Goal: Task Accomplishment & Management: Complete application form

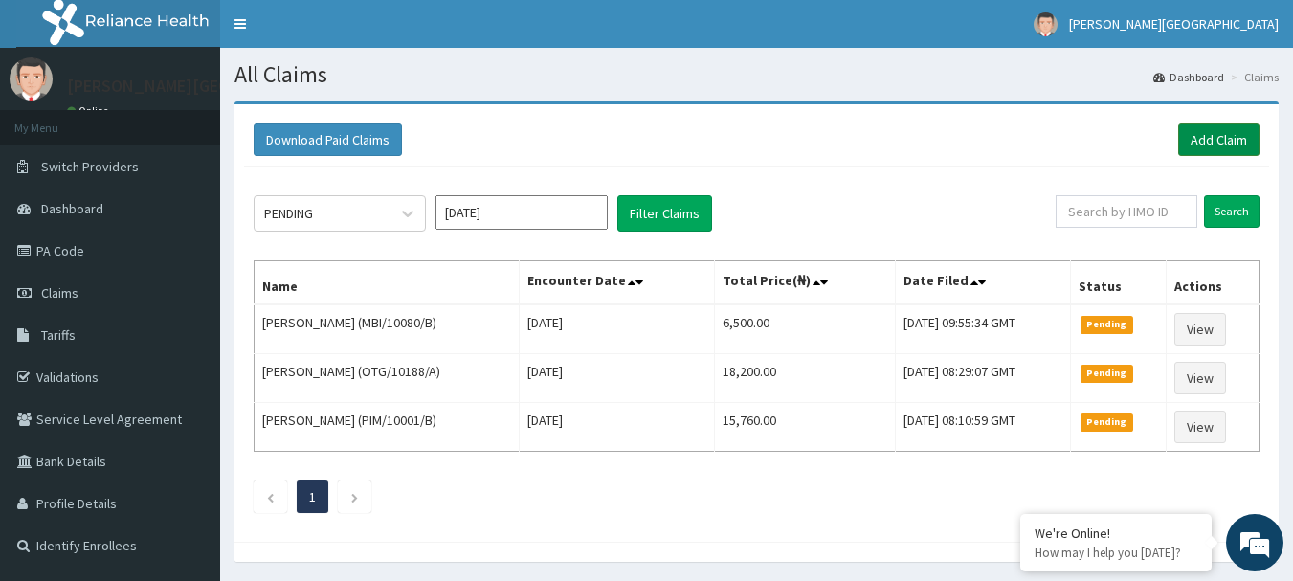
click at [1211, 153] on link "Add Claim" at bounding box center [1218, 139] width 81 height 33
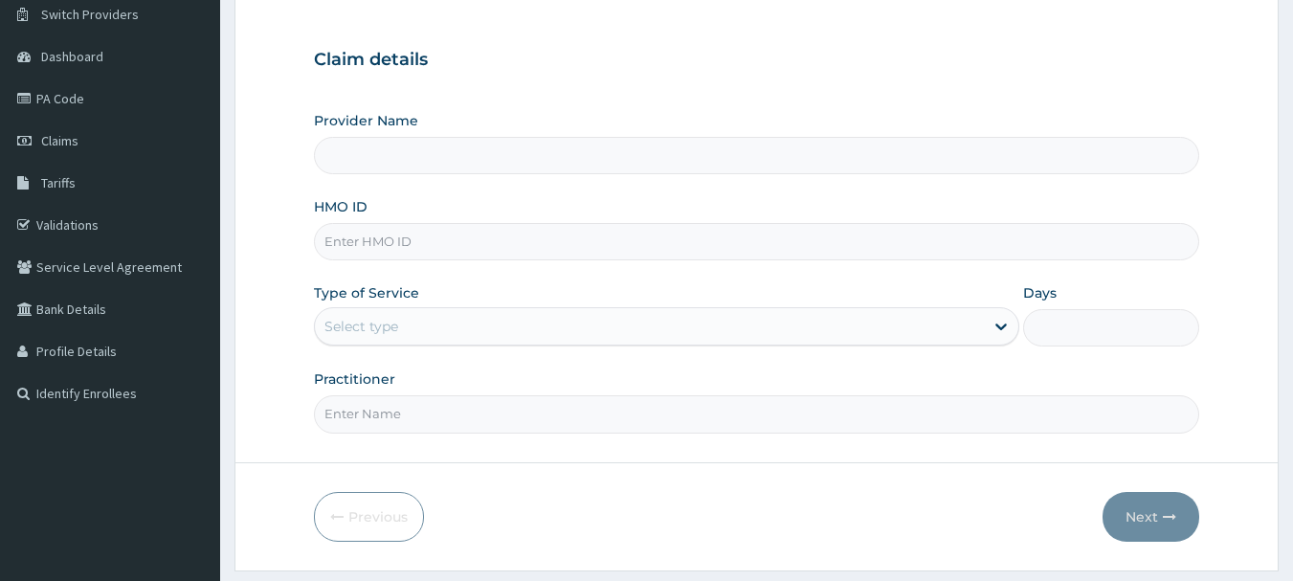
scroll to position [191, 0]
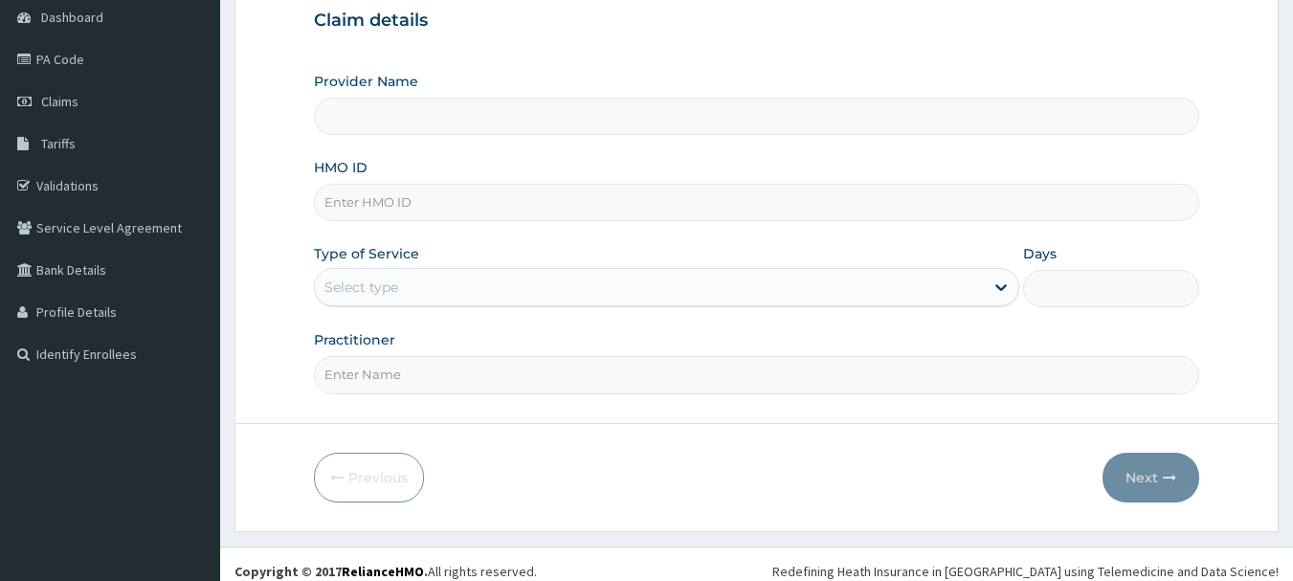
click at [438, 206] on input "HMO ID" at bounding box center [757, 202] width 886 height 37
paste input "PGE/10008/B"
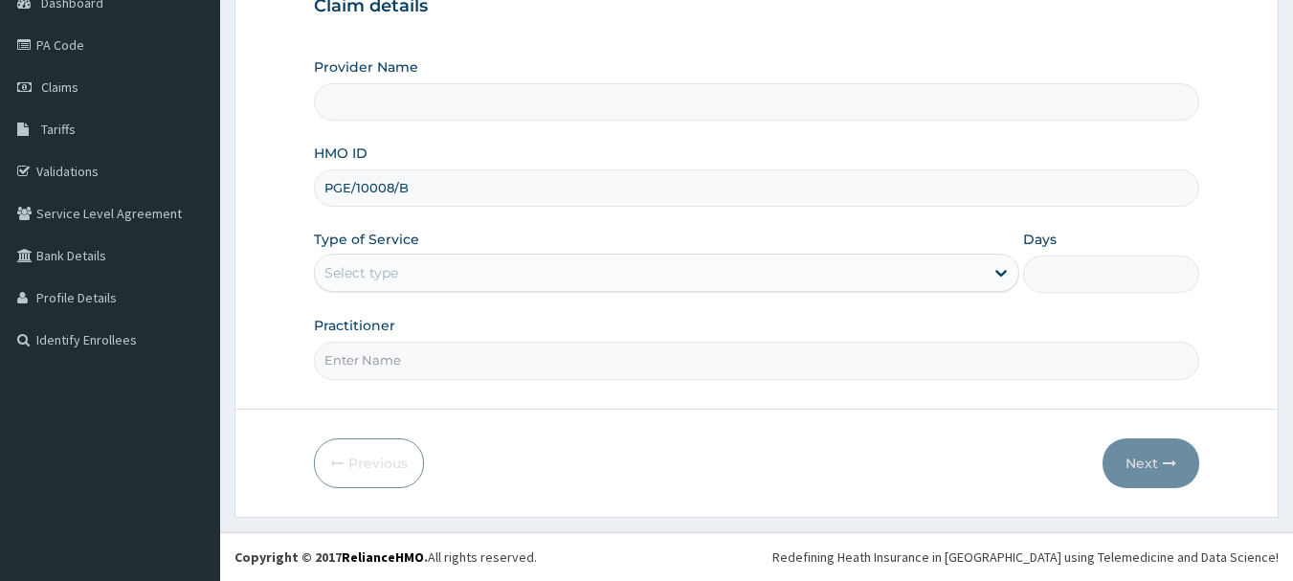
type input "PGE/10008/B"
click at [423, 261] on div "Select type" at bounding box center [649, 272] width 669 height 31
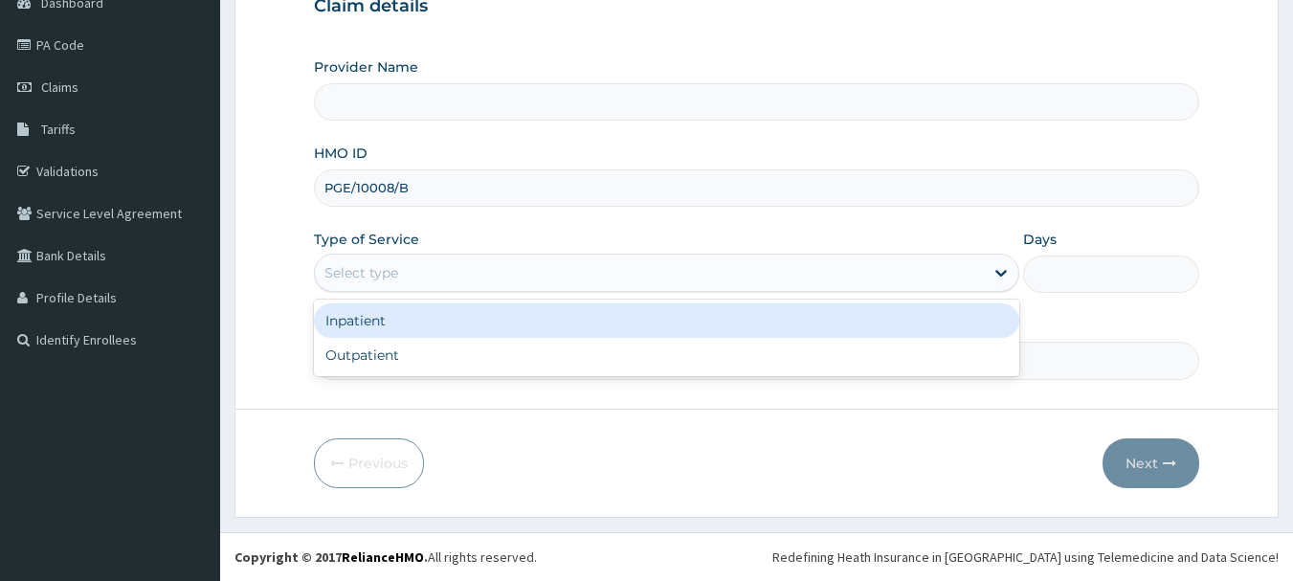
type input "[PERSON_NAME][GEOGRAPHIC_DATA]"
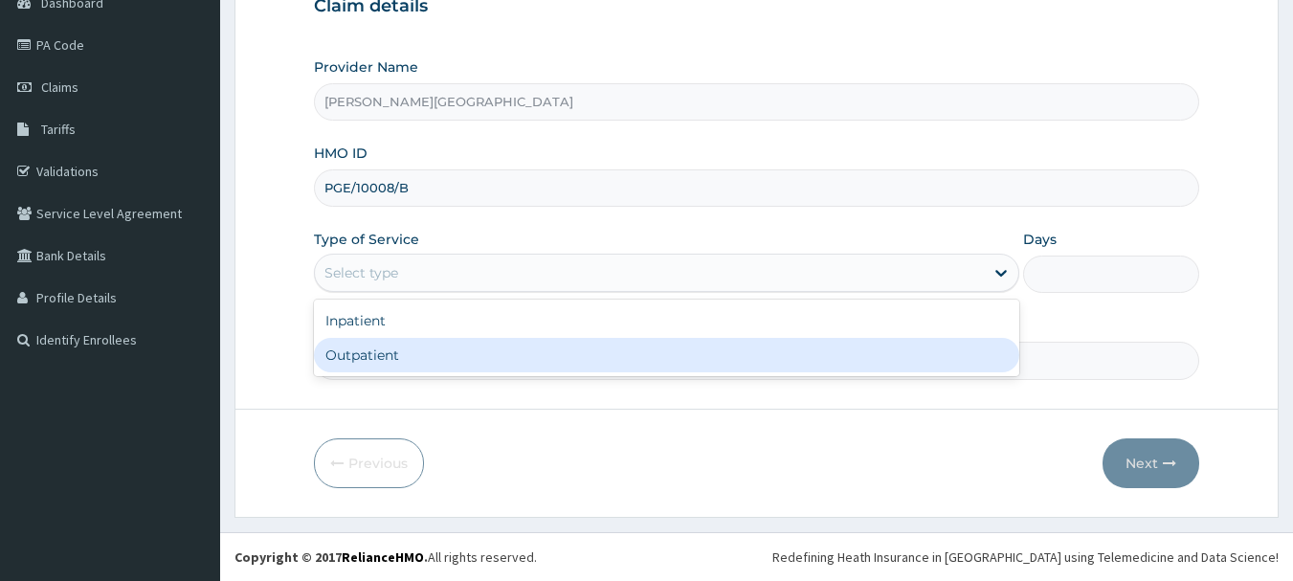
click at [404, 343] on div "Outpatient" at bounding box center [666, 355] width 705 height 34
type input "1"
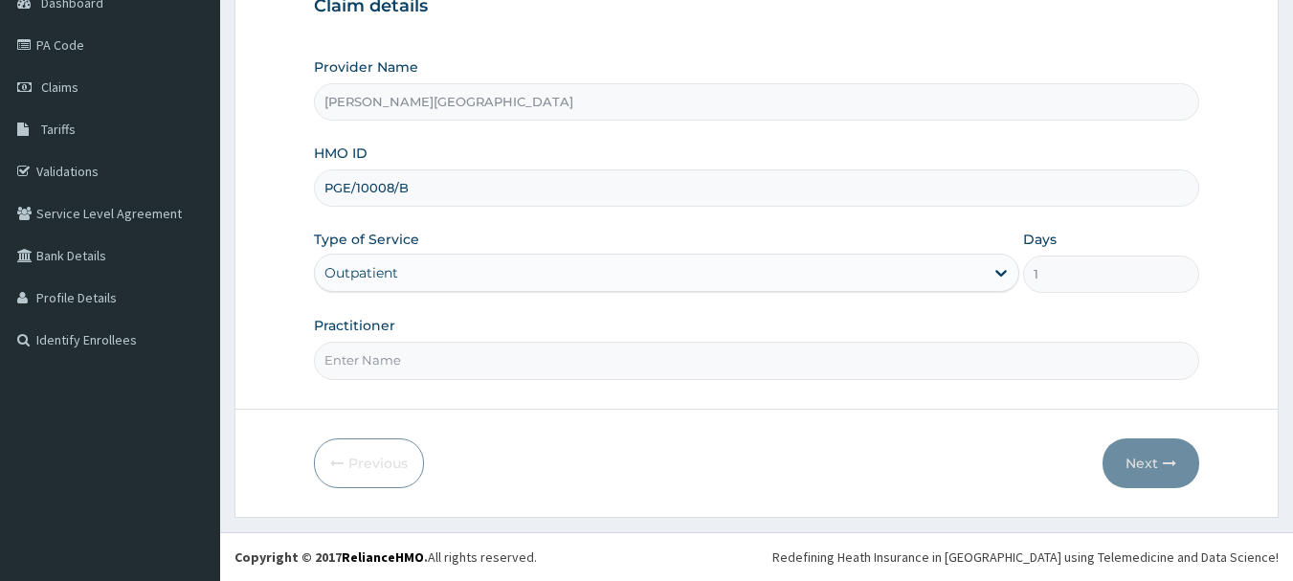
click at [405, 349] on input "Practitioner" at bounding box center [757, 360] width 886 height 37
type input "AA"
click at [1133, 461] on button "Next" at bounding box center [1150, 463] width 97 height 50
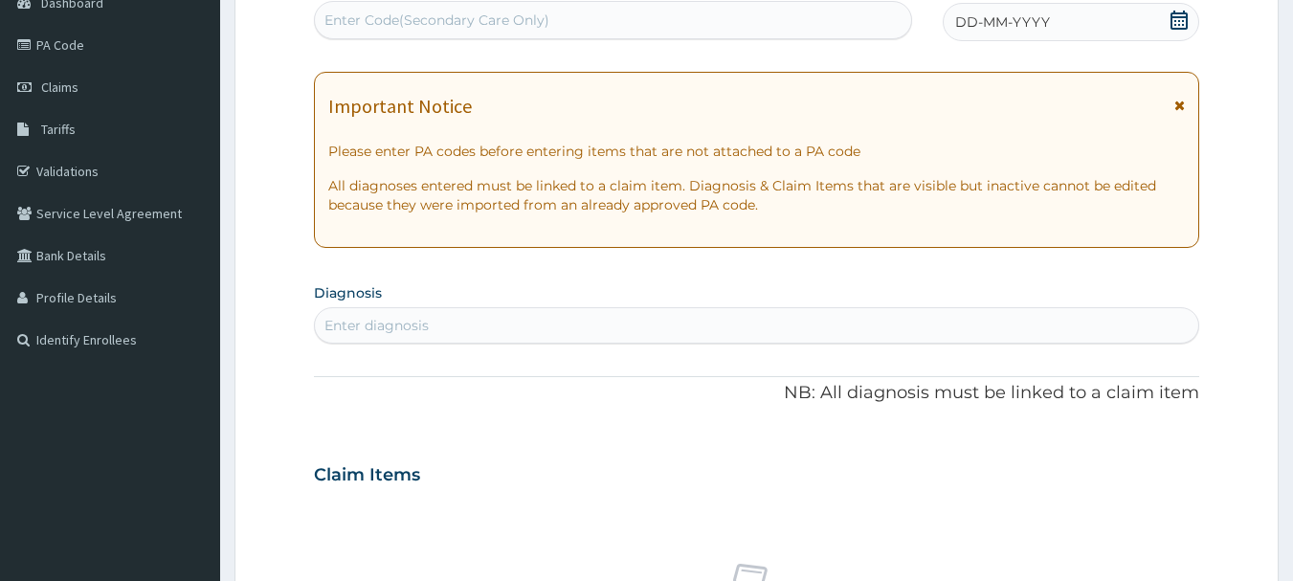
click at [1183, 110] on icon at bounding box center [1179, 105] width 11 height 13
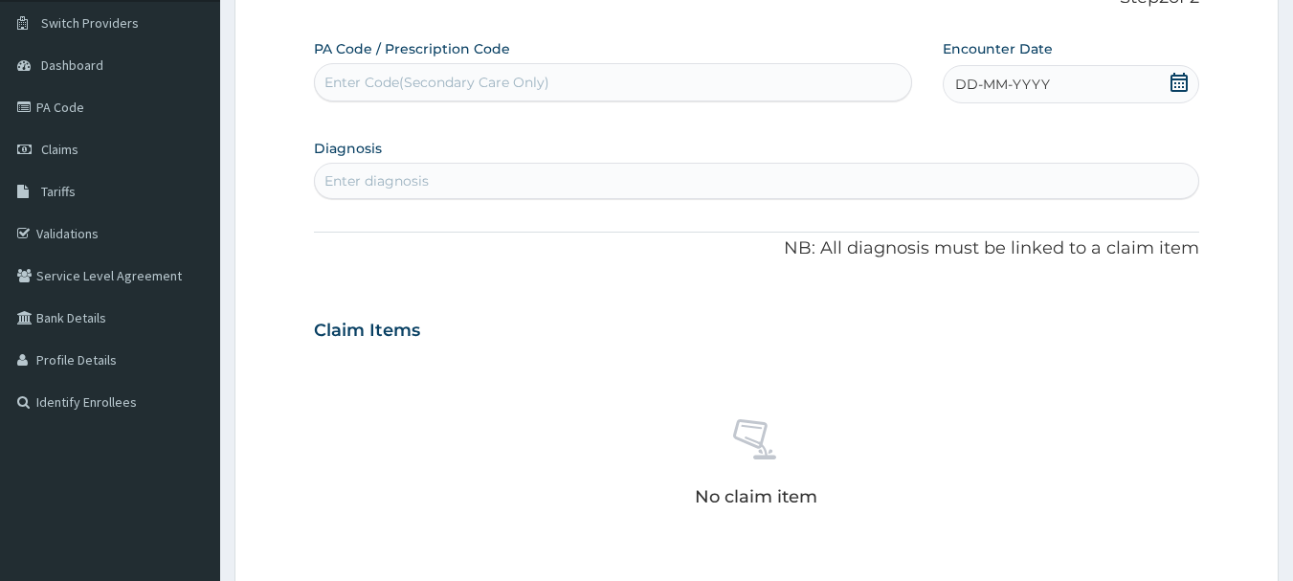
scroll to position [110, 0]
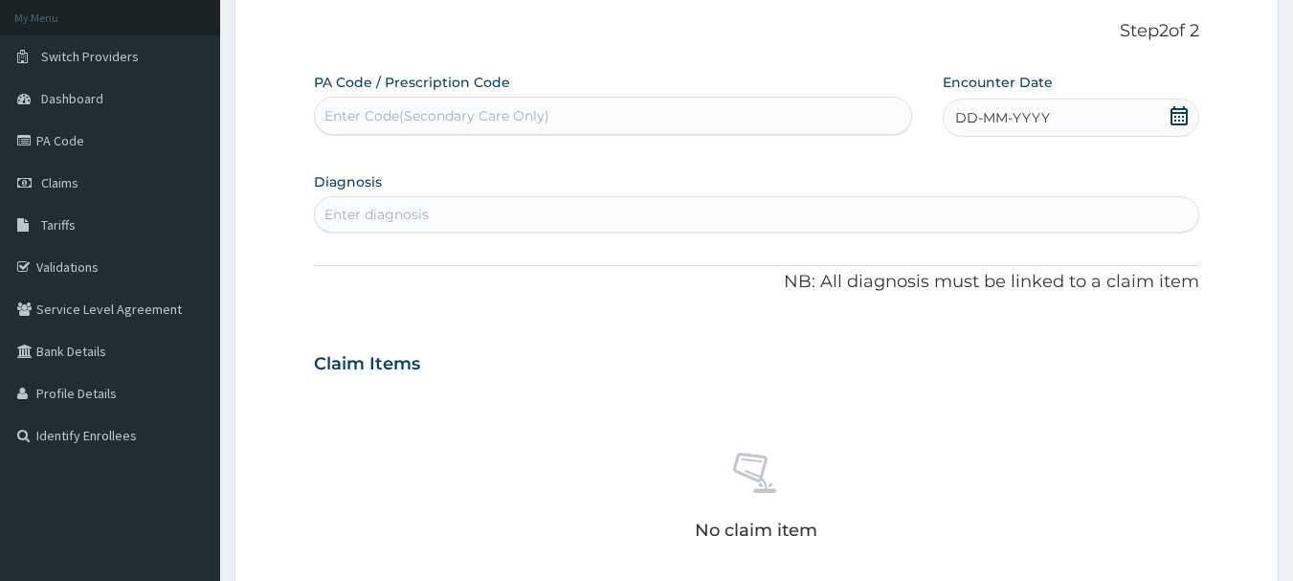
click at [1183, 120] on icon at bounding box center [1178, 115] width 17 height 19
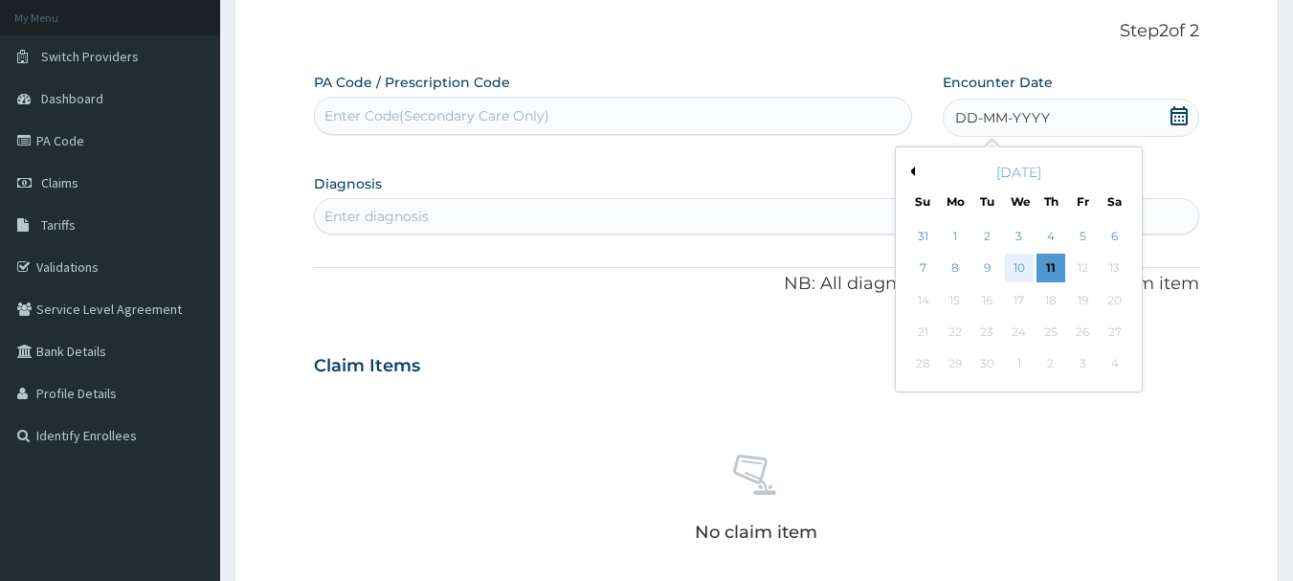
click at [1024, 271] on div "10" at bounding box center [1019, 268] width 29 height 29
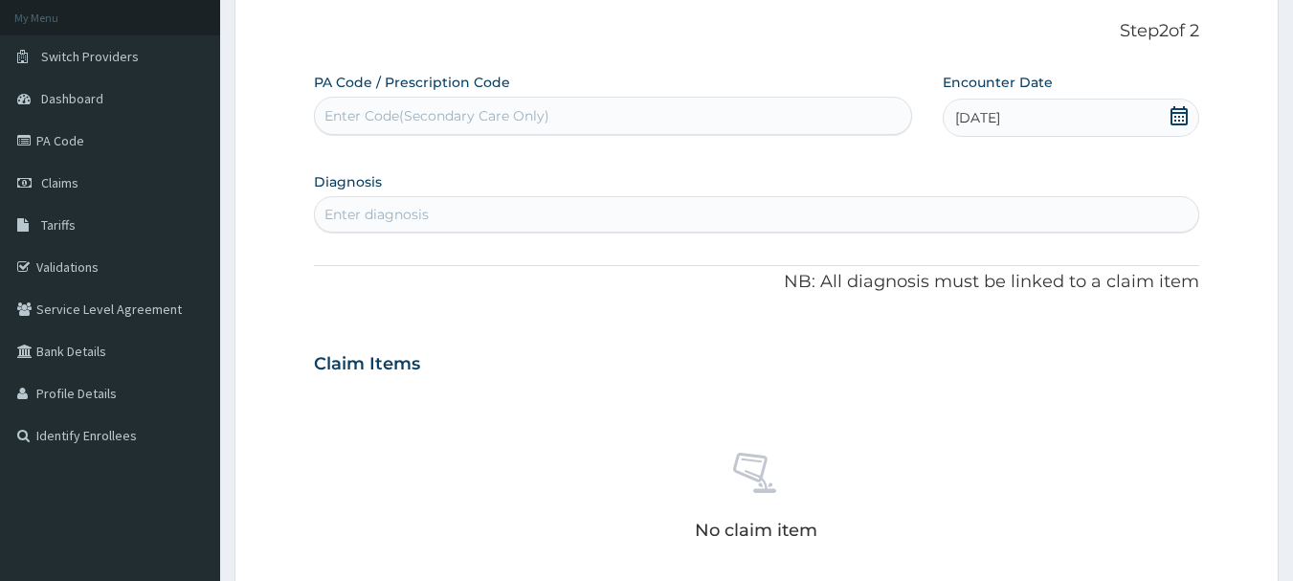
click at [484, 204] on div "Enter diagnosis" at bounding box center [757, 214] width 884 height 31
type input "MALARI"
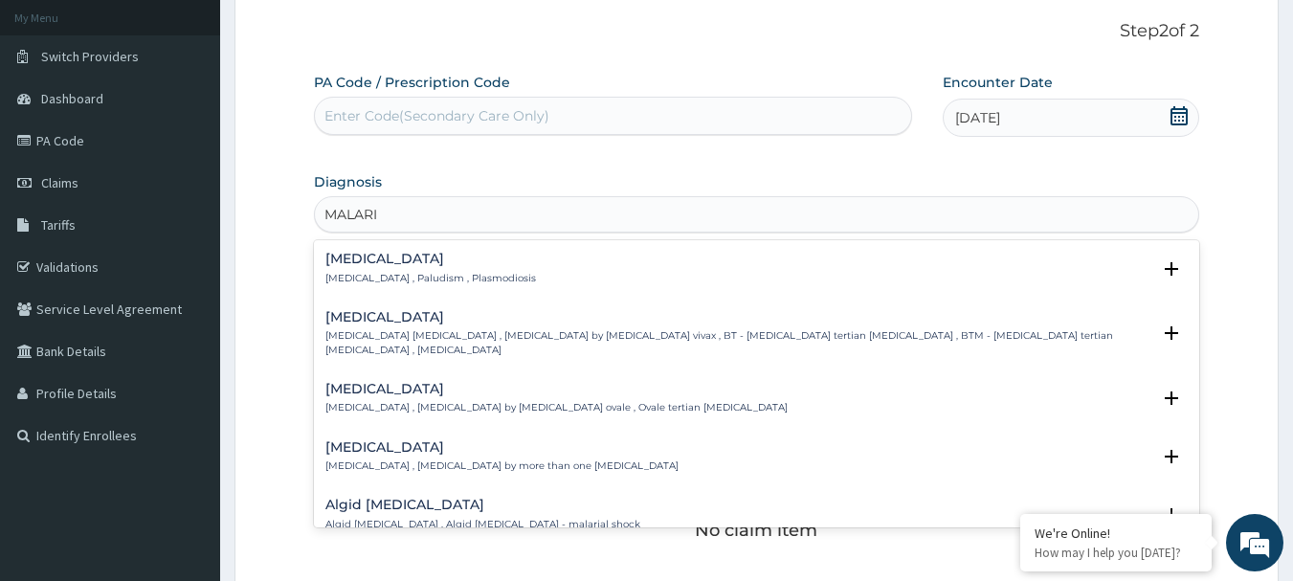
click at [437, 269] on div "Malaria Malaria , Paludism , Plasmodiosis" at bounding box center [430, 268] width 210 height 33
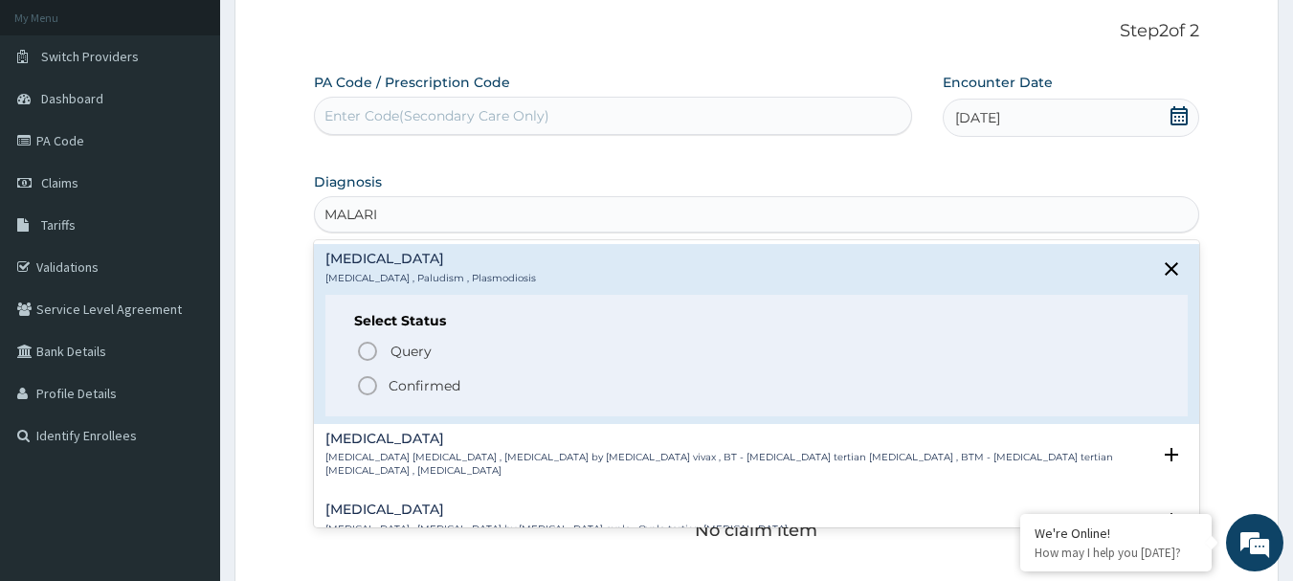
click at [466, 390] on span "Confirmed" at bounding box center [758, 385] width 804 height 23
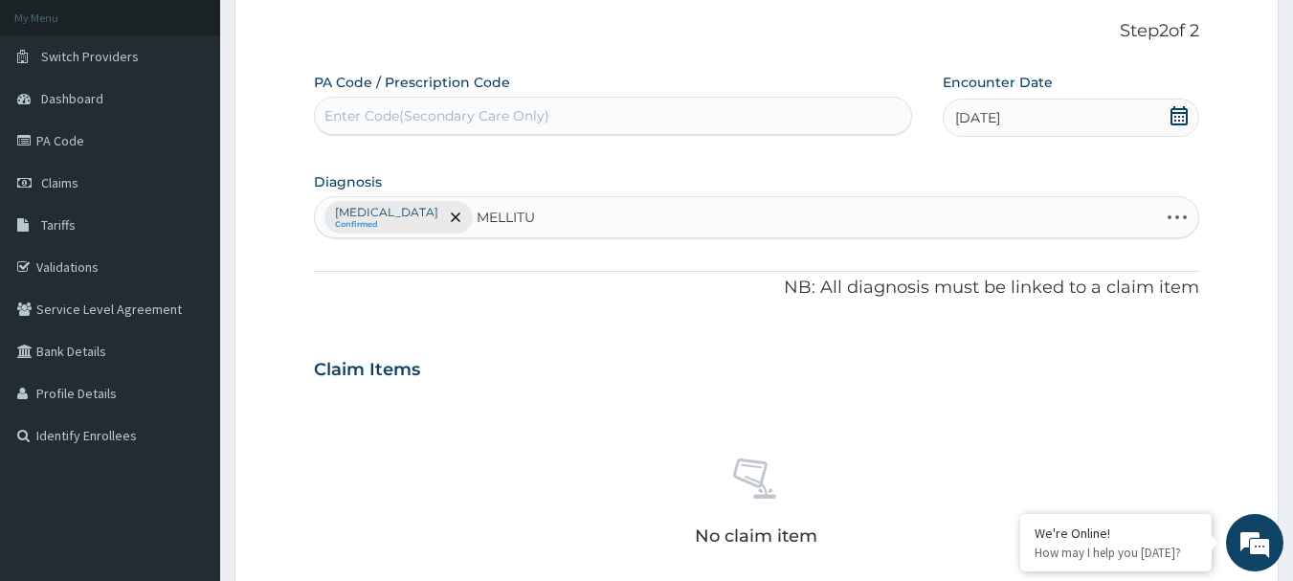
type input "MELLITUS"
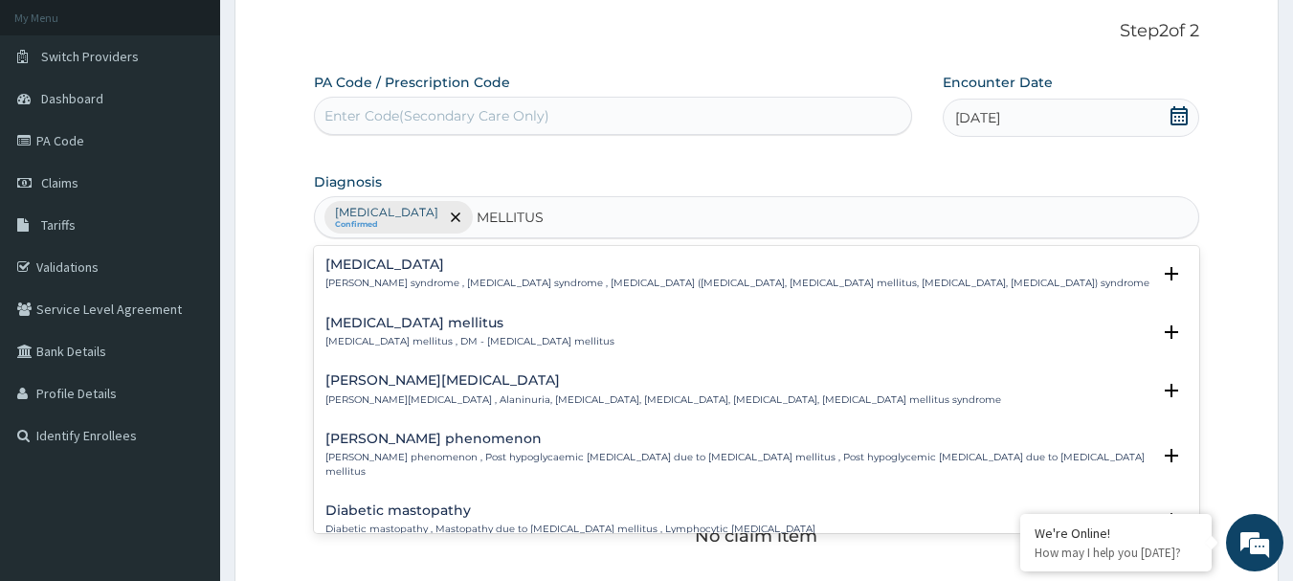
click at [436, 328] on h4 "Diabetes mellitus" at bounding box center [469, 323] width 289 height 14
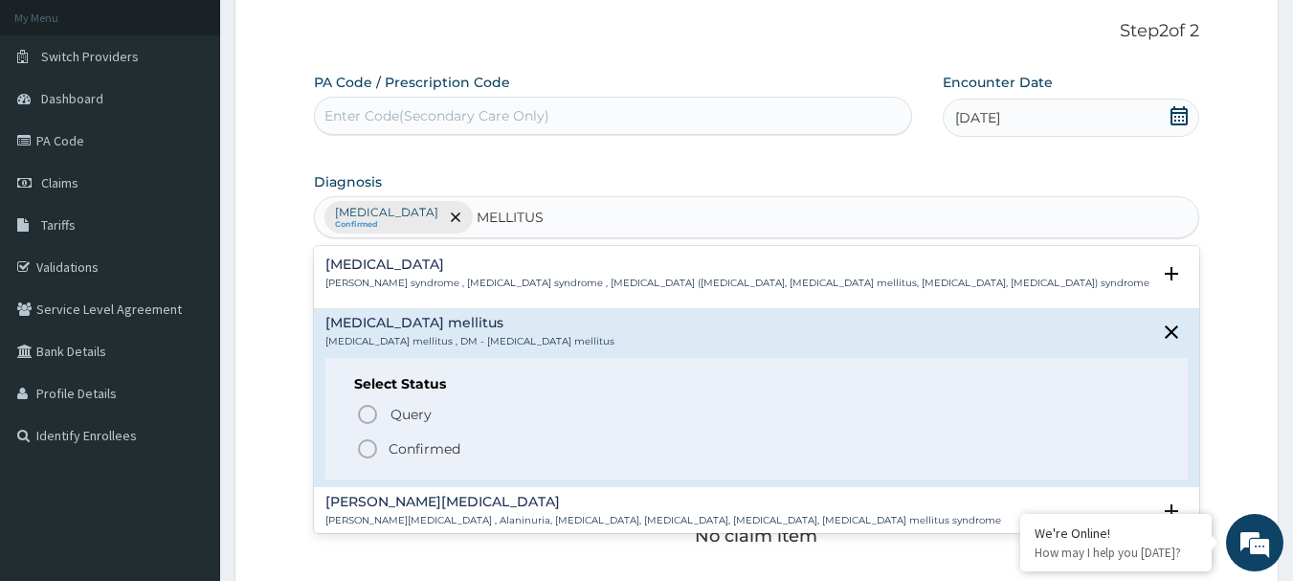
click at [427, 445] on p "Confirmed" at bounding box center [424, 448] width 72 height 19
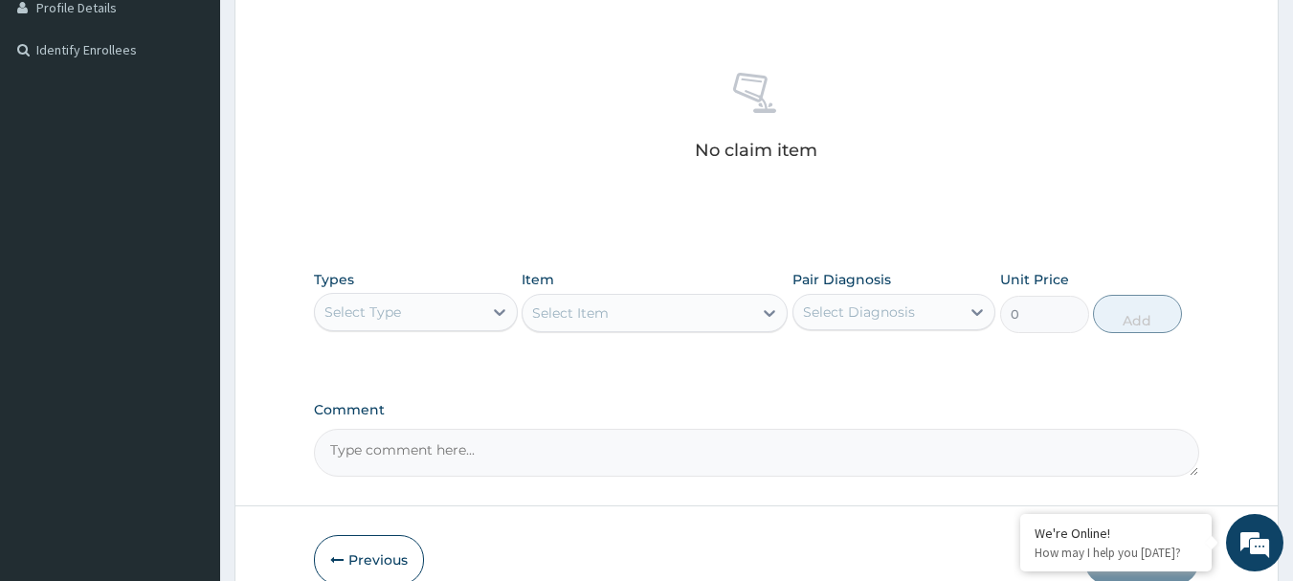
scroll to position [588, 0]
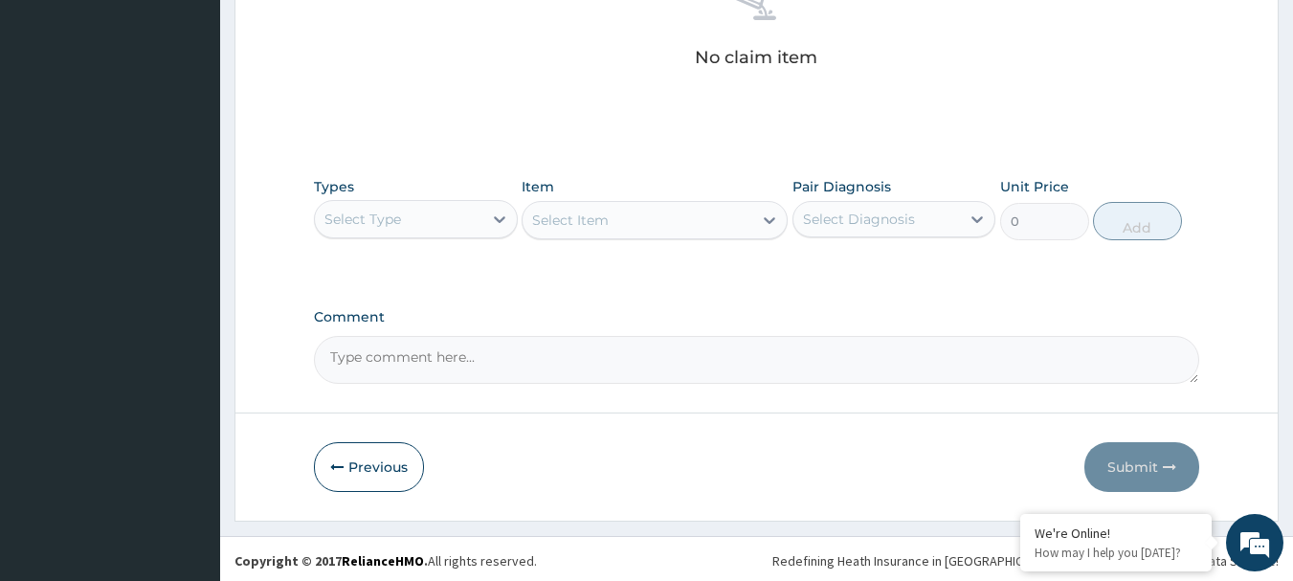
click at [467, 222] on div "Select Type" at bounding box center [398, 219] width 167 height 31
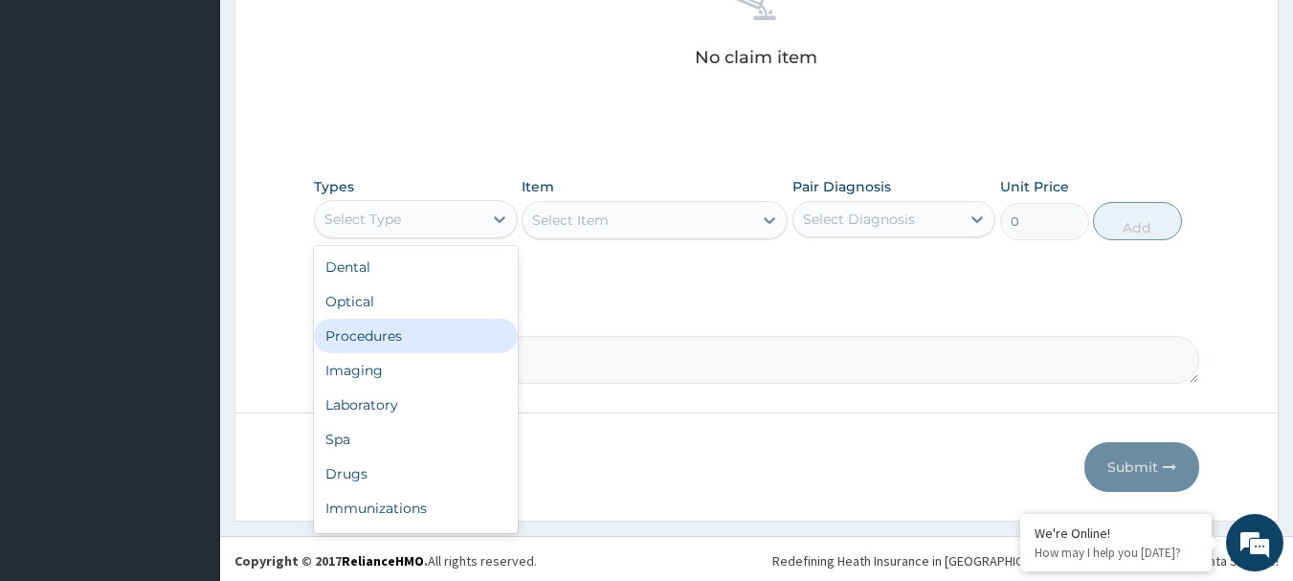
click at [441, 344] on div "Procedures" at bounding box center [416, 336] width 204 height 34
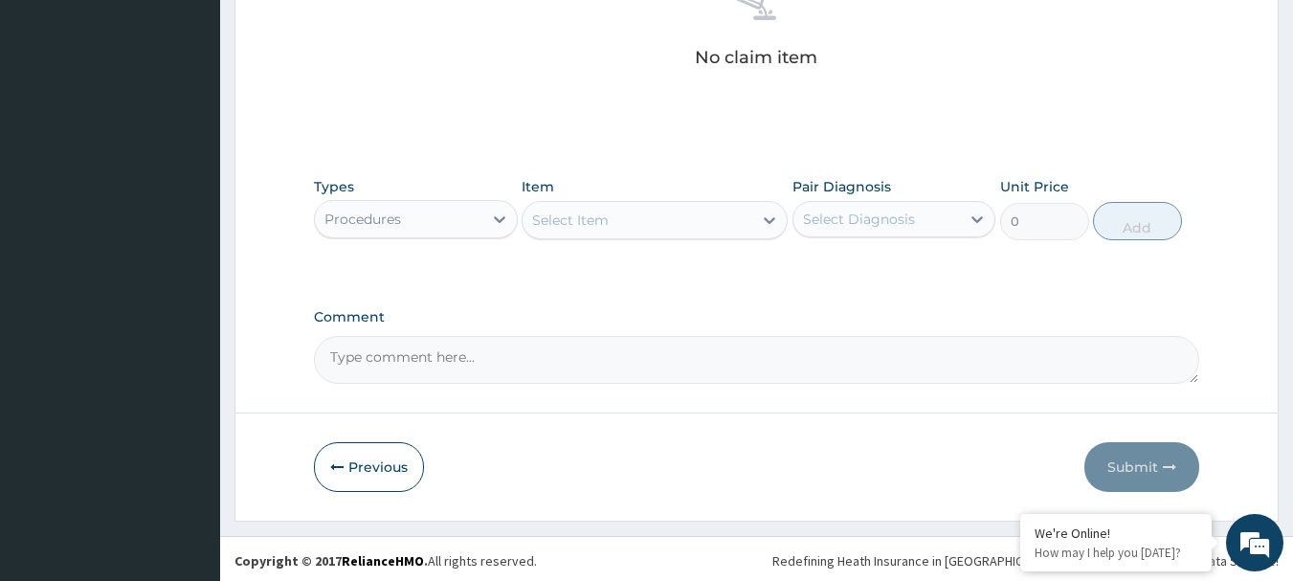
click at [671, 225] on div "Select Item" at bounding box center [637, 220] width 230 height 31
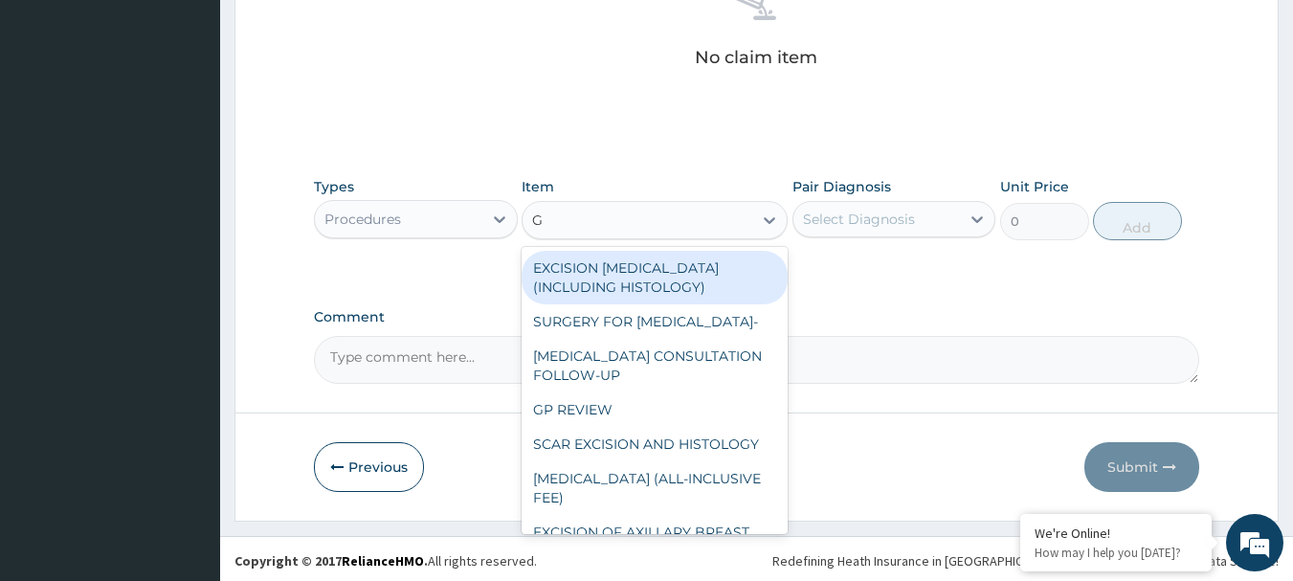
type input "GP"
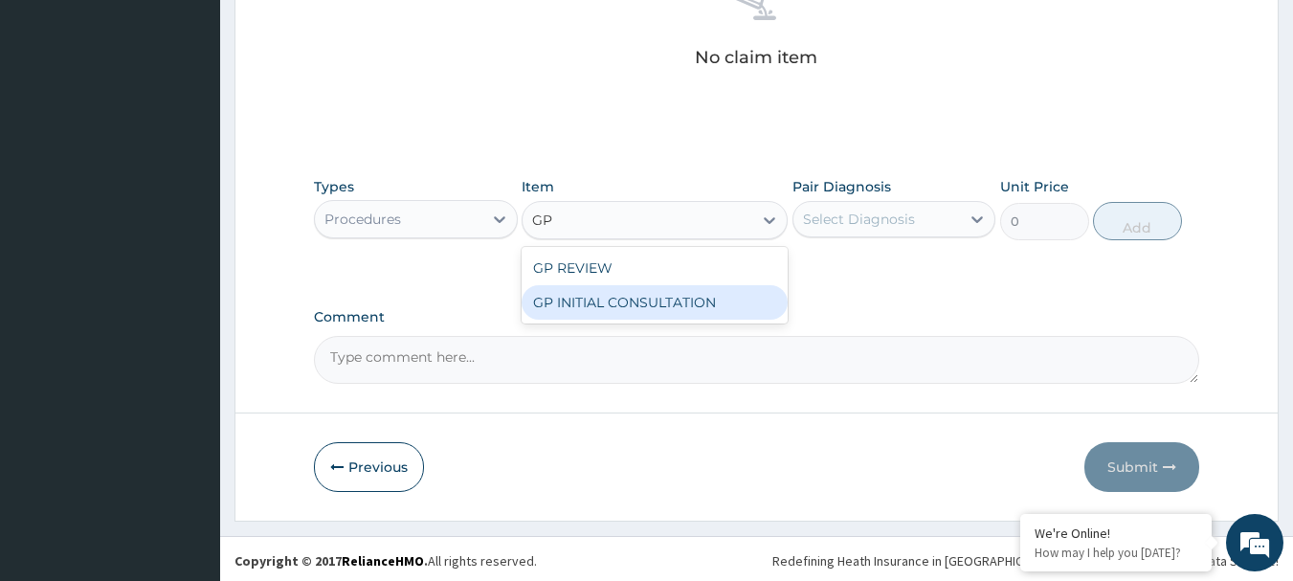
click at [697, 301] on div "GP INITIAL CONSULTATION" at bounding box center [654, 302] width 266 height 34
type input "2000"
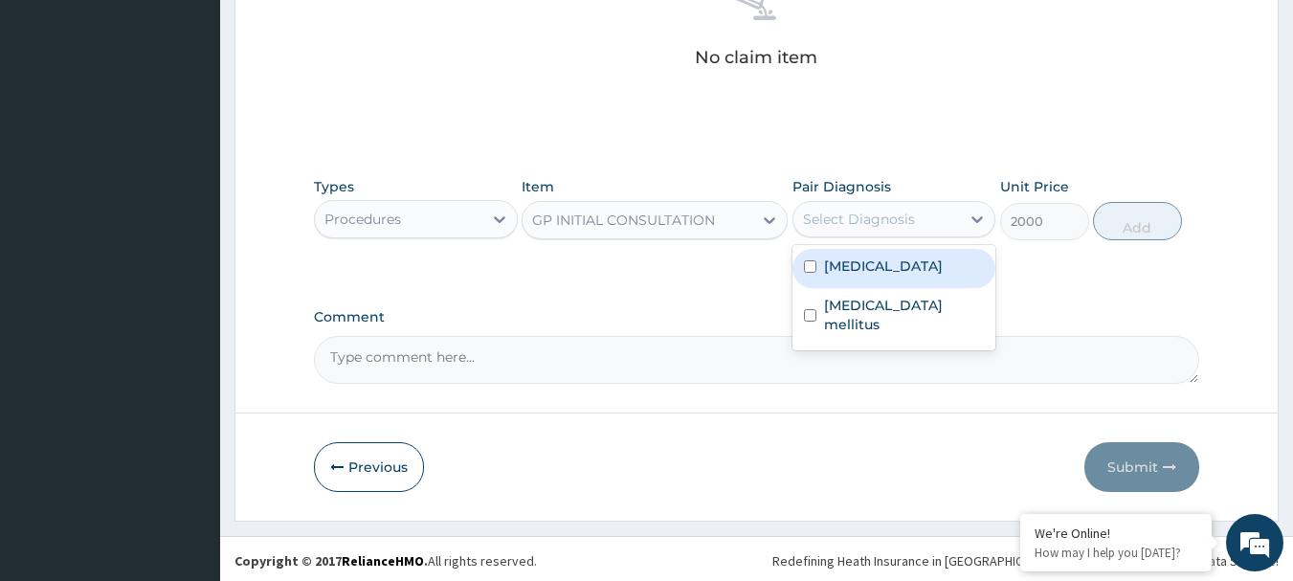
click at [844, 220] on div "Select Diagnosis" at bounding box center [859, 219] width 112 height 19
click at [854, 265] on label "[MEDICAL_DATA]" at bounding box center [883, 265] width 119 height 19
checkbox input "true"
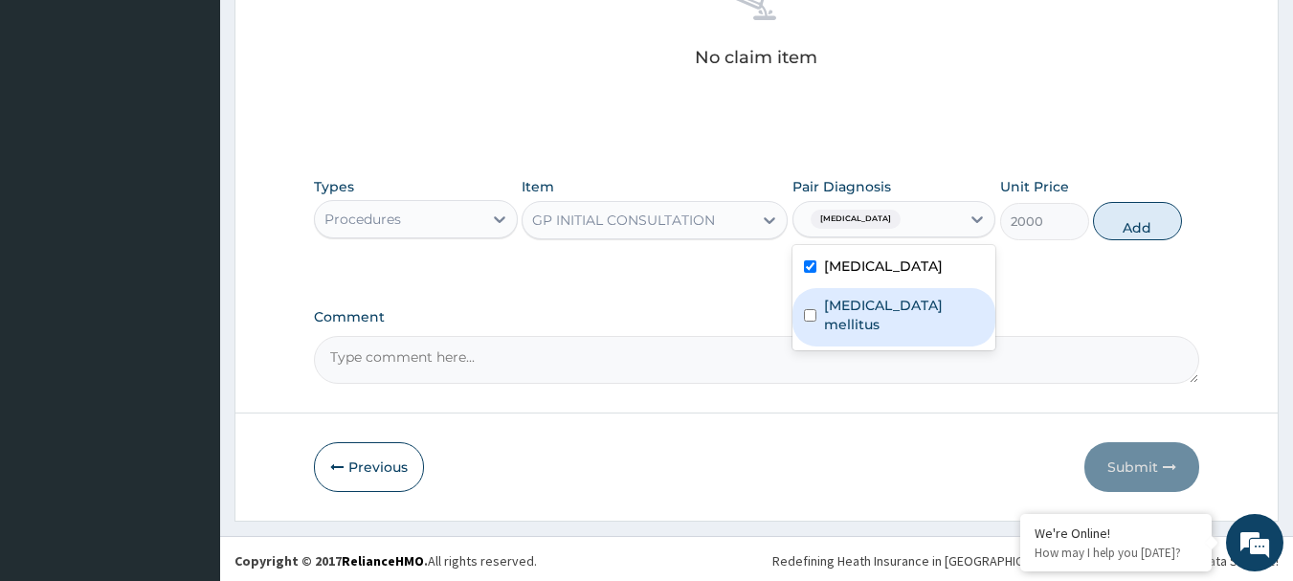
click at [857, 290] on div "Diabetes mellitus" at bounding box center [894, 317] width 204 height 58
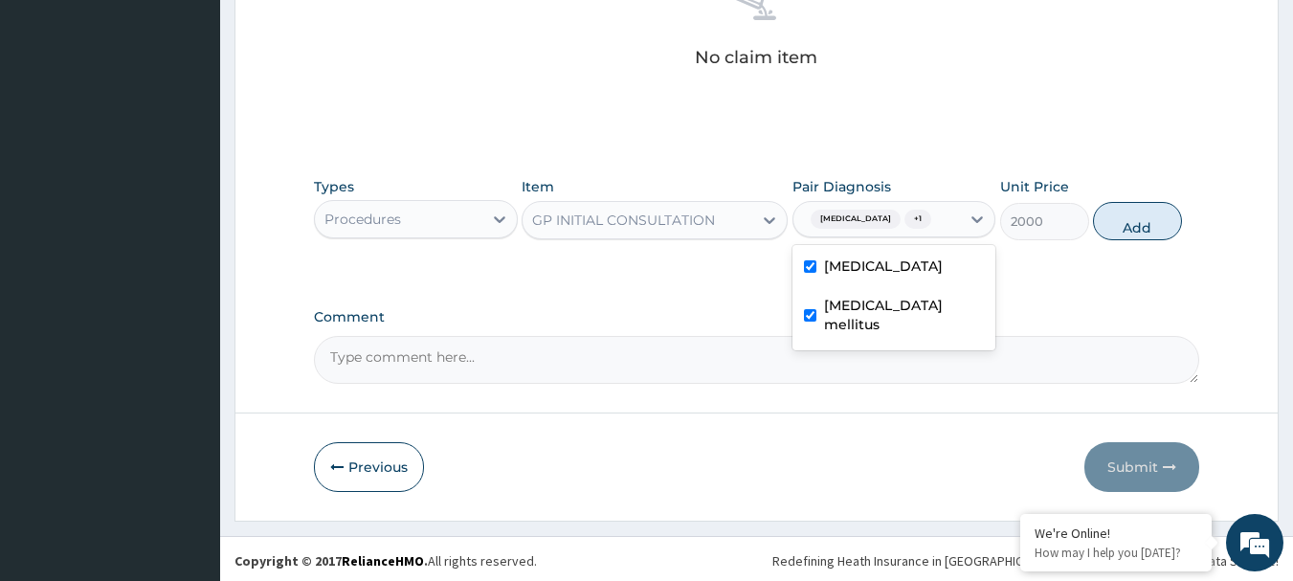
checkbox input "true"
click at [1134, 205] on button "Add" at bounding box center [1137, 221] width 89 height 38
type input "0"
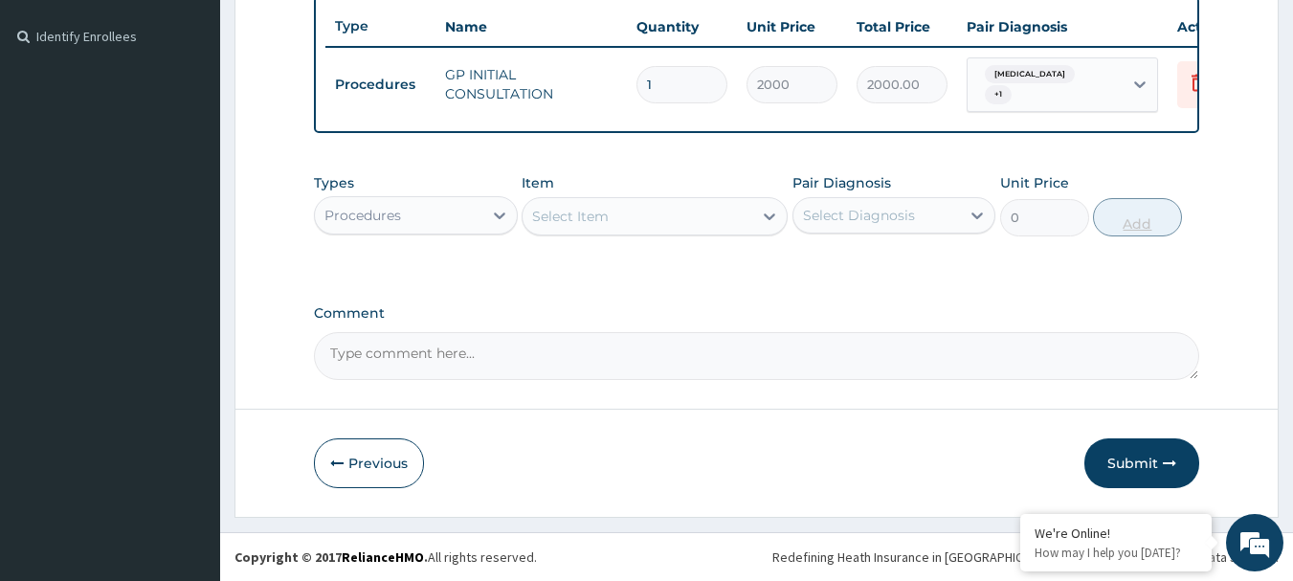
scroll to position [516, 0]
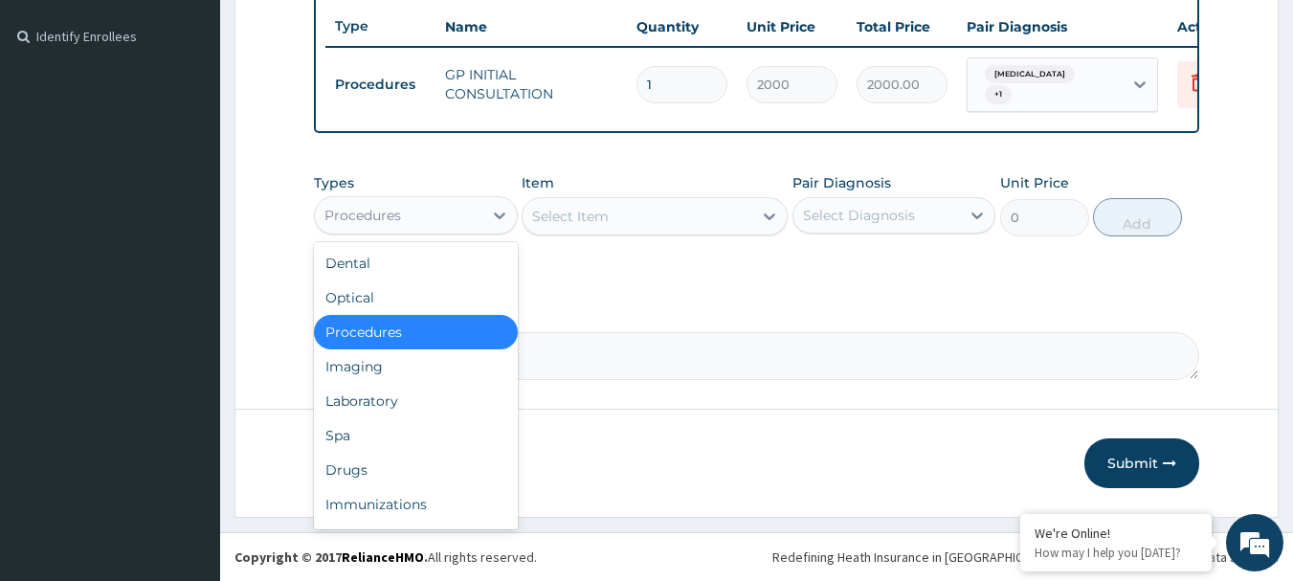
click at [436, 227] on div "Procedures" at bounding box center [398, 215] width 167 height 31
click at [451, 404] on div "Laboratory" at bounding box center [416, 401] width 204 height 34
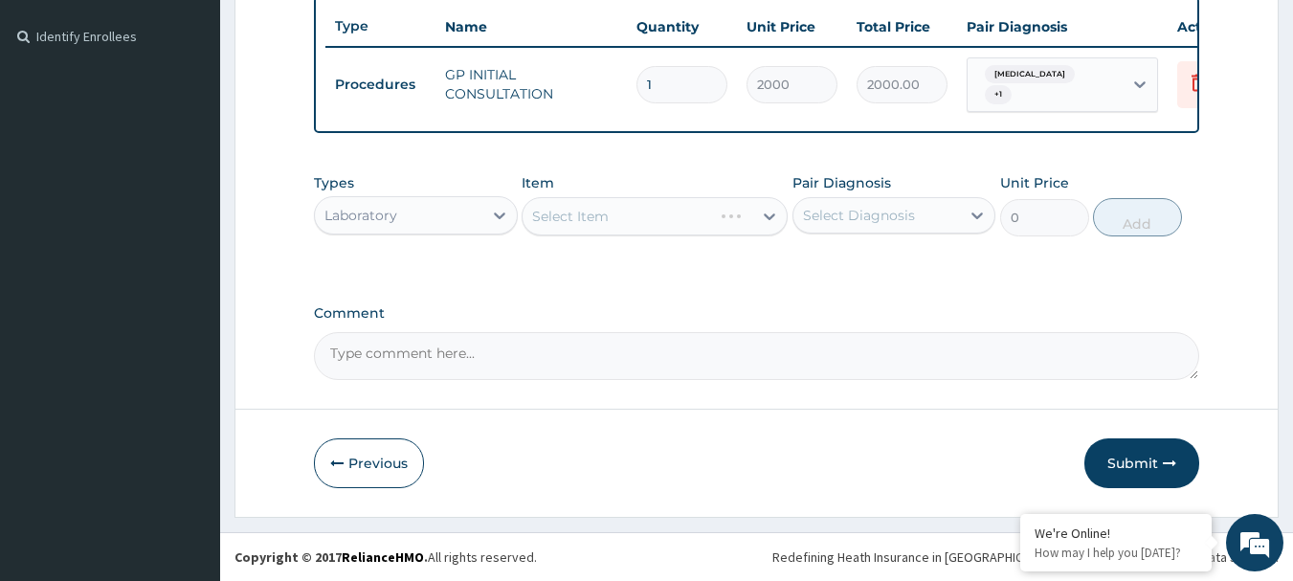
click at [608, 216] on div "Select Item" at bounding box center [654, 216] width 266 height 38
click at [650, 223] on div "Select Item" at bounding box center [654, 216] width 266 height 38
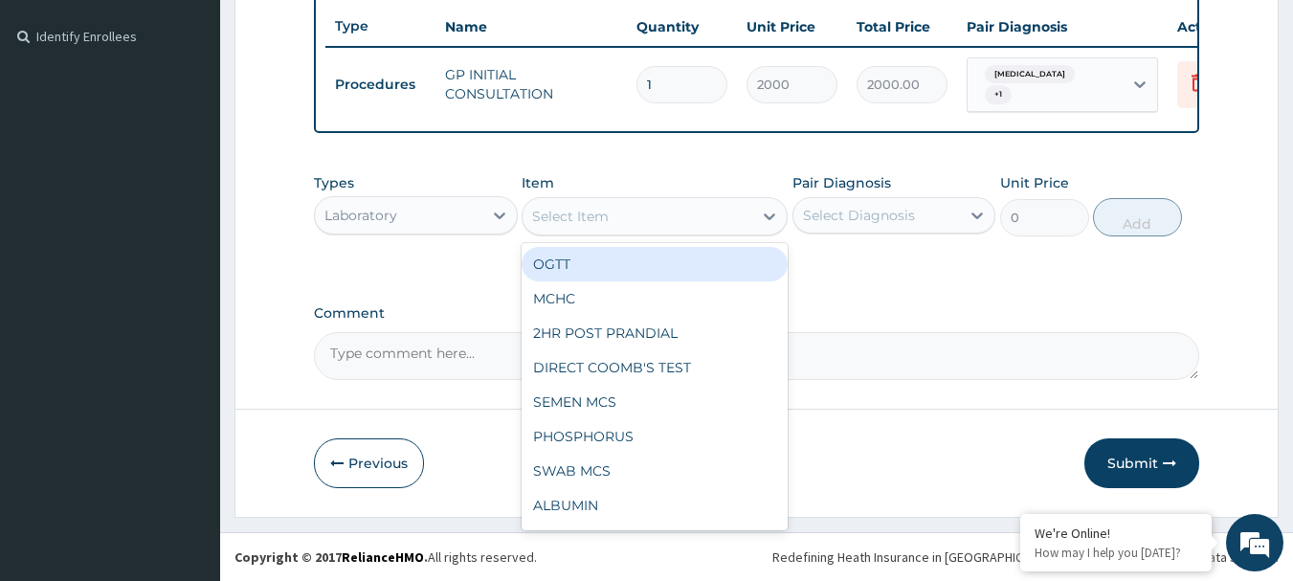
click at [650, 223] on div "Select Item" at bounding box center [637, 216] width 230 height 31
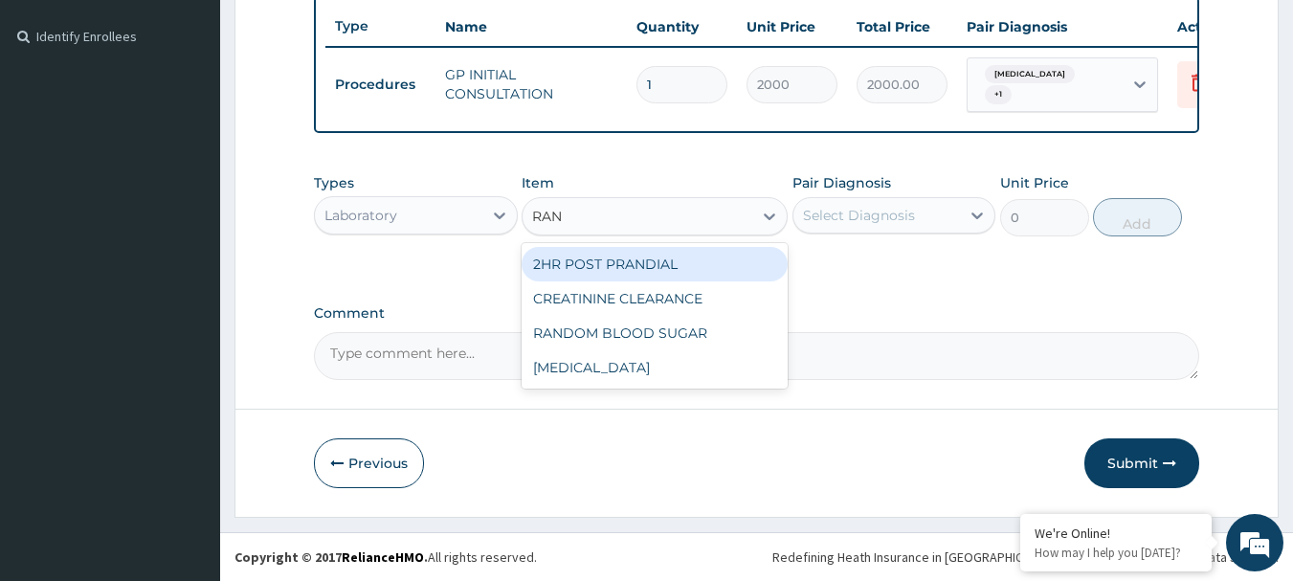
type input "RAND"
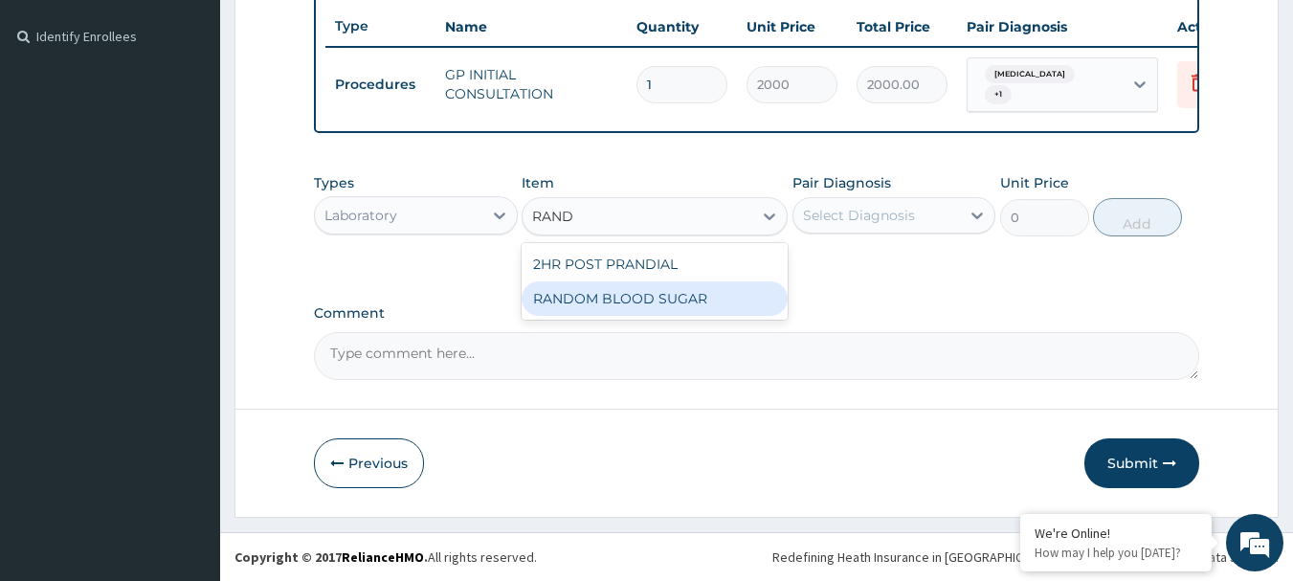
click at [724, 290] on div "RANDOM BLOOD SUGAR" at bounding box center [654, 298] width 266 height 34
type input "500"
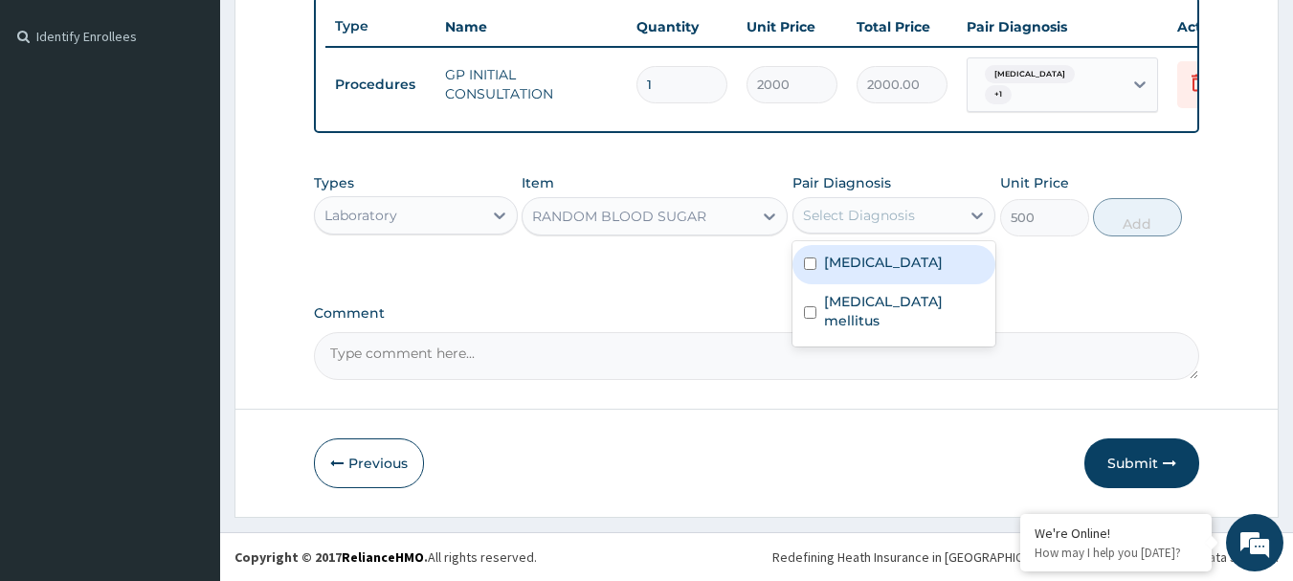
drag, startPoint x: 899, startPoint y: 200, endPoint x: 899, endPoint y: 256, distance: 56.4
click at [898, 200] on div "Select Diagnosis" at bounding box center [876, 215] width 167 height 31
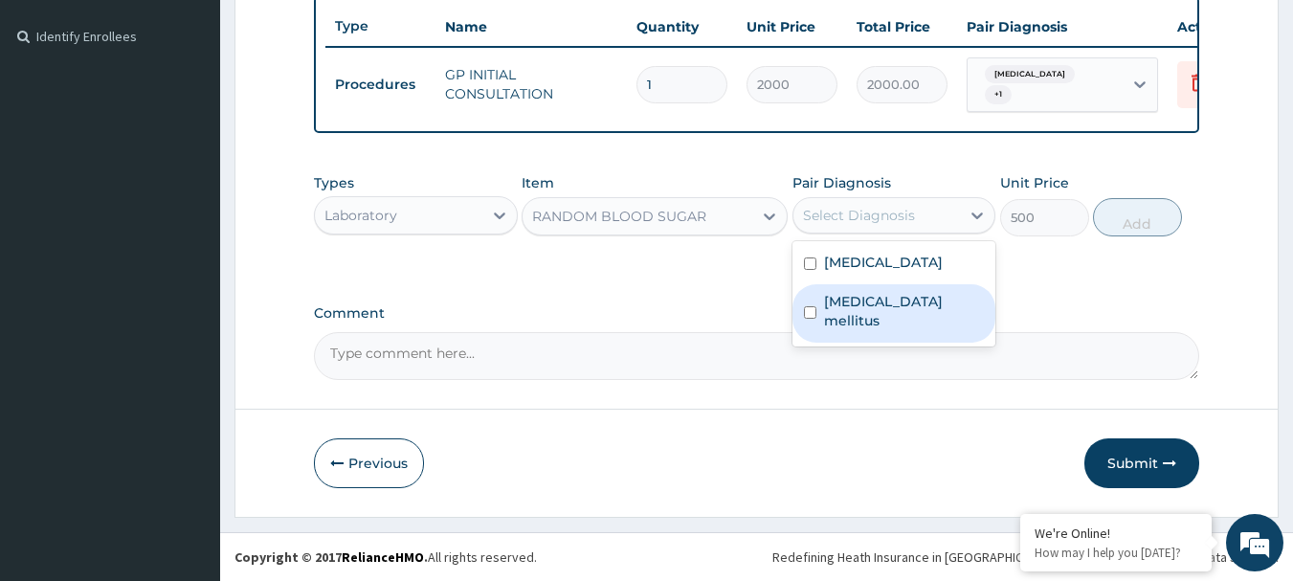
click at [901, 299] on label "Diabetes mellitus" at bounding box center [904, 311] width 161 height 38
checkbox input "true"
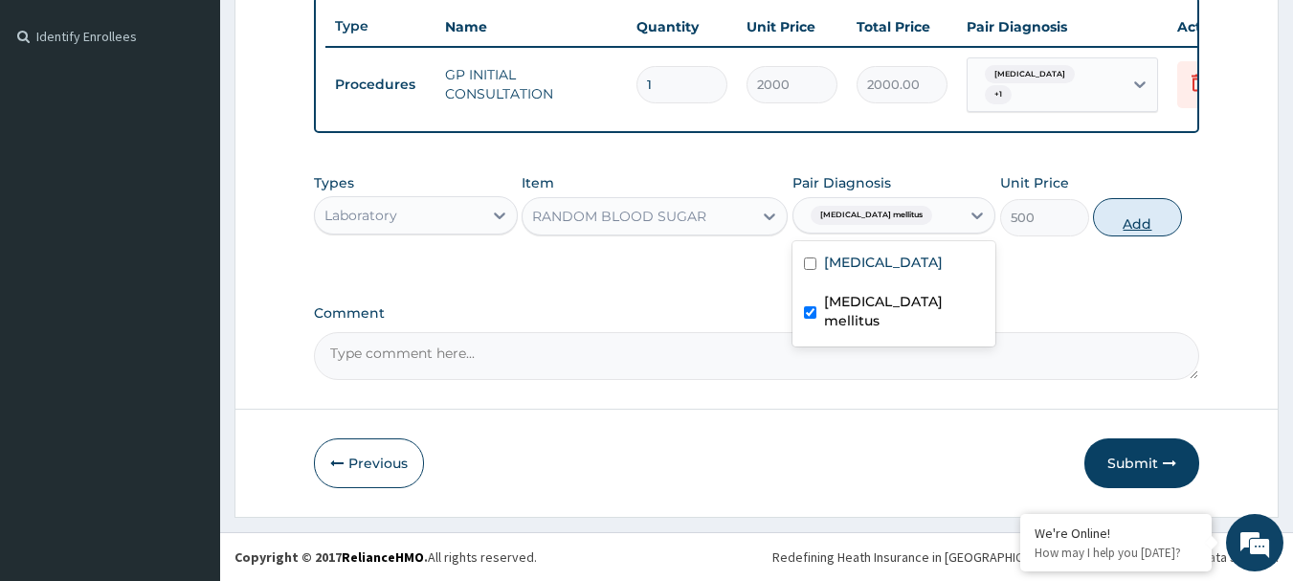
click at [1160, 223] on button "Add" at bounding box center [1137, 217] width 89 height 38
type input "0"
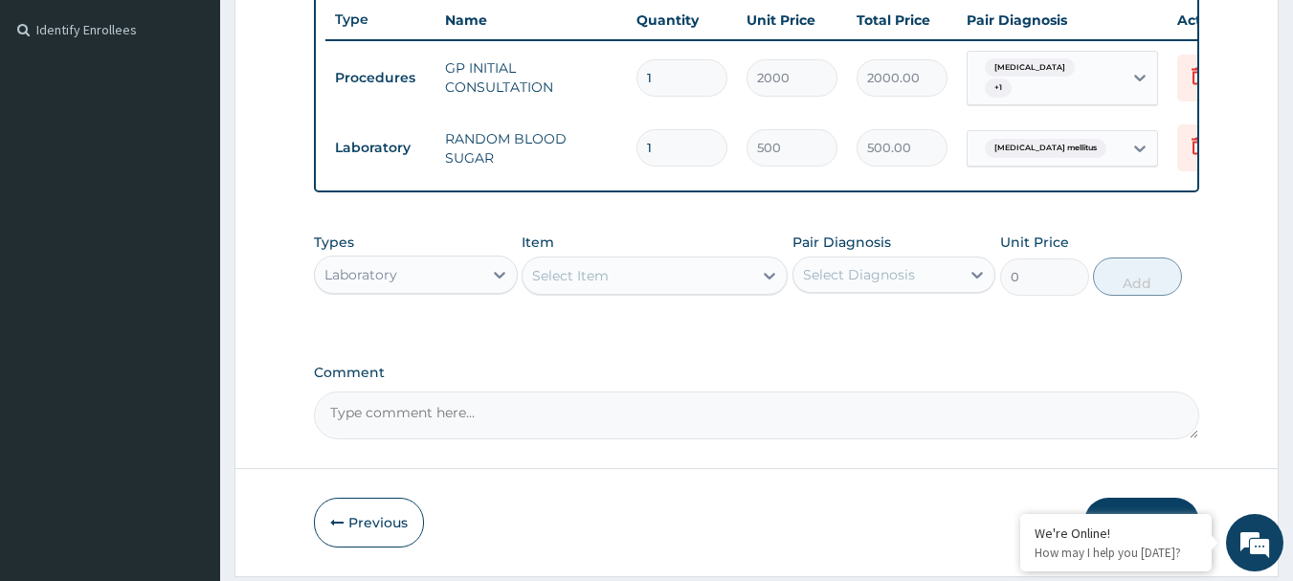
drag, startPoint x: 466, startPoint y: 277, endPoint x: 461, endPoint y: 289, distance: 12.4
click at [461, 289] on div "Laboratory" at bounding box center [398, 274] width 167 height 31
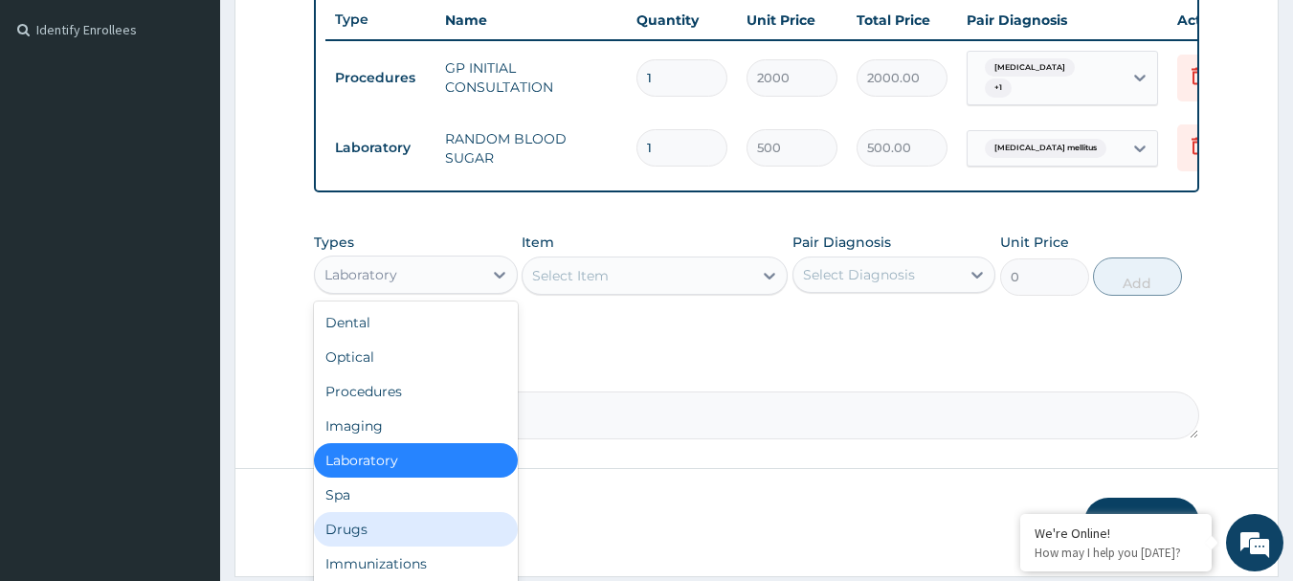
click at [398, 542] on div "Drugs" at bounding box center [416, 529] width 204 height 34
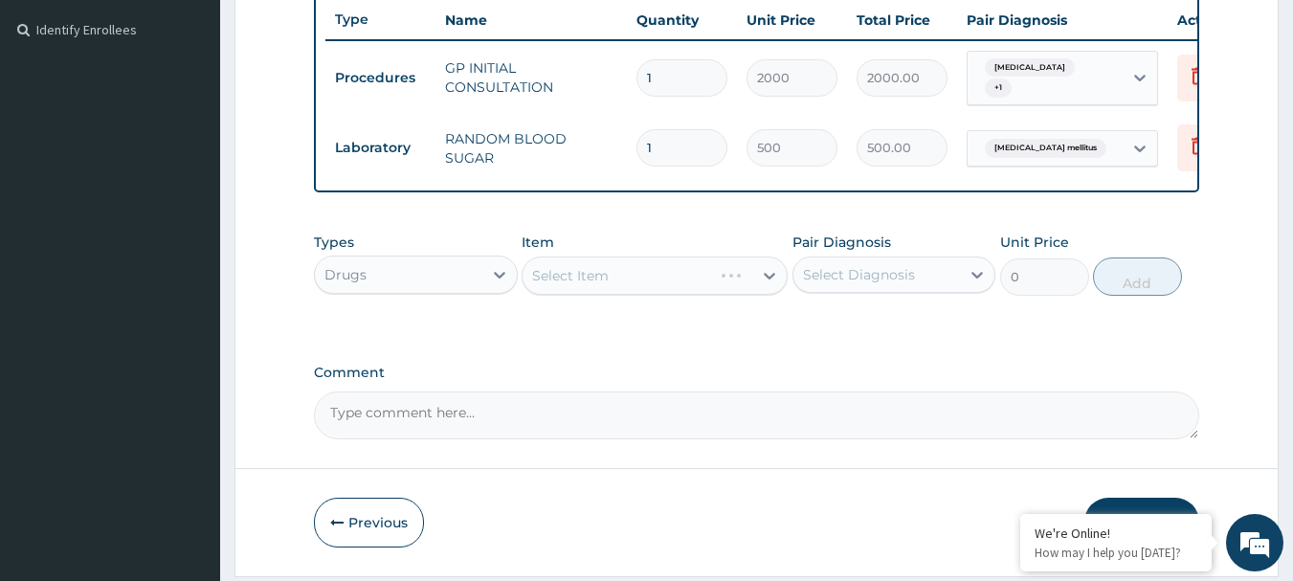
click at [707, 292] on div "Select Item" at bounding box center [654, 275] width 266 height 38
click at [712, 277] on div "Select Item" at bounding box center [654, 275] width 266 height 38
click at [647, 276] on div "Select Item" at bounding box center [654, 275] width 266 height 38
drag, startPoint x: 637, startPoint y: 272, endPoint x: 631, endPoint y: 290, distance: 19.1
click at [635, 278] on div "Select Item" at bounding box center [654, 275] width 266 height 38
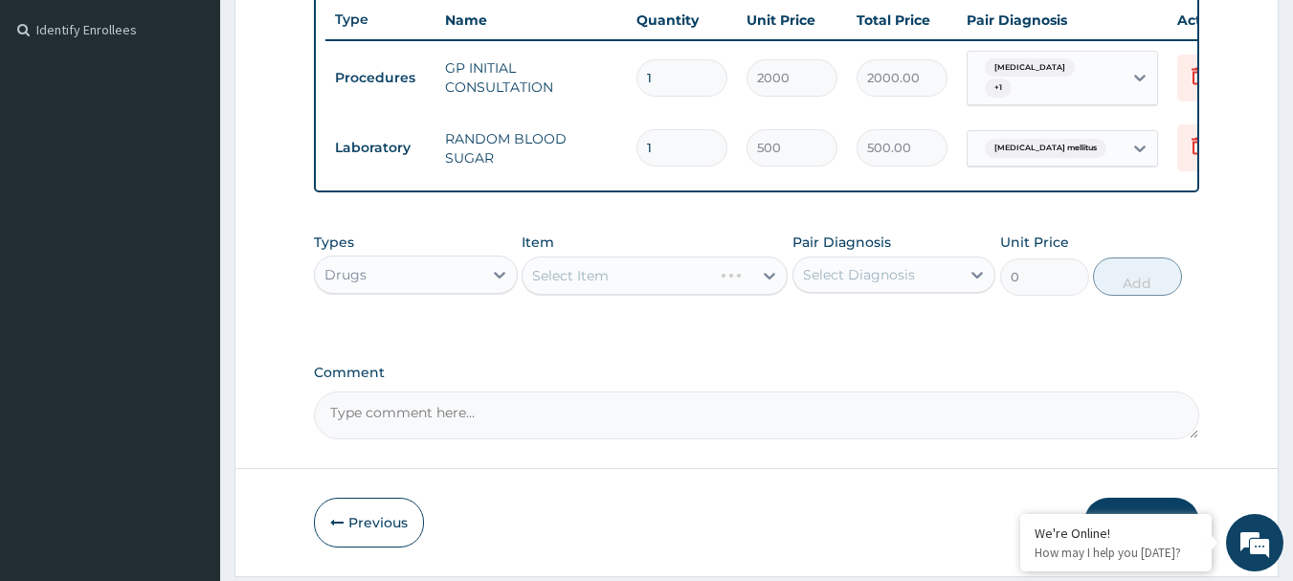
click at [631, 290] on div "Select Item" at bounding box center [654, 275] width 266 height 38
click at [631, 295] on div "Select Item" at bounding box center [654, 275] width 266 height 38
click at [670, 295] on div "Select Item" at bounding box center [654, 275] width 266 height 38
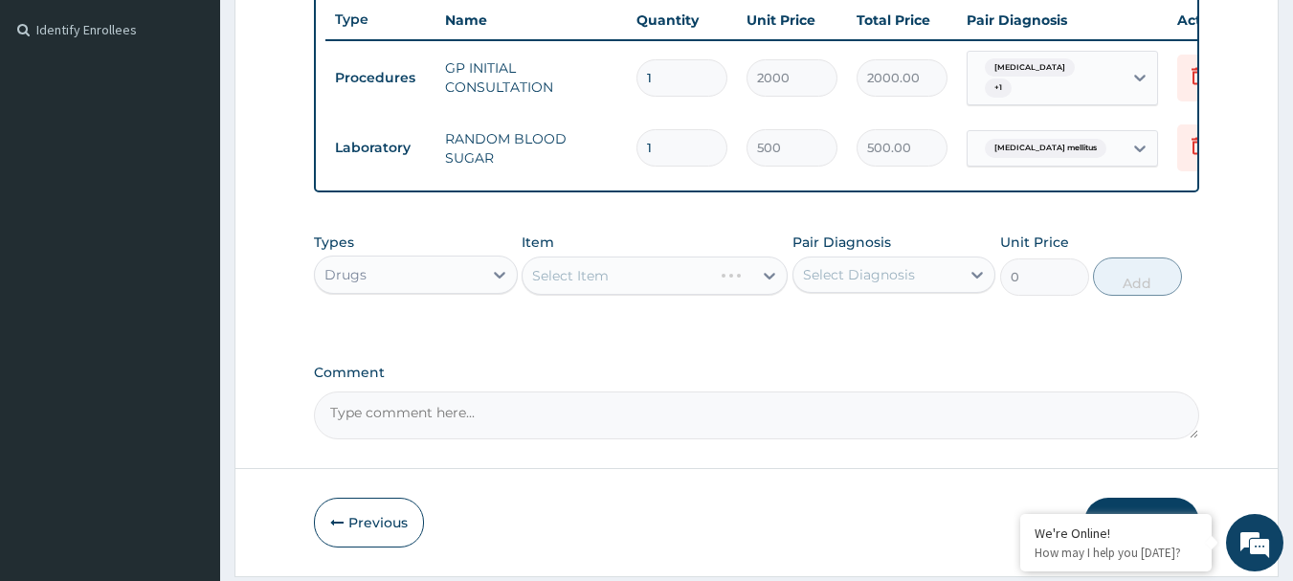
click at [710, 291] on div "Select Item" at bounding box center [654, 275] width 266 height 38
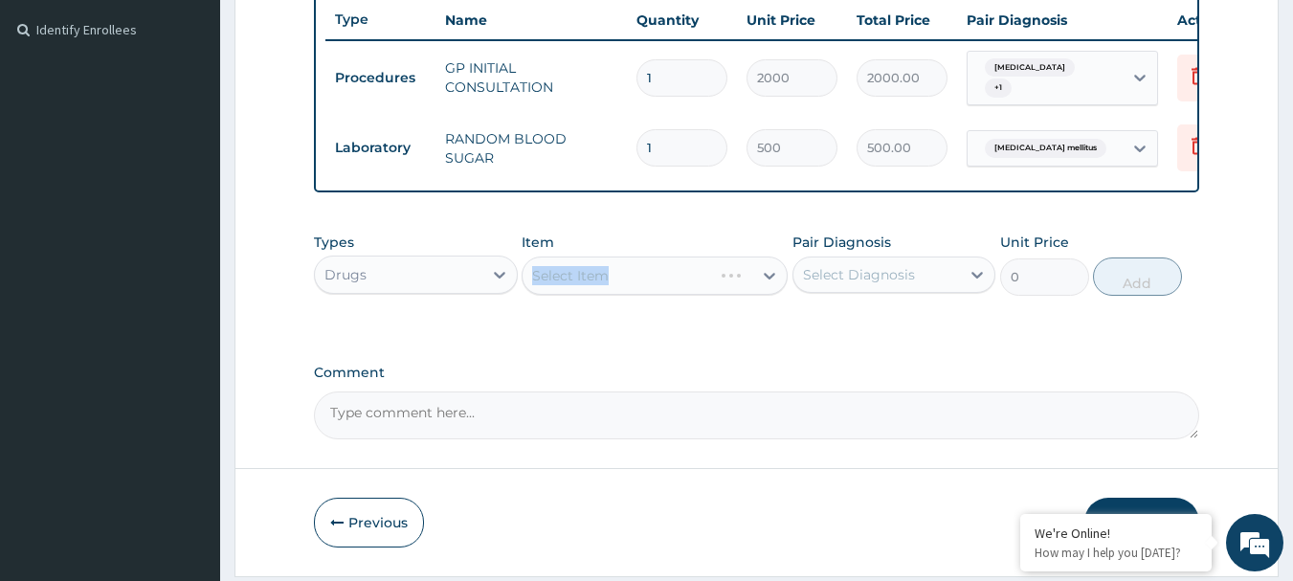
click at [710, 291] on div "Select Item" at bounding box center [654, 275] width 266 height 38
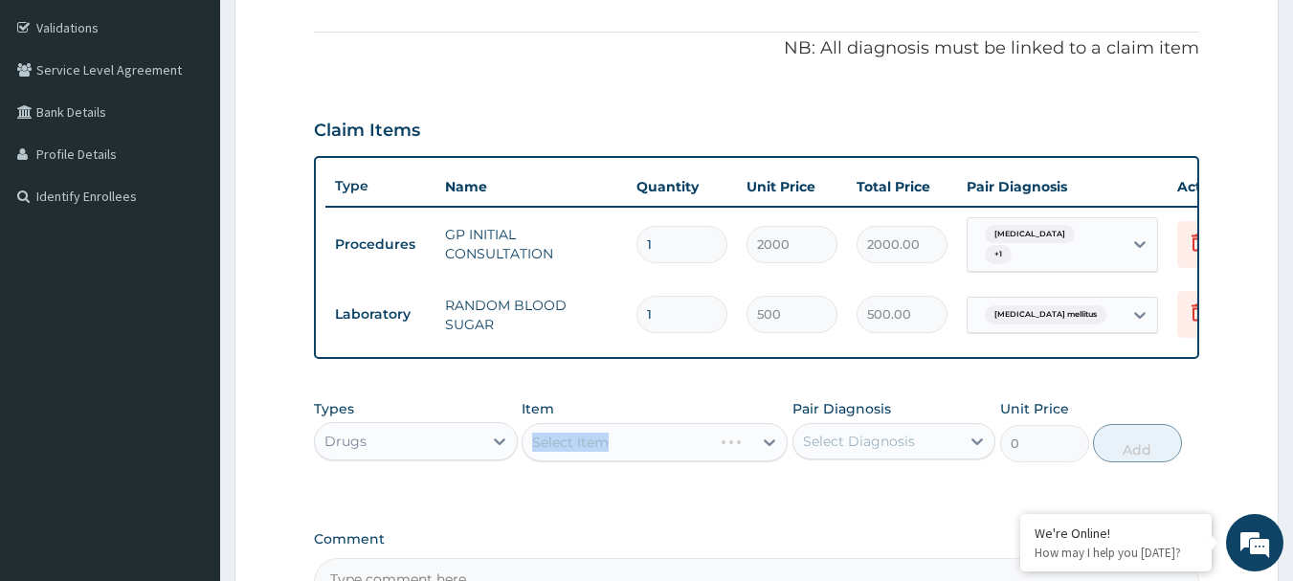
scroll to position [324, 0]
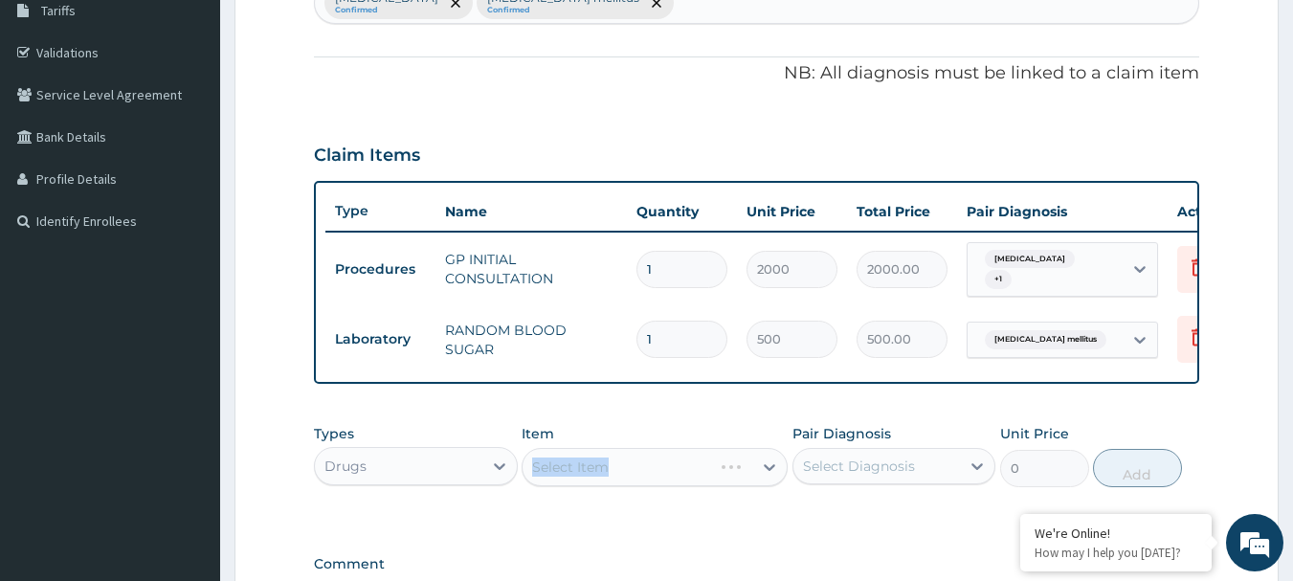
click at [689, 485] on div "Select Item" at bounding box center [654, 467] width 266 height 38
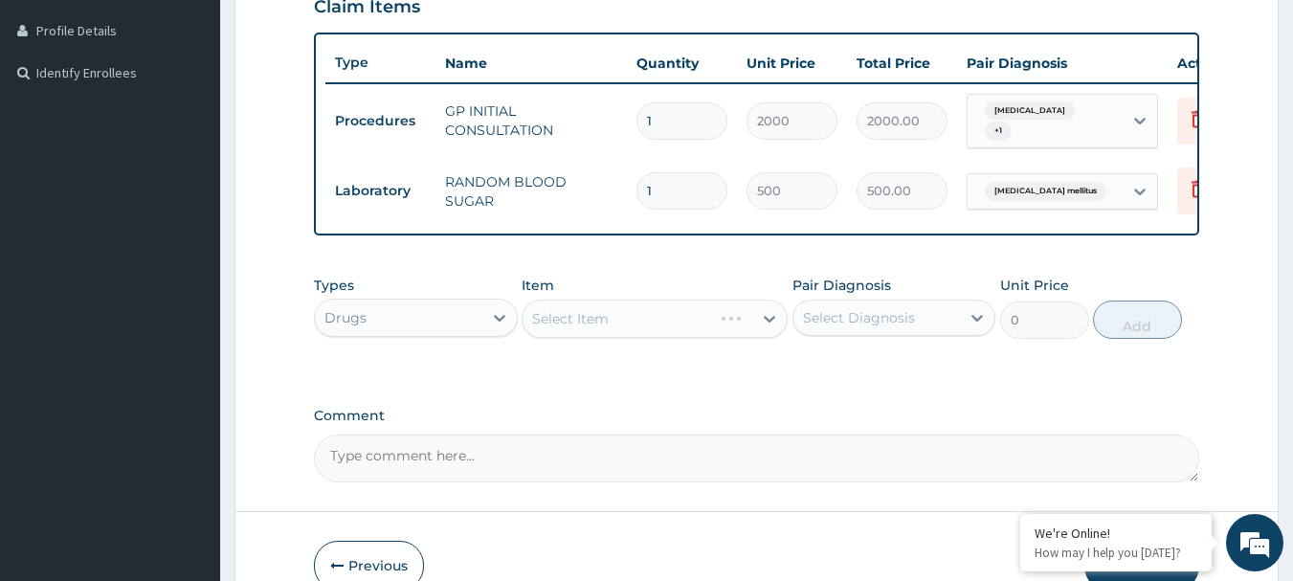
scroll to position [516, 0]
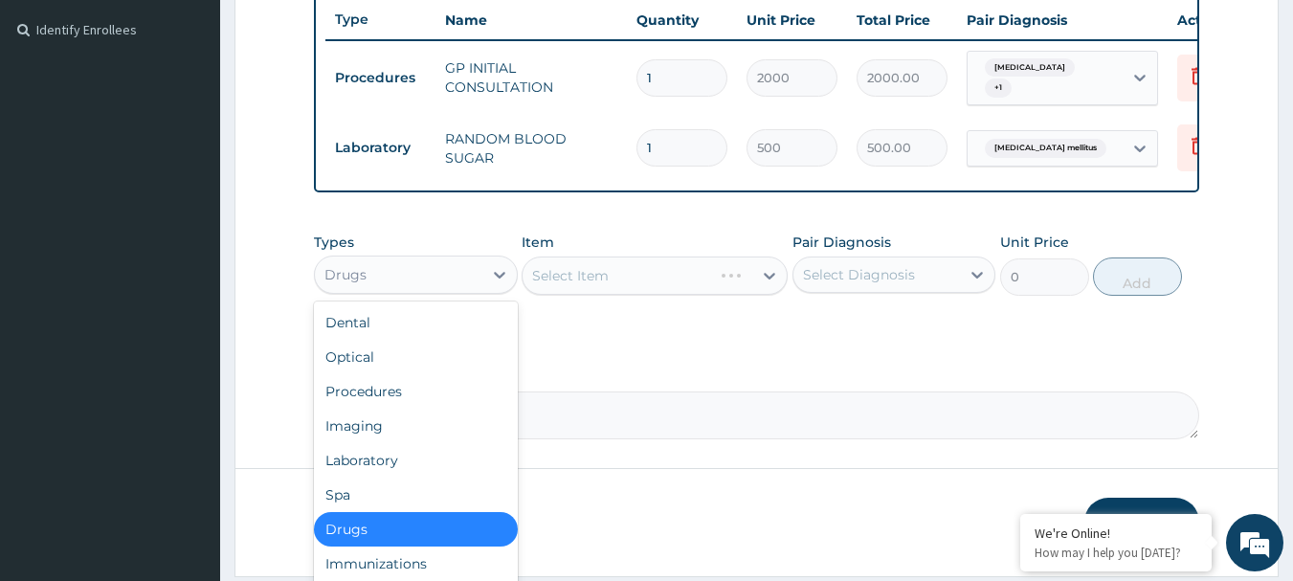
click at [471, 283] on div "Drugs" at bounding box center [398, 274] width 167 height 31
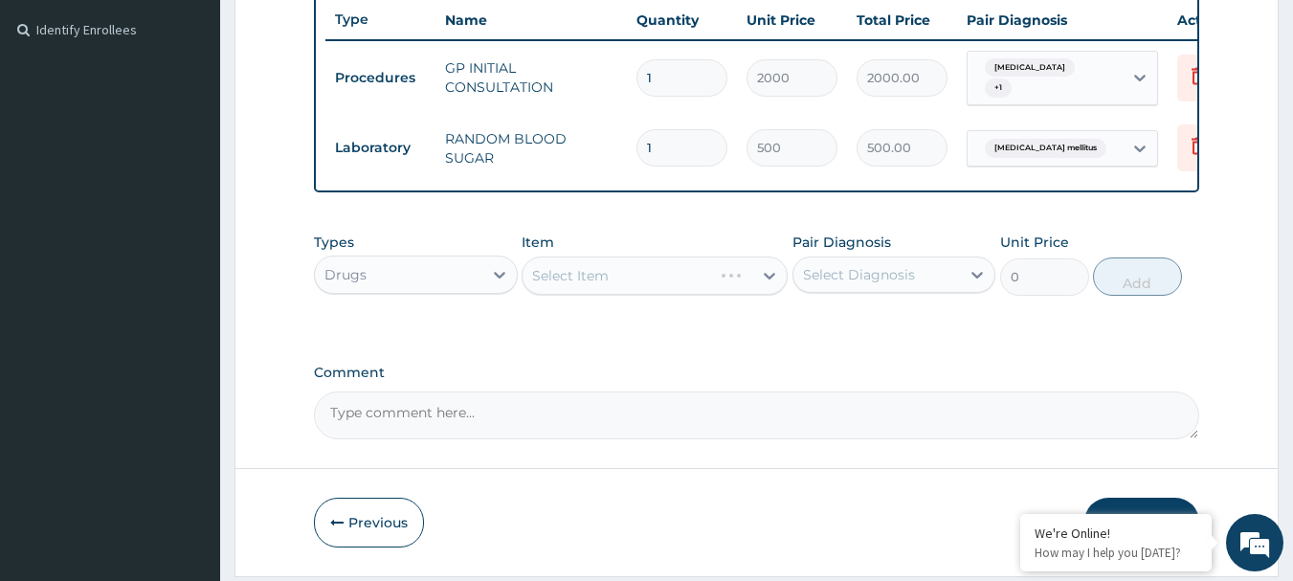
click at [608, 278] on div "Select Item" at bounding box center [654, 275] width 266 height 38
click at [746, 286] on div "Select Item" at bounding box center [654, 275] width 266 height 38
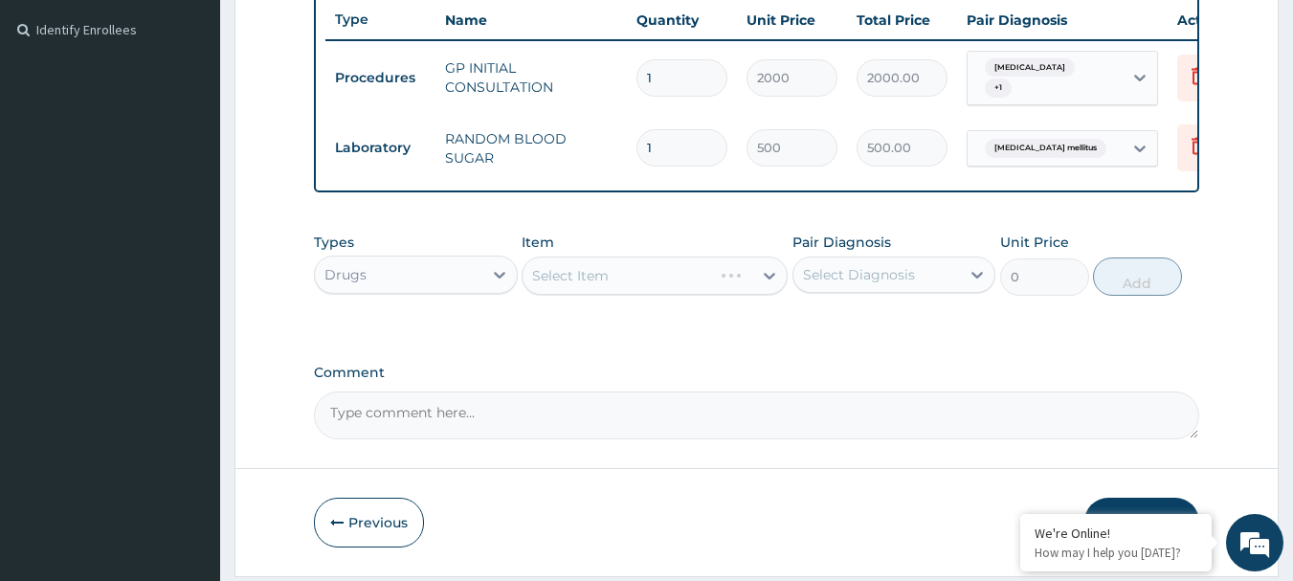
click at [733, 282] on div "Select Item" at bounding box center [654, 275] width 266 height 38
click at [652, 276] on div "Select Item" at bounding box center [637, 275] width 230 height 31
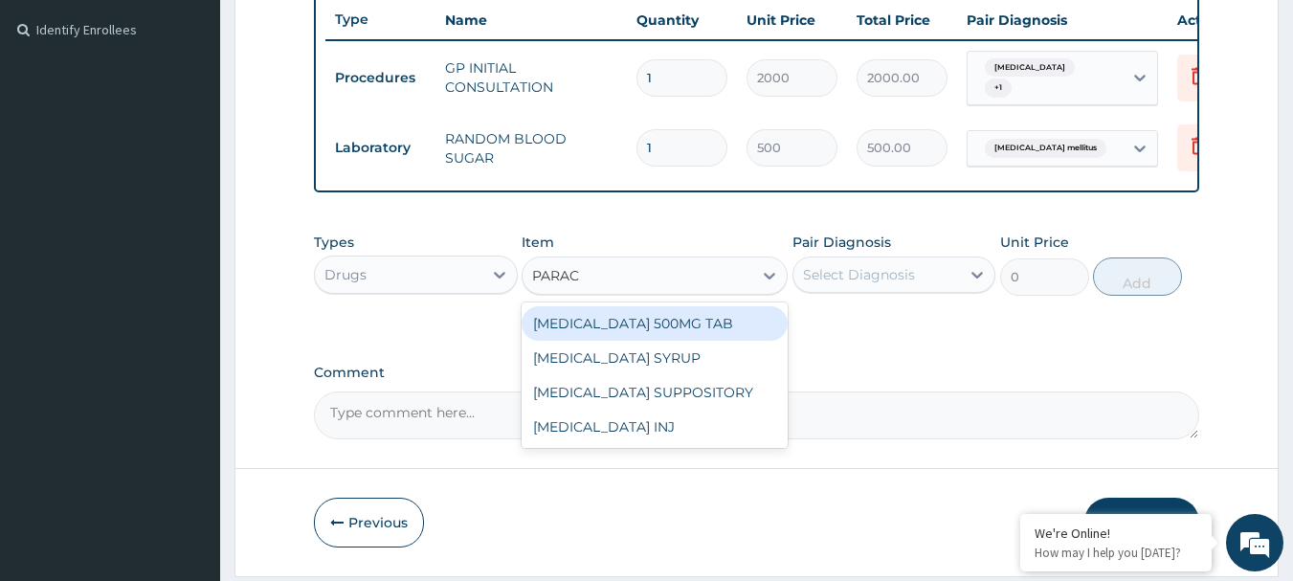
type input "PARACE"
click at [643, 327] on div "PARACETAMOL 500MG TAB" at bounding box center [654, 323] width 266 height 34
type input "15"
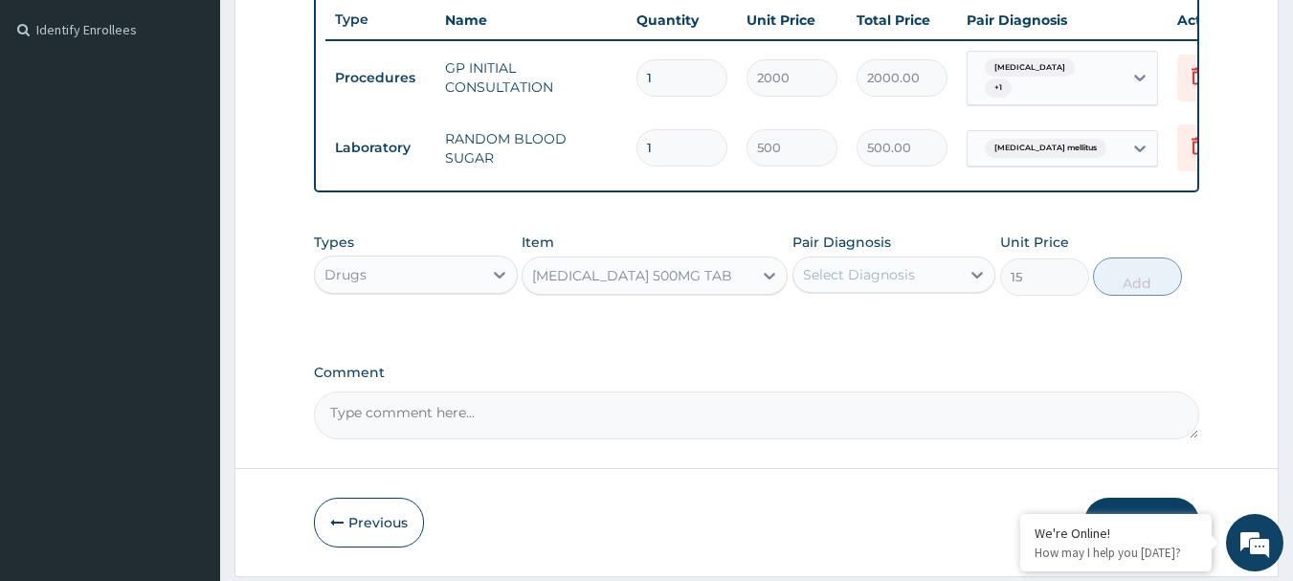
click at [851, 284] on div "Select Diagnosis" at bounding box center [859, 274] width 112 height 19
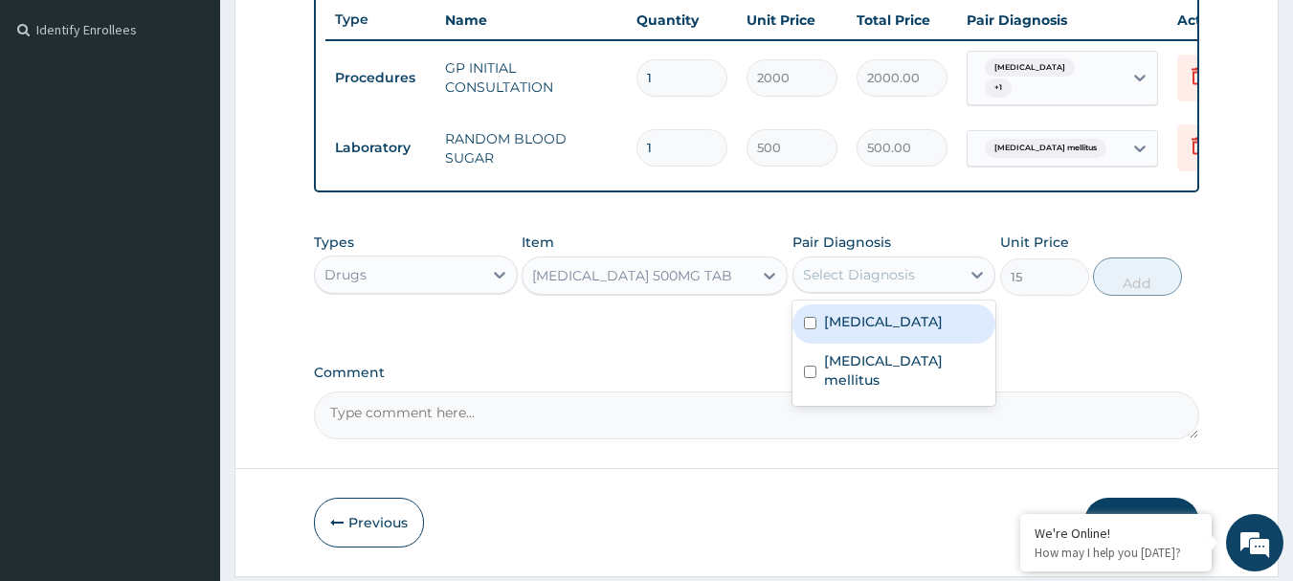
click at [857, 329] on label "Malaria" at bounding box center [883, 321] width 119 height 19
checkbox input "true"
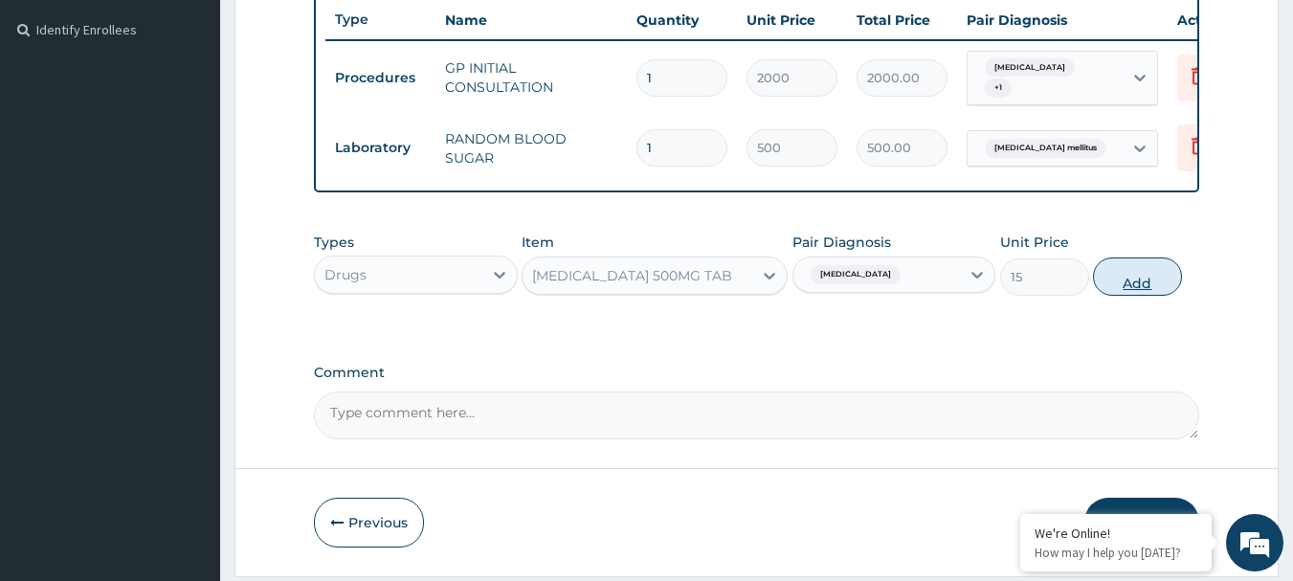
click at [1140, 289] on button "Add" at bounding box center [1137, 276] width 89 height 38
type input "0"
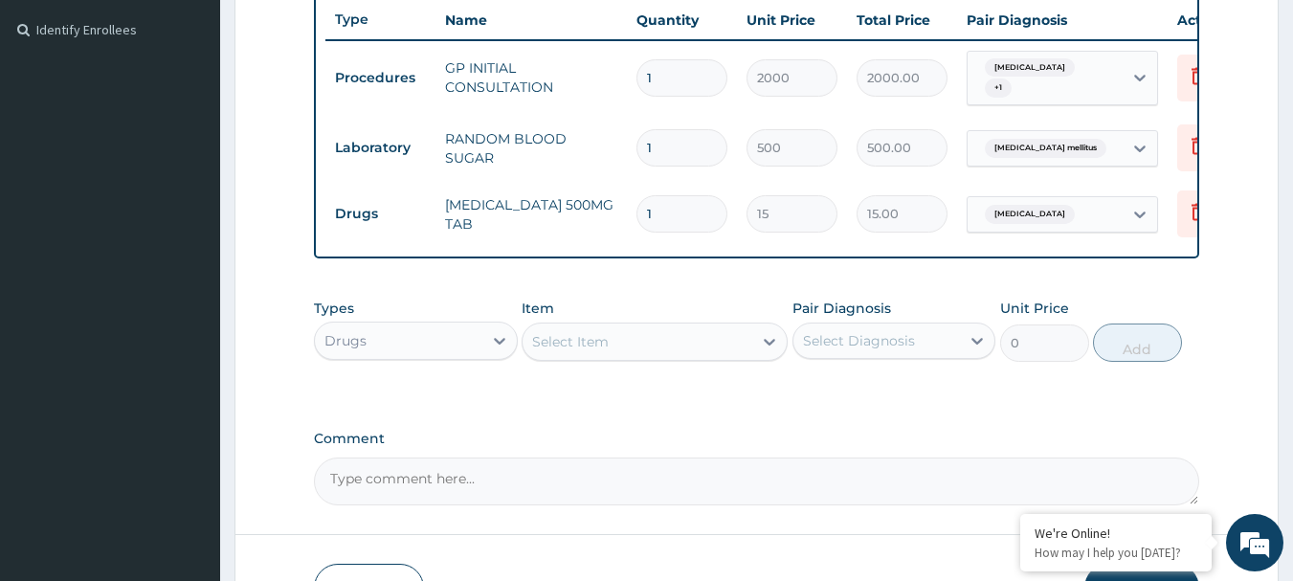
type input "12"
type input "180.00"
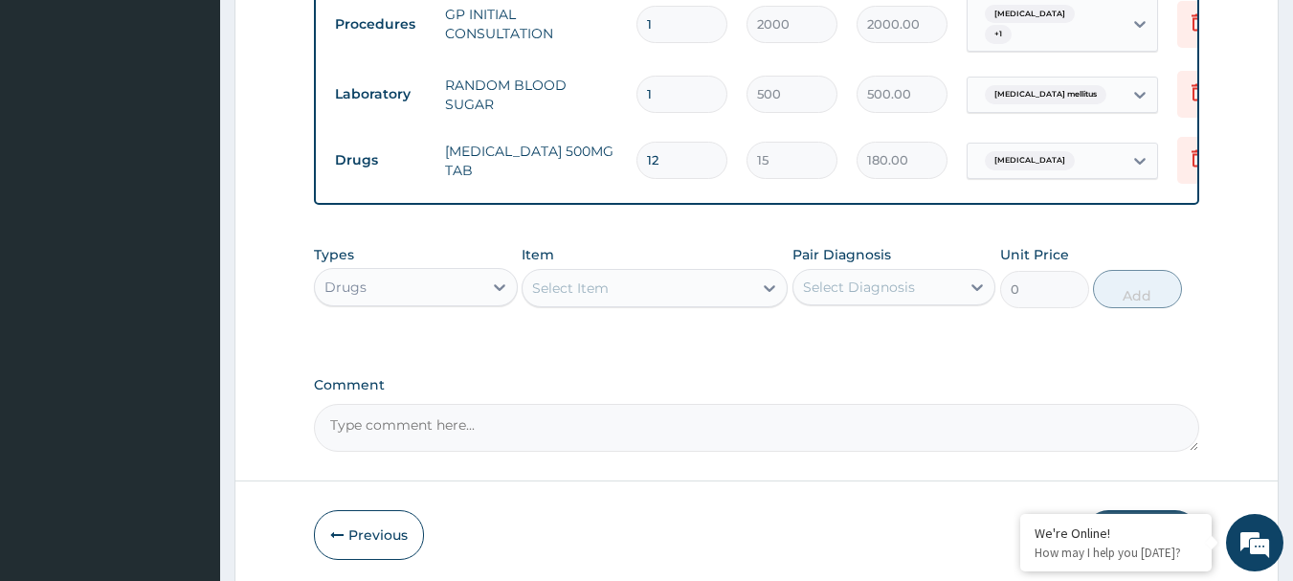
scroll to position [611, 0]
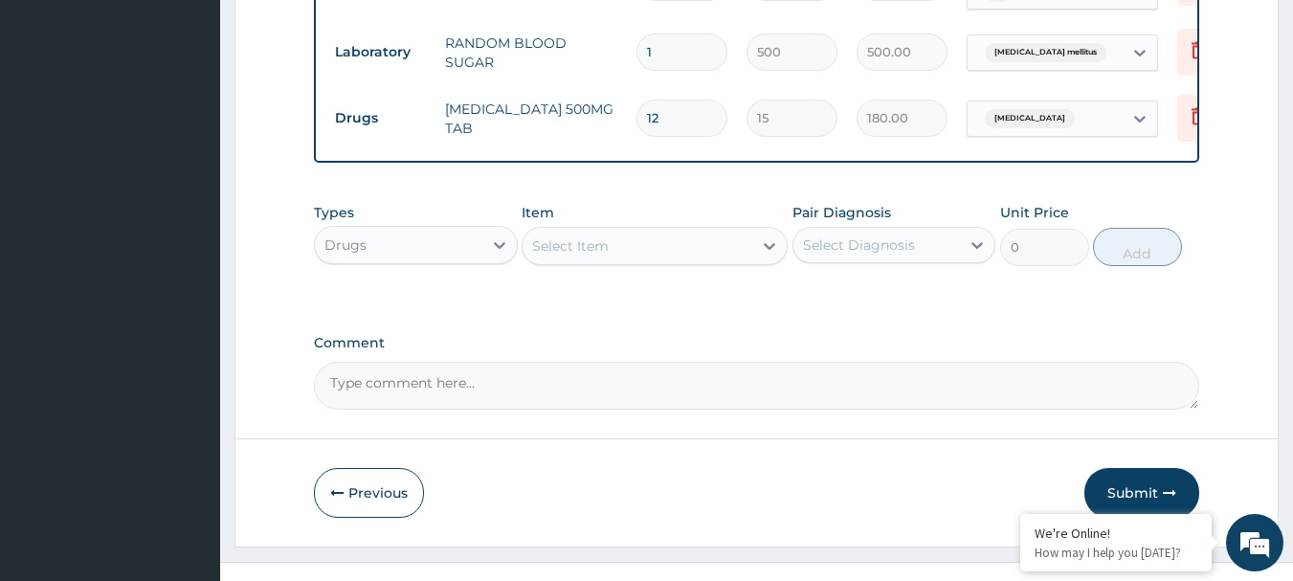
type input "12"
click at [448, 260] on div "Drugs" at bounding box center [398, 245] width 167 height 31
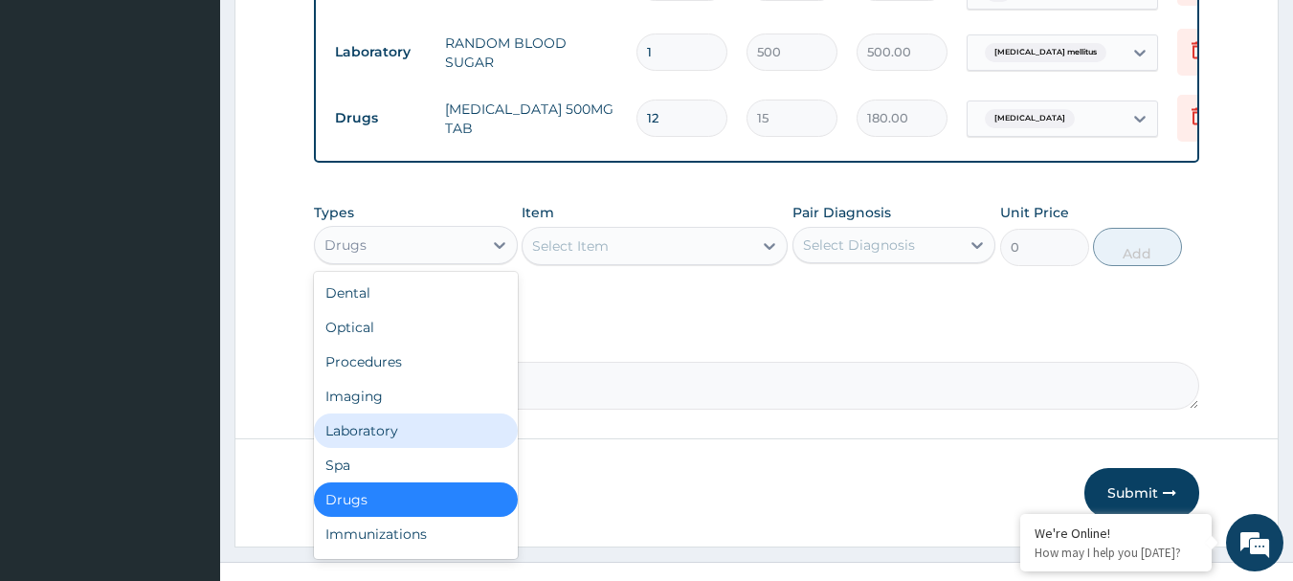
click at [391, 438] on div "Laboratory" at bounding box center [416, 430] width 204 height 34
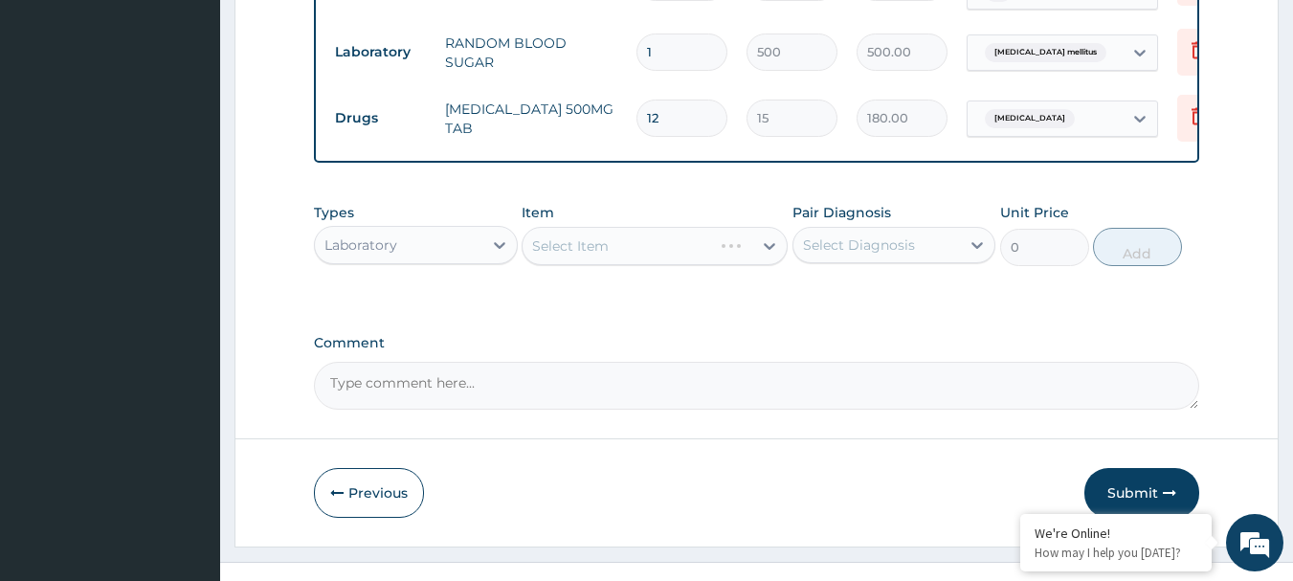
click at [657, 253] on div "Select Item" at bounding box center [654, 246] width 266 height 38
click at [657, 253] on div "Select Item" at bounding box center [637, 246] width 230 height 31
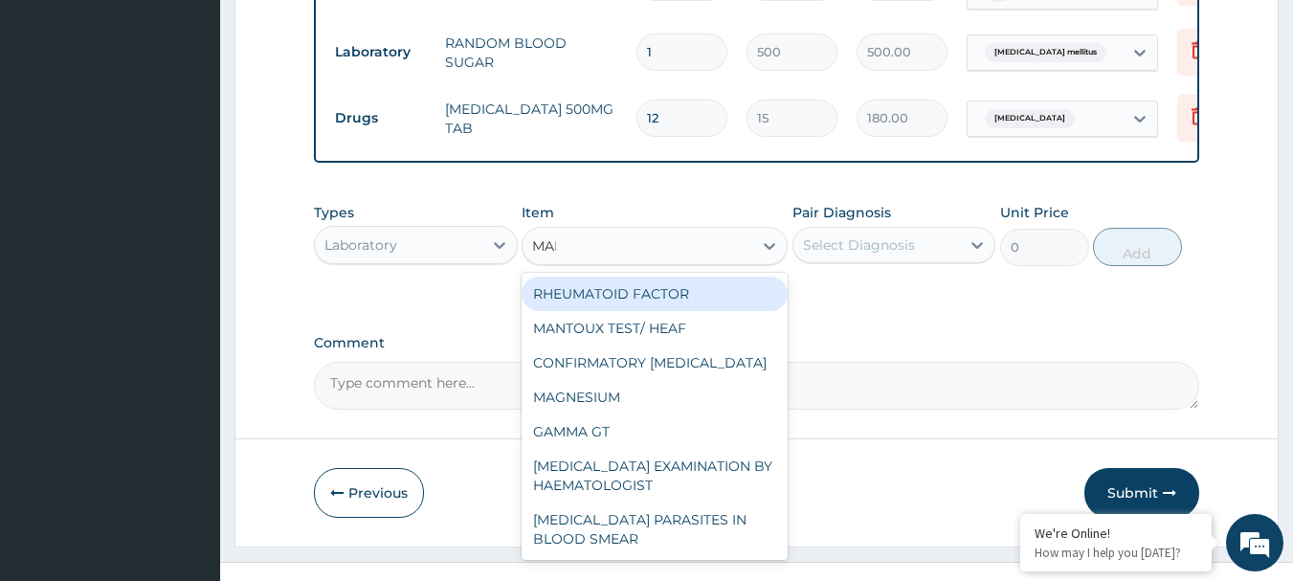
type input "MALA"
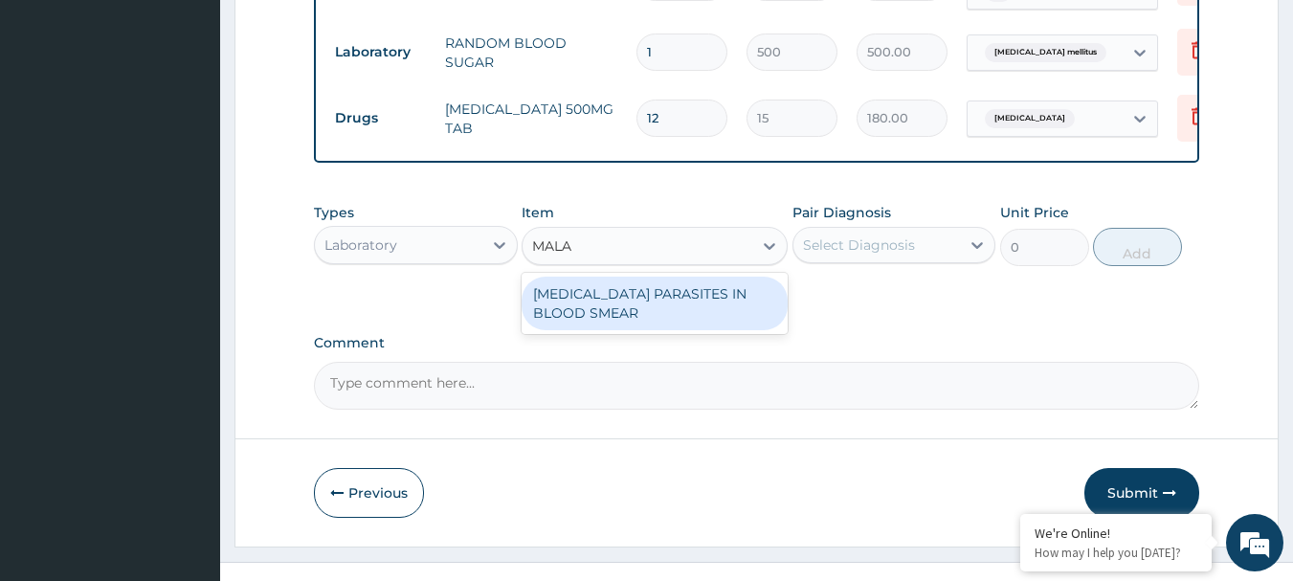
click at [663, 310] on div "MALARIA PARASITES IN BLOOD SMEAR" at bounding box center [654, 303] width 266 height 54
type input "1000"
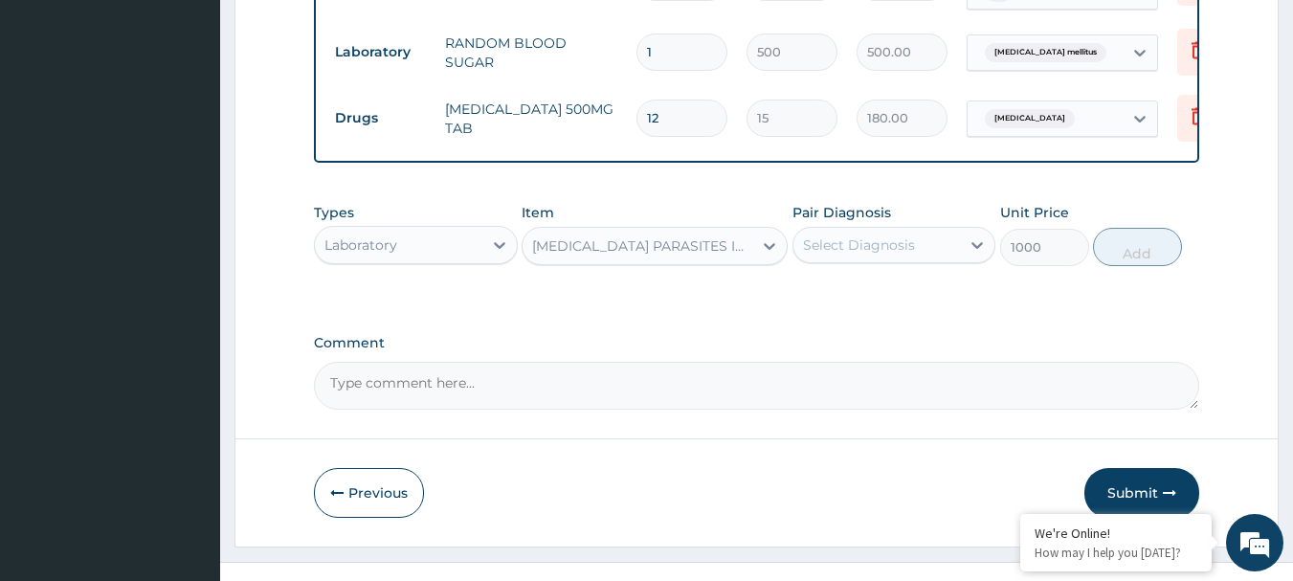
drag, startPoint x: 840, startPoint y: 254, endPoint x: 844, endPoint y: 265, distance: 12.1
click at [841, 254] on div "Select Diagnosis" at bounding box center [859, 244] width 112 height 19
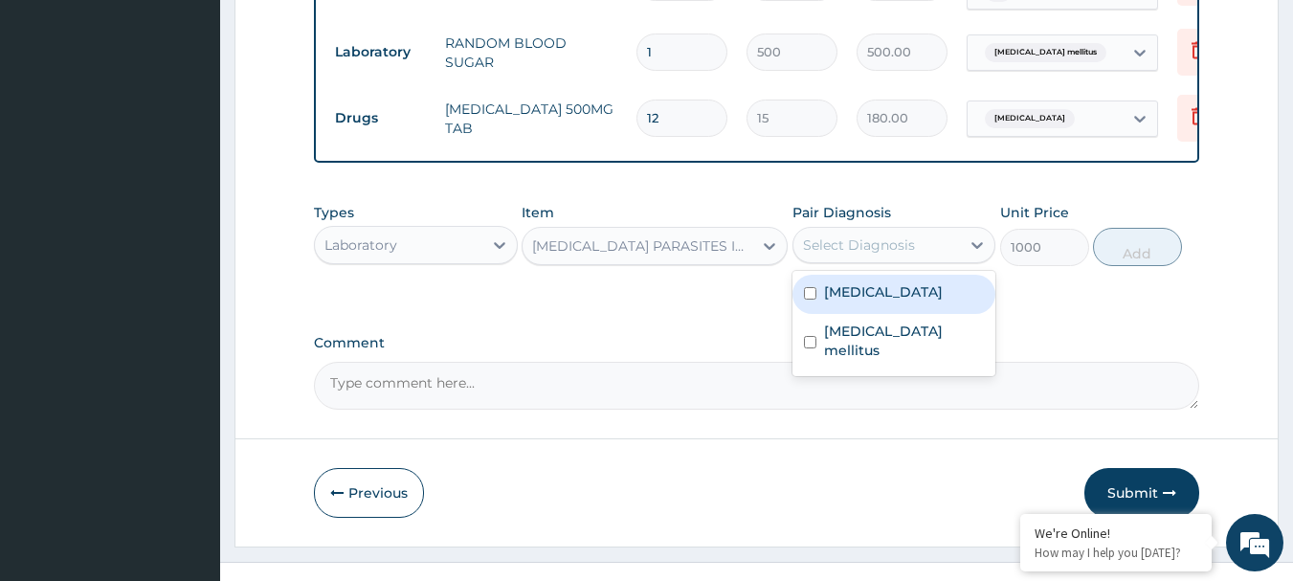
click at [885, 295] on div "Malaria" at bounding box center [894, 294] width 204 height 39
checkbox input "true"
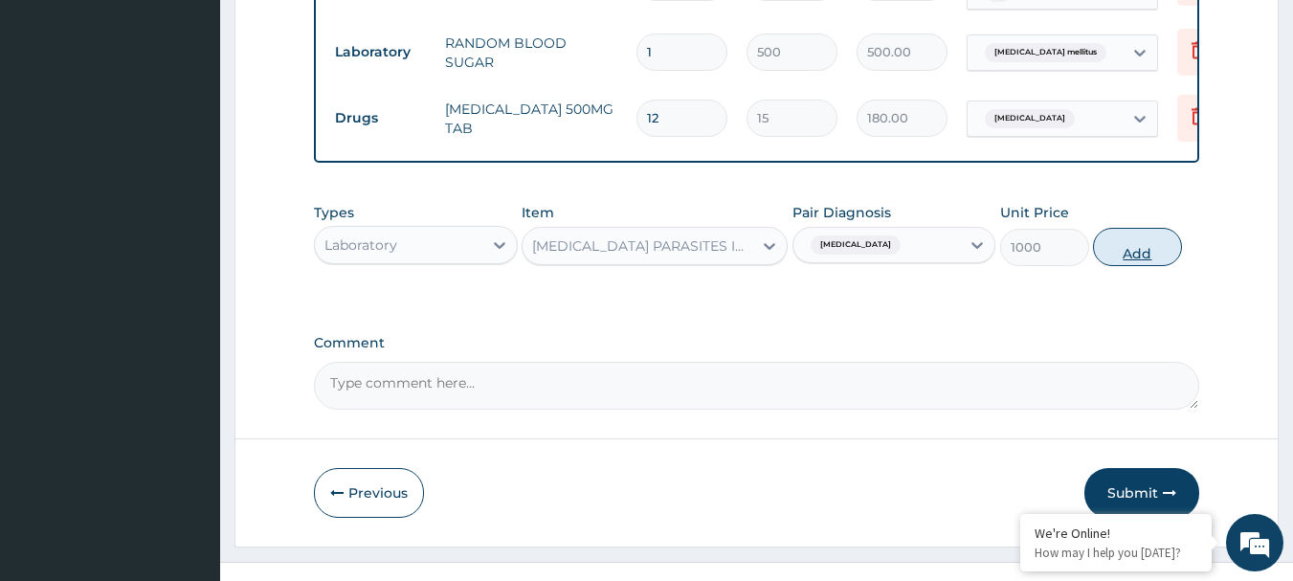
click at [1120, 263] on button "Add" at bounding box center [1137, 247] width 89 height 38
type input "0"
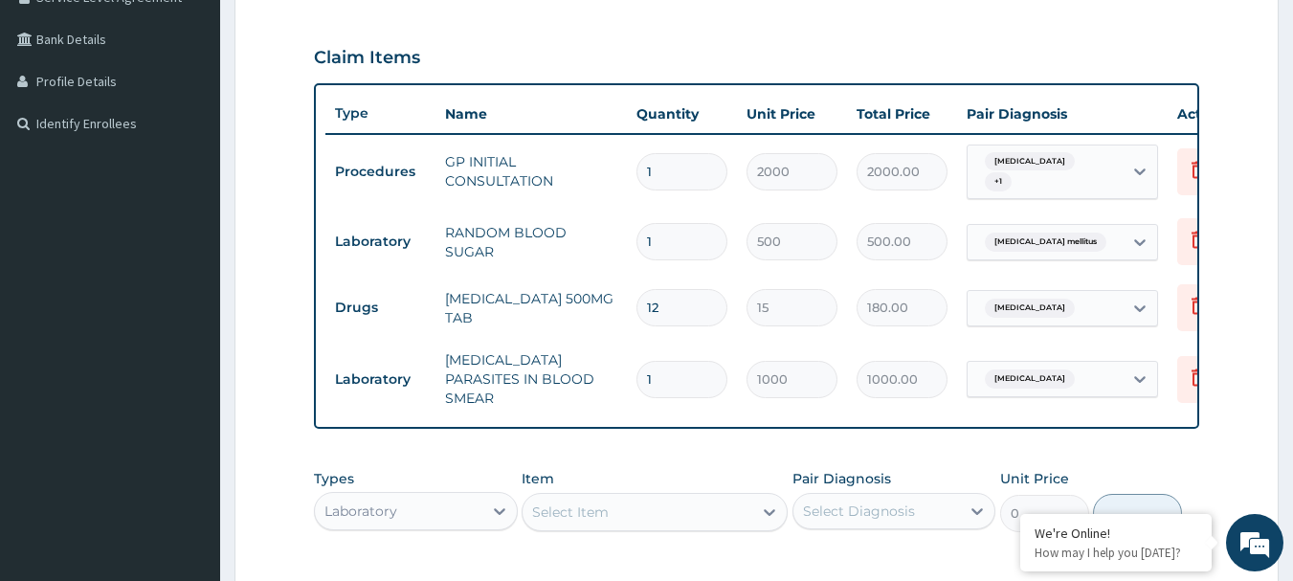
scroll to position [420, 0]
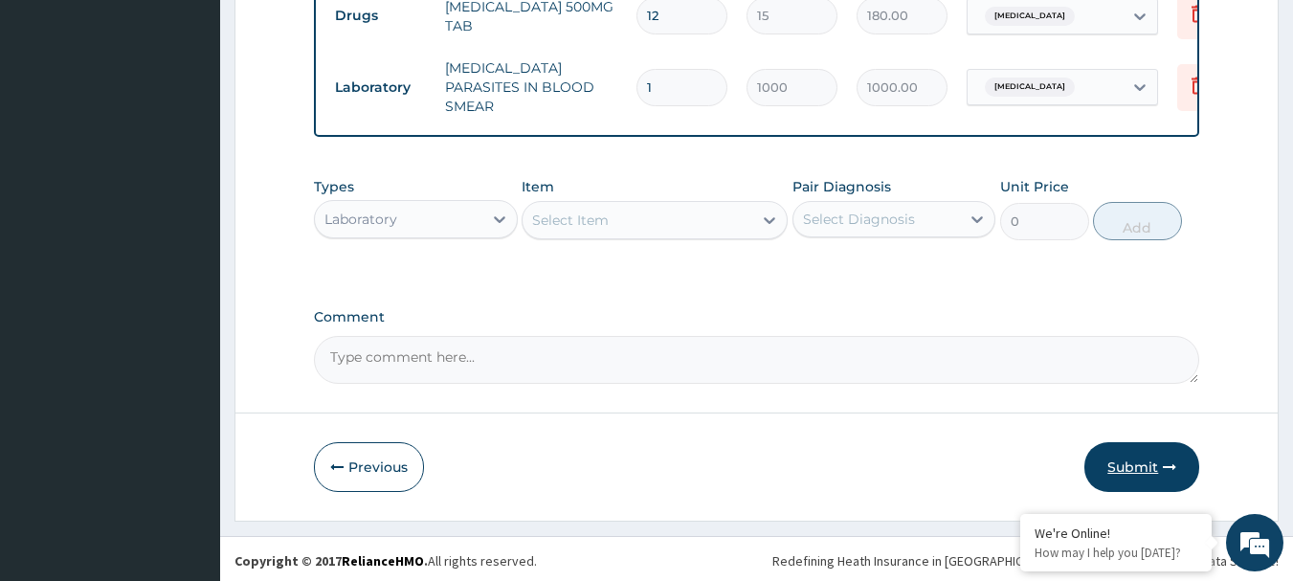
click at [1138, 467] on button "Submit" at bounding box center [1141, 467] width 115 height 50
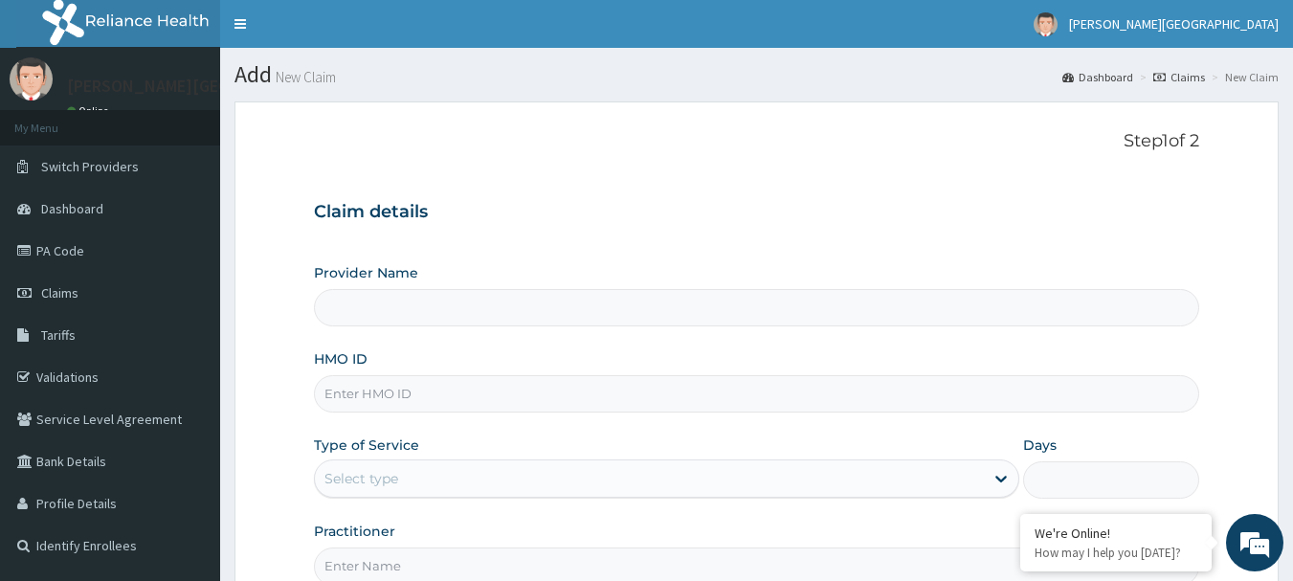
scroll to position [96, 0]
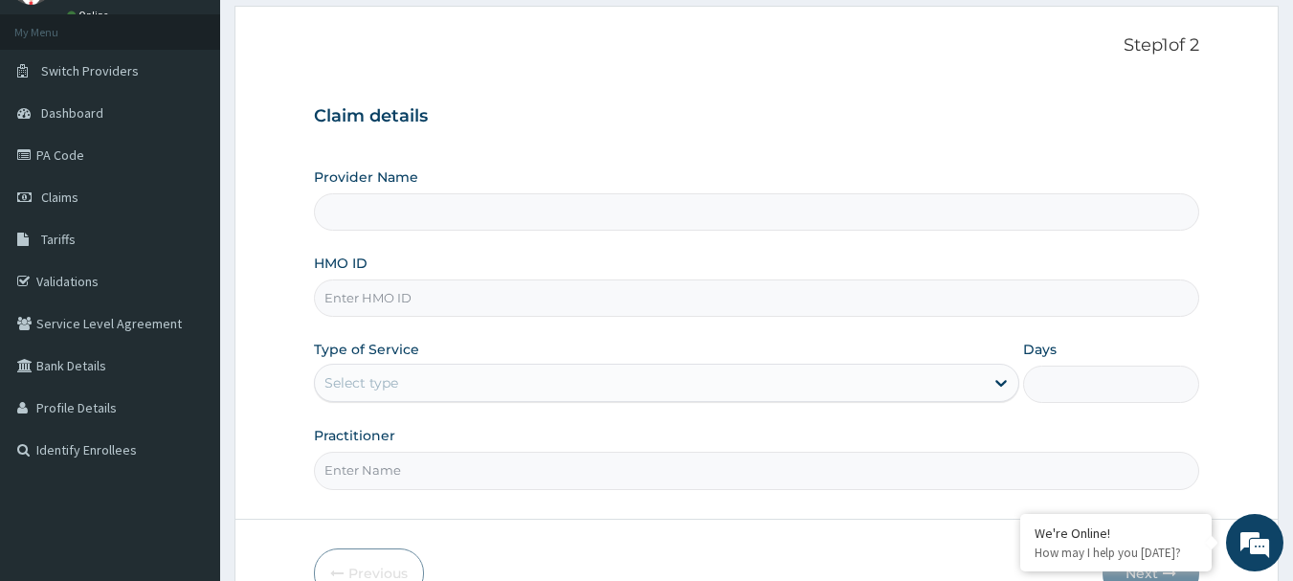
click at [415, 298] on input "HMO ID" at bounding box center [757, 297] width 886 height 37
paste input "Alajo adetayo Emmanuel First bank 3101824973"
type input "Alajo adetayo Emmanuel First bank 3101824973"
type input "[PERSON_NAME][GEOGRAPHIC_DATA]"
type input "A"
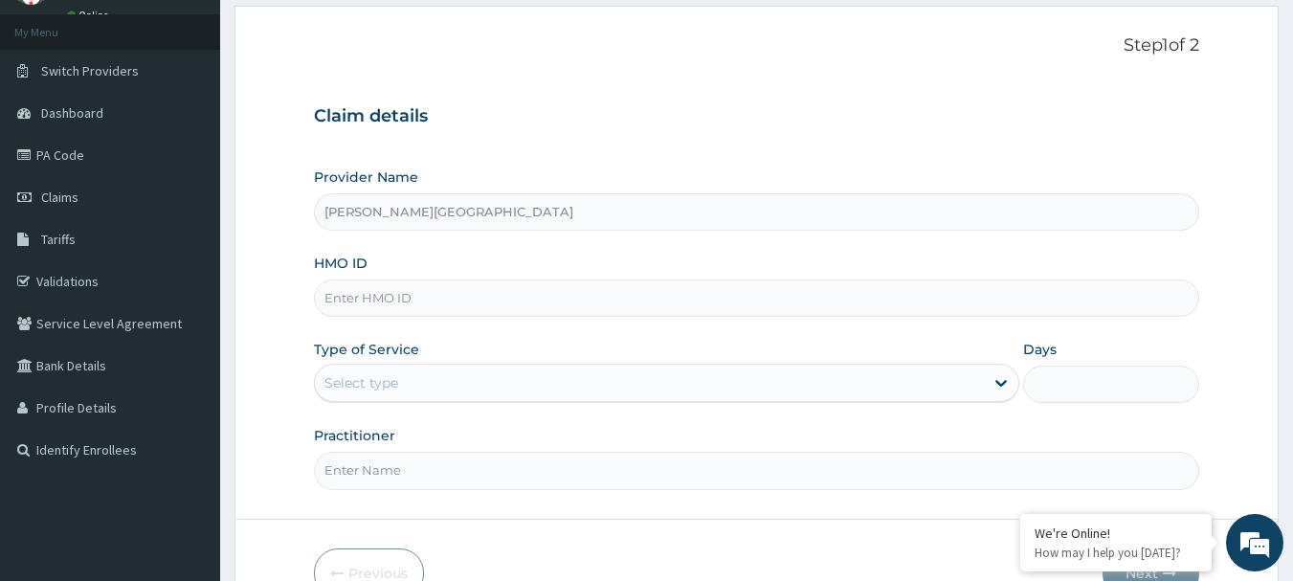
scroll to position [0, 0]
paste input "PGE/10008/B"
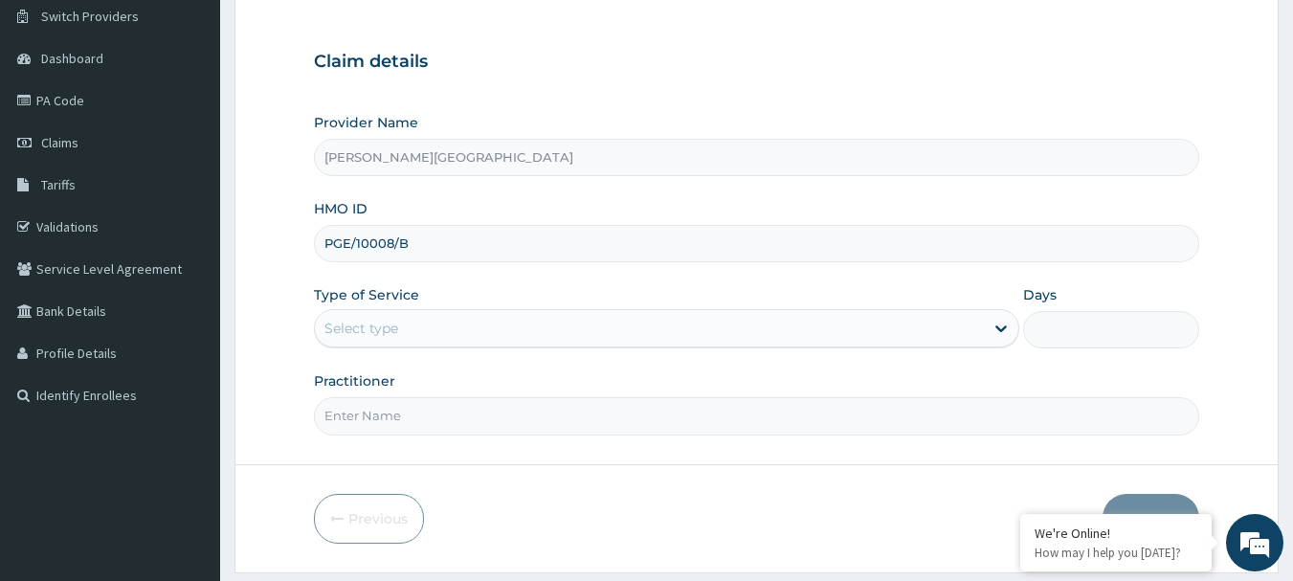
scroll to position [206, 0]
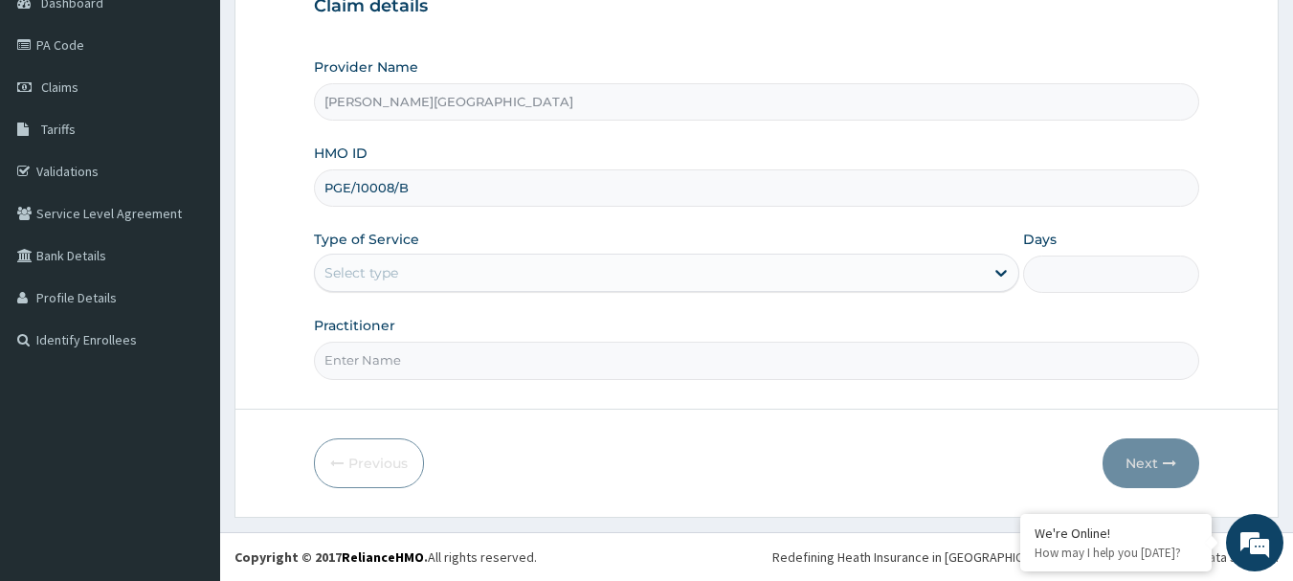
type input "PGE/10008/B"
click at [508, 264] on div "Select type" at bounding box center [649, 272] width 669 height 31
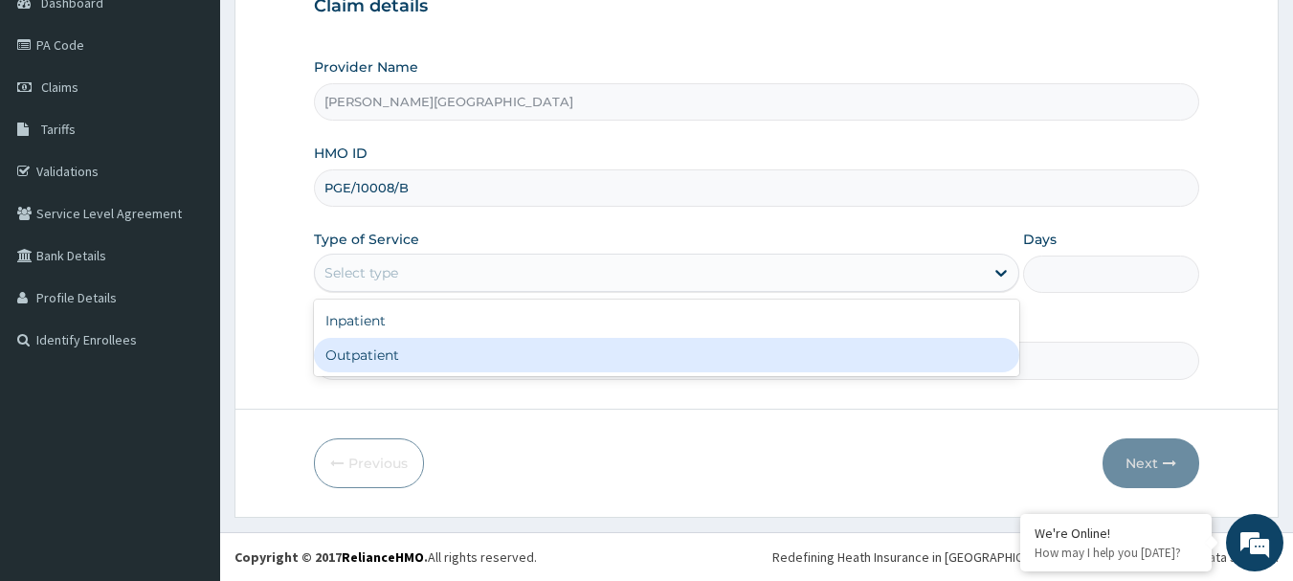
click at [493, 349] on div "Outpatient" at bounding box center [666, 355] width 705 height 34
type input "1"
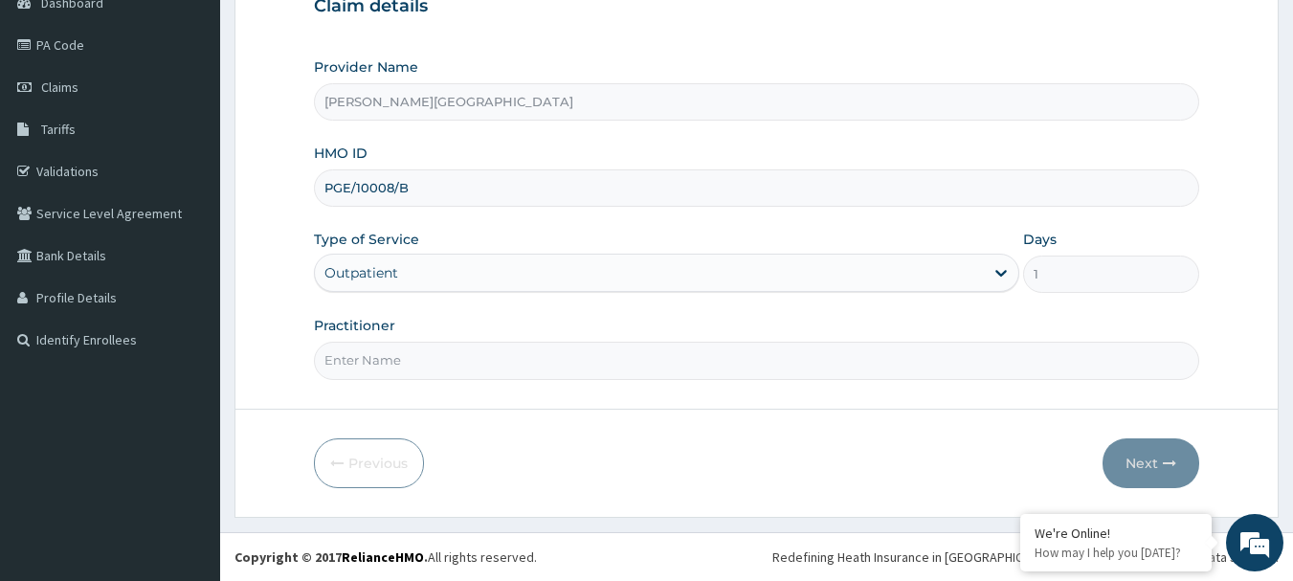
click at [492, 350] on input "Practitioner" at bounding box center [757, 360] width 886 height 37
type input "AA"
click at [1172, 457] on icon "button" at bounding box center [1168, 462] width 13 height 13
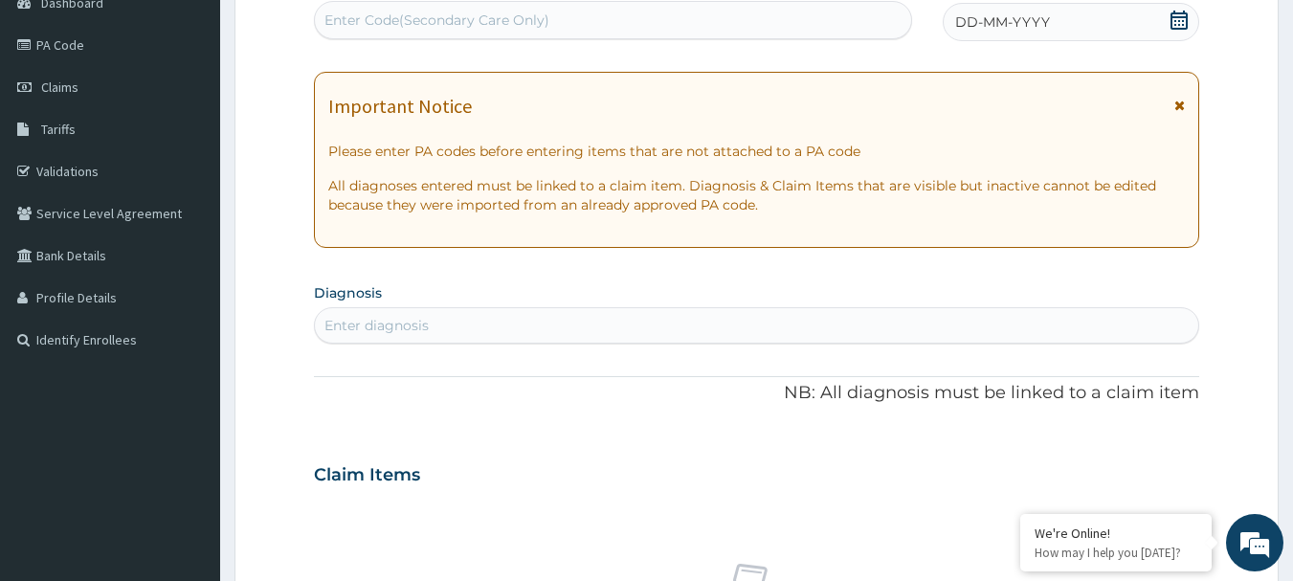
drag, startPoint x: 1177, startPoint y: 113, endPoint x: 1185, endPoint y: 92, distance: 22.7
click at [1179, 108] on span at bounding box center [1179, 111] width 11 height 31
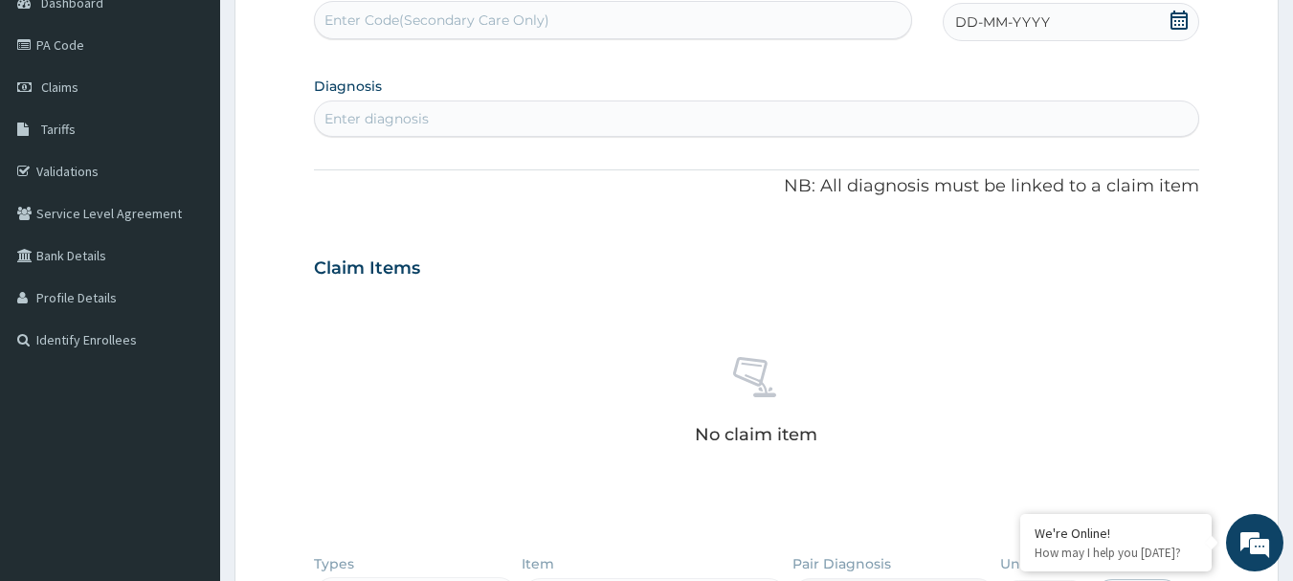
click at [1192, 18] on div "DD-MM-YYYY" at bounding box center [1070, 22] width 256 height 38
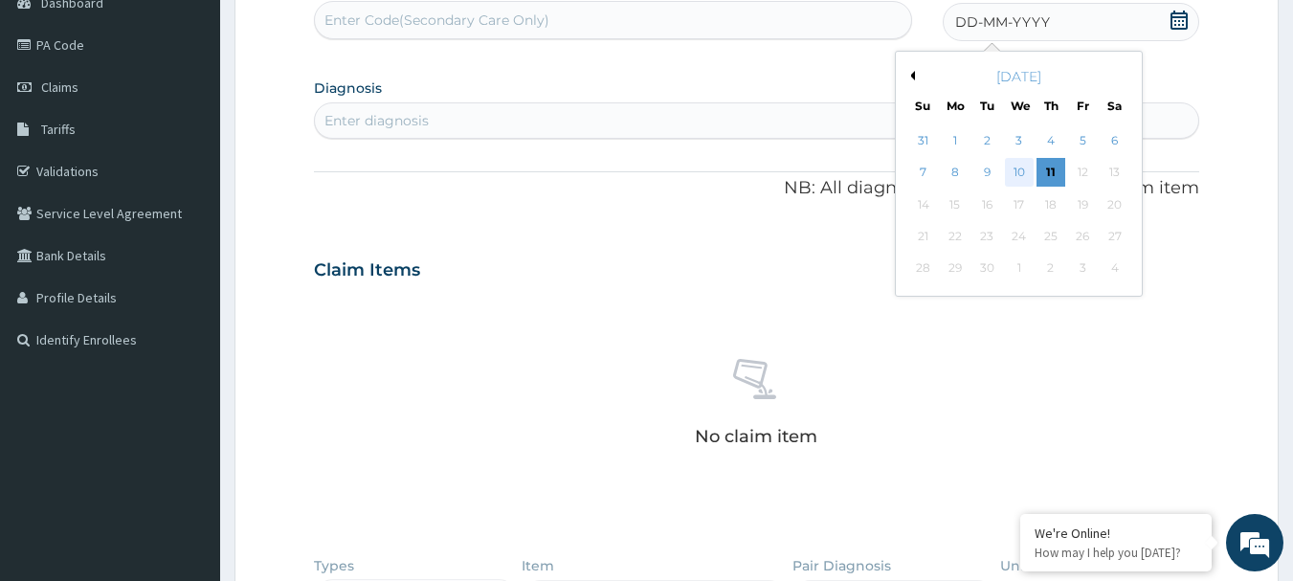
click at [1014, 172] on div "10" at bounding box center [1019, 173] width 29 height 29
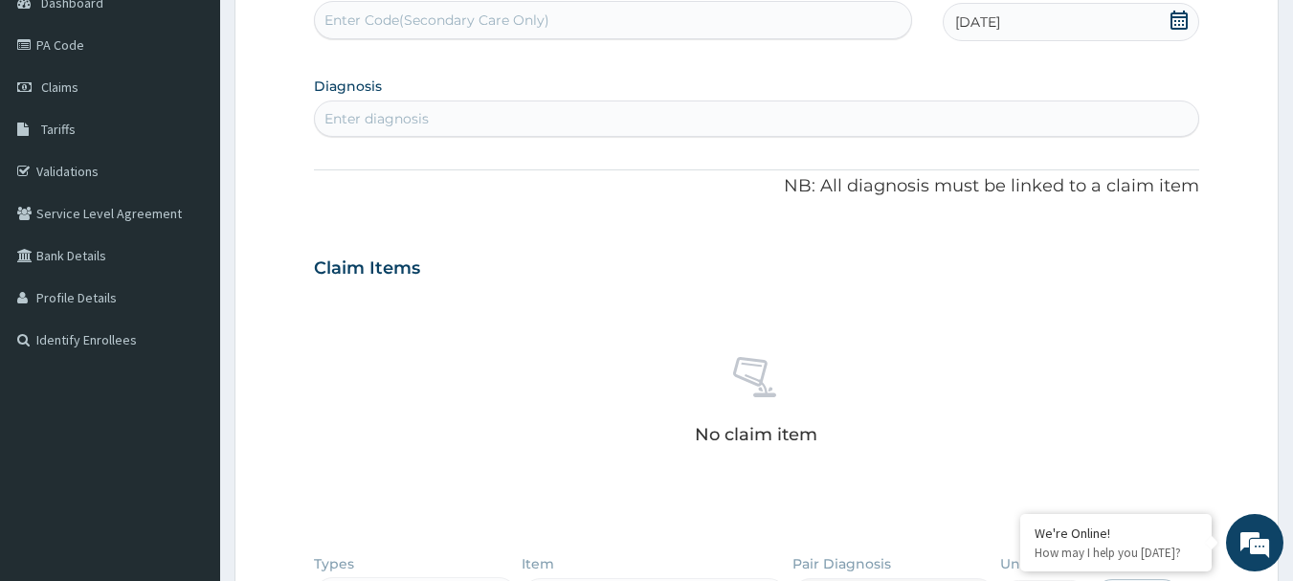
click at [444, 118] on div "Enter diagnosis" at bounding box center [757, 118] width 884 height 31
type input "MALARI"
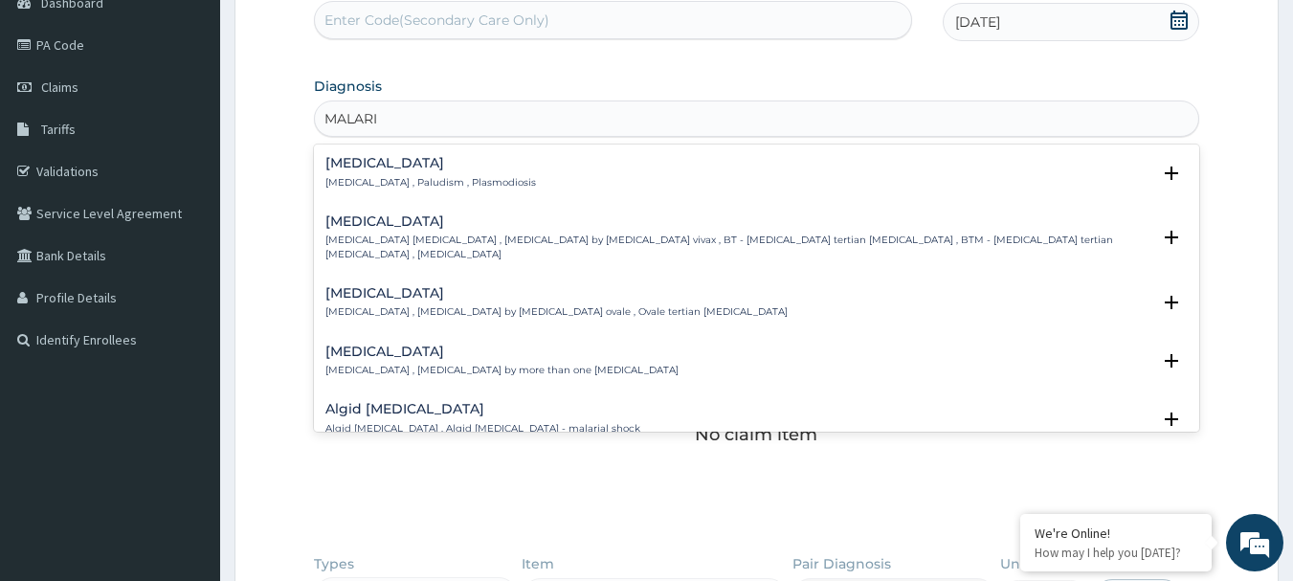
click at [485, 186] on div "[MEDICAL_DATA] [MEDICAL_DATA] , Paludism , Plasmodiosis" at bounding box center [756, 172] width 863 height 33
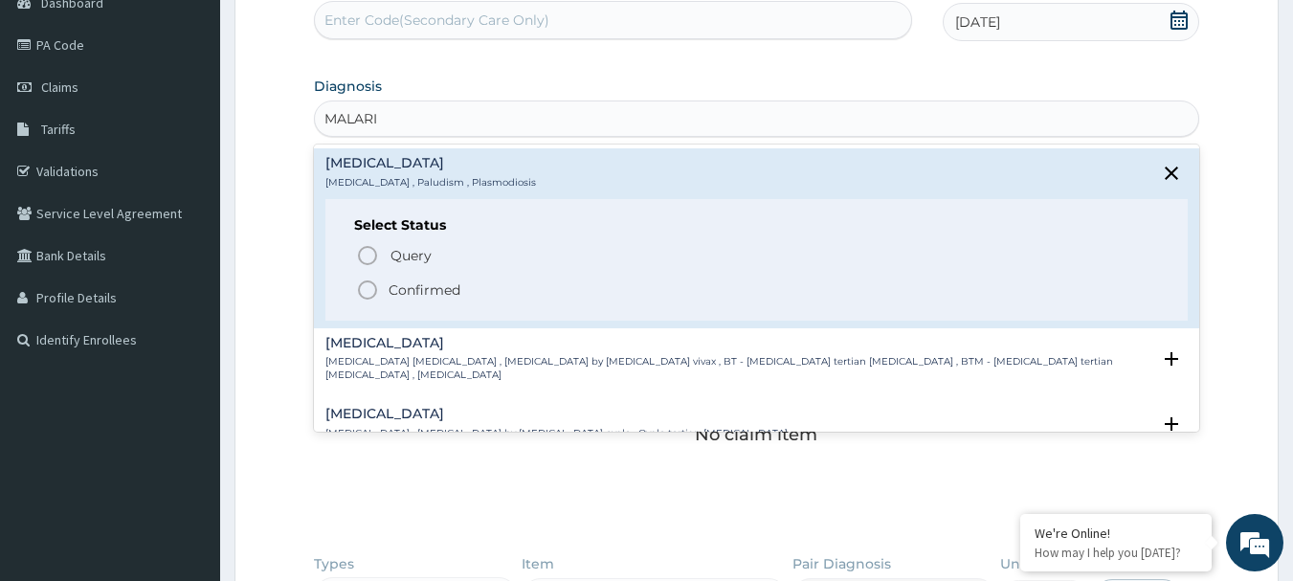
click at [448, 294] on p "Confirmed" at bounding box center [424, 289] width 72 height 19
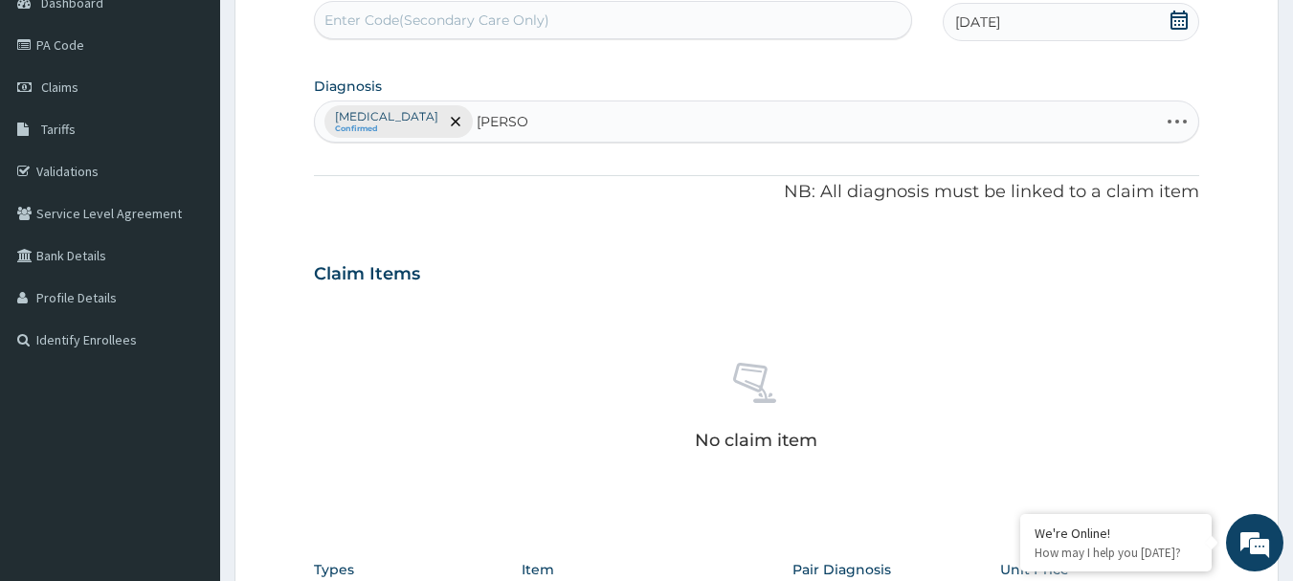
type input "MELLITU"
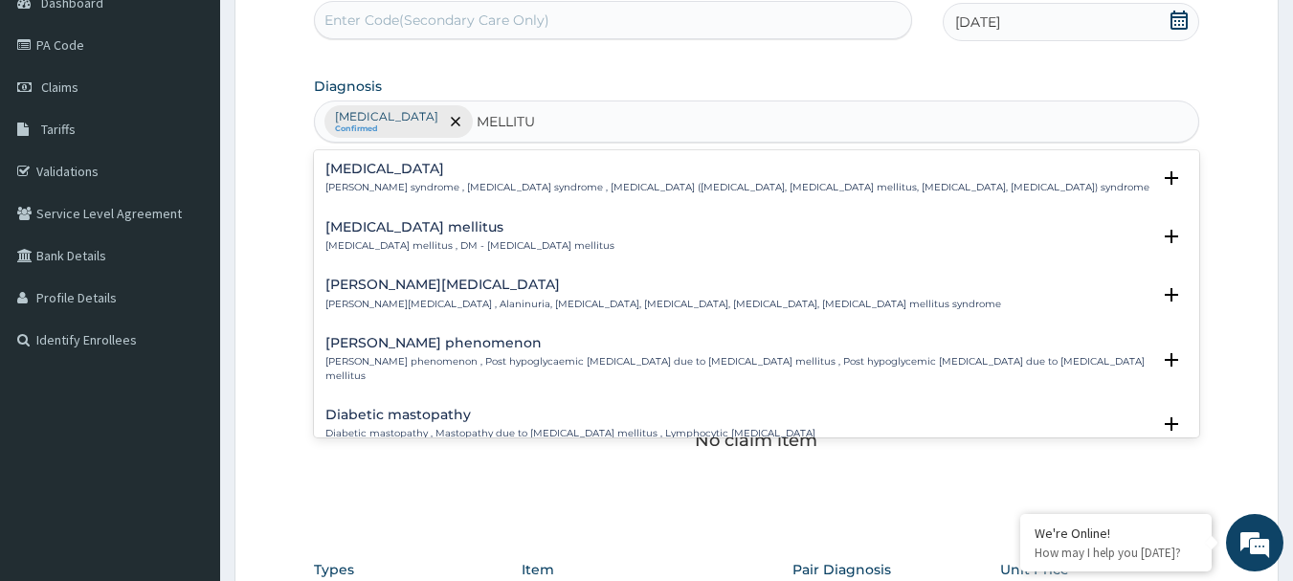
click at [449, 221] on h4 "Diabetes mellitus" at bounding box center [469, 227] width 289 height 14
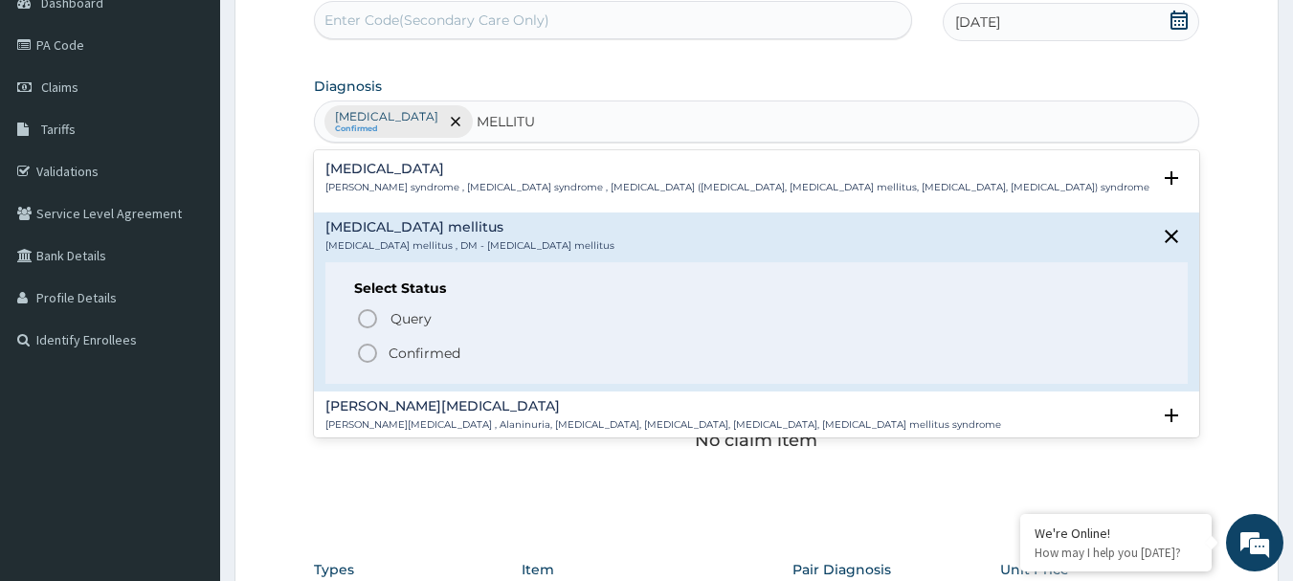
click at [438, 349] on p "Confirmed" at bounding box center [424, 352] width 72 height 19
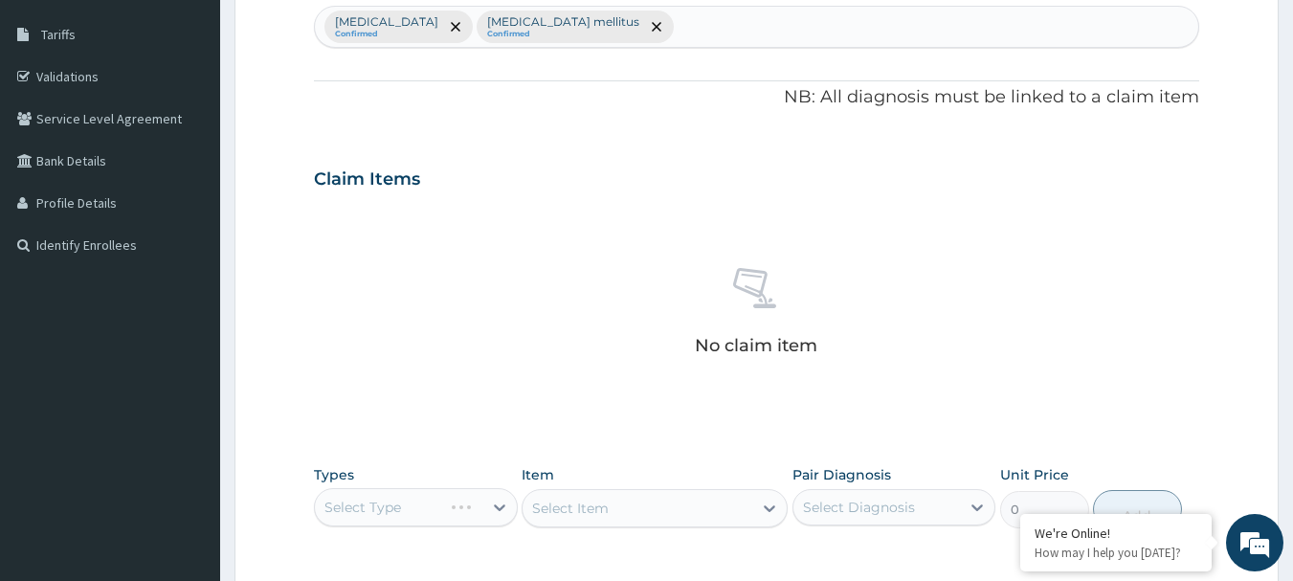
scroll to position [493, 0]
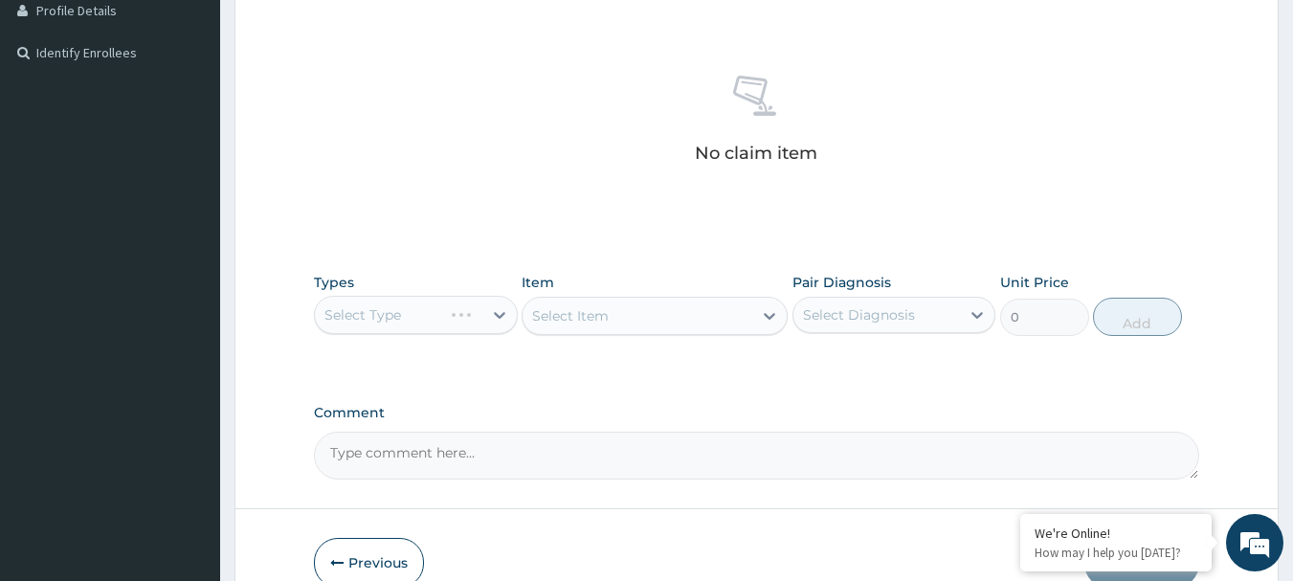
click at [449, 327] on div "Select Type" at bounding box center [416, 315] width 204 height 38
click at [450, 315] on div "Select Type" at bounding box center [416, 315] width 204 height 38
click at [450, 316] on div "Select Type" at bounding box center [416, 315] width 204 height 38
click at [450, 317] on div "Select Type" at bounding box center [416, 315] width 204 height 38
click at [450, 318] on div "Select Type" at bounding box center [416, 315] width 204 height 38
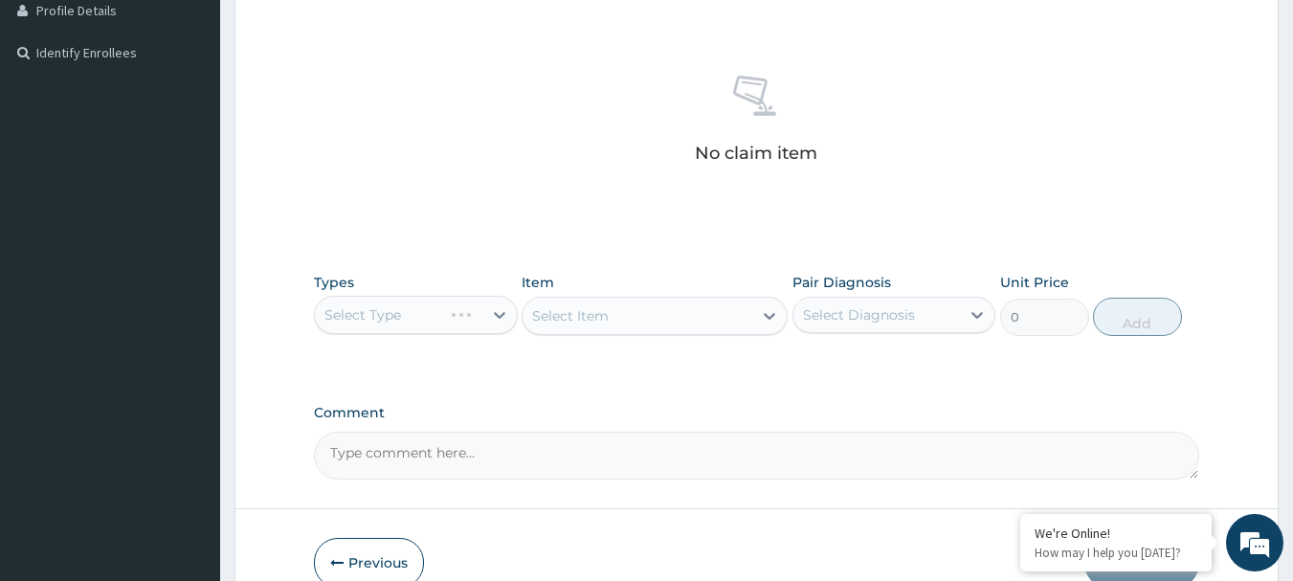
click at [610, 307] on div "Select Item" at bounding box center [654, 316] width 266 height 38
click at [454, 320] on div "Select Type" at bounding box center [416, 315] width 204 height 38
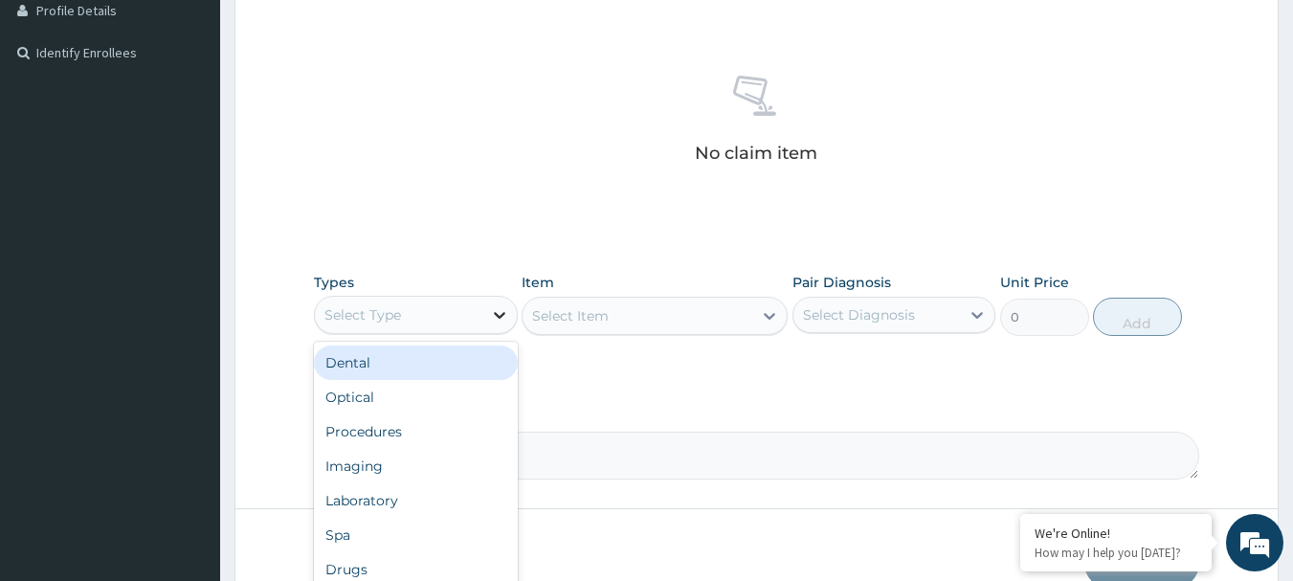
click at [497, 310] on icon at bounding box center [499, 314] width 19 height 19
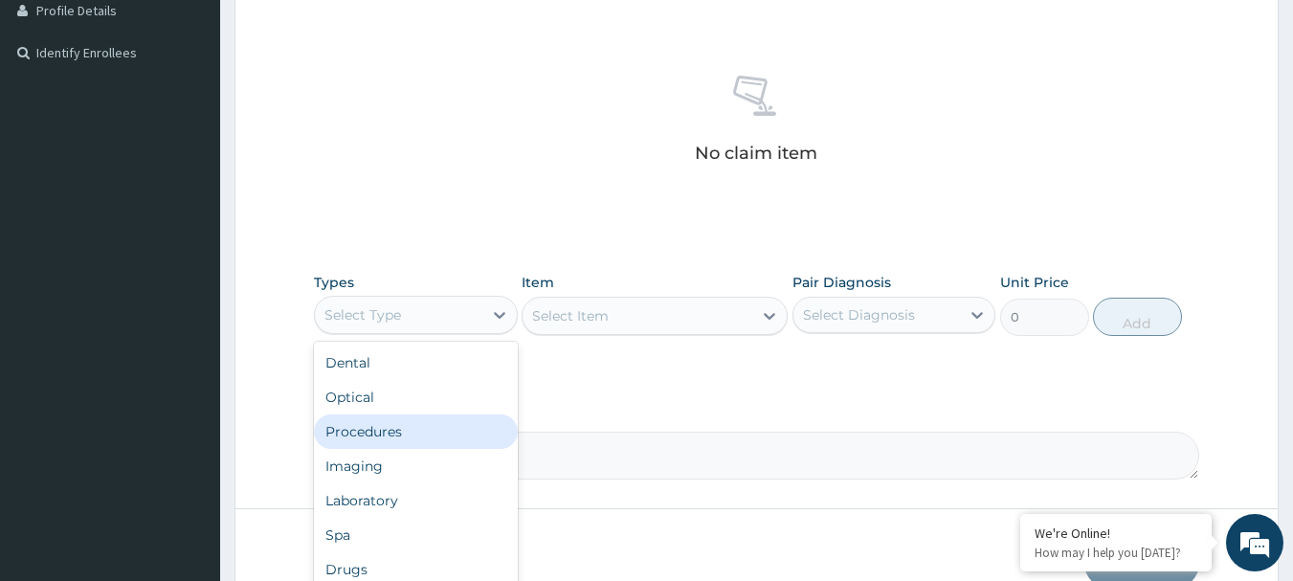
click at [431, 430] on div "Procedures" at bounding box center [416, 431] width 204 height 34
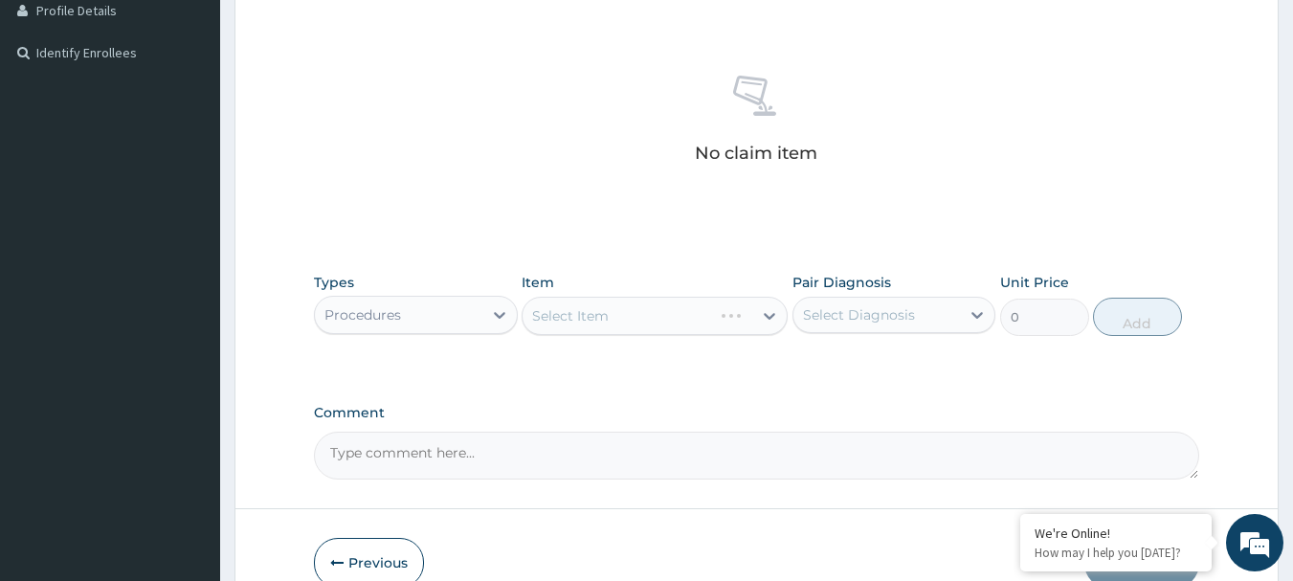
click at [914, 324] on div "Select Diagnosis" at bounding box center [876, 314] width 167 height 31
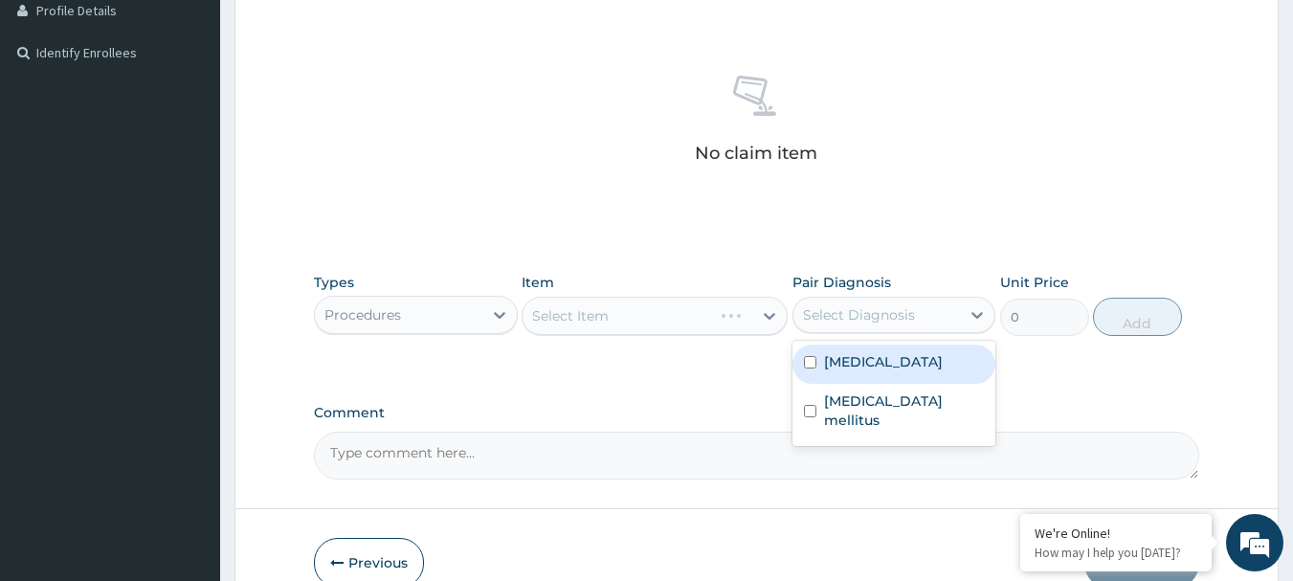
drag, startPoint x: 892, startPoint y: 355, endPoint x: 878, endPoint y: 393, distance: 40.5
click at [890, 356] on div "[MEDICAL_DATA]" at bounding box center [894, 363] width 204 height 39
checkbox input "true"
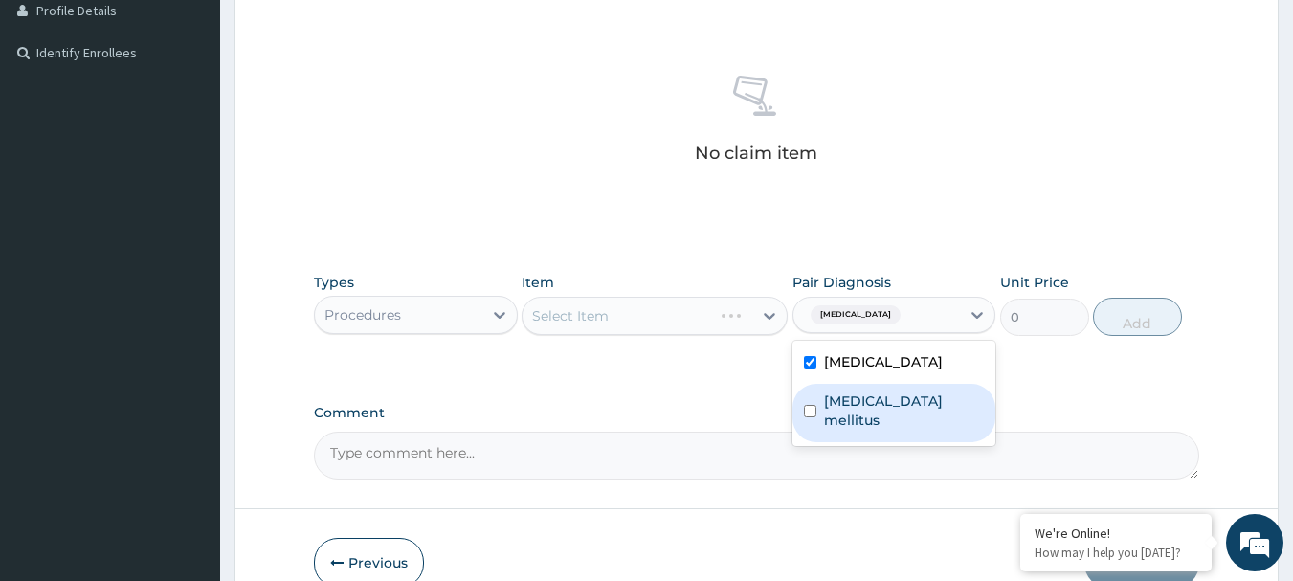
click at [874, 411] on div "Diabetes mellitus" at bounding box center [894, 413] width 204 height 58
checkbox input "true"
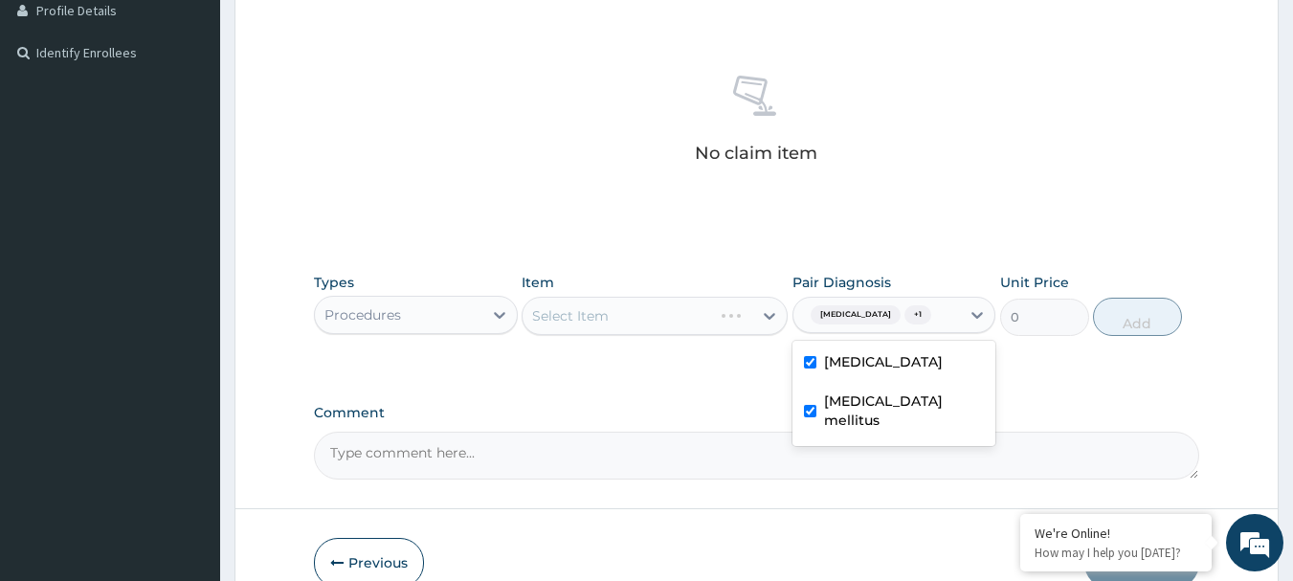
click at [743, 397] on div "PA Code / Prescription Code Enter Code(Secondary Care Only) Encounter Date 10-0…" at bounding box center [757, 84] width 886 height 789
click at [740, 328] on div "Select Item" at bounding box center [654, 316] width 266 height 38
click at [659, 322] on div "Select Item" at bounding box center [654, 316] width 266 height 38
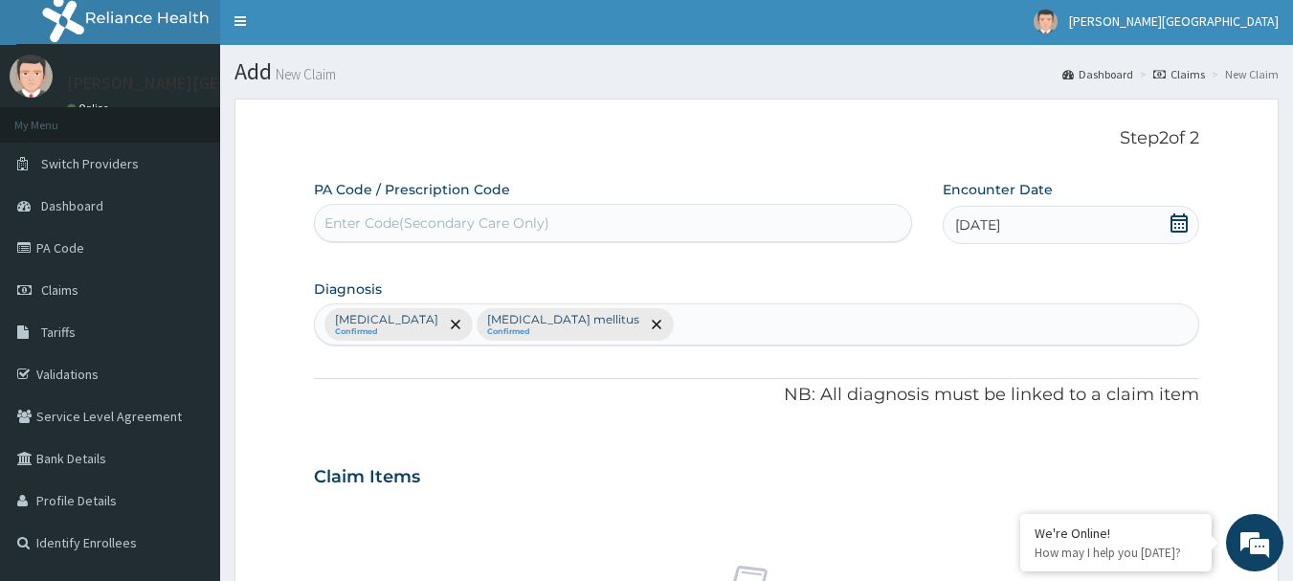
scroll to position [0, 0]
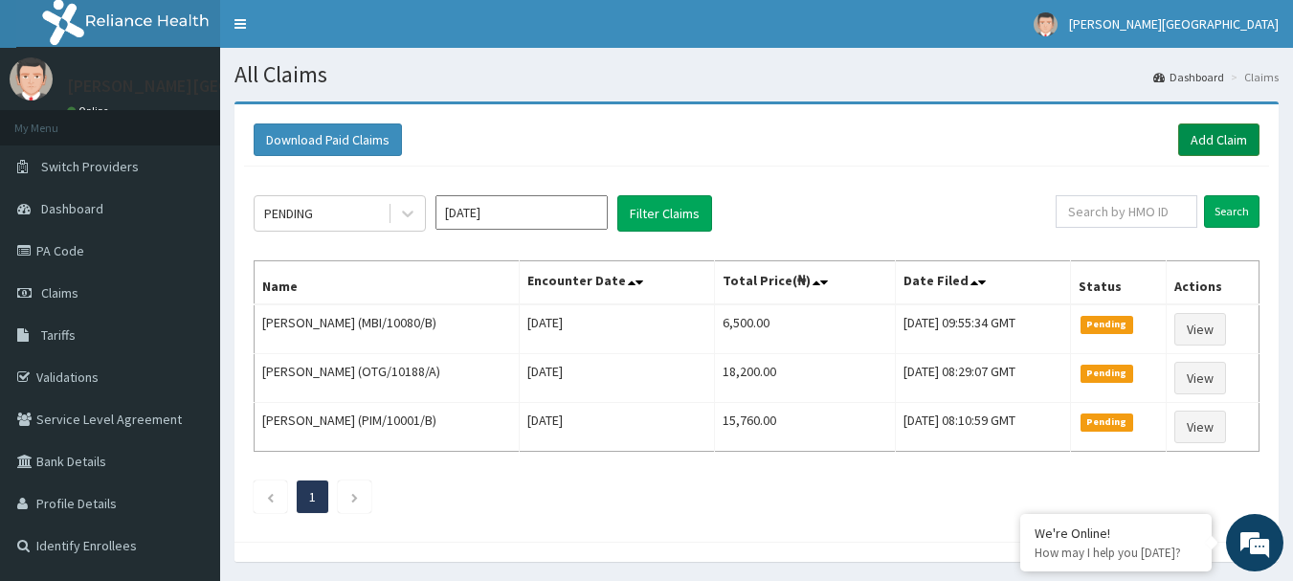
click at [1196, 136] on link "Add Claim" at bounding box center [1218, 139] width 81 height 33
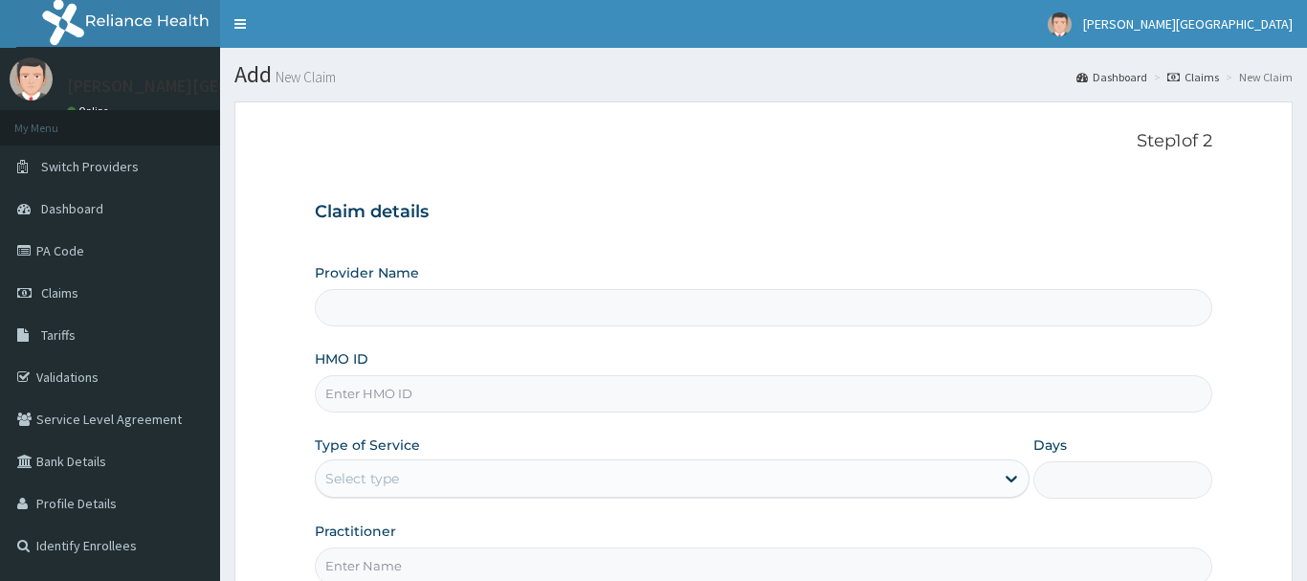
type input "[PERSON_NAME][GEOGRAPHIC_DATA]"
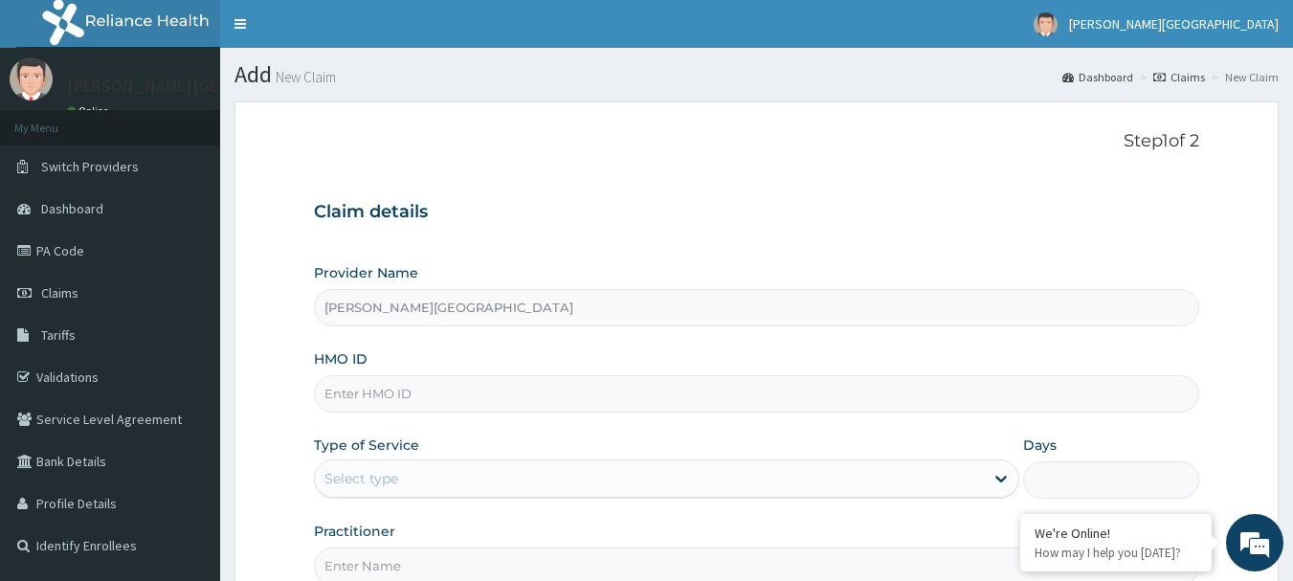
click at [424, 404] on input "HMO ID" at bounding box center [757, 393] width 886 height 37
paste input "ELF/10052/D"
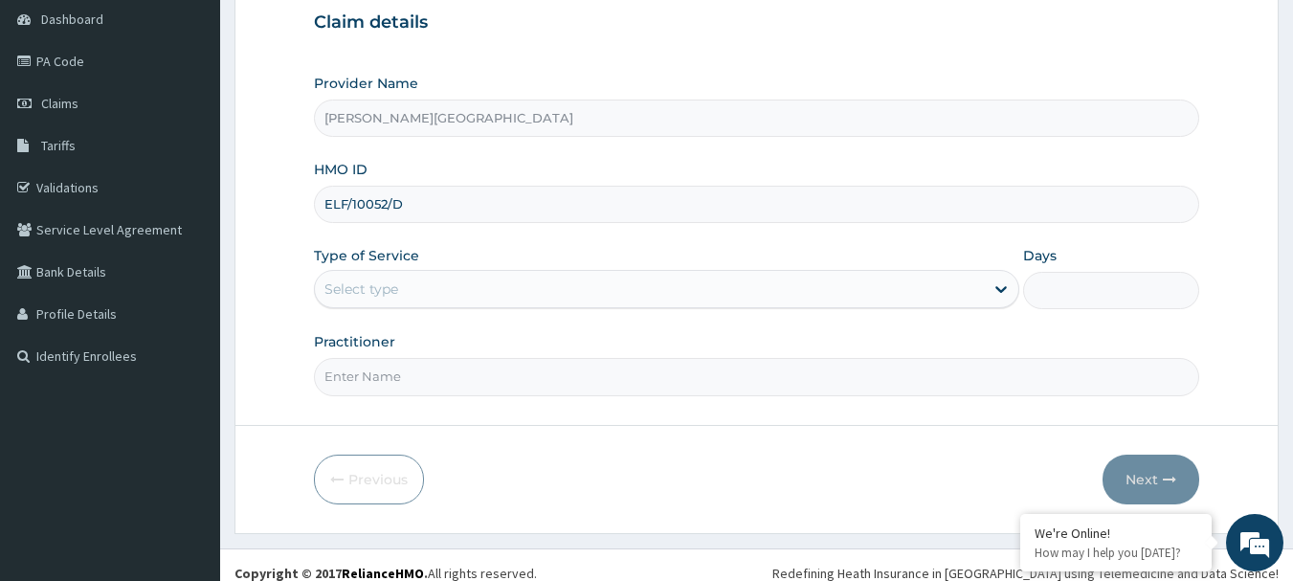
scroll to position [191, 0]
type input "ELF/10052/D"
click at [443, 293] on div "Select type" at bounding box center [649, 287] width 669 height 31
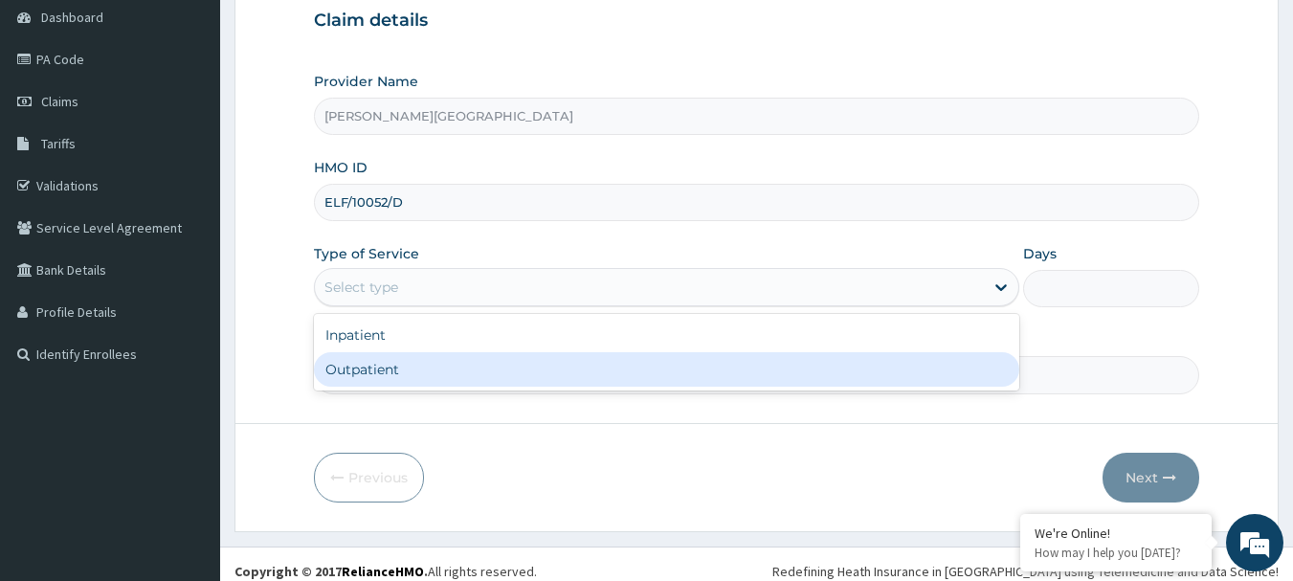
click at [428, 372] on div "Outpatient" at bounding box center [666, 369] width 705 height 34
type input "1"
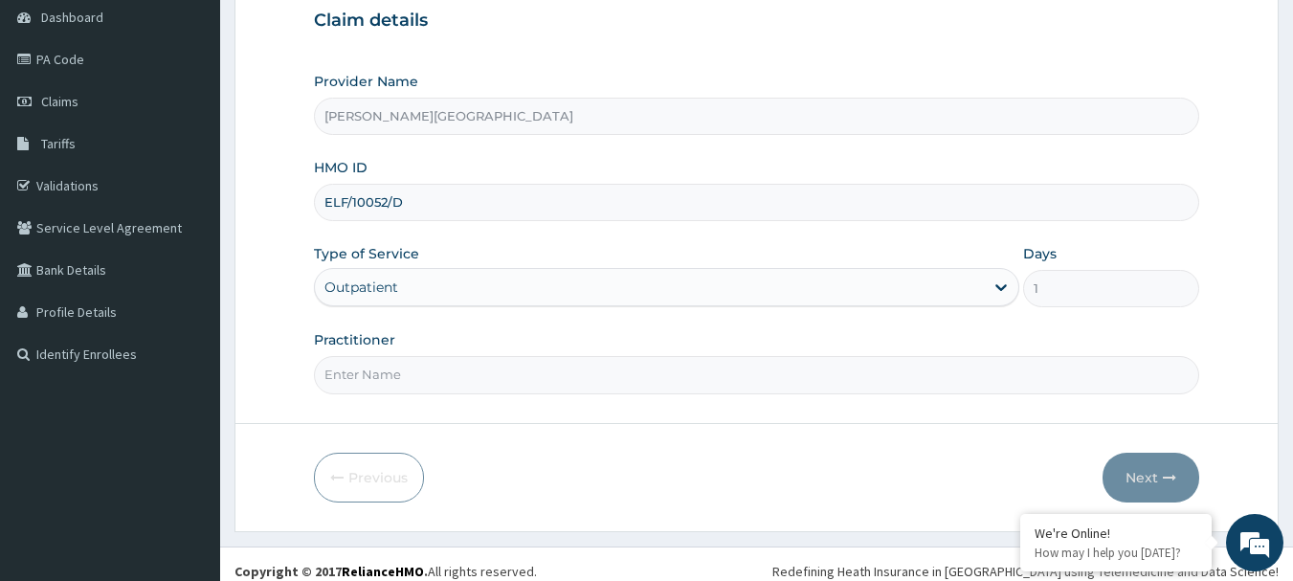
click at [424, 387] on input "Practitioner" at bounding box center [757, 374] width 886 height 37
type input "AA"
click at [1184, 483] on button "Next" at bounding box center [1150, 478] width 97 height 50
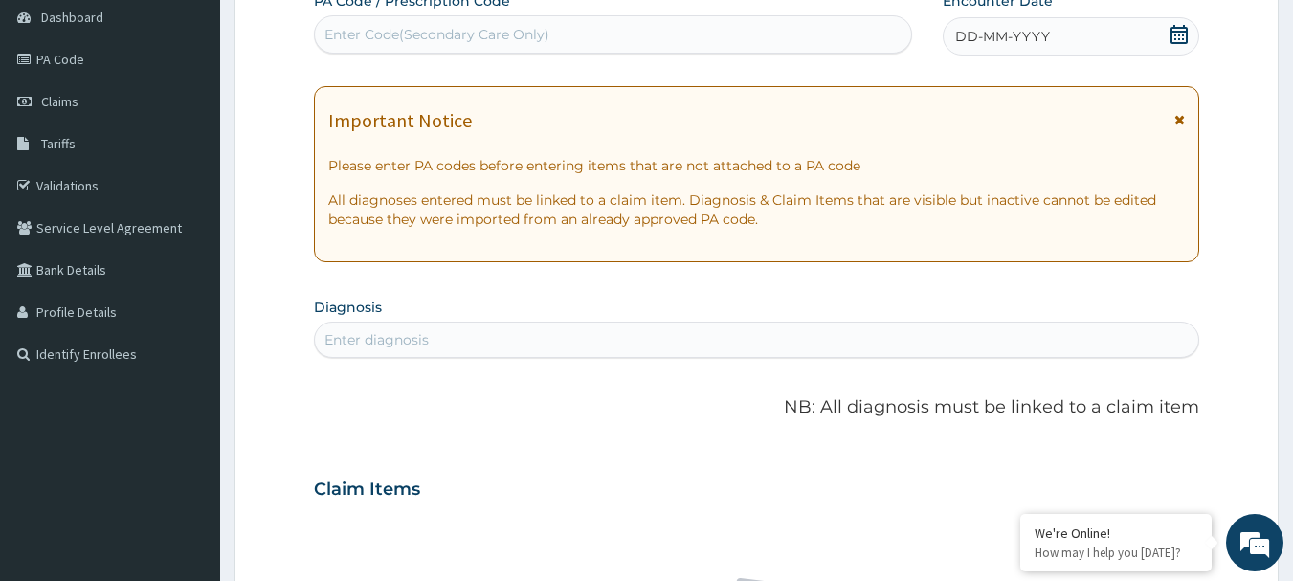
click at [1173, 119] on div "Important Notice" at bounding box center [756, 125] width 857 height 31
click at [1174, 117] on icon at bounding box center [1179, 119] width 11 height 13
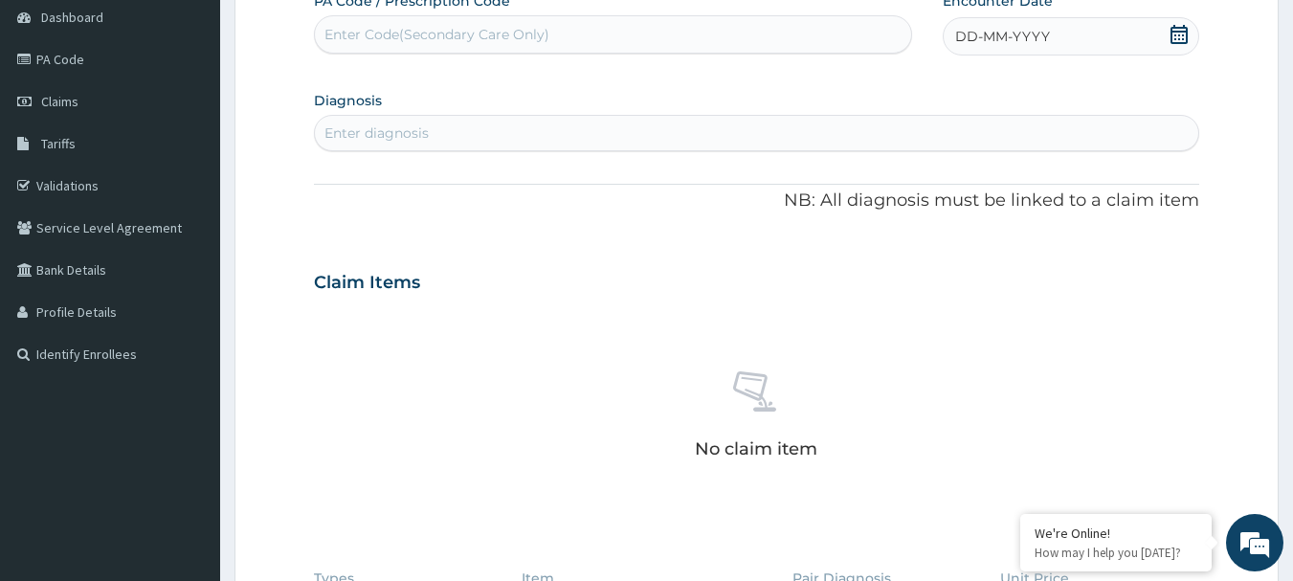
click at [428, 37] on div "Enter Code(Secondary Care Only)" at bounding box center [436, 34] width 225 height 19
paste input "PA/FB0842"
type input "PA/FB0842"
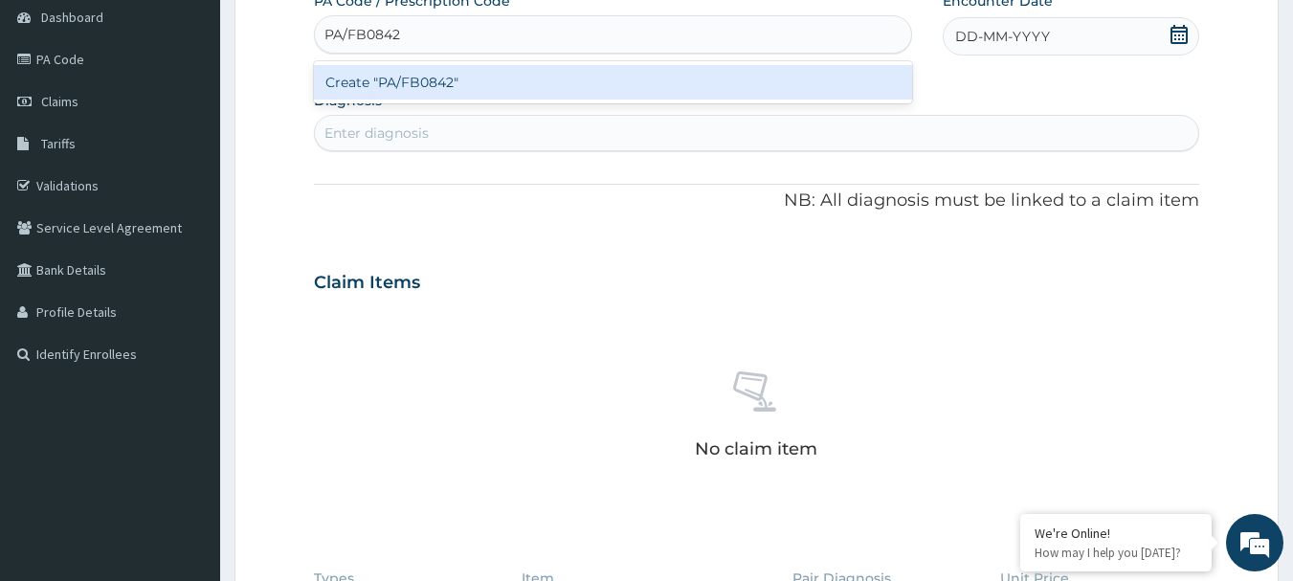
click at [428, 85] on div "Create "PA/FB0842"" at bounding box center [613, 82] width 599 height 34
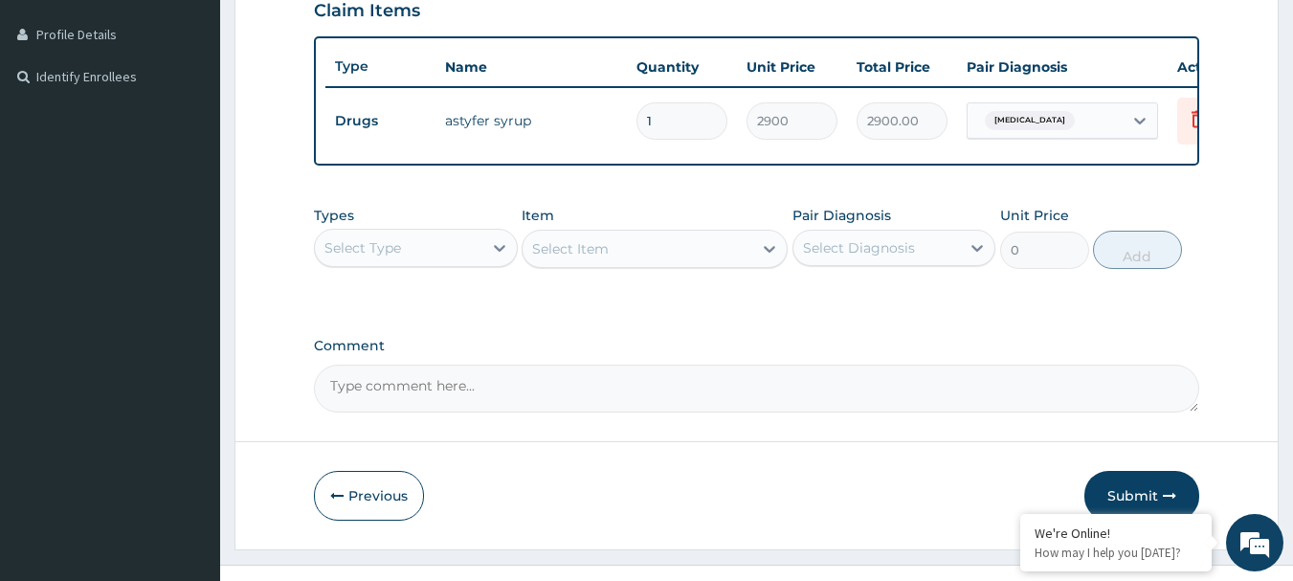
scroll to position [478, 0]
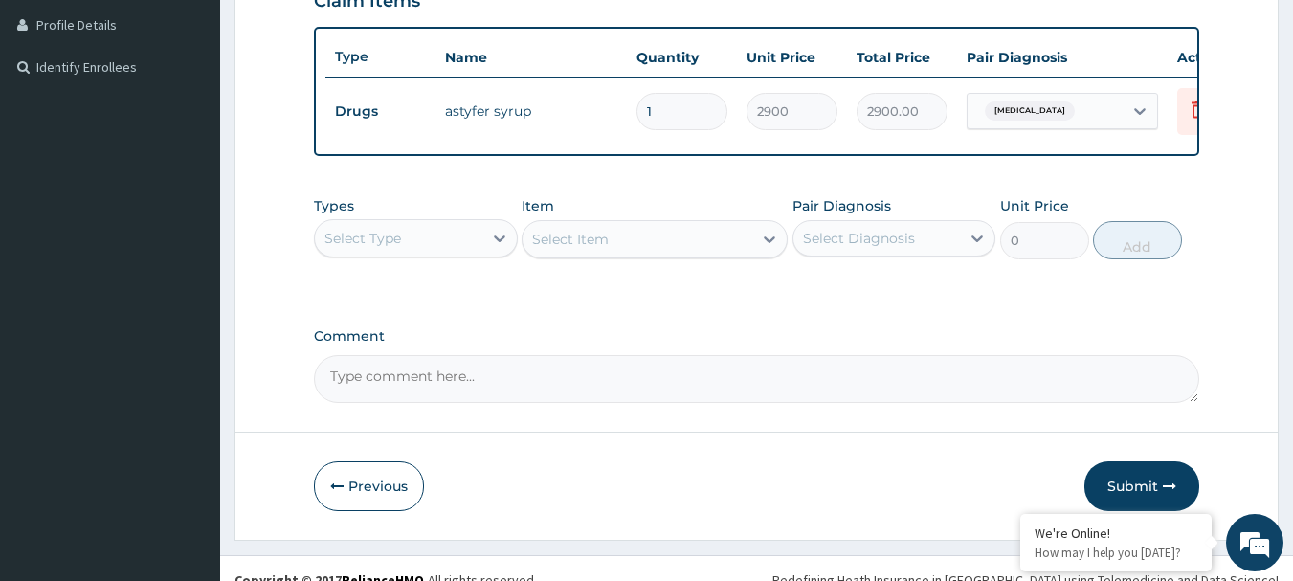
click at [472, 254] on div "Select Type" at bounding box center [398, 238] width 167 height 31
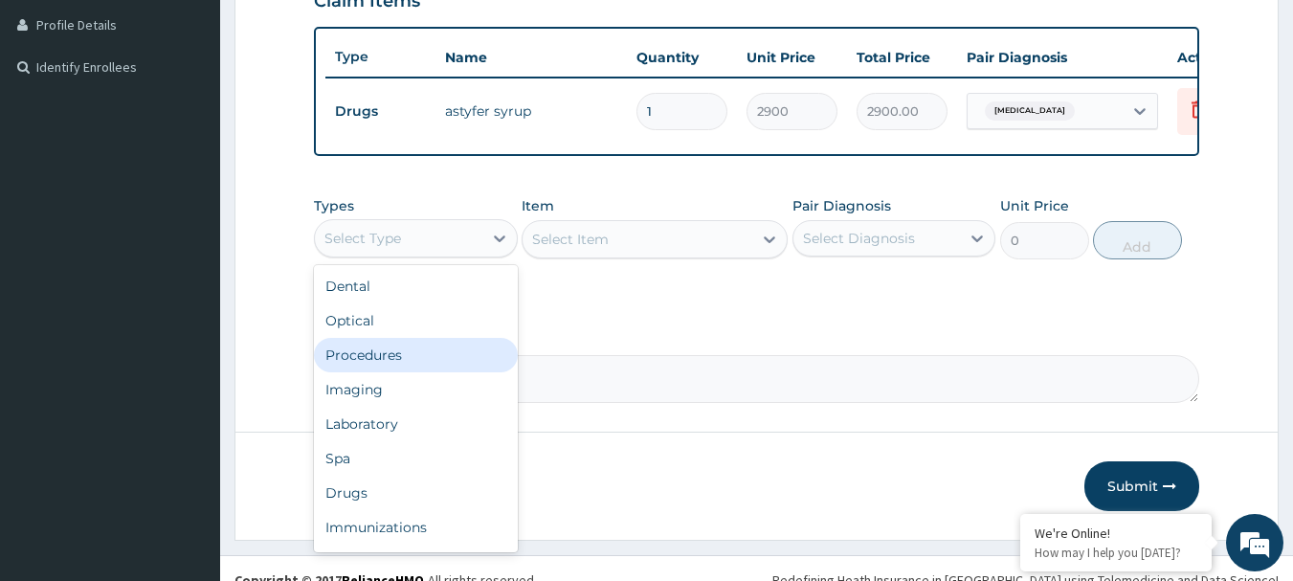
click at [437, 369] on div "Procedures" at bounding box center [416, 355] width 204 height 34
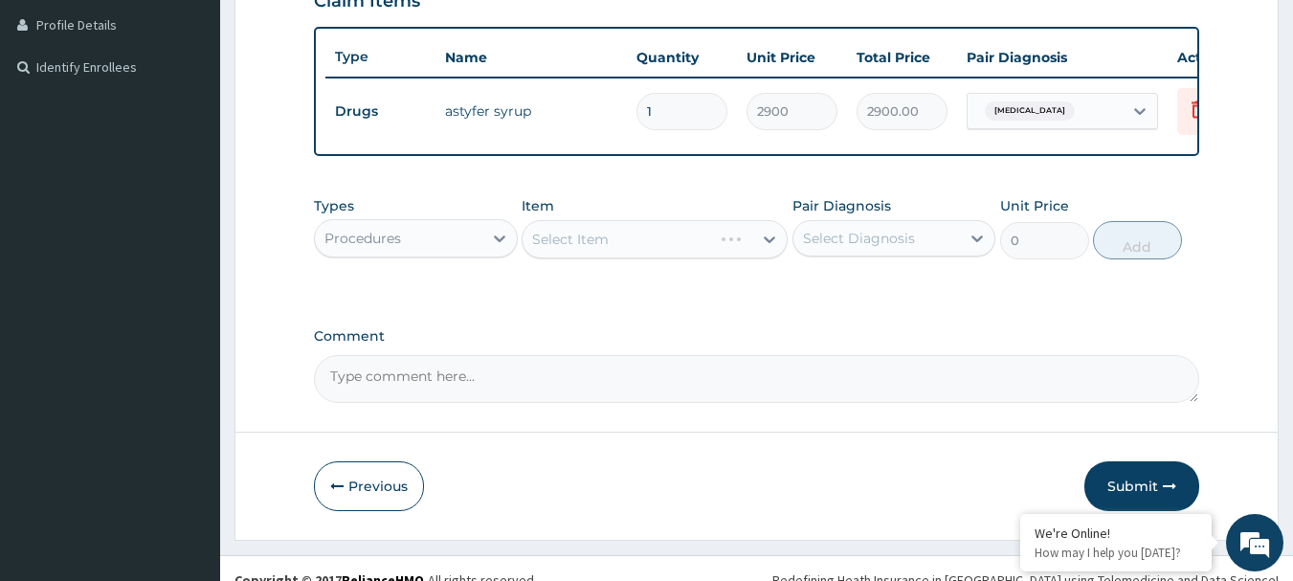
click at [604, 244] on div "Select Item" at bounding box center [654, 239] width 266 height 38
click at [608, 251] on div "Select Item" at bounding box center [654, 239] width 266 height 38
click at [700, 258] on div "Select Item" at bounding box center [654, 239] width 266 height 38
click at [693, 253] on div "Select Item" at bounding box center [637, 239] width 230 height 31
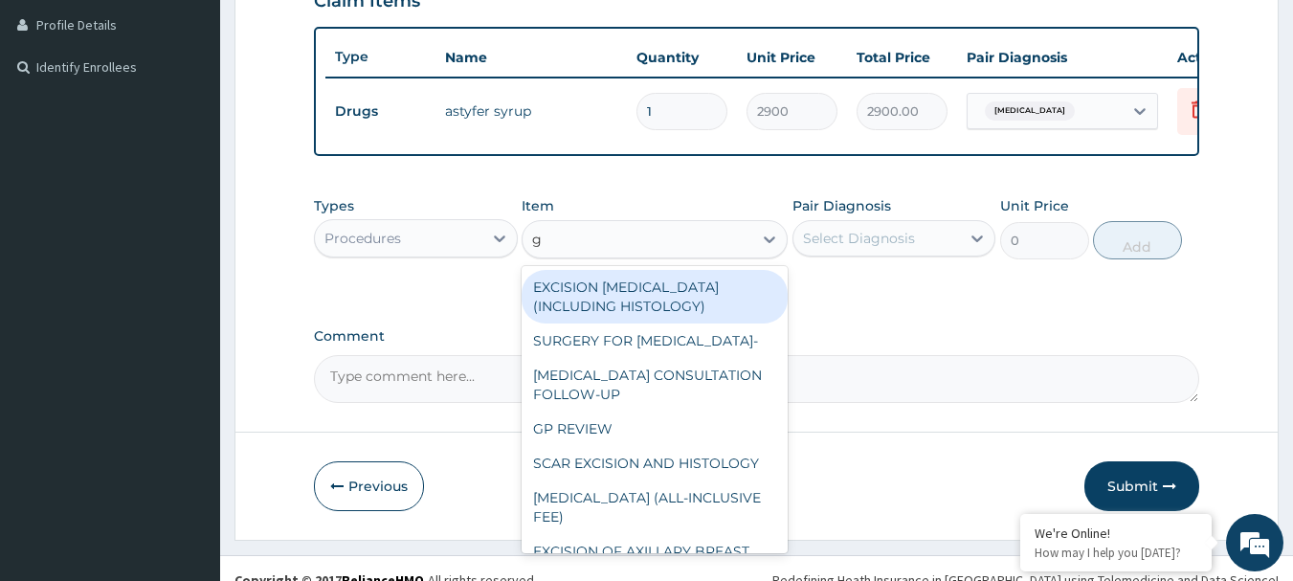
type input "gp"
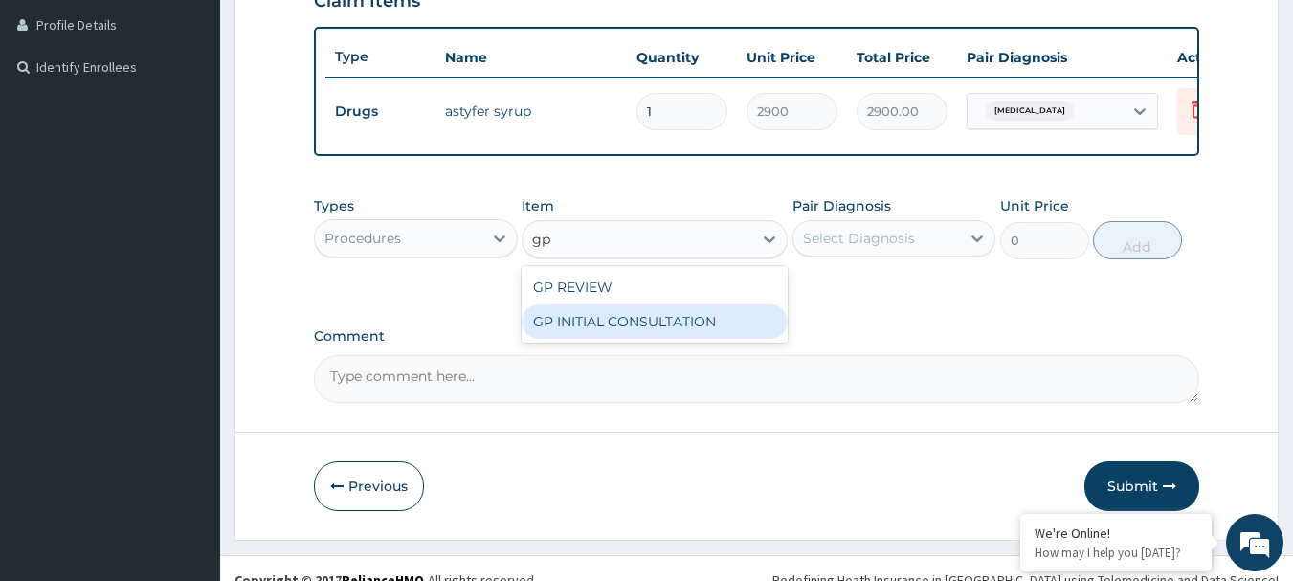
click at [695, 337] on div "GP INITIAL CONSULTATION" at bounding box center [654, 321] width 266 height 34
type input "2000"
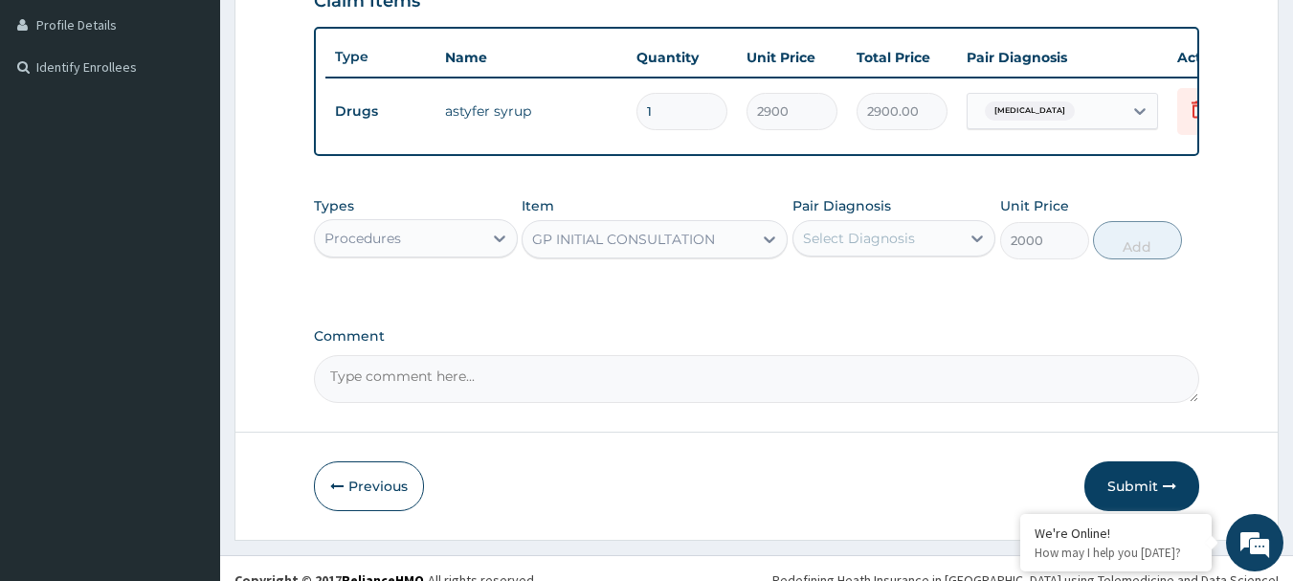
click at [905, 248] on div "Select Diagnosis" at bounding box center [859, 238] width 112 height 19
drag, startPoint x: 905, startPoint y: 301, endPoint x: 1153, endPoint y: 274, distance: 249.3
click at [911, 302] on div "Anemia" at bounding box center [894, 287] width 204 height 39
checkbox input "true"
click at [1167, 259] on button "Add" at bounding box center [1137, 240] width 89 height 38
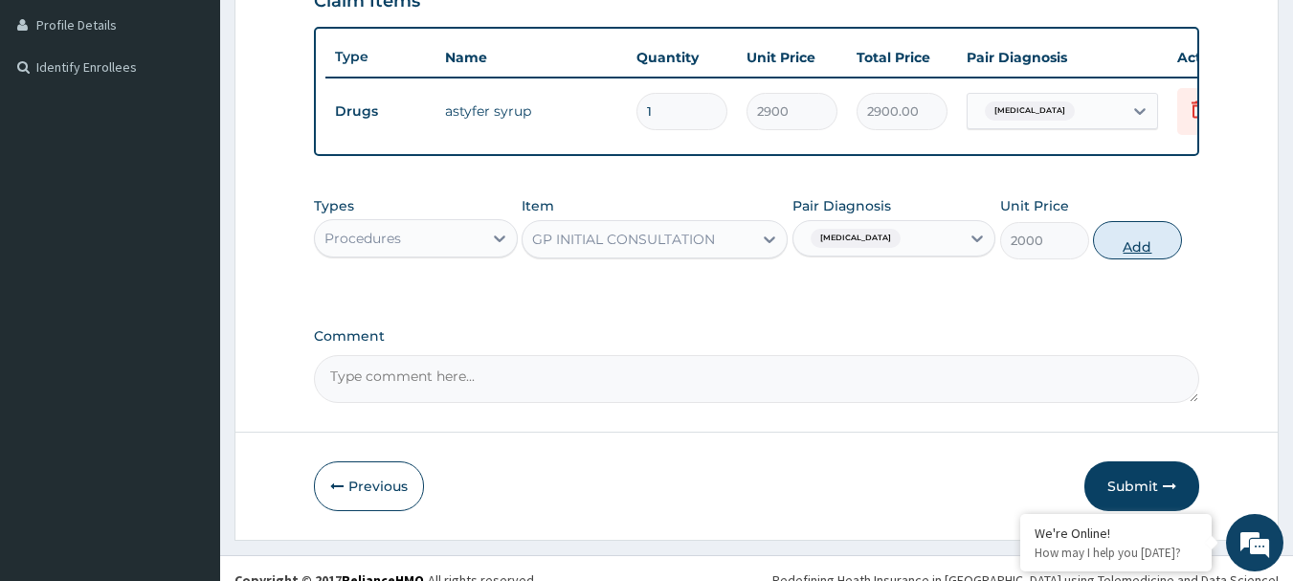
type input "0"
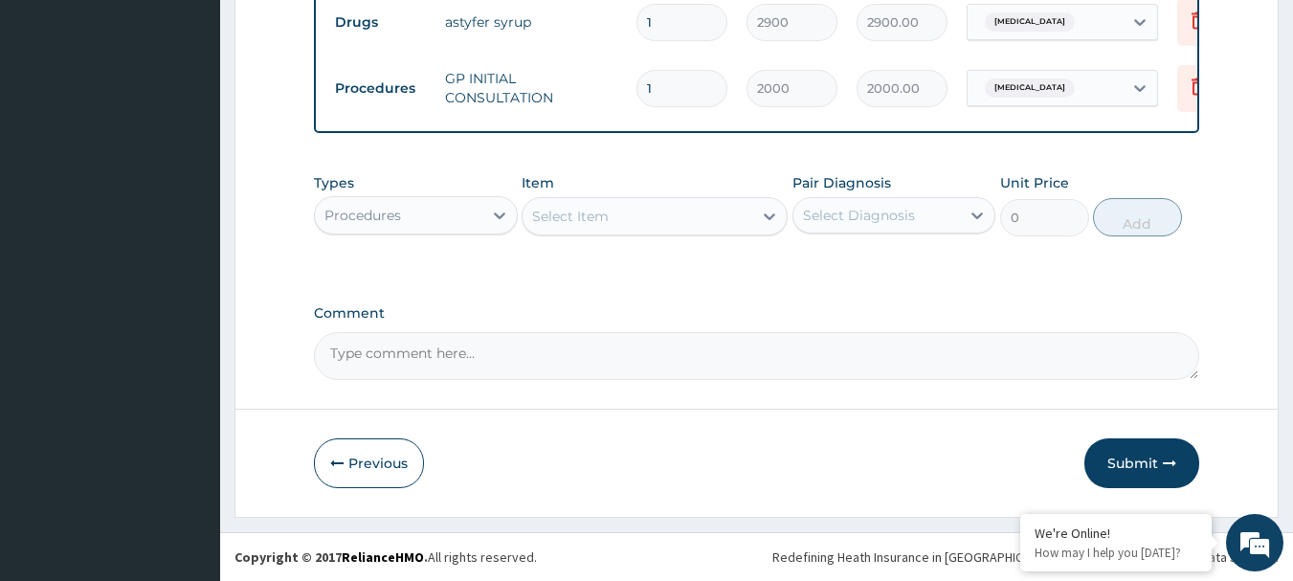
scroll to position [582, 0]
click at [465, 221] on div "Procedures" at bounding box center [398, 215] width 167 height 31
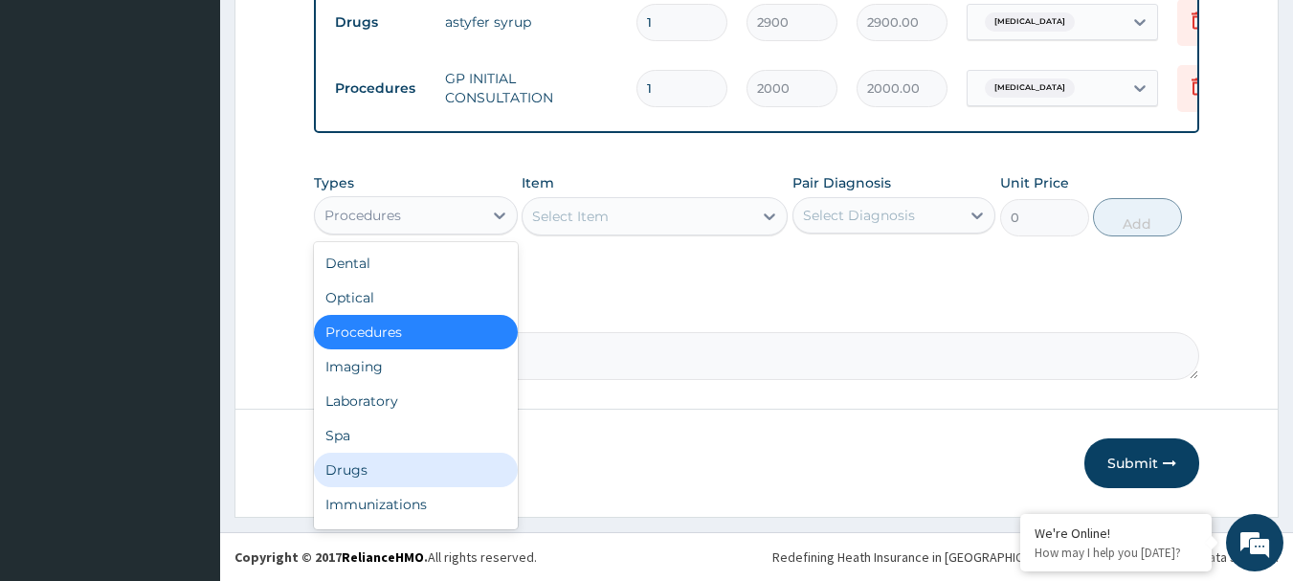
drag, startPoint x: 387, startPoint y: 473, endPoint x: 343, endPoint y: 236, distance: 240.4
click at [386, 471] on div "Drugs" at bounding box center [416, 470] width 204 height 34
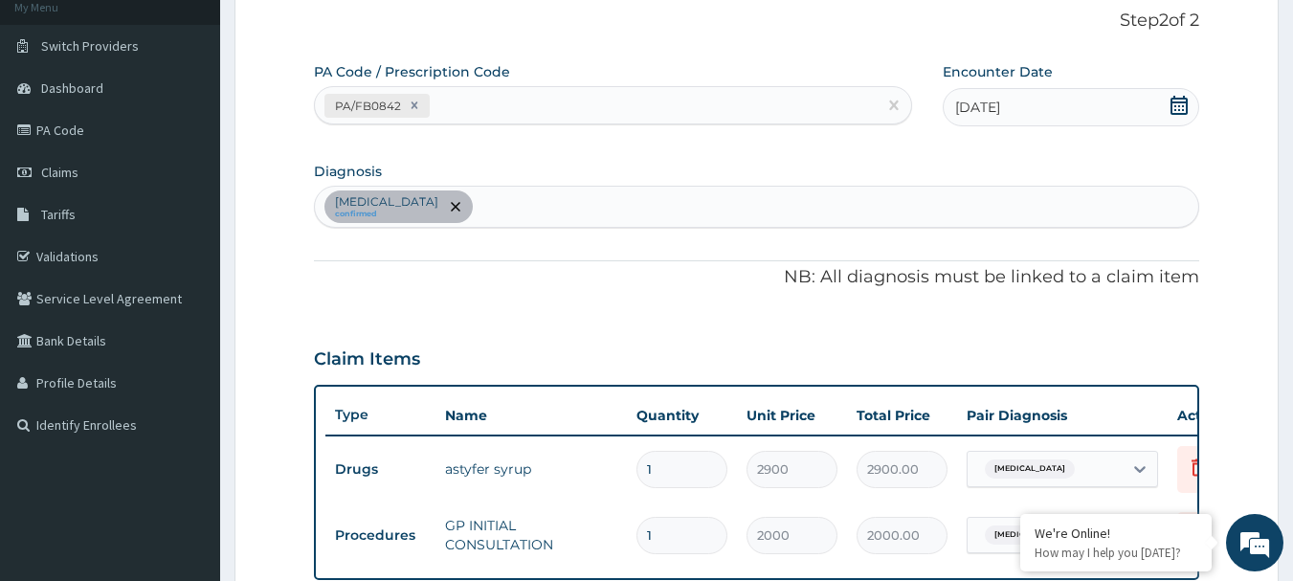
scroll to position [103, 0]
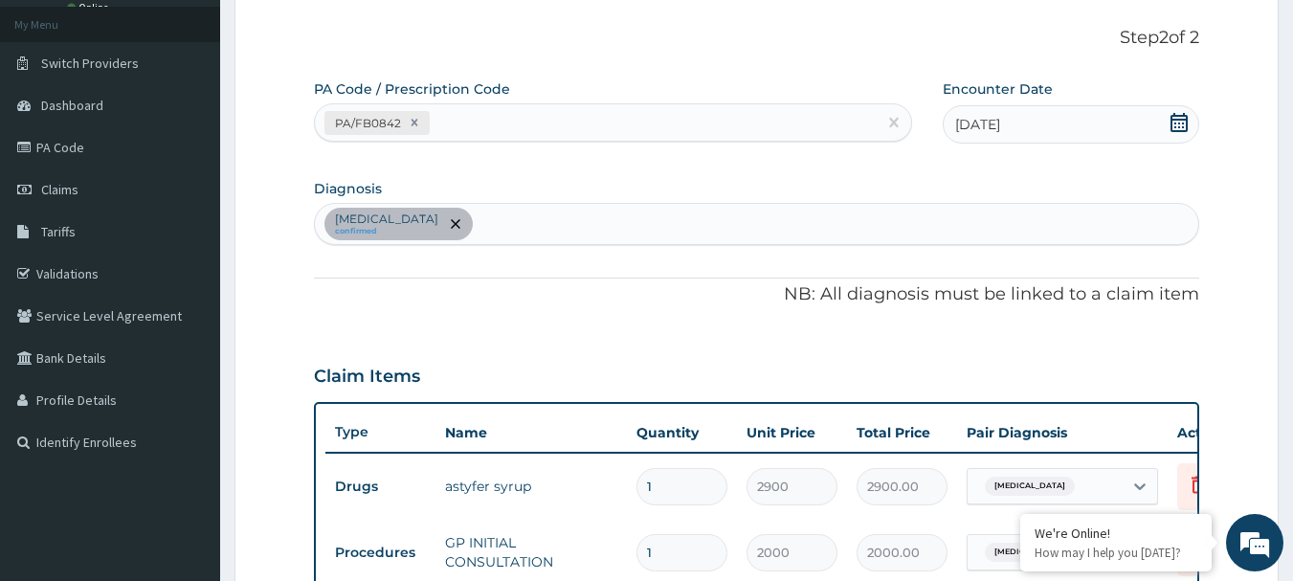
click at [460, 217] on div "Anemia confirmed" at bounding box center [757, 224] width 884 height 40
type input "malaria"
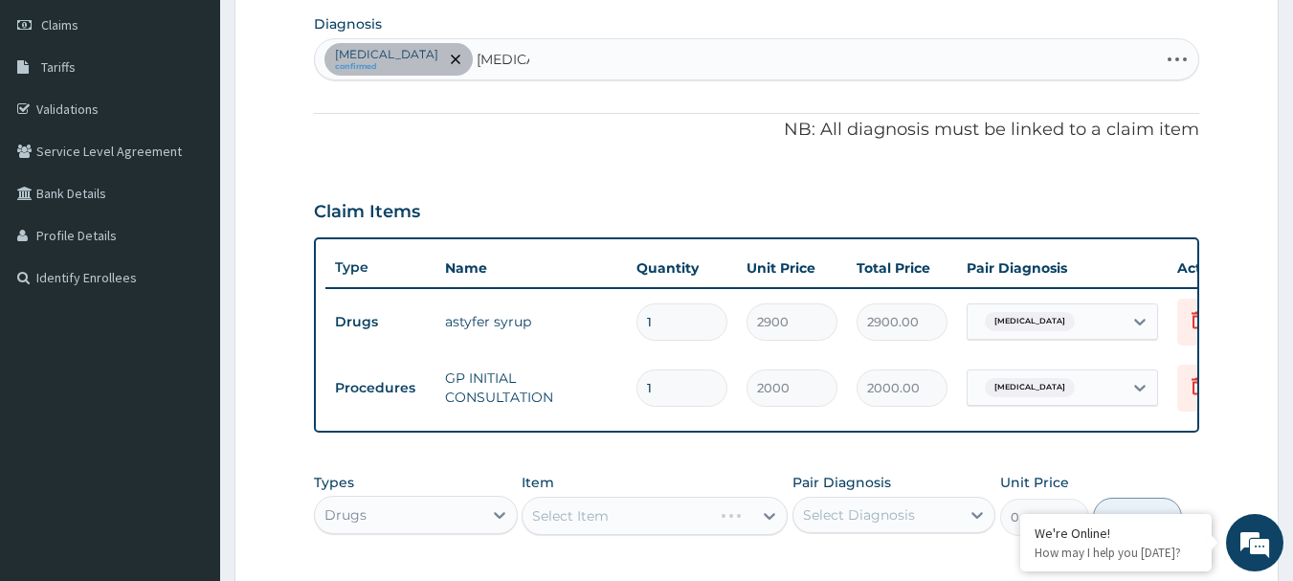
scroll to position [295, 0]
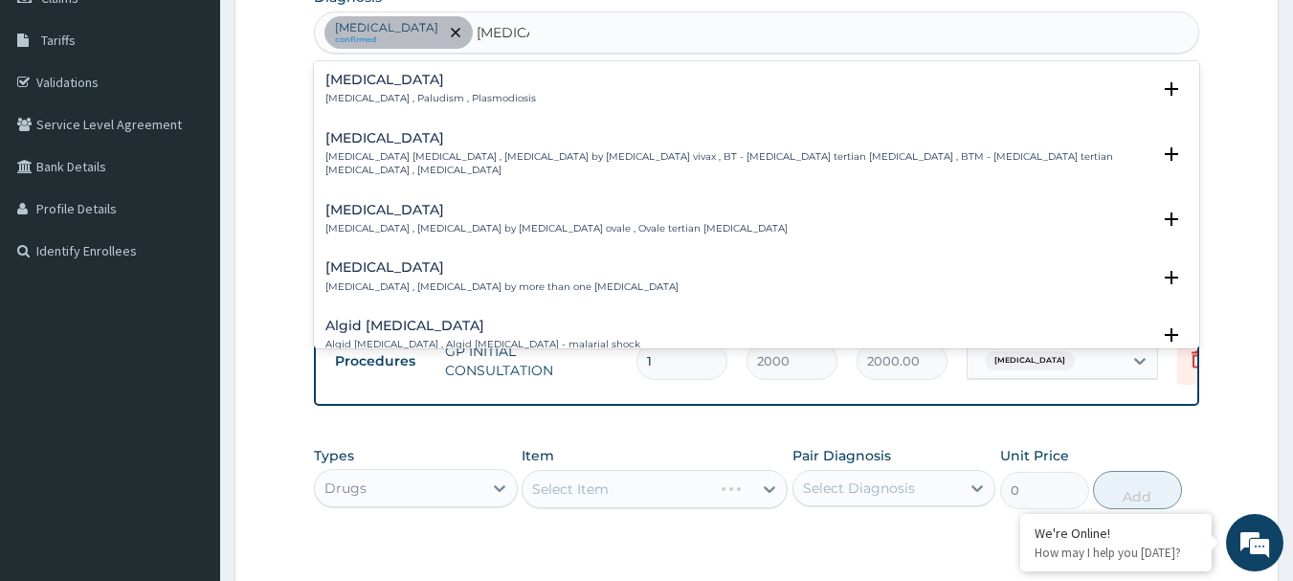
click at [487, 92] on div "Malaria Malaria , Paludism , Plasmodiosis" at bounding box center [756, 89] width 863 height 33
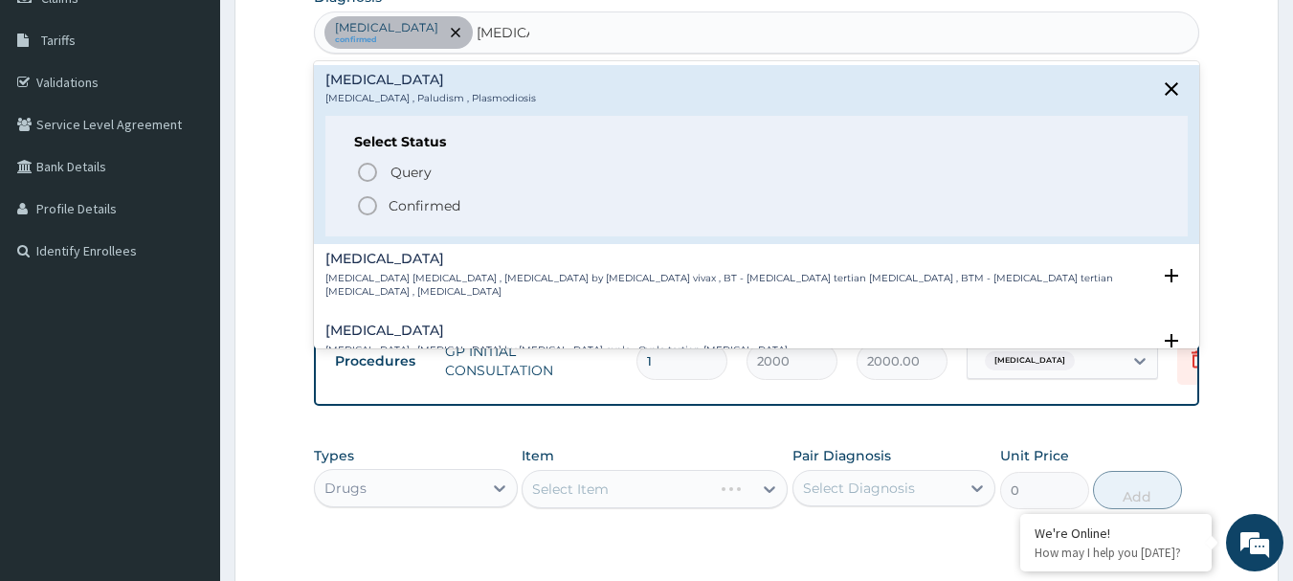
click at [474, 198] on span "Confirmed" at bounding box center [758, 205] width 804 height 23
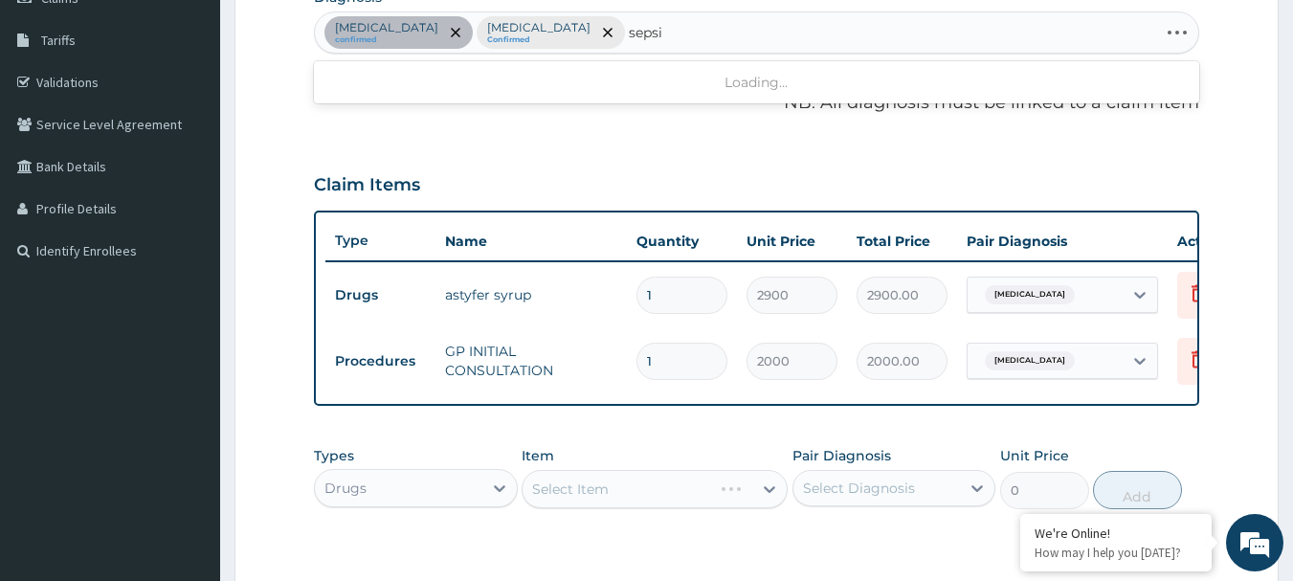
type input "sepsis"
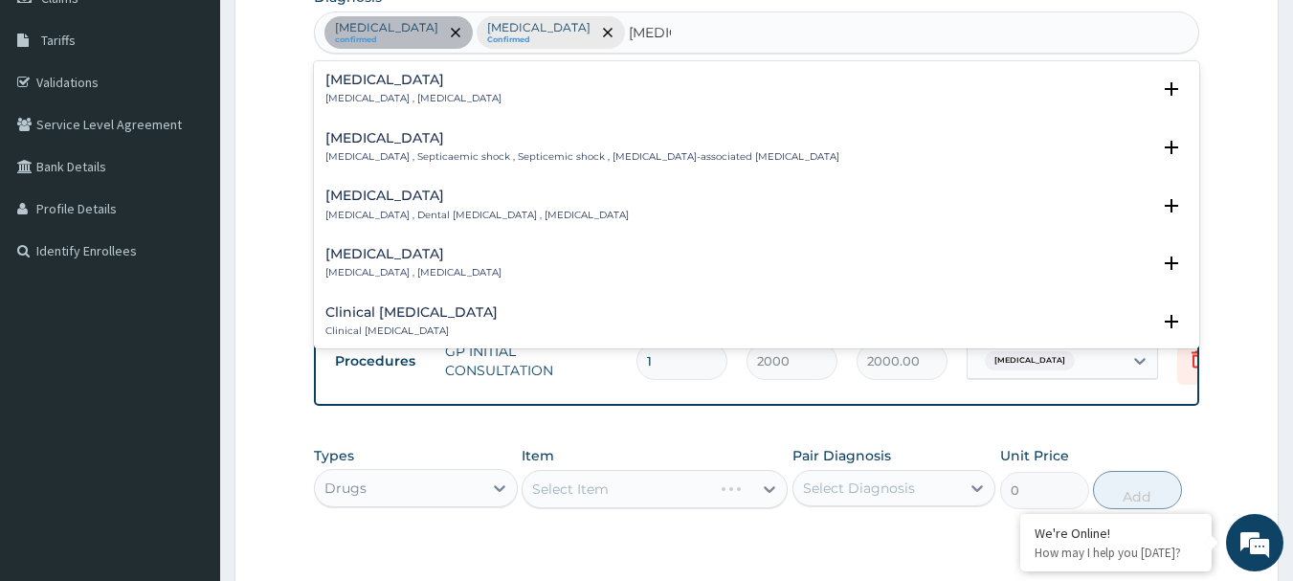
click at [468, 98] on div "Sepsis Systemic infection , Sepsis" at bounding box center [756, 89] width 863 height 33
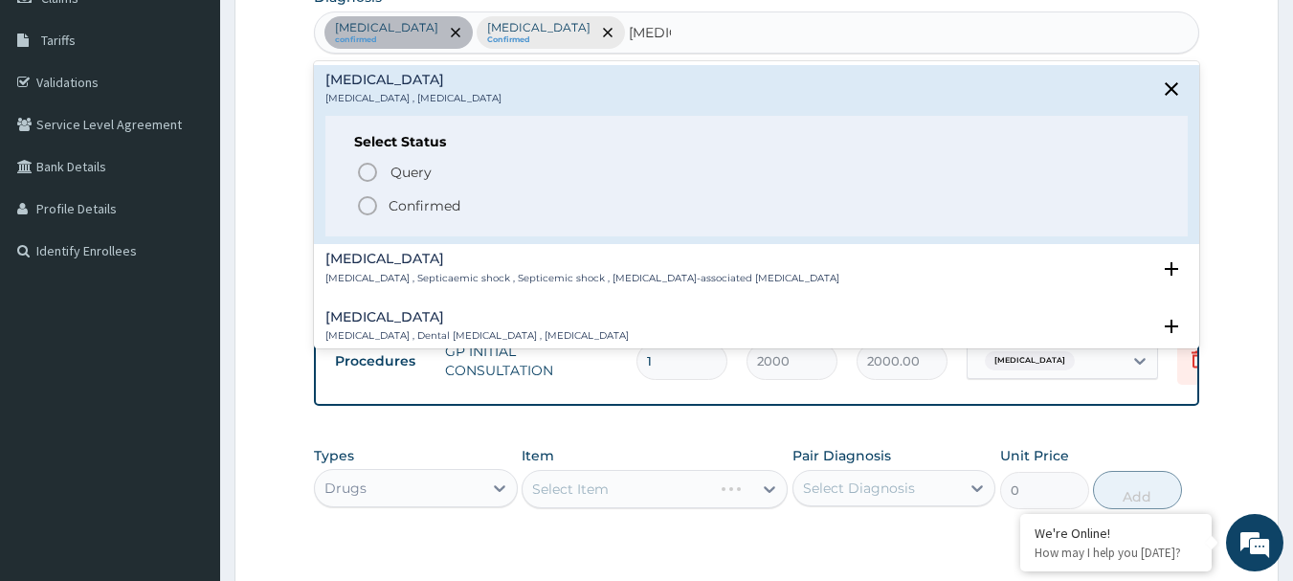
click at [476, 213] on span "Confirmed" at bounding box center [758, 205] width 804 height 23
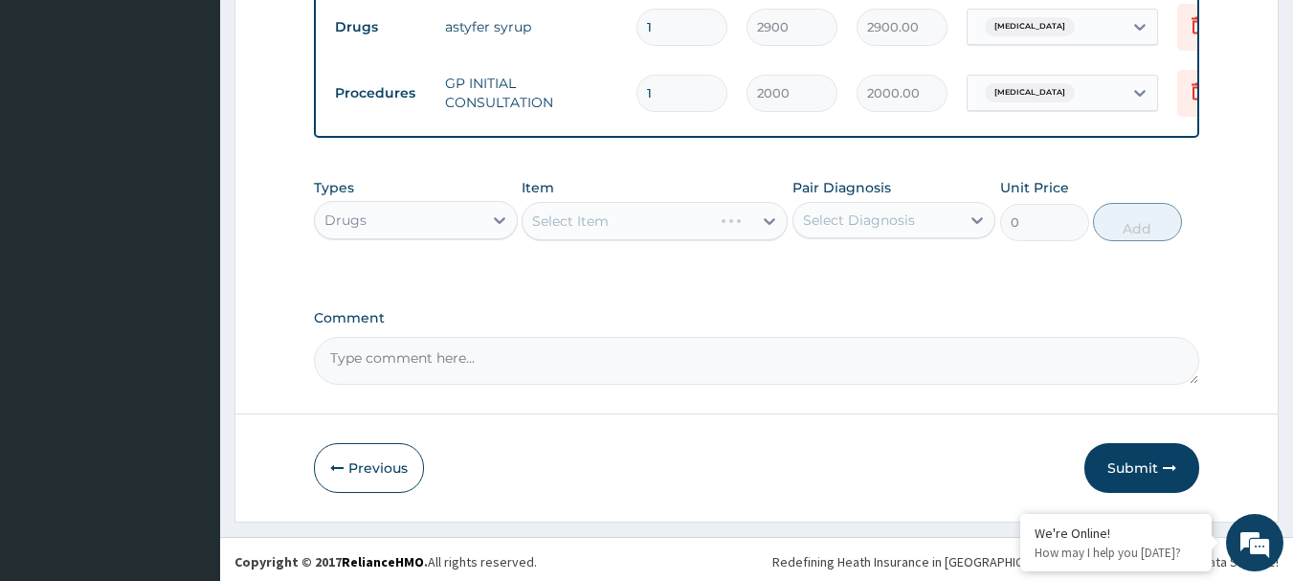
scroll to position [582, 0]
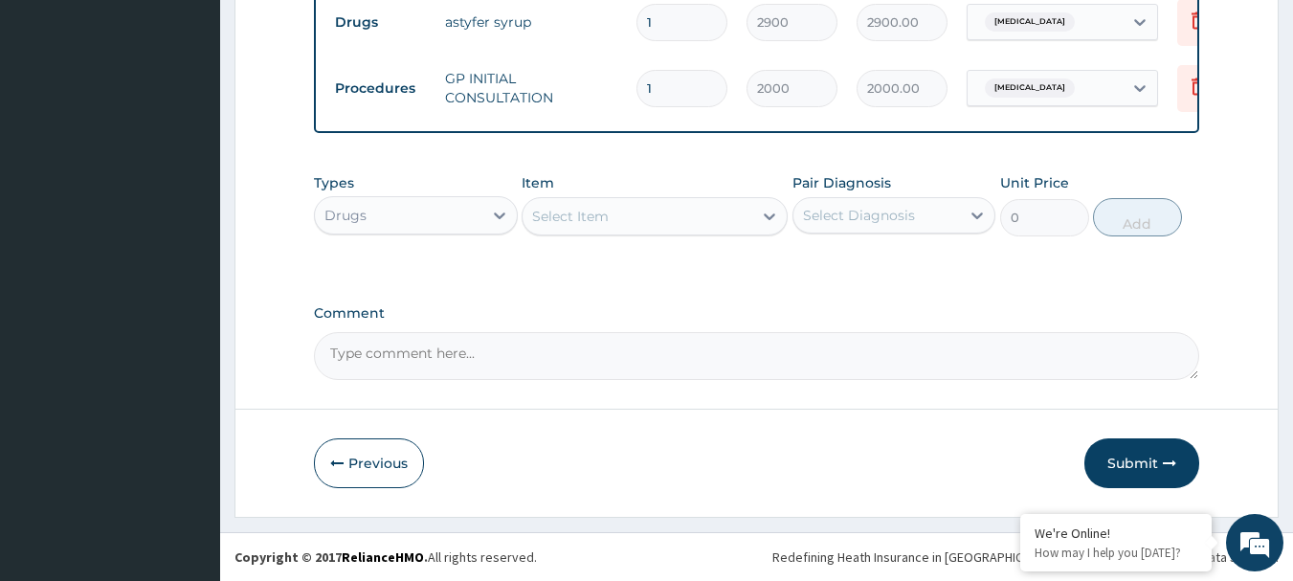
click at [603, 213] on div "Select Item" at bounding box center [570, 216] width 77 height 19
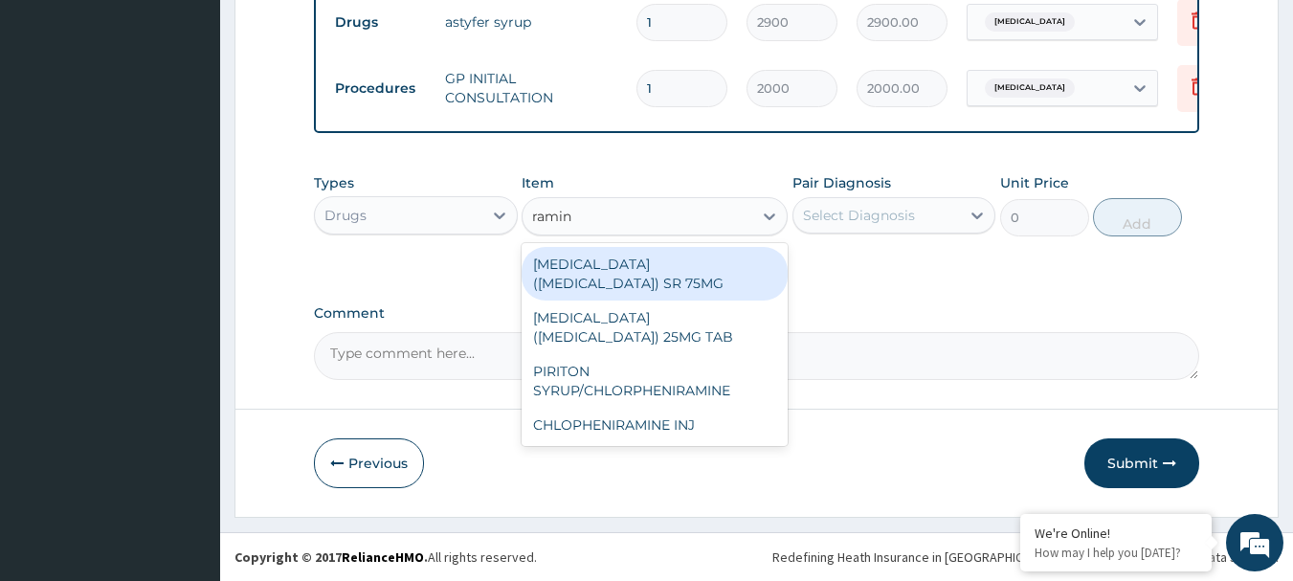
type input "ramine"
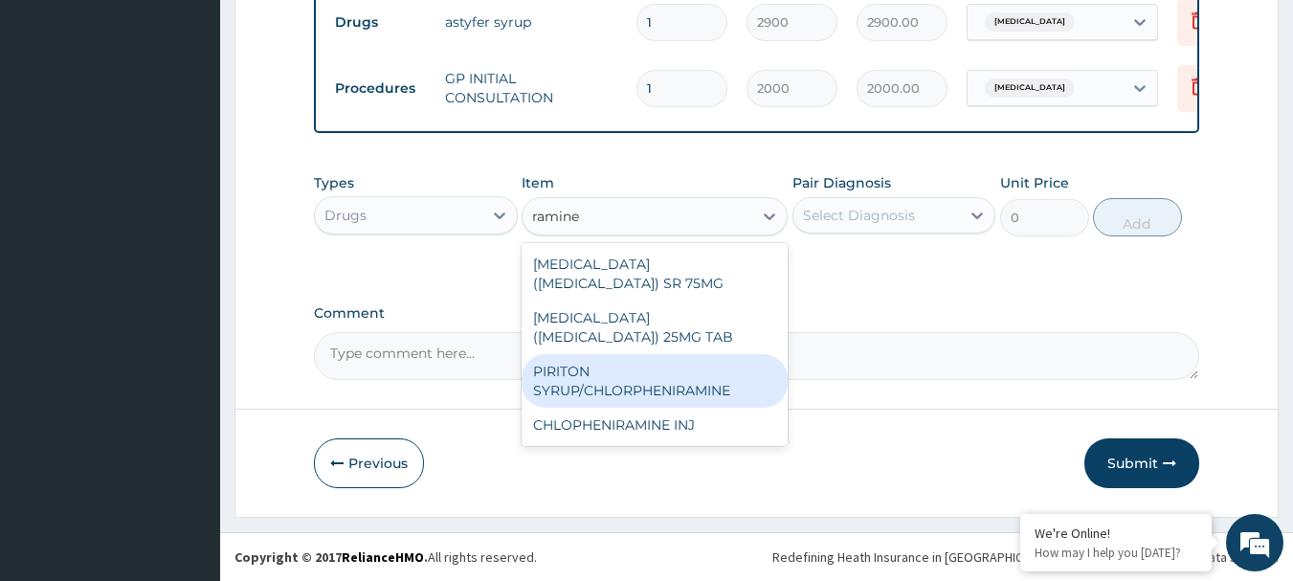
click at [627, 375] on div "PIRITON SYRUP/CHLORPHENIRAMINE" at bounding box center [654, 381] width 266 height 54
type input "300"
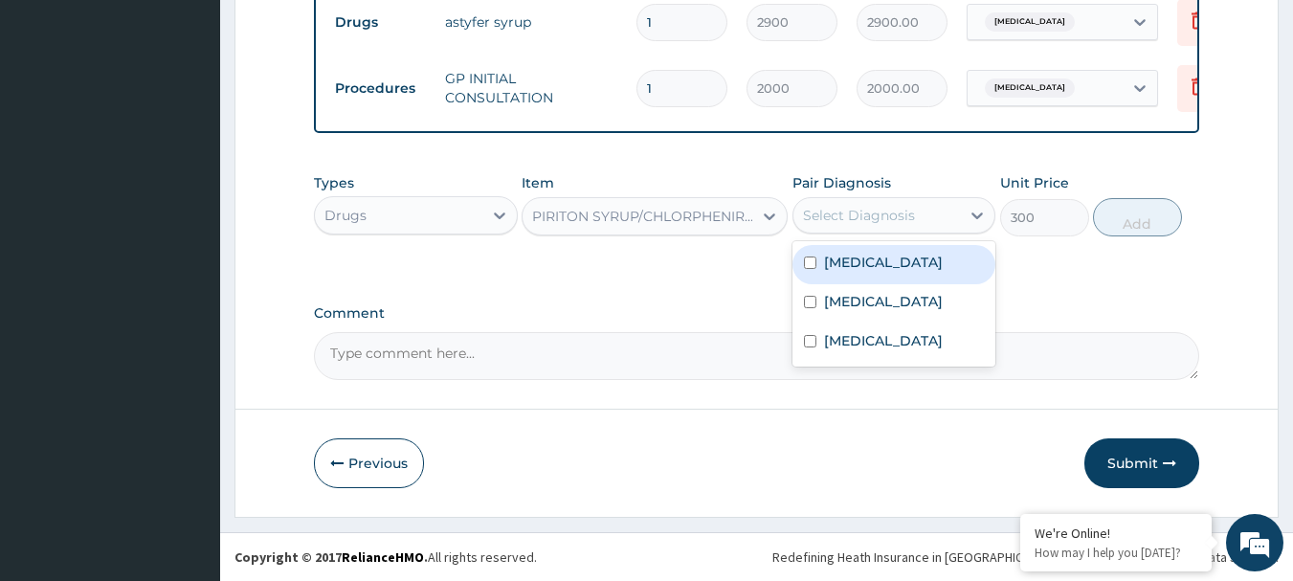
click at [848, 209] on div "Select Diagnosis" at bounding box center [859, 215] width 112 height 19
click at [868, 273] on div "Anemia" at bounding box center [894, 264] width 204 height 39
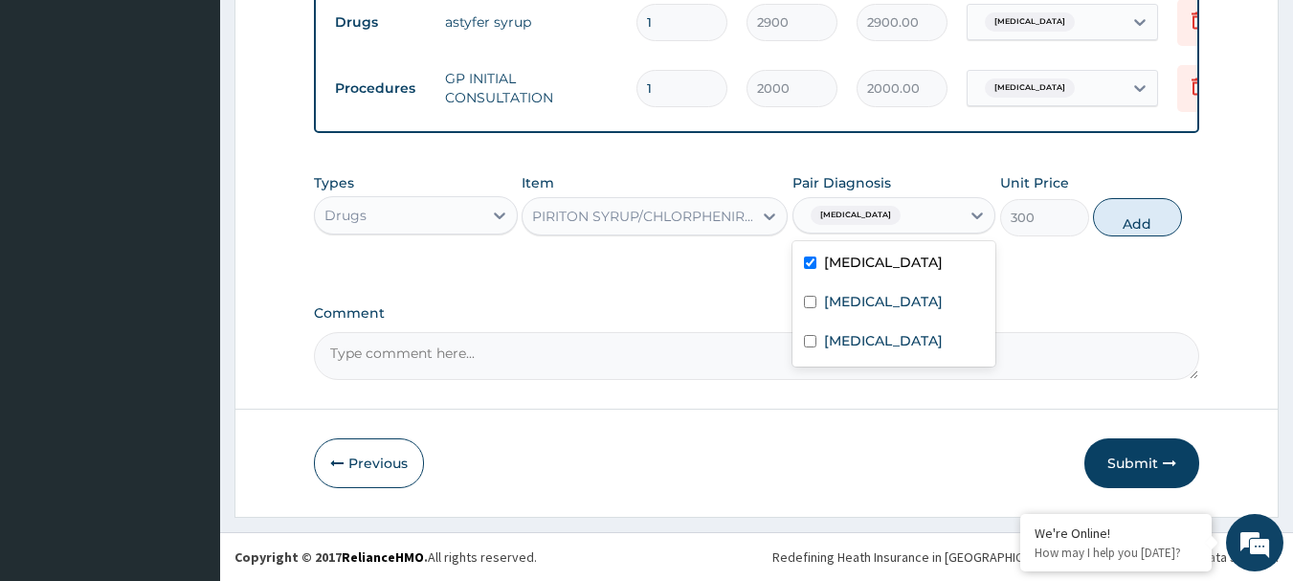
click at [882, 270] on div "Anemia" at bounding box center [894, 264] width 204 height 39
checkbox input "false"
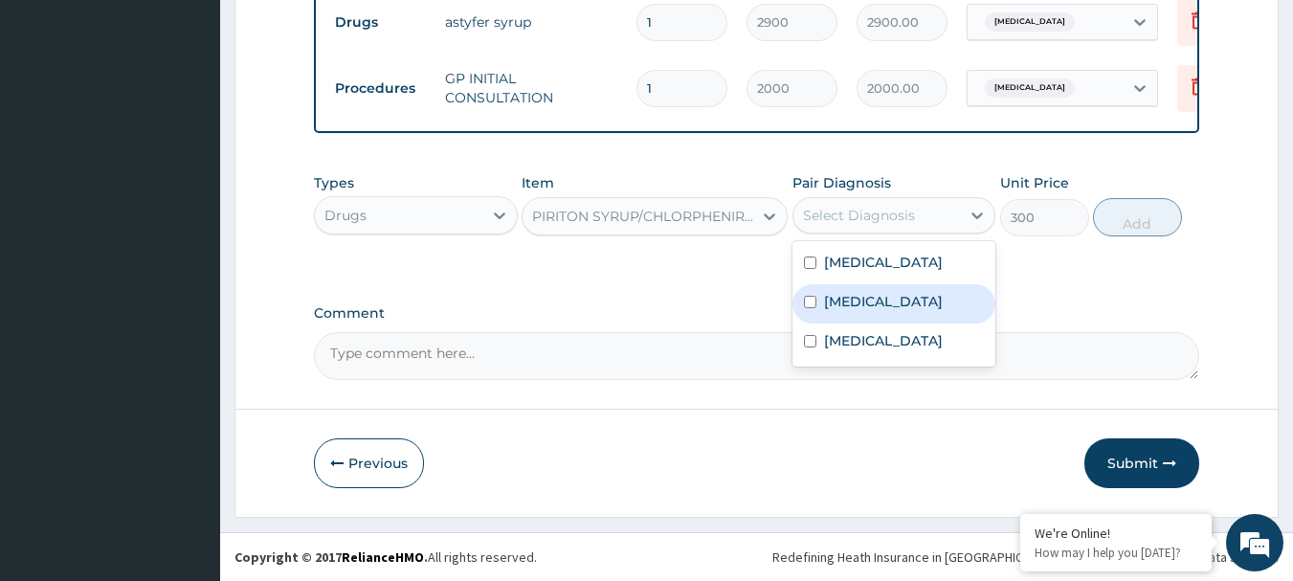
drag, startPoint x: 884, startPoint y: 302, endPoint x: 878, endPoint y: 344, distance: 42.5
click at [884, 303] on div "Malaria" at bounding box center [894, 303] width 204 height 39
checkbox input "true"
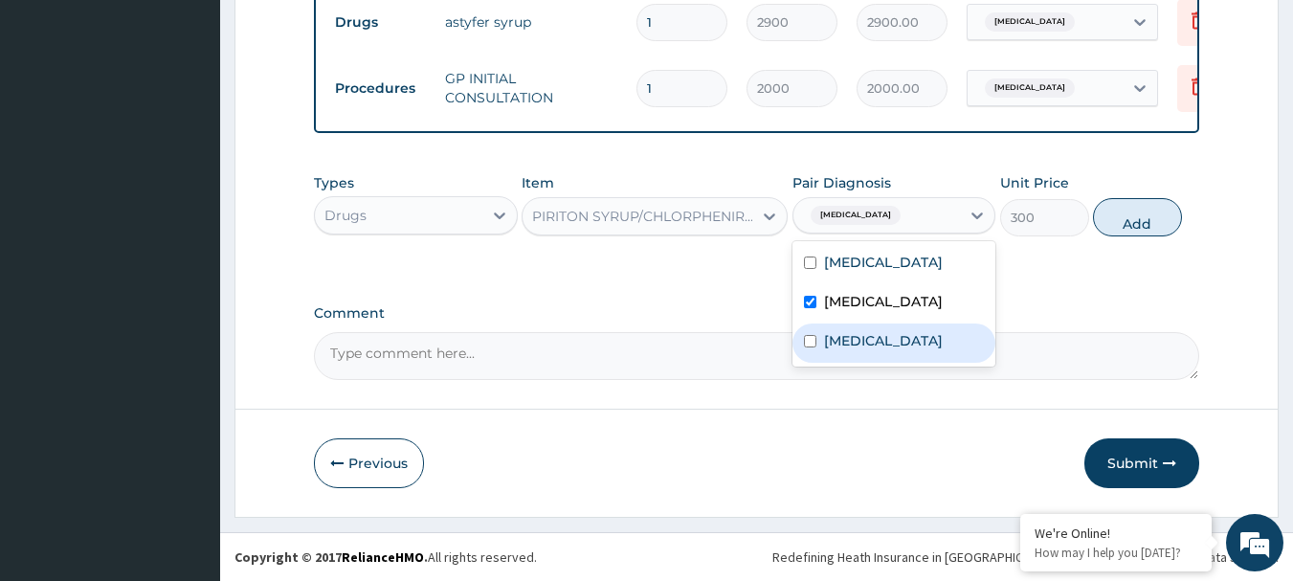
click at [878, 344] on div "Sepsis" at bounding box center [894, 342] width 204 height 39
checkbox input "true"
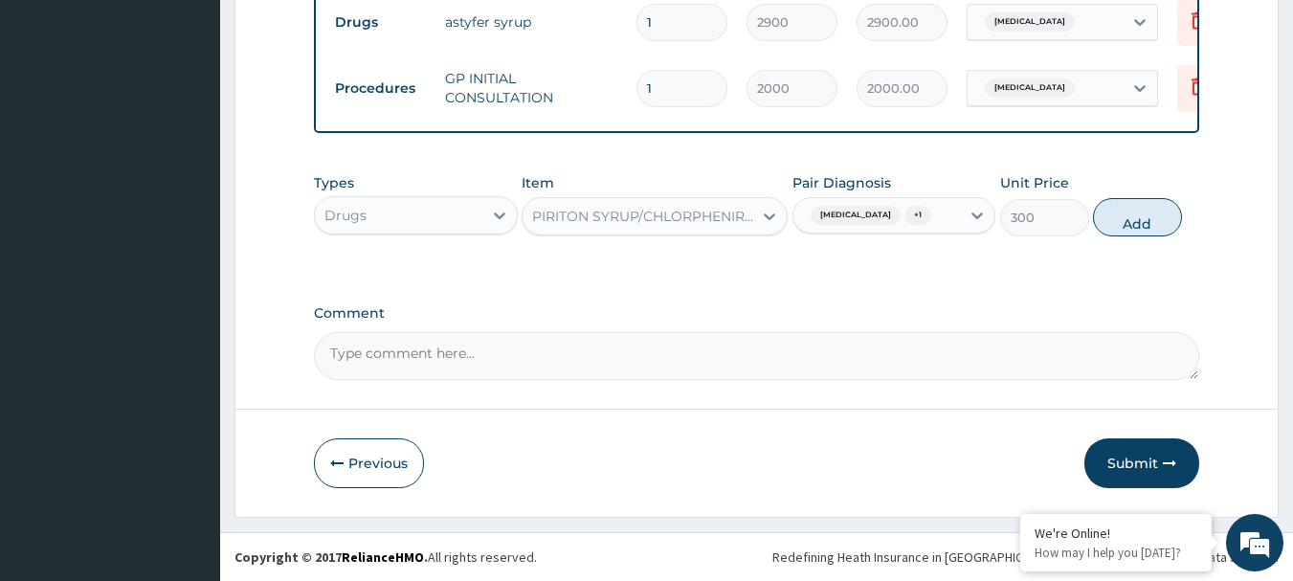
drag, startPoint x: 1158, startPoint y: 212, endPoint x: 832, endPoint y: 233, distance: 326.0
click at [1157, 212] on button "Add" at bounding box center [1137, 217] width 89 height 38
type input "0"
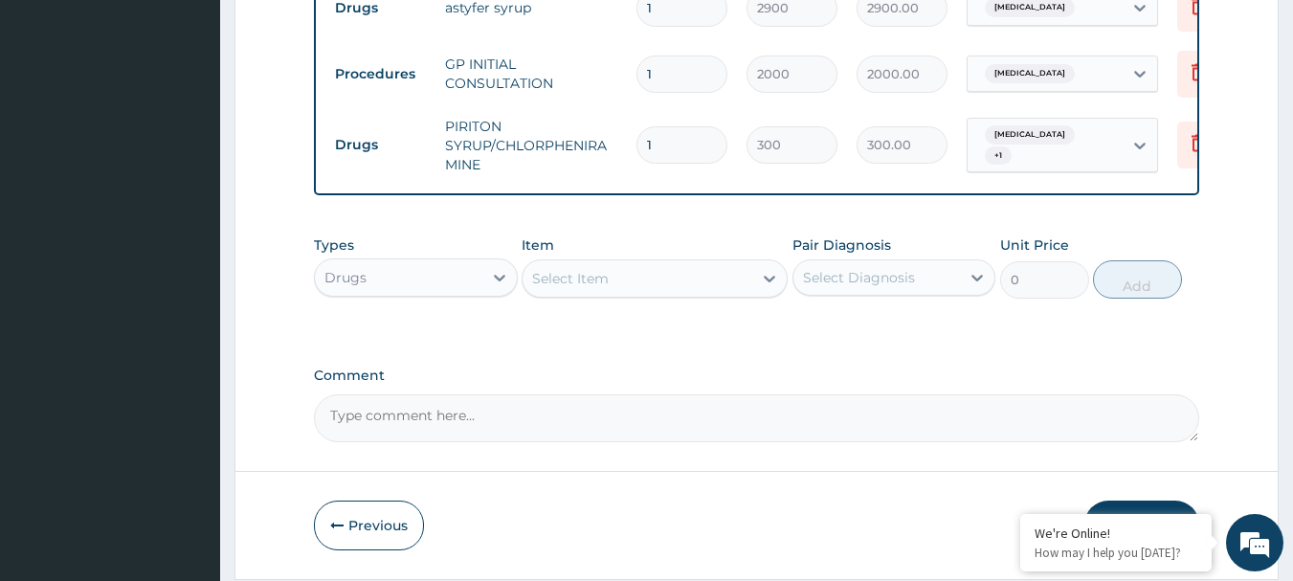
click at [658, 288] on div "Select Item" at bounding box center [637, 278] width 230 height 31
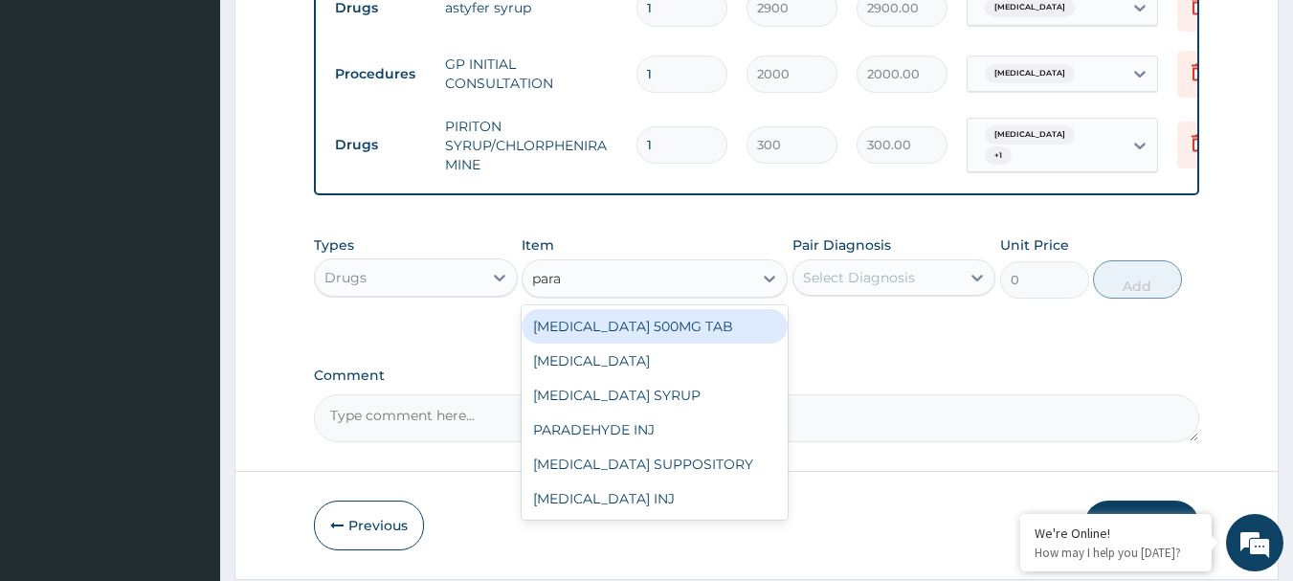
type input "parac"
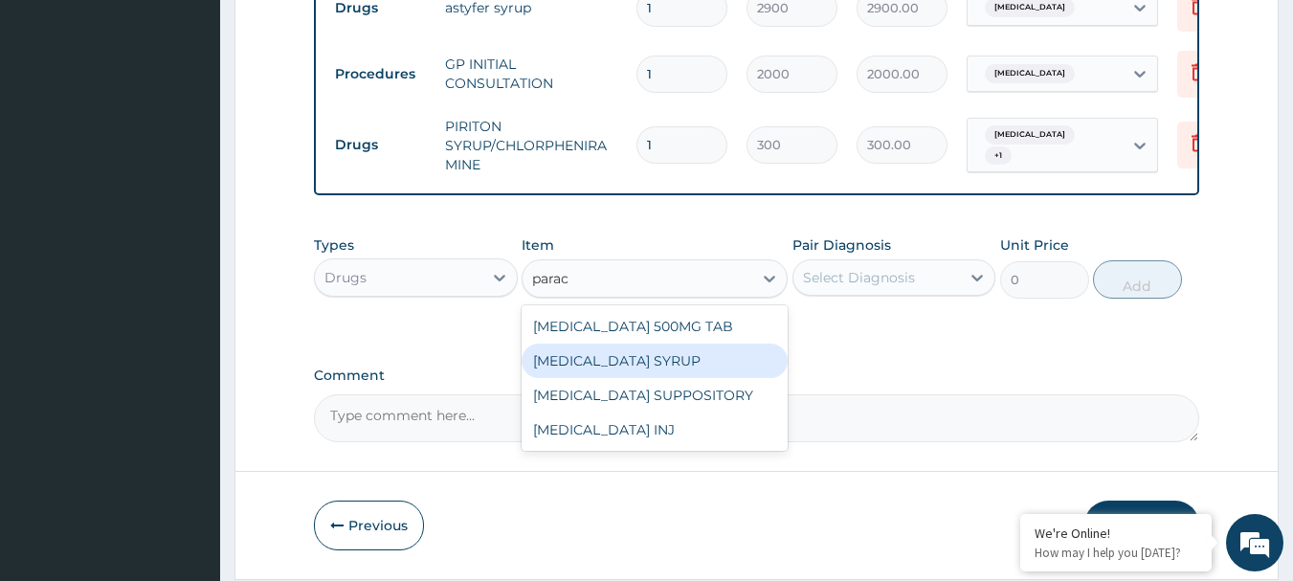
click at [695, 378] on div "PARACETAMOL SYRUP" at bounding box center [654, 360] width 266 height 34
type input "300"
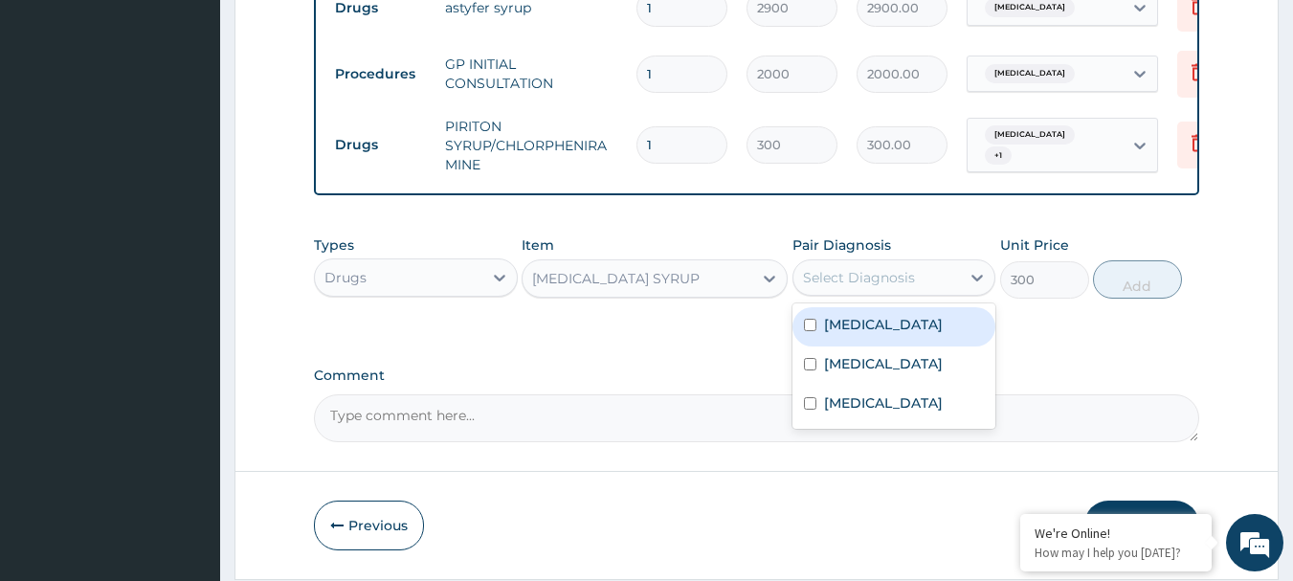
click at [872, 293] on div "Select Diagnosis" at bounding box center [876, 277] width 167 height 31
click at [871, 330] on label "Anemia" at bounding box center [883, 324] width 119 height 19
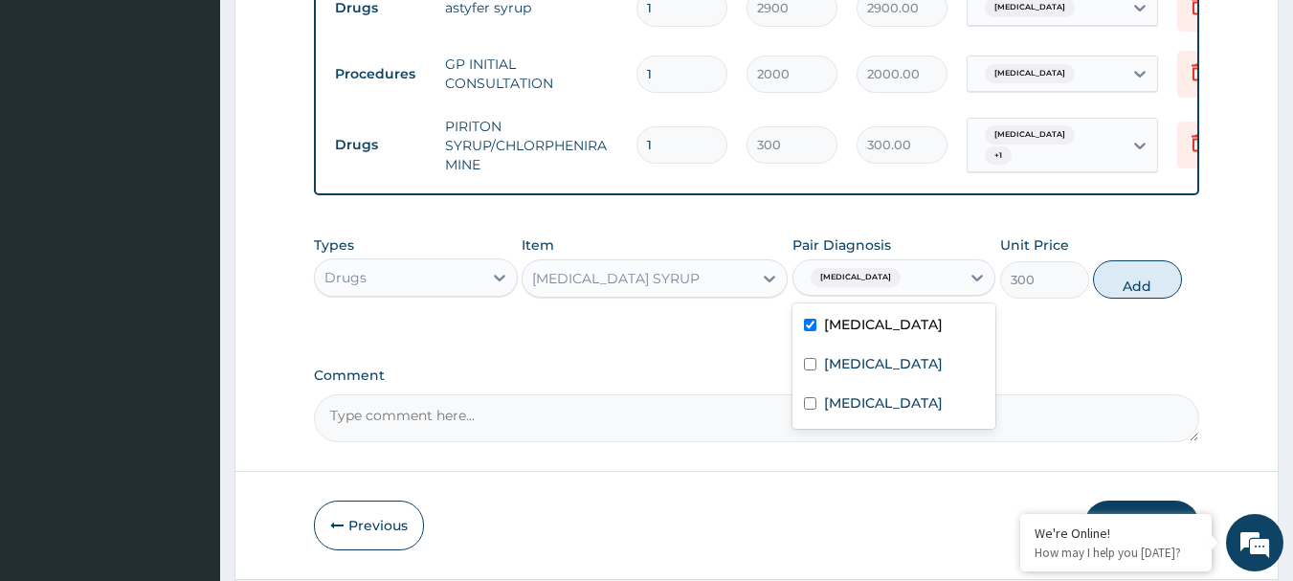
click at [871, 328] on label "Anemia" at bounding box center [883, 324] width 119 height 19
checkbox input "false"
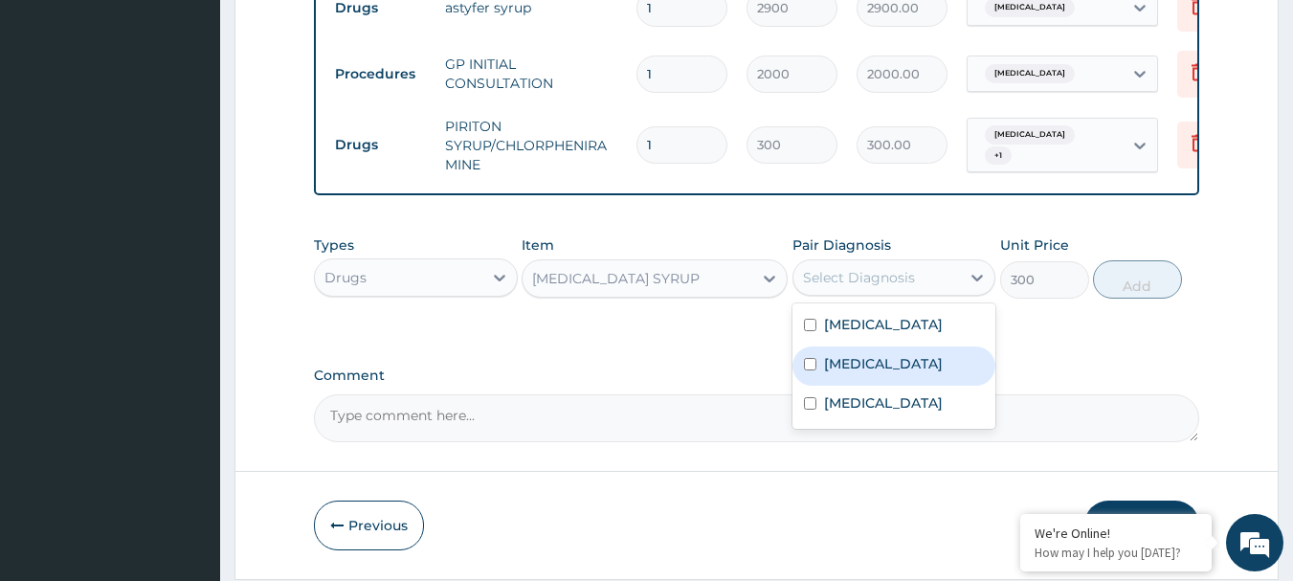
click at [864, 373] on label "Malaria" at bounding box center [883, 363] width 119 height 19
checkbox input "true"
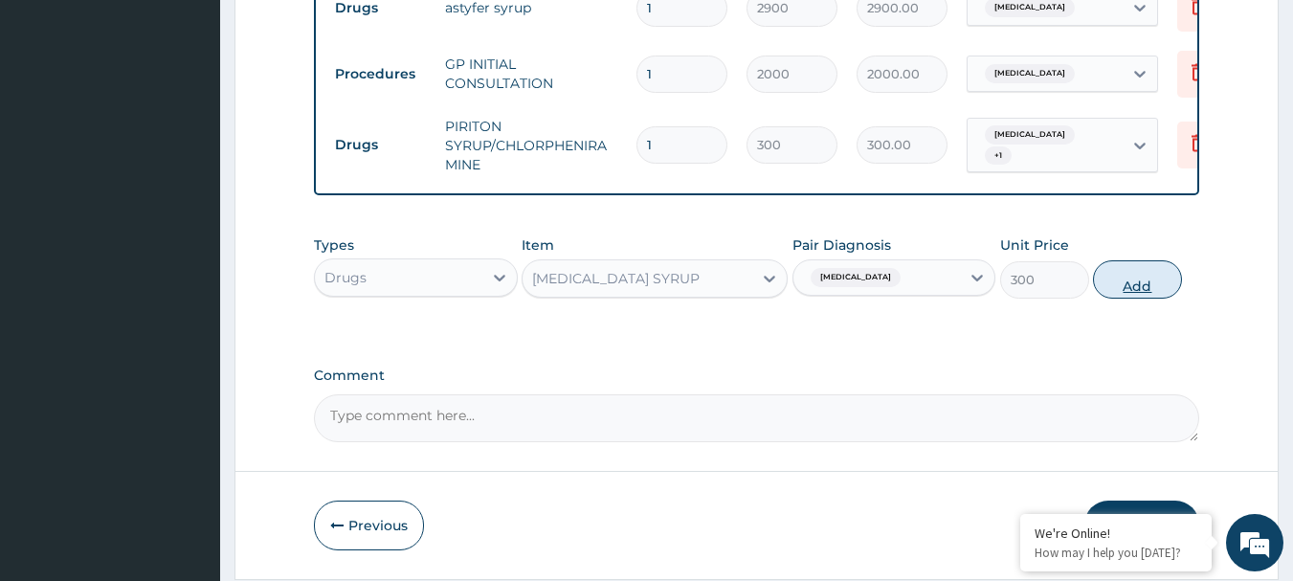
click at [1117, 299] on button "Add" at bounding box center [1137, 279] width 89 height 38
type input "0"
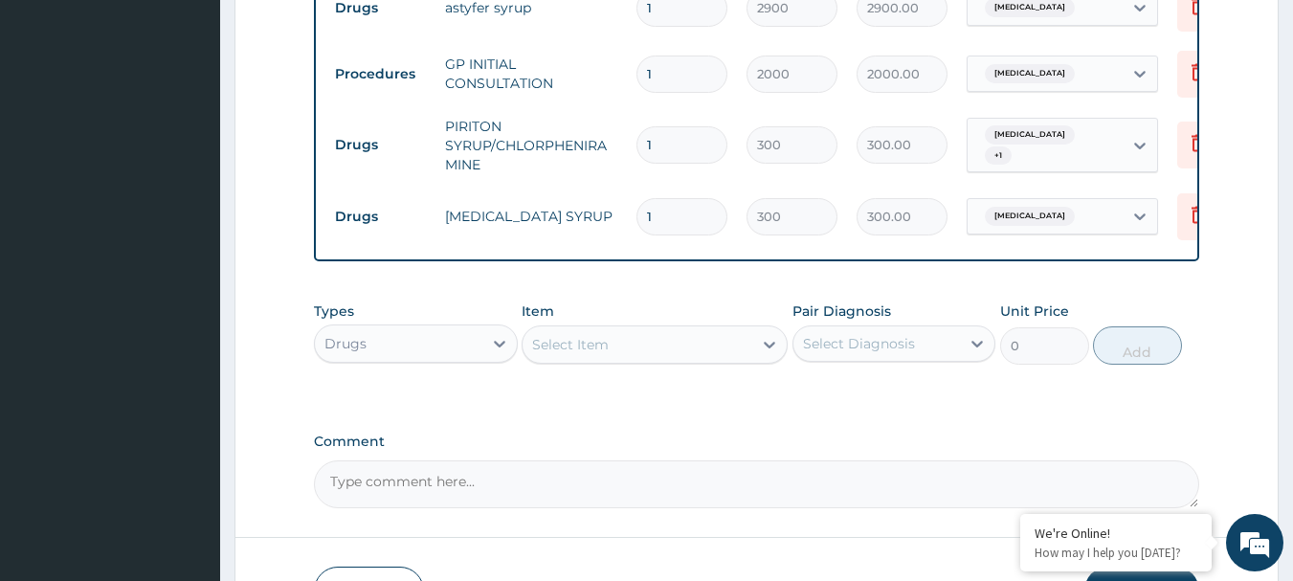
type input "1"
type input "300.00"
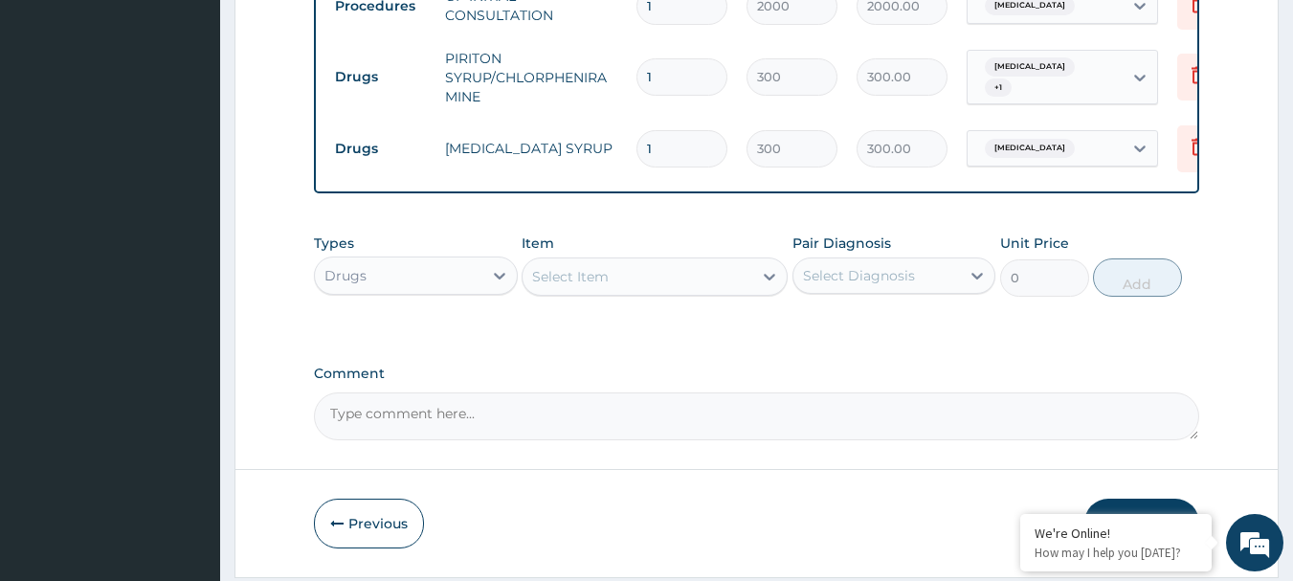
scroll to position [724, 0]
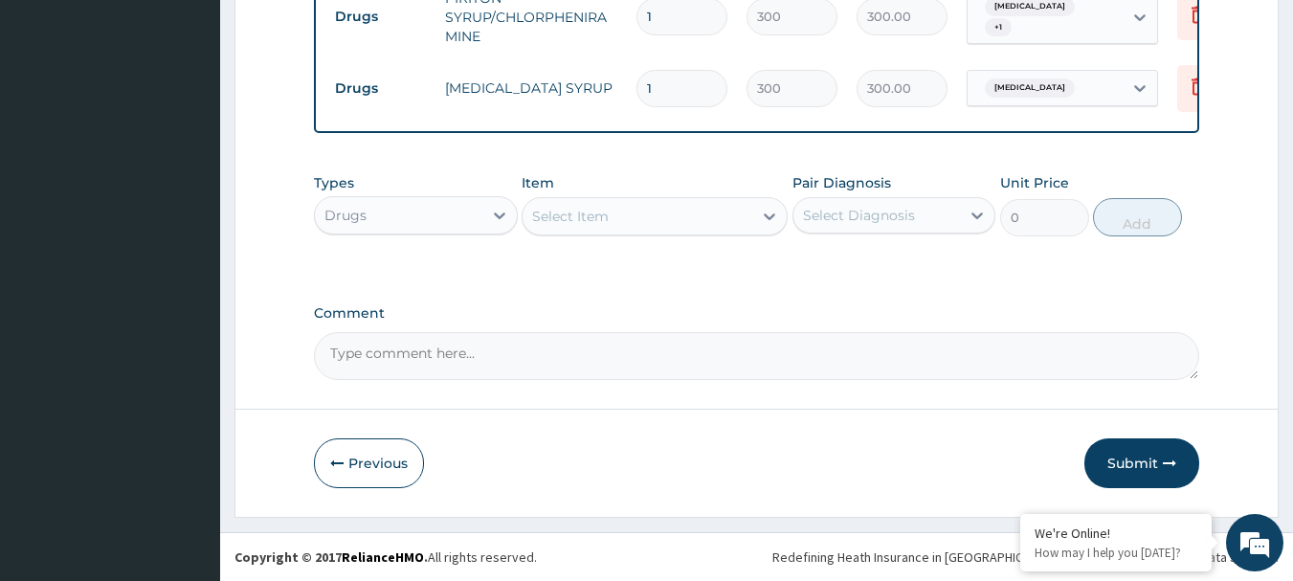
click at [638, 223] on div "Select Item" at bounding box center [637, 216] width 230 height 31
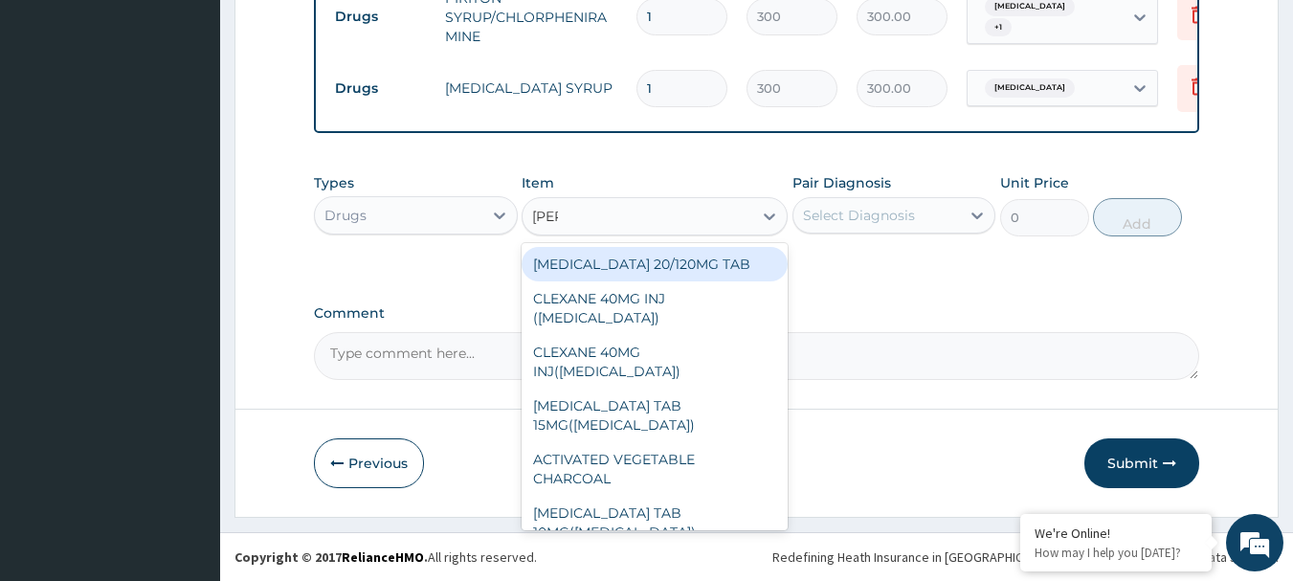
type input "coart"
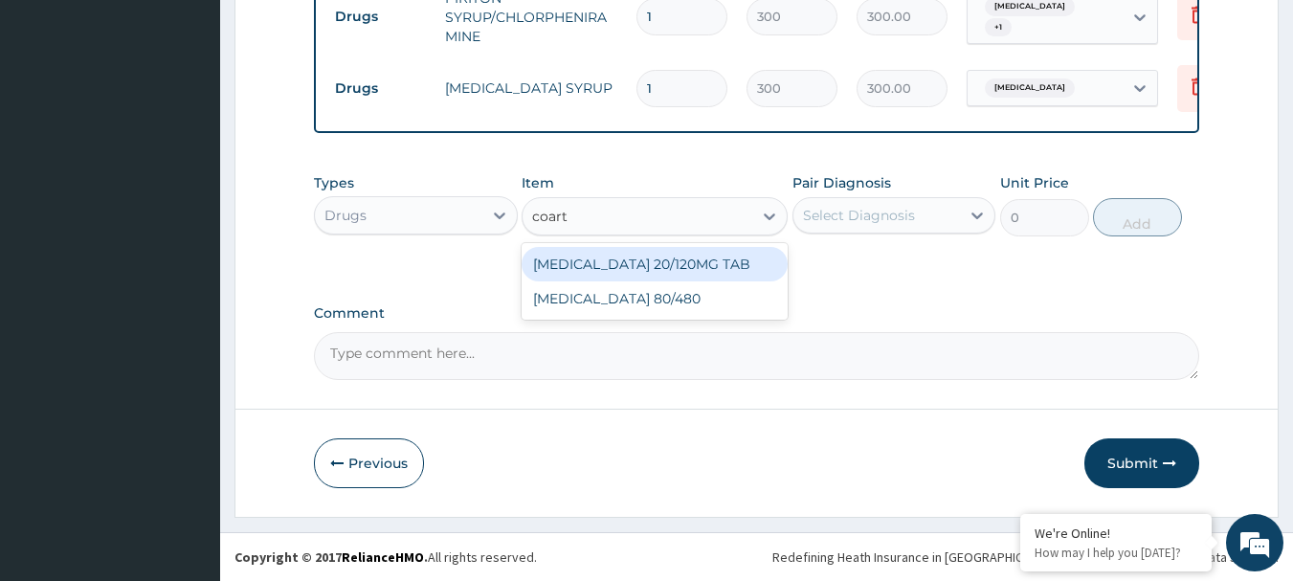
click at [697, 271] on div "COARTEM 20/120MG TAB" at bounding box center [654, 264] width 266 height 34
type input "78"
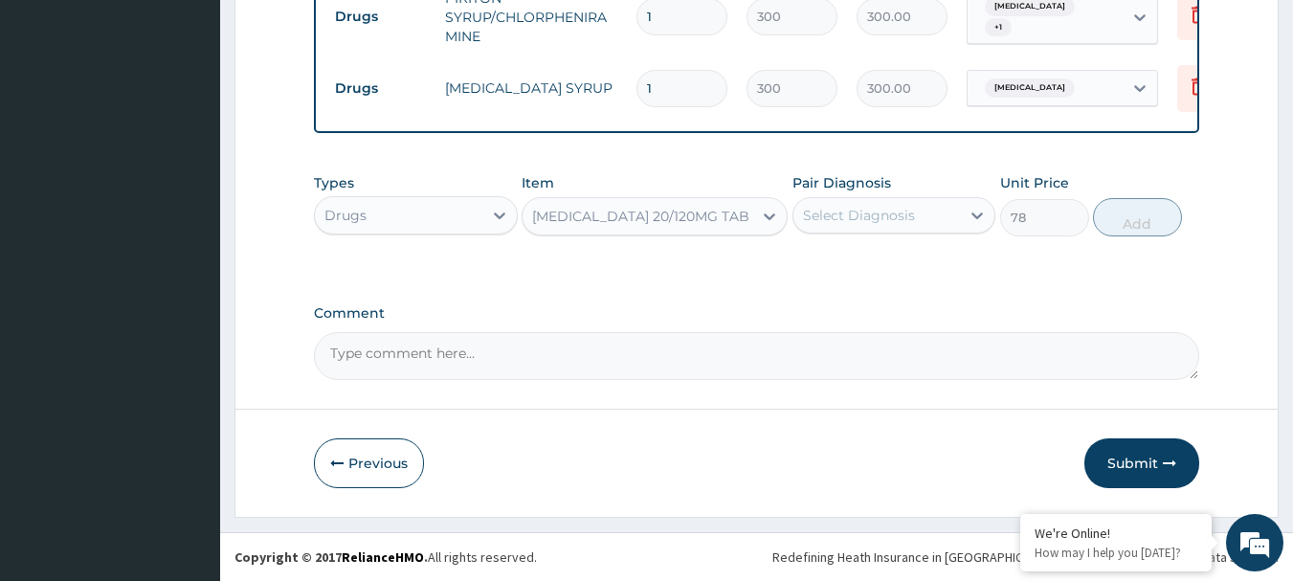
click at [805, 231] on div "Select Diagnosis" at bounding box center [894, 215] width 204 height 36
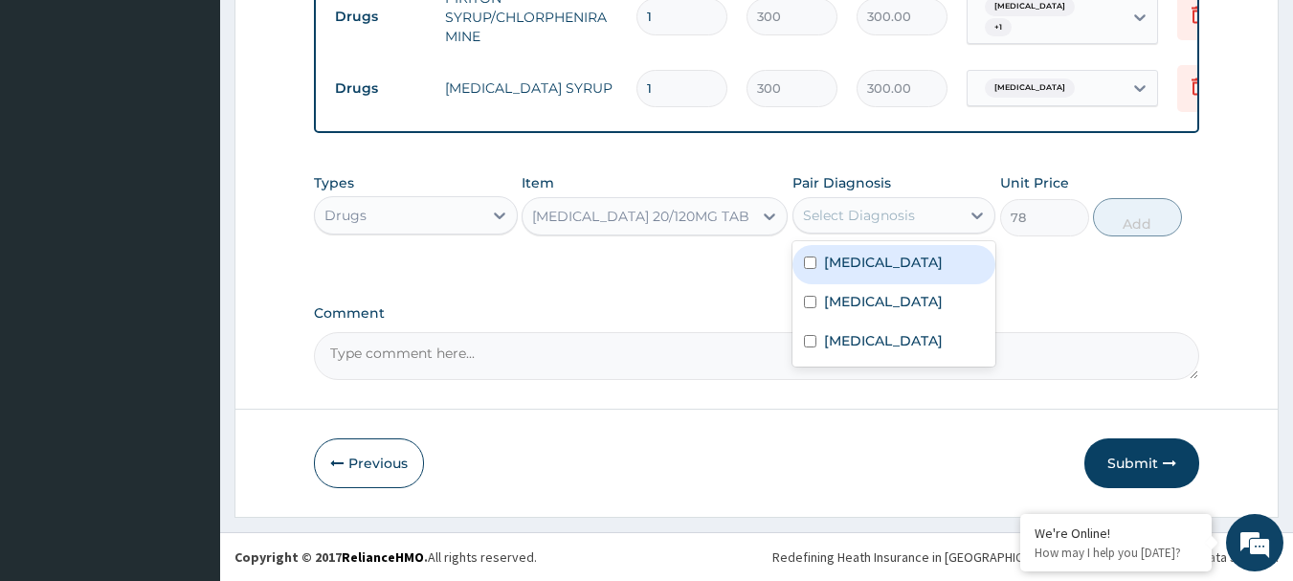
click at [838, 253] on label "Anemia" at bounding box center [883, 262] width 119 height 19
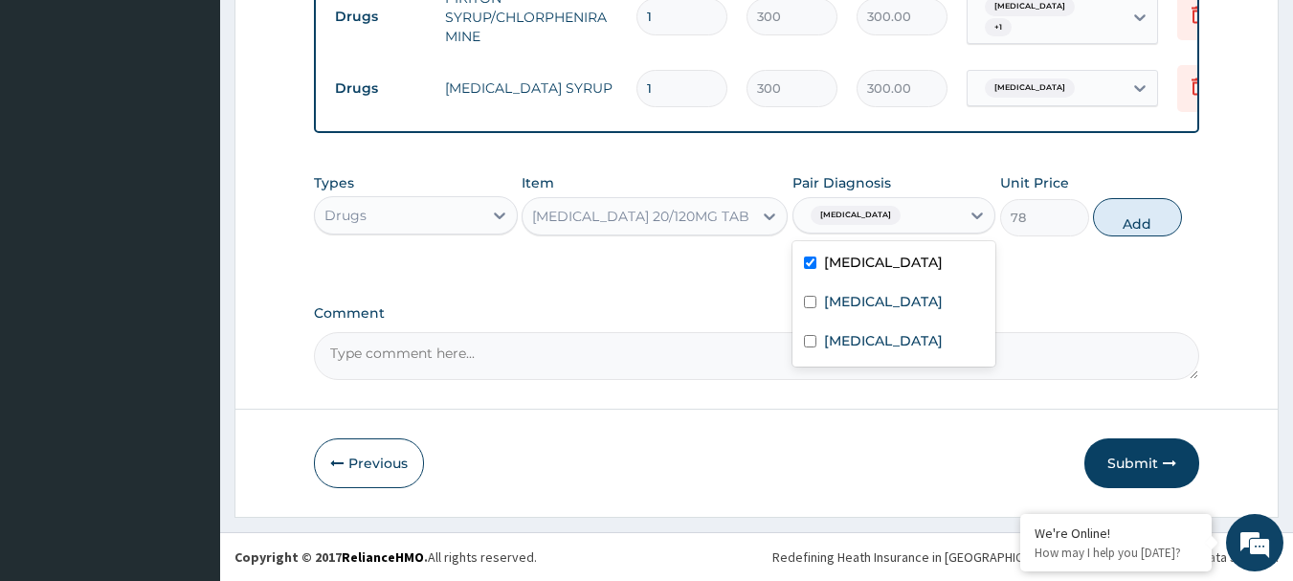
click at [838, 253] on label "Anemia" at bounding box center [883, 262] width 119 height 19
checkbox input "false"
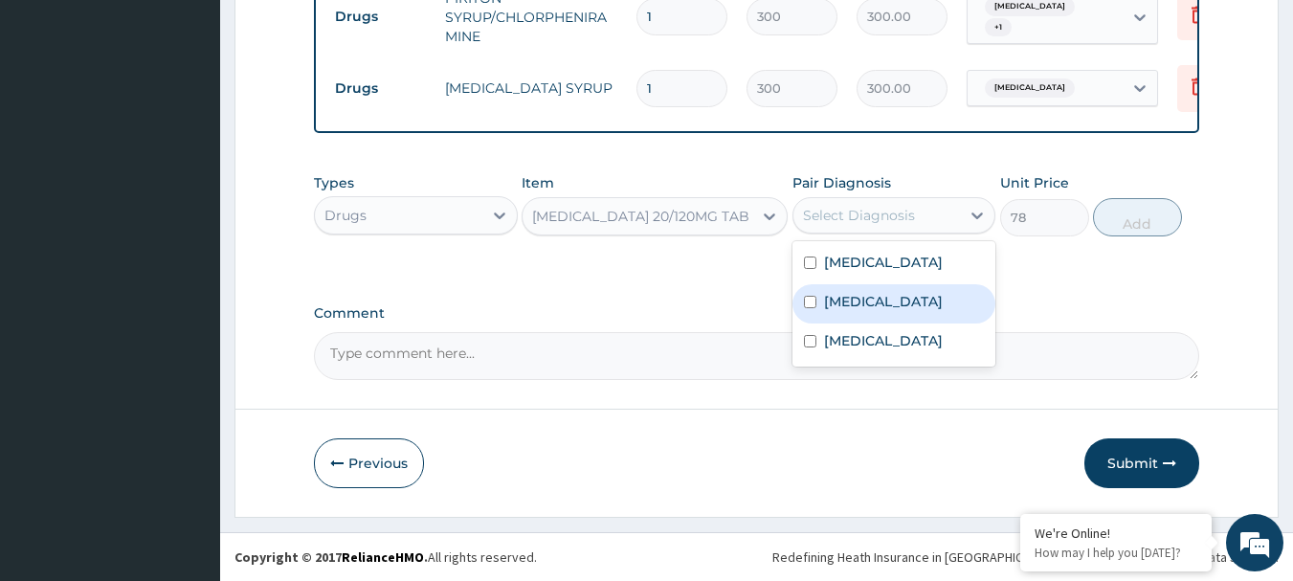
click at [831, 301] on label "Malaria" at bounding box center [883, 301] width 119 height 19
checkbox input "true"
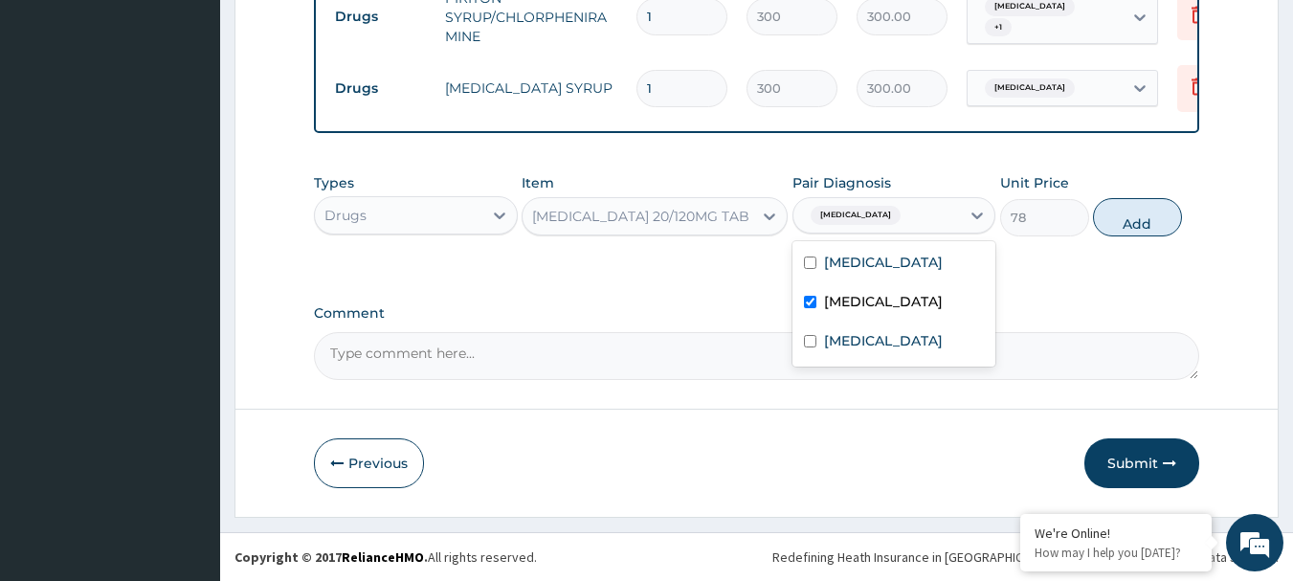
drag, startPoint x: 1132, startPoint y: 222, endPoint x: 1016, endPoint y: 205, distance: 117.0
click at [1131, 222] on button "Add" at bounding box center [1137, 217] width 89 height 38
type input "0"
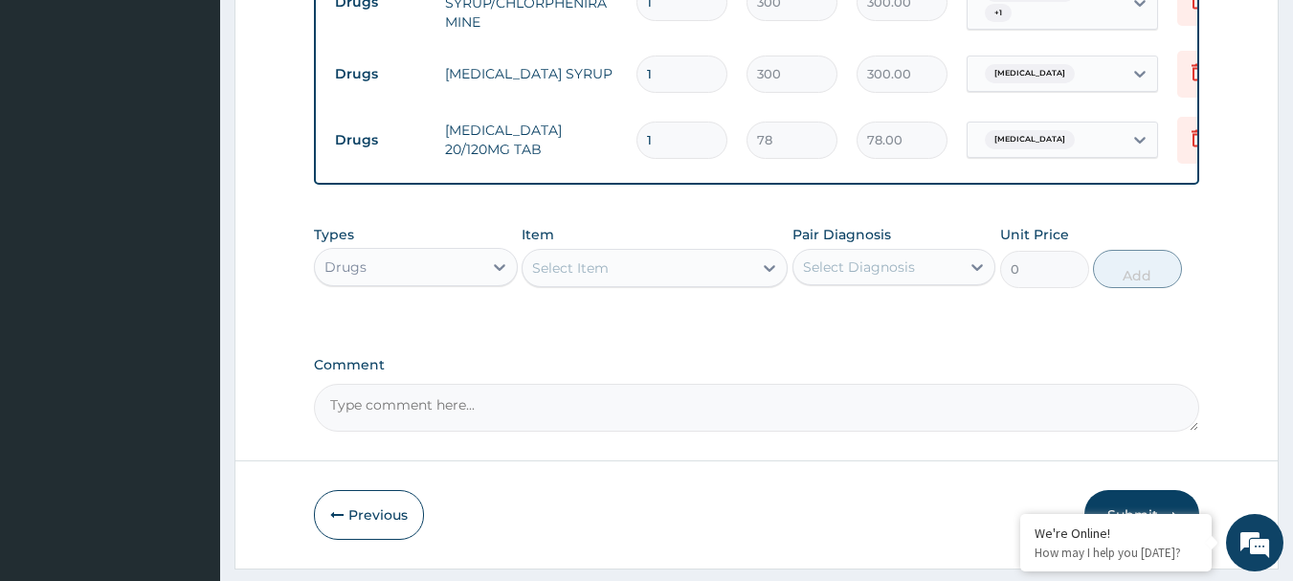
drag, startPoint x: 665, startPoint y: 149, endPoint x: 630, endPoint y: 134, distance: 38.6
click at [630, 134] on td "1" at bounding box center [682, 140] width 110 height 56
type input "6"
type input "468.00"
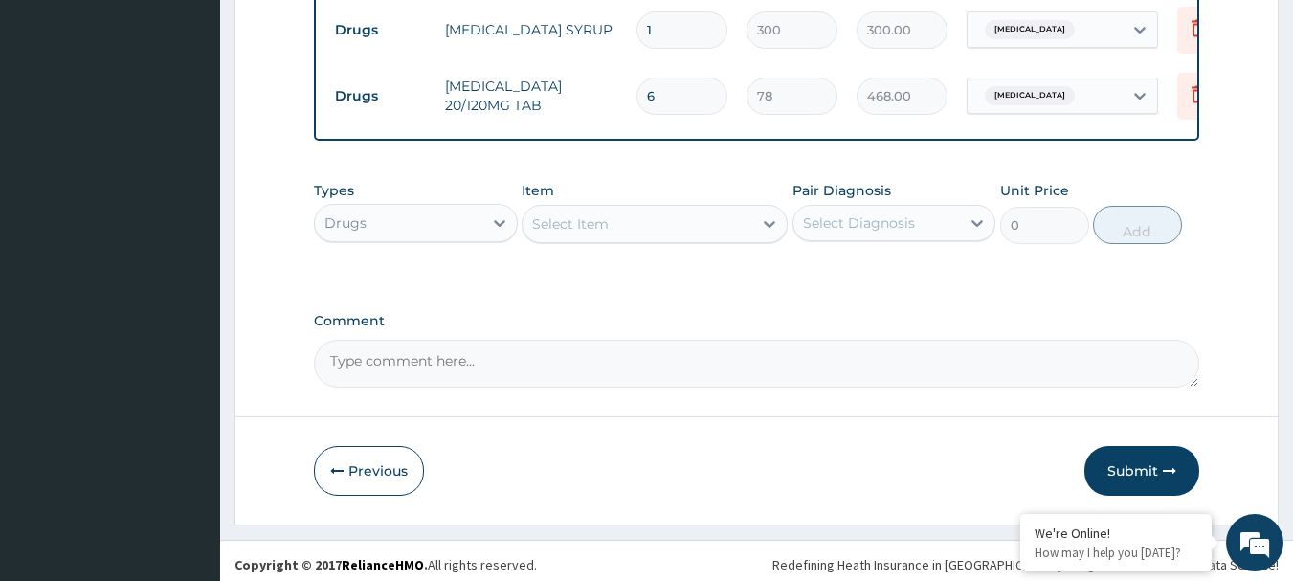
scroll to position [790, 0]
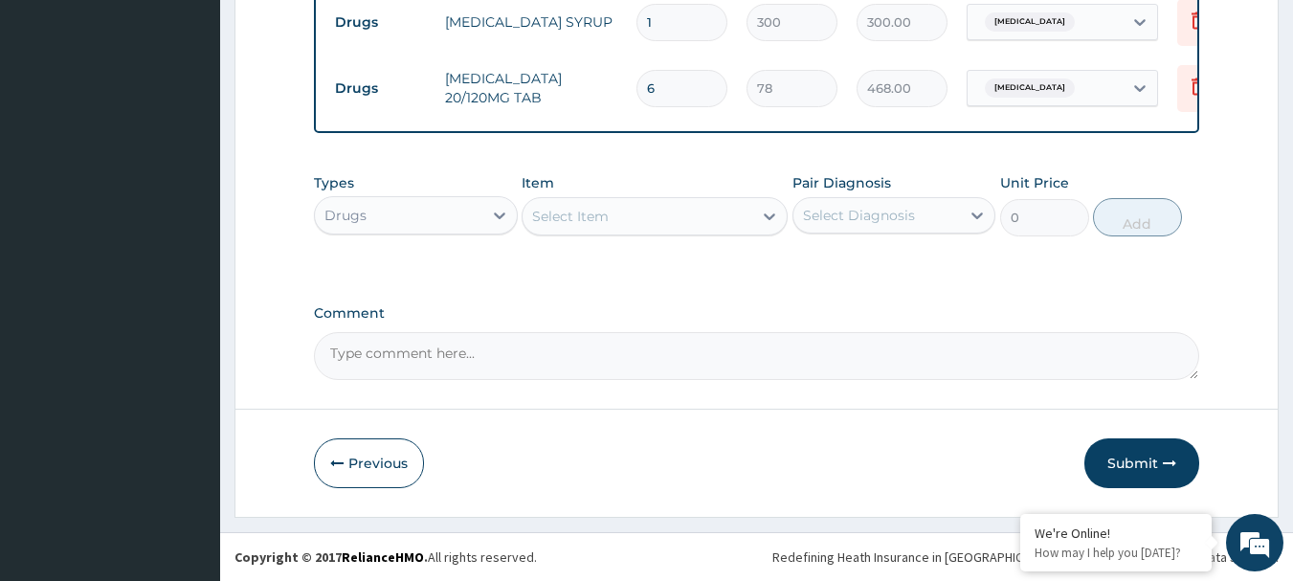
type input "6"
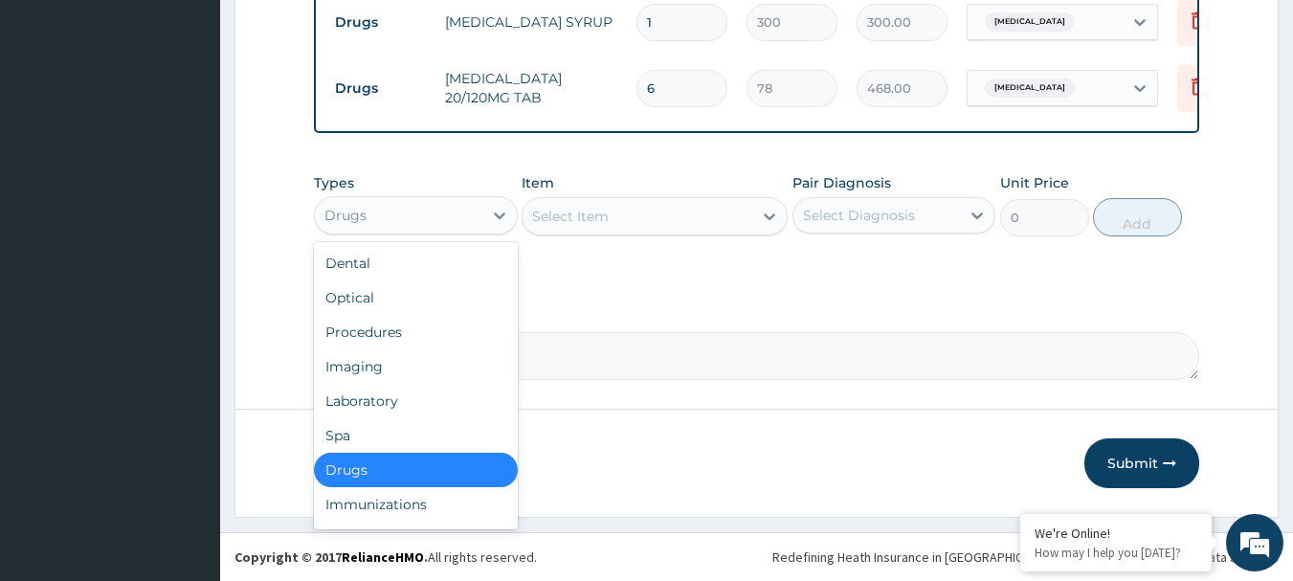
drag, startPoint x: 478, startPoint y: 215, endPoint x: 472, endPoint y: 329, distance: 114.0
click at [476, 214] on div "Drugs" at bounding box center [398, 215] width 167 height 31
click at [423, 407] on div "Laboratory" at bounding box center [416, 401] width 204 height 34
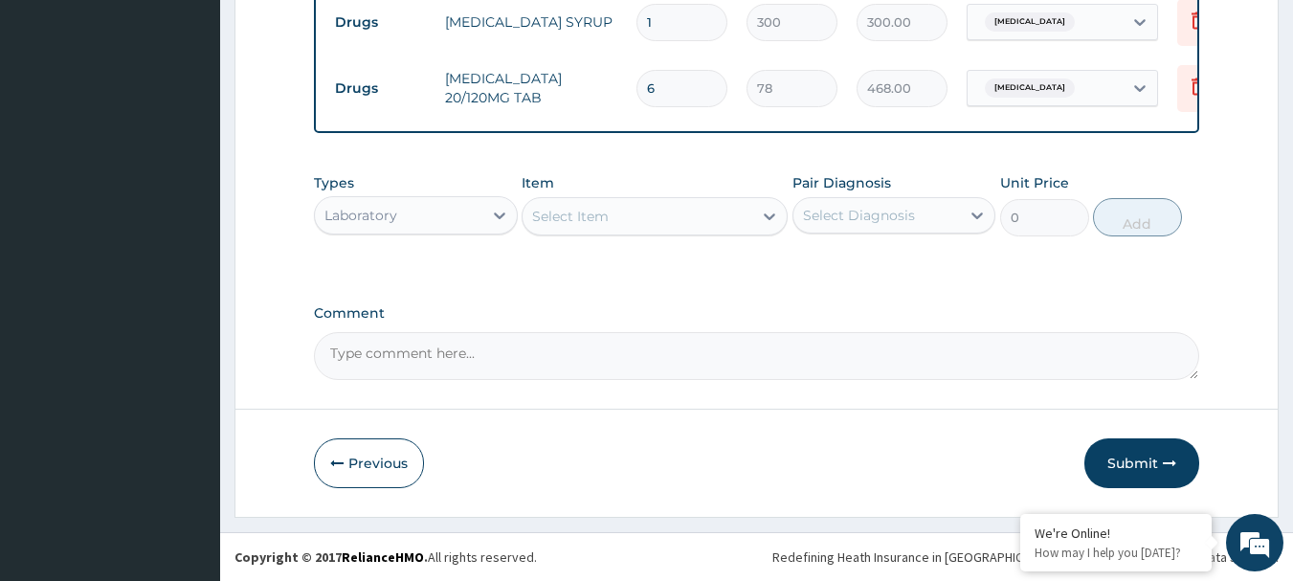
click at [632, 216] on div "Select Item" at bounding box center [637, 216] width 230 height 31
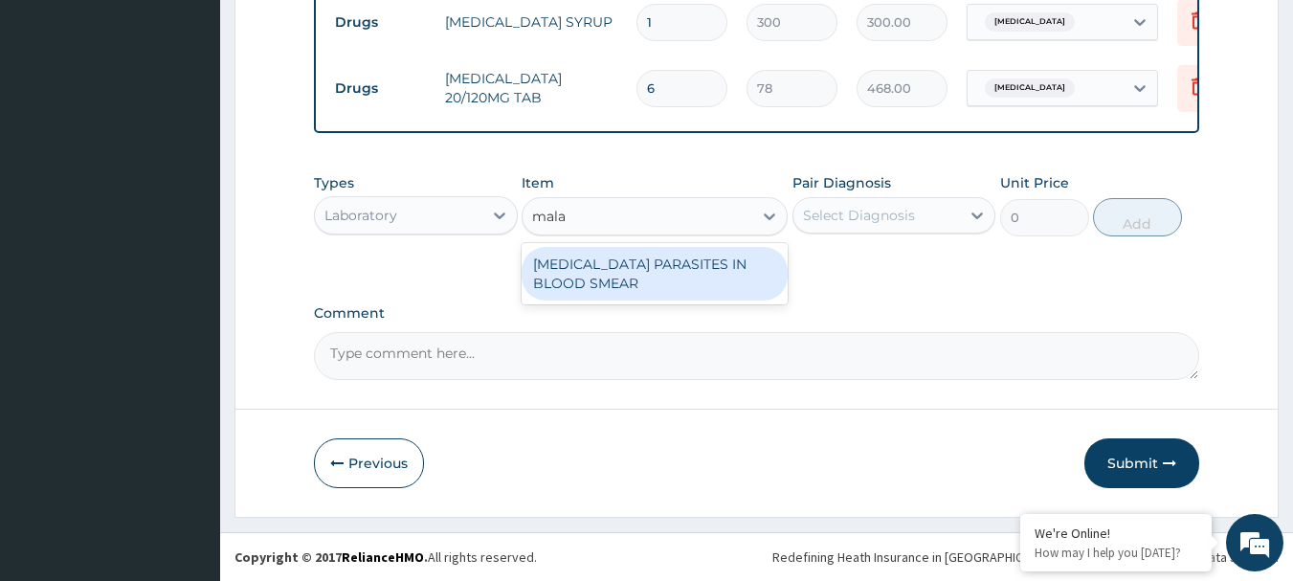
type input "malar"
click at [676, 272] on div "MALARIA PARASITES IN BLOOD SMEAR" at bounding box center [654, 274] width 266 height 54
type input "1000"
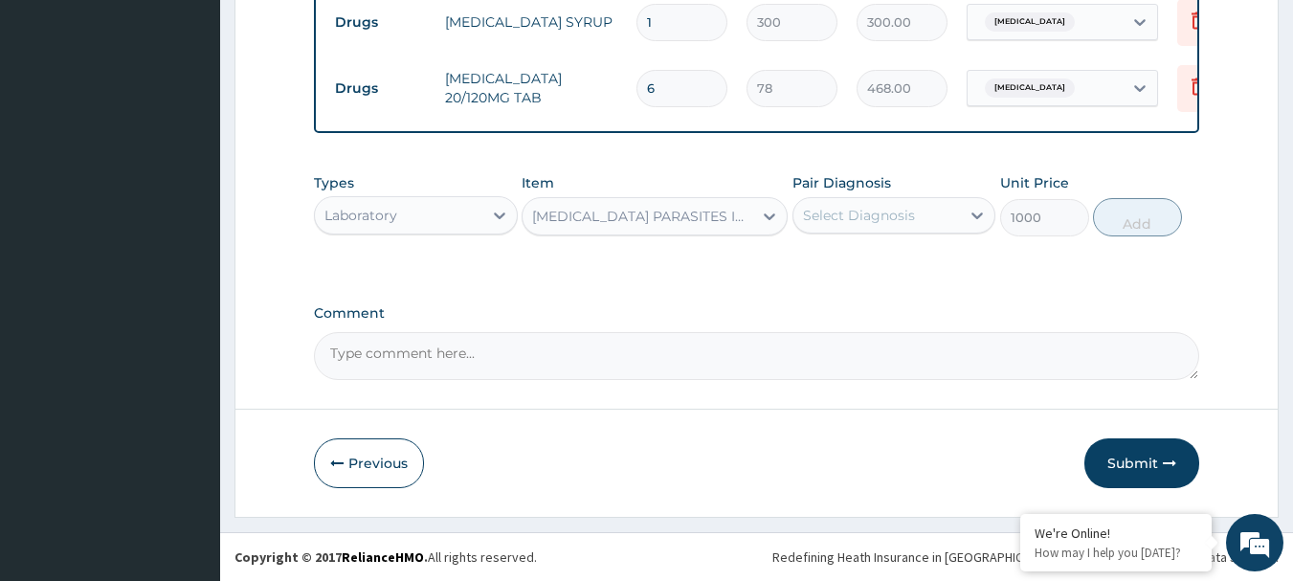
click at [872, 221] on div "Select Diagnosis" at bounding box center [859, 215] width 112 height 19
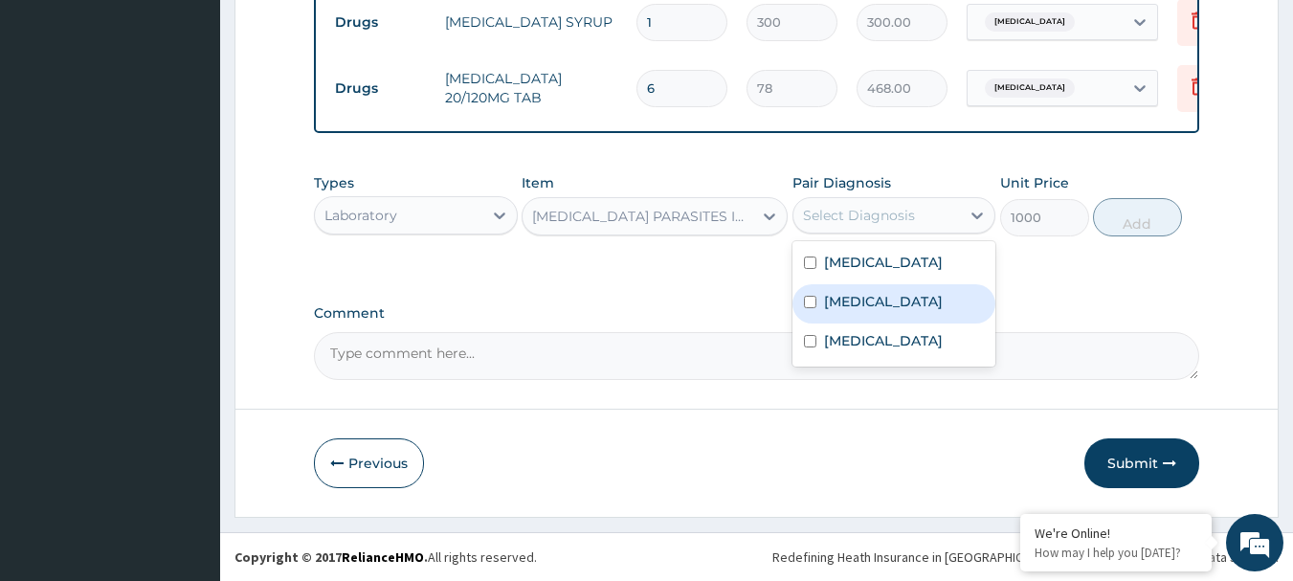
click at [858, 301] on label "Malaria" at bounding box center [883, 301] width 119 height 19
checkbox input "true"
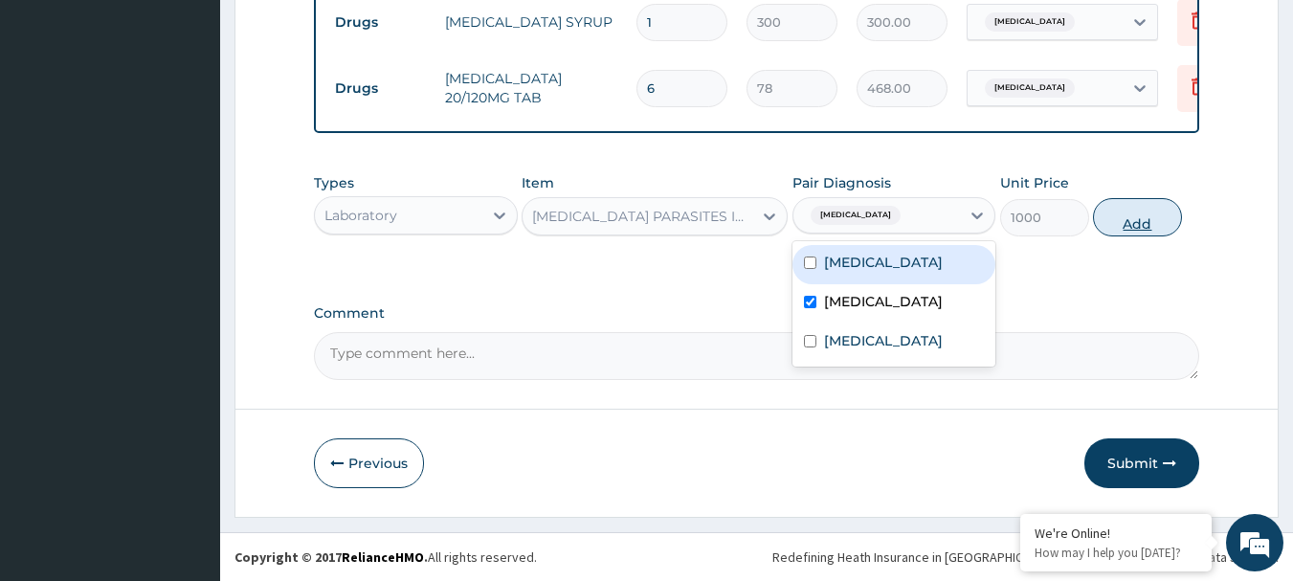
click at [1138, 205] on button "Add" at bounding box center [1137, 217] width 89 height 38
type input "0"
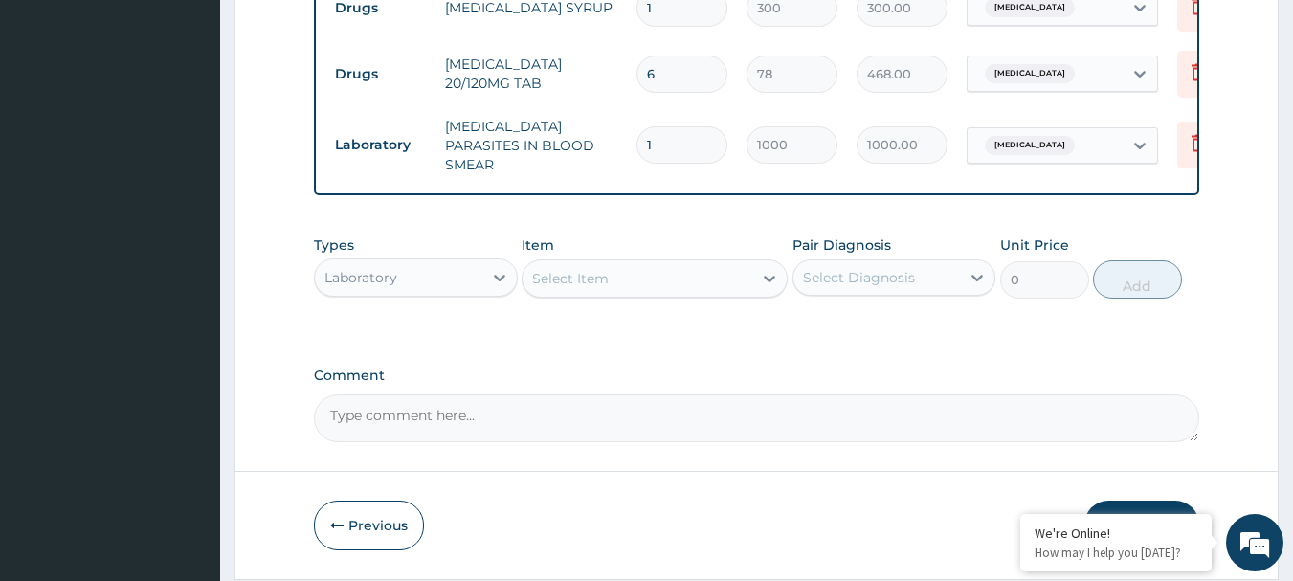
click at [599, 287] on div "Select Item" at bounding box center [570, 278] width 77 height 19
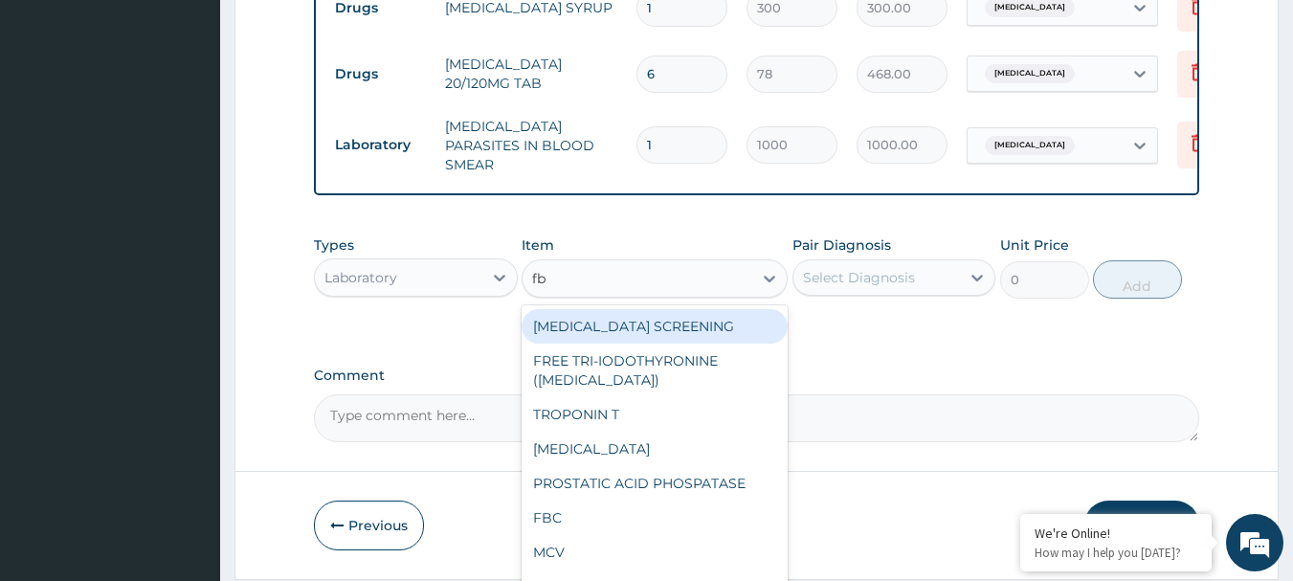
type input "fbc"
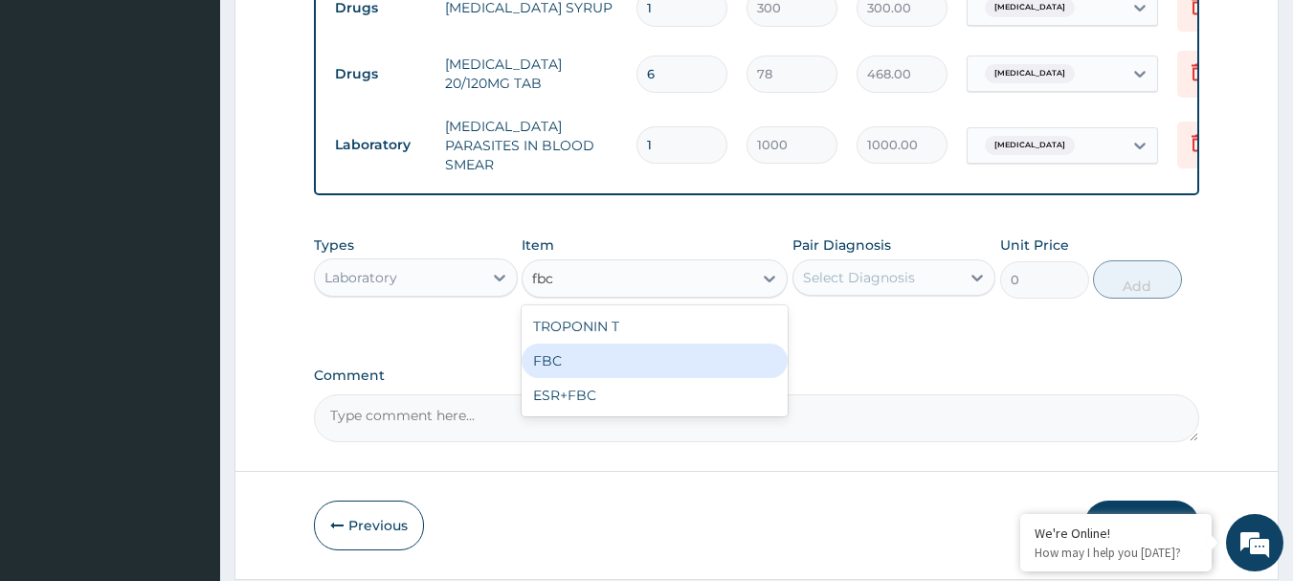
click at [602, 372] on div "FBC" at bounding box center [654, 360] width 266 height 34
type input "2000"
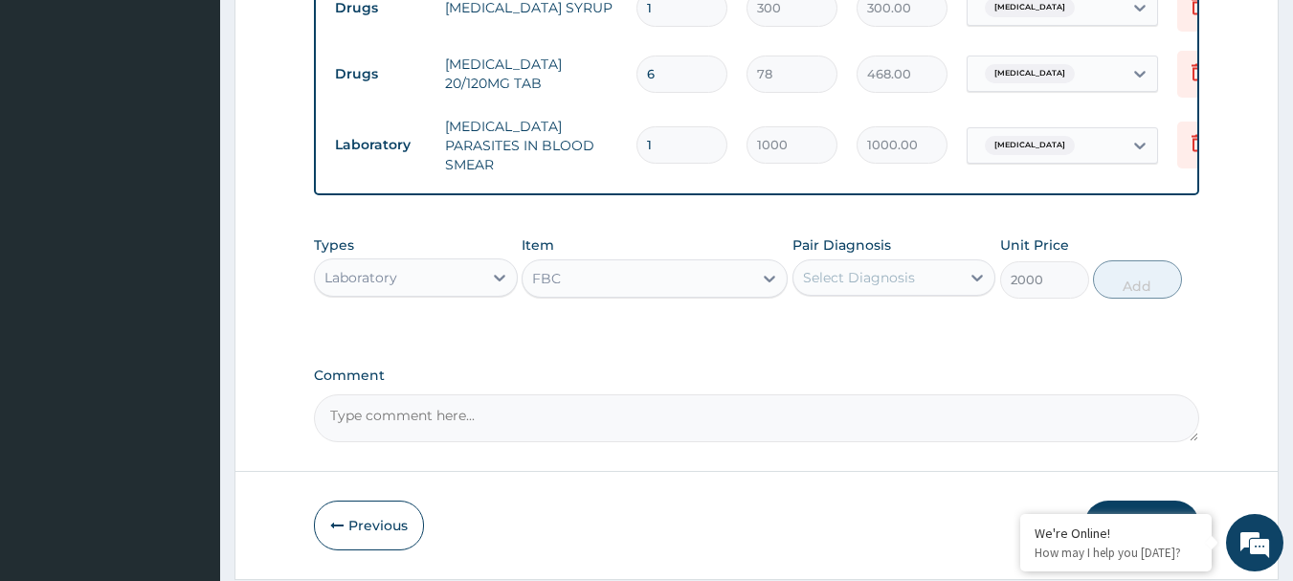
click at [846, 276] on div "Select Diagnosis" at bounding box center [859, 277] width 112 height 19
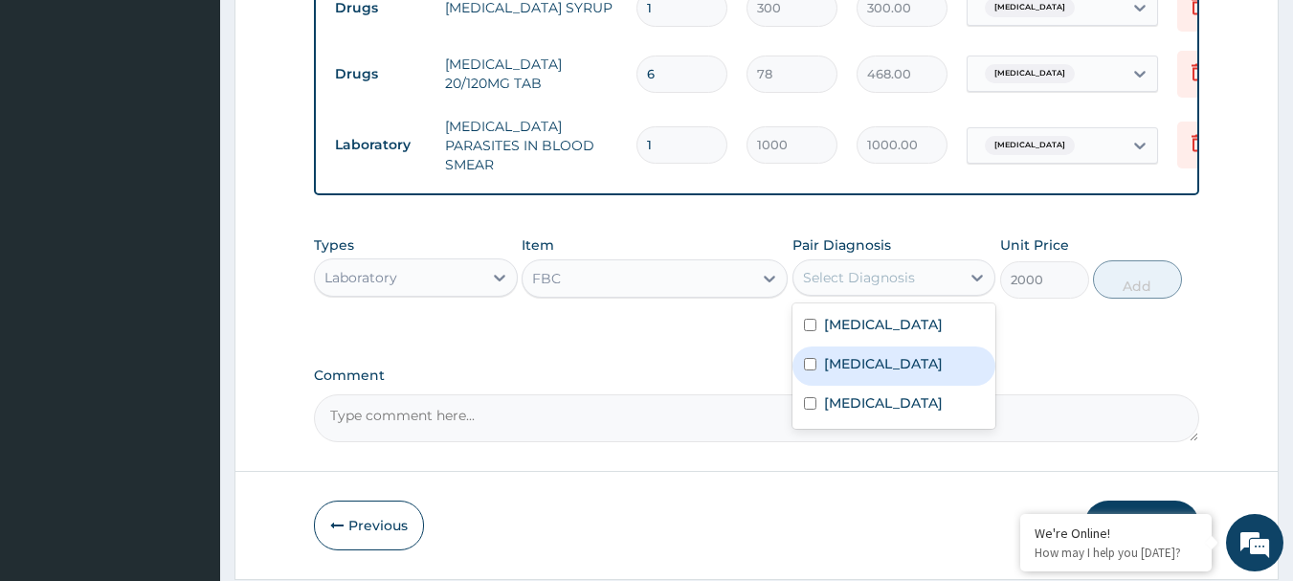
click at [857, 354] on div "Malaria" at bounding box center [894, 365] width 204 height 39
checkbox input "true"
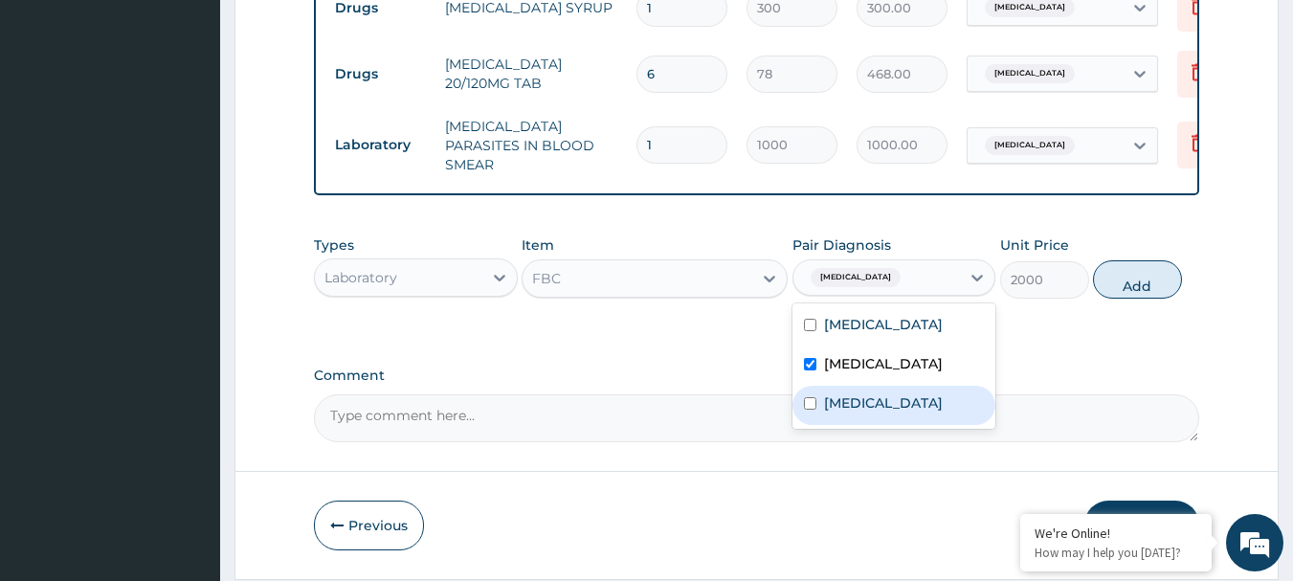
click at [852, 409] on label "Sepsis" at bounding box center [883, 402] width 119 height 19
checkbox input "true"
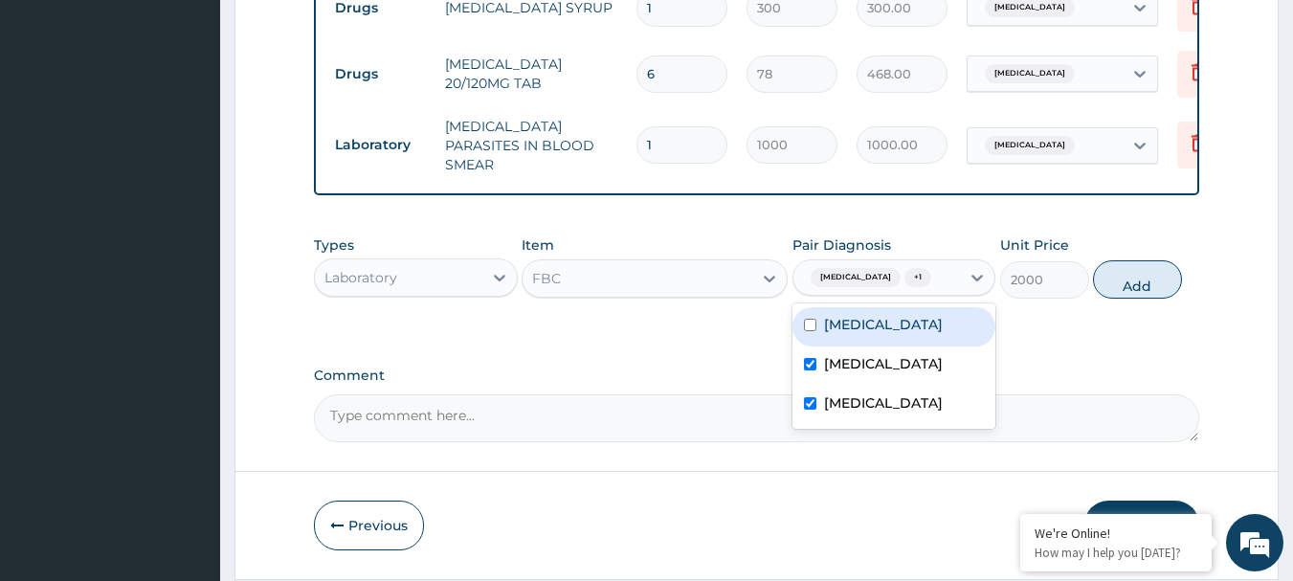
click at [1115, 290] on button "Add" at bounding box center [1137, 279] width 89 height 38
type input "0"
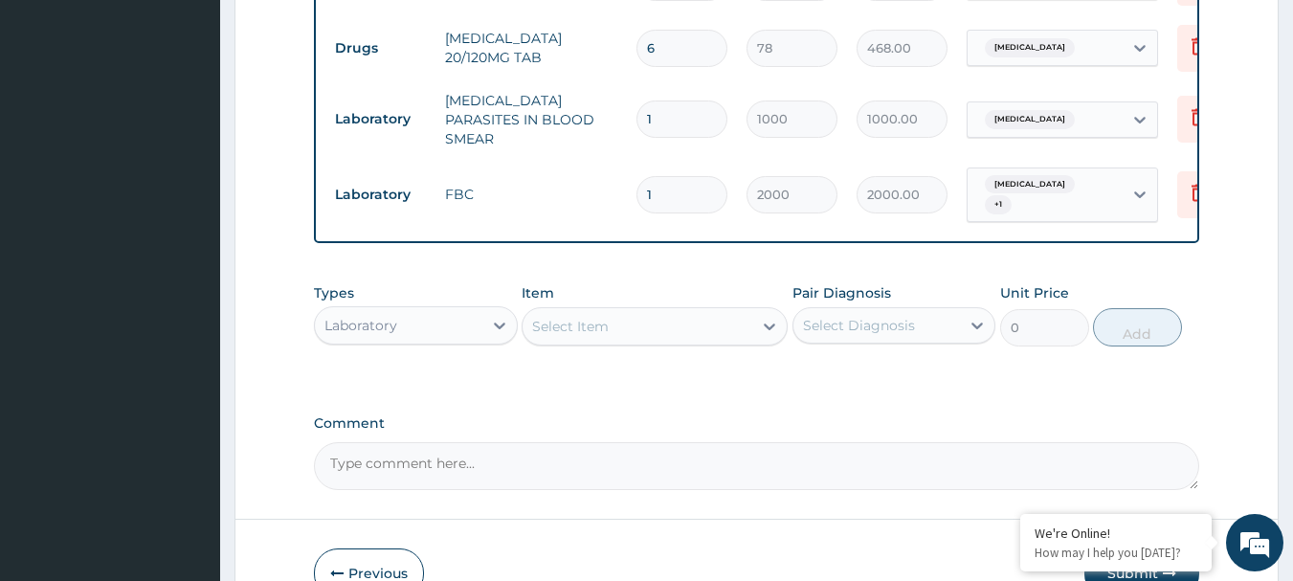
scroll to position [922, 0]
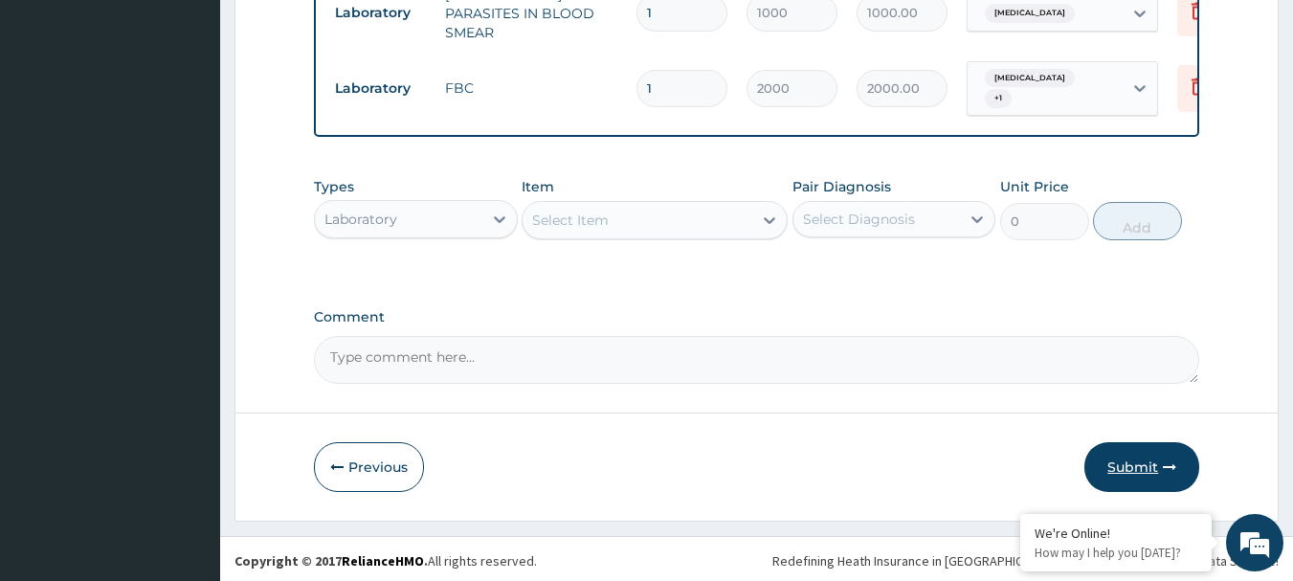
click at [1126, 446] on button "Submit" at bounding box center [1141, 467] width 115 height 50
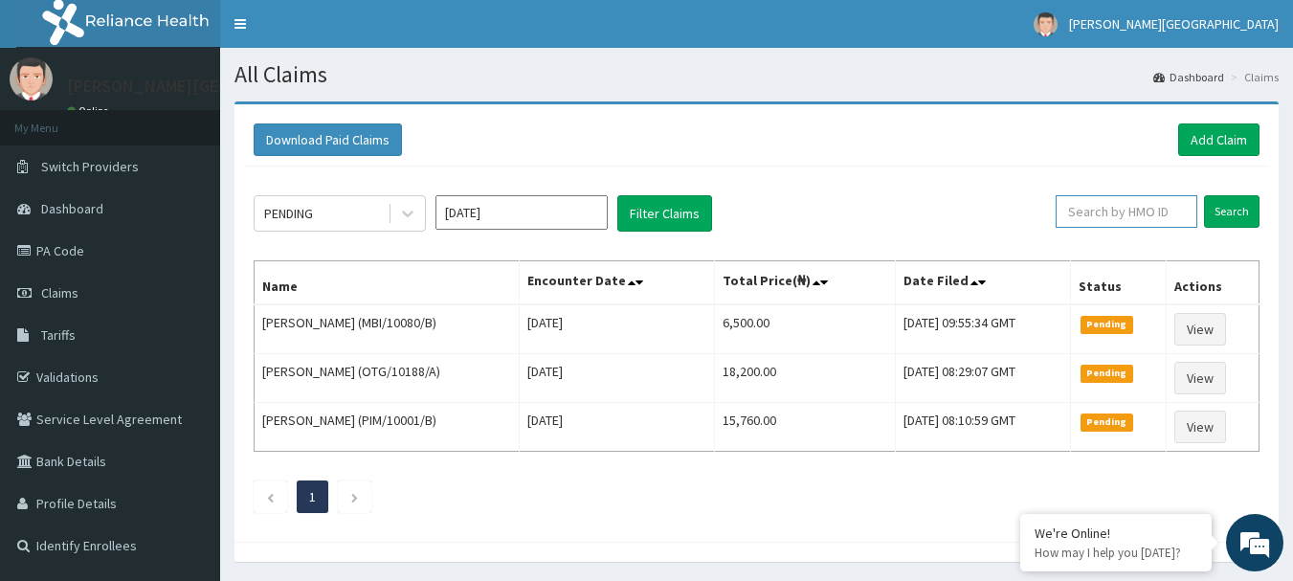
click at [1113, 201] on input "text" at bounding box center [1126, 211] width 142 height 33
paste input "ELF/10052/D"
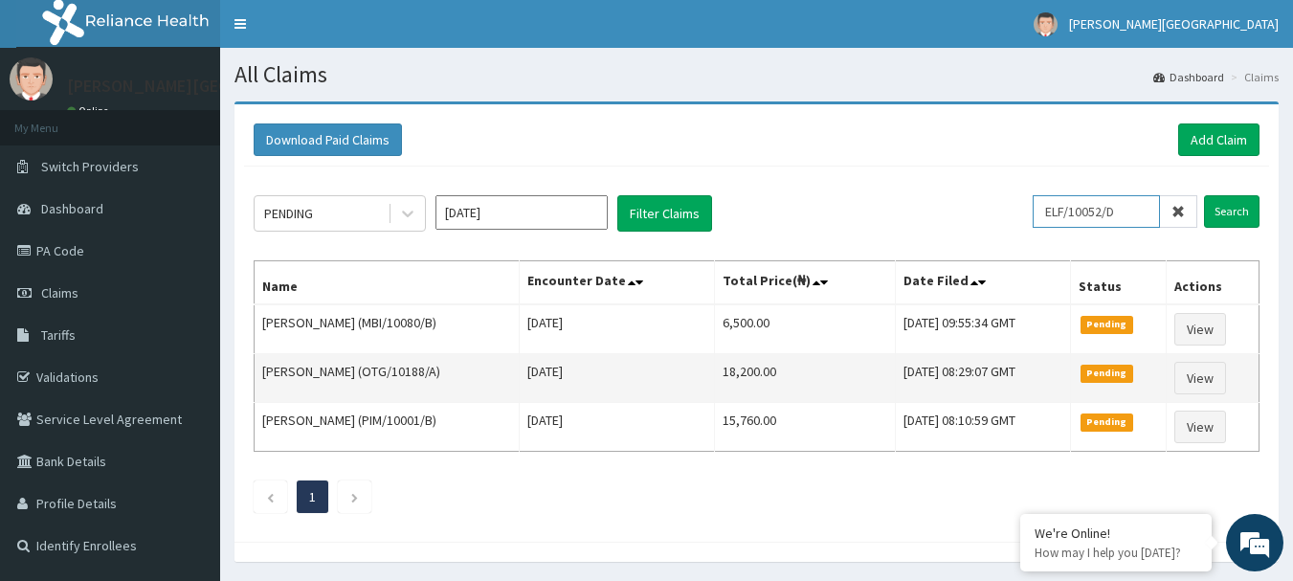
click at [1204, 195] on input "Search" at bounding box center [1231, 211] width 55 height 33
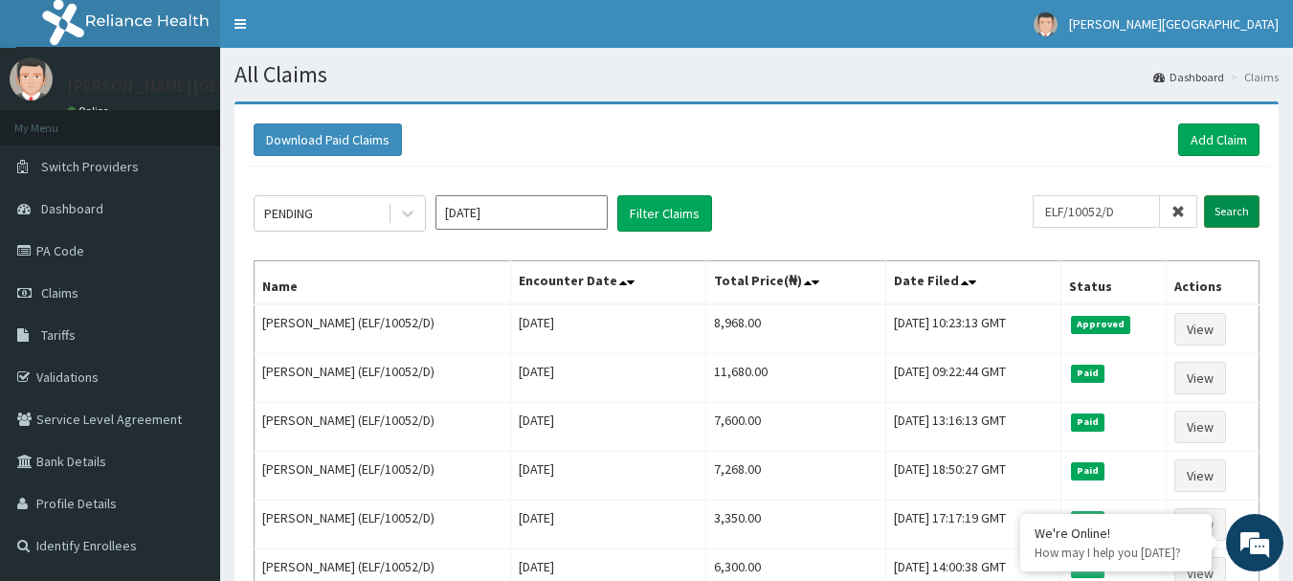
click at [1243, 210] on input "Search" at bounding box center [1231, 211] width 55 height 33
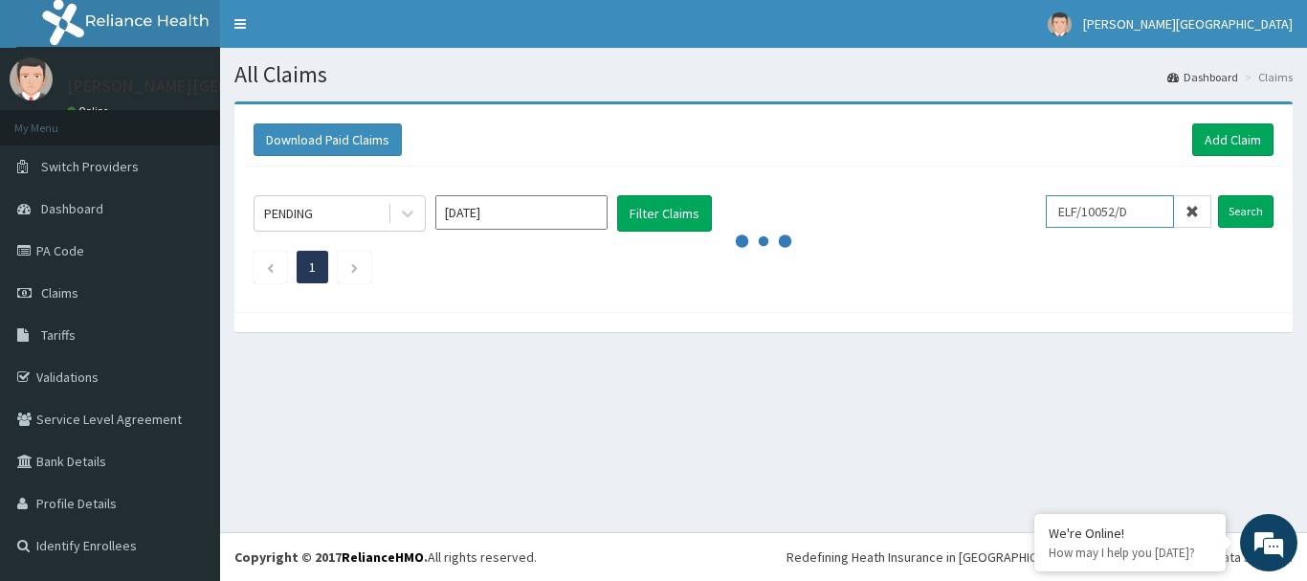
drag, startPoint x: 1143, startPoint y: 210, endPoint x: 1029, endPoint y: 208, distance: 113.9
click at [1029, 208] on div "PENDING [DATE] Filter Claims ELF/10052/D Search" at bounding box center [764, 213] width 1020 height 36
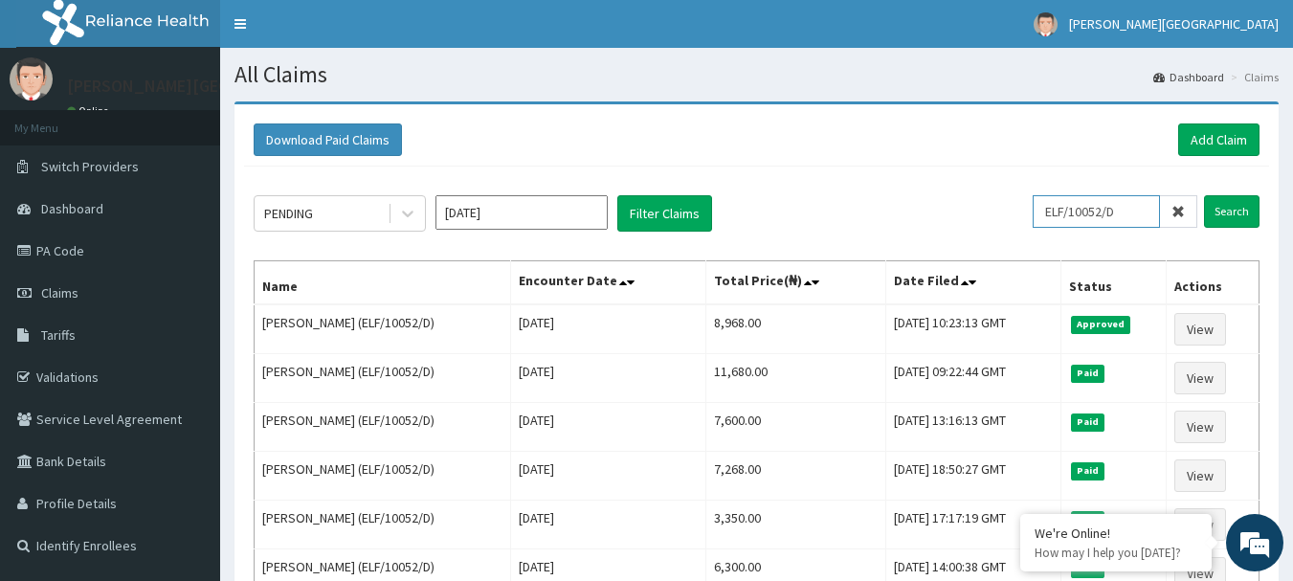
paste input "ltr/10005/a"
type input "ltr/10005/a"
click at [1233, 214] on input "Search" at bounding box center [1231, 211] width 55 height 33
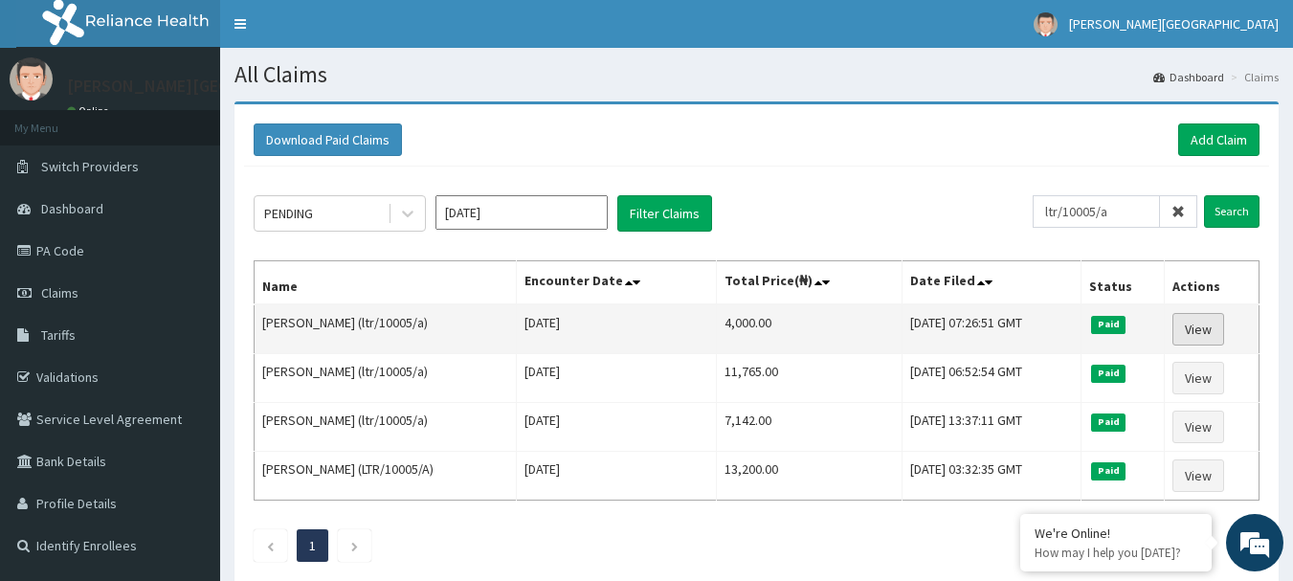
click at [1205, 328] on link "View" at bounding box center [1198, 329] width 52 height 33
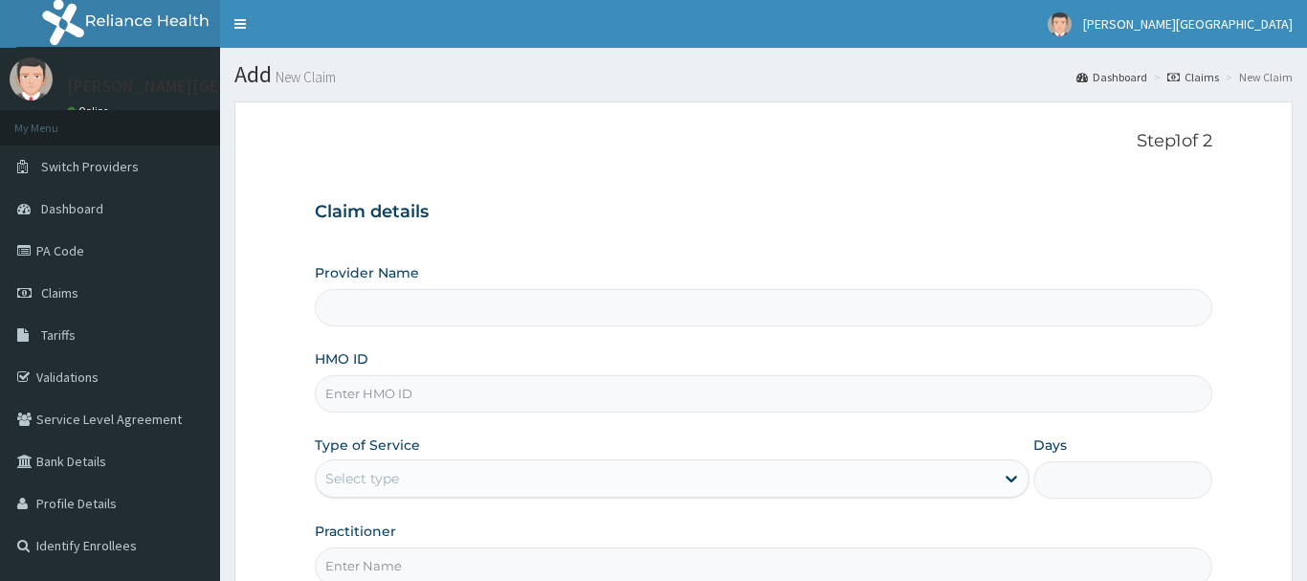
click at [449, 394] on input "HMO ID" at bounding box center [763, 393] width 897 height 37
paste input "PGE/10008/C"
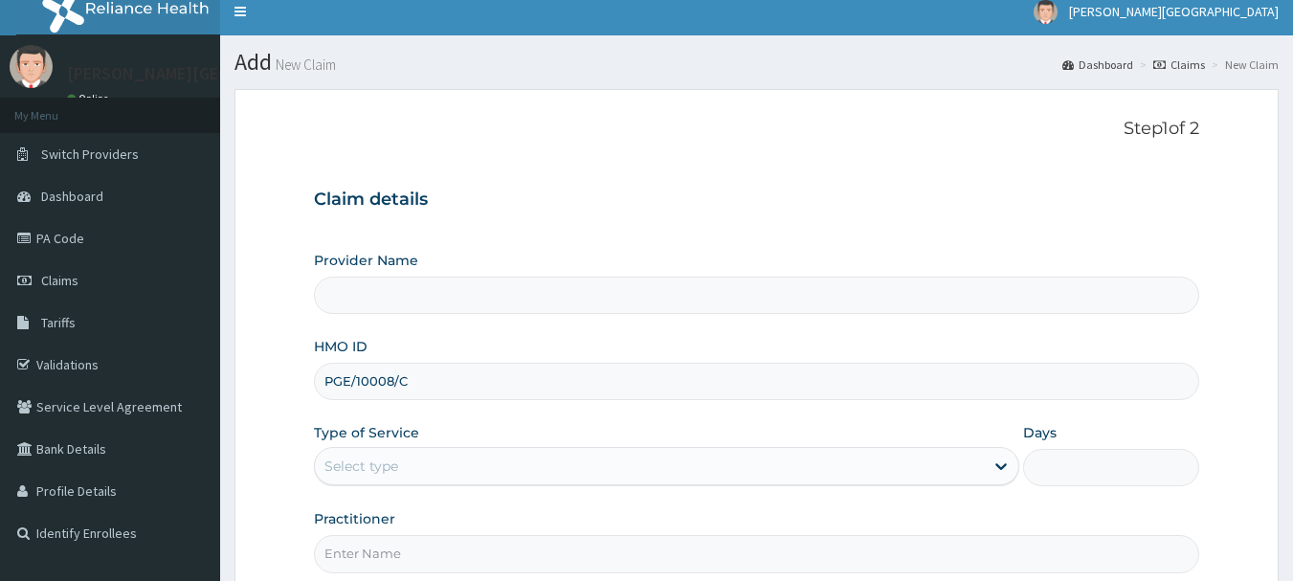
scroll to position [191, 0]
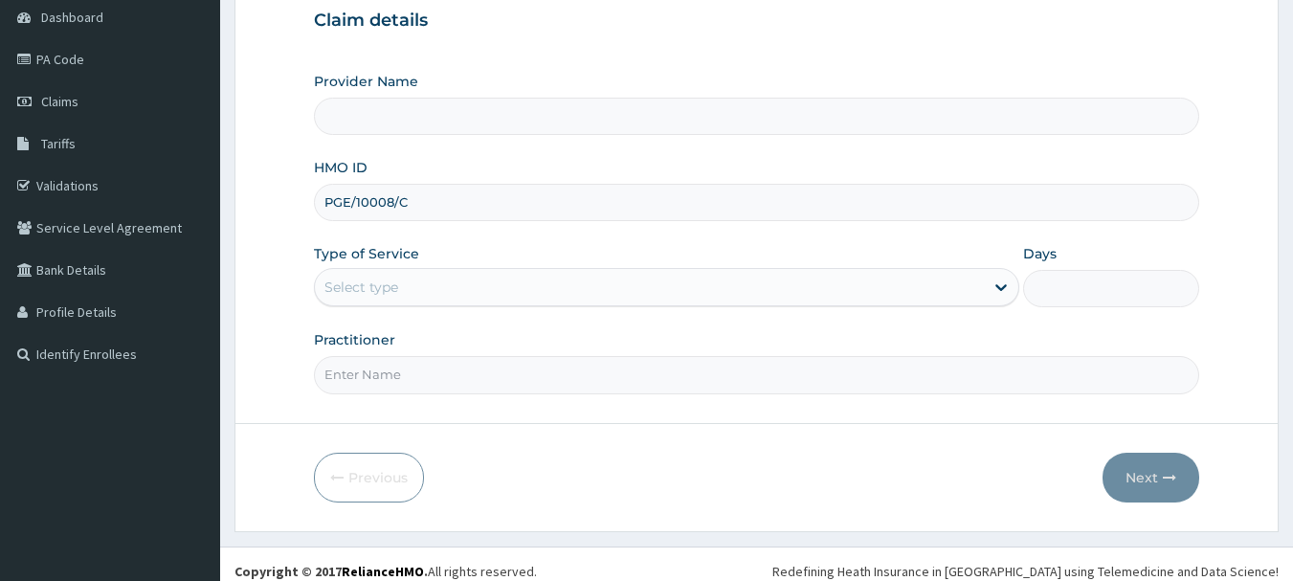
type input "PGE/10008/C"
click at [521, 277] on div "Select type" at bounding box center [649, 287] width 669 height 31
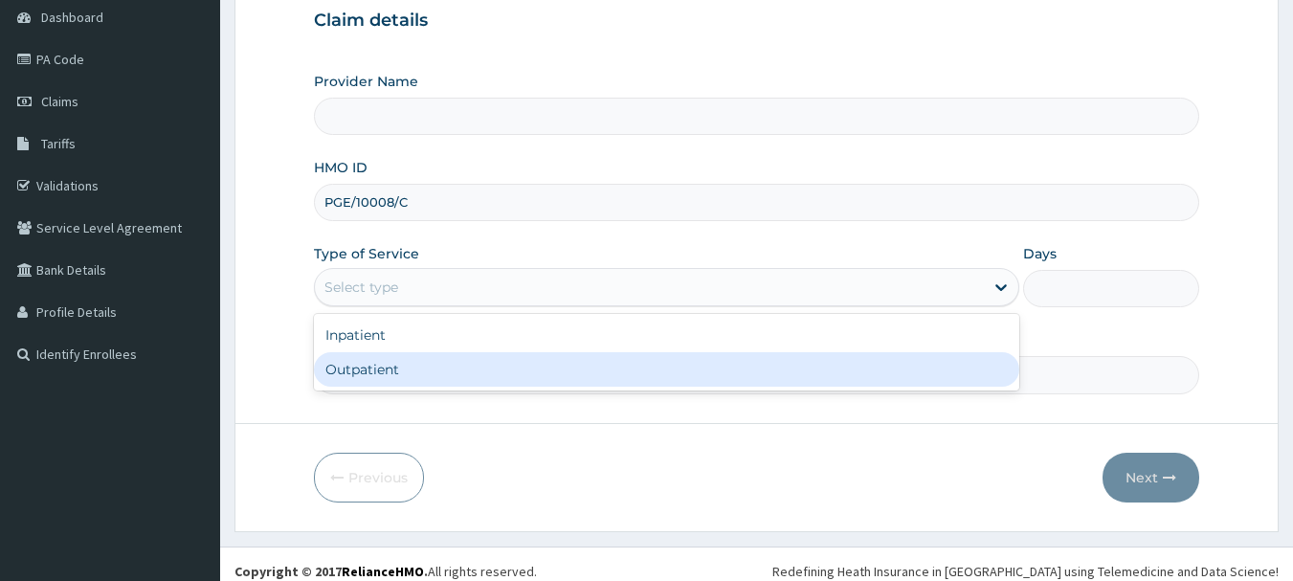
click at [503, 372] on div "Outpatient" at bounding box center [666, 369] width 705 height 34
type input "1"
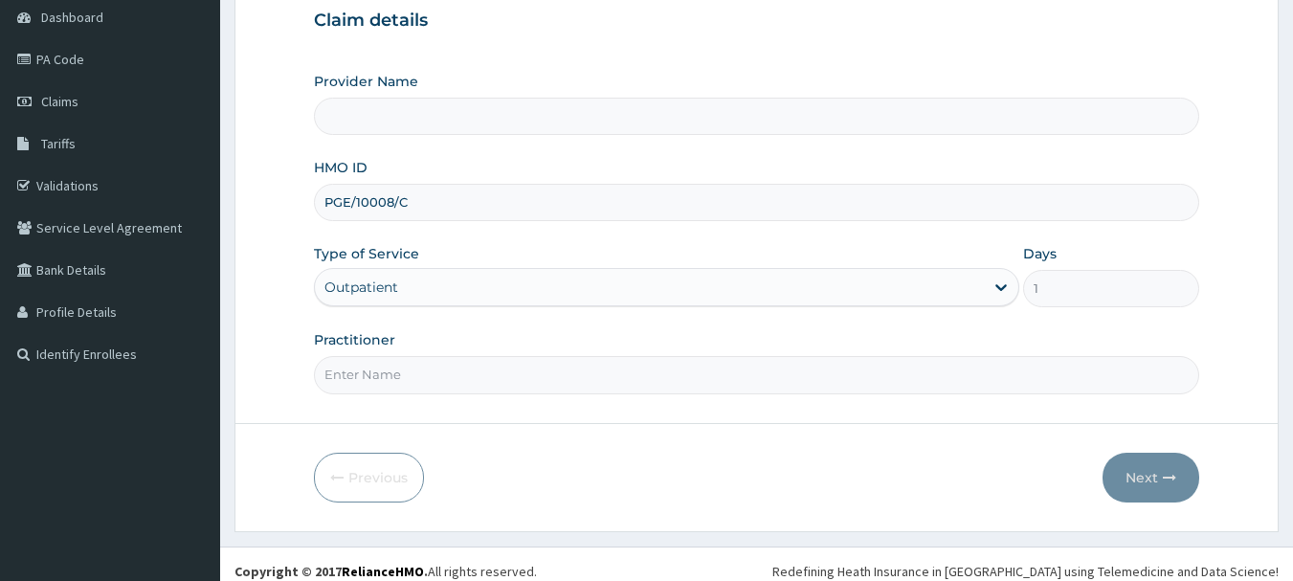
click at [491, 388] on input "Practitioner" at bounding box center [757, 374] width 886 height 37
type input "AA"
click at [1137, 477] on button "Next" at bounding box center [1150, 478] width 97 height 50
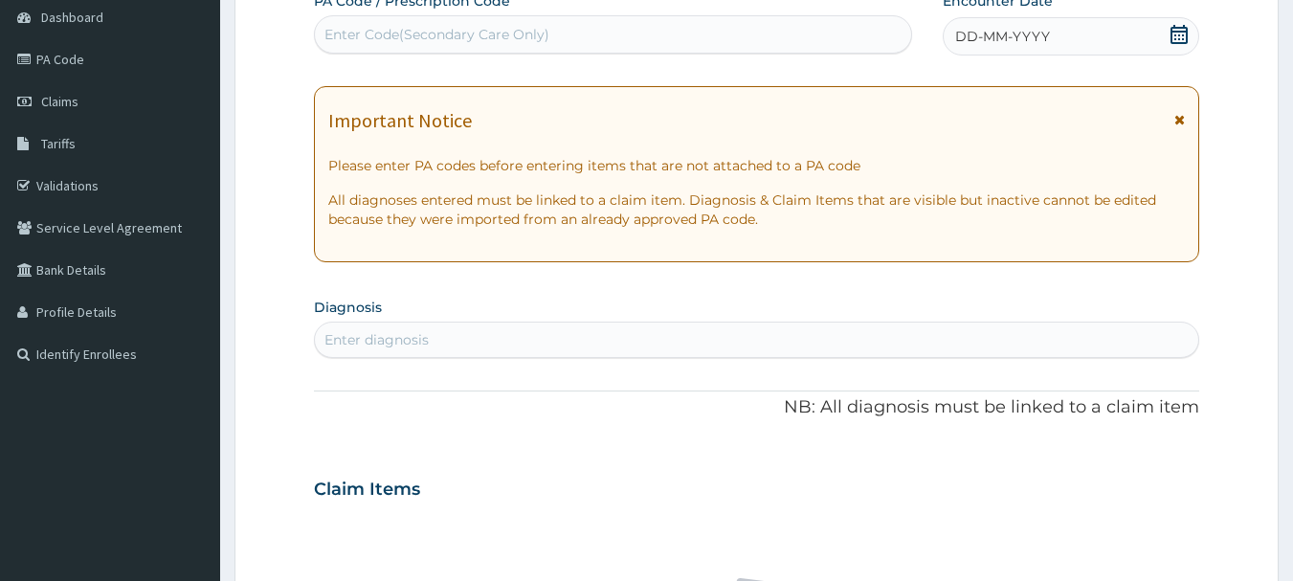
click at [1186, 123] on div "Important Notice Please enter PA codes before entering items that are not attac…" at bounding box center [757, 174] width 886 height 176
click at [1179, 118] on icon at bounding box center [1179, 119] width 11 height 13
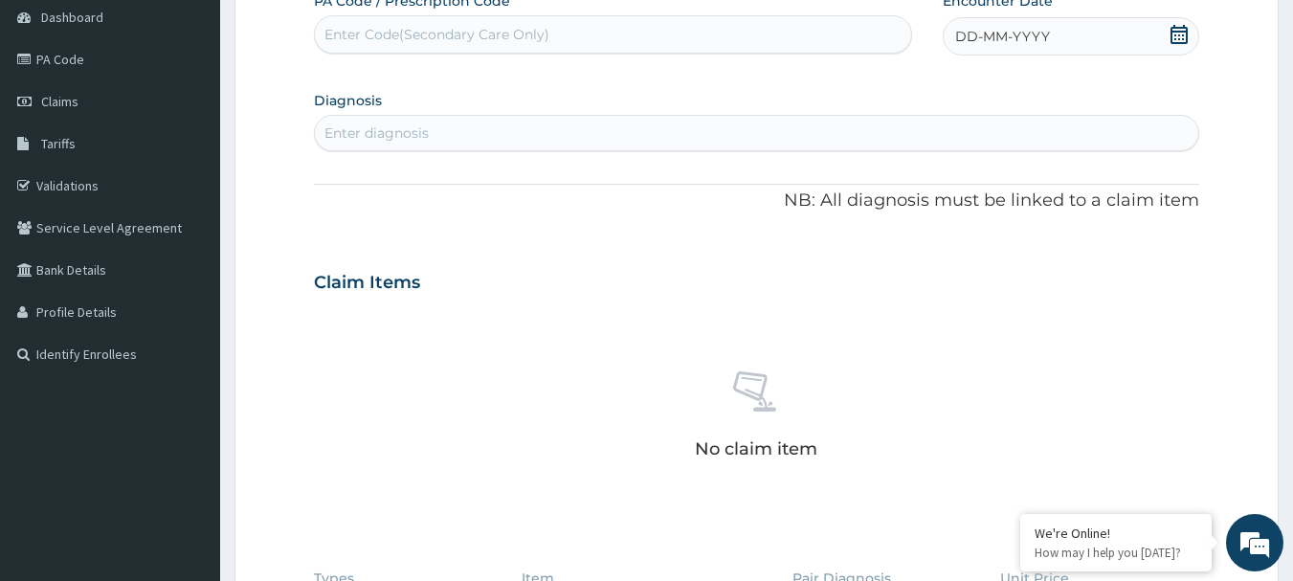
click at [425, 36] on div "Enter Code(Secondary Care Only)" at bounding box center [436, 34] width 225 height 19
paste input "PA/7F979A"
type input "PA/7F979A"
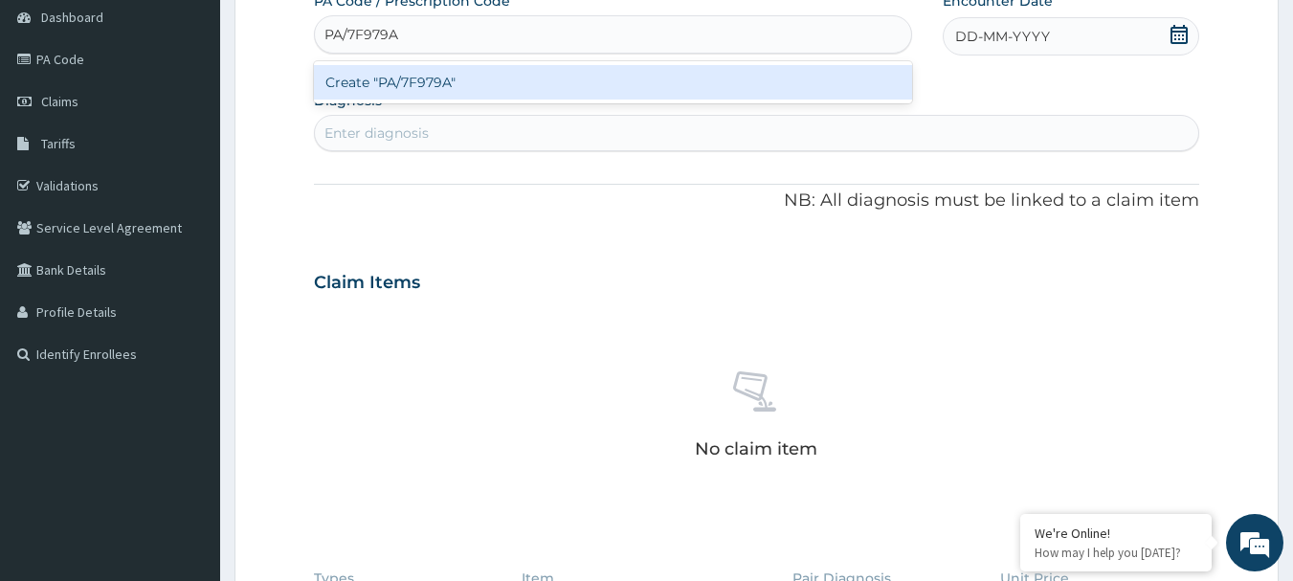
click at [431, 88] on div "Create "PA/7F979A"" at bounding box center [613, 82] width 599 height 34
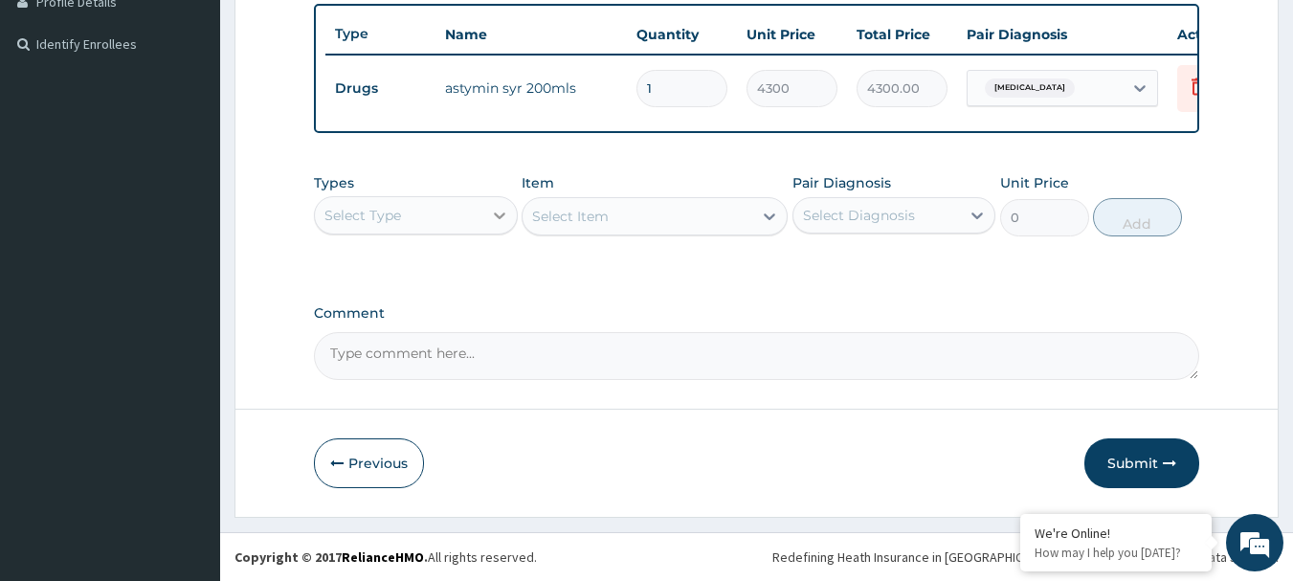
scroll to position [516, 0]
click at [476, 210] on div "Select Type" at bounding box center [398, 215] width 167 height 31
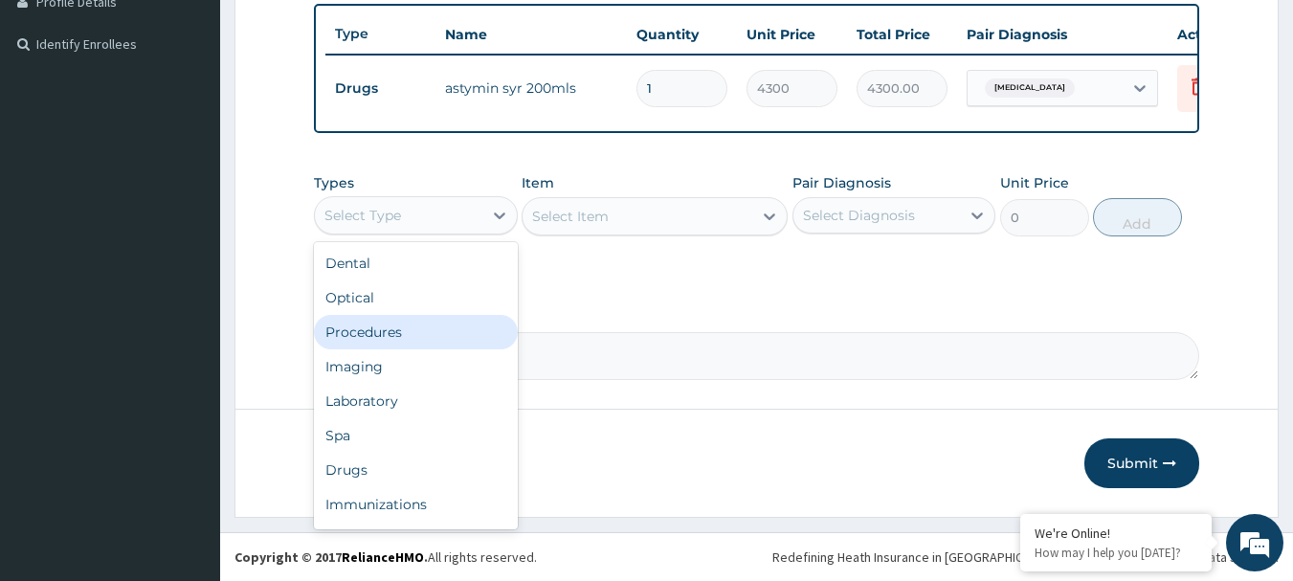
click at [420, 332] on div "Procedures" at bounding box center [416, 332] width 204 height 34
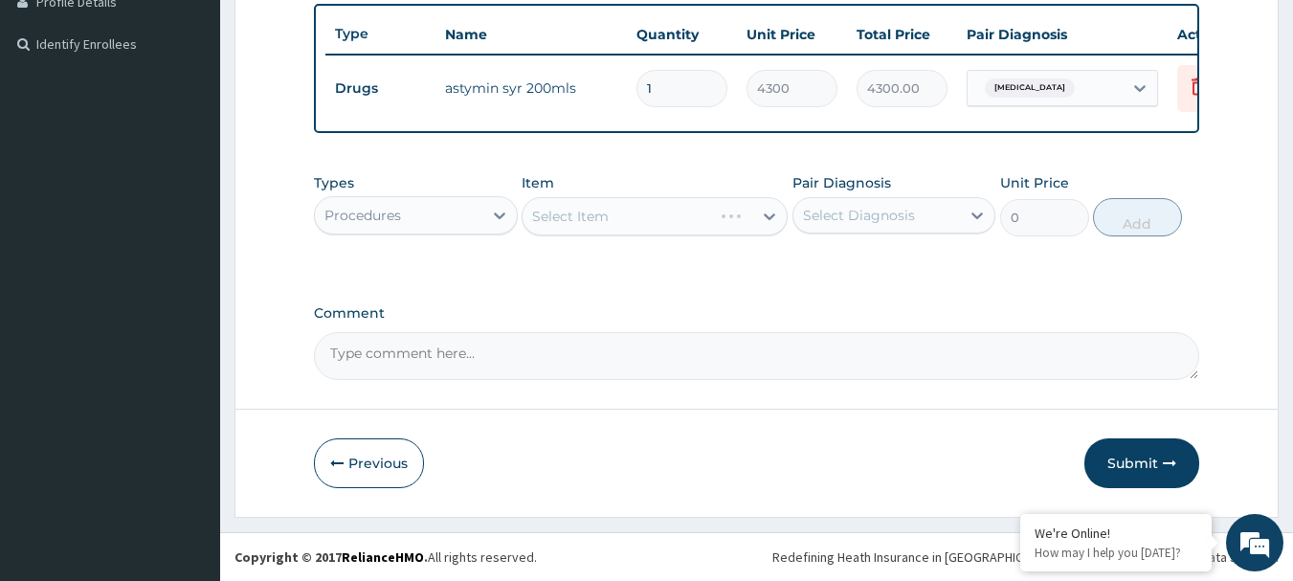
click at [643, 223] on div "Select Item" at bounding box center [654, 216] width 266 height 38
click at [621, 206] on div "Select Item" at bounding box center [637, 216] width 230 height 31
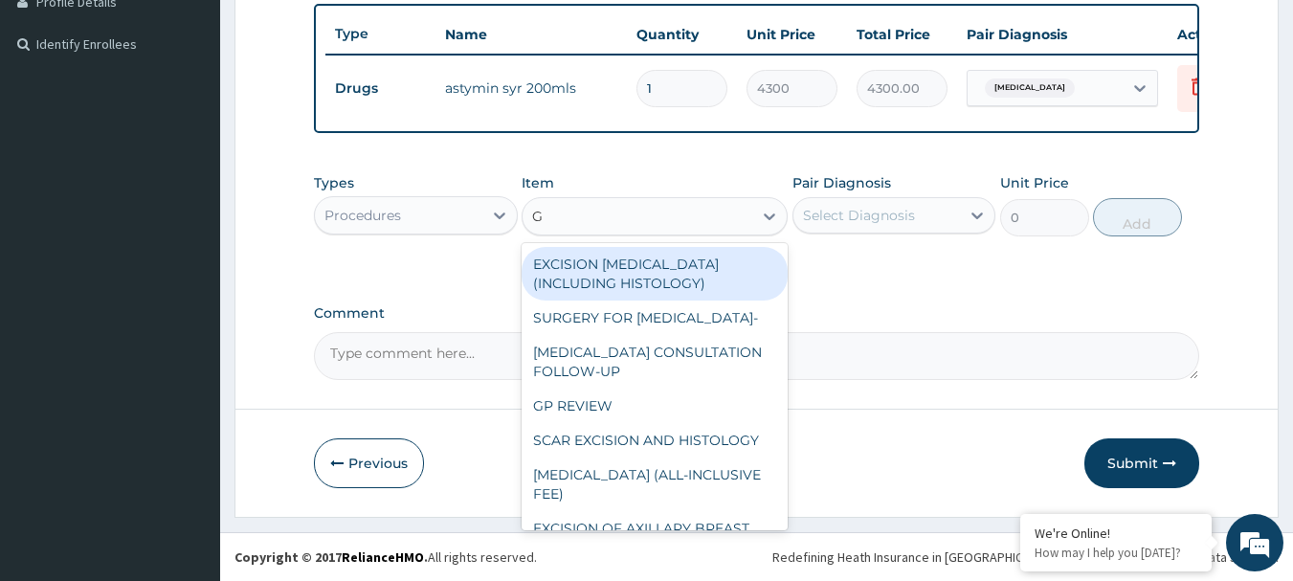
type input "GP"
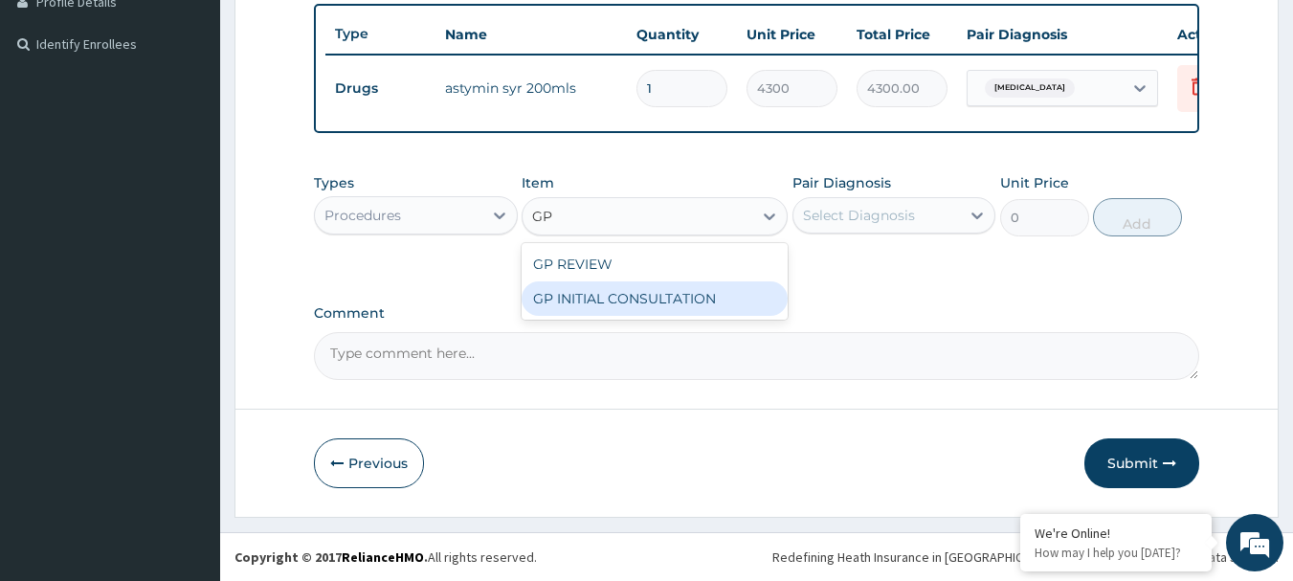
click at [679, 291] on div "GP INITIAL CONSULTATION" at bounding box center [654, 298] width 266 height 34
type input "2000"
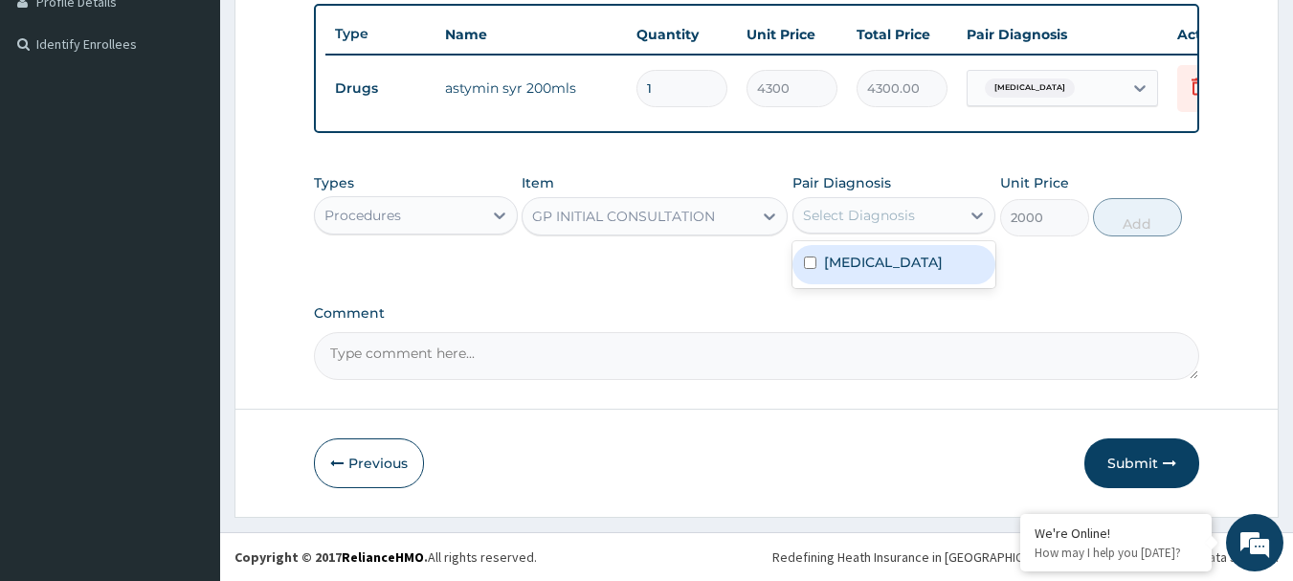
click at [881, 215] on div "Select Diagnosis" at bounding box center [859, 215] width 112 height 19
click at [875, 255] on label "[MEDICAL_DATA]" at bounding box center [883, 262] width 119 height 19
checkbox input "true"
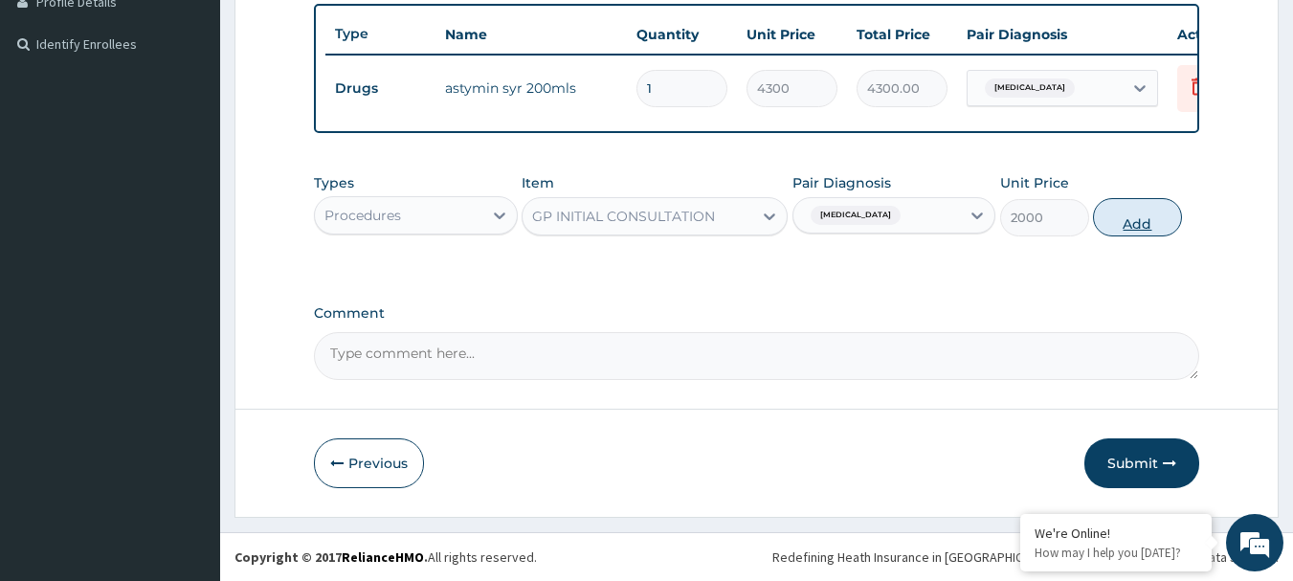
click at [1151, 218] on button "Add" at bounding box center [1137, 217] width 89 height 38
type input "0"
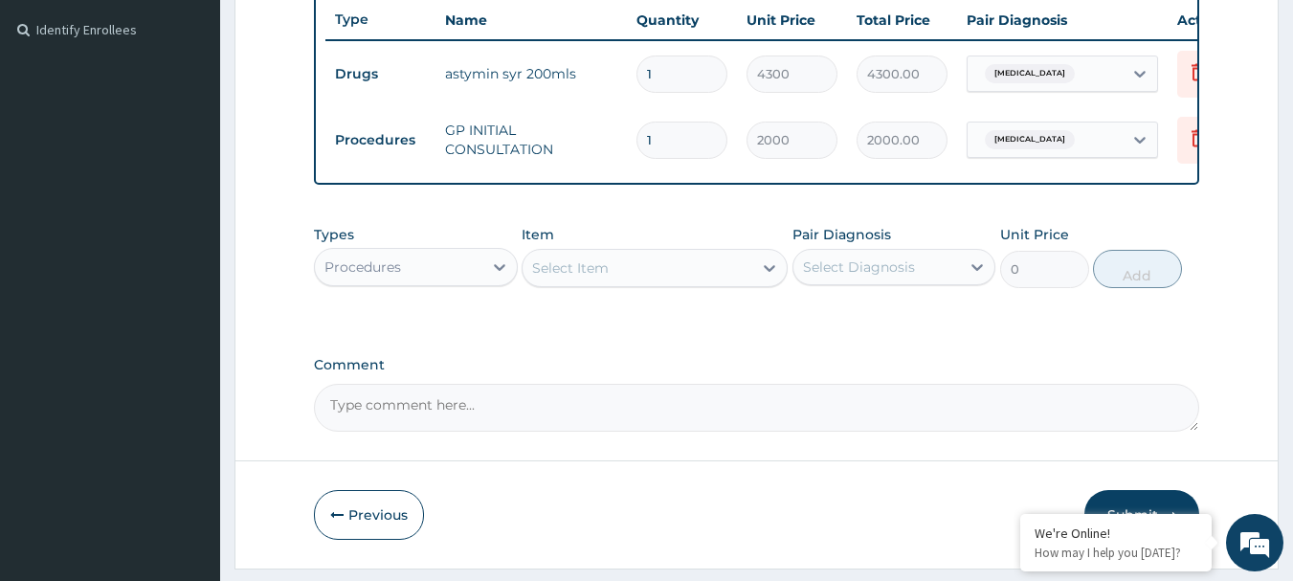
drag, startPoint x: 467, startPoint y: 282, endPoint x: 463, endPoint y: 295, distance: 13.0
click at [465, 282] on div "Procedures" at bounding box center [398, 267] width 167 height 31
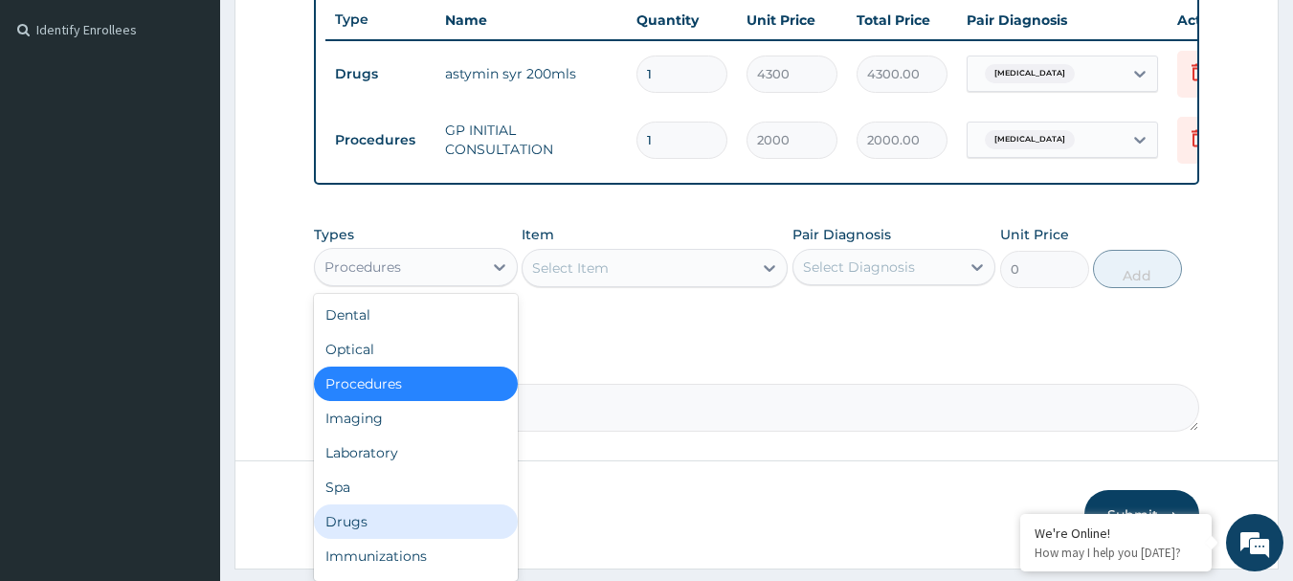
drag, startPoint x: 376, startPoint y: 538, endPoint x: 376, endPoint y: 526, distance: 11.5
click at [376, 536] on div "Drugs" at bounding box center [416, 521] width 204 height 34
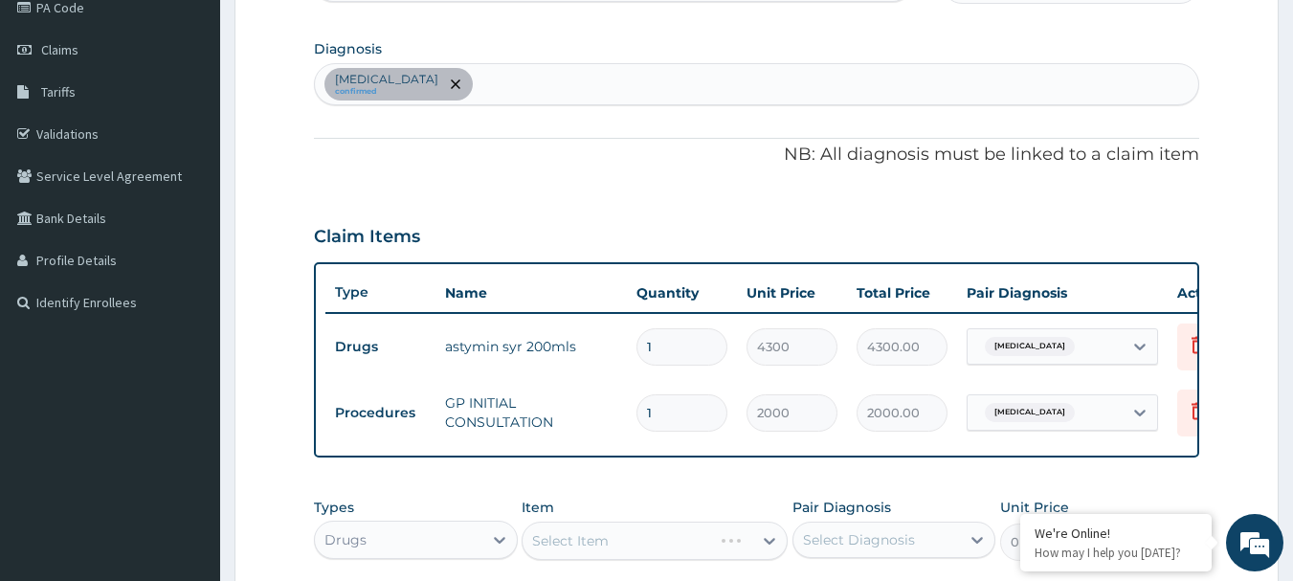
scroll to position [133, 0]
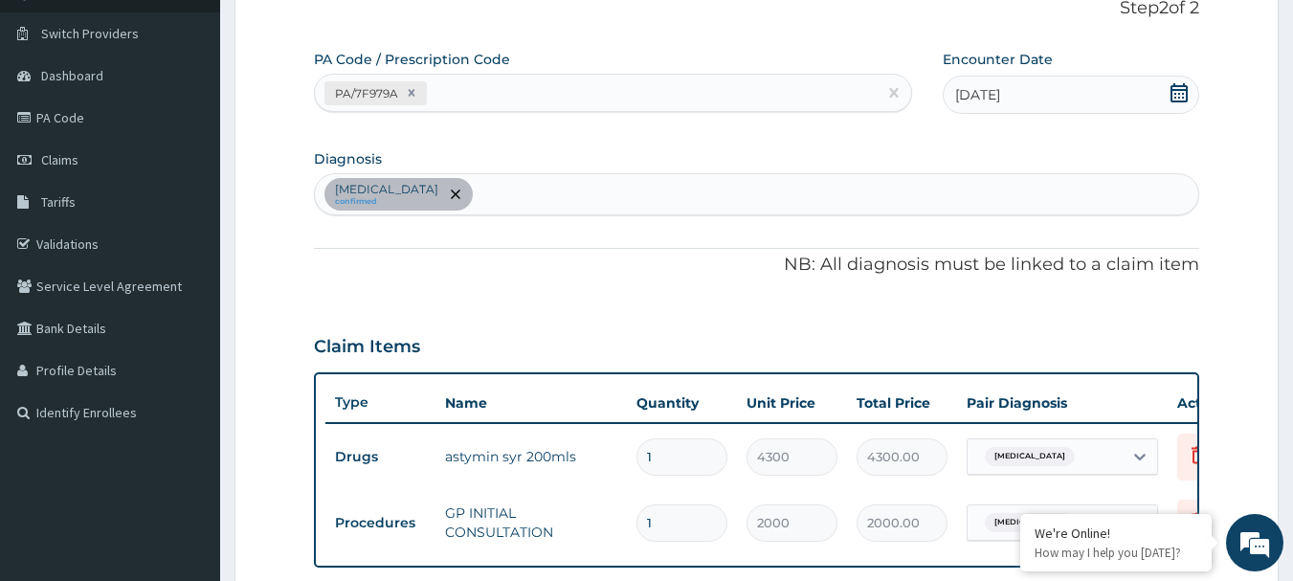
click at [527, 192] on div "[MEDICAL_DATA] confirmed" at bounding box center [757, 194] width 884 height 40
type input "[MEDICAL_DATA]"
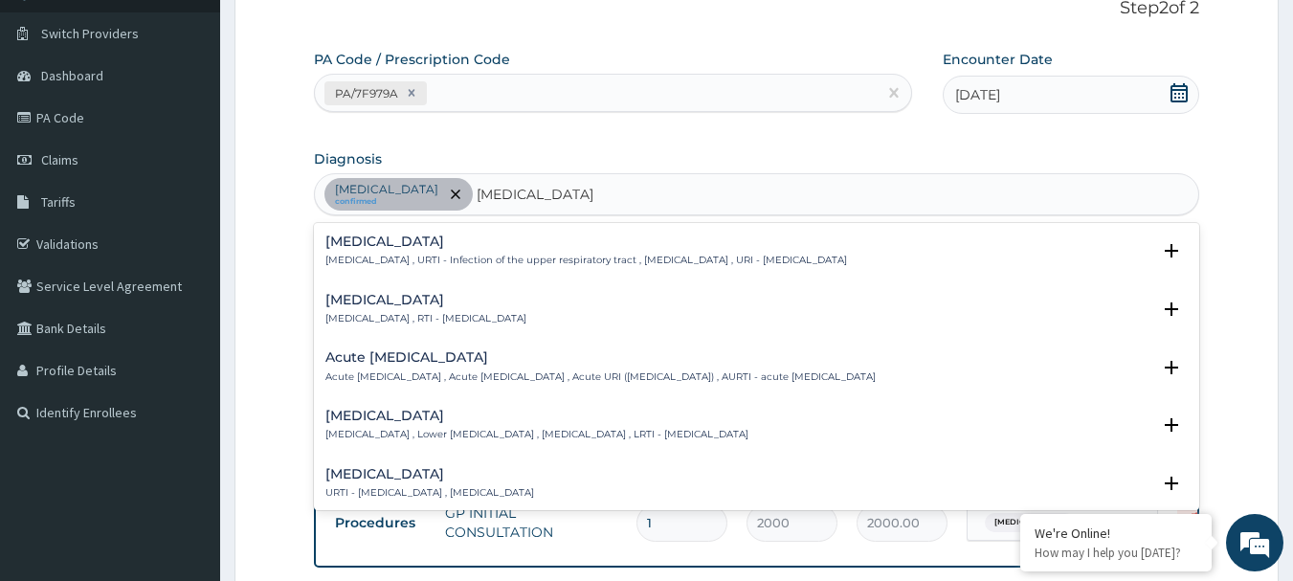
click at [438, 303] on h4 "[MEDICAL_DATA]" at bounding box center [425, 300] width 201 height 14
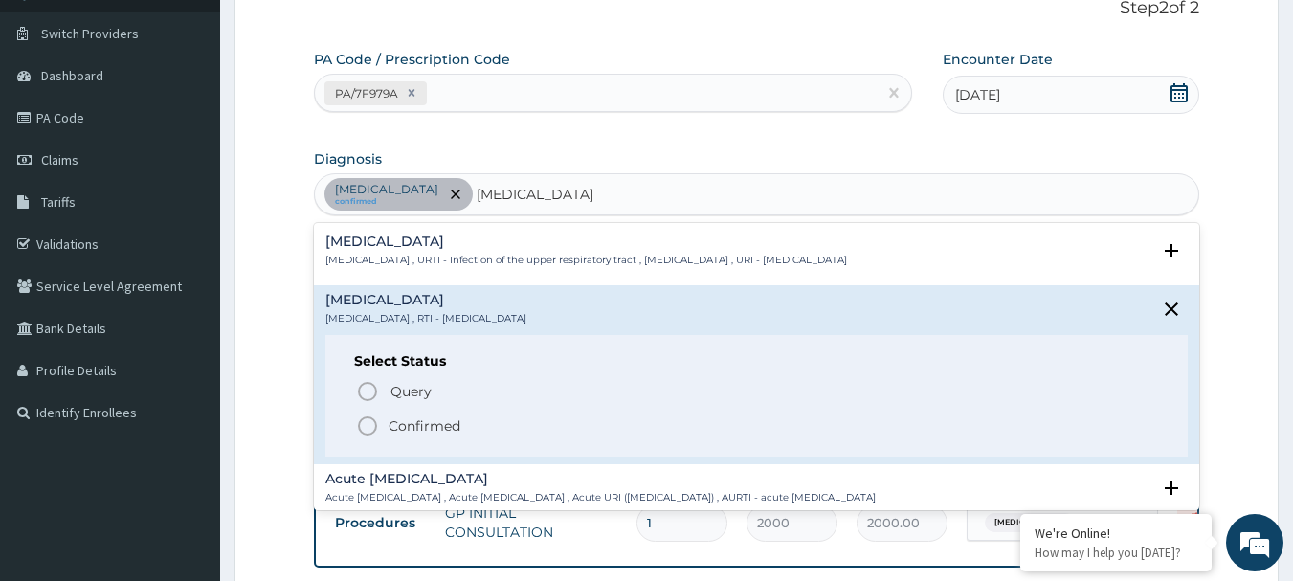
click at [433, 421] on p "Confirmed" at bounding box center [424, 425] width 72 height 19
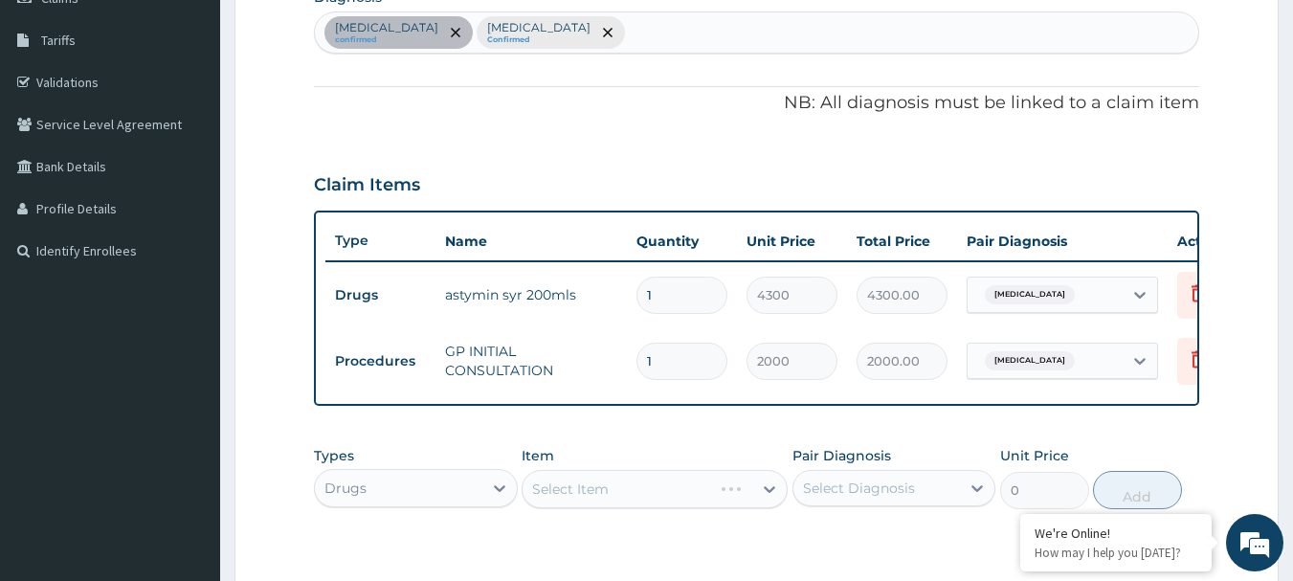
scroll to position [103, 0]
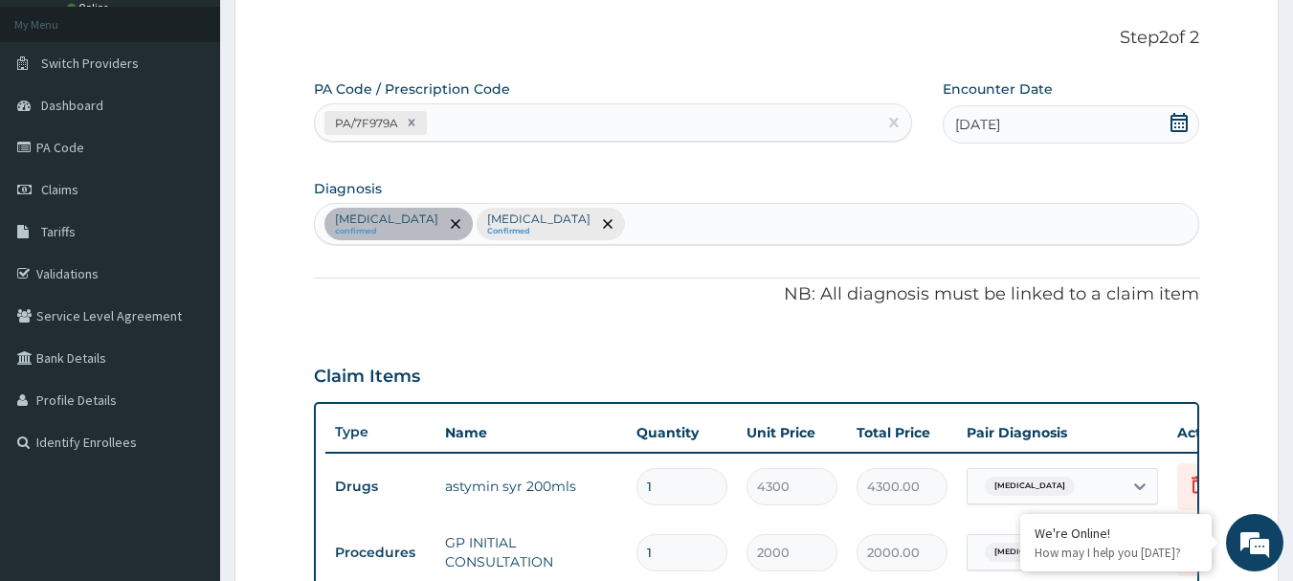
click at [651, 227] on div "[MEDICAL_DATA] confirmed [MEDICAL_DATA] Confirmed" at bounding box center [757, 224] width 884 height 40
type input "[MEDICAL_DATA]"
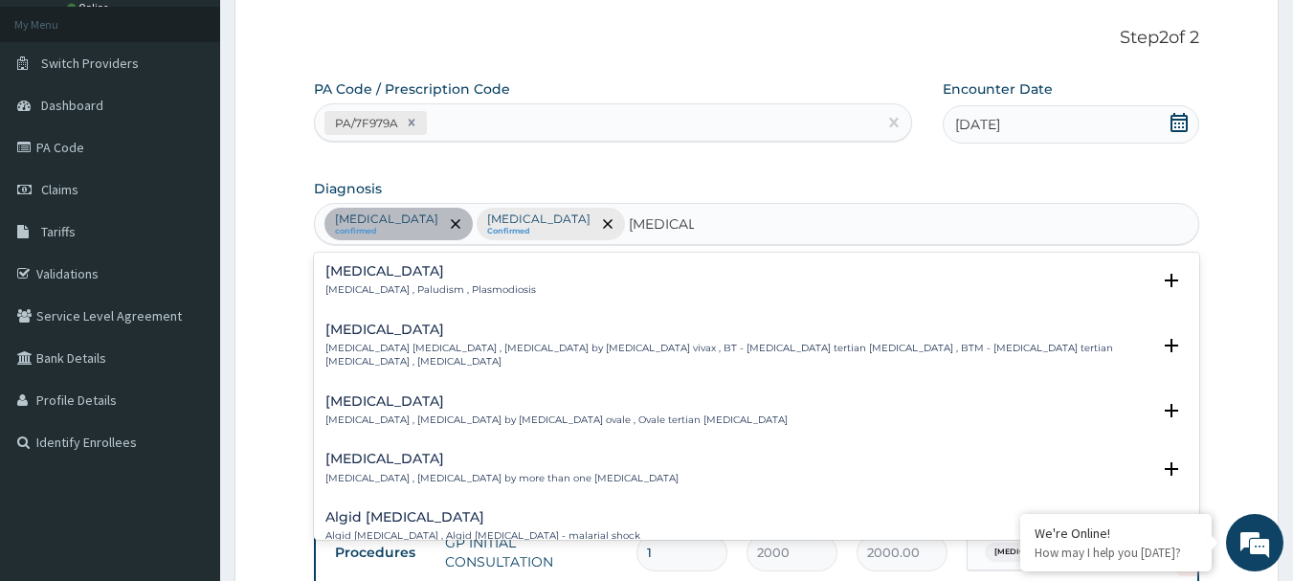
click at [472, 279] on div "[MEDICAL_DATA] [MEDICAL_DATA] , Paludism , Plasmodiosis" at bounding box center [430, 280] width 210 height 33
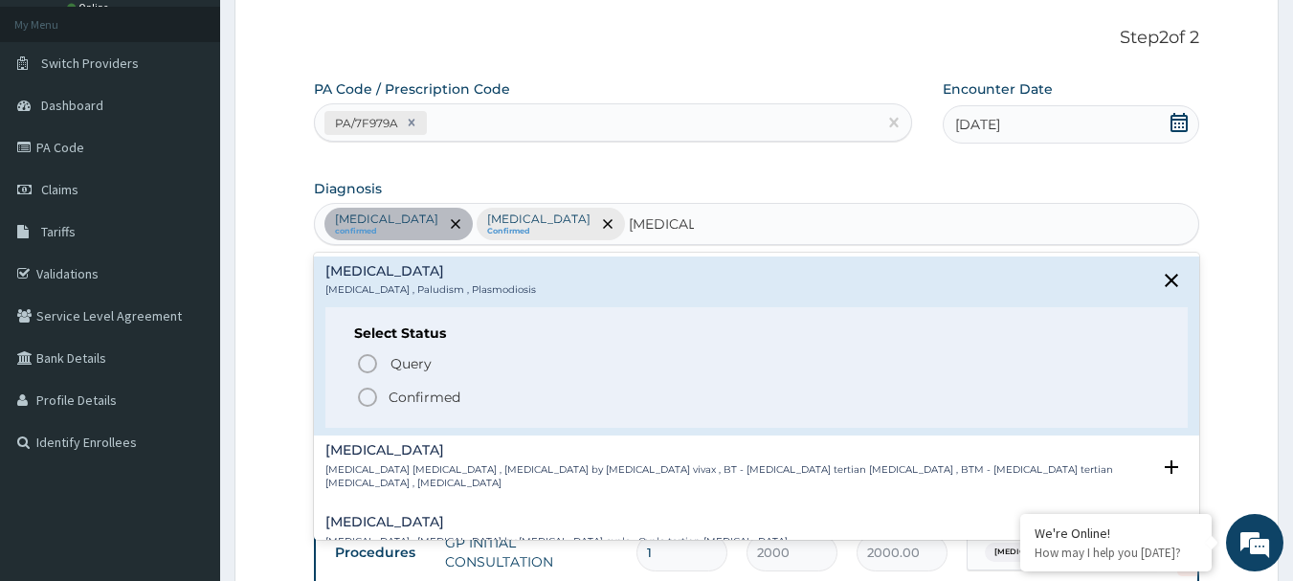
click at [467, 401] on span "Confirmed" at bounding box center [758, 397] width 804 height 23
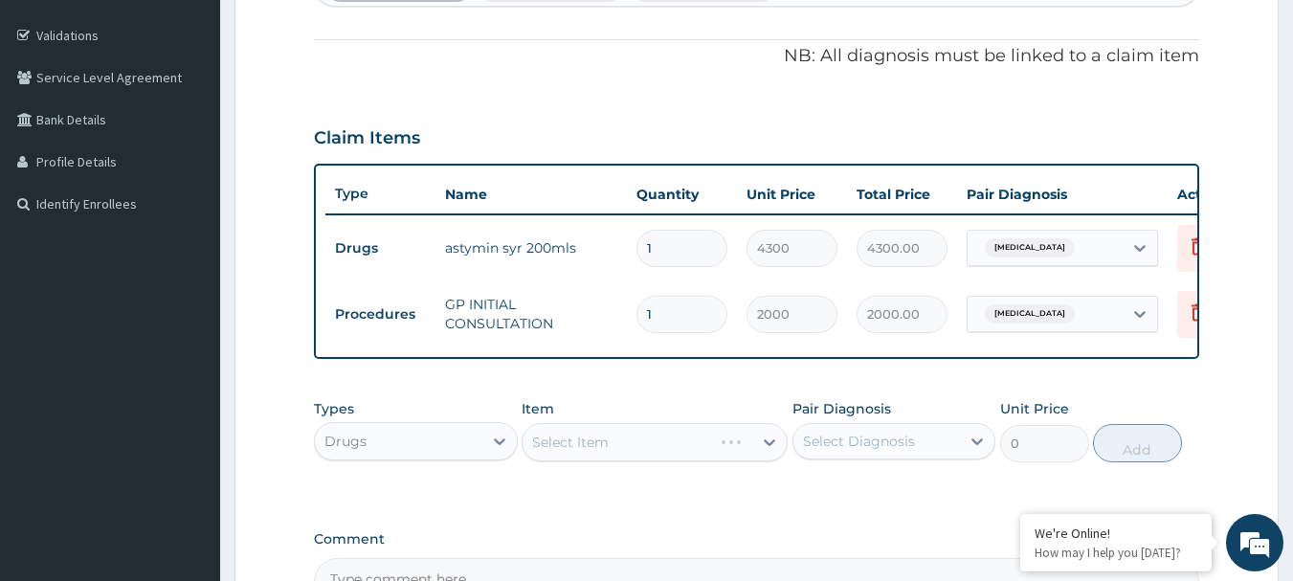
scroll to position [582, 0]
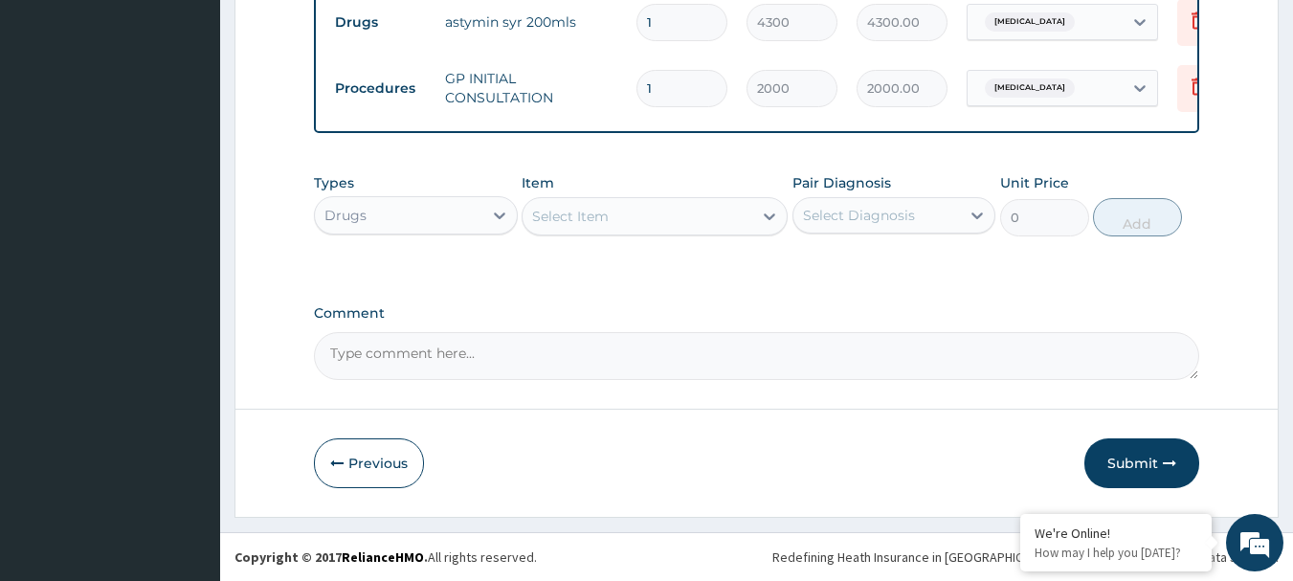
click at [592, 216] on div "Select Item" at bounding box center [570, 216] width 77 height 19
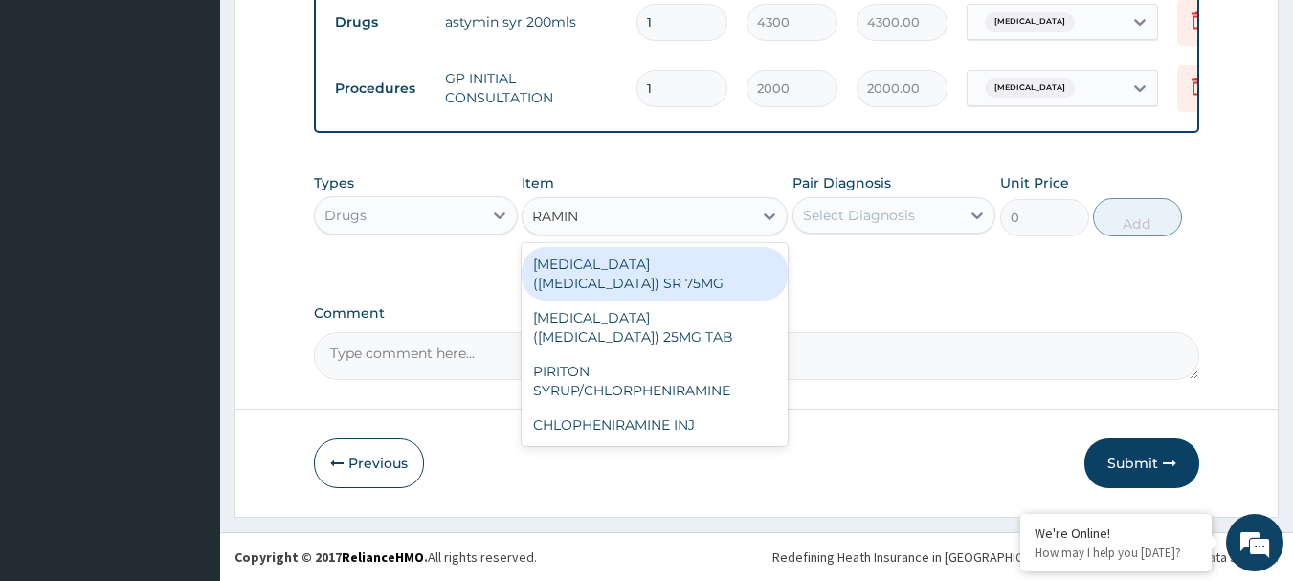
type input "RAMINE"
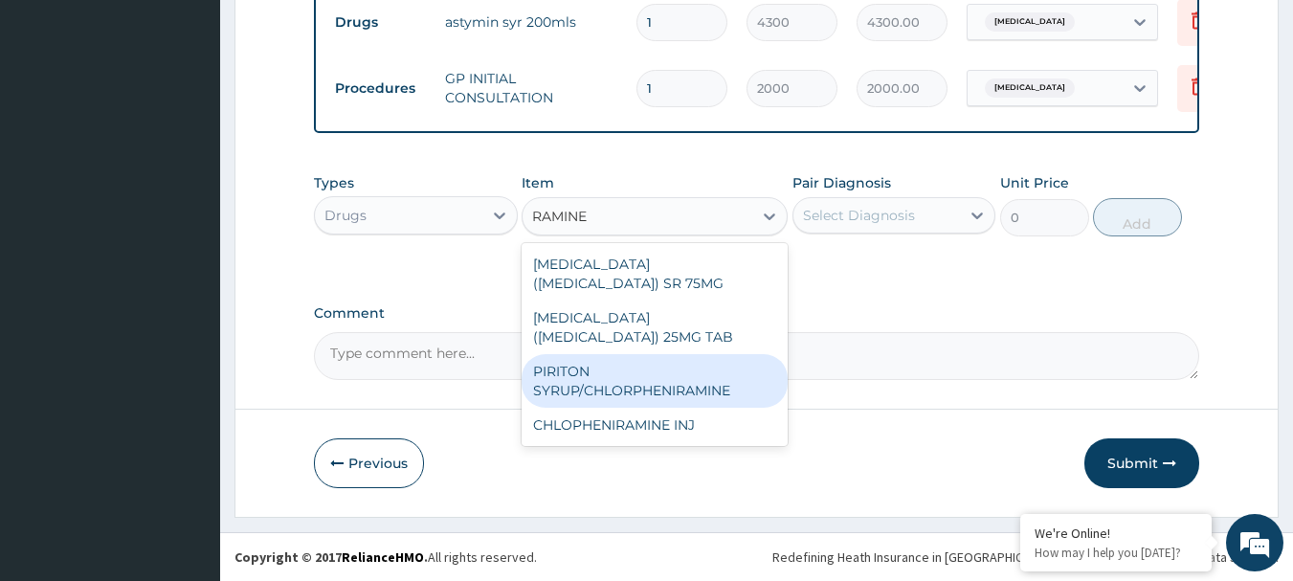
click at [658, 373] on div "PIRITON SYRUP/CHLORPHENIRAMINE" at bounding box center [654, 381] width 266 height 54
type input "300"
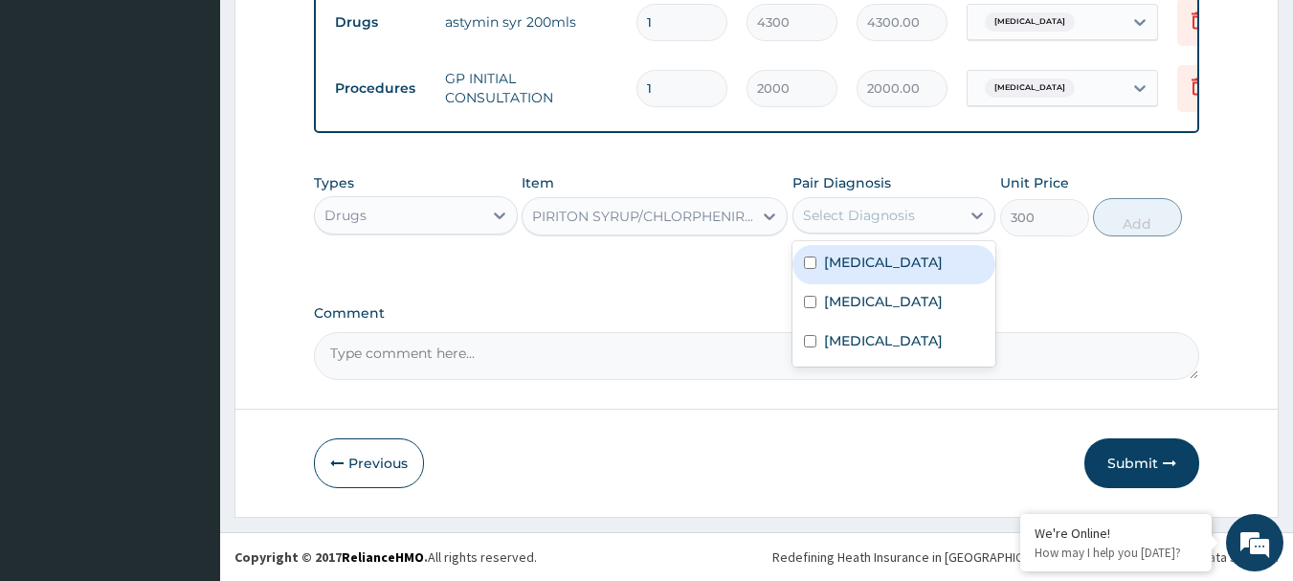
click at [866, 200] on div "Select Diagnosis" at bounding box center [876, 215] width 167 height 31
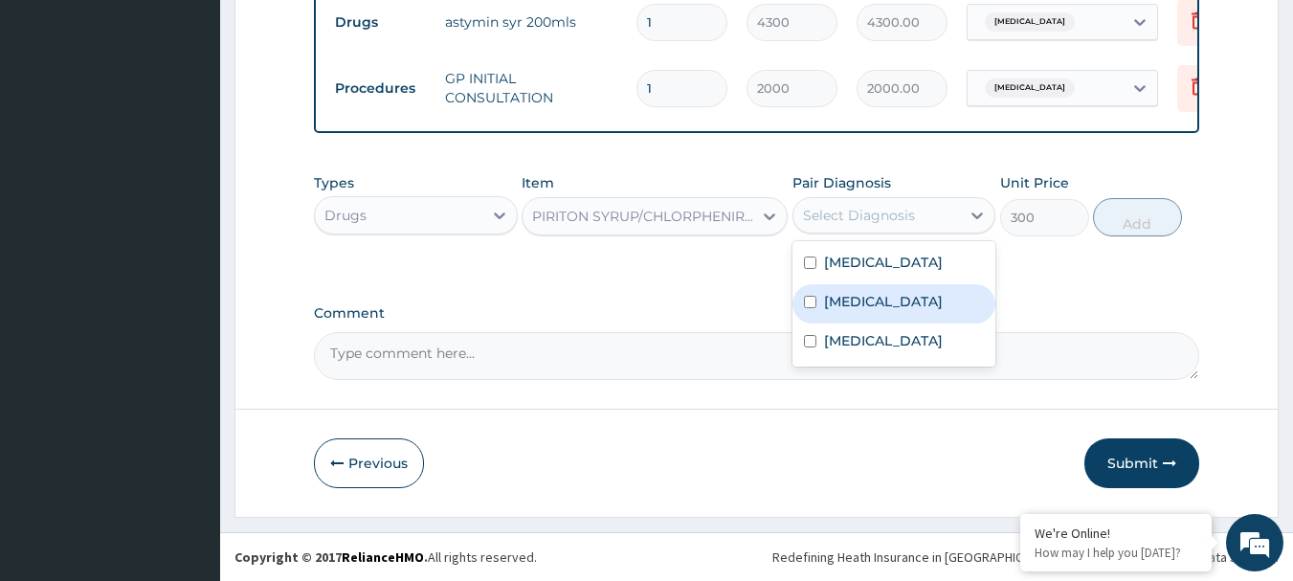
drag, startPoint x: 909, startPoint y: 297, endPoint x: 896, endPoint y: 349, distance: 54.1
click at [908, 299] on label "[MEDICAL_DATA]" at bounding box center [883, 301] width 119 height 19
checkbox input "true"
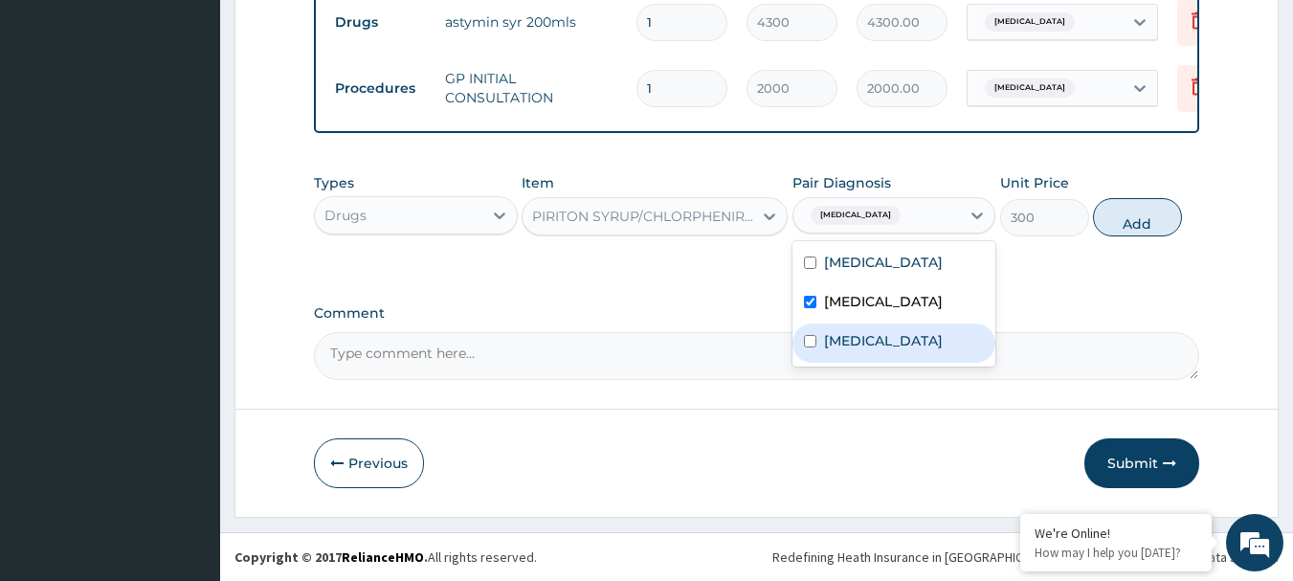
click at [892, 352] on div "[MEDICAL_DATA]" at bounding box center [894, 342] width 204 height 39
checkbox input "true"
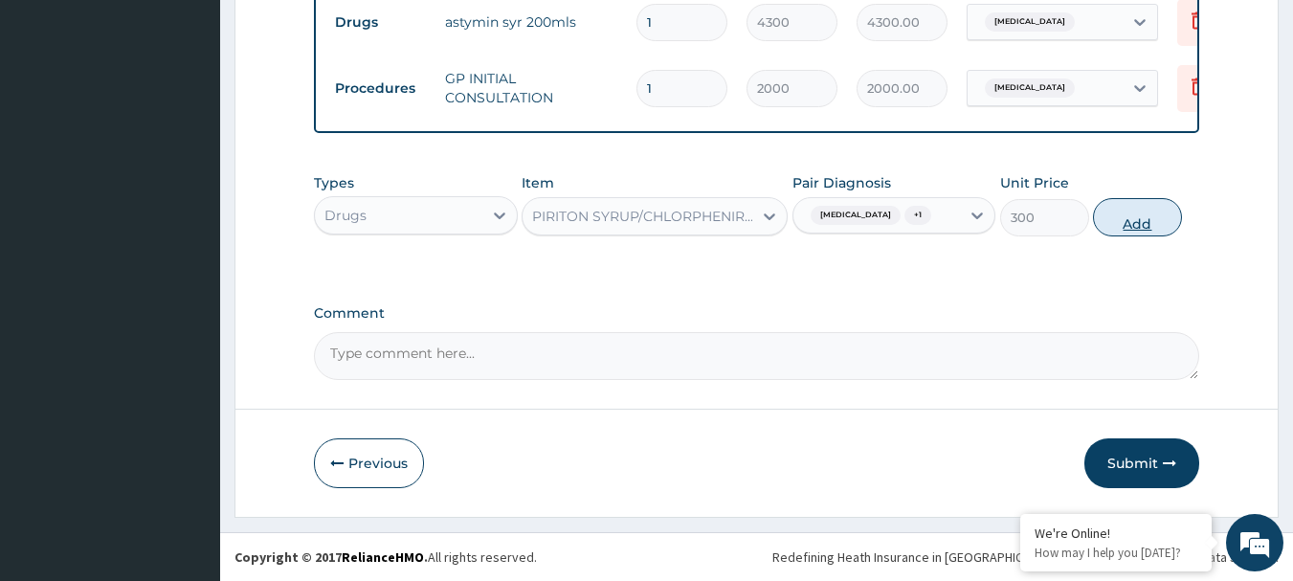
click at [1137, 236] on button "Add" at bounding box center [1137, 217] width 89 height 38
type input "0"
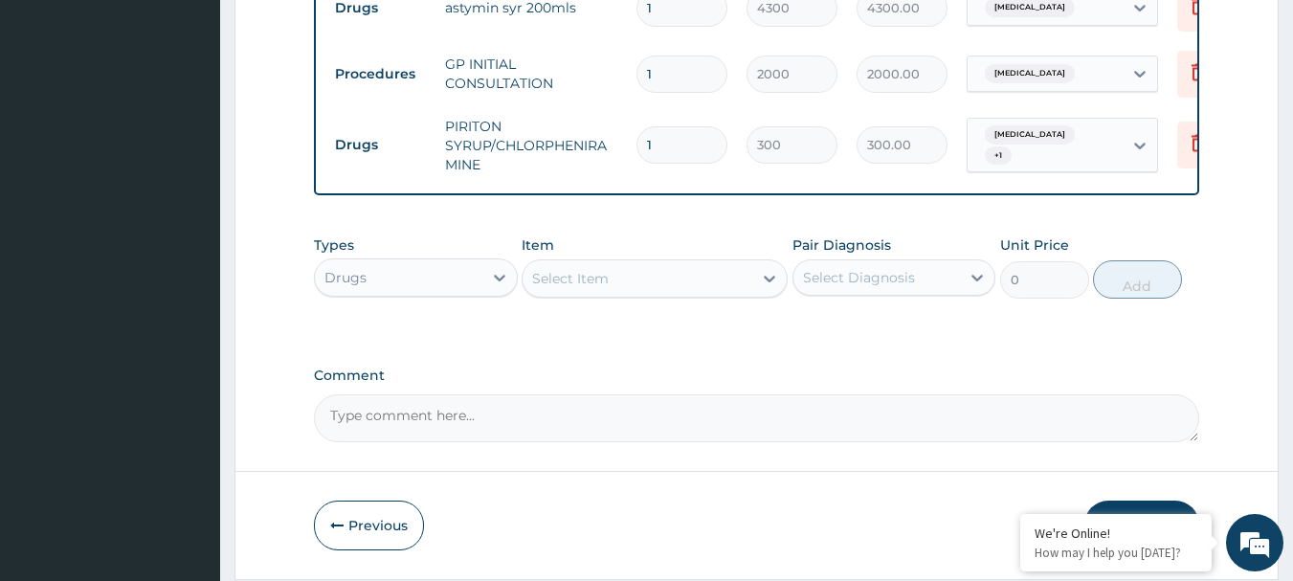
click at [617, 288] on div "Select Item" at bounding box center [637, 278] width 230 height 31
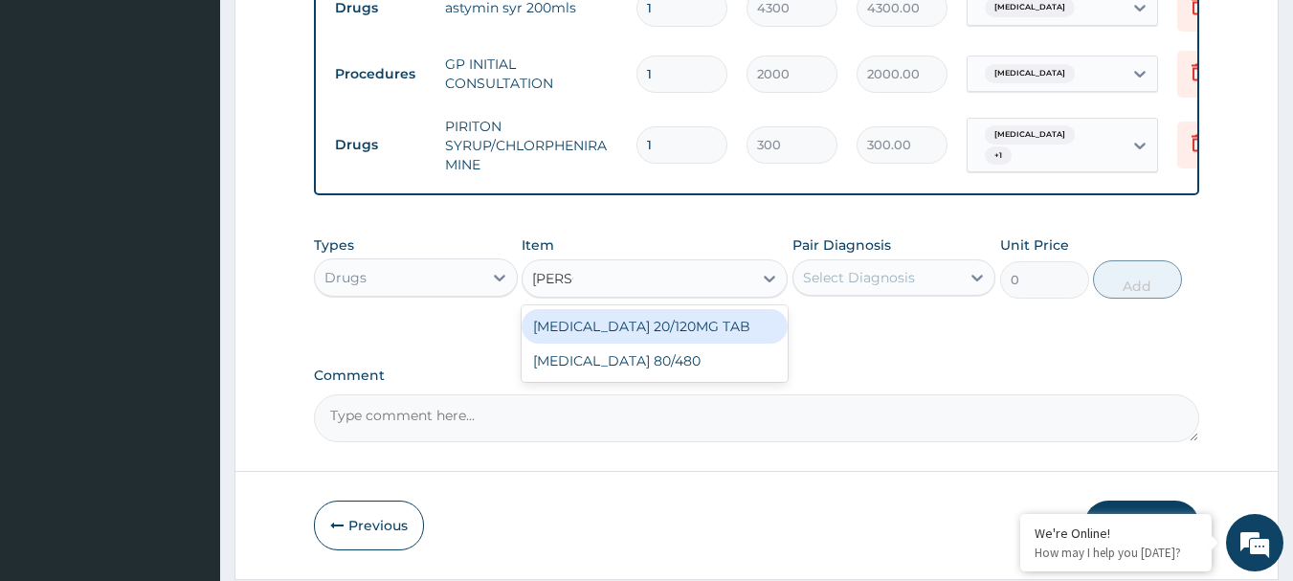
type input "COART"
drag, startPoint x: 667, startPoint y: 343, endPoint x: 699, endPoint y: 334, distance: 33.6
click at [669, 343] on div "[MEDICAL_DATA] 20/120MG TAB" at bounding box center [654, 326] width 266 height 34
type input "78"
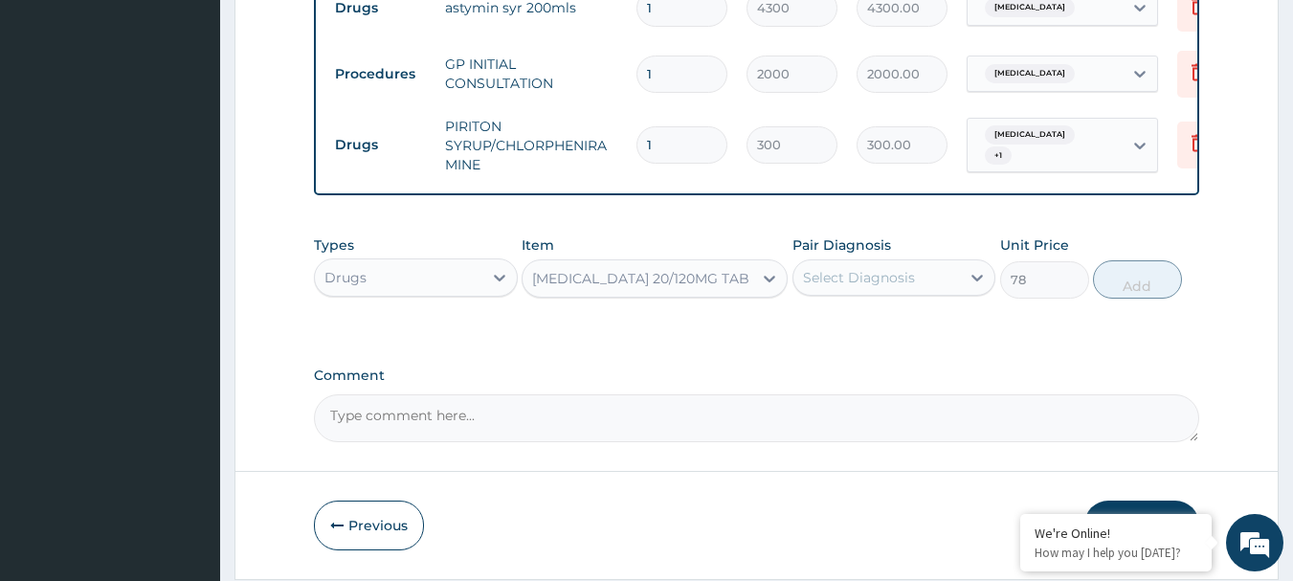
click at [829, 293] on div "Select Diagnosis" at bounding box center [876, 277] width 167 height 31
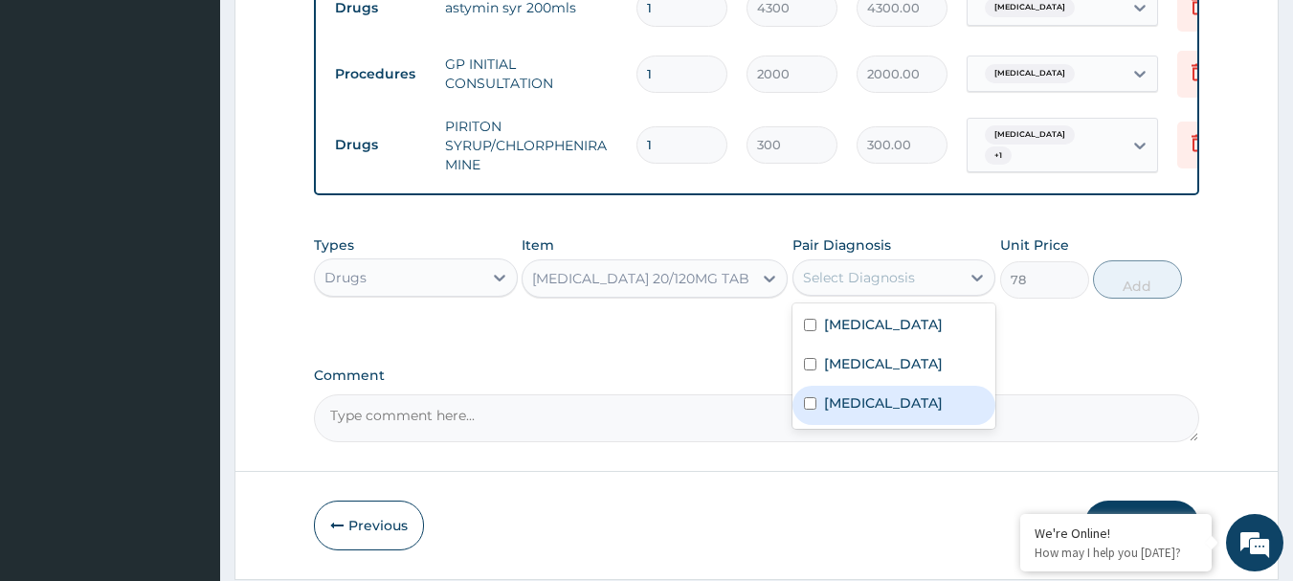
click at [864, 412] on label "[MEDICAL_DATA]" at bounding box center [883, 402] width 119 height 19
checkbox input "true"
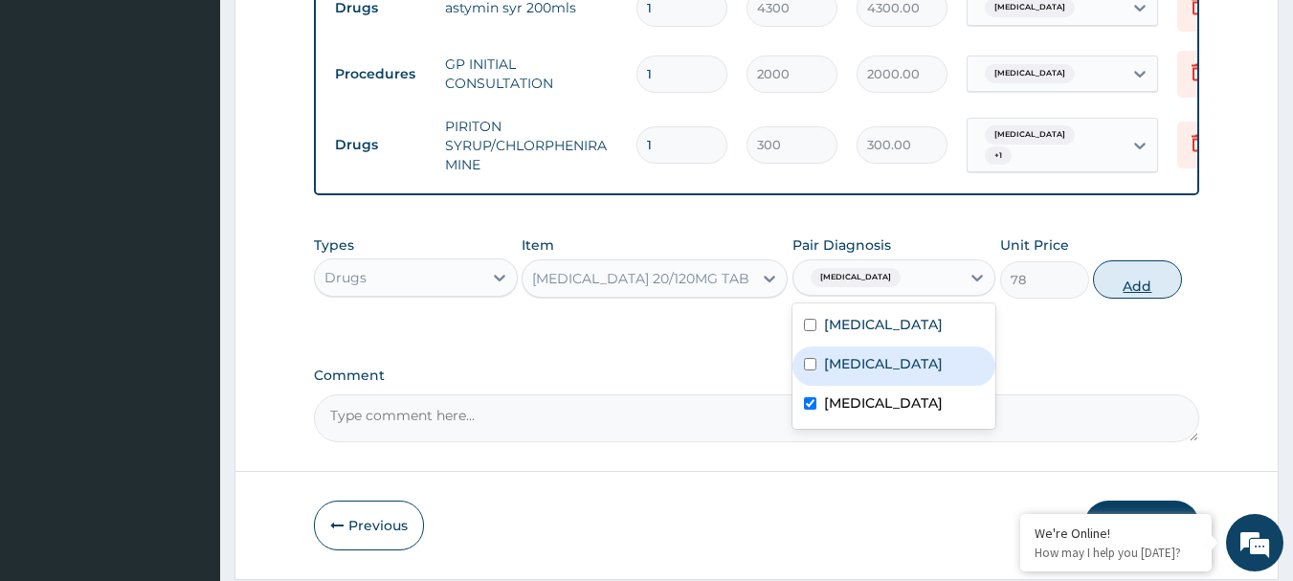
click at [1125, 291] on button "Add" at bounding box center [1137, 279] width 89 height 38
type input "0"
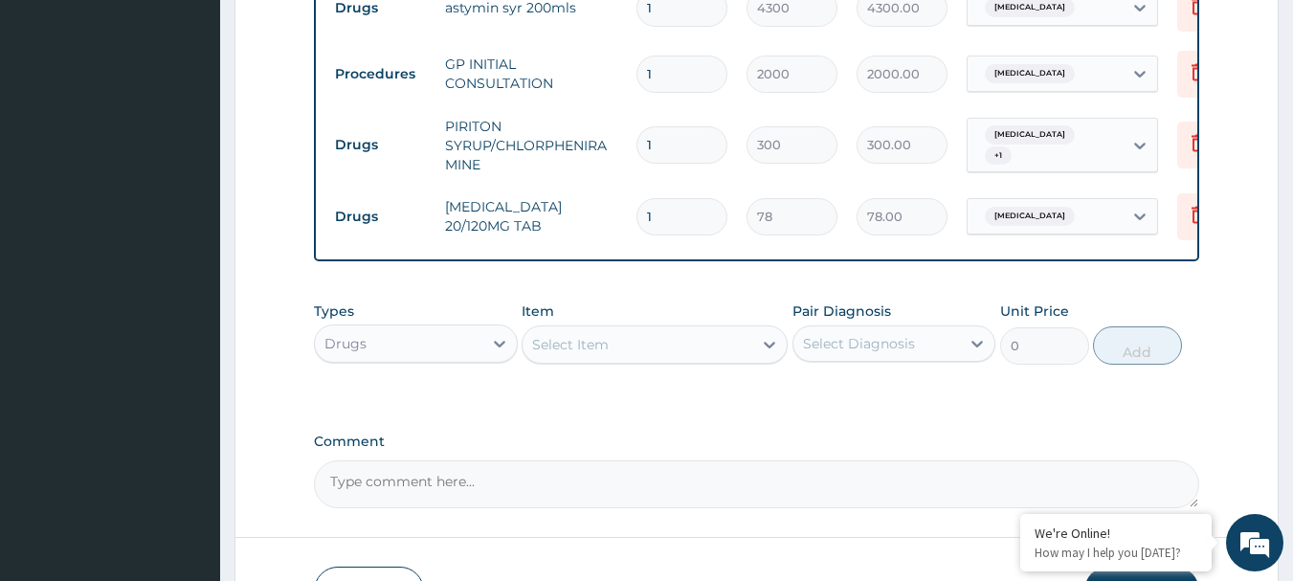
drag, startPoint x: 697, startPoint y: 211, endPoint x: 520, endPoint y: 206, distance: 177.1
click at [520, 206] on tr "Drugs [MEDICAL_DATA] 20/120MG TAB 1 78 78.00 [MEDICAL_DATA] Delete" at bounding box center [794, 217] width 938 height 66
type input "6"
type input "468.00"
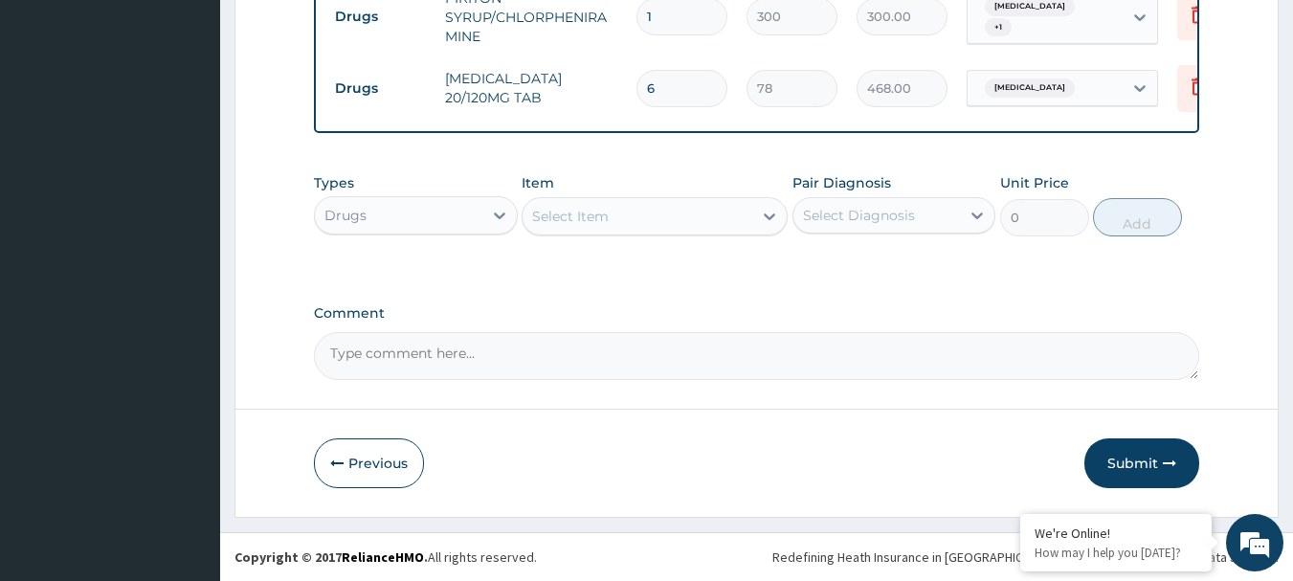
scroll to position [724, 0]
type input "6"
click at [563, 221] on div "Select Item" at bounding box center [570, 216] width 77 height 19
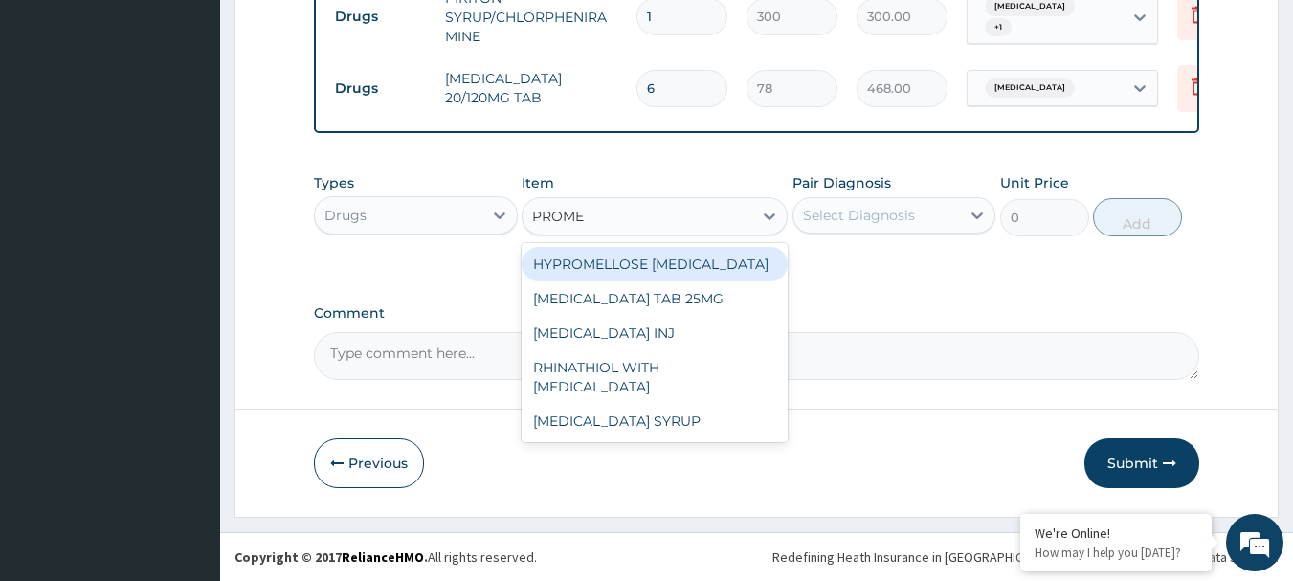
type input "PROMETH"
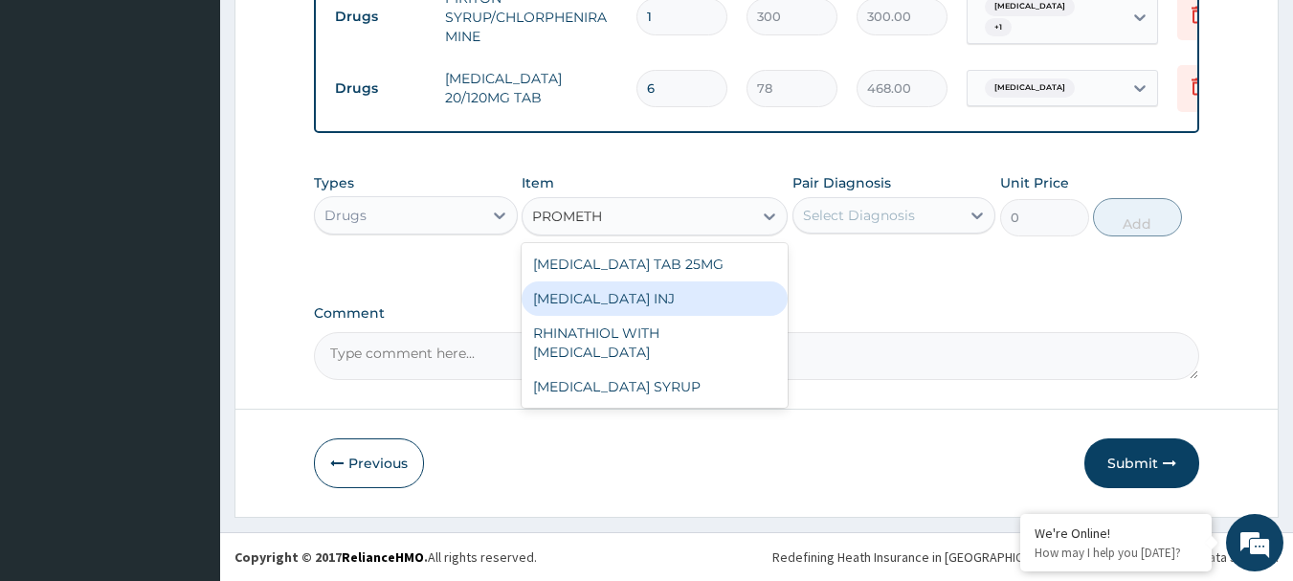
click at [626, 305] on div "[MEDICAL_DATA] INJ" at bounding box center [654, 298] width 266 height 34
type input "800"
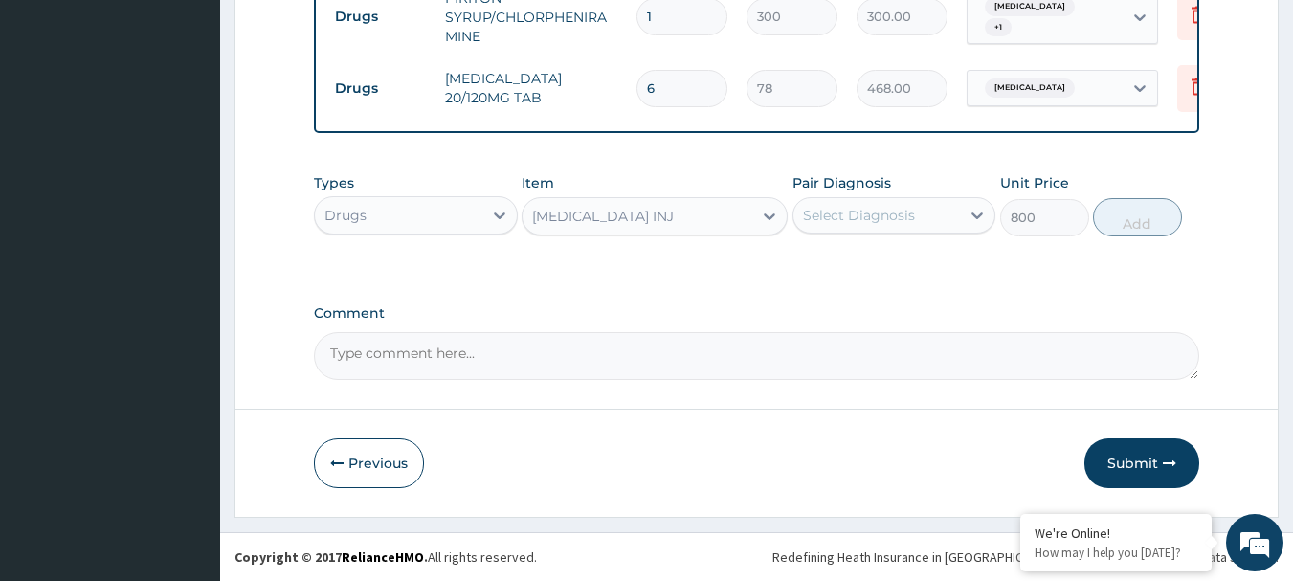
click at [830, 217] on div "Select Diagnosis" at bounding box center [859, 215] width 112 height 19
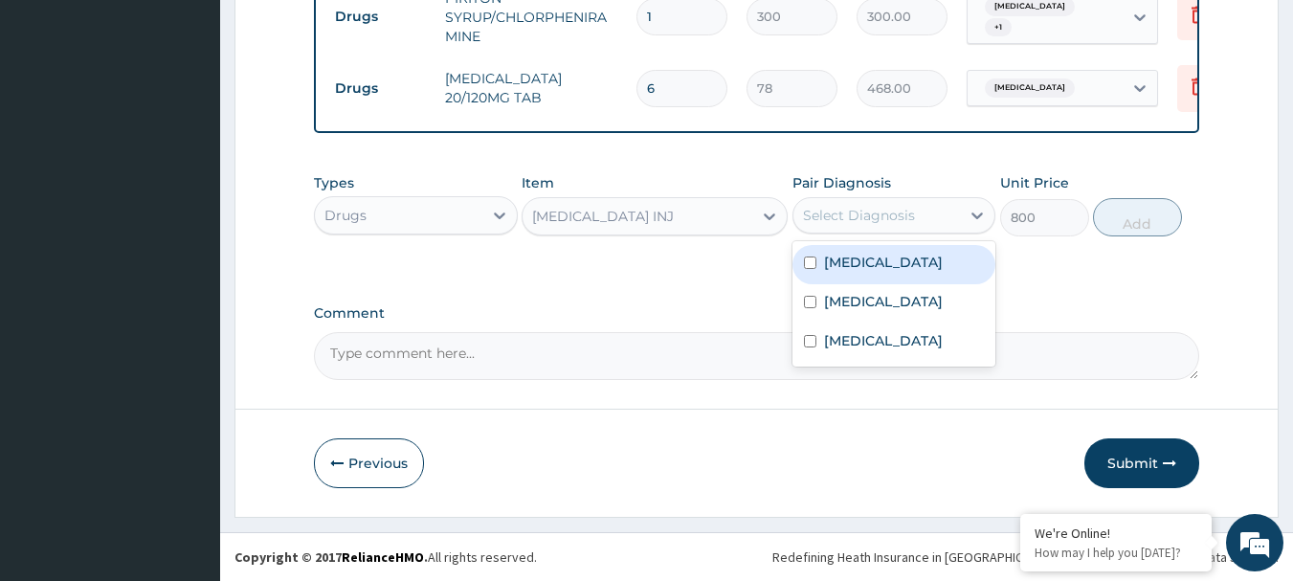
click at [843, 266] on label "[MEDICAL_DATA]" at bounding box center [883, 262] width 119 height 19
checkbox input "true"
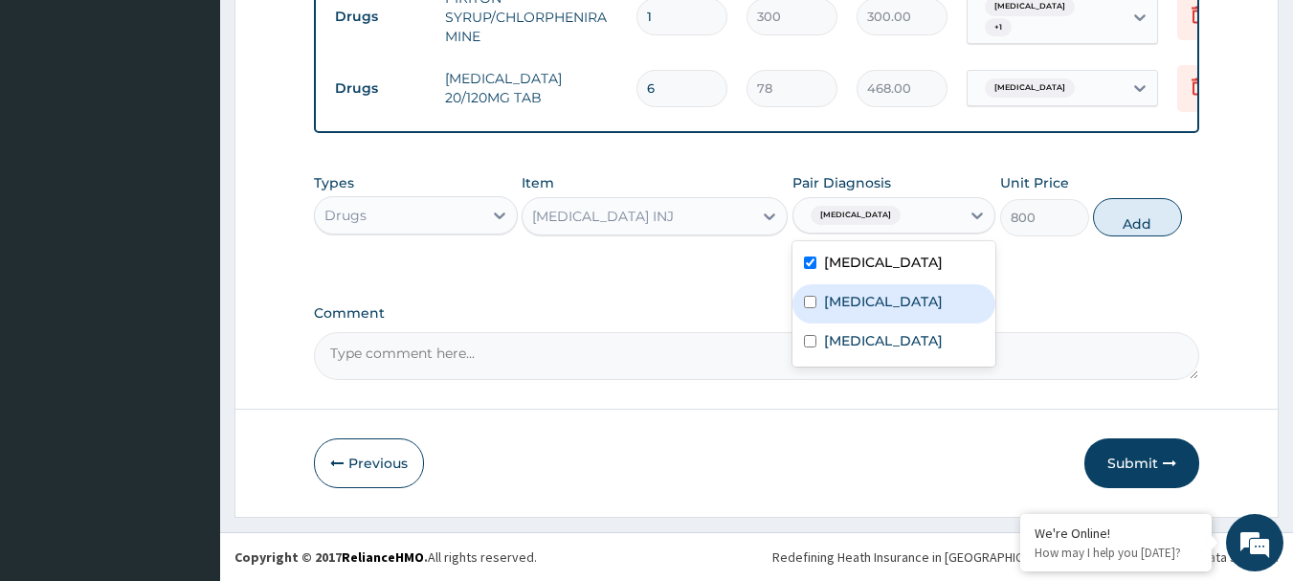
drag, startPoint x: 854, startPoint y: 320, endPoint x: 870, endPoint y: 371, distance: 53.9
click at [855, 311] on label "[MEDICAL_DATA]" at bounding box center [883, 301] width 119 height 19
checkbox input "true"
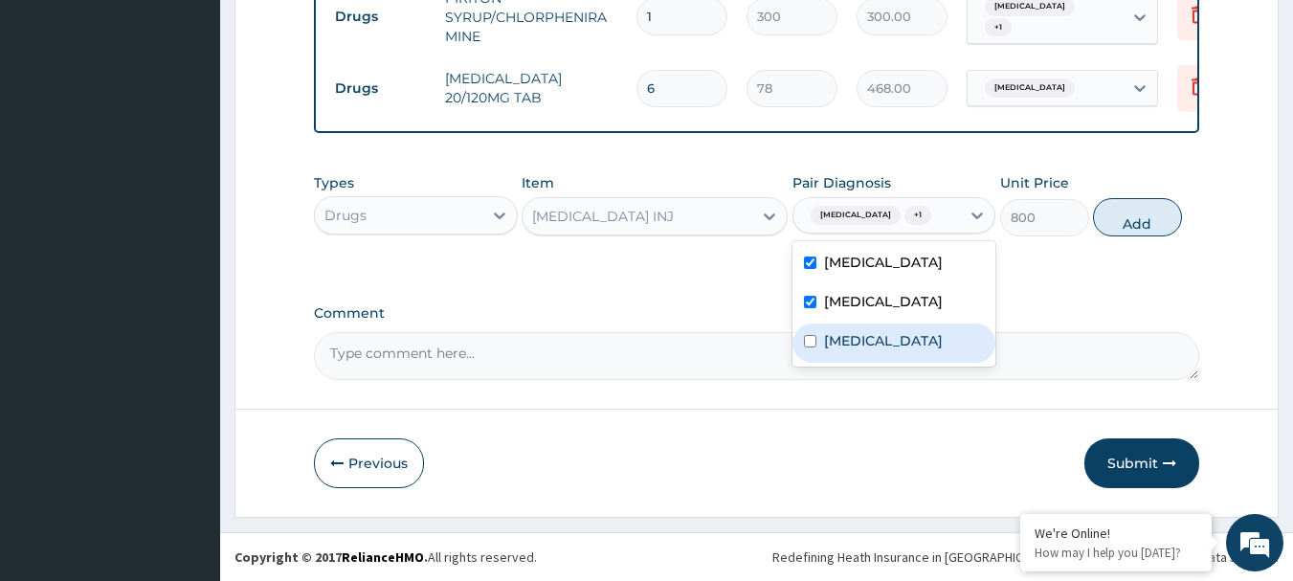
click at [870, 363] on div "[MEDICAL_DATA]" at bounding box center [894, 342] width 204 height 39
checkbox input "true"
click at [1102, 219] on button "Add" at bounding box center [1137, 217] width 89 height 38
type input "0"
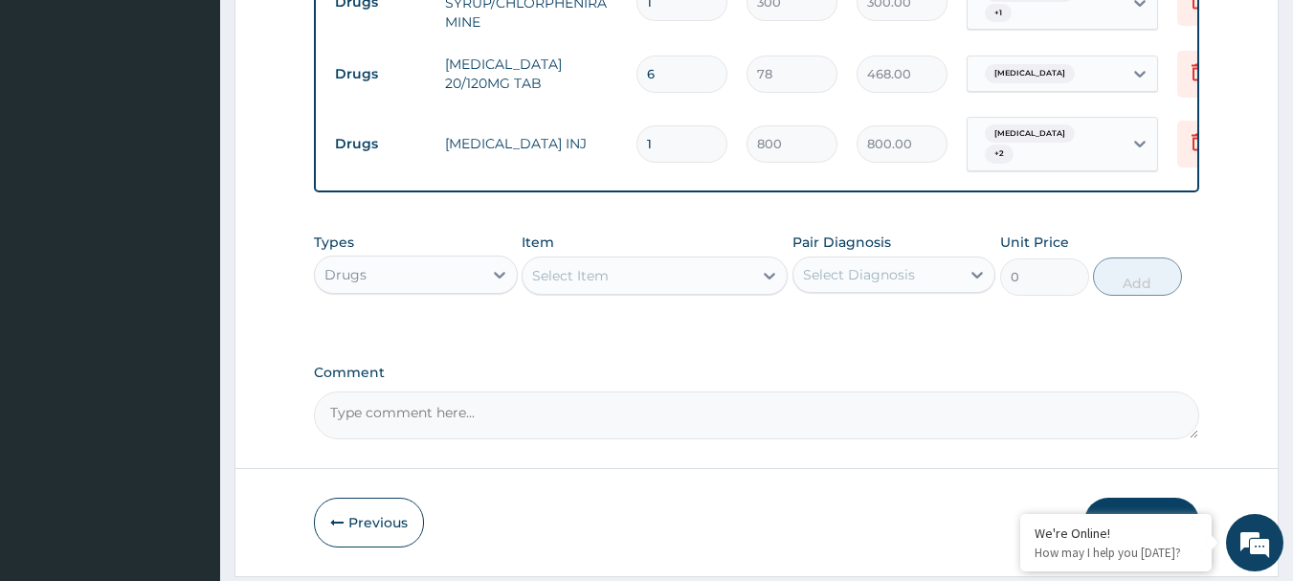
click at [666, 283] on div "Select Item" at bounding box center [637, 275] width 230 height 31
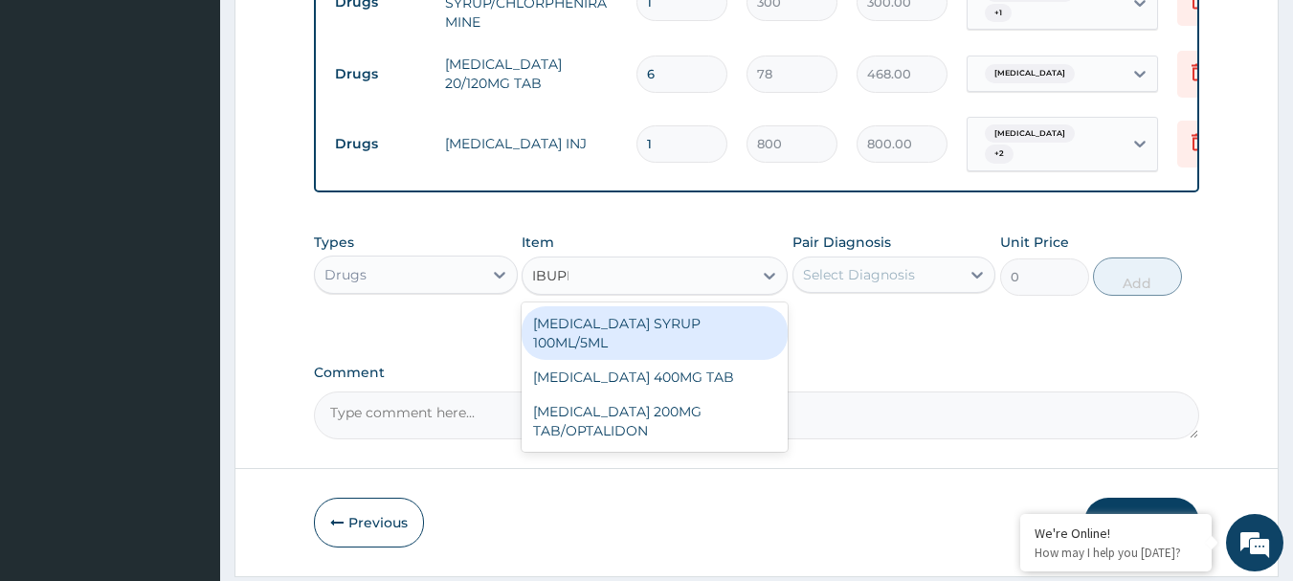
type input "IBUPRO"
click at [674, 320] on div "[MEDICAL_DATA] SYRUP 100ML/5ML" at bounding box center [654, 333] width 266 height 54
type input "600"
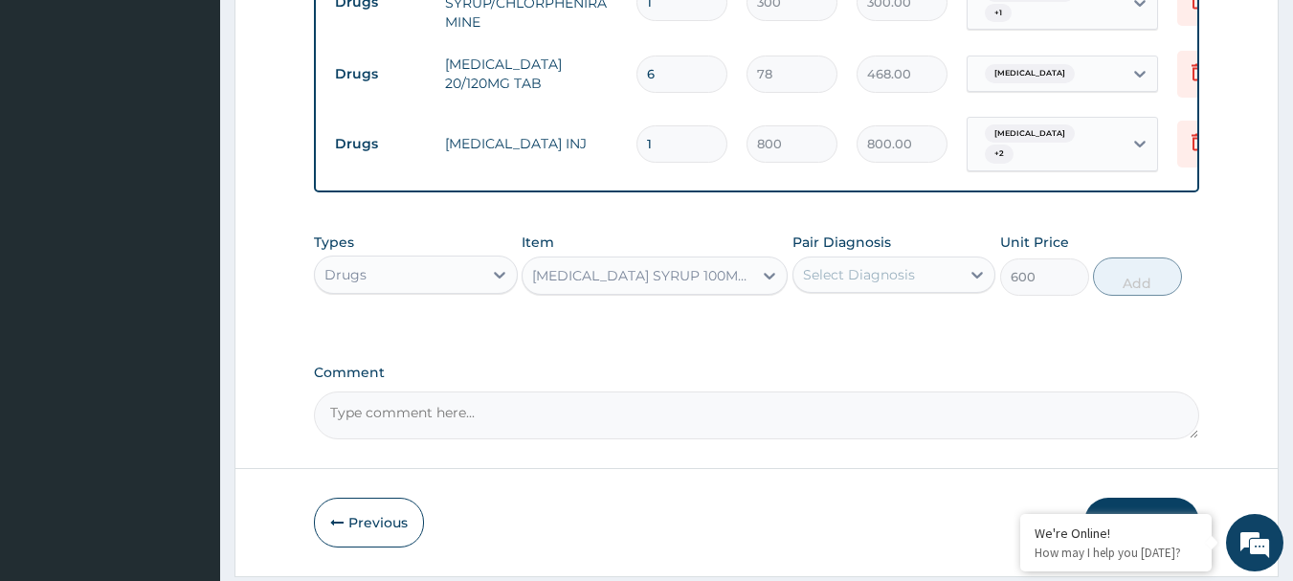
click at [903, 268] on div "Select Diagnosis" at bounding box center [876, 274] width 167 height 31
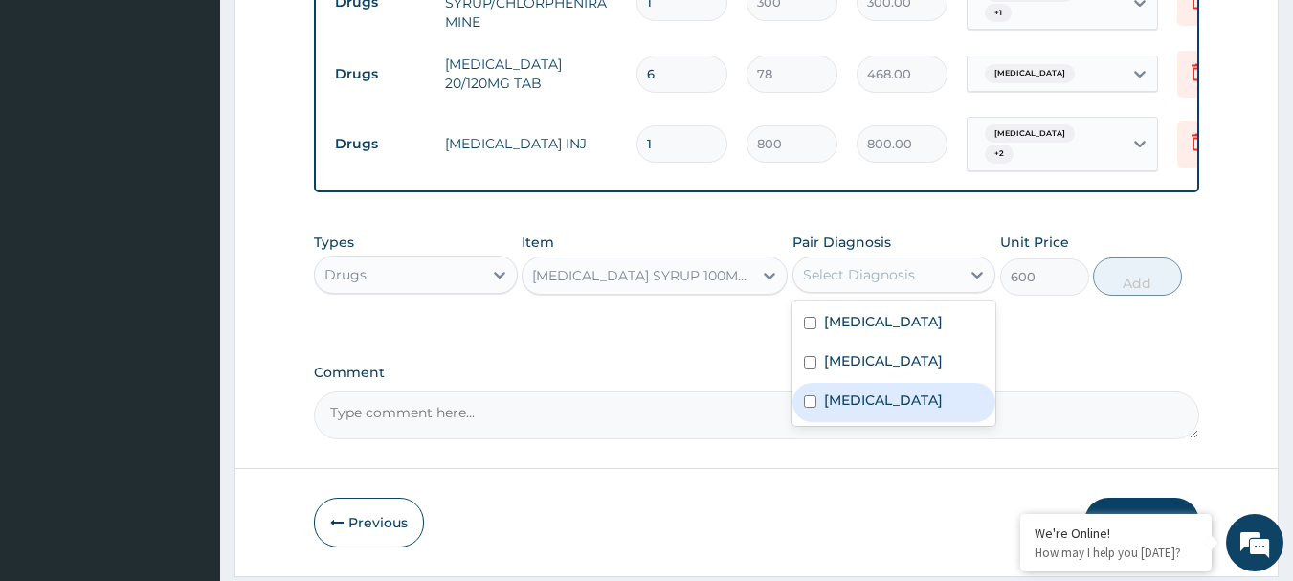
click at [897, 422] on div "[MEDICAL_DATA]" at bounding box center [894, 402] width 204 height 39
checkbox input "true"
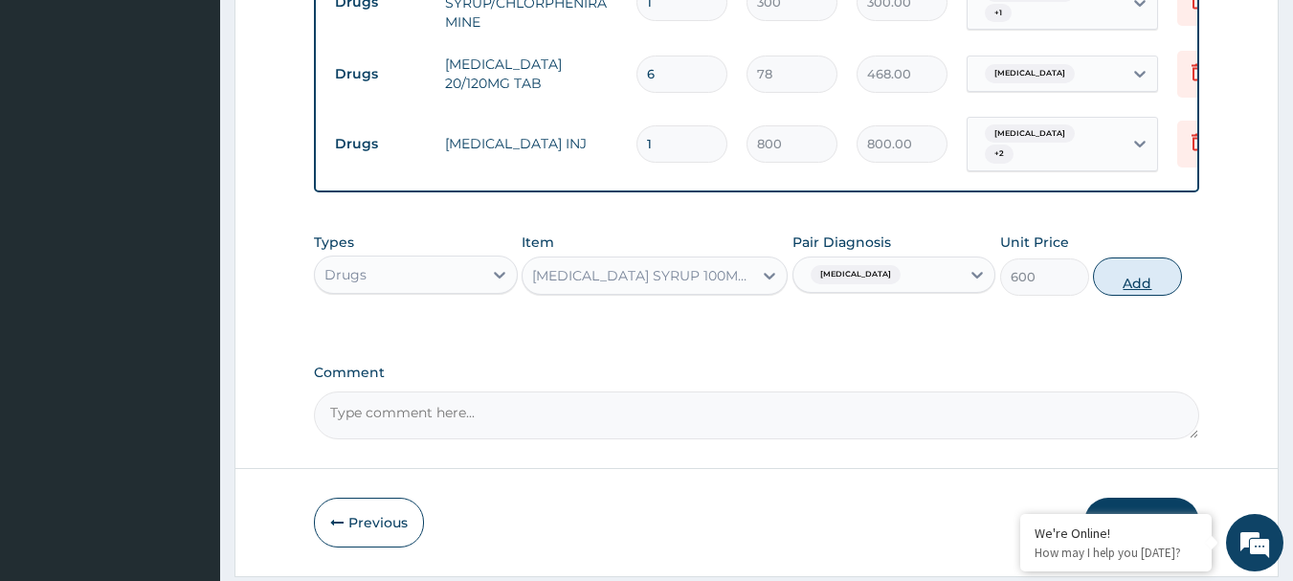
click at [1135, 287] on button "Add" at bounding box center [1137, 276] width 89 height 38
type input "0"
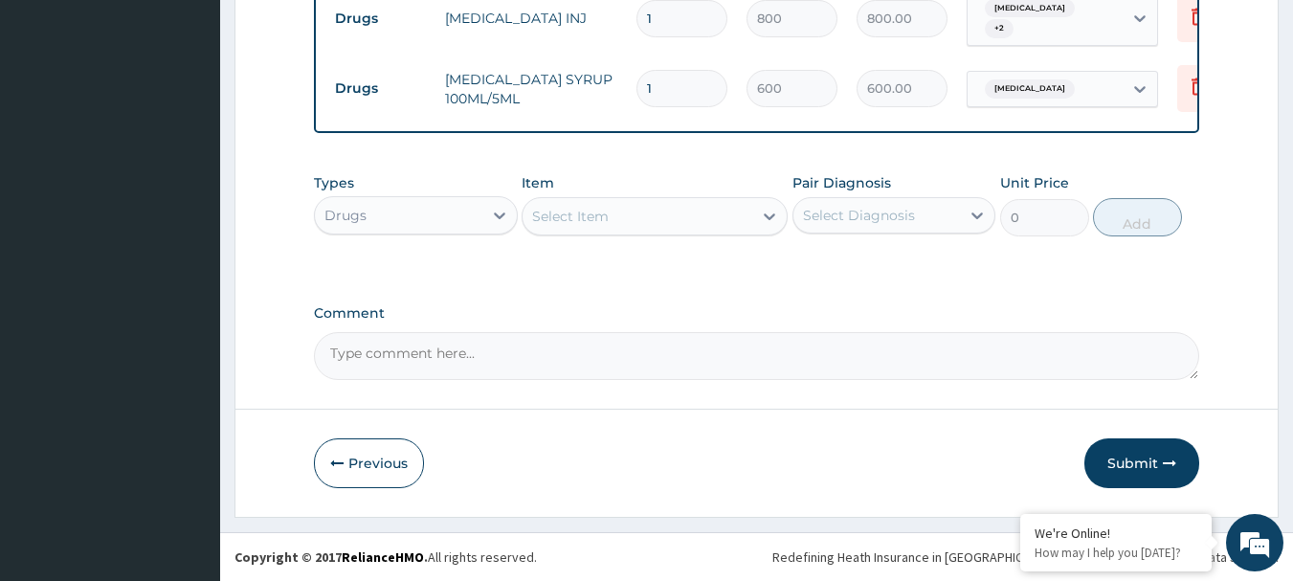
scroll to position [856, 0]
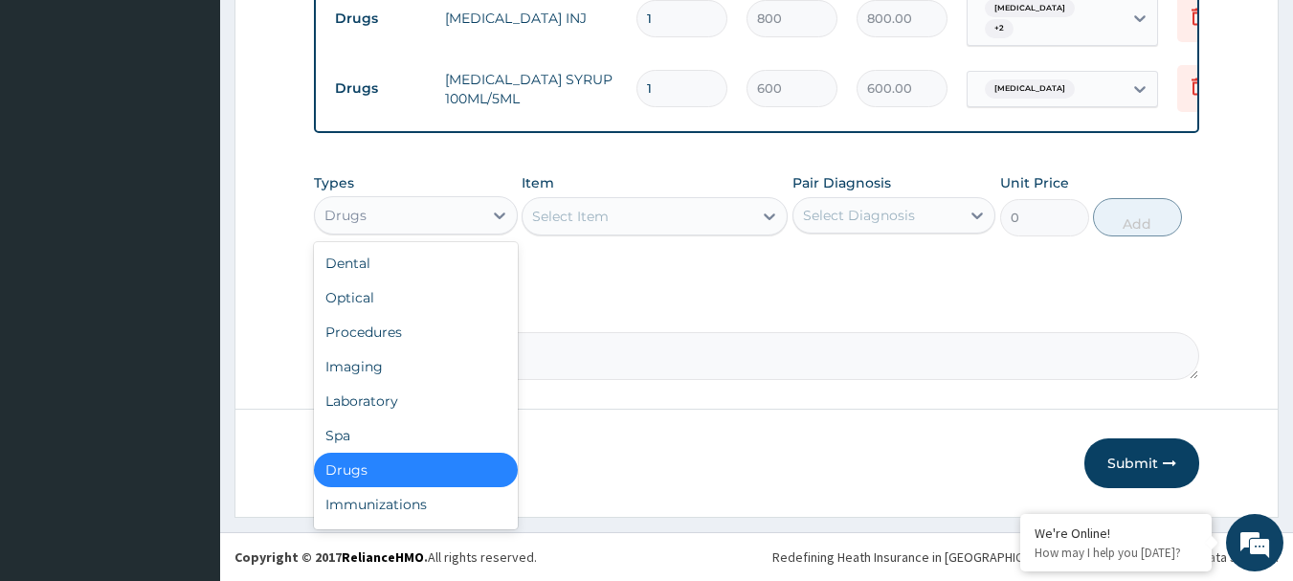
click at [464, 227] on div "Drugs" at bounding box center [398, 215] width 167 height 31
click at [419, 403] on div "Laboratory" at bounding box center [416, 401] width 204 height 34
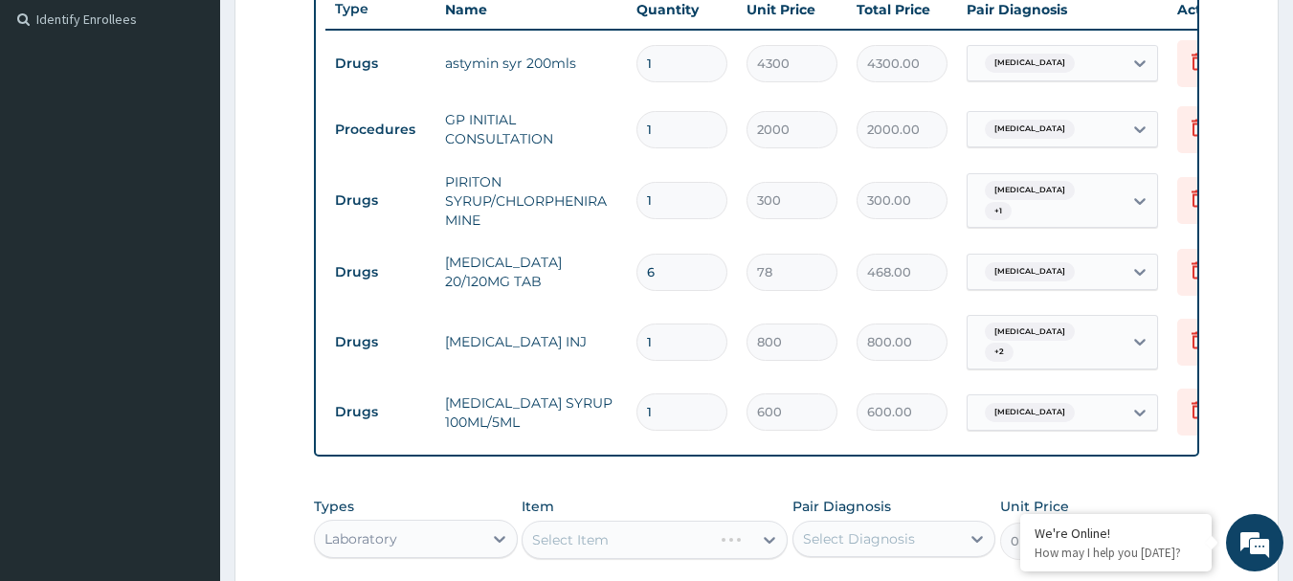
scroll to position [665, 0]
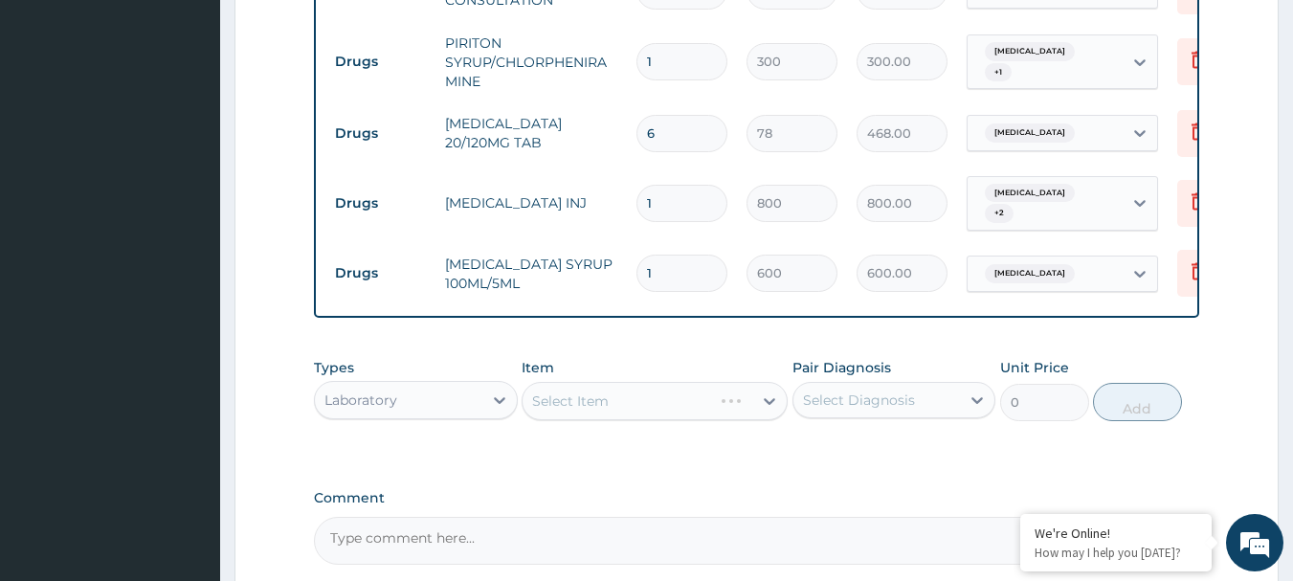
click at [686, 406] on div "Select Item" at bounding box center [654, 401] width 266 height 38
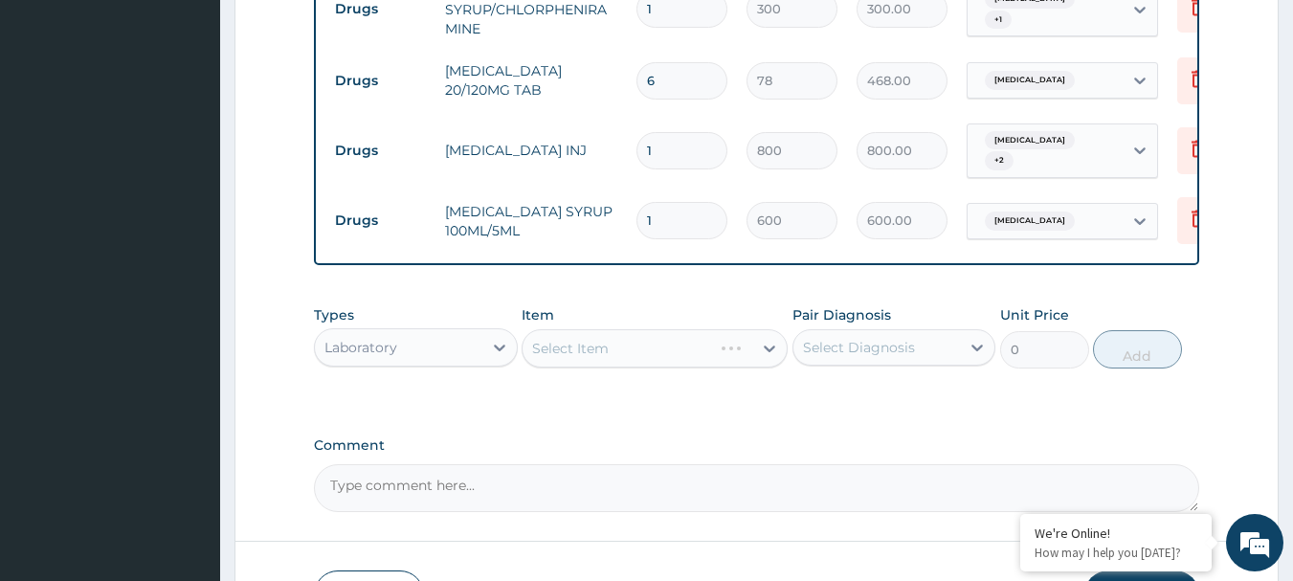
scroll to position [761, 0]
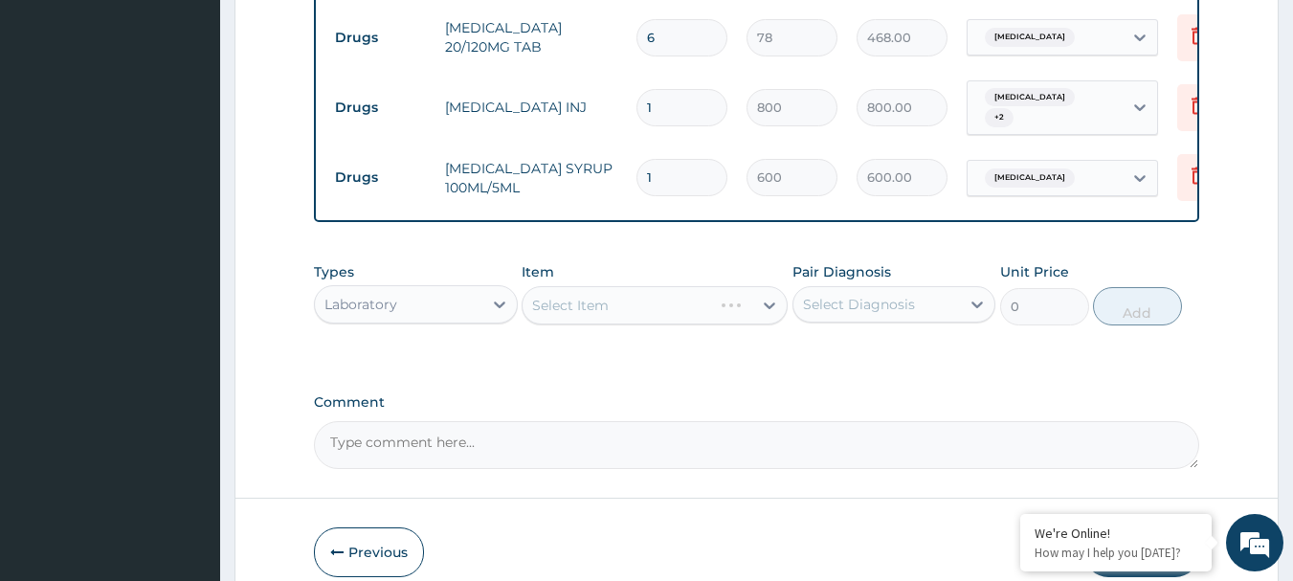
click at [646, 316] on div "Select Item" at bounding box center [654, 305] width 266 height 38
click at [646, 314] on div "Select Item" at bounding box center [654, 305] width 266 height 38
click at [646, 315] on div "Select Item" at bounding box center [637, 305] width 230 height 31
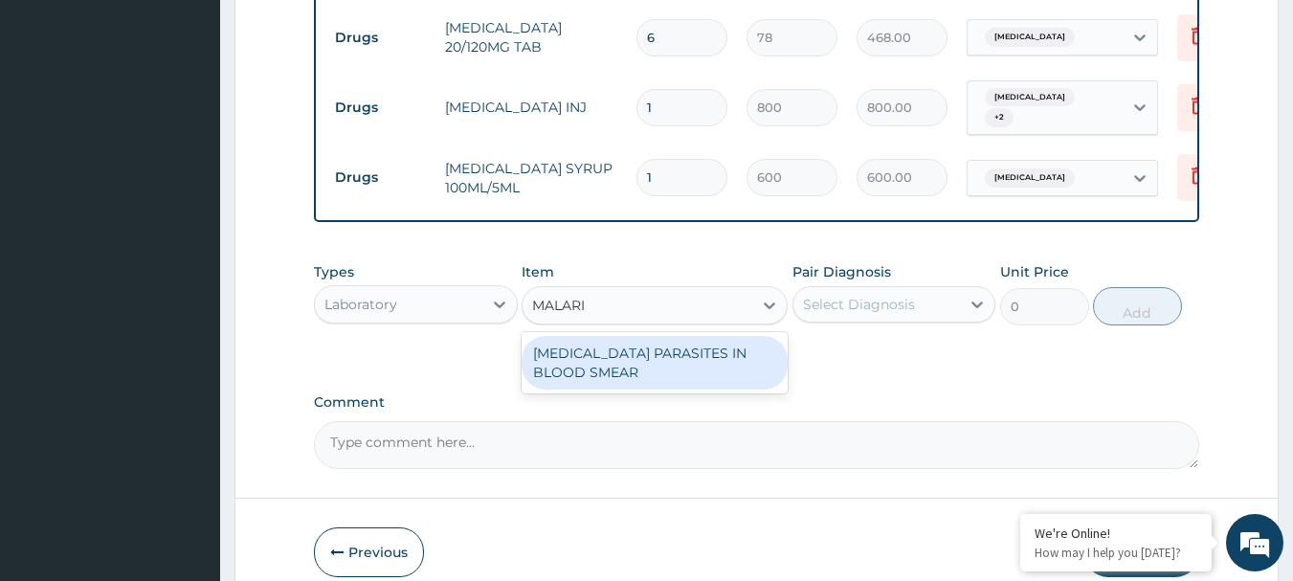
type input "[MEDICAL_DATA]"
click at [650, 376] on div "[MEDICAL_DATA] PARASITES IN BLOOD SMEAR" at bounding box center [654, 363] width 266 height 54
type input "1000"
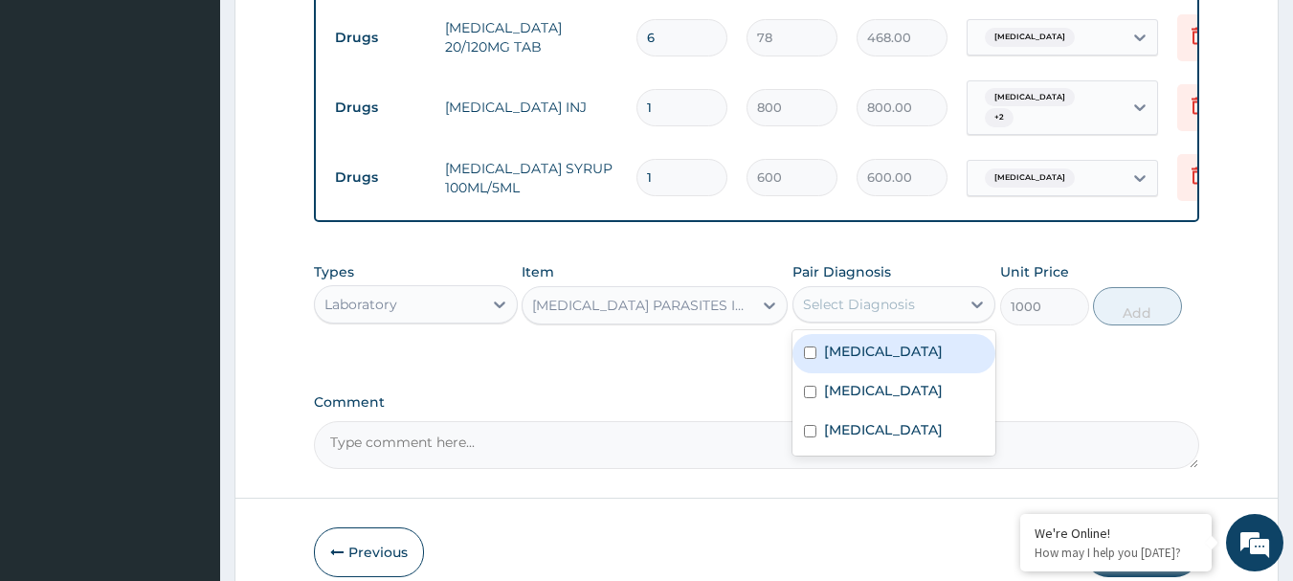
click at [877, 305] on div "Select Diagnosis" at bounding box center [859, 304] width 112 height 19
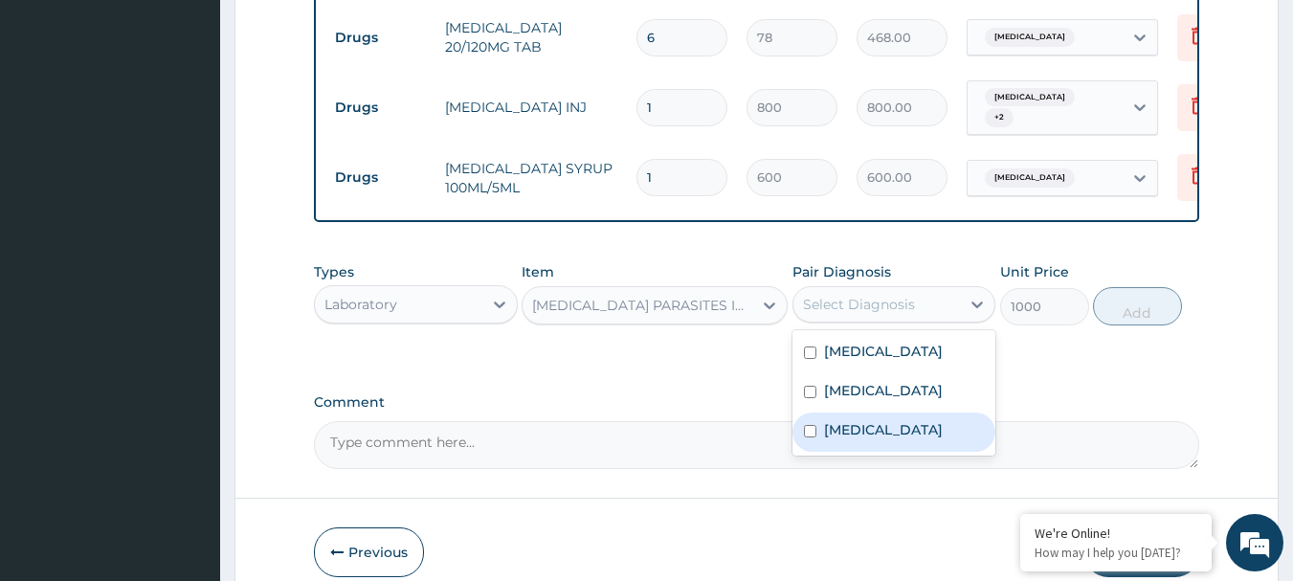
click at [878, 452] on div "[MEDICAL_DATA]" at bounding box center [894, 431] width 204 height 39
checkbox input "true"
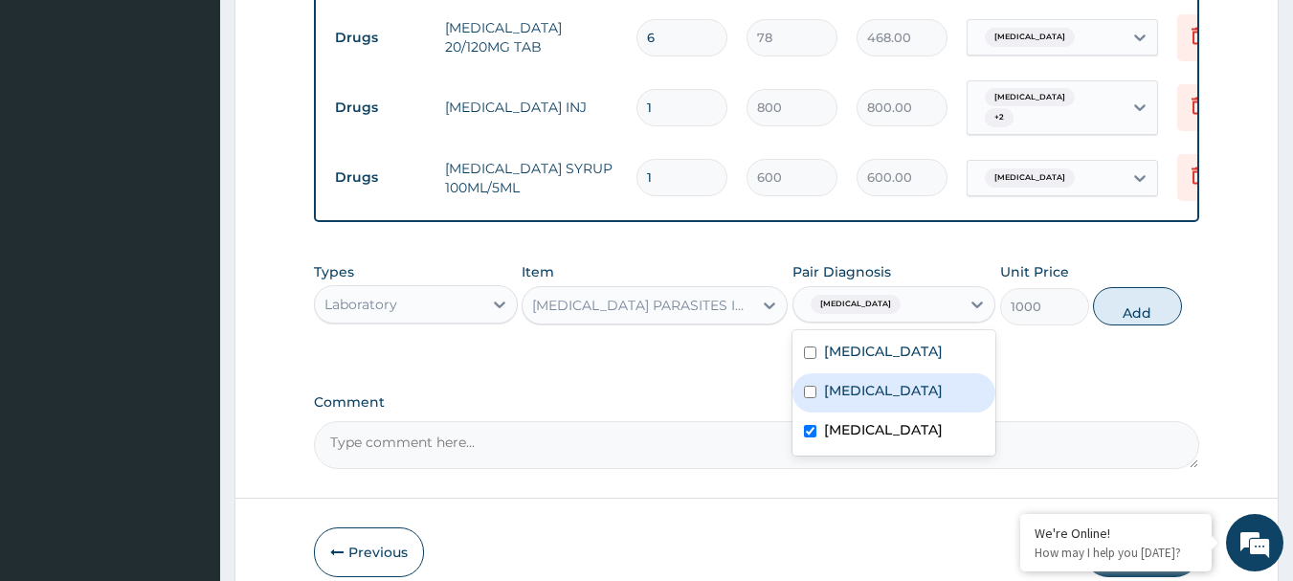
click at [1129, 304] on button "Add" at bounding box center [1137, 306] width 89 height 38
type input "0"
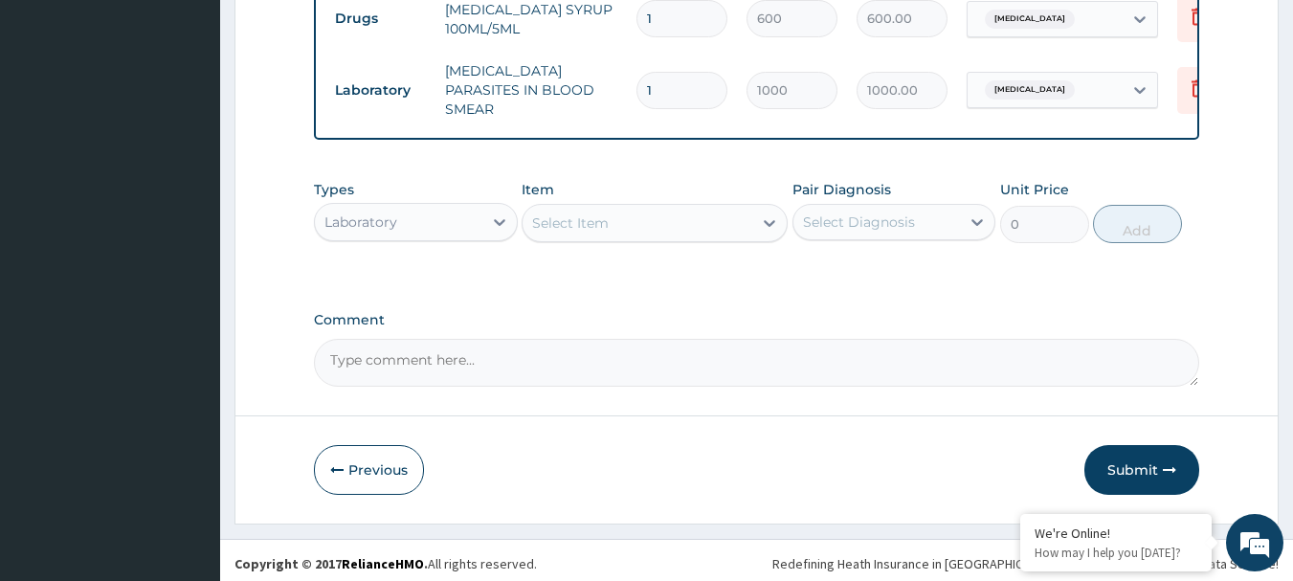
scroll to position [922, 0]
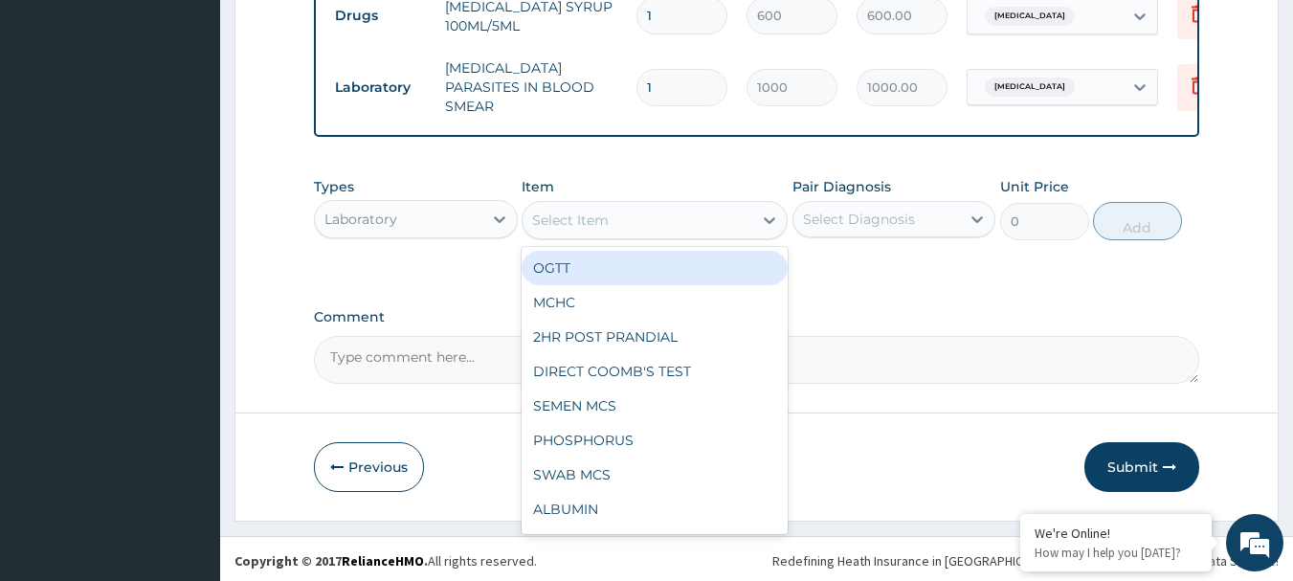
click at [594, 217] on div "Select Item" at bounding box center [570, 219] width 77 height 19
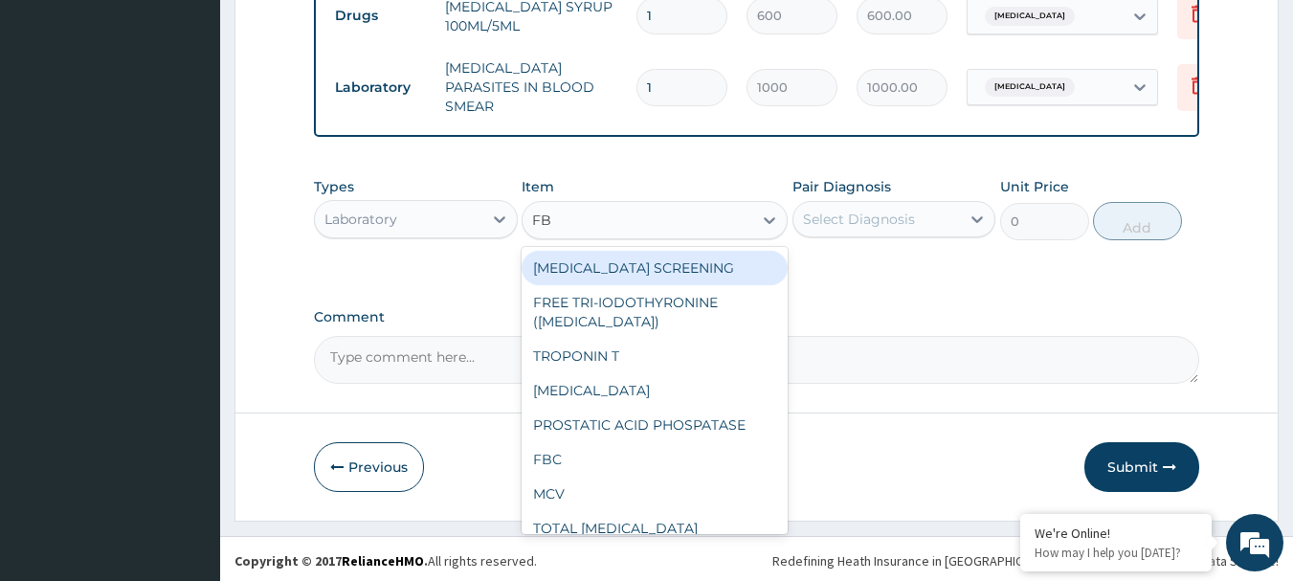
type input "FBC"
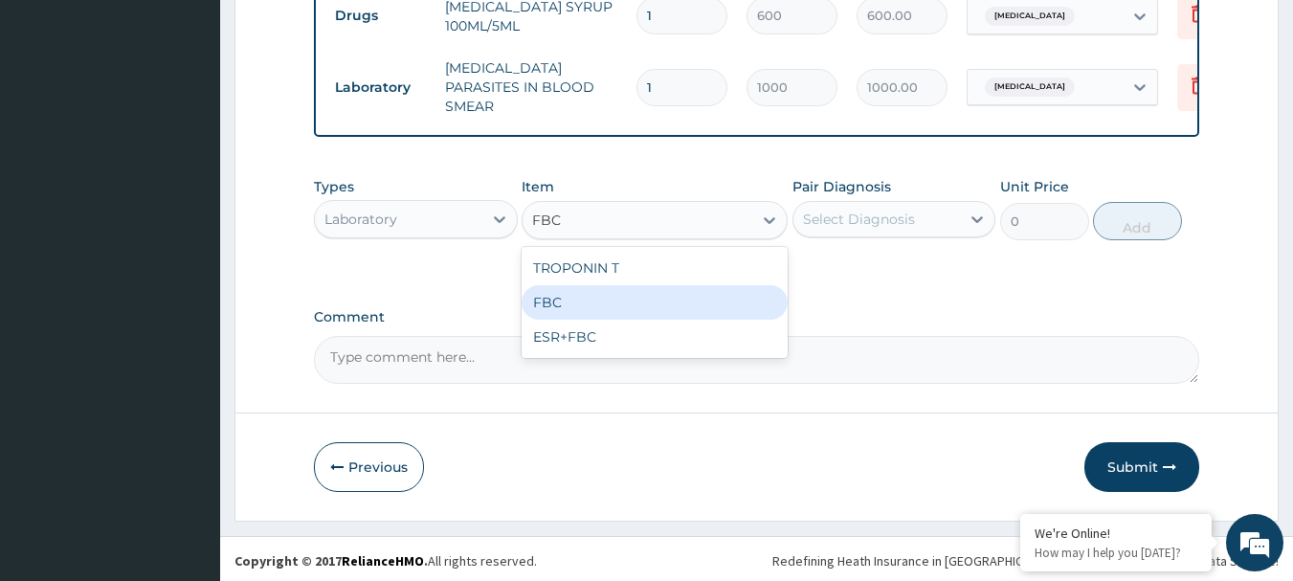
click at [628, 308] on div "FBC" at bounding box center [654, 302] width 266 height 34
type input "2000"
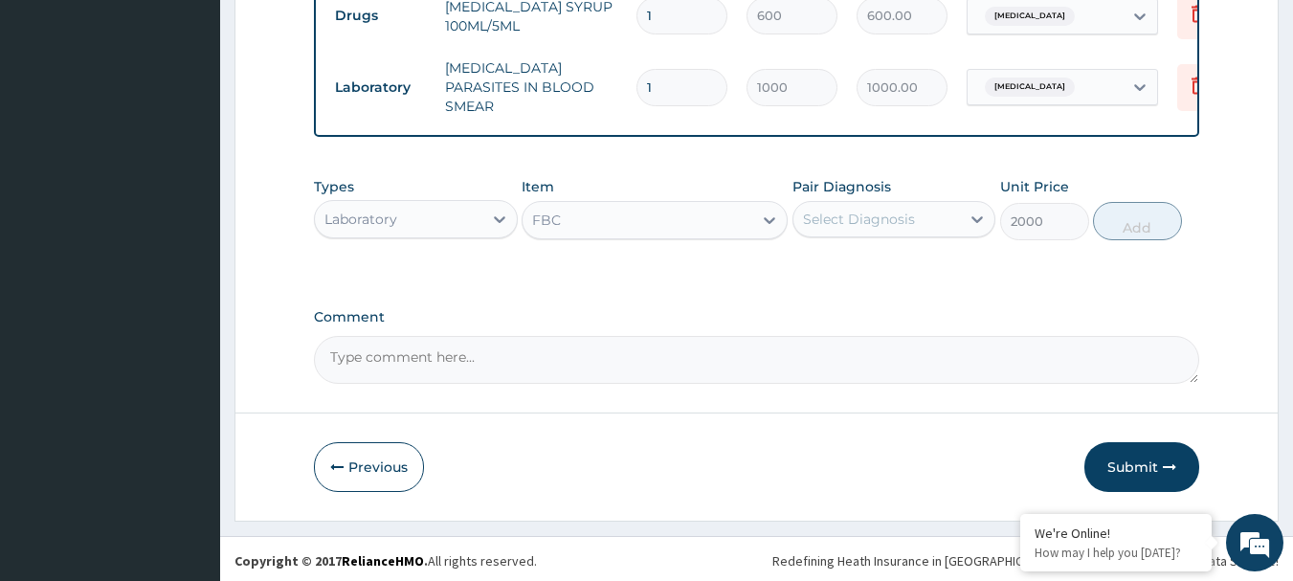
click at [845, 210] on div "Select Diagnosis" at bounding box center [859, 219] width 112 height 19
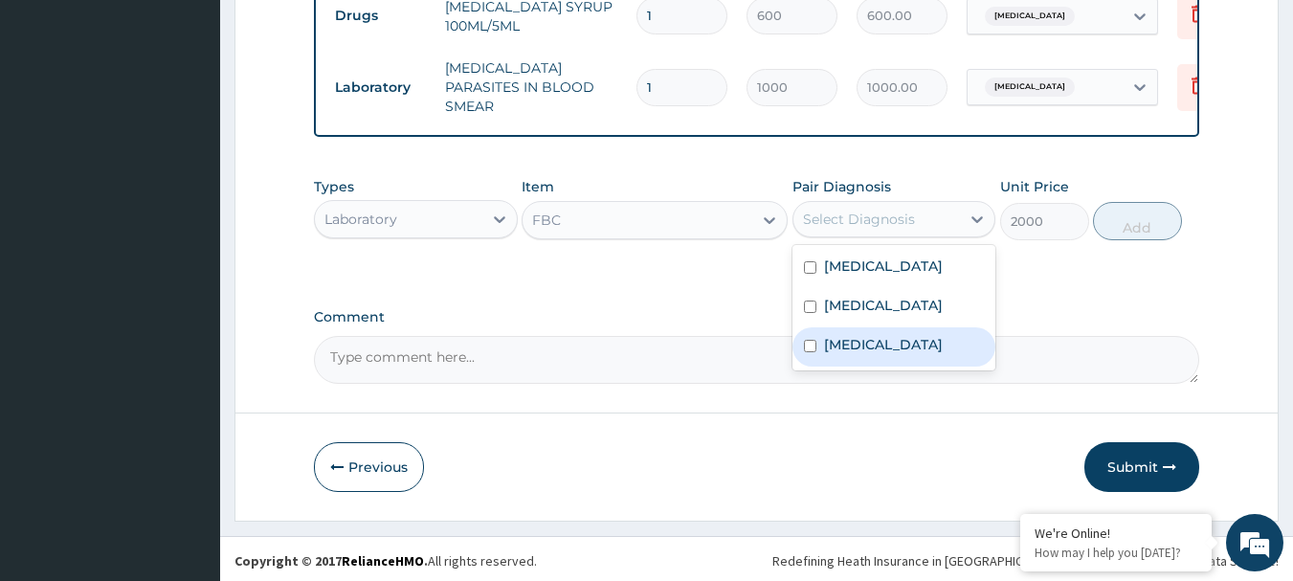
click at [866, 354] on label "[MEDICAL_DATA]" at bounding box center [883, 344] width 119 height 19
checkbox input "true"
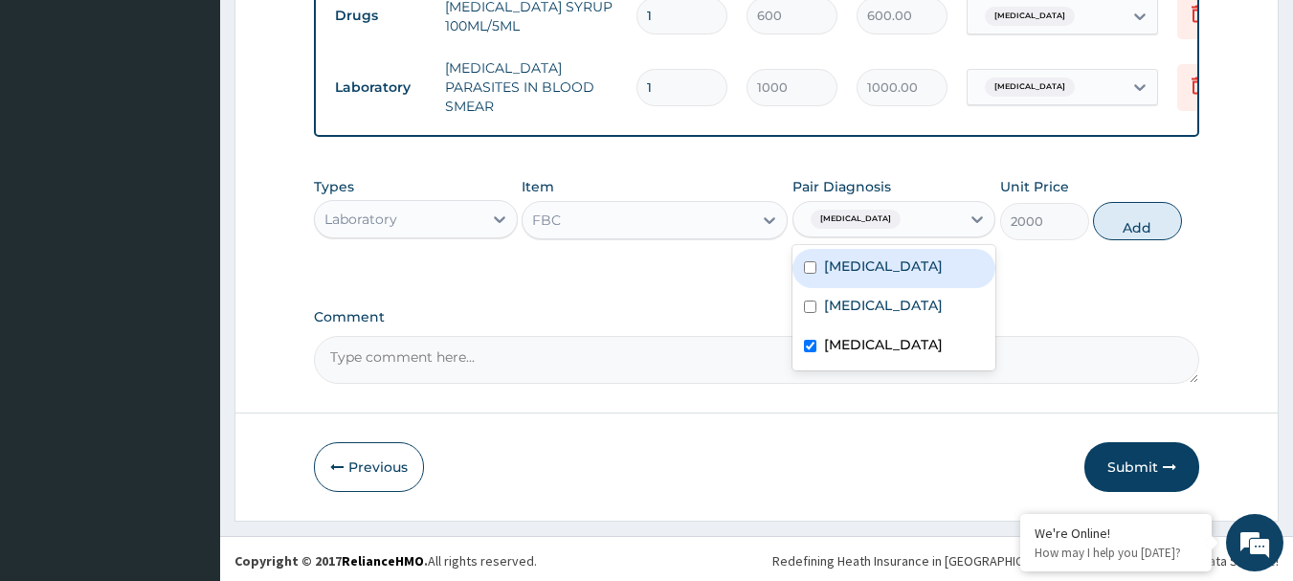
click at [891, 266] on div "[MEDICAL_DATA]" at bounding box center [894, 268] width 204 height 39
checkbox input "true"
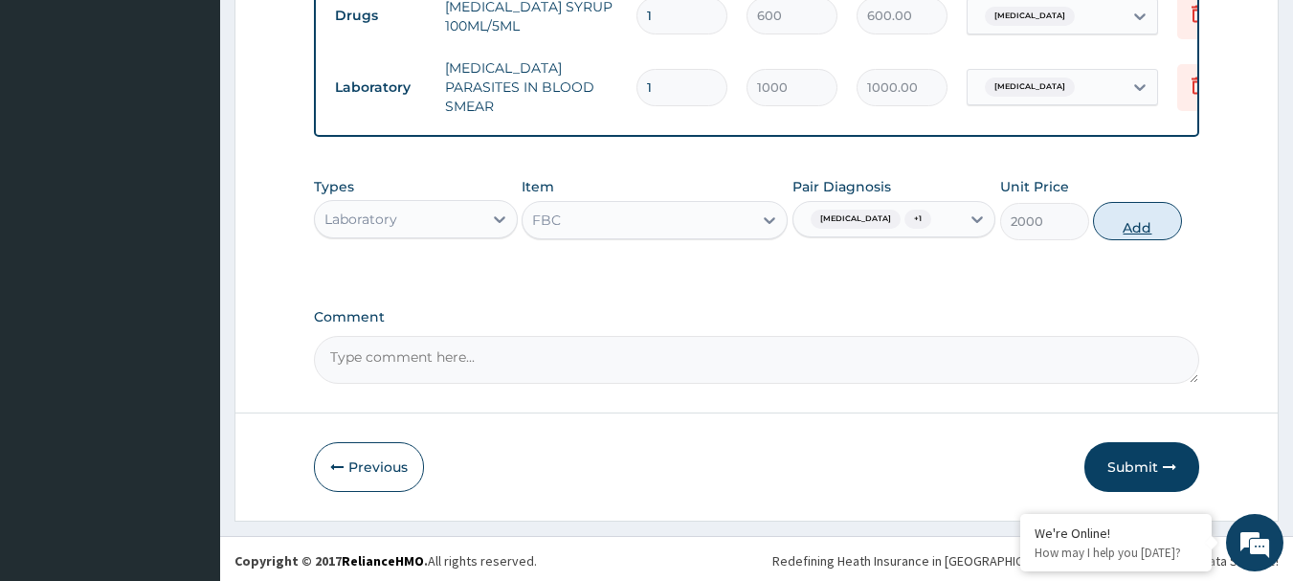
click at [1123, 230] on button "Add" at bounding box center [1137, 221] width 89 height 38
type input "0"
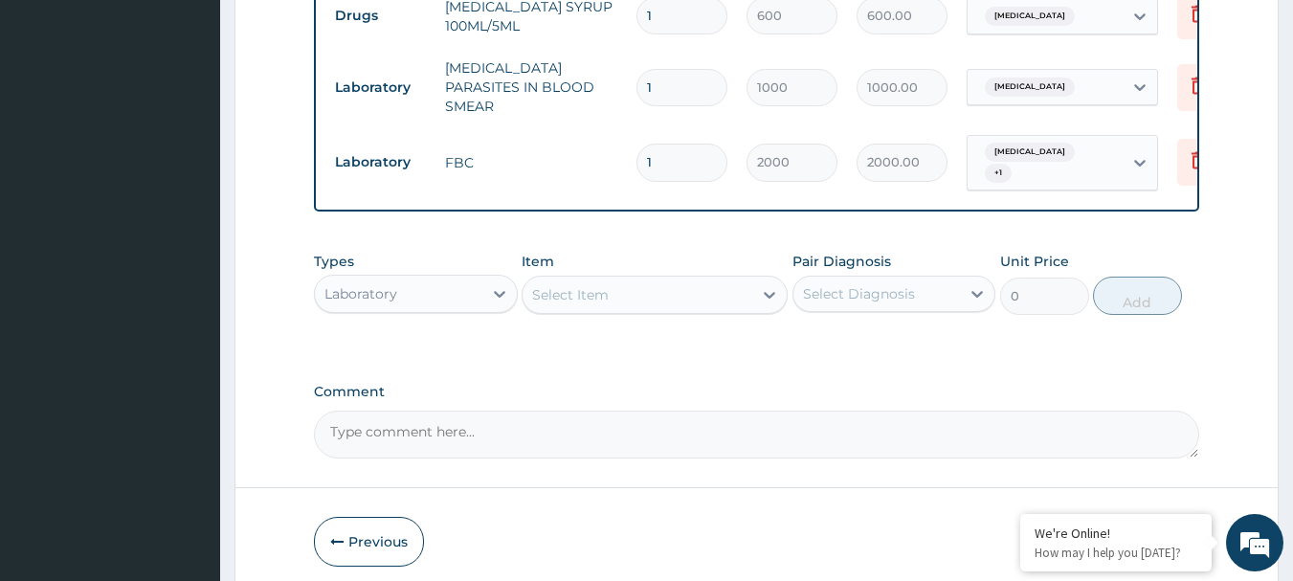
scroll to position [988, 0]
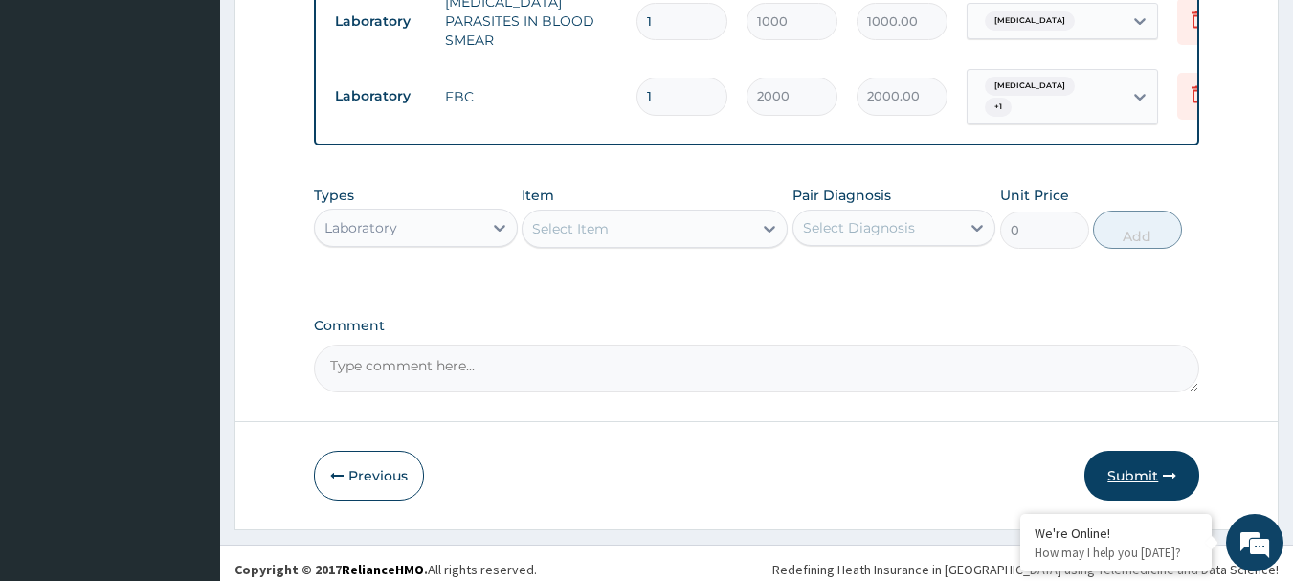
click at [1151, 467] on button "Submit" at bounding box center [1141, 476] width 115 height 50
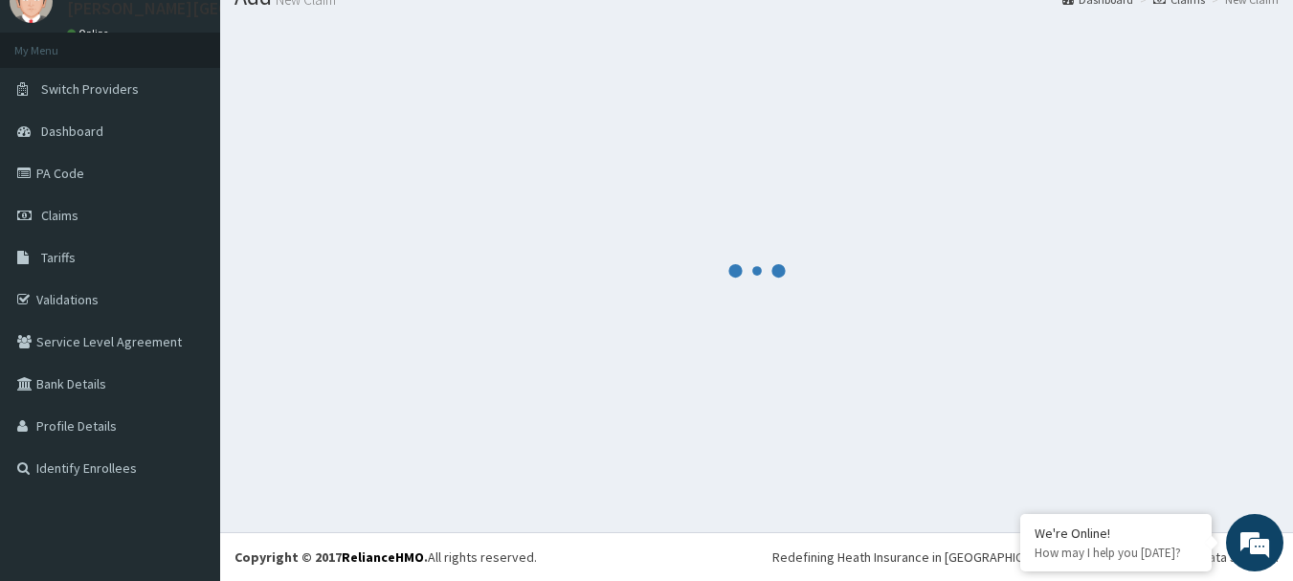
scroll to position [77, 0]
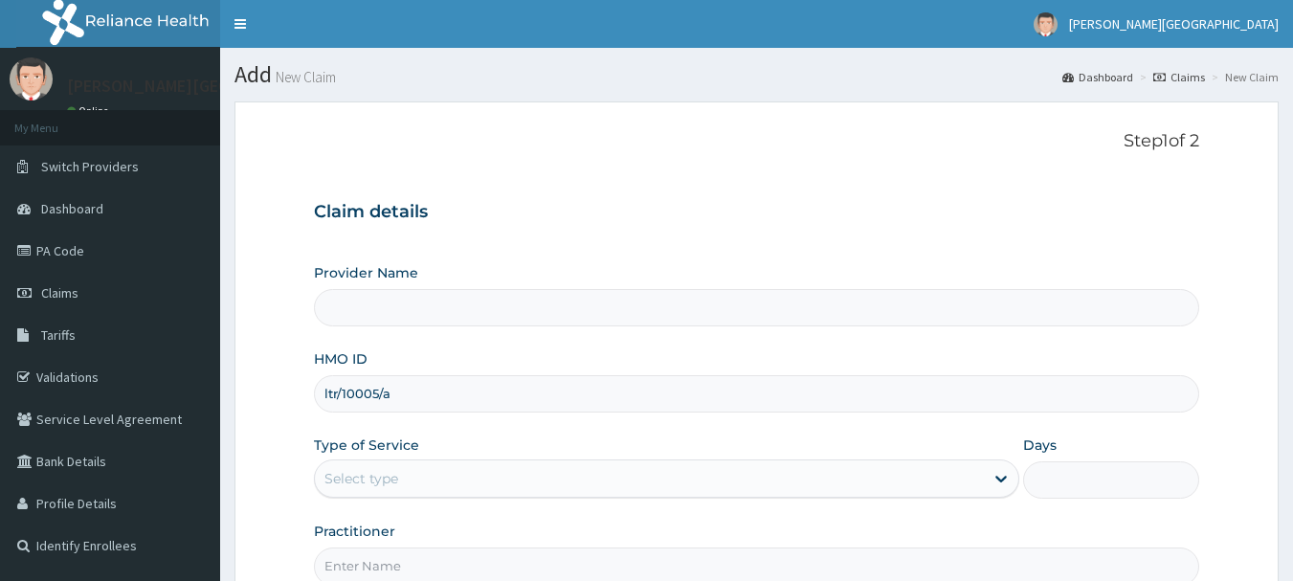
type input "ltr/10005/a"
click at [405, 463] on div "Select type" at bounding box center [649, 478] width 669 height 31
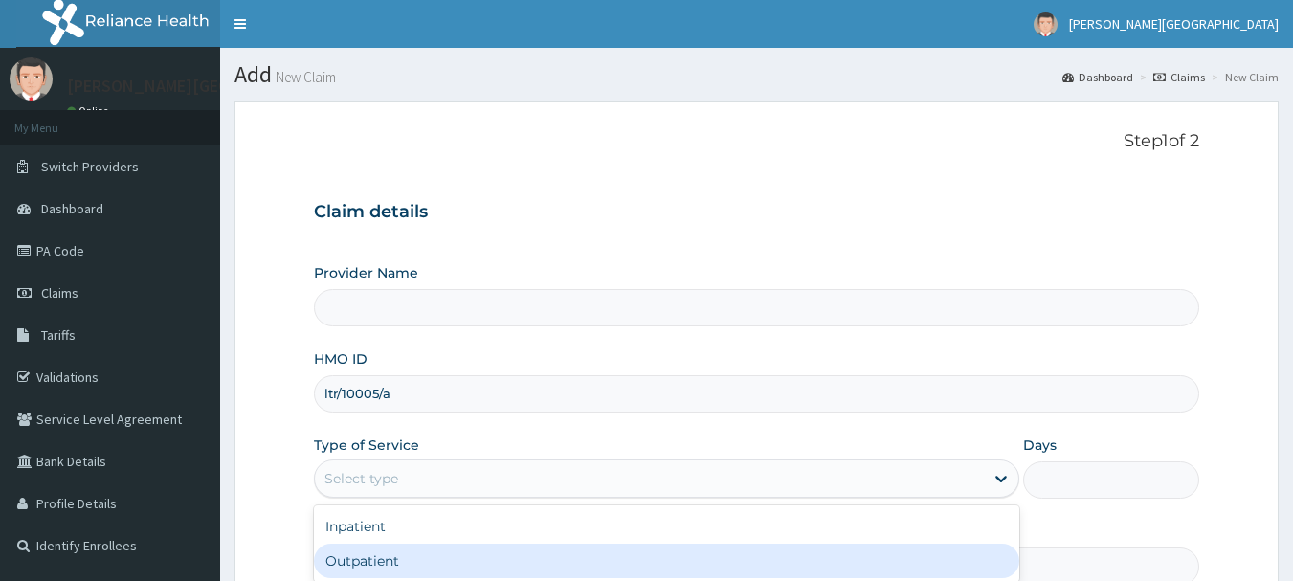
type input "[PERSON_NAME][GEOGRAPHIC_DATA]"
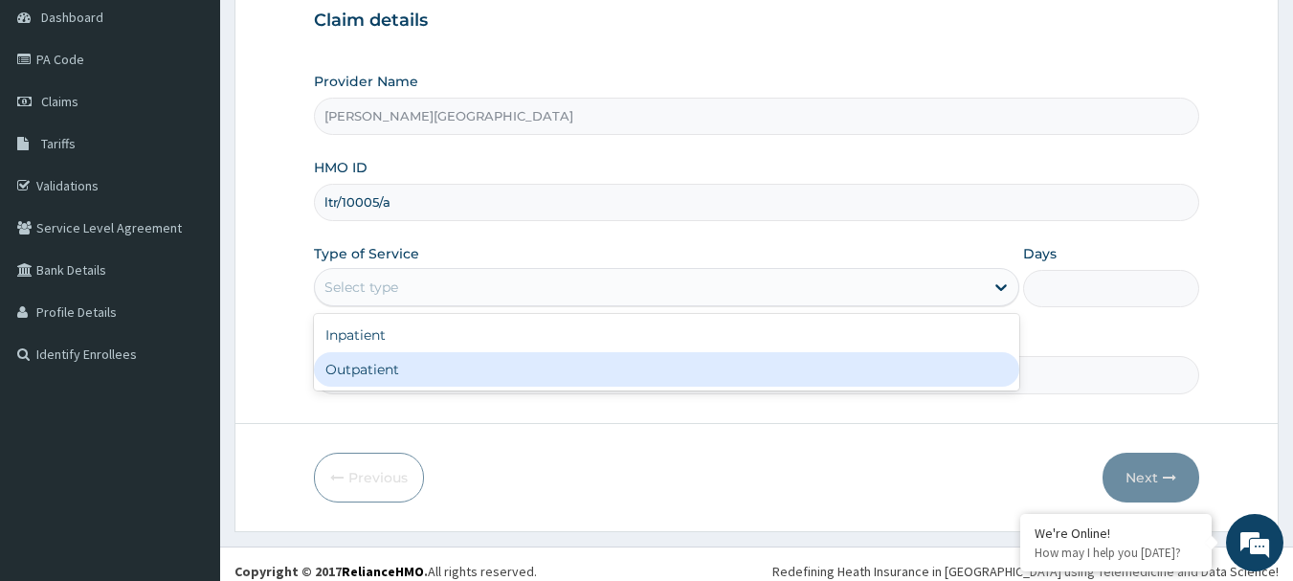
click at [418, 368] on div "Outpatient" at bounding box center [666, 369] width 705 height 34
type input "1"
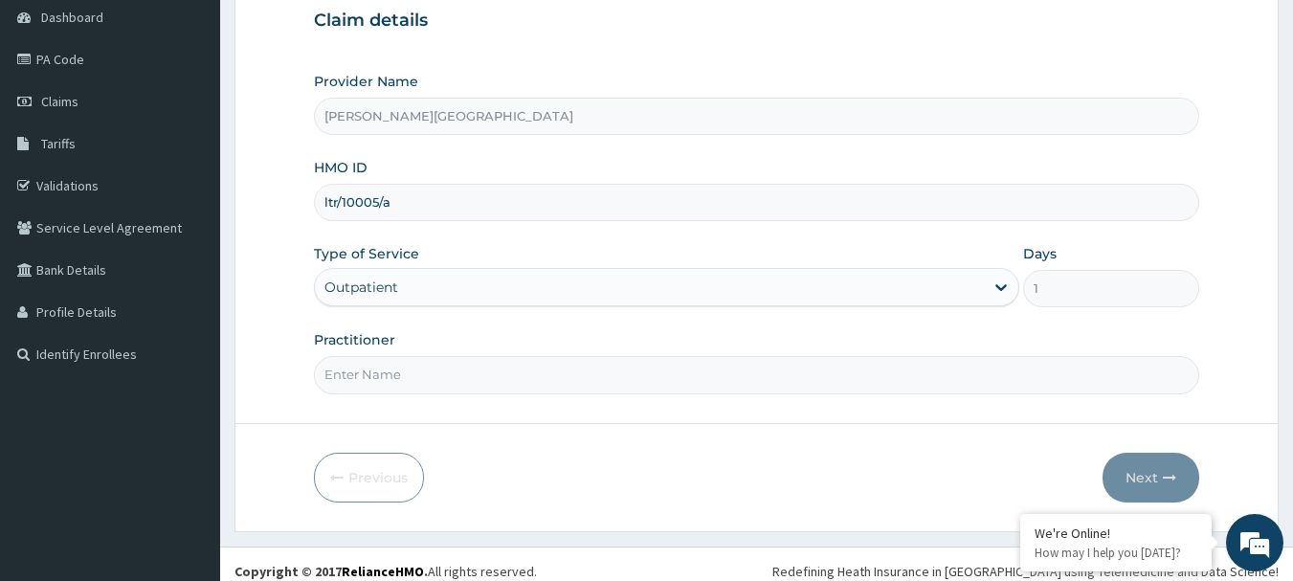
click at [406, 371] on input "Practitioner" at bounding box center [757, 374] width 886 height 37
type input "AA"
click at [1133, 476] on button "Next" at bounding box center [1150, 478] width 97 height 50
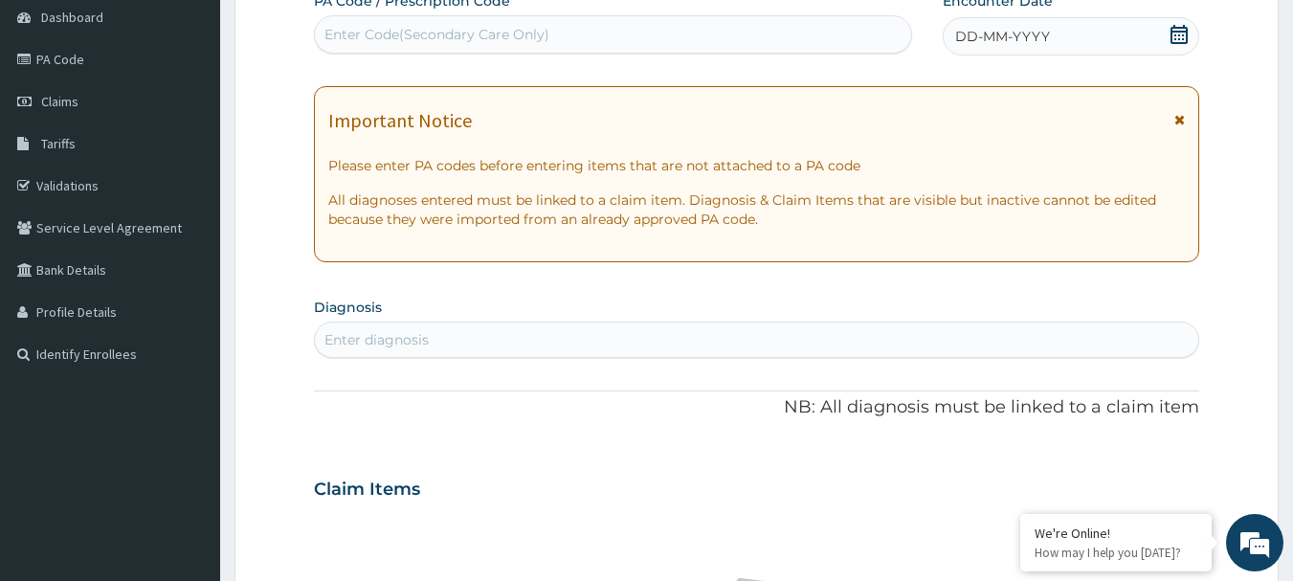
scroll to position [0, 0]
click at [1183, 121] on icon at bounding box center [1179, 119] width 11 height 13
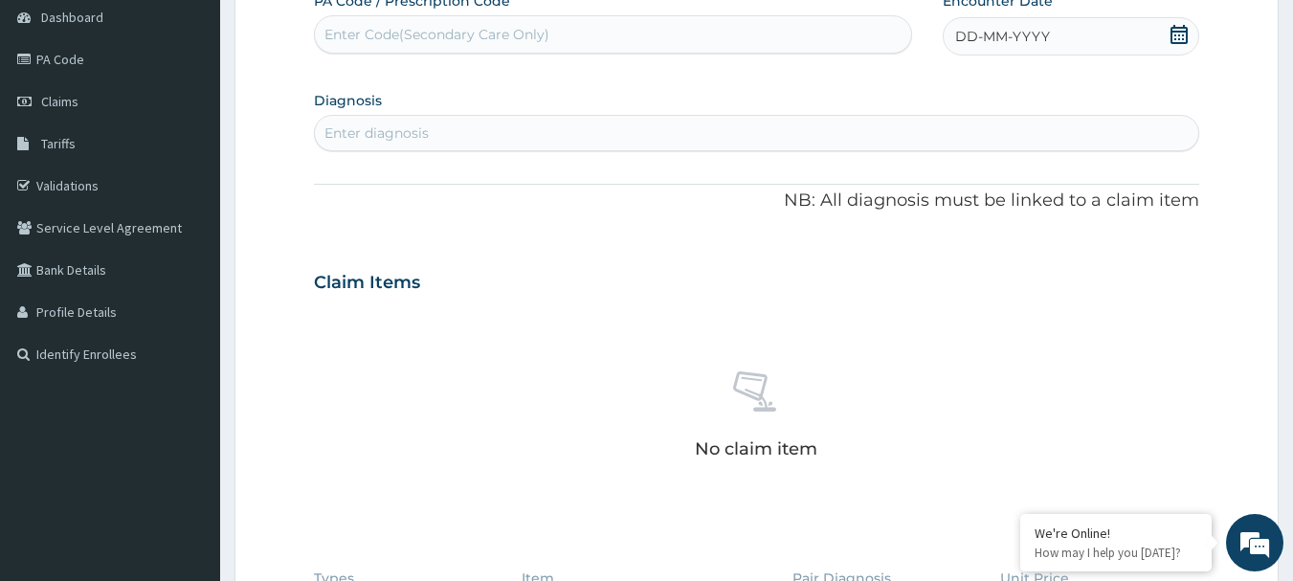
click at [1177, 36] on icon at bounding box center [1178, 34] width 19 height 19
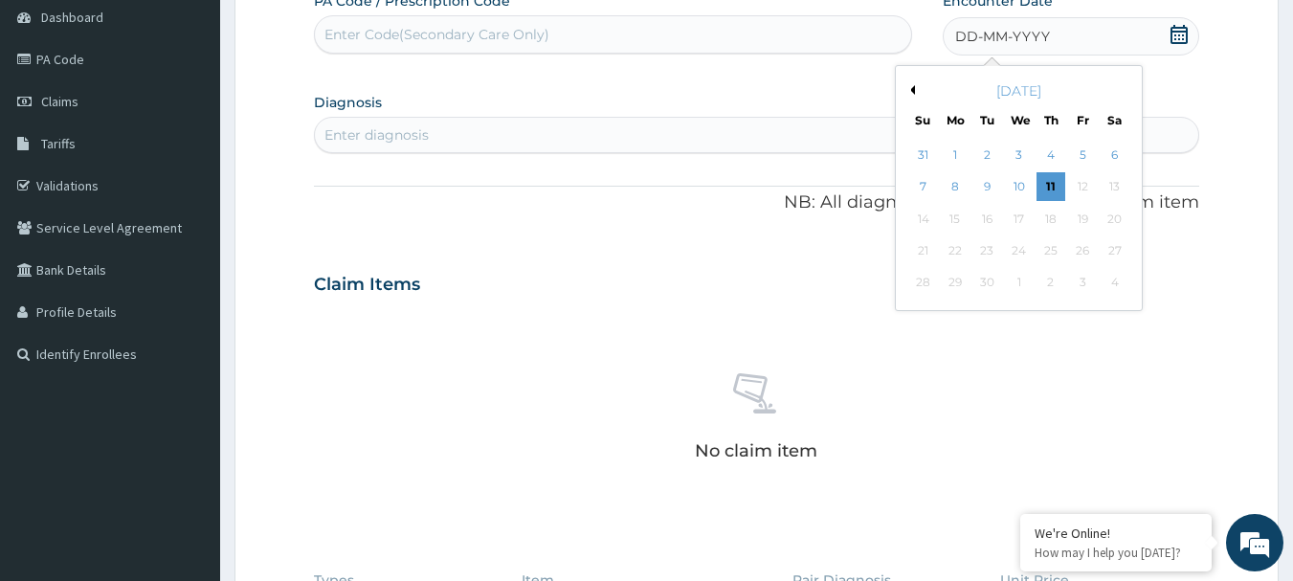
click at [1014, 184] on div "10" at bounding box center [1019, 187] width 29 height 29
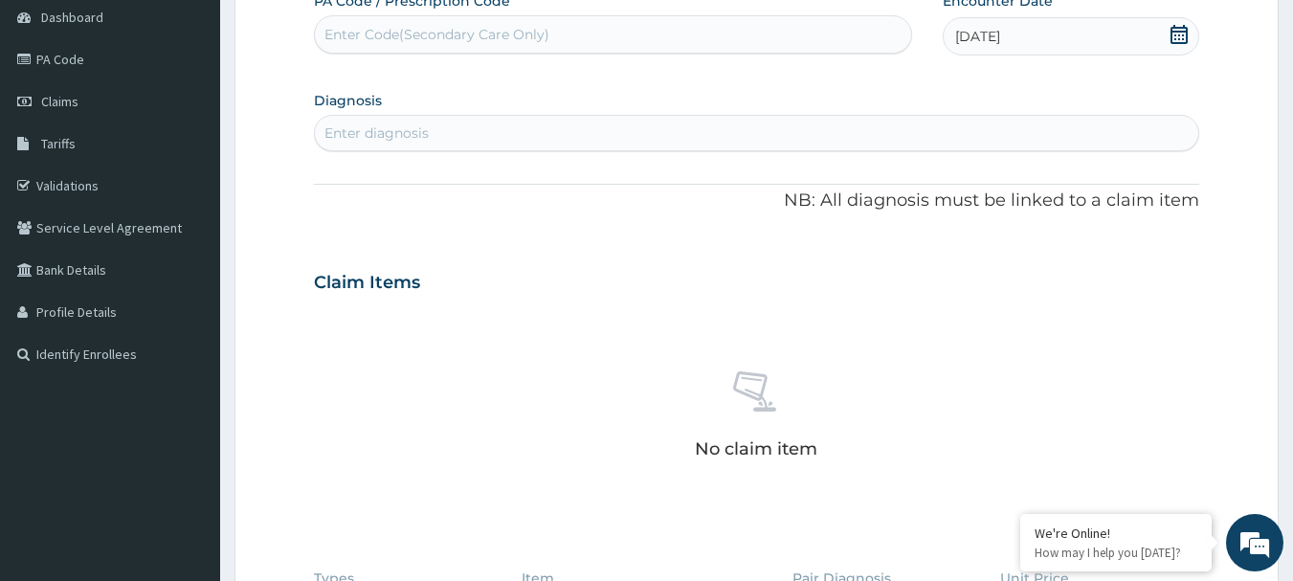
click at [402, 129] on div "Enter diagnosis" at bounding box center [376, 132] width 104 height 19
type input "[MEDICAL_DATA]"
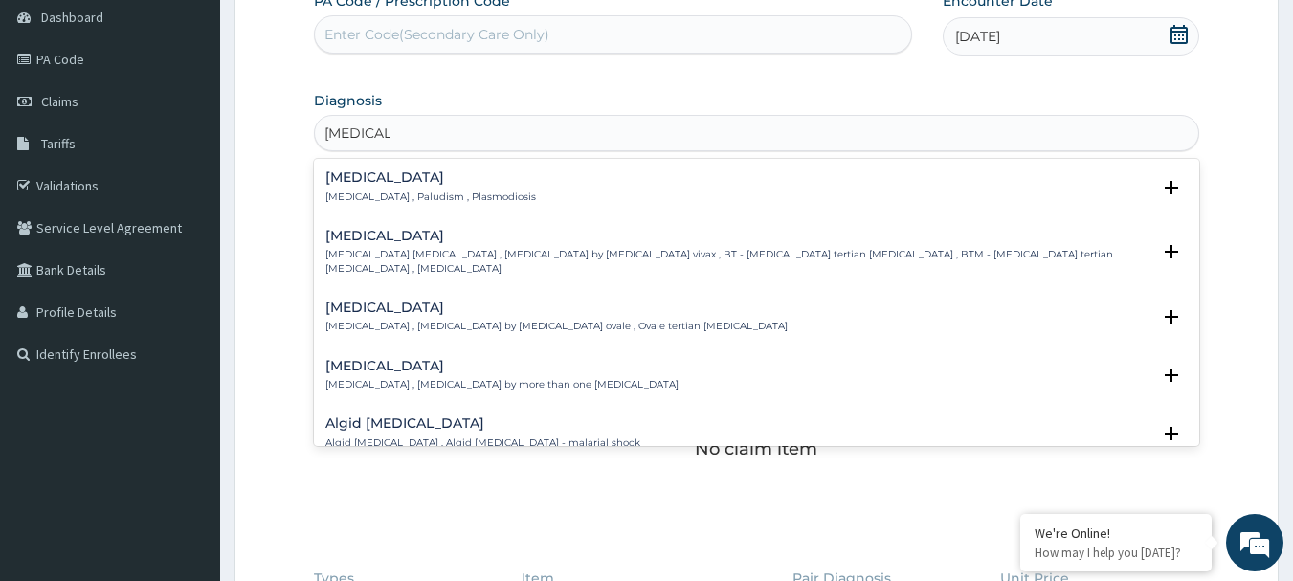
click at [400, 205] on div "Malaria Malaria , Paludism , Plasmodiosis Select Status Query Query covers susp…" at bounding box center [756, 191] width 863 height 43
click at [425, 186] on div "[MEDICAL_DATA] [MEDICAL_DATA] , Paludism , Plasmodiosis" at bounding box center [430, 186] width 210 height 33
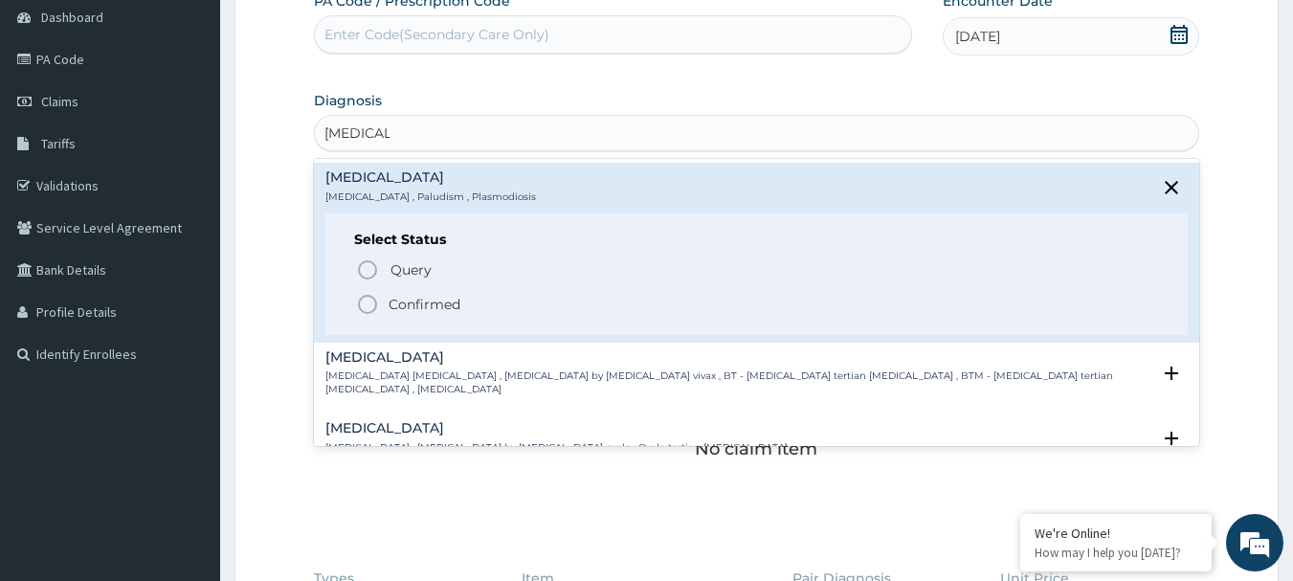
click at [452, 305] on p "Confirmed" at bounding box center [424, 304] width 72 height 19
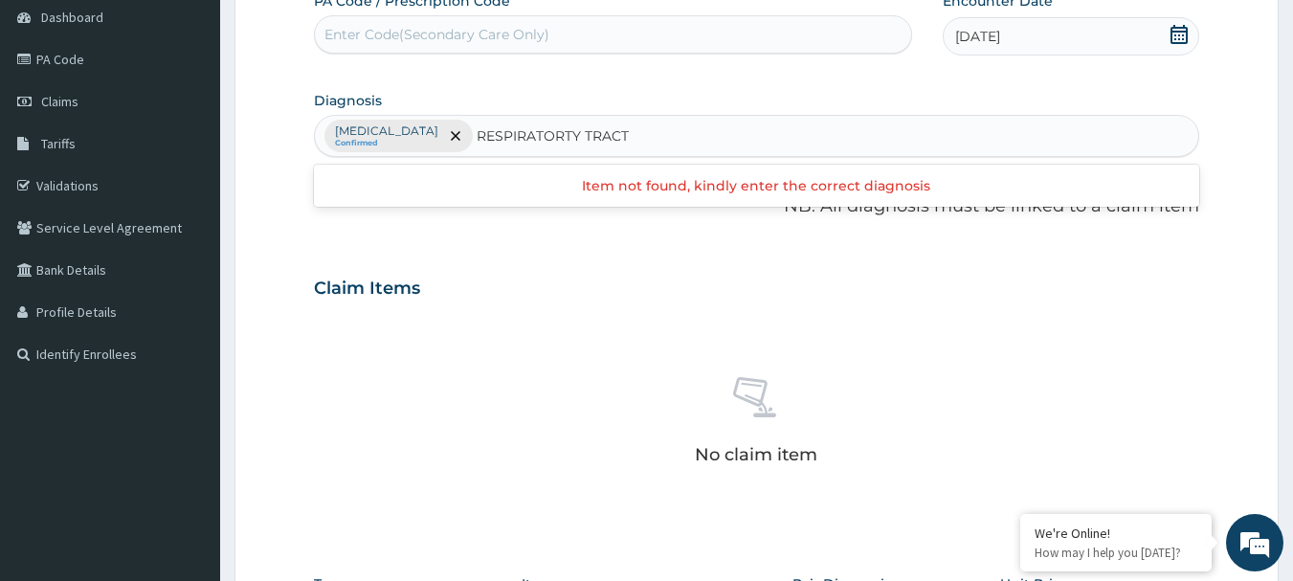
click at [511, 140] on input "RESPIRATORTY TRACT" at bounding box center [552, 135] width 153 height 19
type input "RESPIRATORY TRACT"
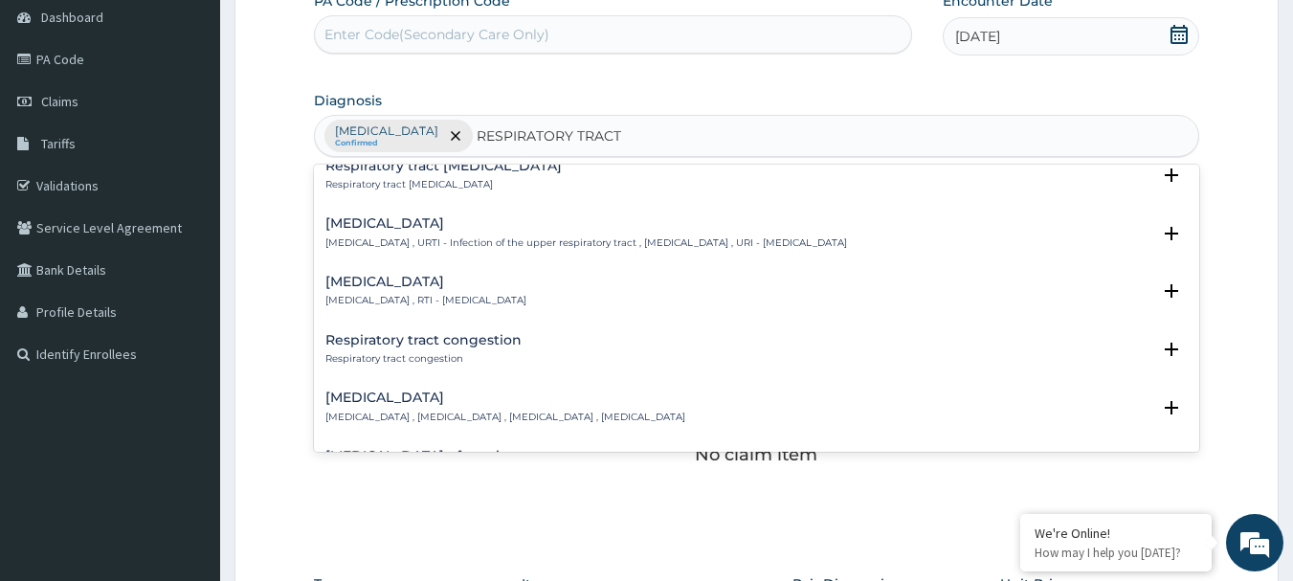
scroll to position [96, 0]
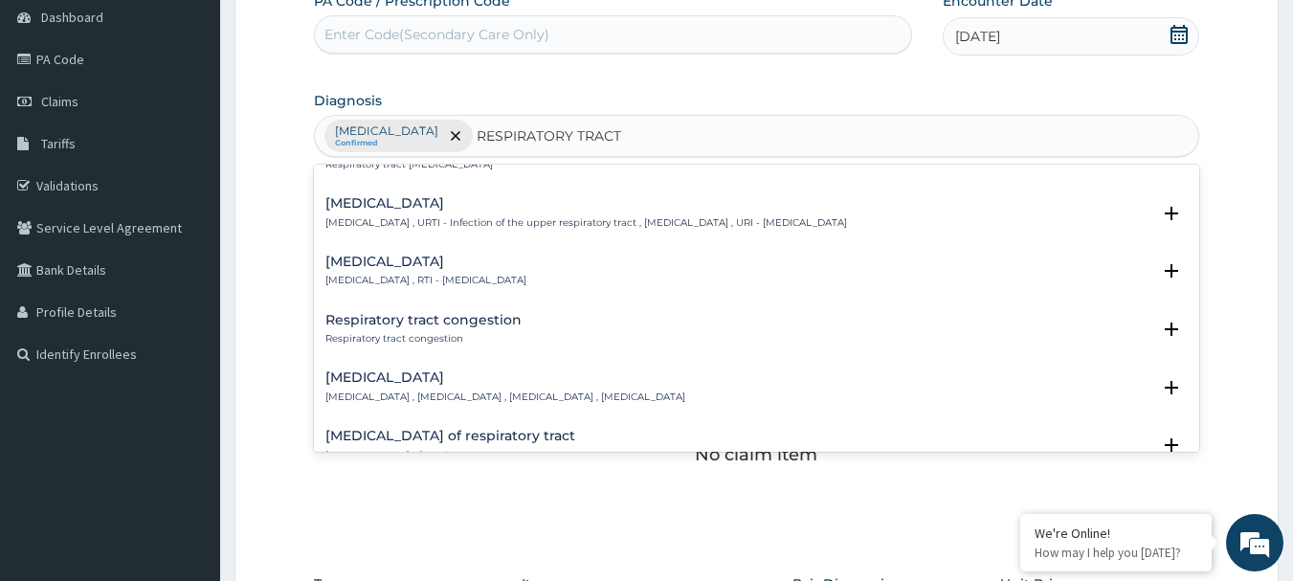
click at [487, 210] on h4 "Upper respiratory infection" at bounding box center [585, 203] width 521 height 14
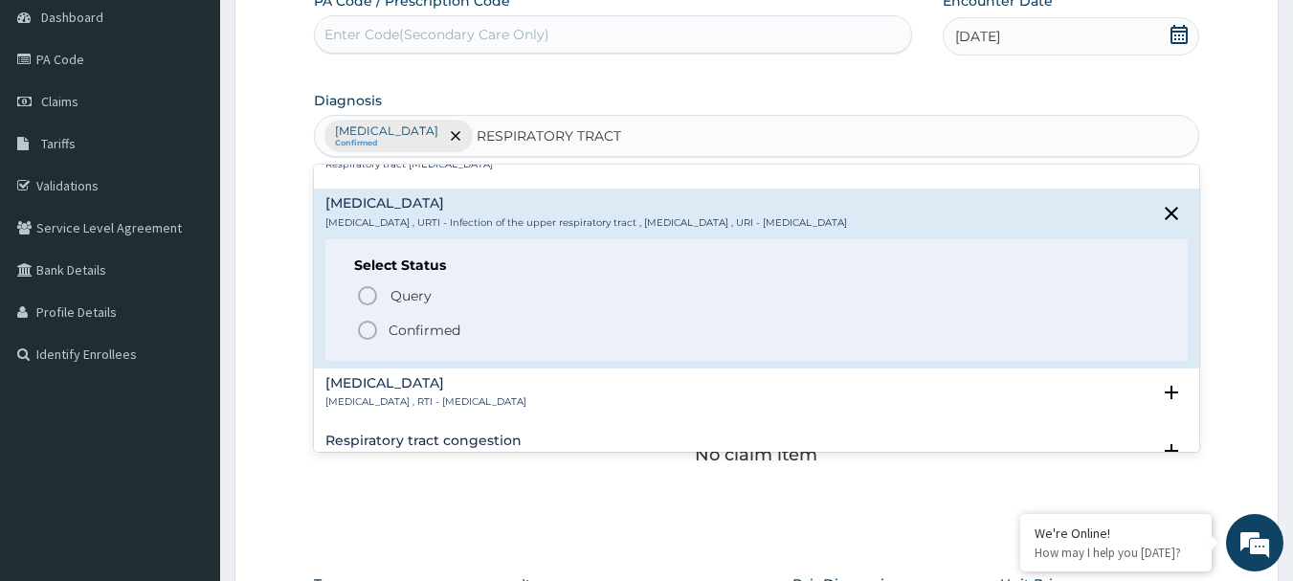
click at [475, 327] on span "Confirmed" at bounding box center [758, 330] width 804 height 23
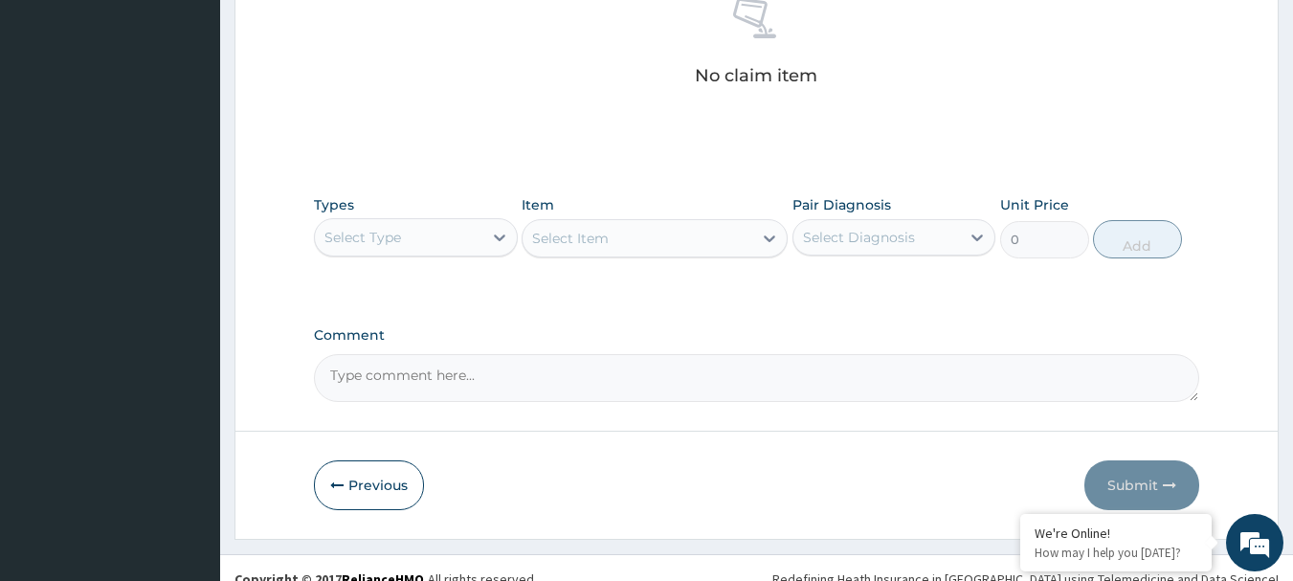
scroll to position [574, 0]
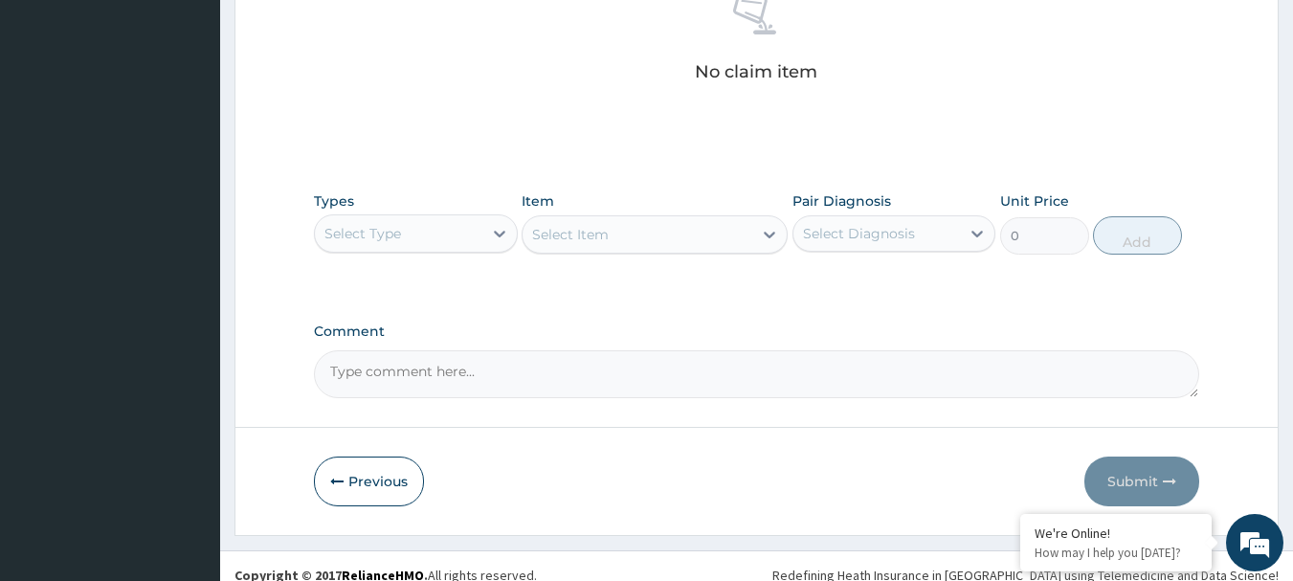
click at [482, 245] on div at bounding box center [499, 233] width 34 height 34
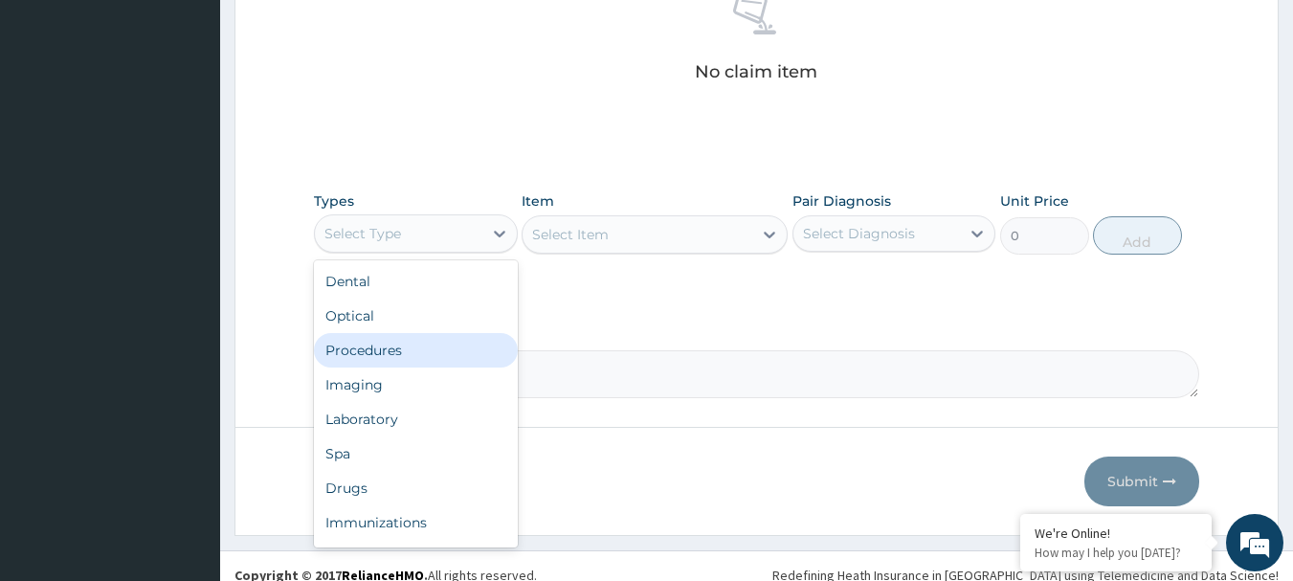
click at [448, 355] on div "Procedures" at bounding box center [416, 350] width 204 height 34
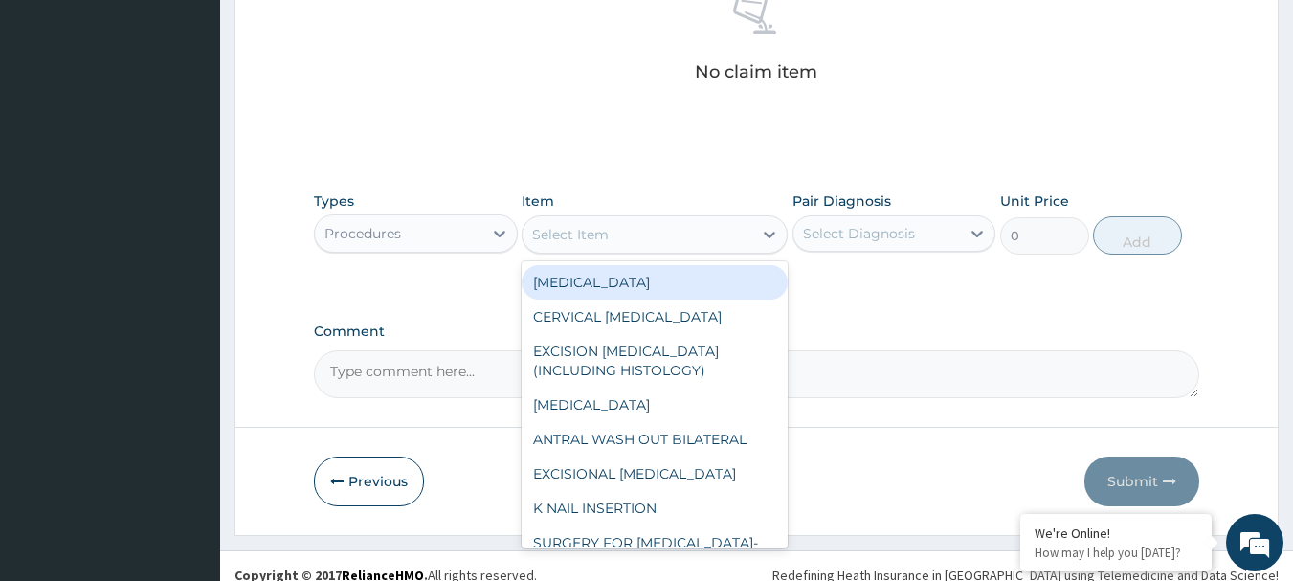
click at [592, 236] on div "Select Item" at bounding box center [570, 234] width 77 height 19
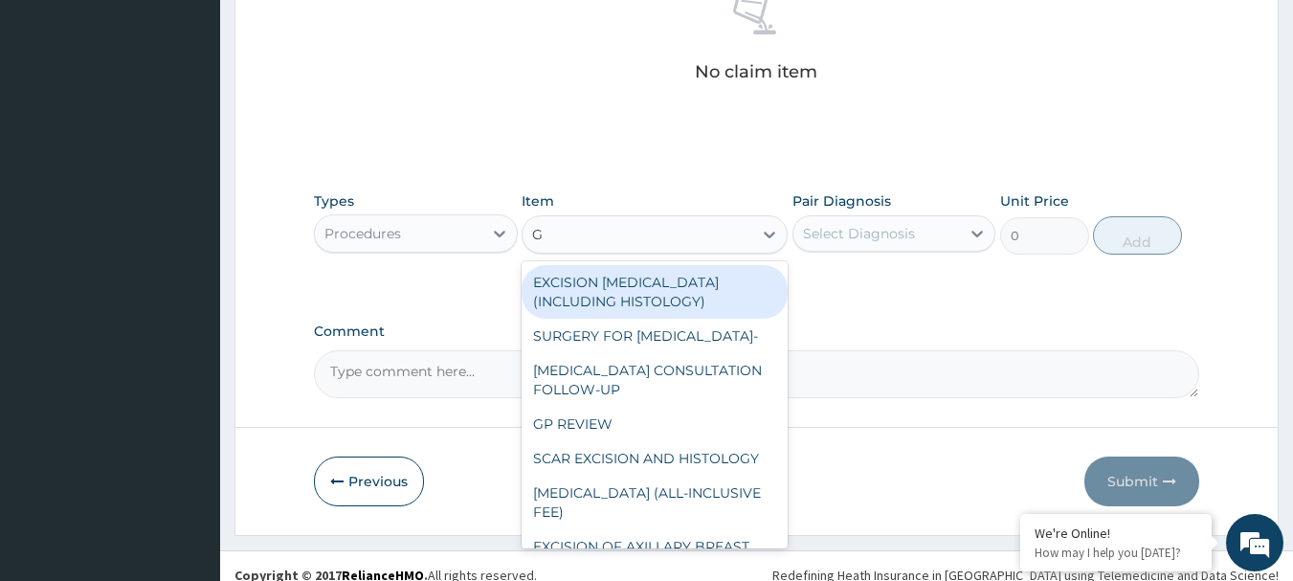
type input "GP"
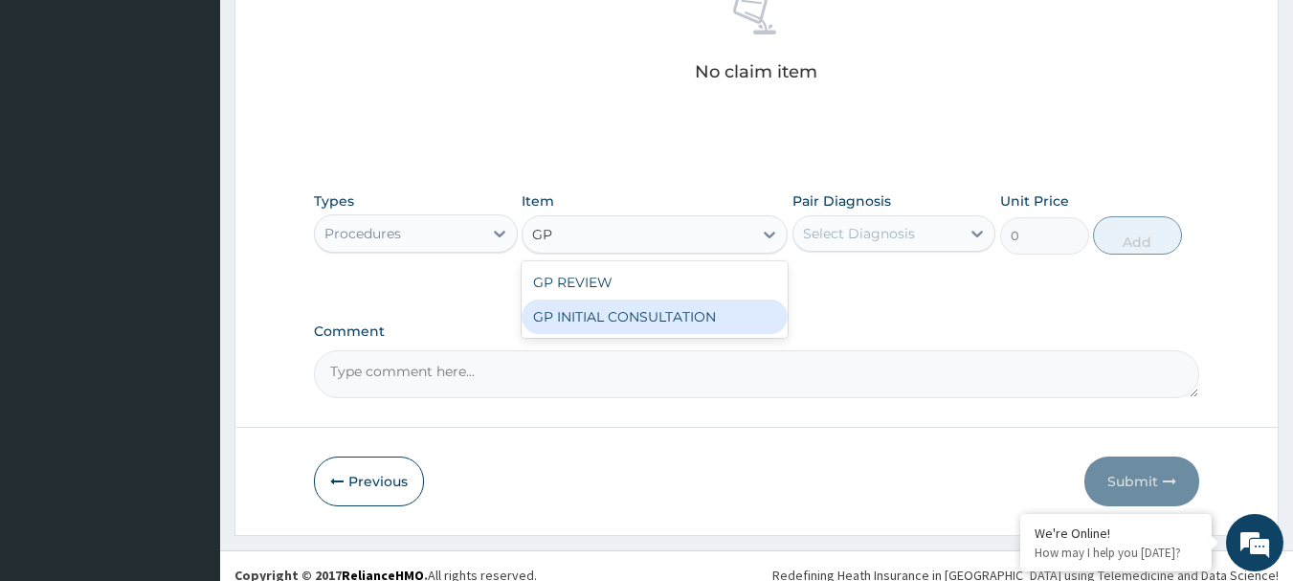
click at [622, 325] on div "GP INITIAL CONSULTATION" at bounding box center [654, 316] width 266 height 34
type input "2000"
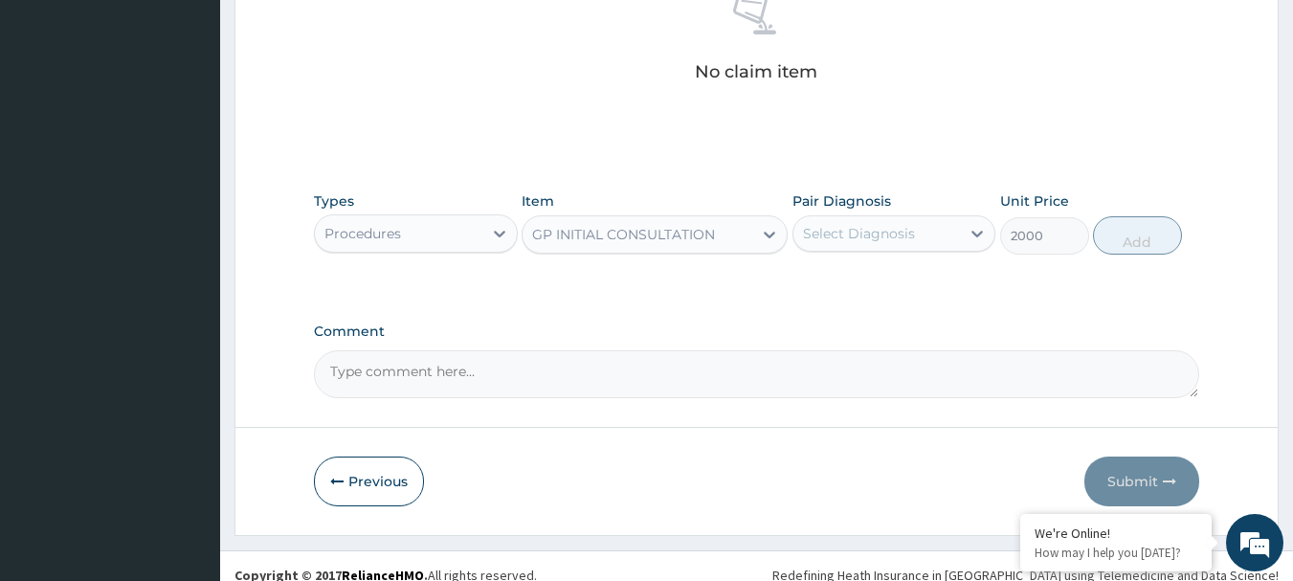
click at [831, 236] on div "Select Diagnosis" at bounding box center [859, 233] width 112 height 19
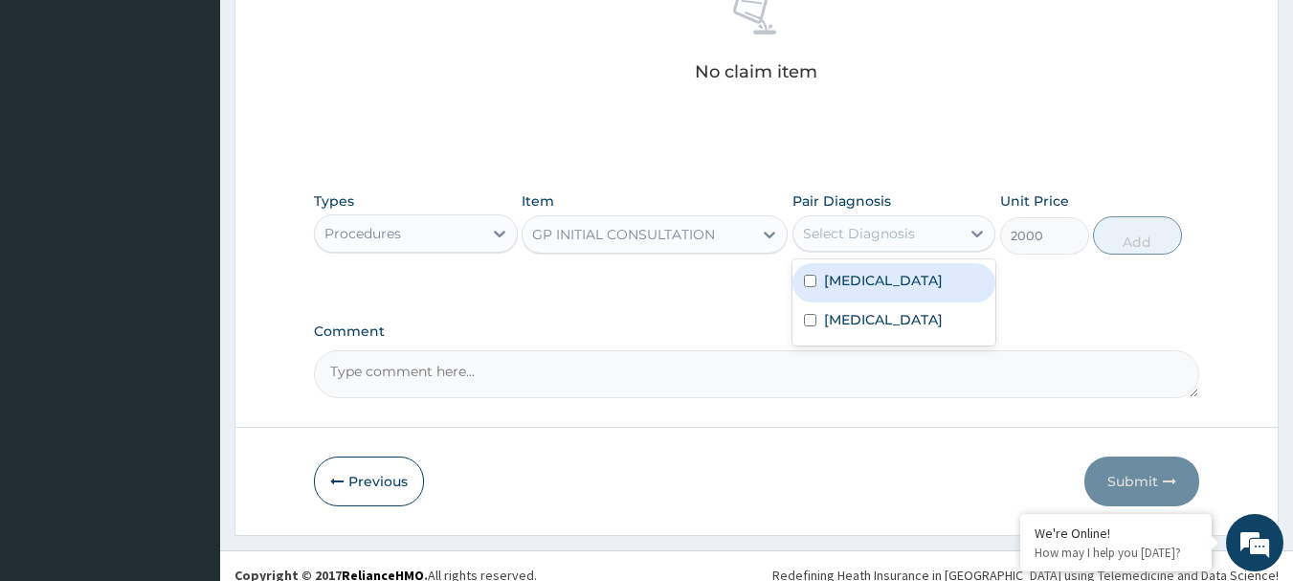
click at [849, 276] on label "Malaria" at bounding box center [883, 280] width 119 height 19
checkbox input "false"
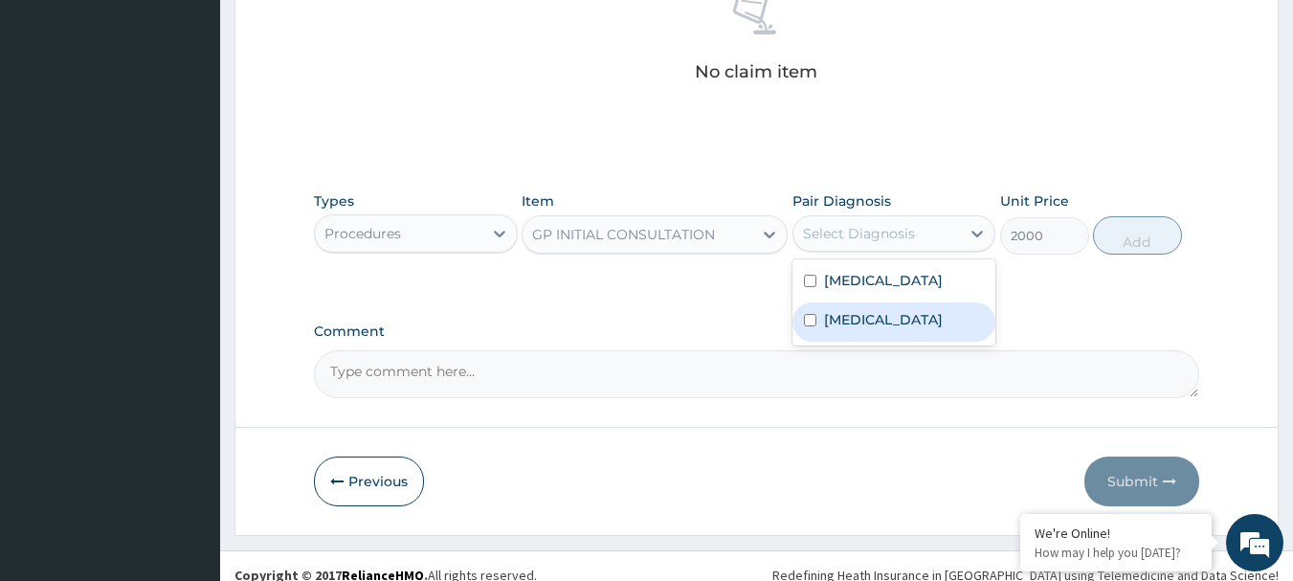
click at [887, 329] on label "Upper respiratory infection" at bounding box center [883, 319] width 119 height 19
checkbox input "true"
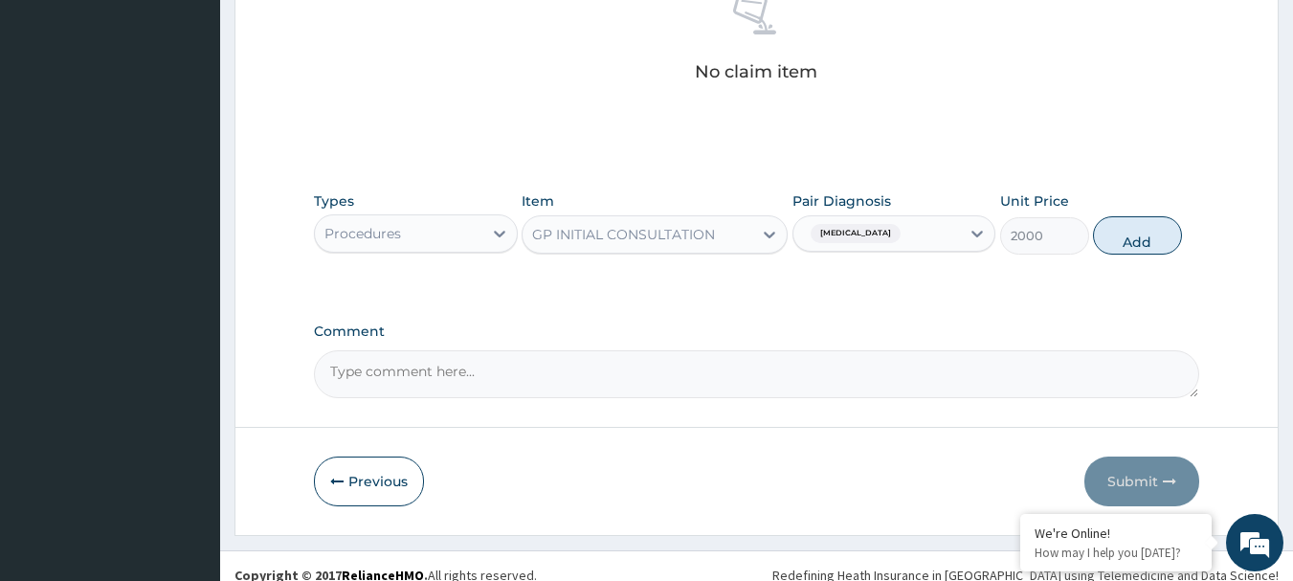
click at [1136, 252] on button "Add" at bounding box center [1137, 235] width 89 height 38
type input "0"
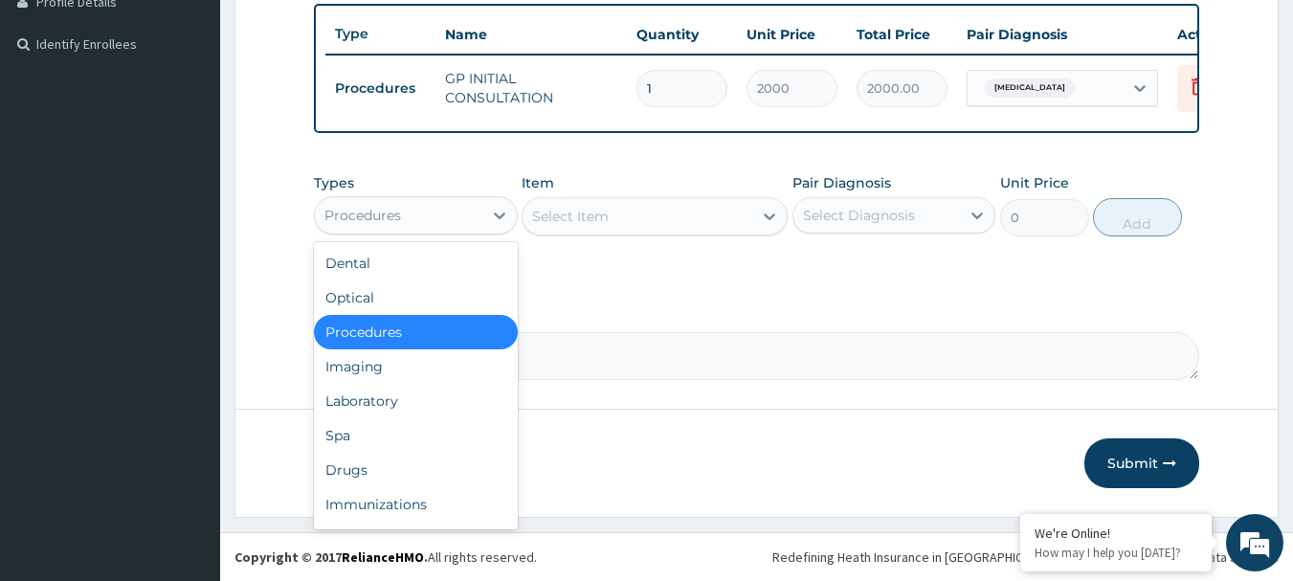
click at [430, 198] on div "Procedures" at bounding box center [416, 215] width 204 height 38
click at [404, 394] on div "Laboratory" at bounding box center [416, 401] width 204 height 34
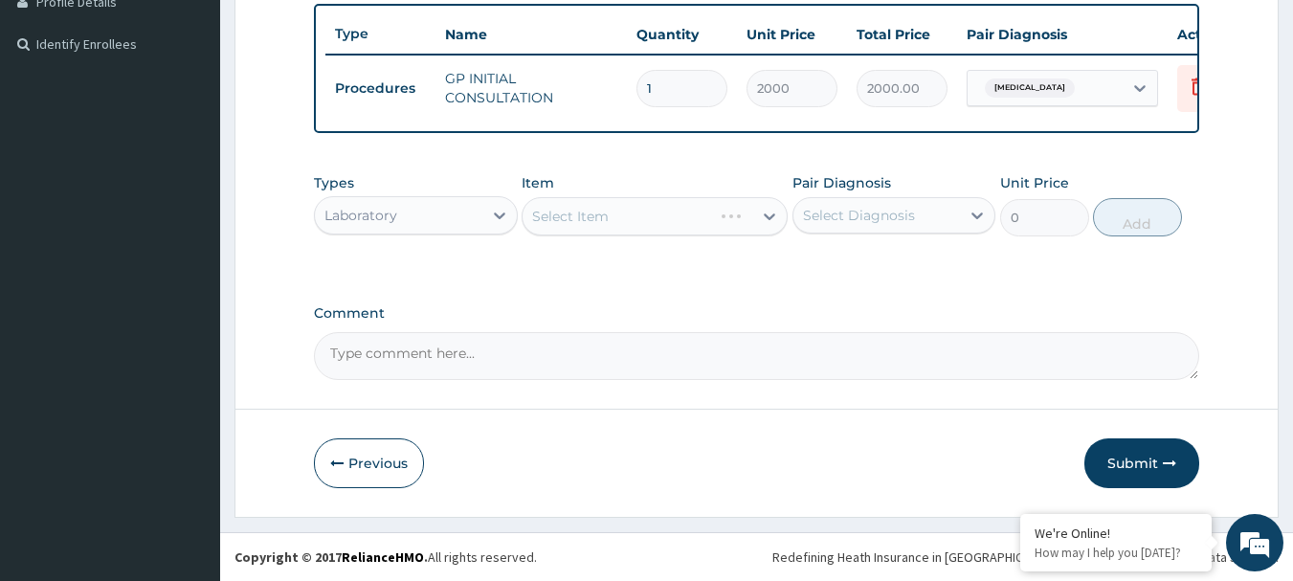
click at [404, 394] on form "Step 2 of 2 PA Code / Prescription Code Enter Code(Secondary Care Only) Encount…" at bounding box center [756, 58] width 1044 height 917
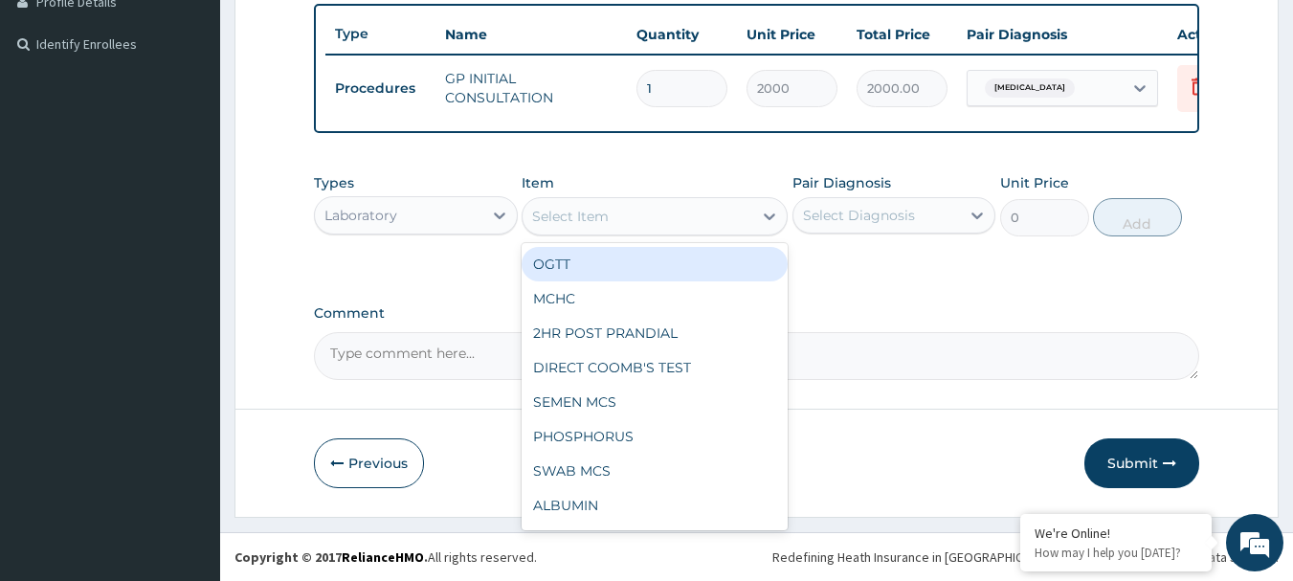
click at [624, 210] on div "Select Item" at bounding box center [637, 216] width 230 height 31
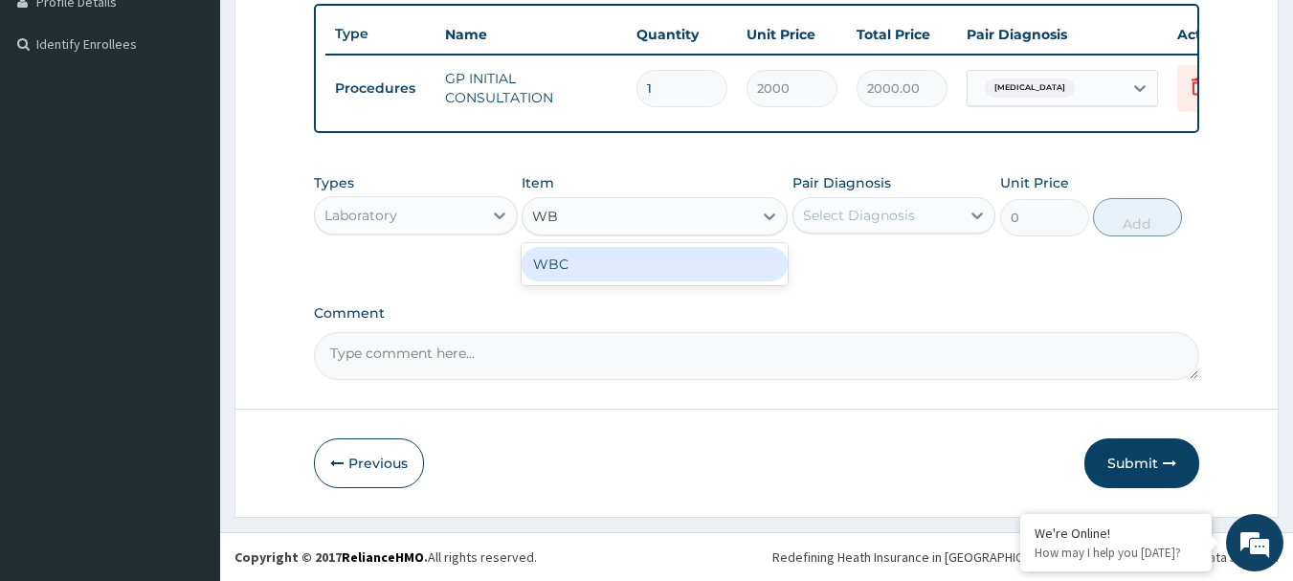
type input "WBC"
click at [631, 272] on div "WBC" at bounding box center [654, 264] width 266 height 34
type input "1350"
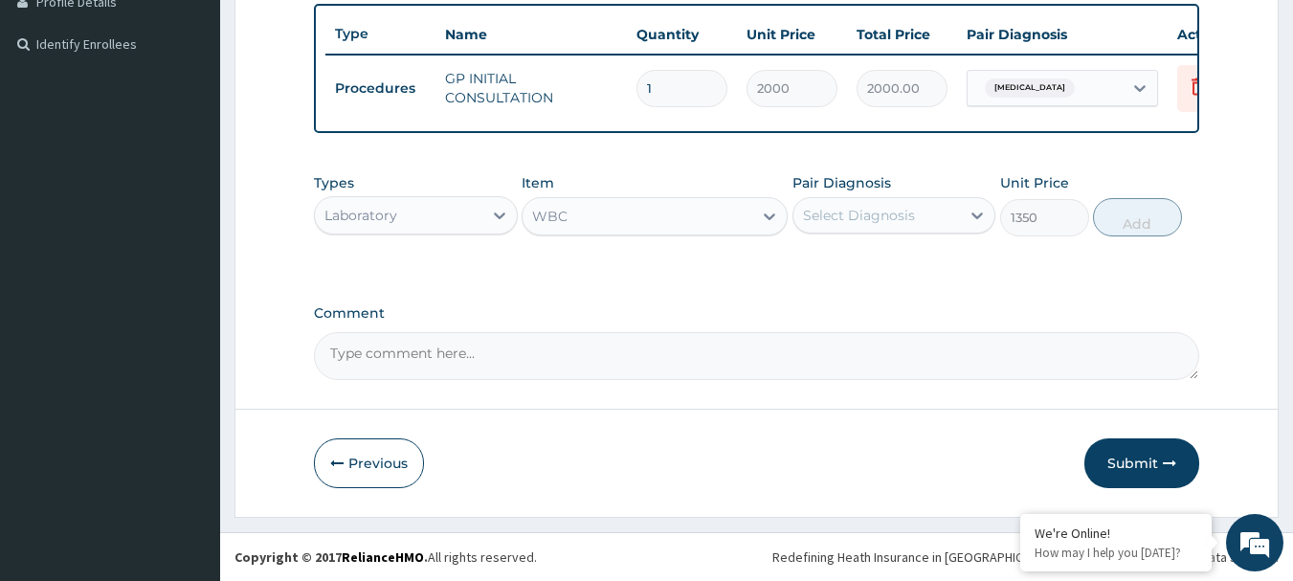
click at [873, 207] on div "Select Diagnosis" at bounding box center [859, 215] width 112 height 19
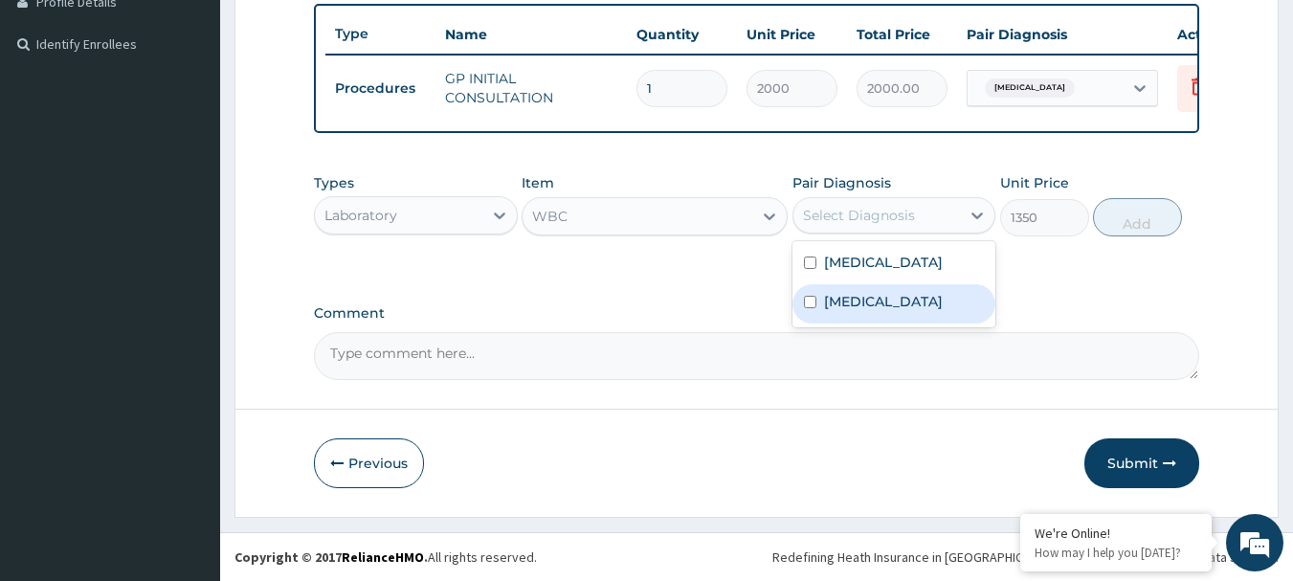
click at [895, 311] on label "Upper respiratory infection" at bounding box center [883, 301] width 119 height 19
checkbox input "true"
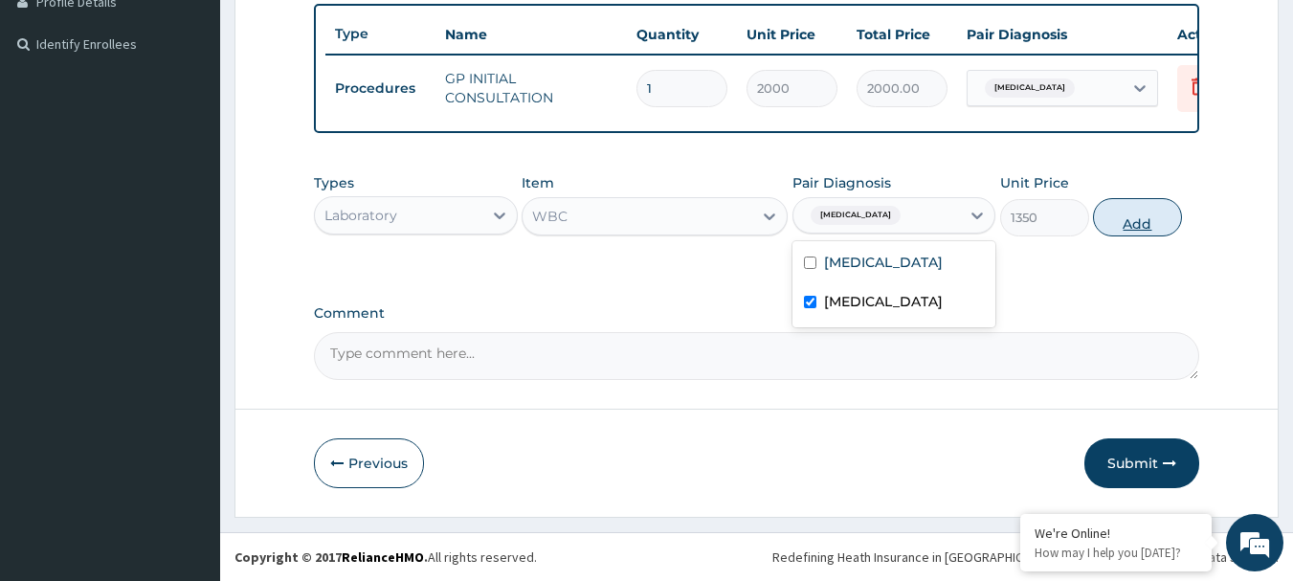
click at [1180, 213] on button "Add" at bounding box center [1137, 217] width 89 height 38
type input "0"
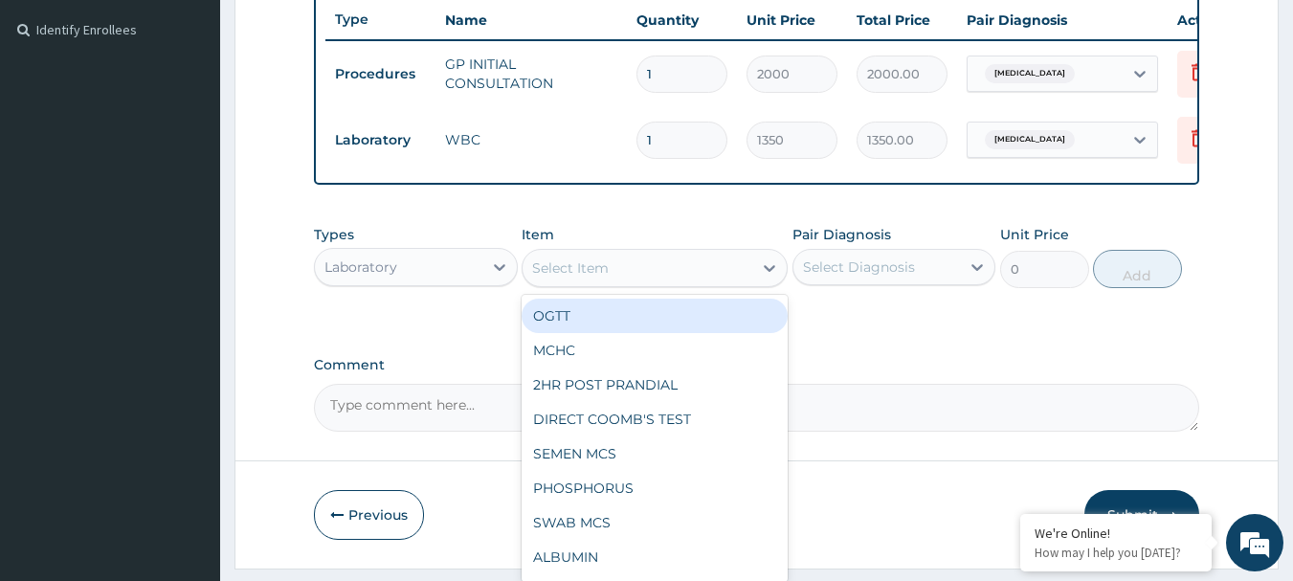
click at [665, 283] on div "Select Item" at bounding box center [637, 268] width 230 height 31
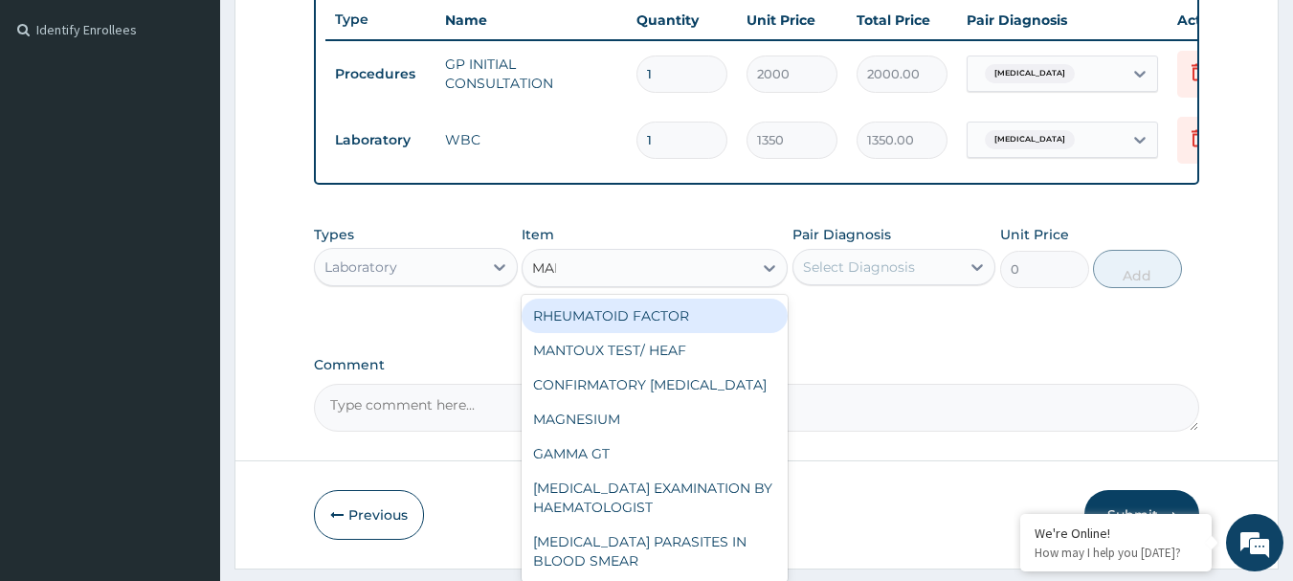
type input "MALA"
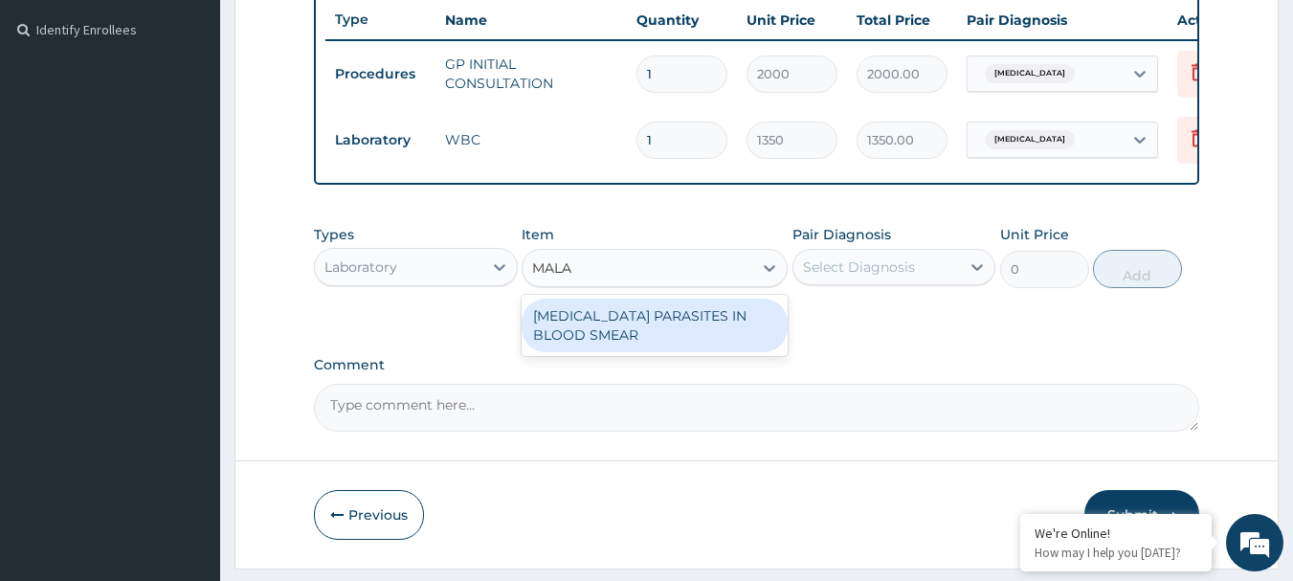
click at [707, 321] on div "MALARIA PARASITES IN BLOOD SMEAR" at bounding box center [654, 326] width 266 height 54
type input "1000"
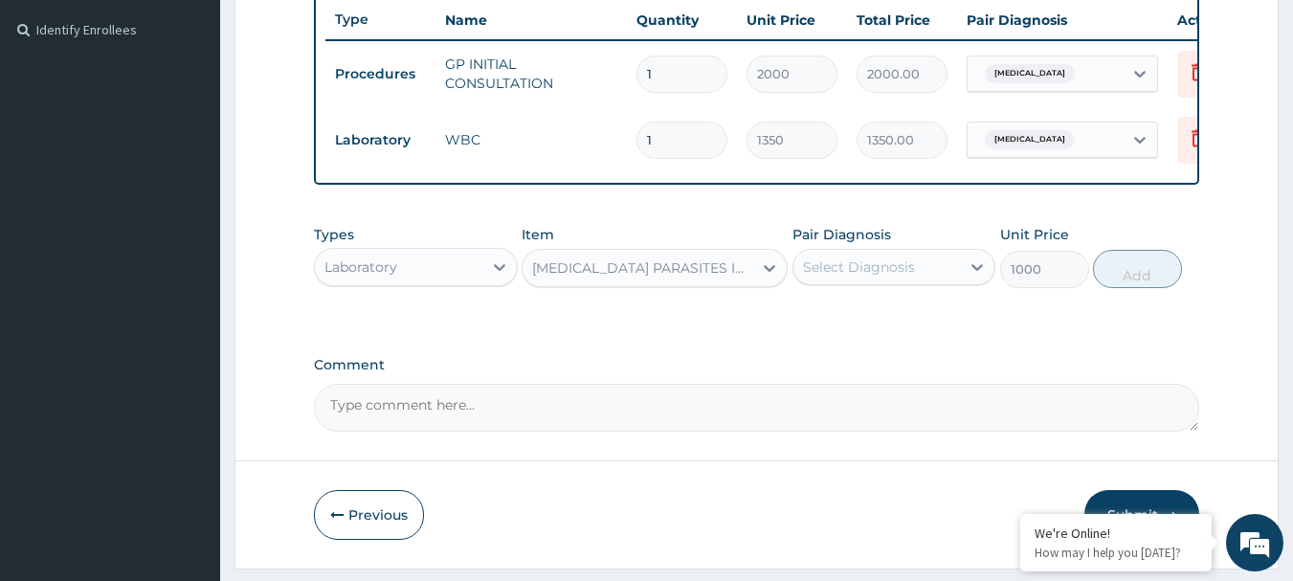
click at [896, 282] on div "Select Diagnosis" at bounding box center [876, 267] width 167 height 31
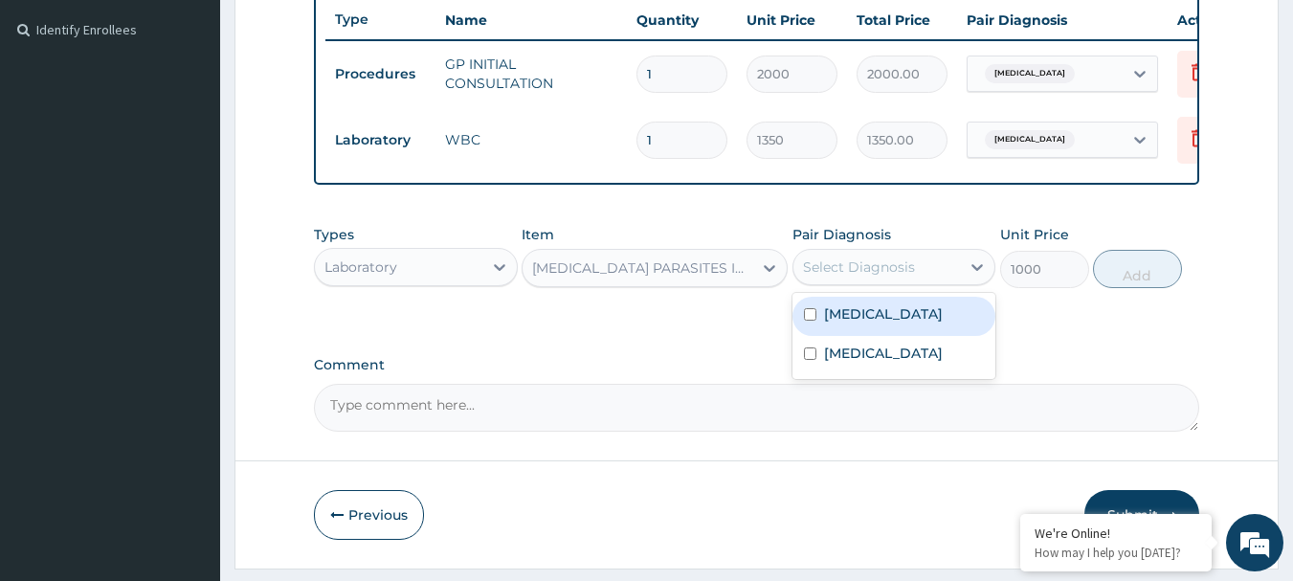
click at [900, 321] on div "Malaria" at bounding box center [894, 316] width 204 height 39
checkbox input "true"
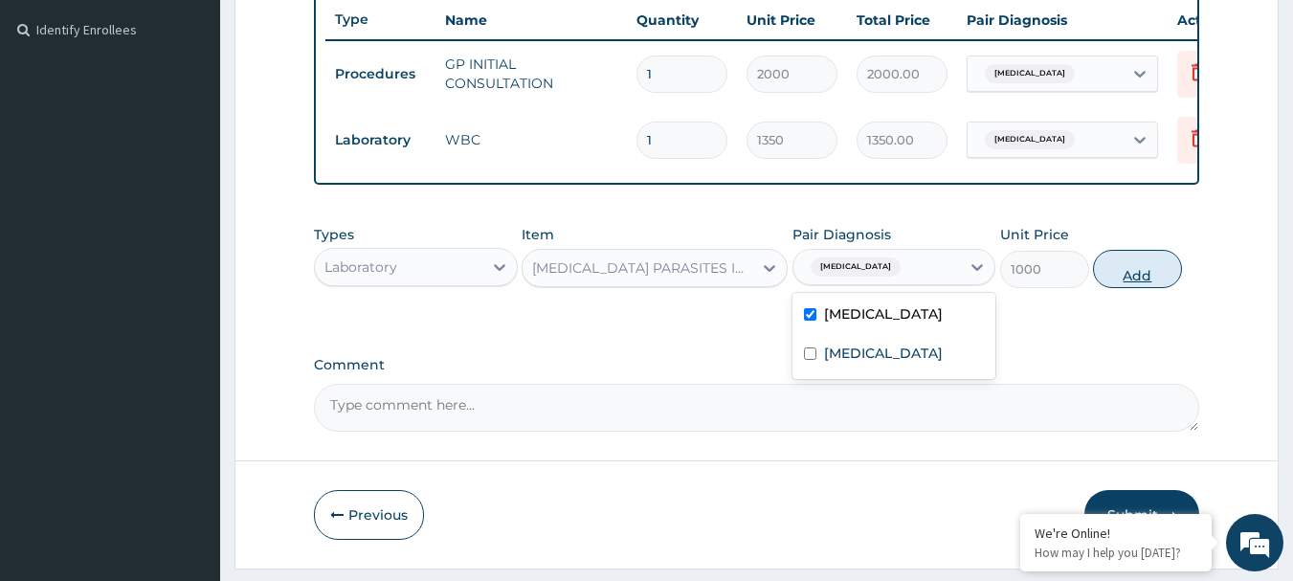
click at [1142, 285] on button "Add" at bounding box center [1137, 269] width 89 height 38
type input "0"
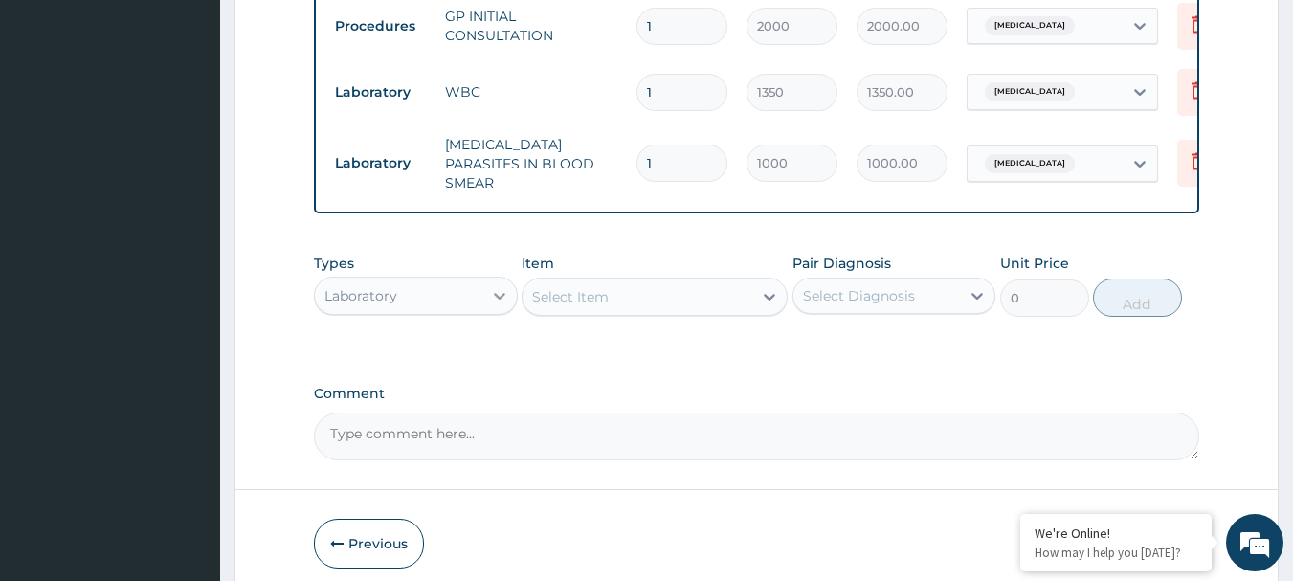
scroll to position [648, 0]
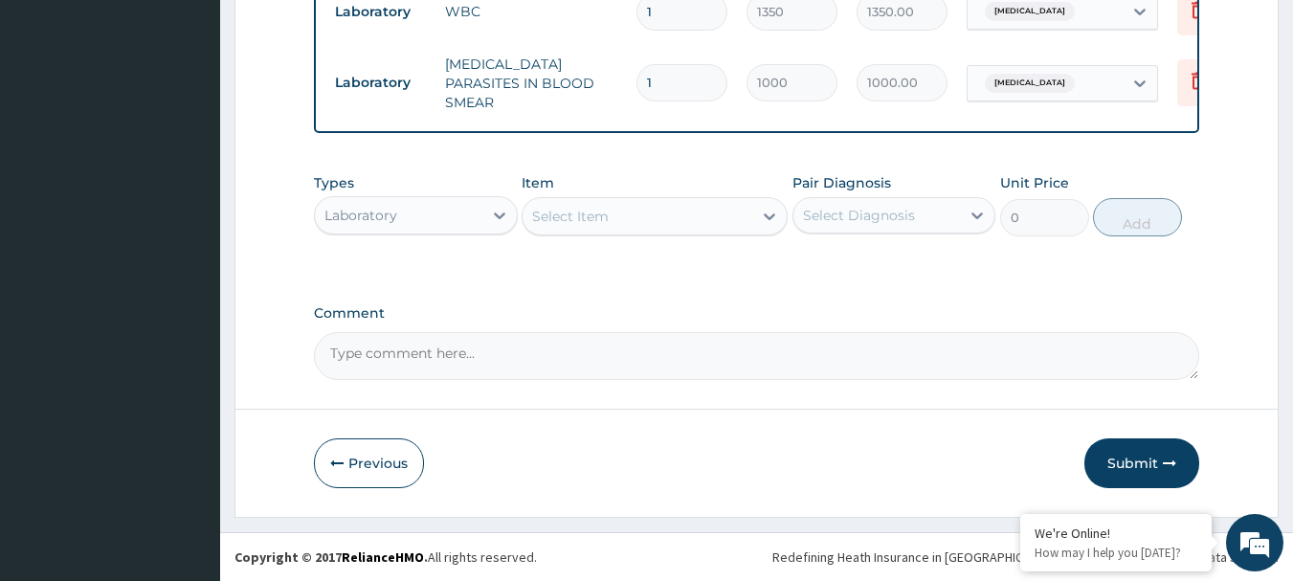
drag, startPoint x: 461, startPoint y: 213, endPoint x: 454, endPoint y: 227, distance: 15.0
click at [456, 213] on div "Laboratory" at bounding box center [398, 215] width 167 height 31
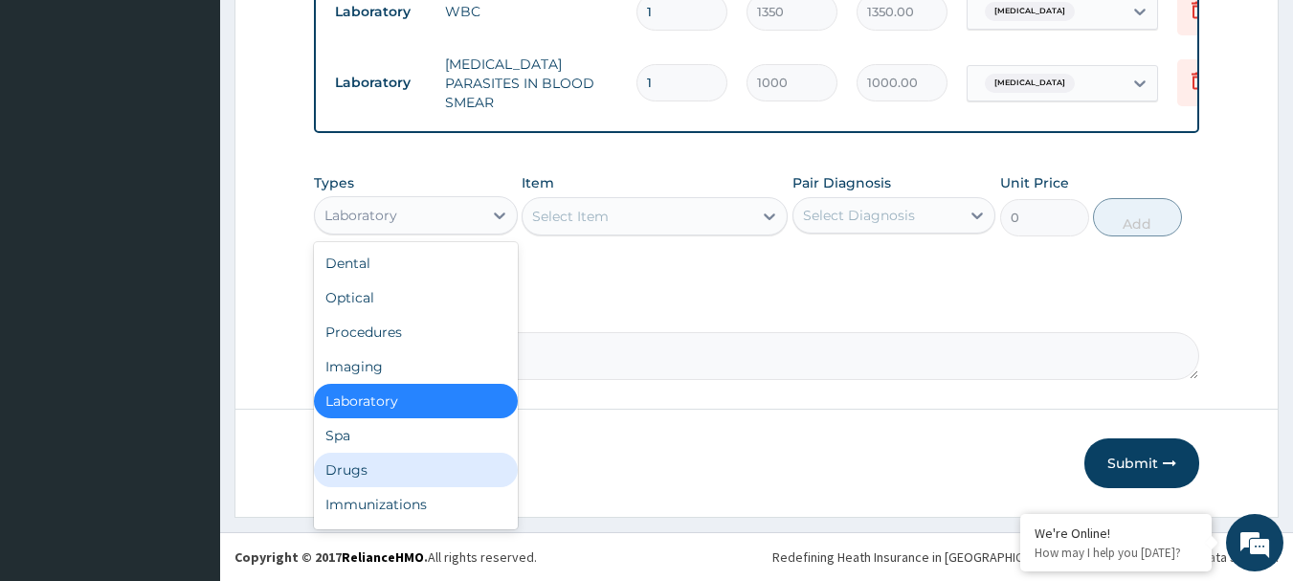
click at [402, 473] on div "Drugs" at bounding box center [416, 470] width 204 height 34
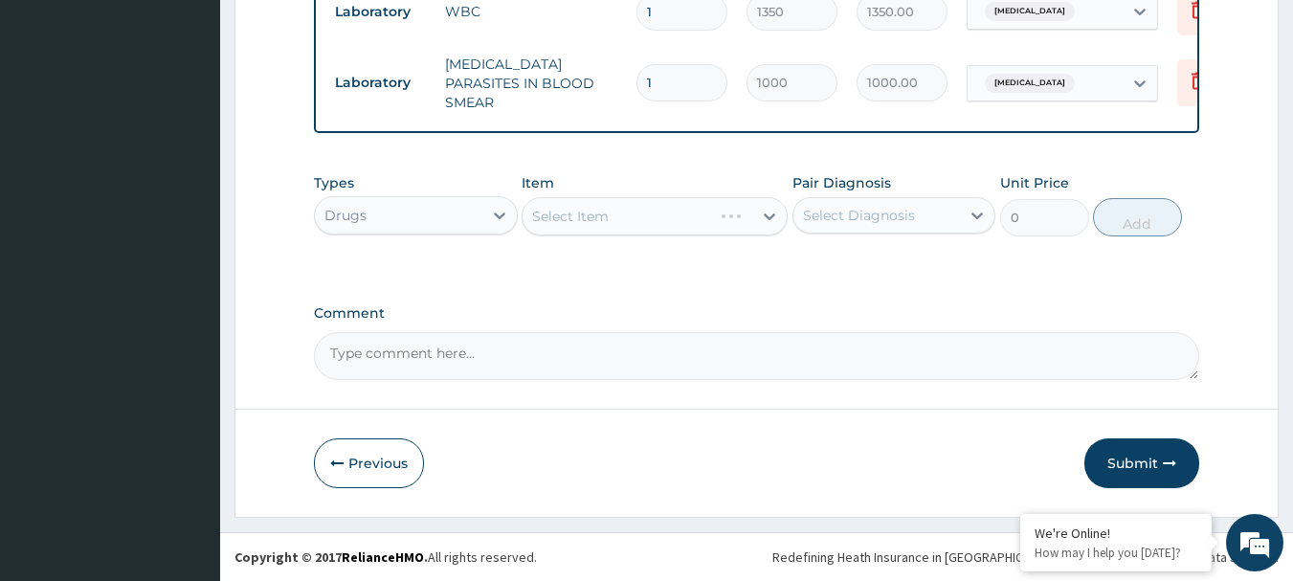
click at [631, 222] on div "Select Item" at bounding box center [654, 216] width 266 height 38
click at [675, 203] on div "Select Item" at bounding box center [637, 216] width 230 height 31
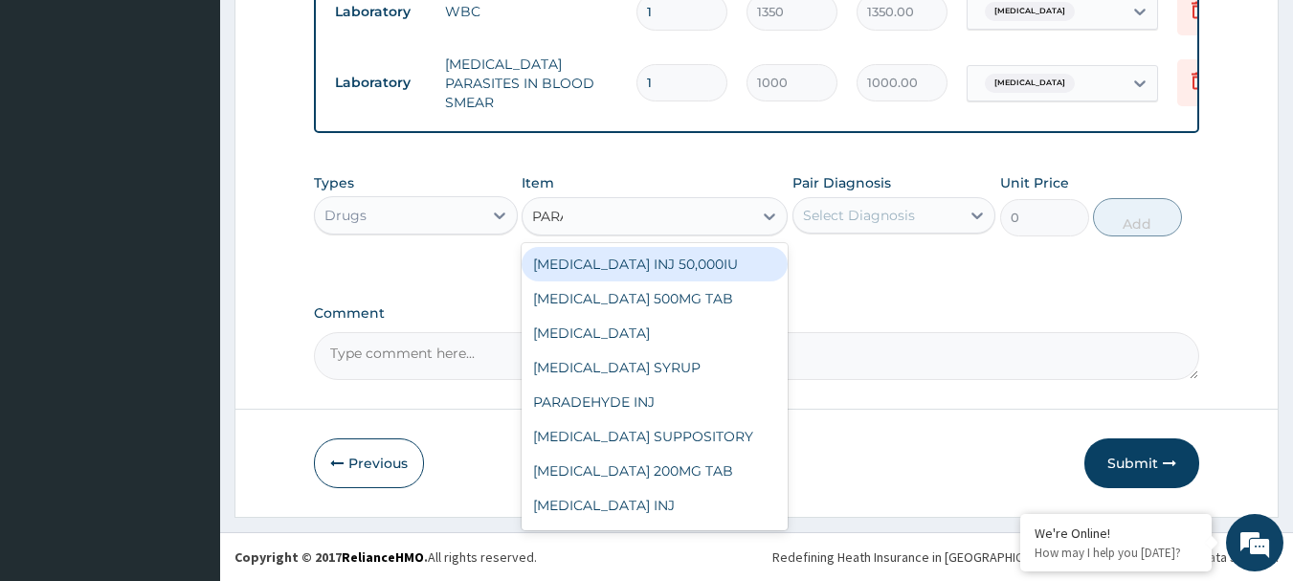
type input "PARAC"
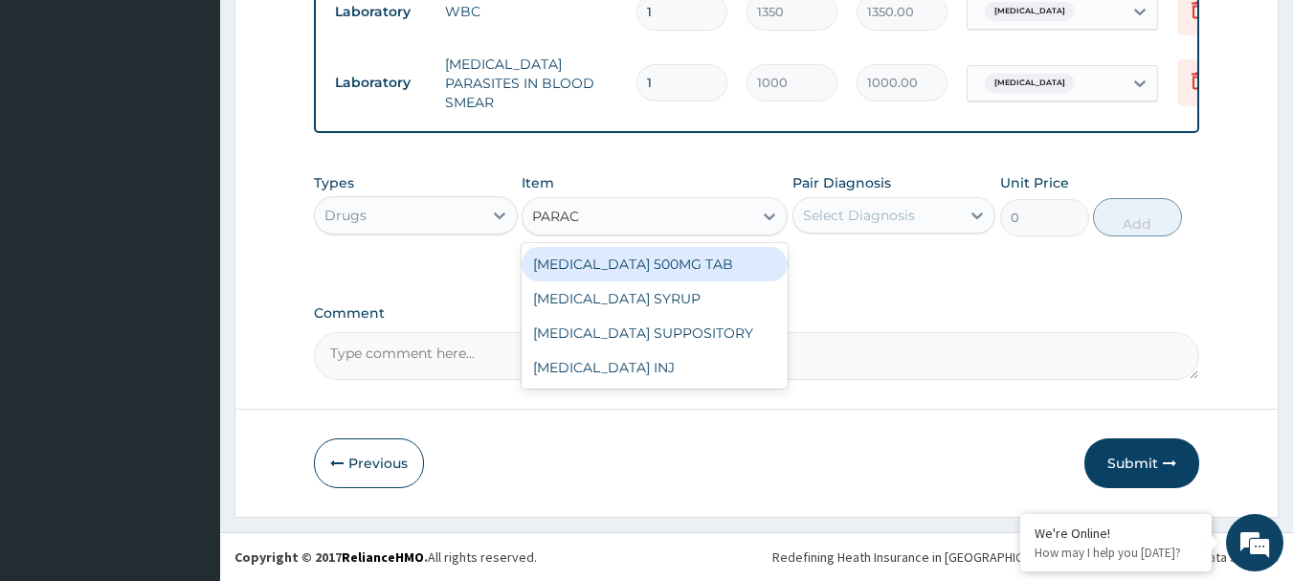
click at [677, 255] on div "PARACETAMOL 500MG TAB" at bounding box center [654, 264] width 266 height 34
type input "15"
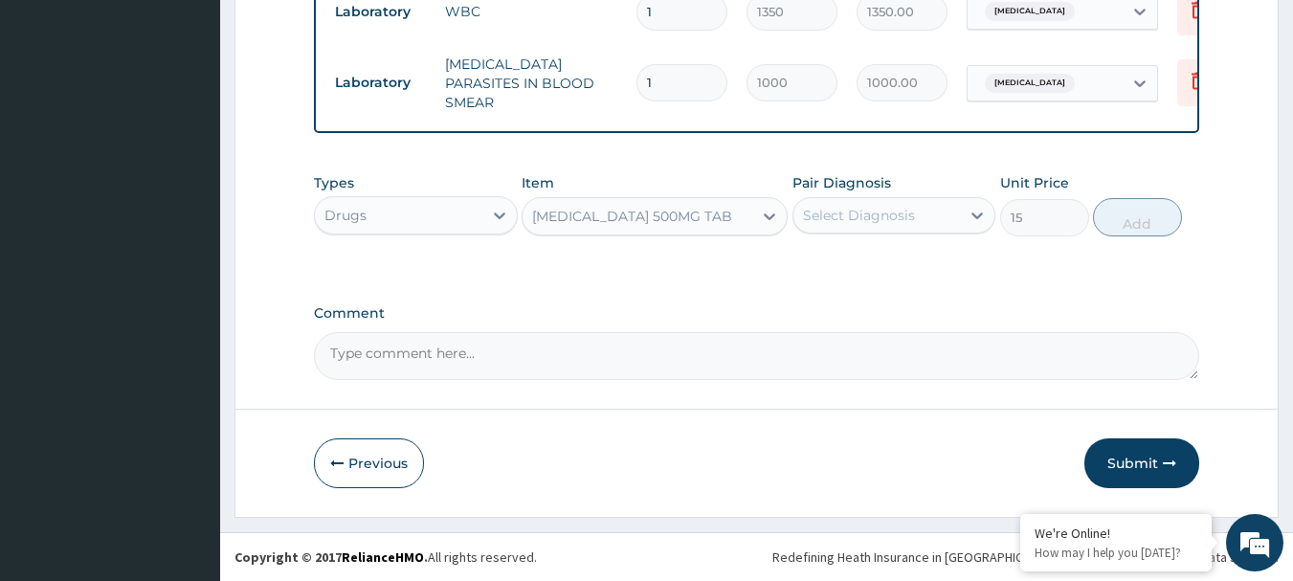
click at [860, 234] on div "Pair Diagnosis Select Diagnosis" at bounding box center [894, 204] width 204 height 63
click at [869, 225] on div "Select Diagnosis" at bounding box center [876, 215] width 167 height 31
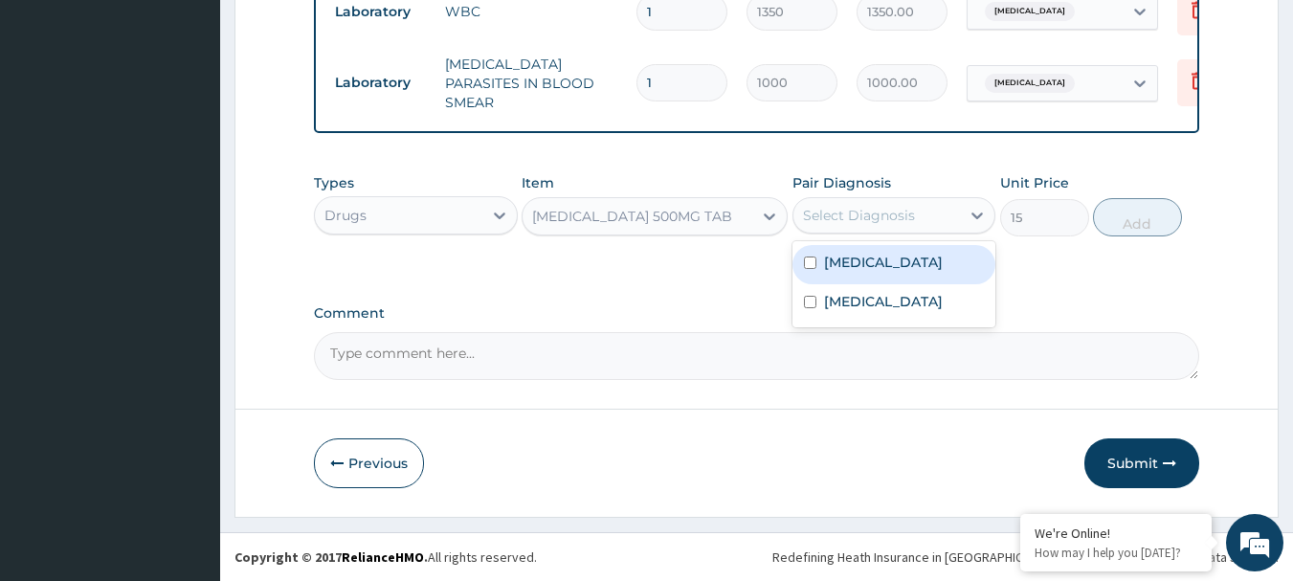
click at [852, 272] on div "Malaria" at bounding box center [894, 264] width 204 height 39
checkbox input "true"
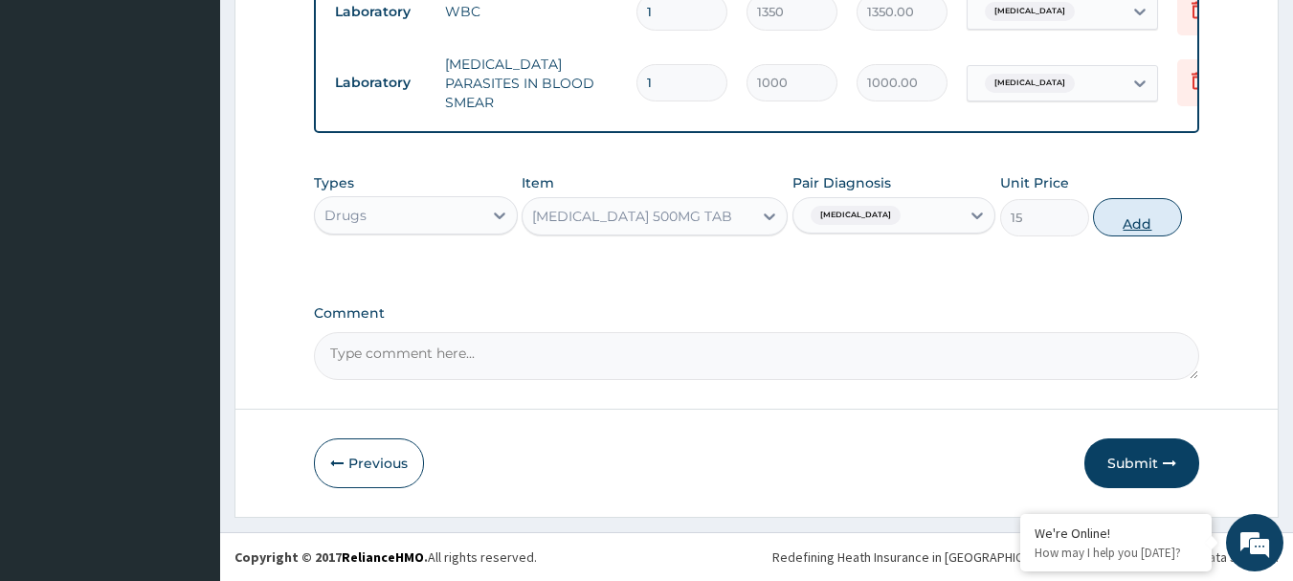
click at [1171, 223] on button "Add" at bounding box center [1137, 217] width 89 height 38
type input "0"
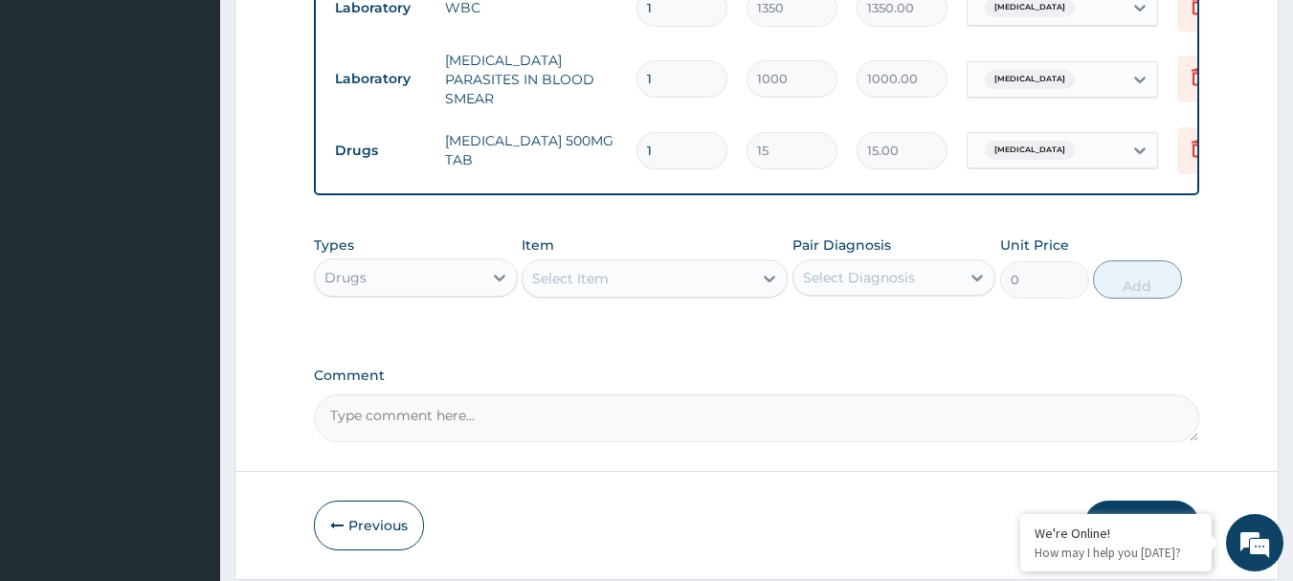
type input "18"
type input "270.00"
type input "18"
click at [689, 290] on div "Select Item" at bounding box center [637, 278] width 230 height 31
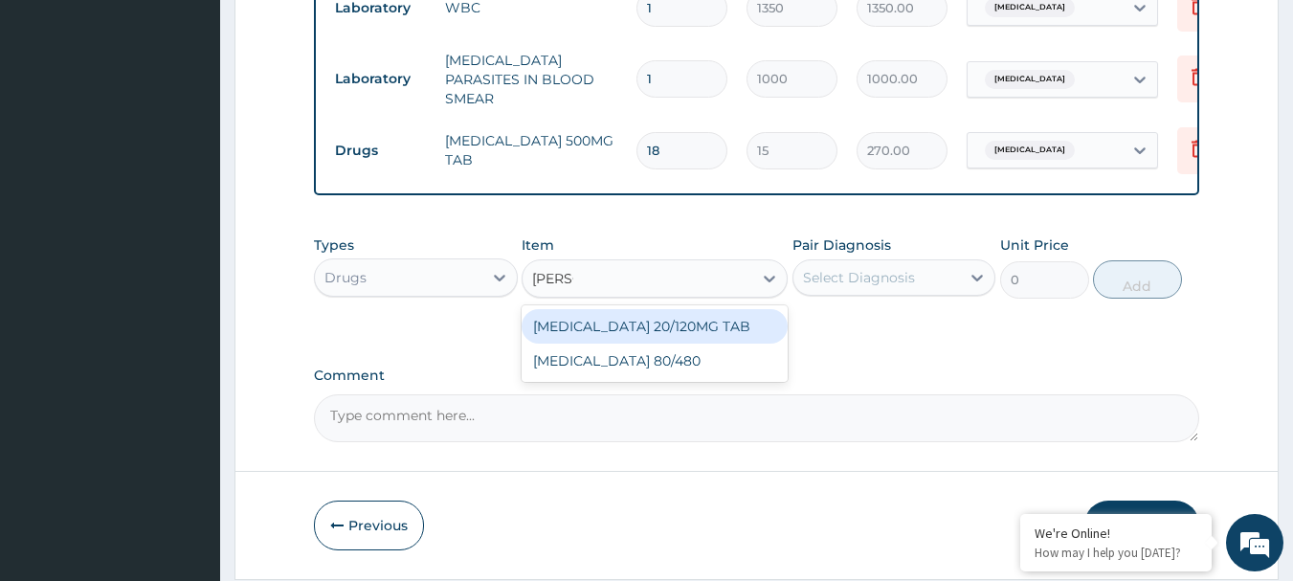
type input "COART"
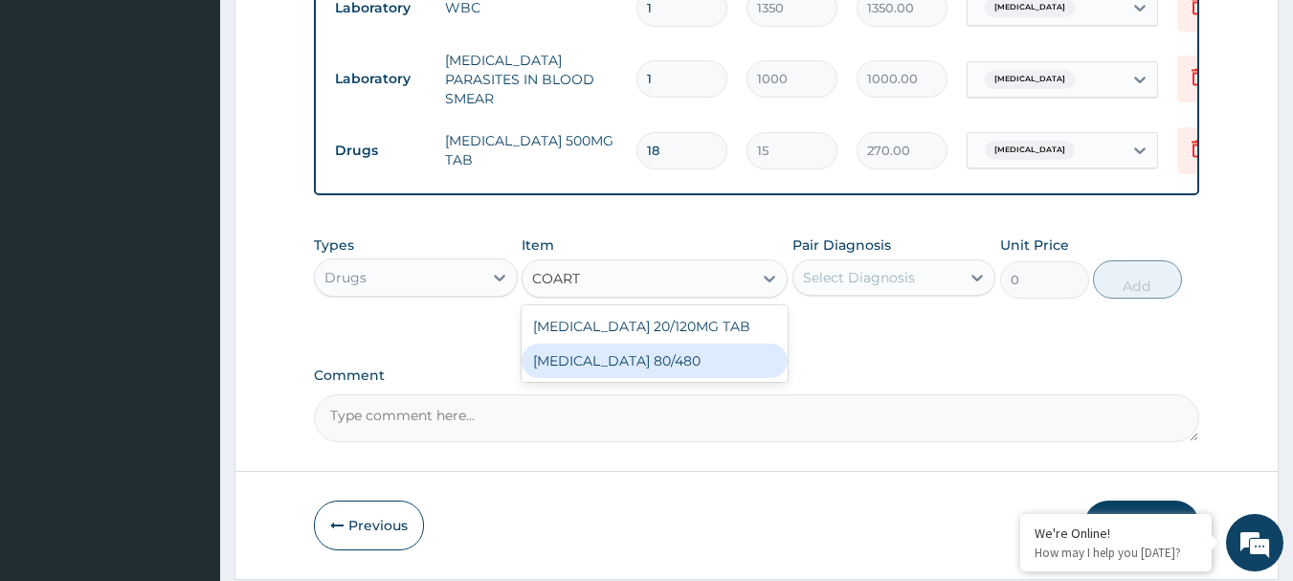
drag, startPoint x: 632, startPoint y: 362, endPoint x: 699, endPoint y: 366, distance: 67.1
click at [632, 360] on div "COARTEM 80/480" at bounding box center [654, 360] width 266 height 34
type input "312"
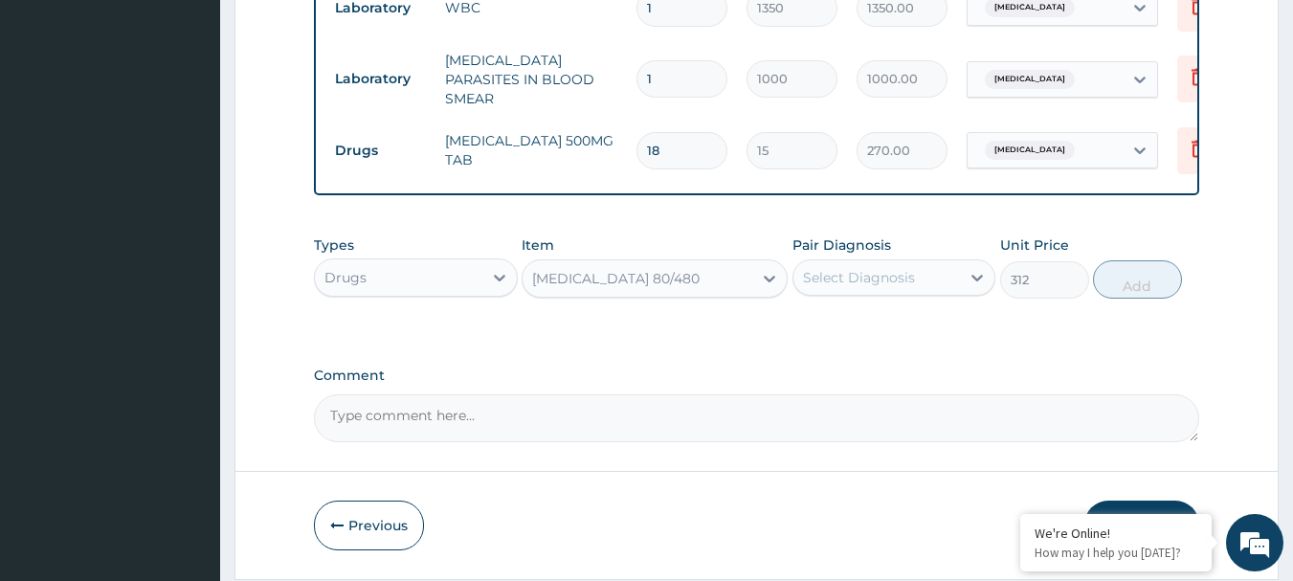
click at [871, 282] on div "Select Diagnosis" at bounding box center [859, 277] width 112 height 19
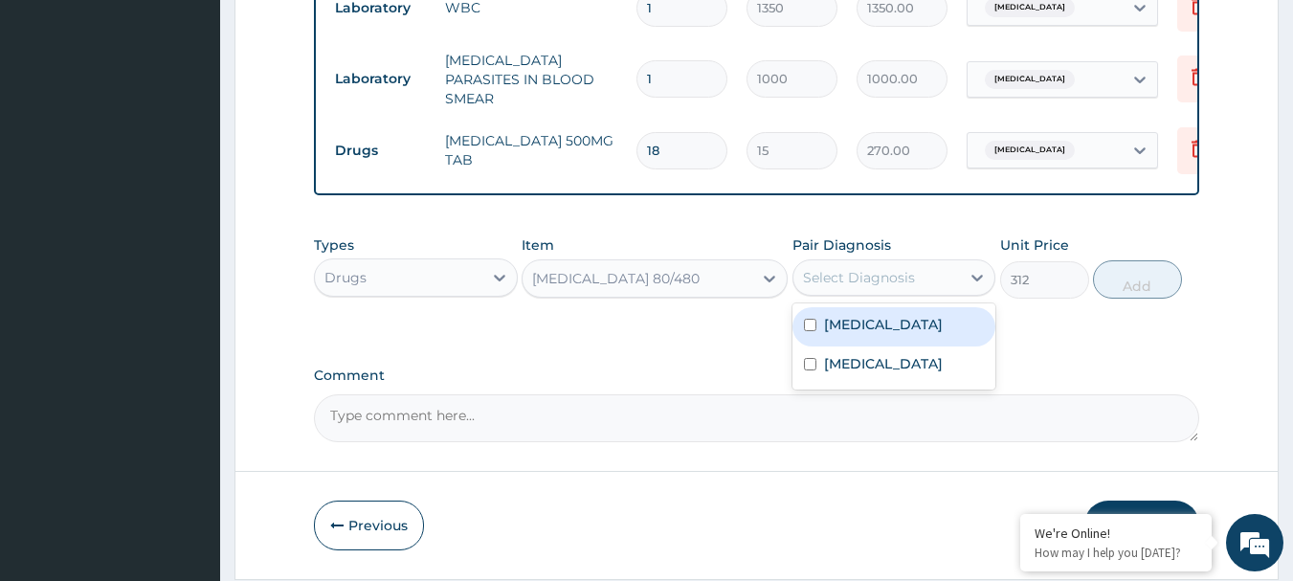
click at [871, 328] on label "Malaria" at bounding box center [883, 324] width 119 height 19
checkbox input "true"
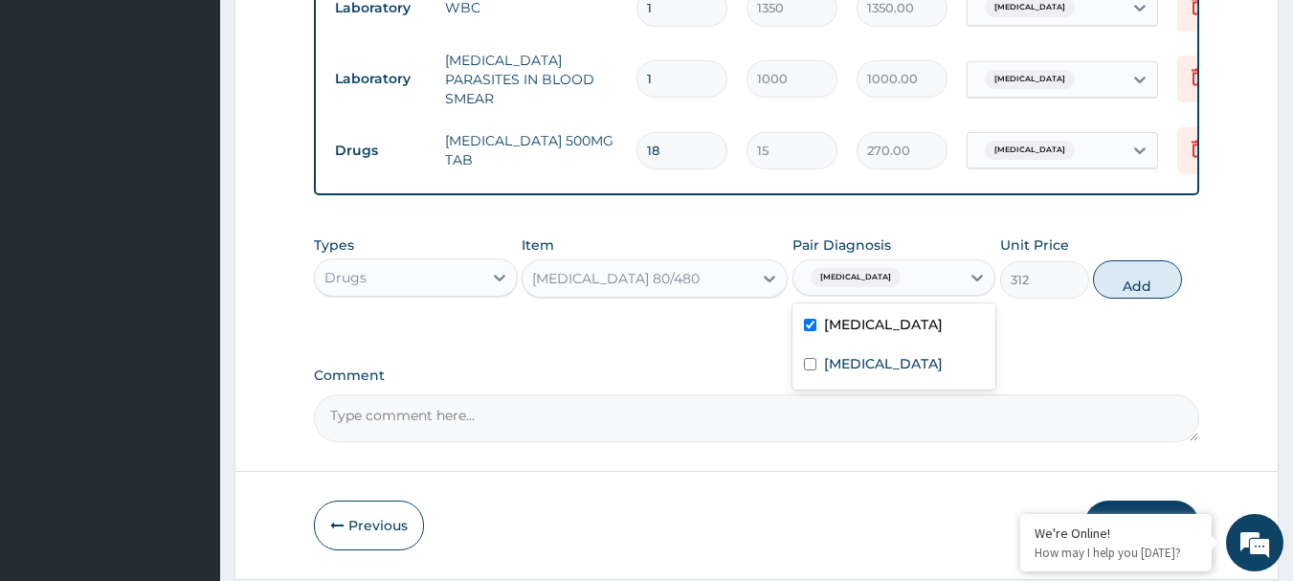
click at [1156, 303] on div "Types Drugs Item COARTEM 80/480 Pair Diagnosis option Malaria, selected. option…" at bounding box center [757, 267] width 886 height 82
click at [1125, 282] on button "Add" at bounding box center [1137, 279] width 89 height 38
type input "0"
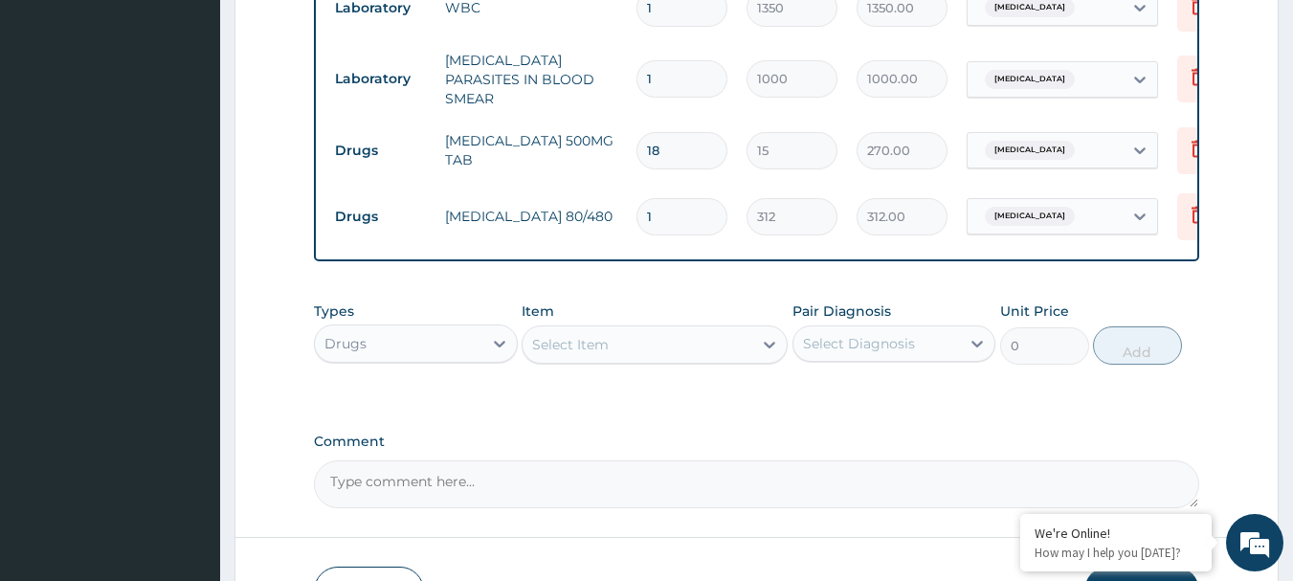
drag, startPoint x: 667, startPoint y: 207, endPoint x: 591, endPoint y: 205, distance: 75.6
click at [666, 207] on input "1" at bounding box center [681, 216] width 91 height 37
drag, startPoint x: 591, startPoint y: 205, endPoint x: 564, endPoint y: 202, distance: 26.9
click at [564, 202] on tr "Drugs COARTEM 80/480 1 312 312.00 Malaria Delete" at bounding box center [794, 217] width 938 height 66
type input "6"
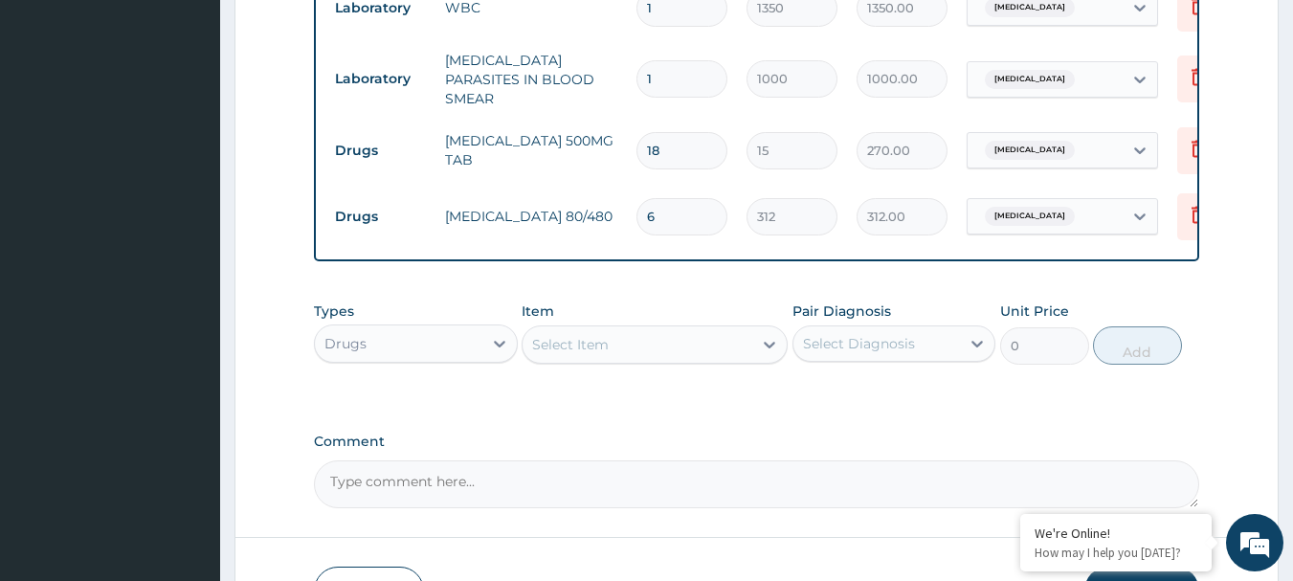
type input "1872.00"
type input "6"
click at [648, 353] on div "Select Item" at bounding box center [637, 344] width 230 height 31
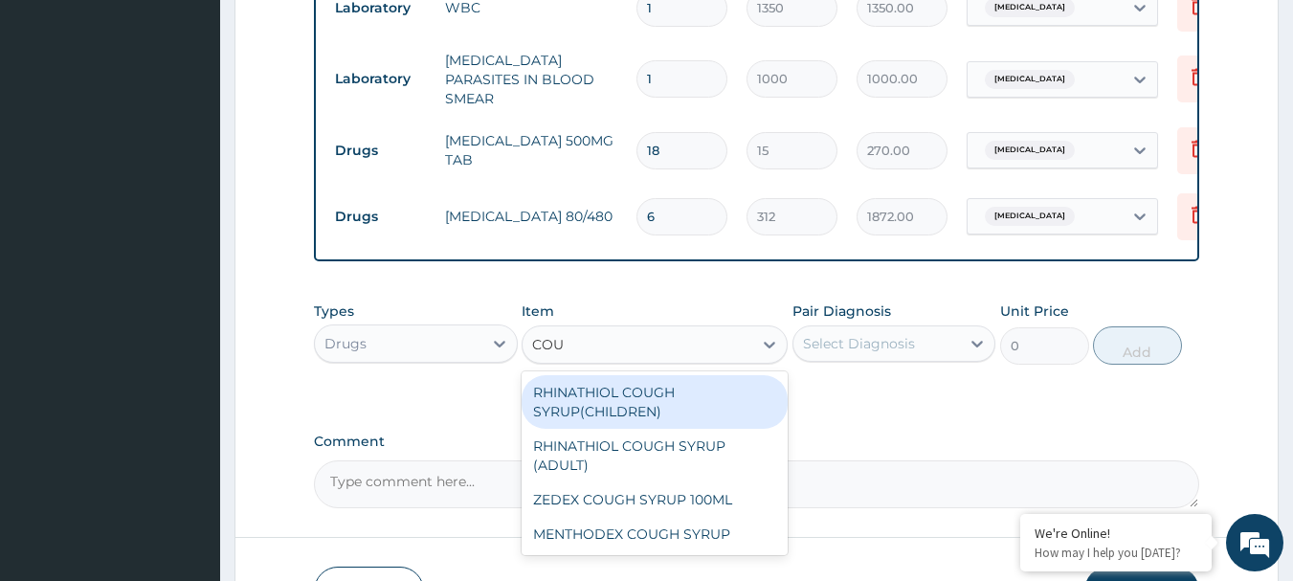
type input "COUG"
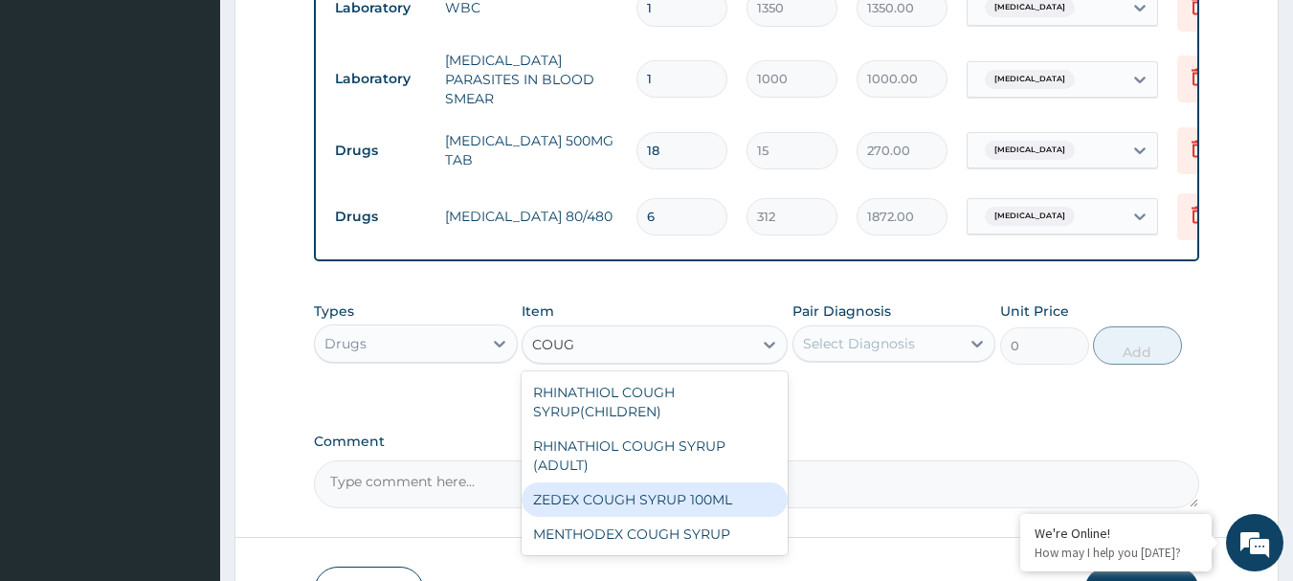
click at [606, 497] on div "ZEDEX COUGH SYRUP 100ML" at bounding box center [654, 499] width 266 height 34
type input "660"
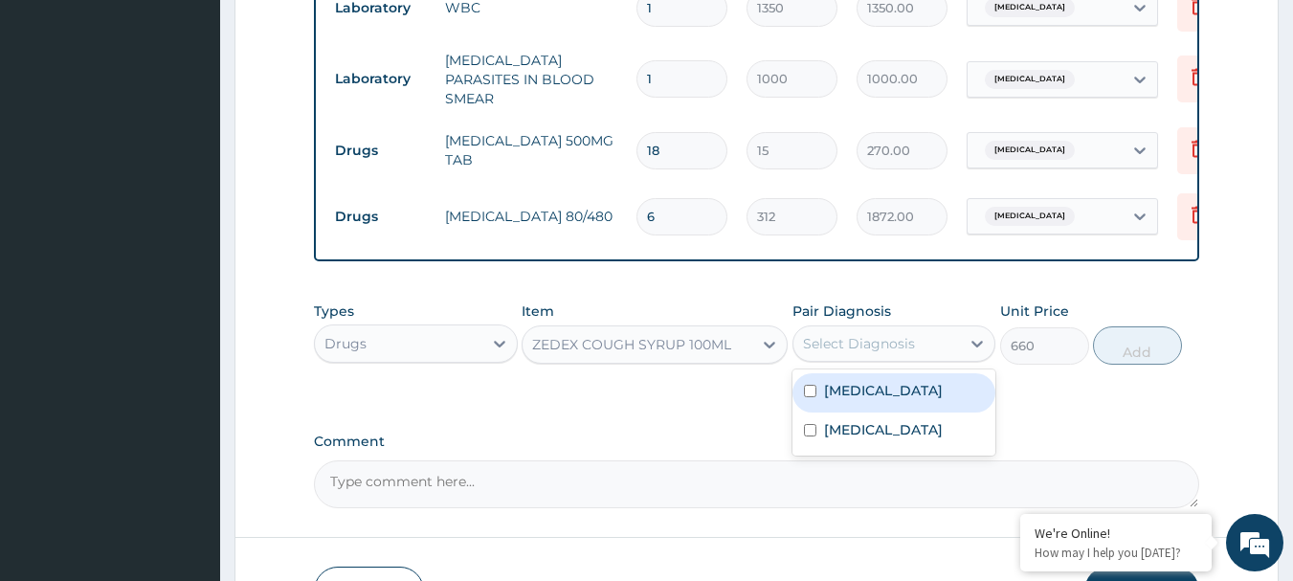
click at [866, 353] on div "Select Diagnosis" at bounding box center [859, 343] width 112 height 19
click at [868, 398] on label "Malaria" at bounding box center [883, 390] width 119 height 19
checkbox input "true"
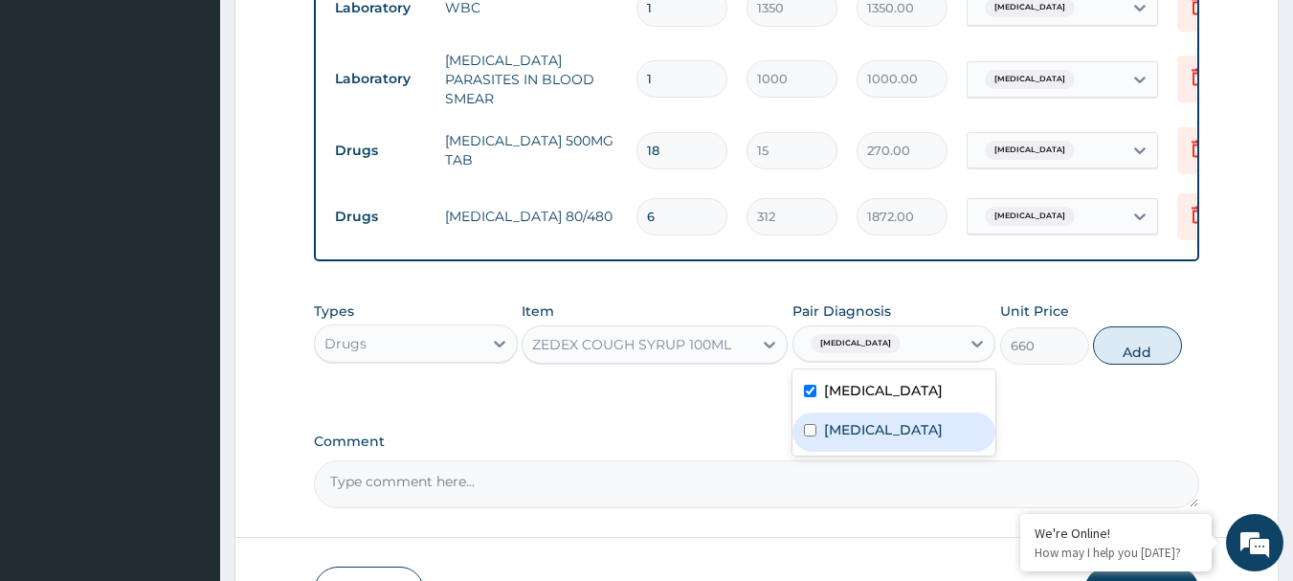
click at [884, 439] on label "Upper respiratory infection" at bounding box center [883, 429] width 119 height 19
checkbox input "true"
click at [894, 396] on div "Malaria" at bounding box center [894, 392] width 204 height 39
checkbox input "false"
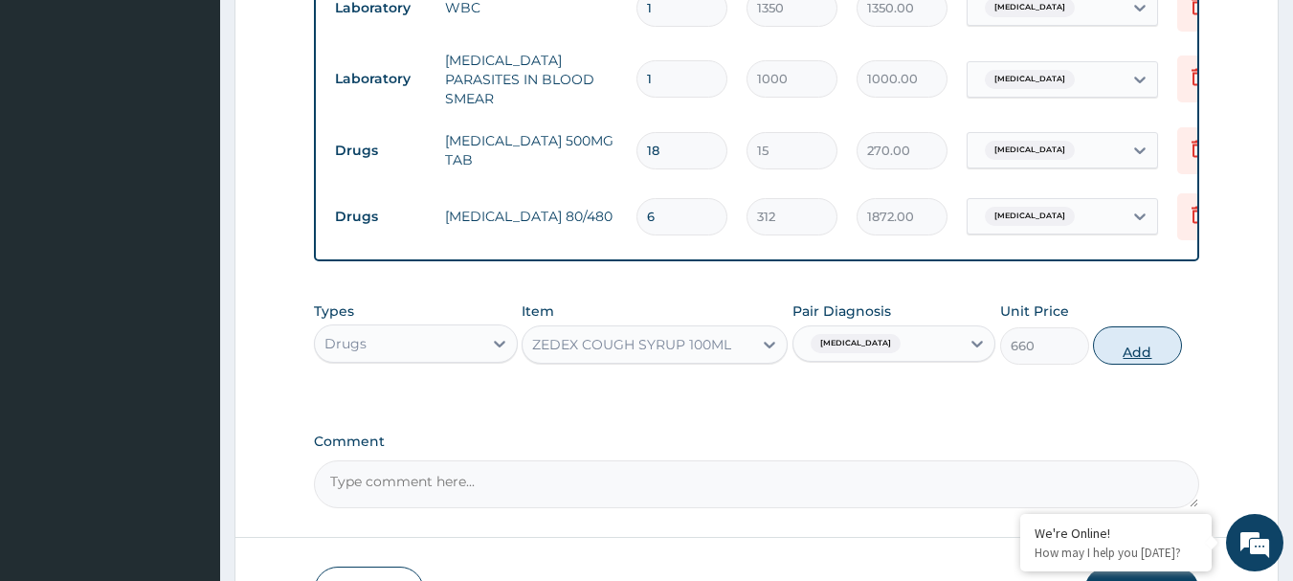
click at [1139, 351] on button "Add" at bounding box center [1137, 345] width 89 height 38
type input "0"
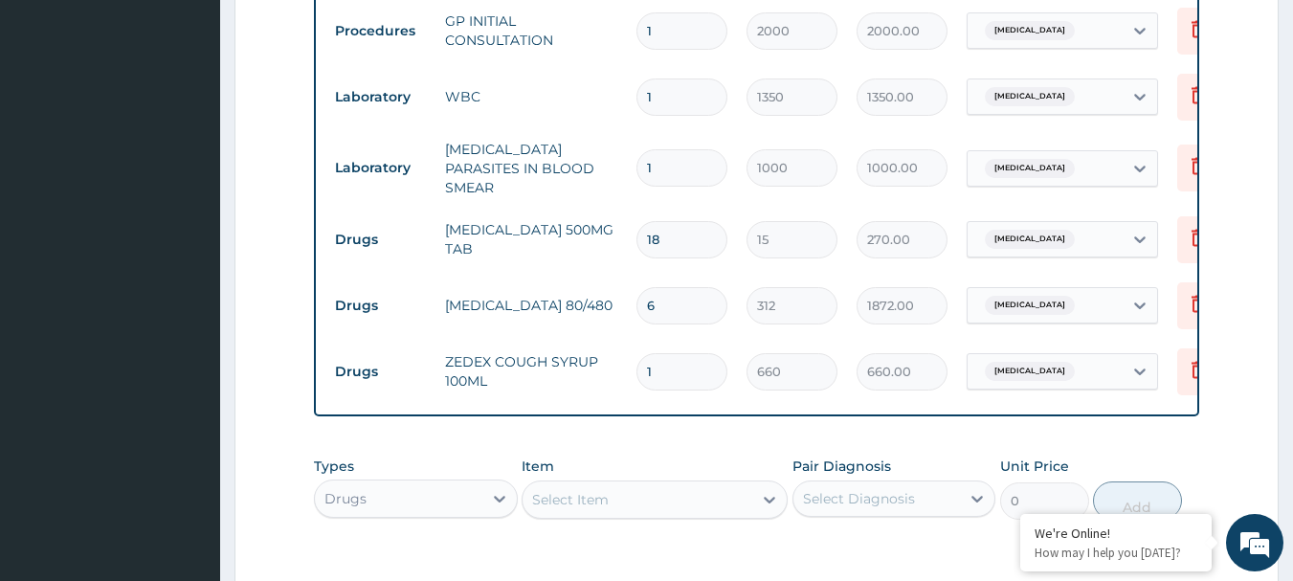
scroll to position [463, 0]
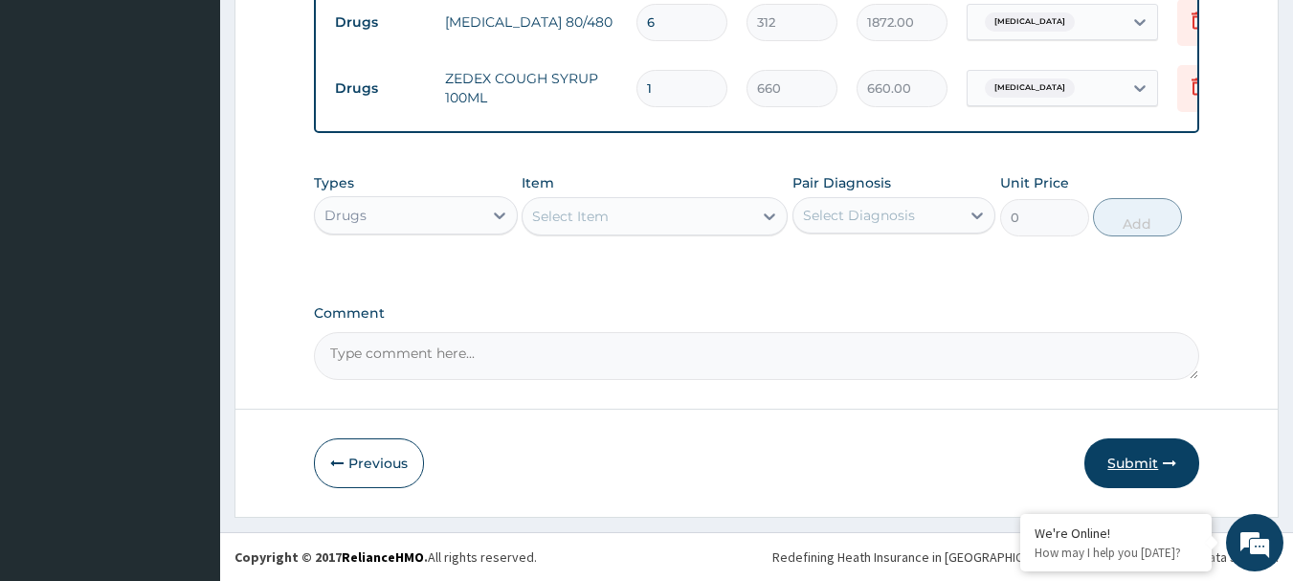
click at [1130, 452] on button "Submit" at bounding box center [1141, 463] width 115 height 50
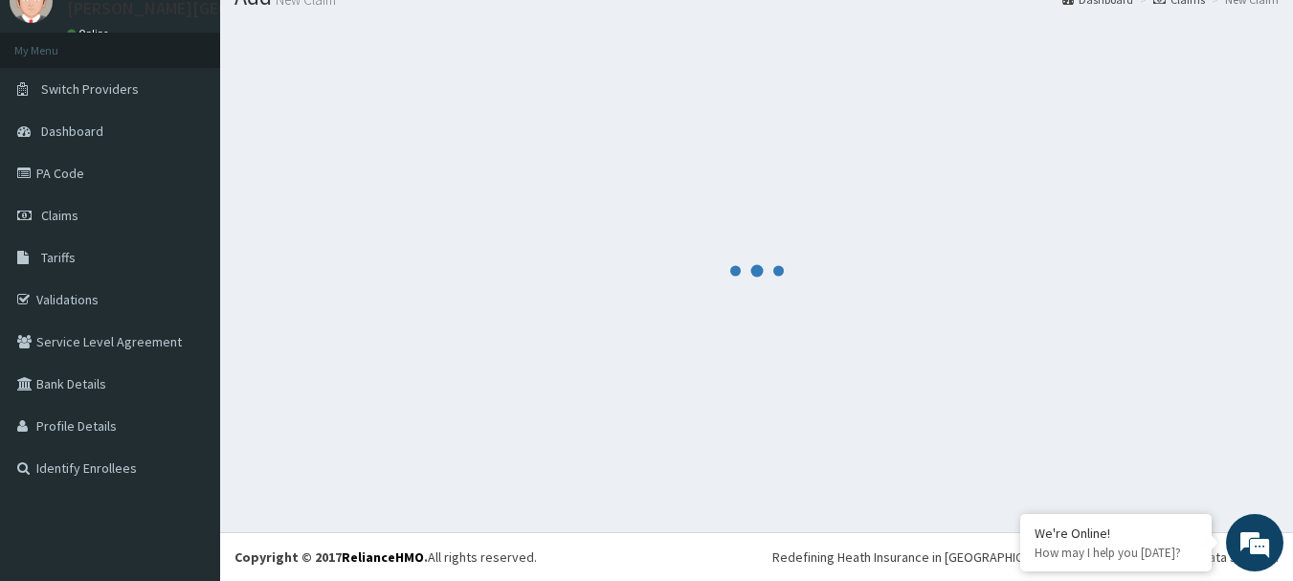
scroll to position [77, 0]
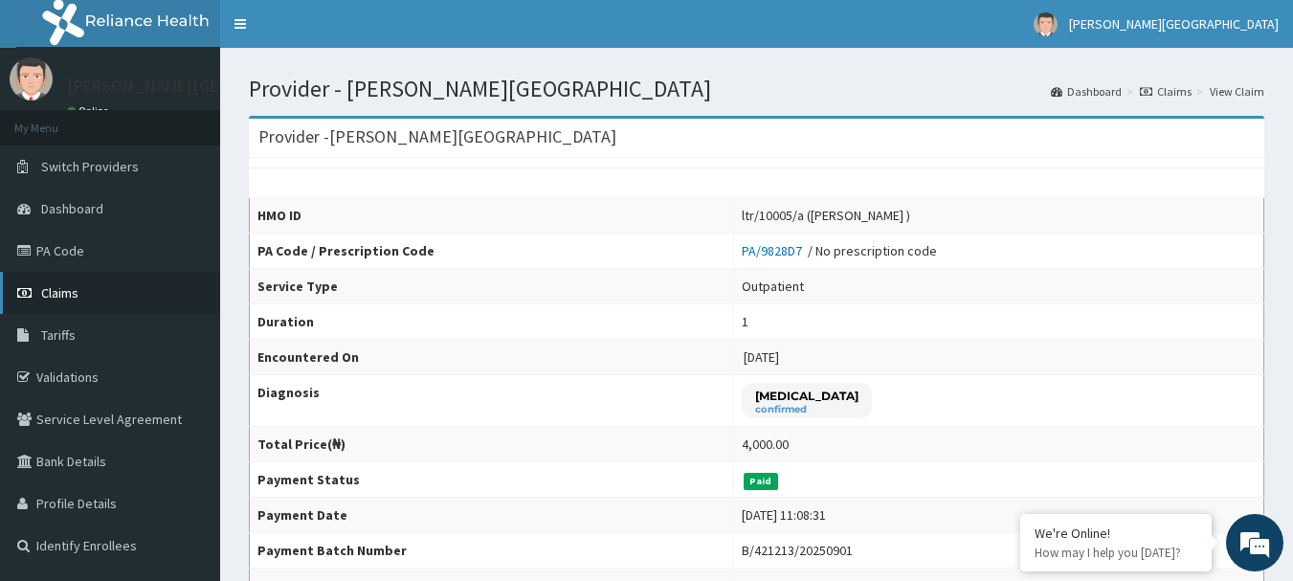
click at [55, 299] on span "Claims" at bounding box center [59, 292] width 37 height 17
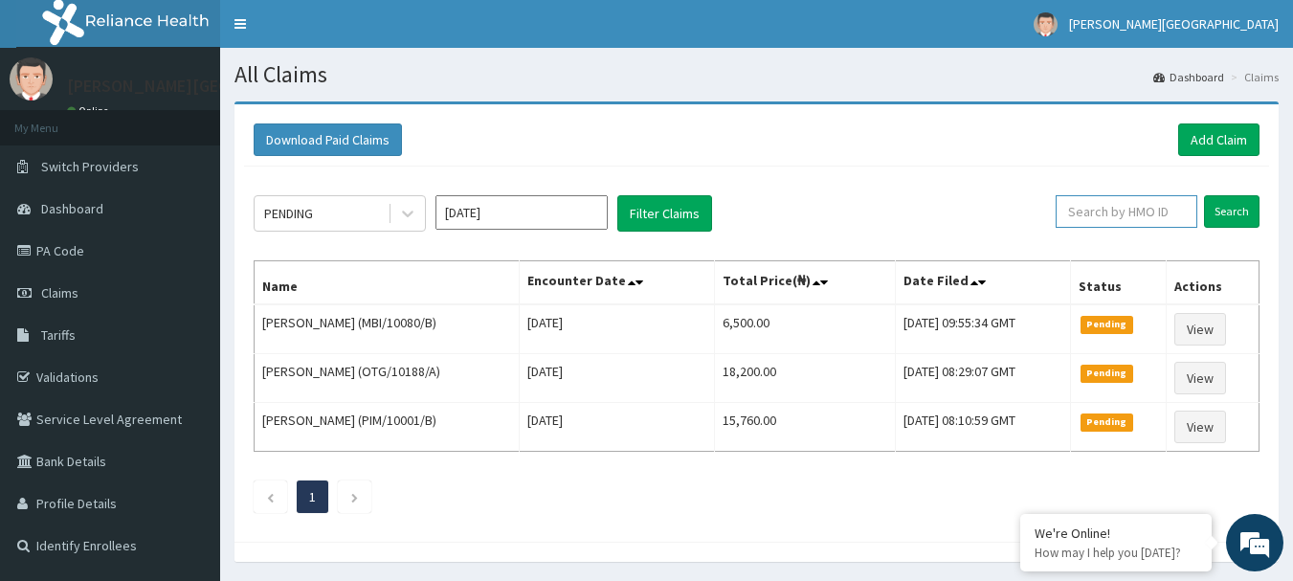
click at [1144, 199] on input "text" at bounding box center [1126, 211] width 142 height 33
paste input "PGE/10008/C"
click at [1234, 211] on input "Search" at bounding box center [1231, 211] width 55 height 33
click at [1232, 210] on input "Search" at bounding box center [1231, 211] width 55 height 33
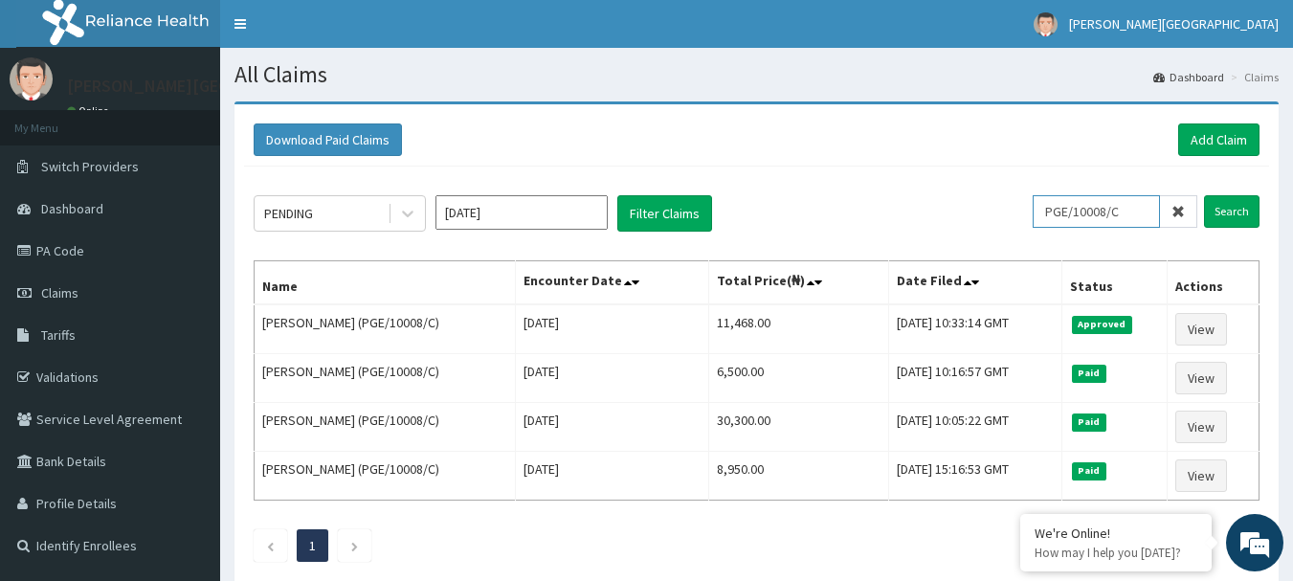
click at [1117, 215] on input "PGE/10008/C" at bounding box center [1095, 211] width 127 height 33
paste input "AVL/10420/A"
click at [1233, 202] on input "Search" at bounding box center [1231, 211] width 55 height 33
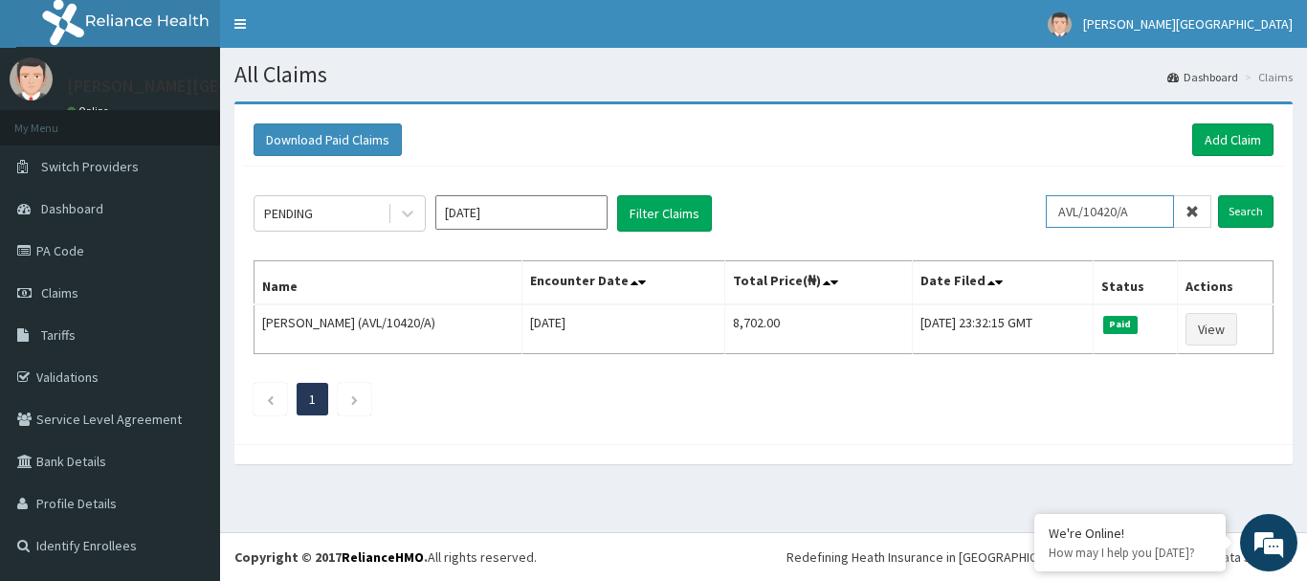
drag, startPoint x: 1160, startPoint y: 217, endPoint x: 779, endPoint y: 213, distance: 380.8
click at [779, 213] on div "PENDING [DATE] Filter Claims AVL/10420/A Search" at bounding box center [764, 213] width 1020 height 36
paste input "C"
type input "AVL/10420/C"
click at [1238, 207] on input "Search" at bounding box center [1245, 211] width 55 height 33
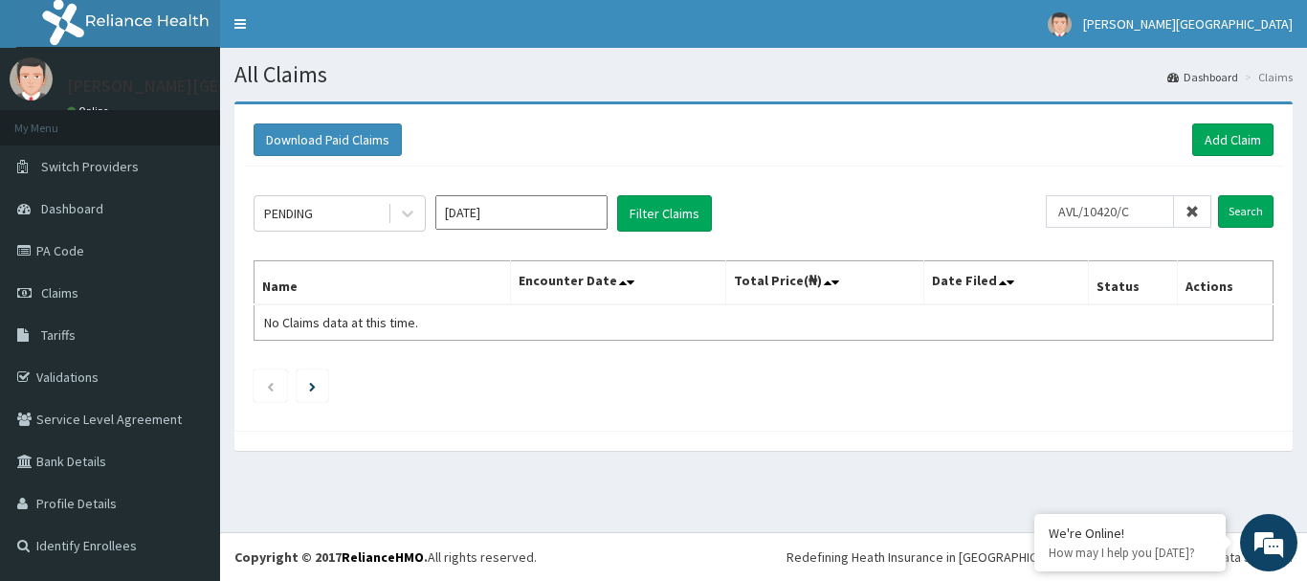
click at [1188, 212] on icon at bounding box center [1191, 211] width 13 height 13
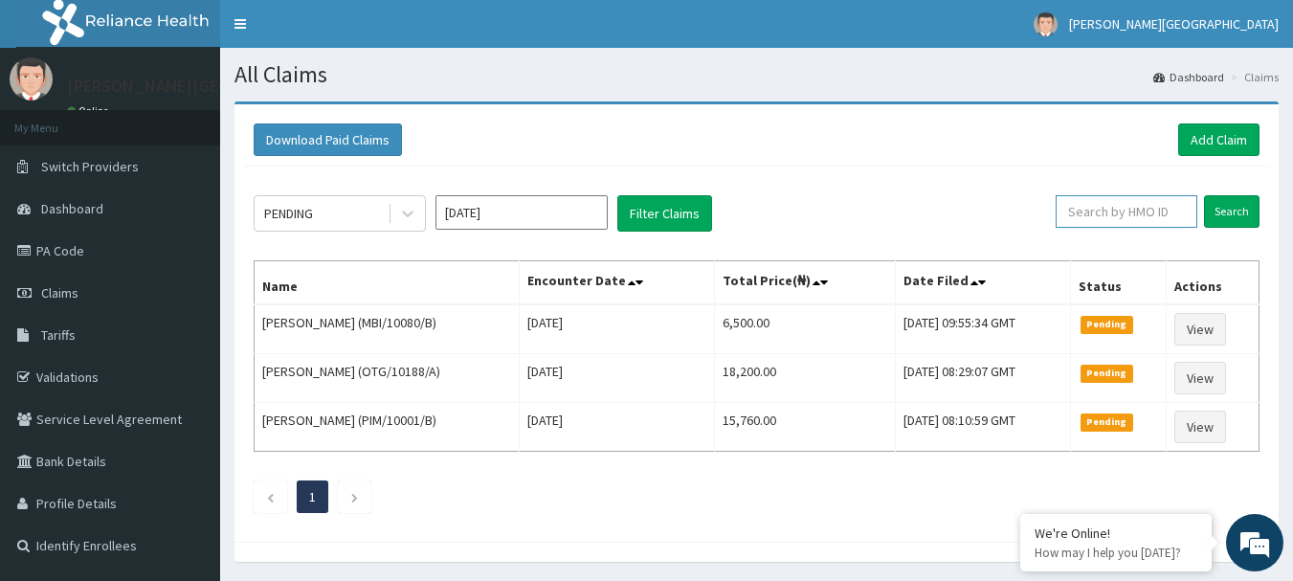
click at [1124, 219] on input "text" at bounding box center [1126, 211] width 142 height 33
paste input "AVL/10420/E"
click at [1254, 210] on input "Search" at bounding box center [1231, 211] width 55 height 33
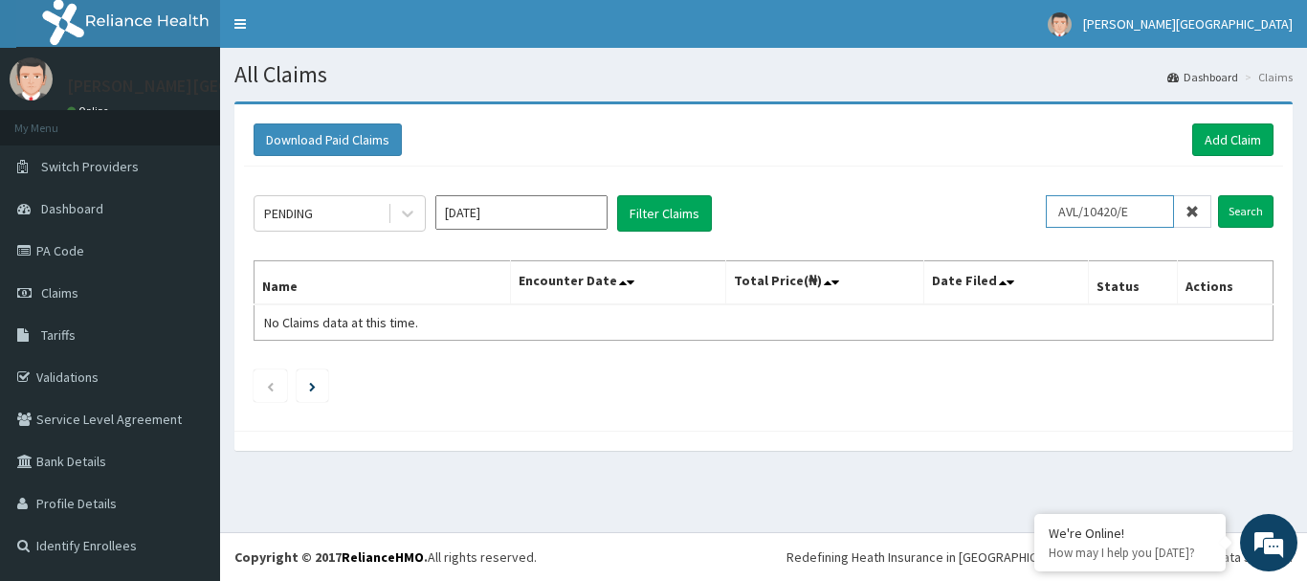
drag, startPoint x: 1107, startPoint y: 208, endPoint x: 927, endPoint y: 192, distance: 180.5
click at [928, 192] on div "PENDING [DATE] Filter Claims AVL/10420/E Search Name Encounter Date Total Price…" at bounding box center [763, 293] width 1039 height 254
paste input "B"
click at [1271, 208] on input "Search" at bounding box center [1245, 211] width 55 height 33
click at [1137, 206] on input "AVL/10420/B" at bounding box center [1110, 211] width 128 height 33
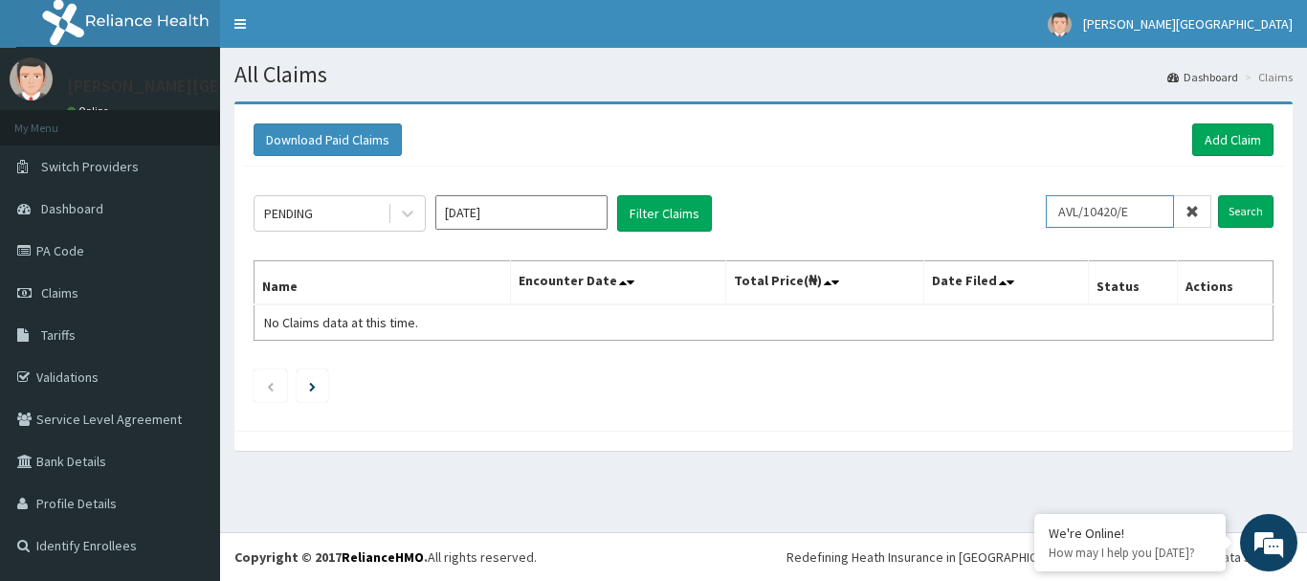
type input "AVL/10420/E"
click at [1218, 195] on input "Search" at bounding box center [1245, 211] width 55 height 33
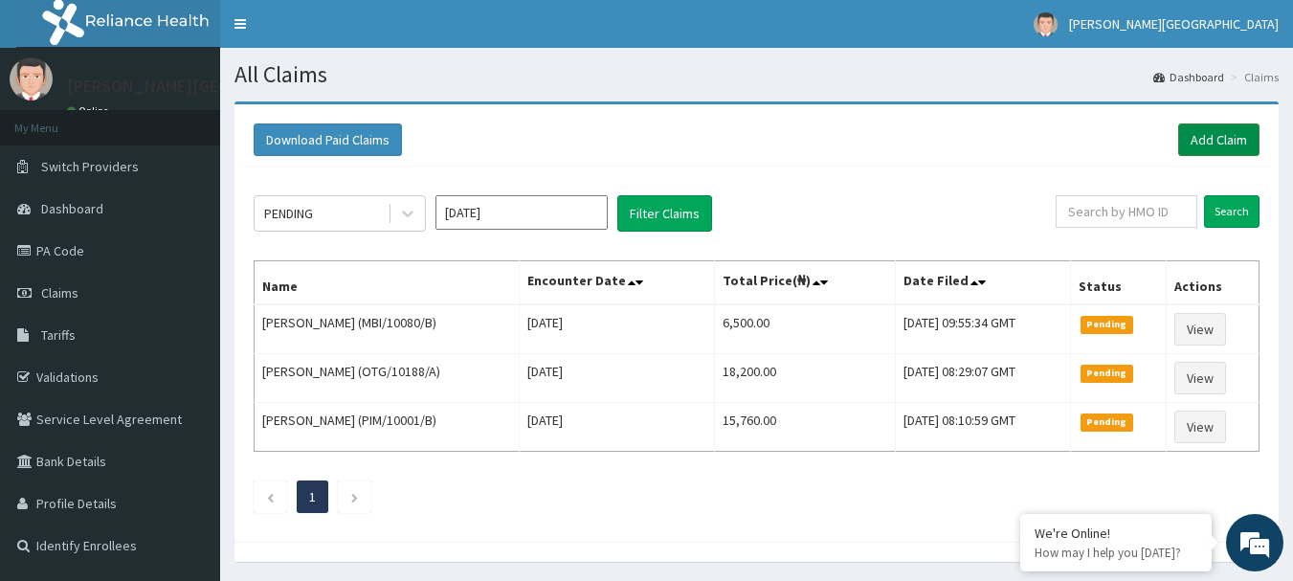
click at [1193, 137] on link "Add Claim" at bounding box center [1218, 139] width 81 height 33
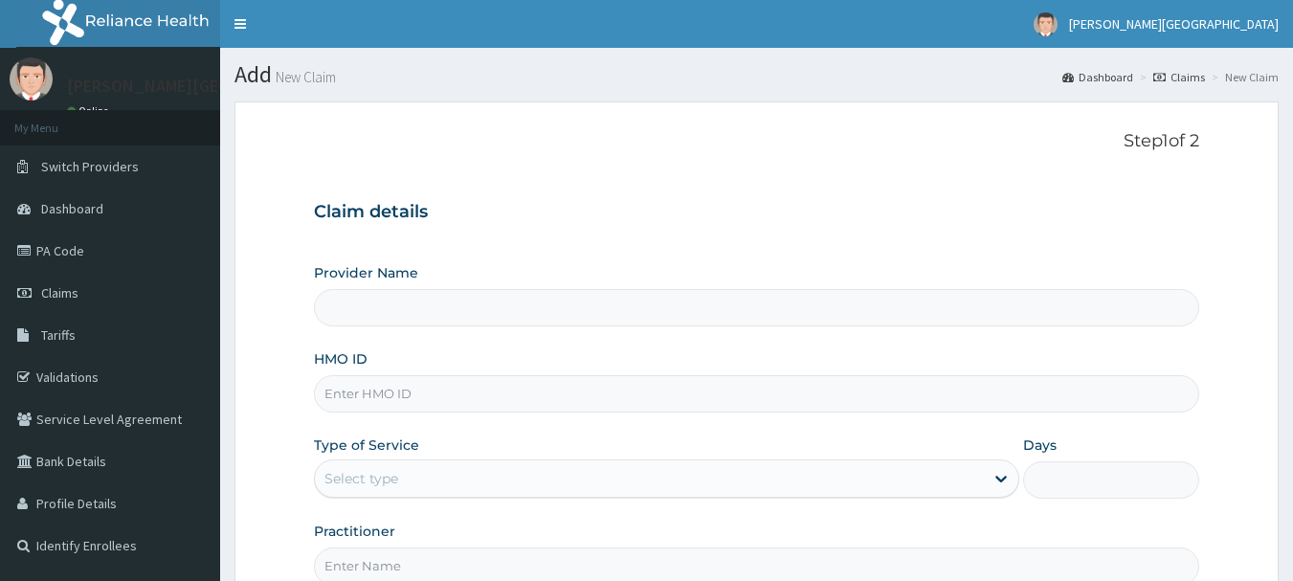
type input "[PERSON_NAME][GEOGRAPHIC_DATA]"
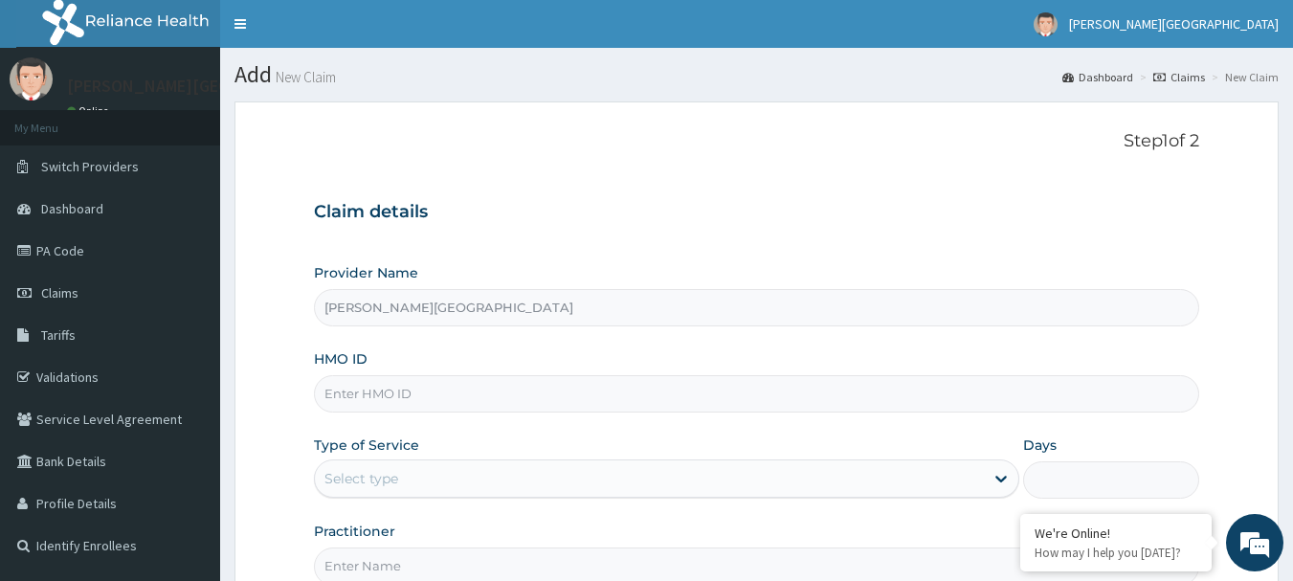
click at [455, 389] on input "HMO ID" at bounding box center [757, 393] width 886 height 37
paste input "AVL/10420/A"
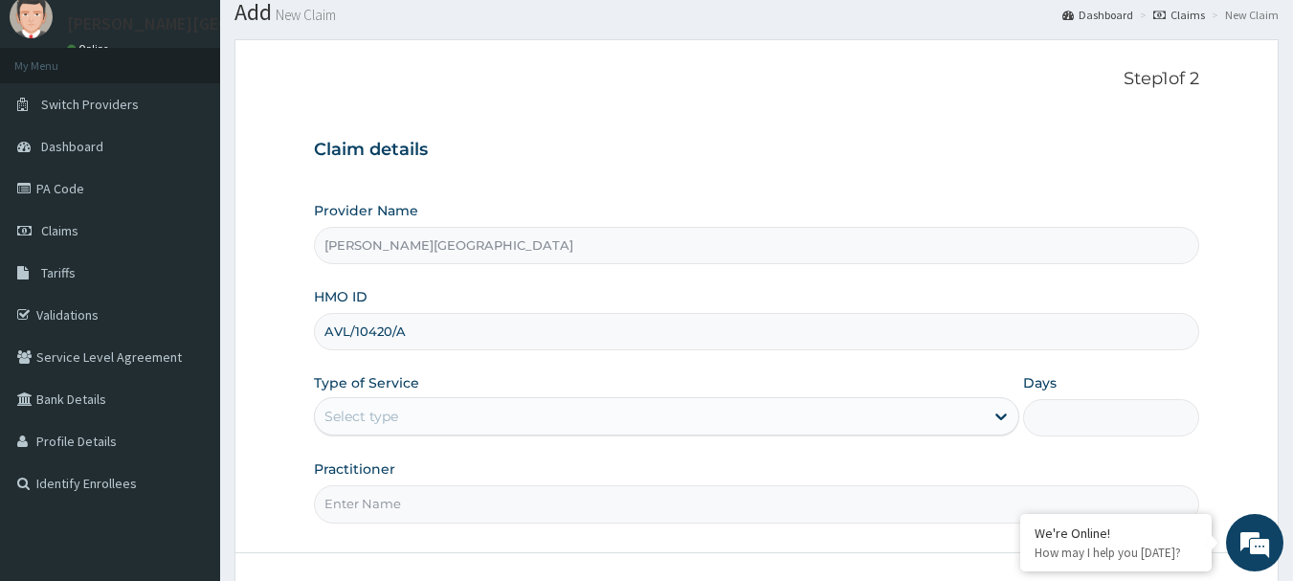
scroll to position [96, 0]
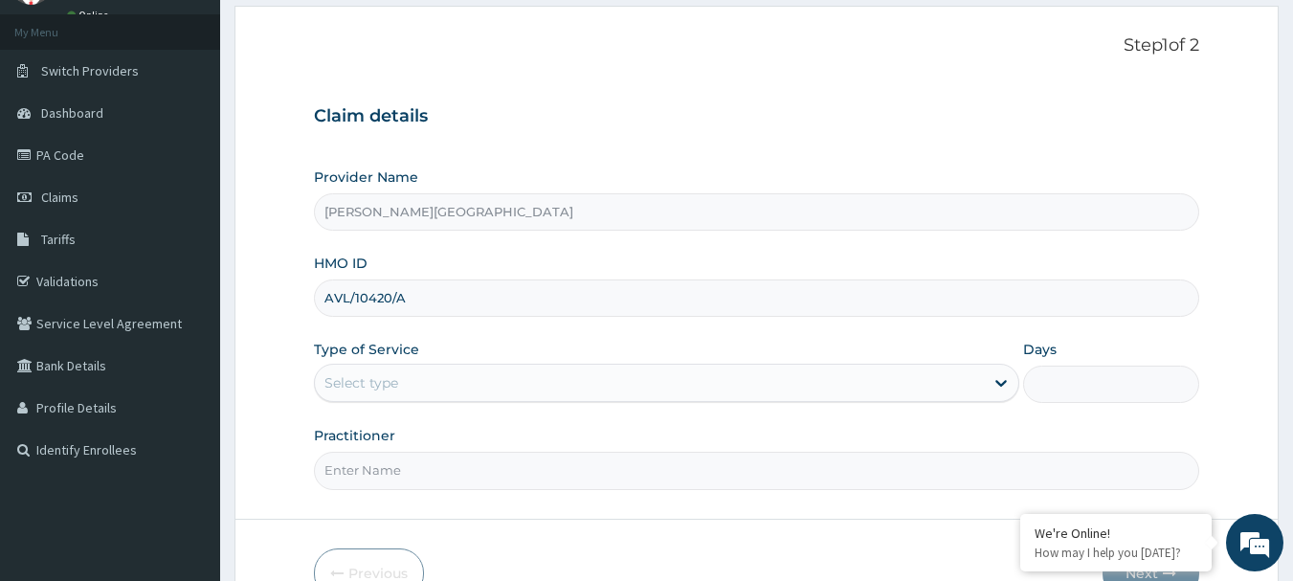
type input "AVL/10420/A"
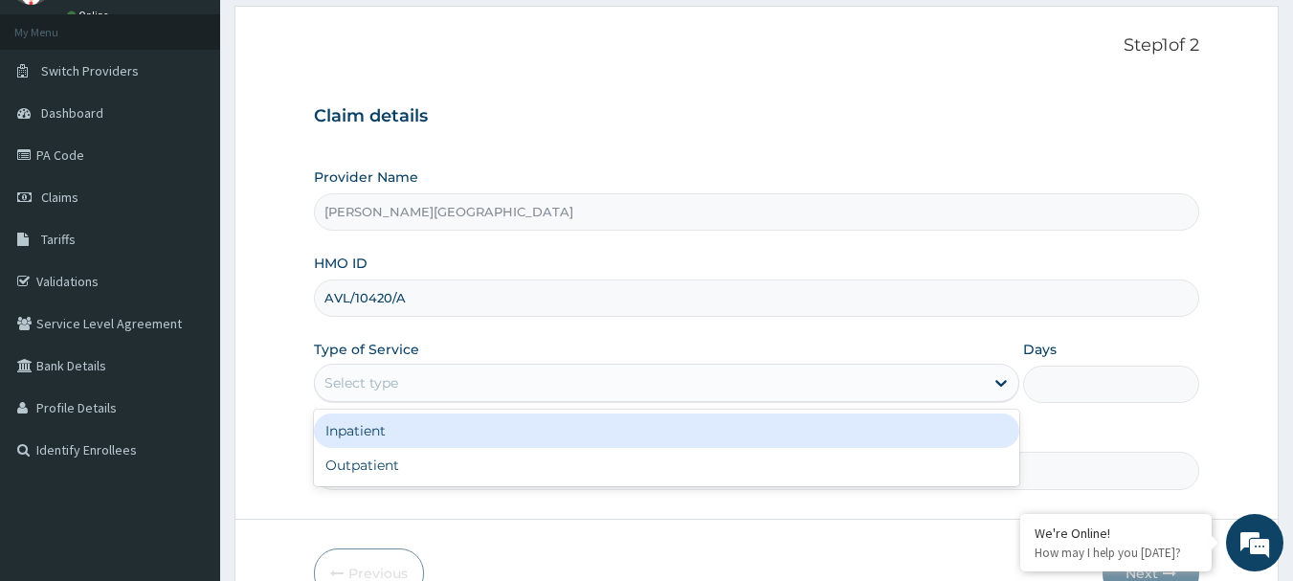
click at [469, 383] on div "Select type" at bounding box center [649, 382] width 669 height 31
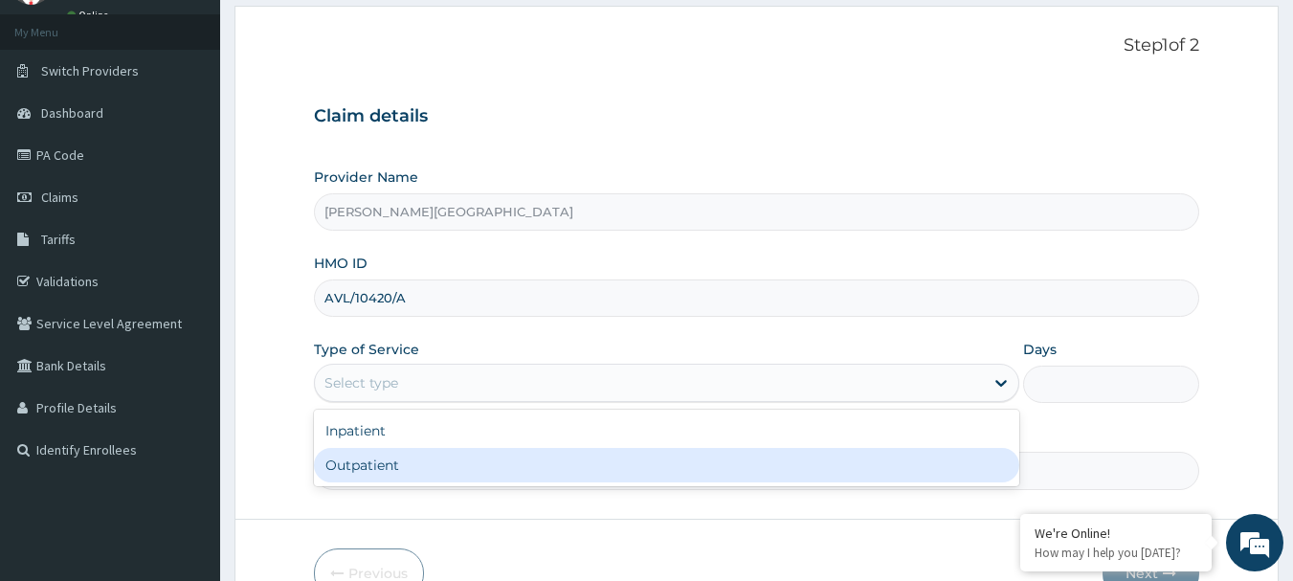
click at [450, 462] on div "Outpatient" at bounding box center [666, 465] width 705 height 34
type input "1"
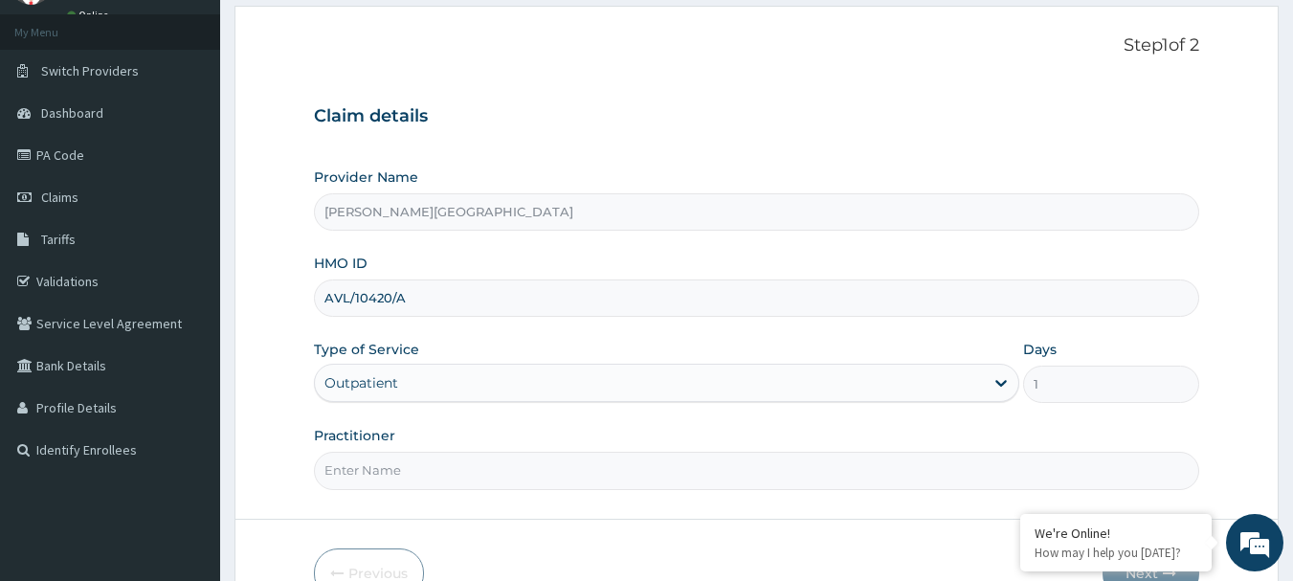
click at [447, 464] on input "Practitioner" at bounding box center [757, 470] width 886 height 37
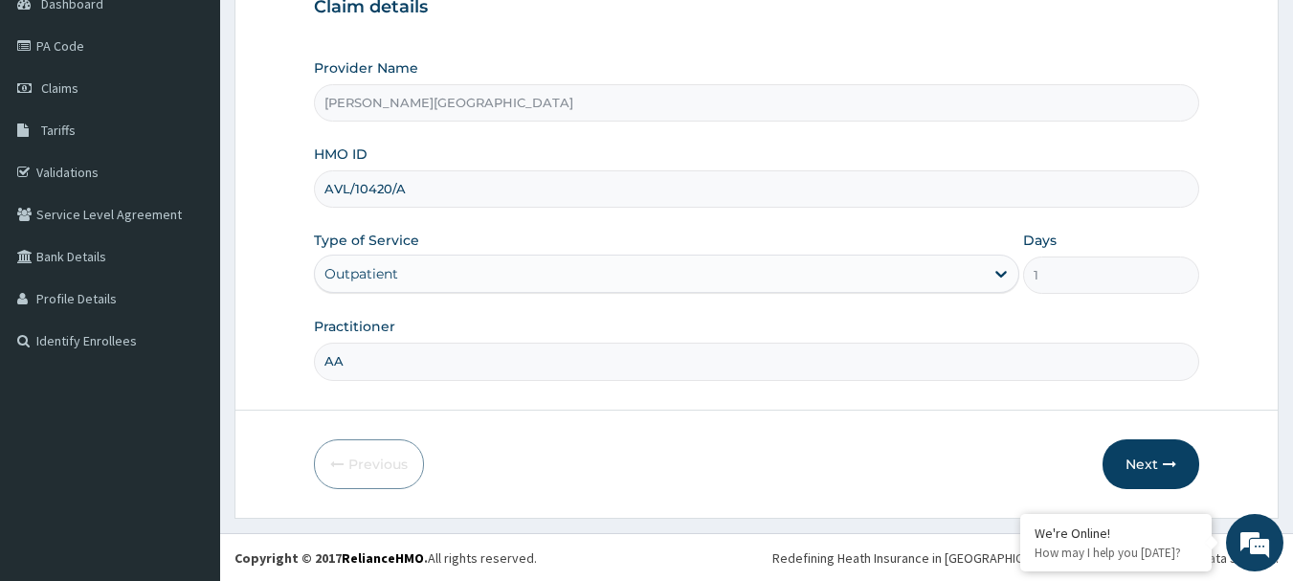
scroll to position [206, 0]
type input "AA"
click at [1136, 463] on button "Next" at bounding box center [1150, 463] width 97 height 50
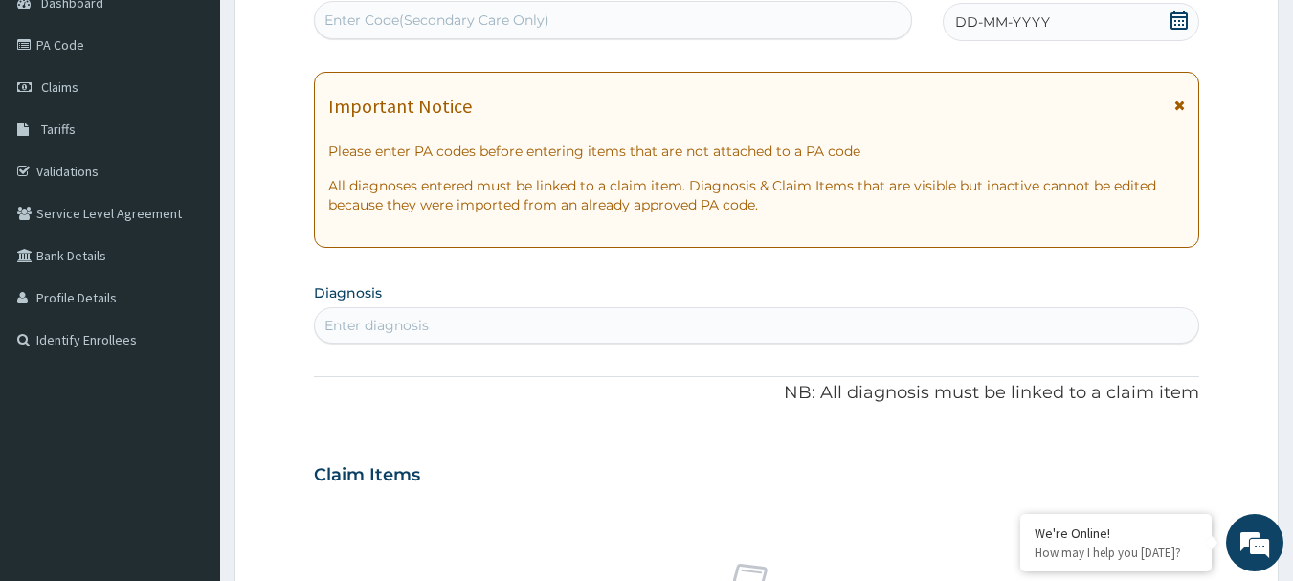
click at [1180, 100] on icon at bounding box center [1179, 105] width 11 height 13
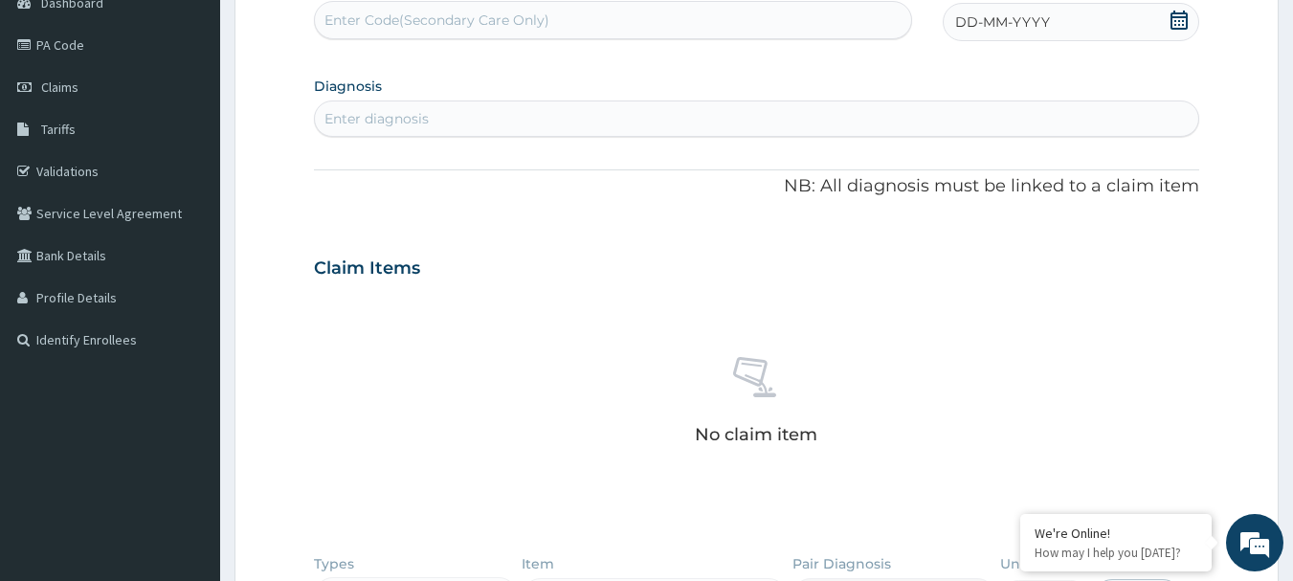
click at [1168, 24] on div "DD-MM-YYYY" at bounding box center [1070, 22] width 256 height 38
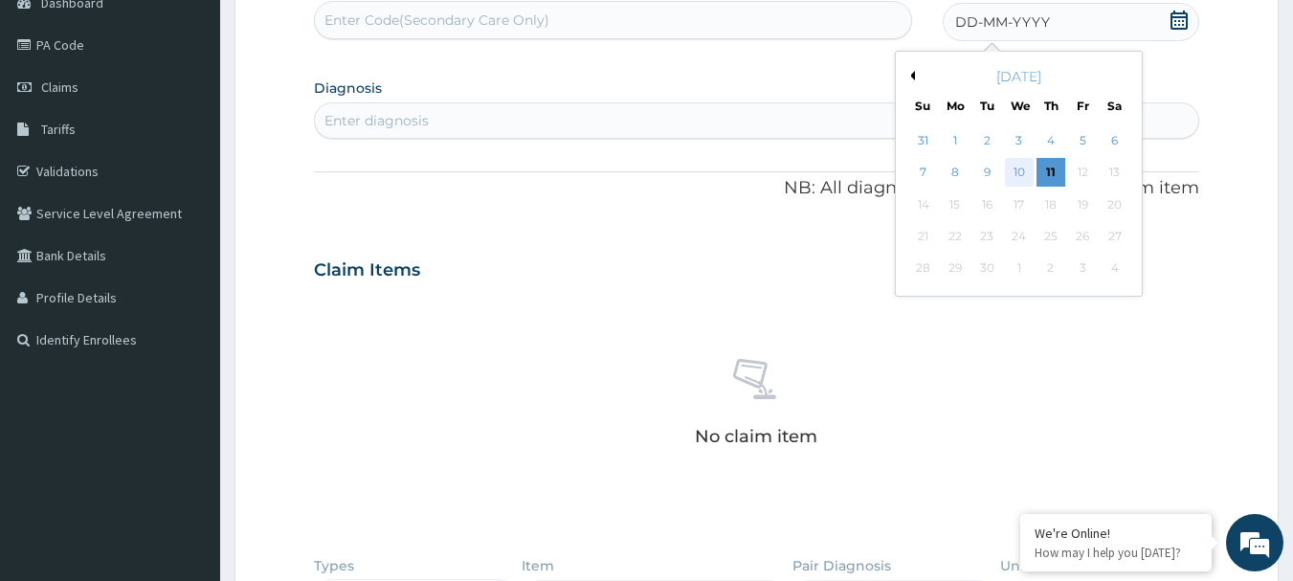
click at [1027, 169] on div "10" at bounding box center [1019, 173] width 29 height 29
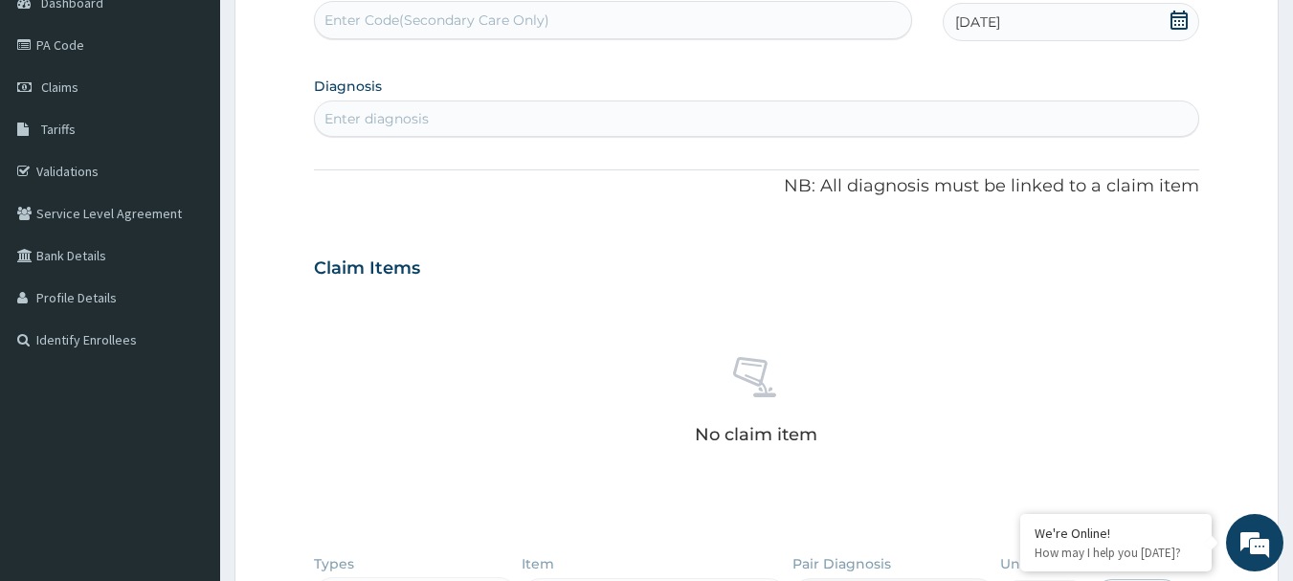
click at [462, 121] on div "Enter diagnosis" at bounding box center [757, 118] width 884 height 31
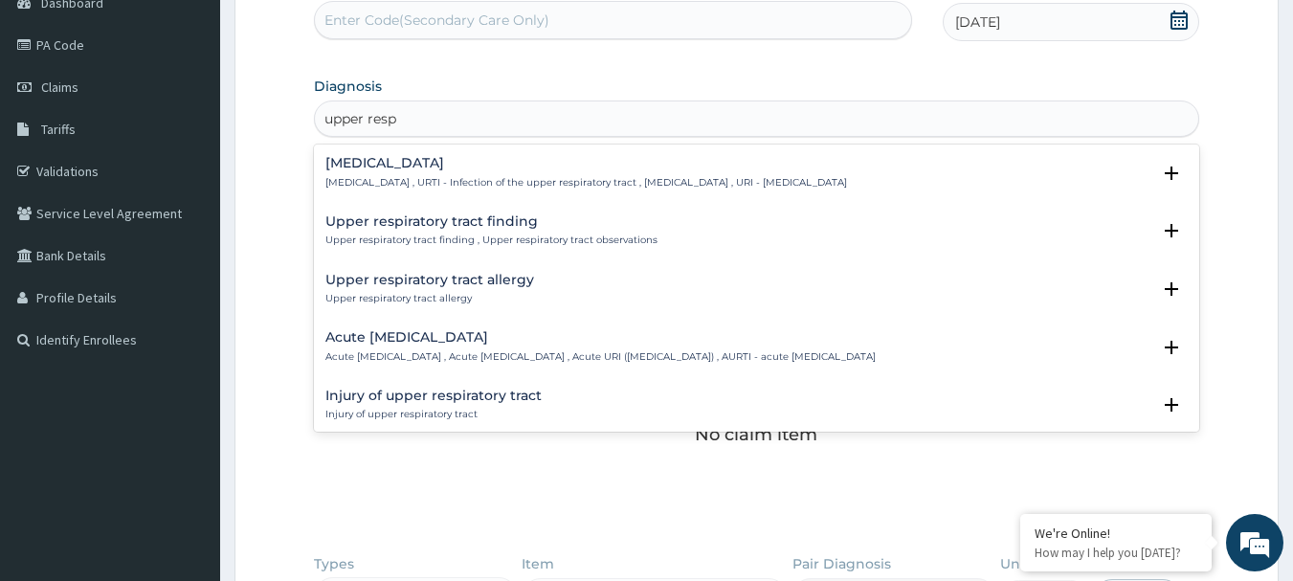
type input "upper respi"
click at [470, 159] on h4 "[MEDICAL_DATA]" at bounding box center [585, 163] width 521 height 14
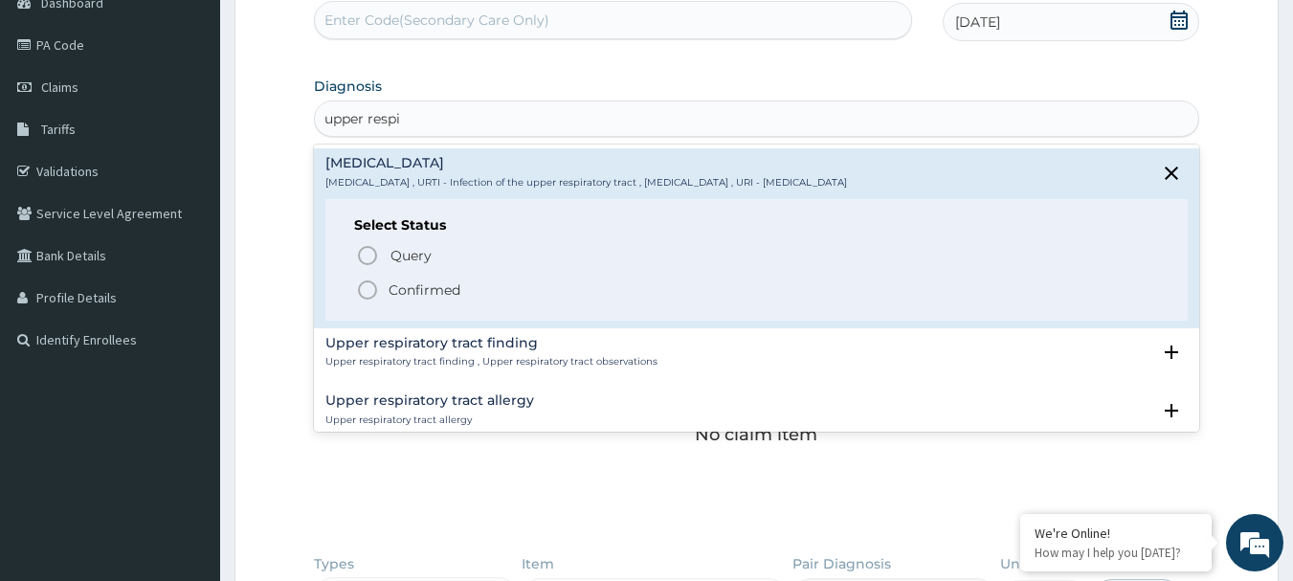
click at [475, 285] on span "Confirmed" at bounding box center [758, 289] width 804 height 23
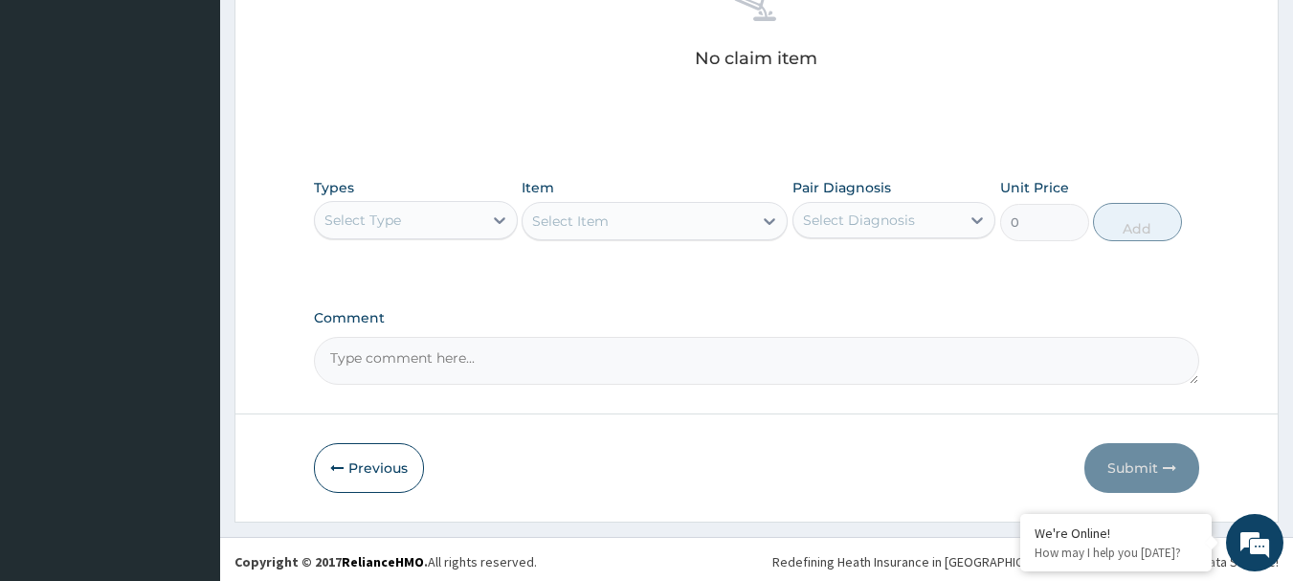
scroll to position [588, 0]
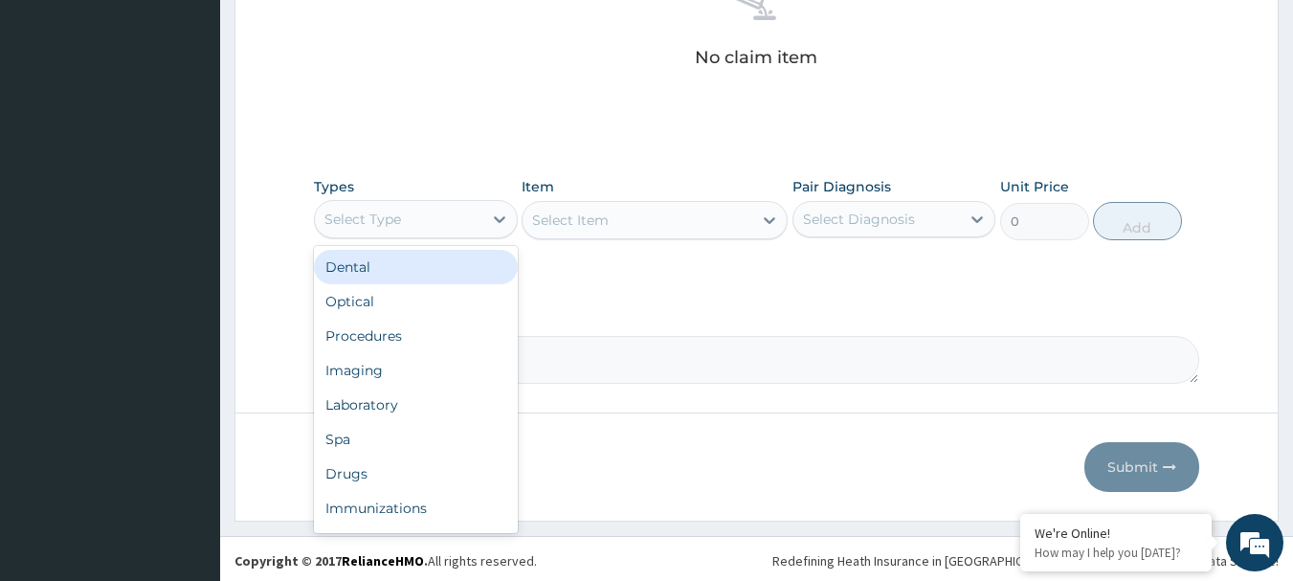
click at [467, 231] on div "Select Type" at bounding box center [398, 219] width 167 height 31
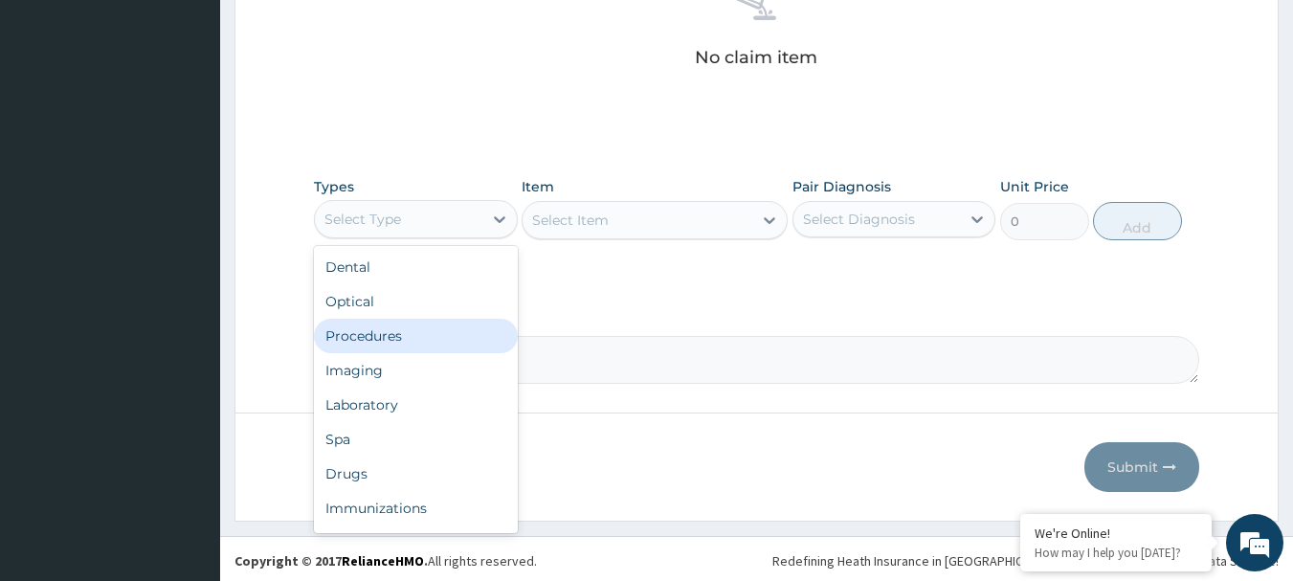
click at [430, 339] on div "Procedures" at bounding box center [416, 336] width 204 height 34
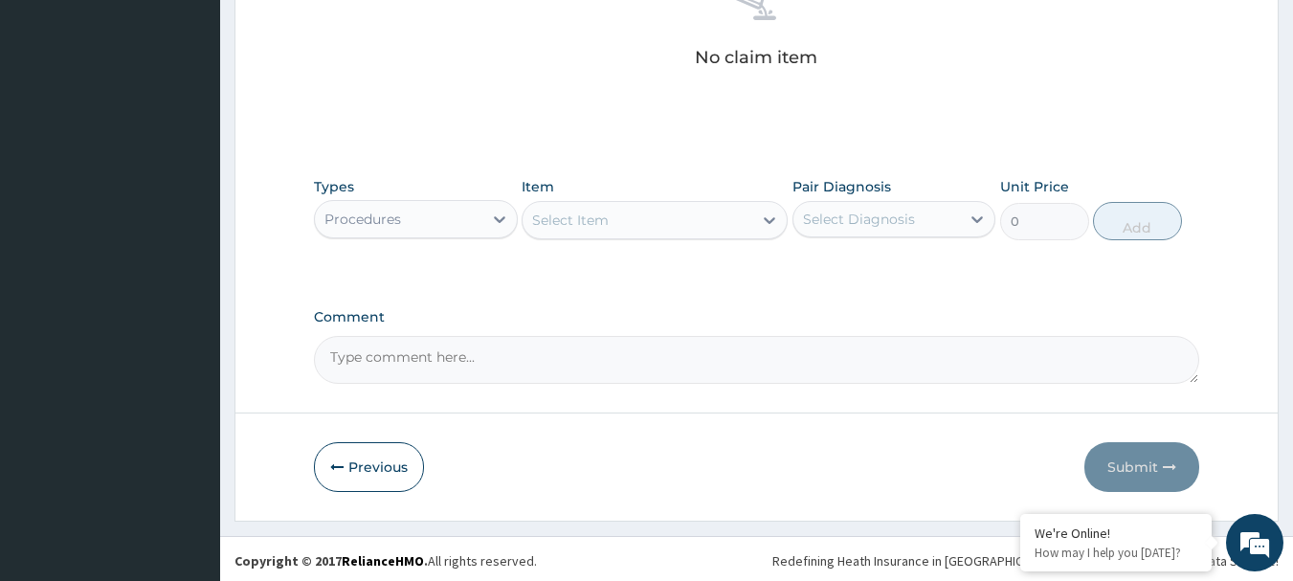
click at [669, 229] on div "Select Item" at bounding box center [637, 220] width 230 height 31
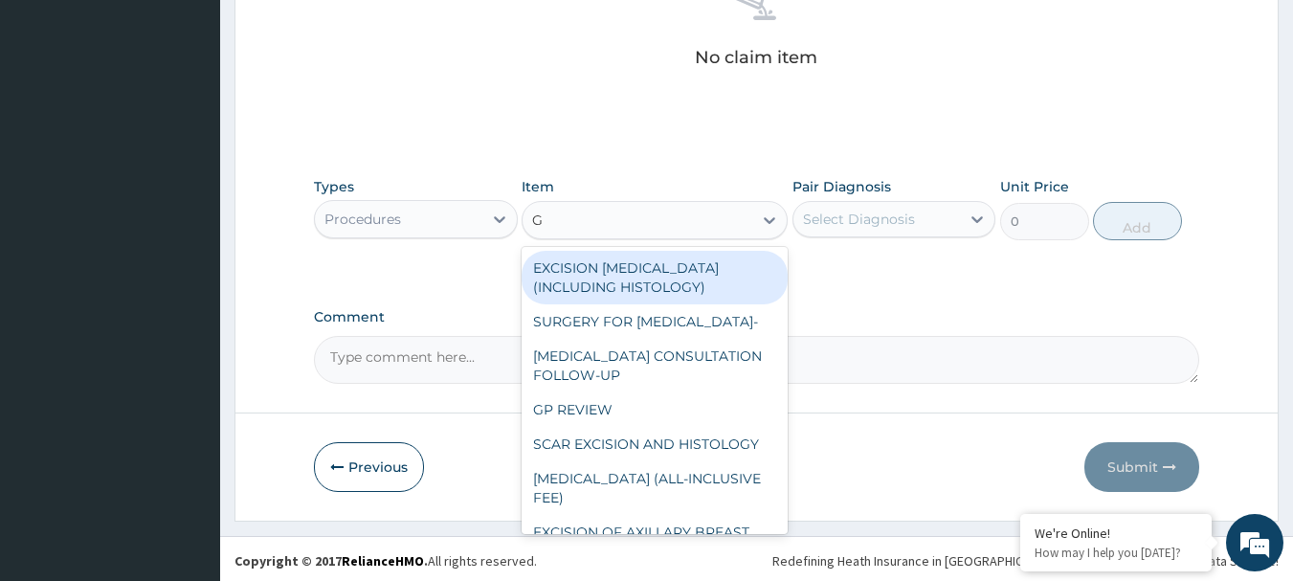
type input "GP"
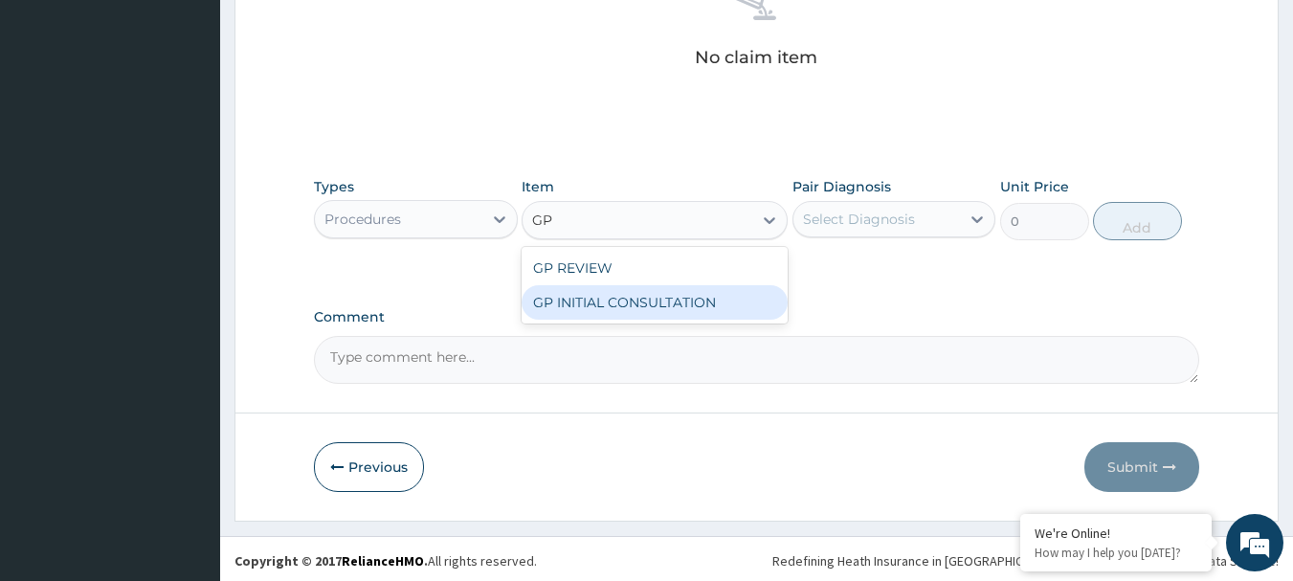
click at [673, 298] on div "GP INITIAL CONSULTATION" at bounding box center [654, 302] width 266 height 34
type input "2000"
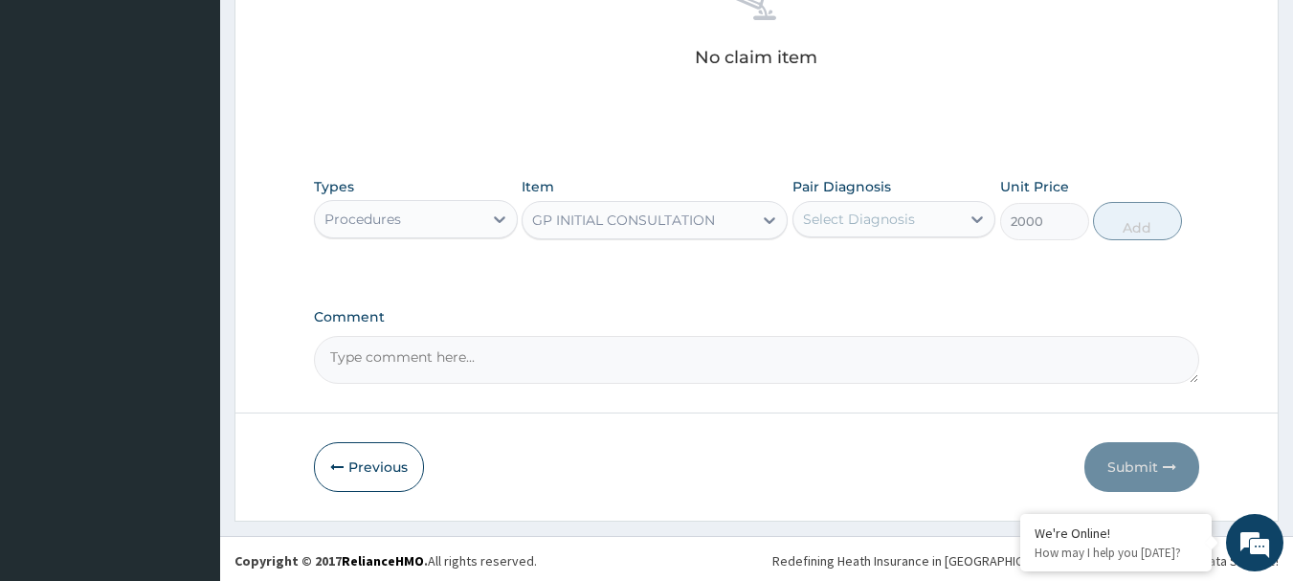
click at [863, 232] on div "Select Diagnosis" at bounding box center [876, 219] width 167 height 31
click at [863, 276] on label "[MEDICAL_DATA]" at bounding box center [883, 265] width 119 height 19
checkbox input "true"
click at [1114, 225] on button "Add" at bounding box center [1137, 221] width 89 height 38
type input "0"
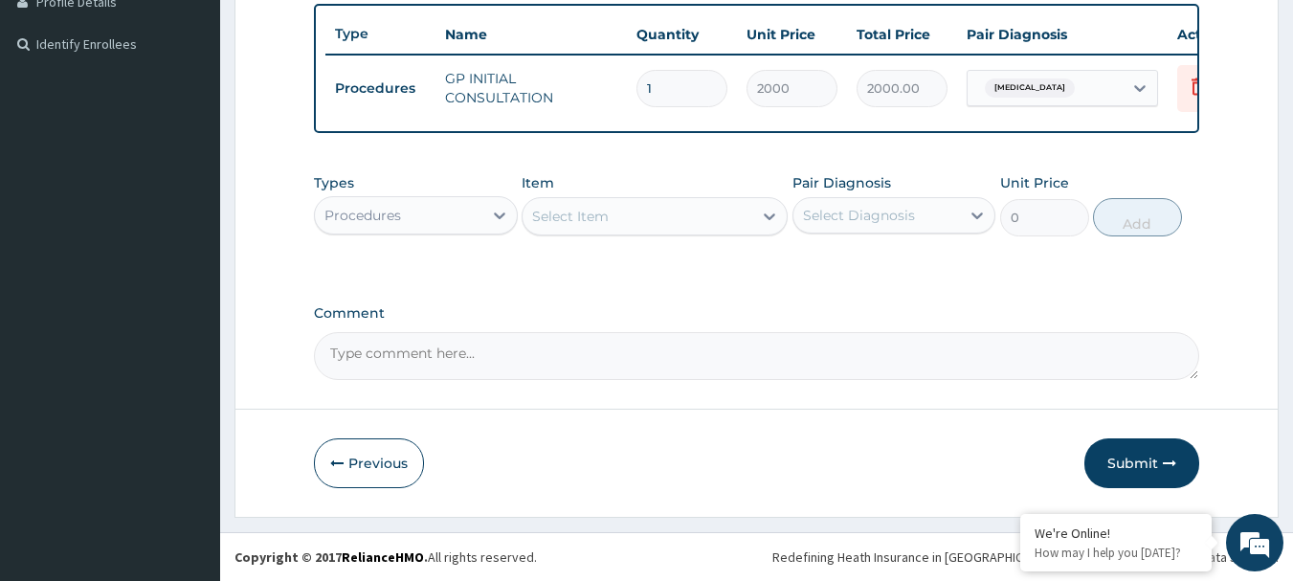
scroll to position [516, 0]
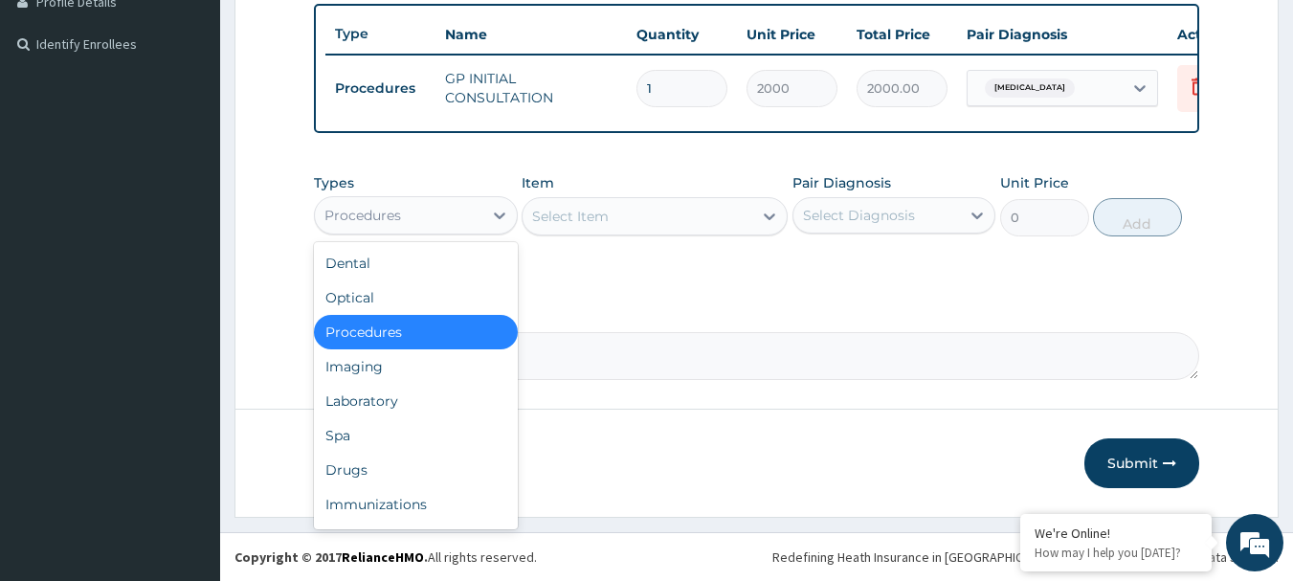
drag, startPoint x: 468, startPoint y: 210, endPoint x: 451, endPoint y: 345, distance: 136.0
click at [468, 212] on div "Procedures" at bounding box center [398, 215] width 167 height 31
click at [386, 470] on div "Drugs" at bounding box center [416, 470] width 204 height 34
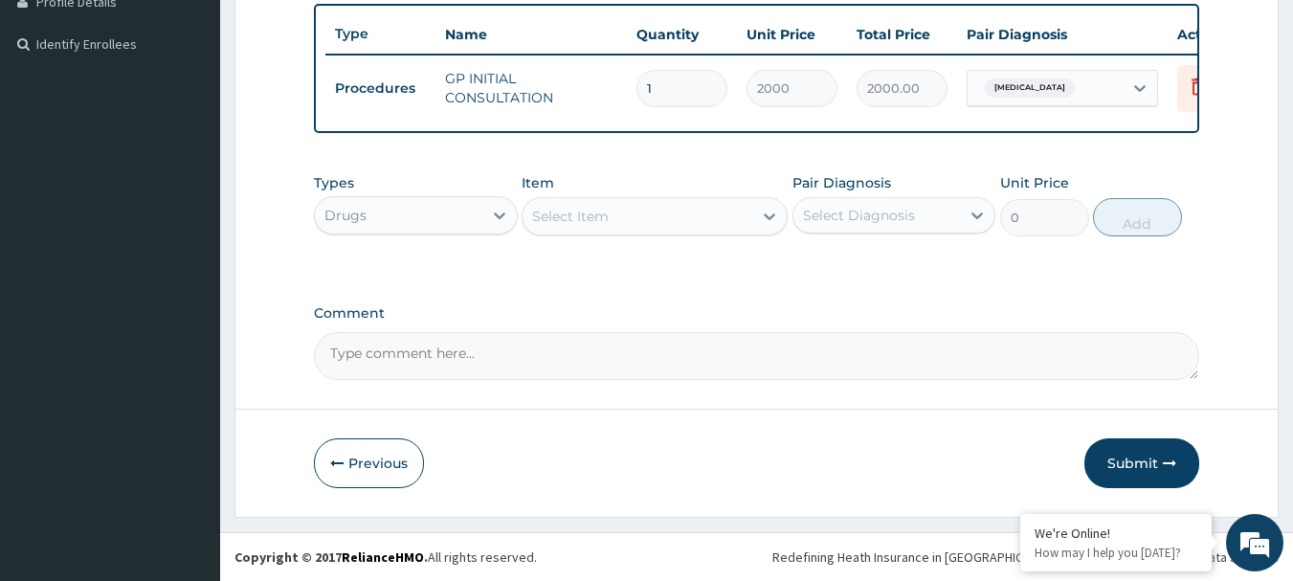
click at [569, 211] on div "Select Item" at bounding box center [570, 216] width 77 height 19
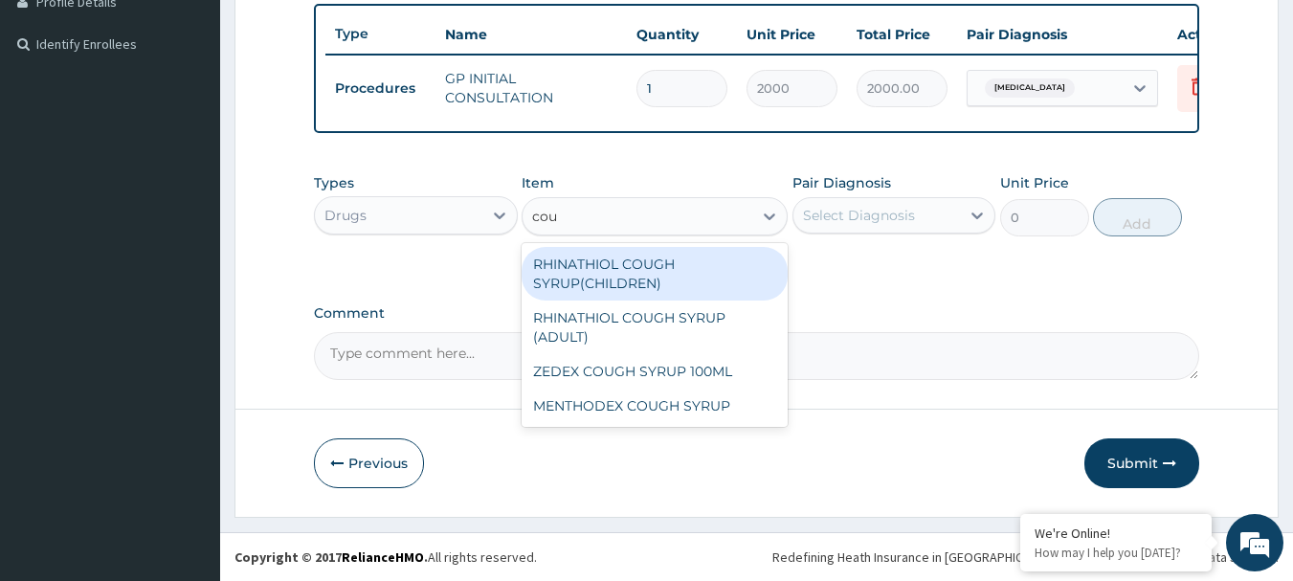
type input "coug"
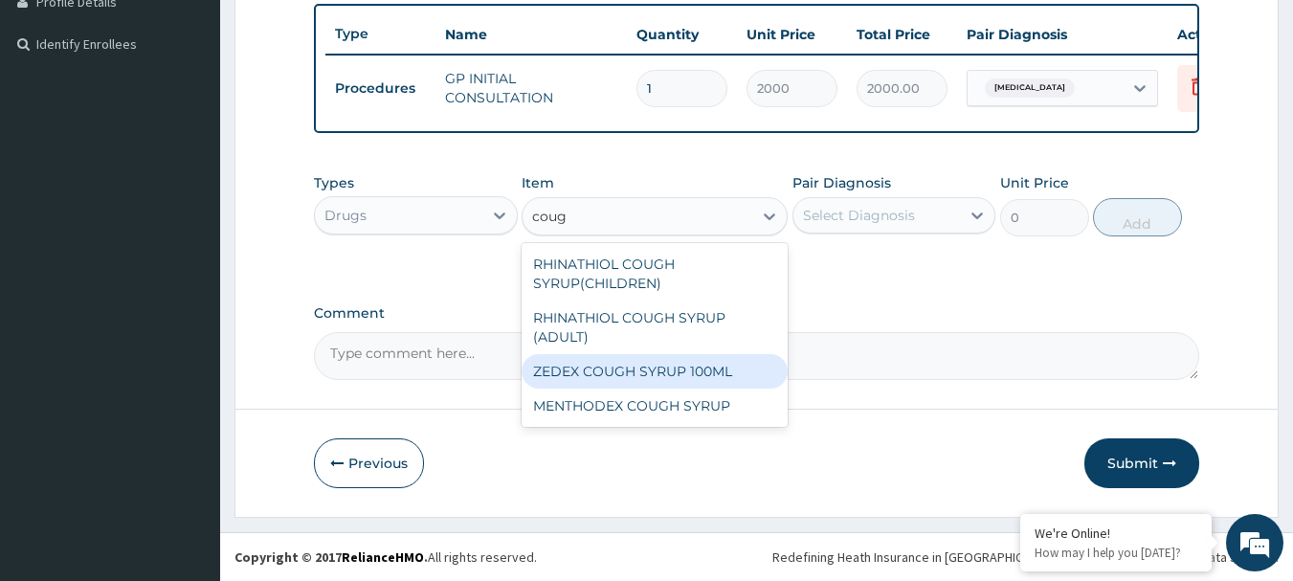
click at [677, 365] on div "ZEDEX COUGH SYRUP 100ML" at bounding box center [654, 371] width 266 height 34
type input "660"
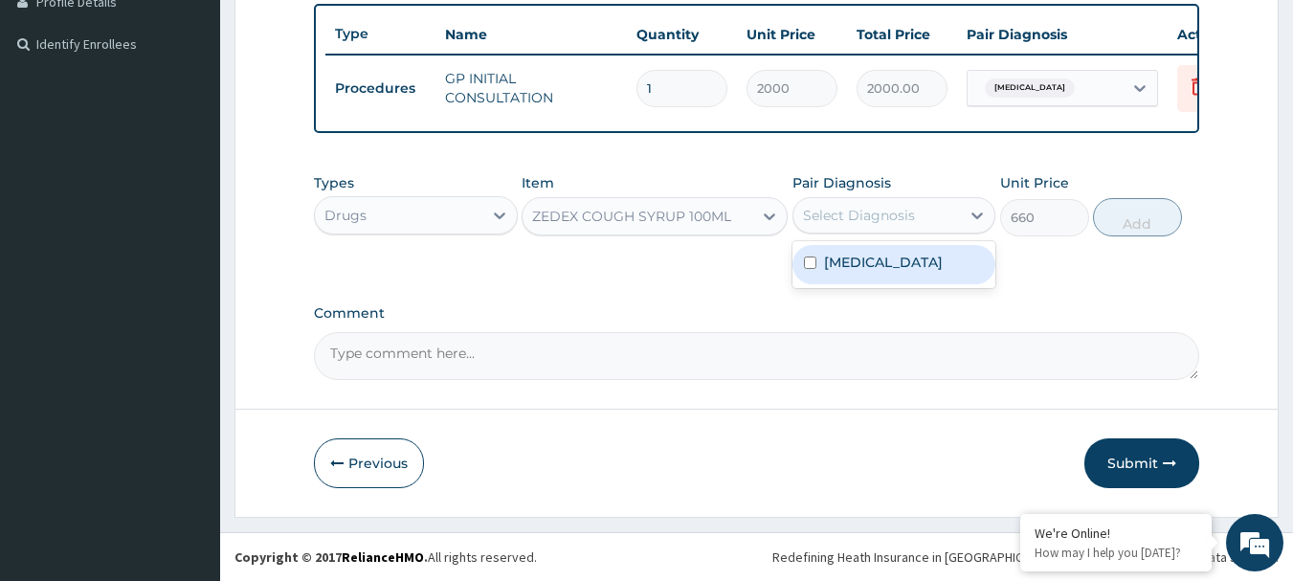
click at [854, 214] on div "Select Diagnosis" at bounding box center [859, 215] width 112 height 19
click at [884, 262] on label "[MEDICAL_DATA]" at bounding box center [883, 262] width 119 height 19
checkbox input "true"
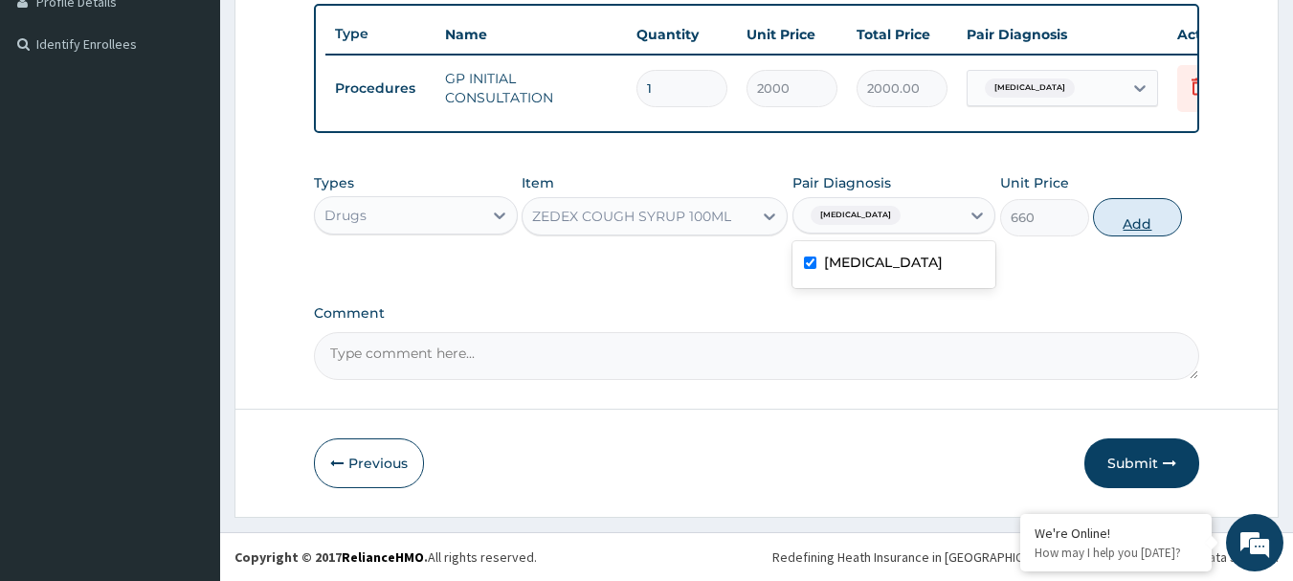
click at [1119, 217] on button "Add" at bounding box center [1137, 217] width 89 height 38
type input "0"
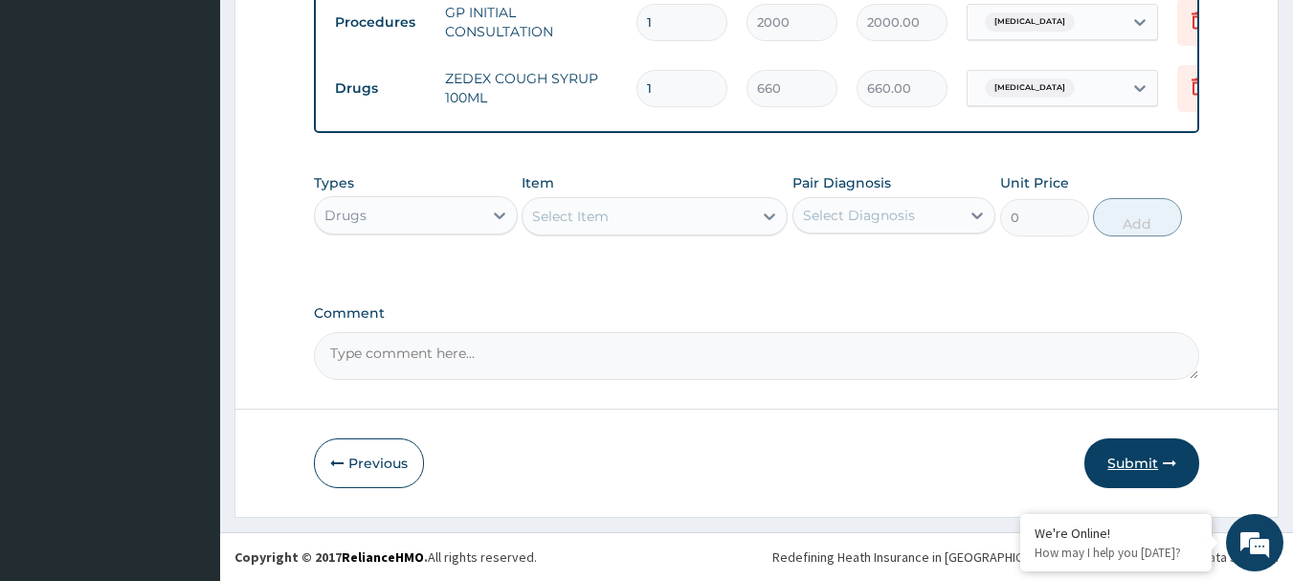
click at [1144, 459] on button "Submit" at bounding box center [1141, 463] width 115 height 50
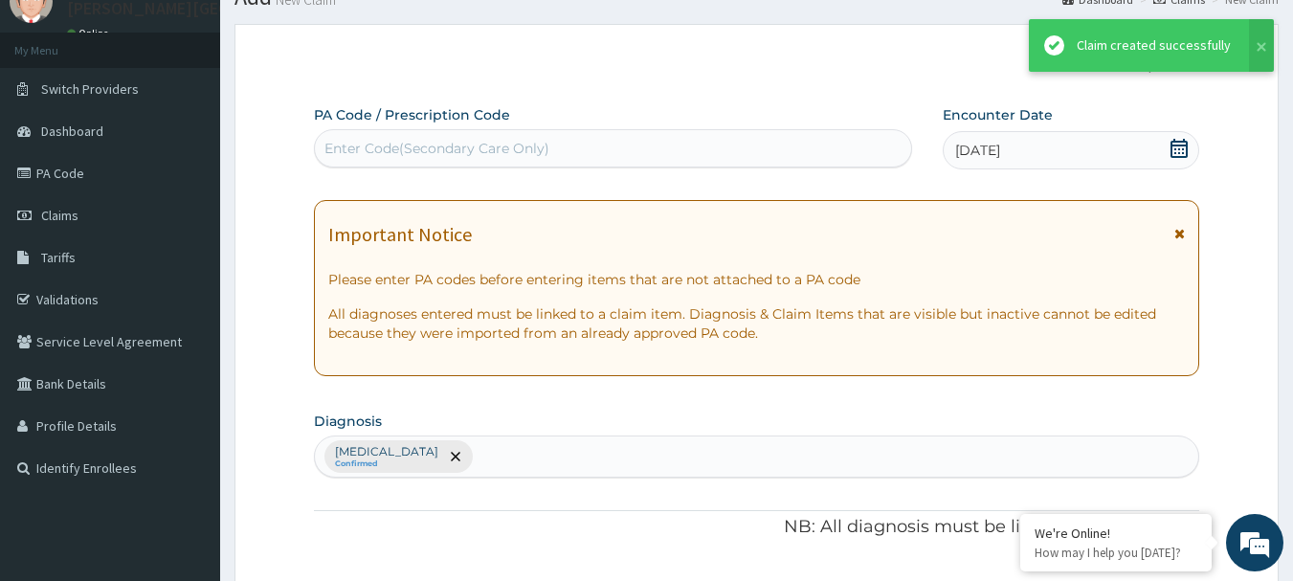
scroll to position [582, 0]
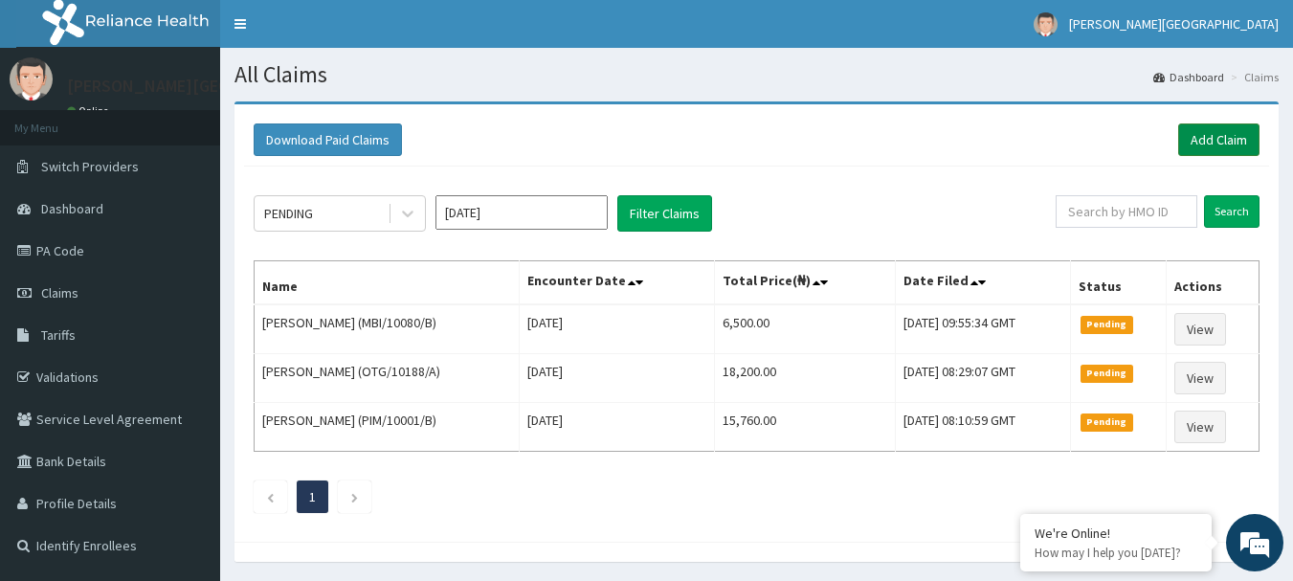
click at [1221, 145] on link "Add Claim" at bounding box center [1218, 139] width 81 height 33
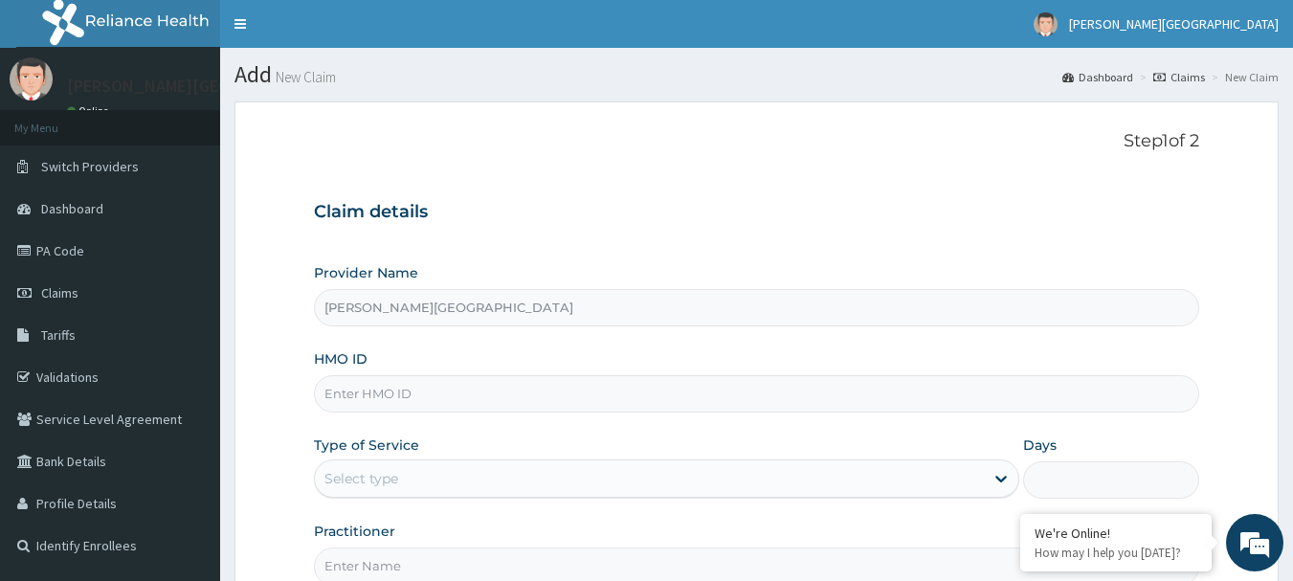
click at [373, 388] on input "HMO ID" at bounding box center [757, 393] width 886 height 37
paste input "AVL/10420/C"
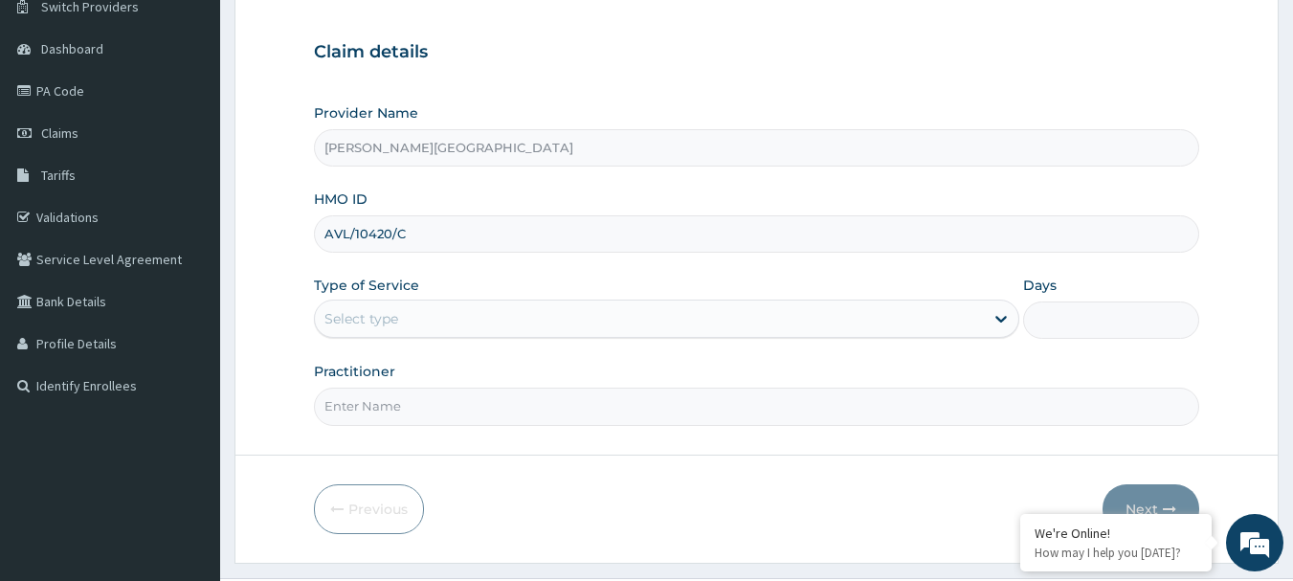
scroll to position [191, 0]
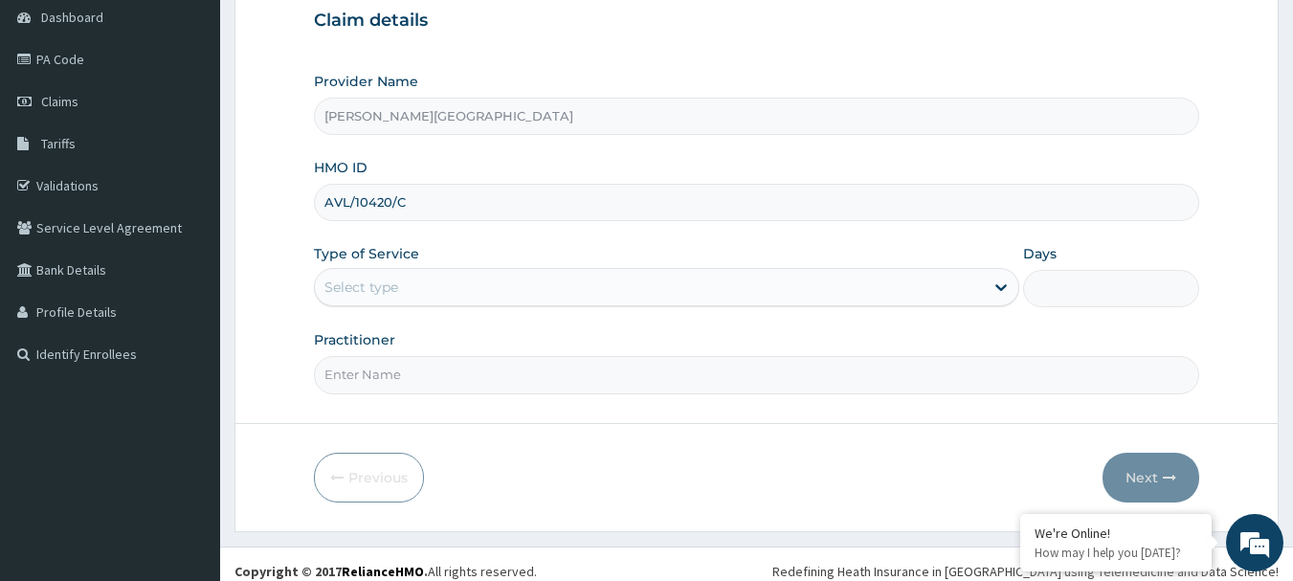
type input "AVL/10420/C"
click at [432, 287] on div "Select type" at bounding box center [649, 287] width 669 height 31
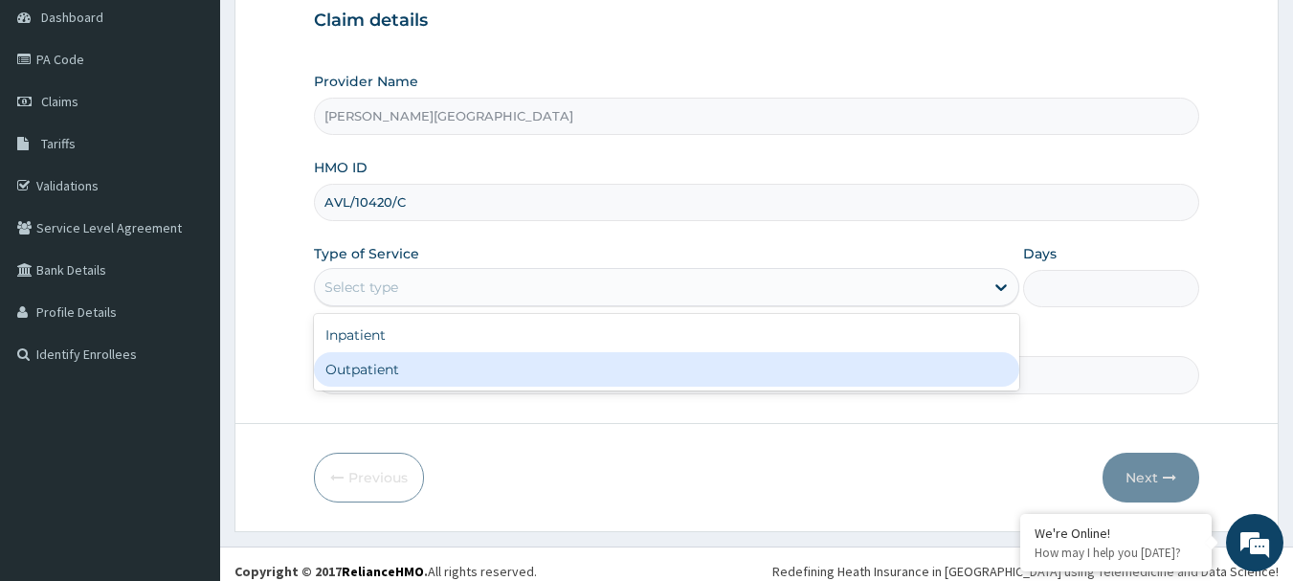
click at [417, 373] on div "Outpatient" at bounding box center [666, 369] width 705 height 34
type input "1"
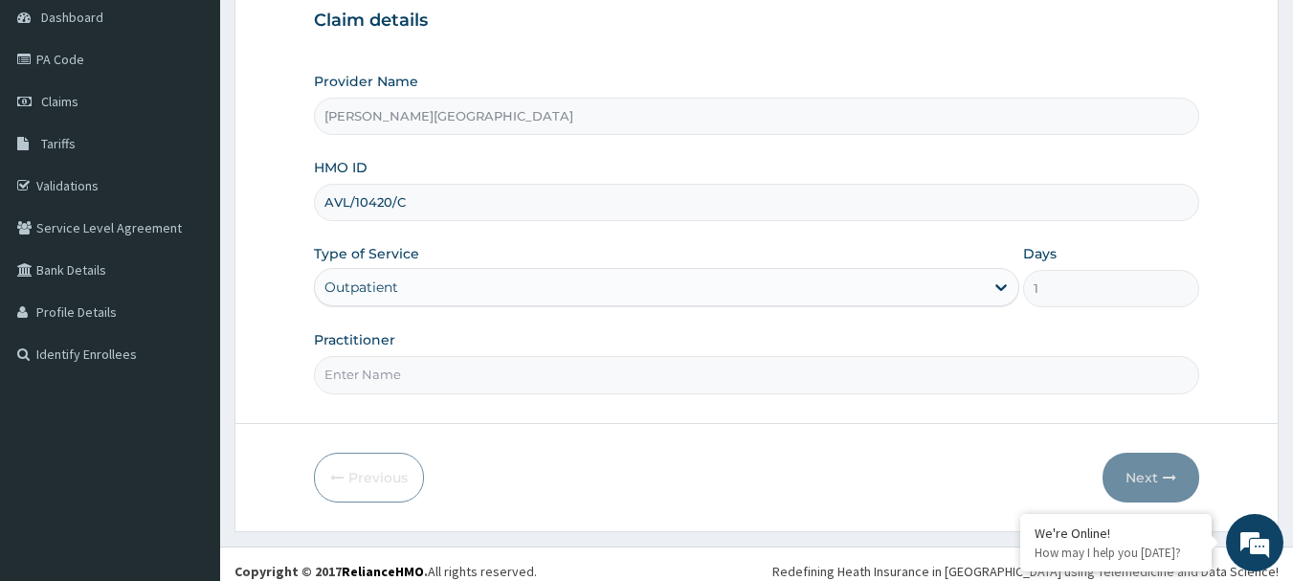
click at [417, 373] on input "Practitioner" at bounding box center [757, 374] width 886 height 37
type input "AA"
click at [1137, 480] on button "Next" at bounding box center [1150, 478] width 97 height 50
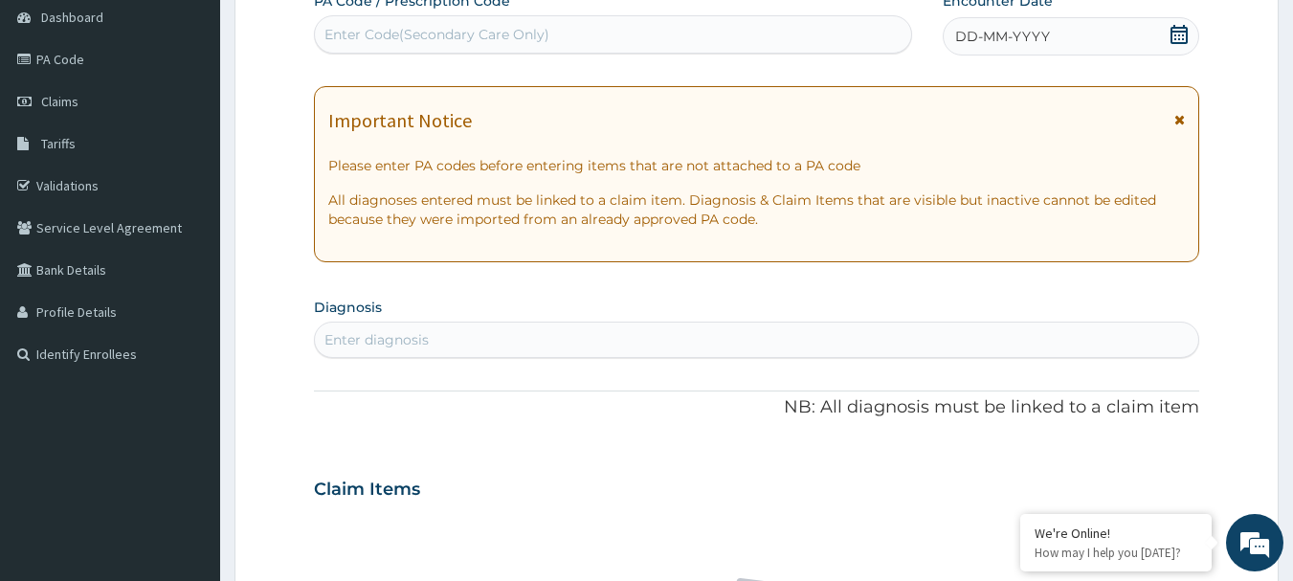
scroll to position [0, 0]
click at [1177, 123] on icon at bounding box center [1179, 119] width 11 height 13
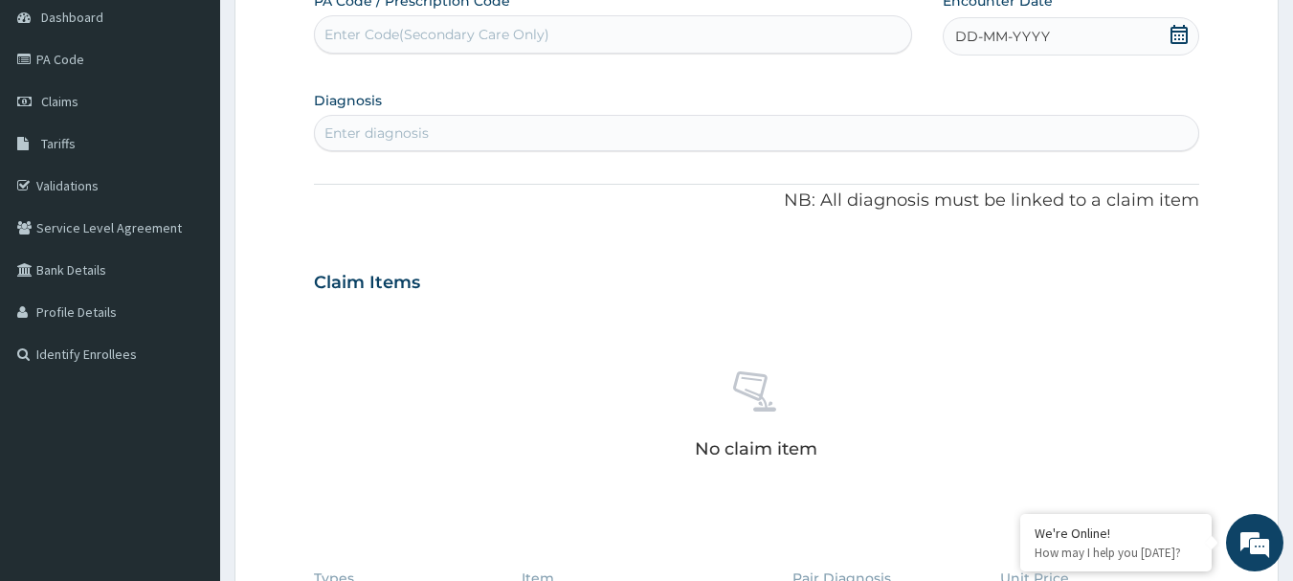
click at [1176, 30] on icon at bounding box center [1178, 34] width 19 height 19
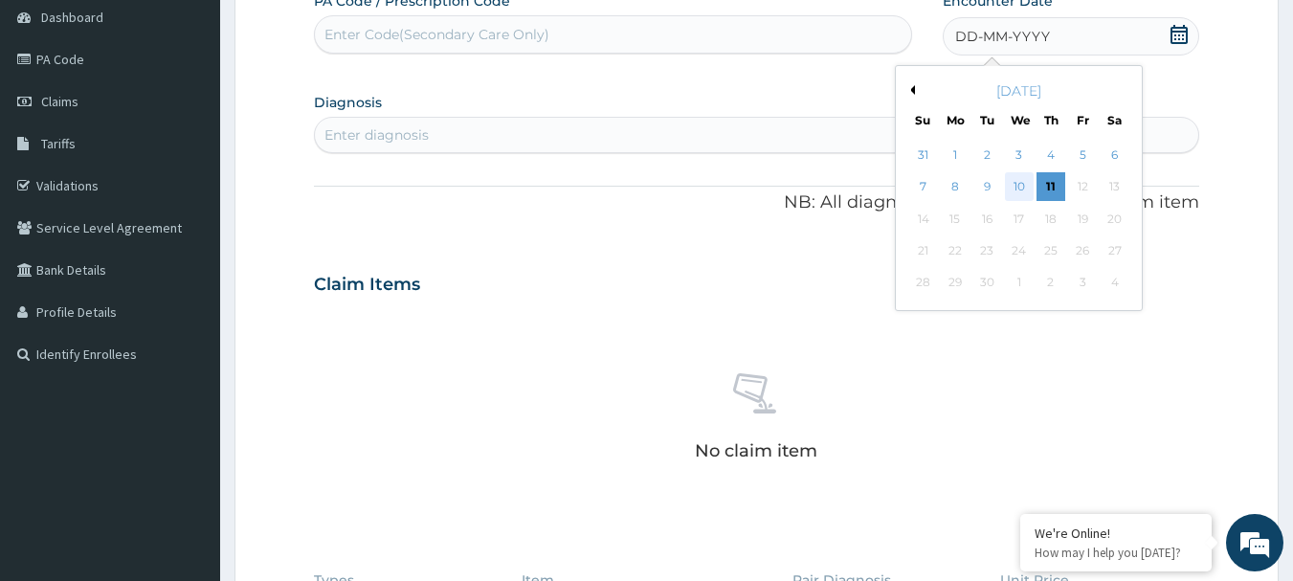
click at [1023, 189] on div "10" at bounding box center [1019, 187] width 29 height 29
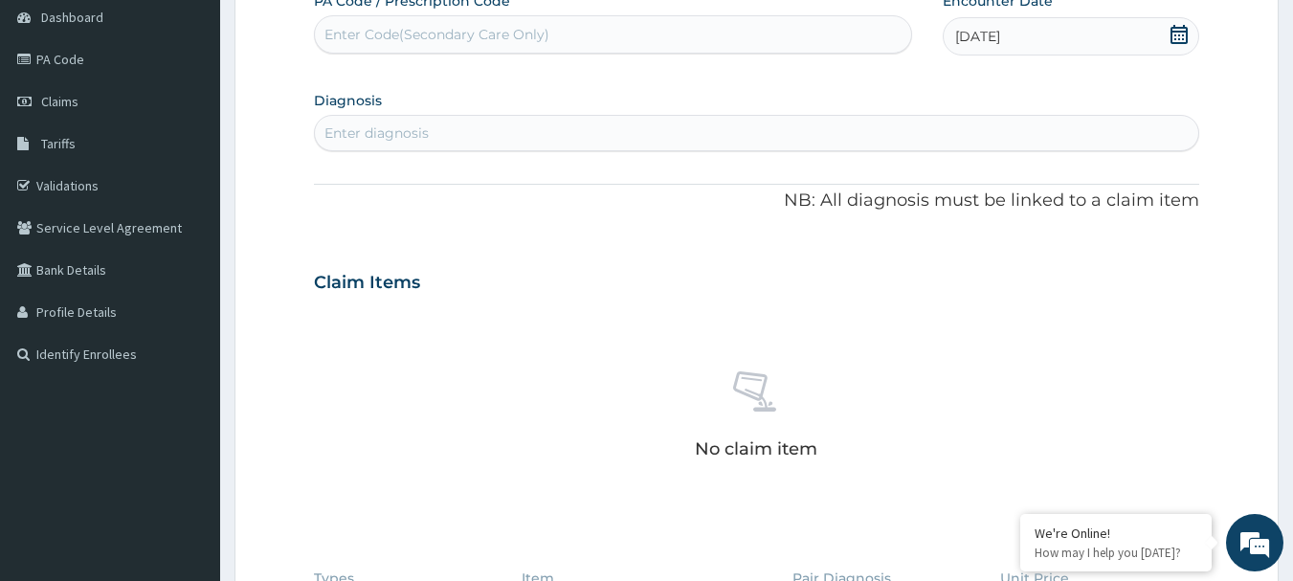
click at [523, 128] on div "Enter diagnosis" at bounding box center [757, 133] width 884 height 31
type input "[MEDICAL_DATA]"
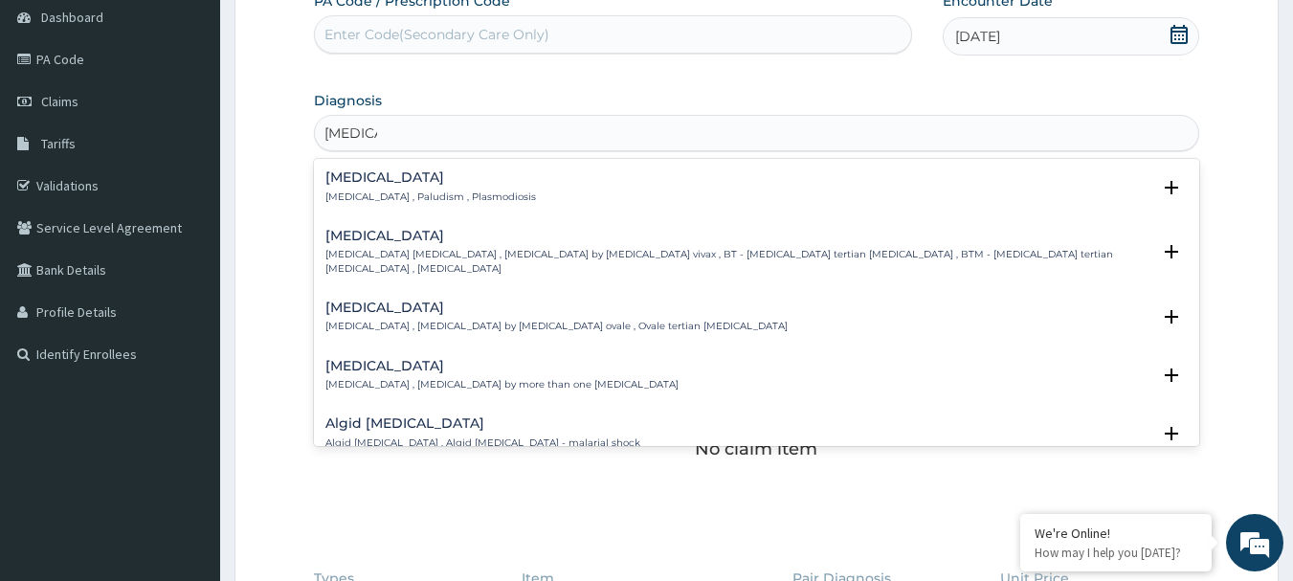
click at [454, 193] on p "[MEDICAL_DATA] , Paludism , Plasmodiosis" at bounding box center [430, 196] width 210 height 13
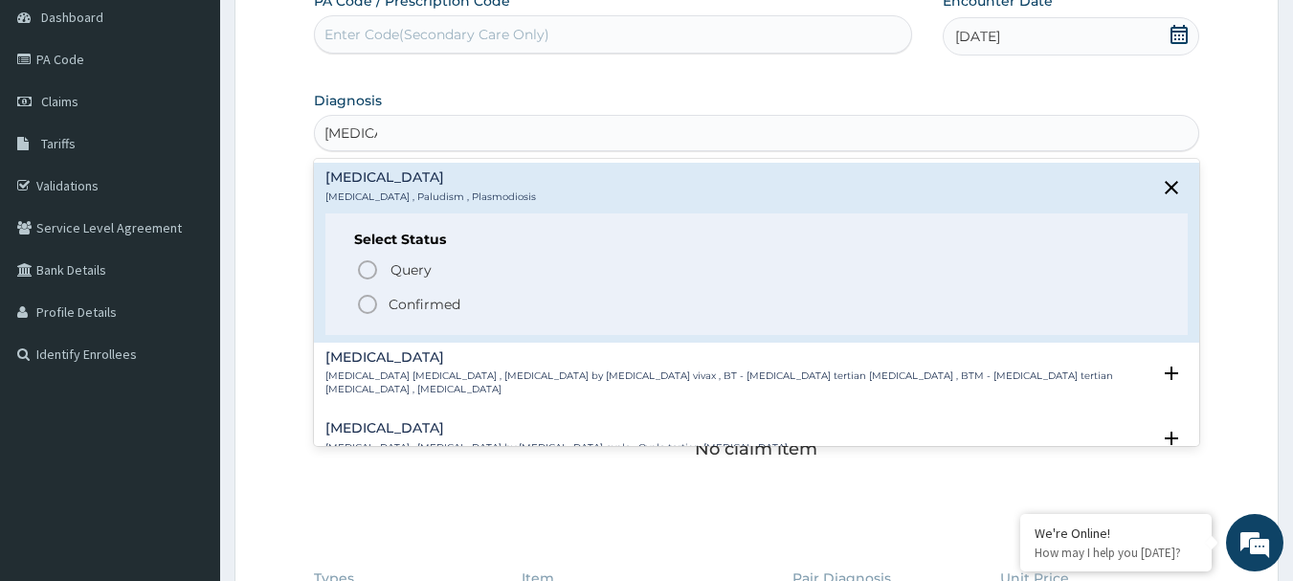
click at [457, 315] on span "Confirmed" at bounding box center [758, 304] width 804 height 23
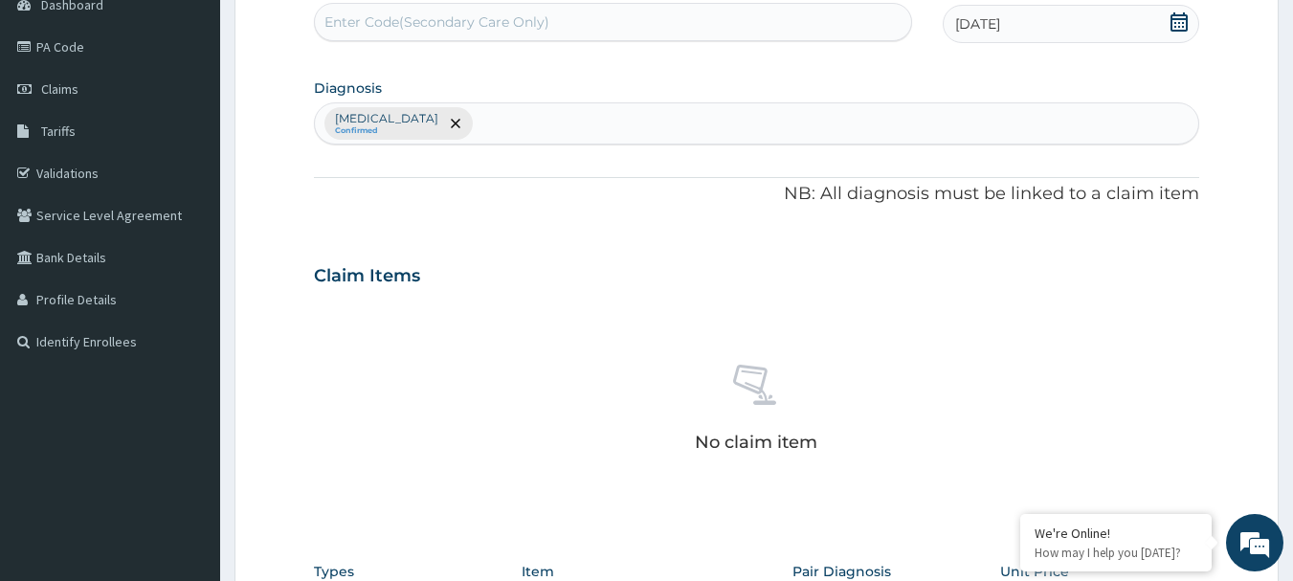
scroll to position [478, 0]
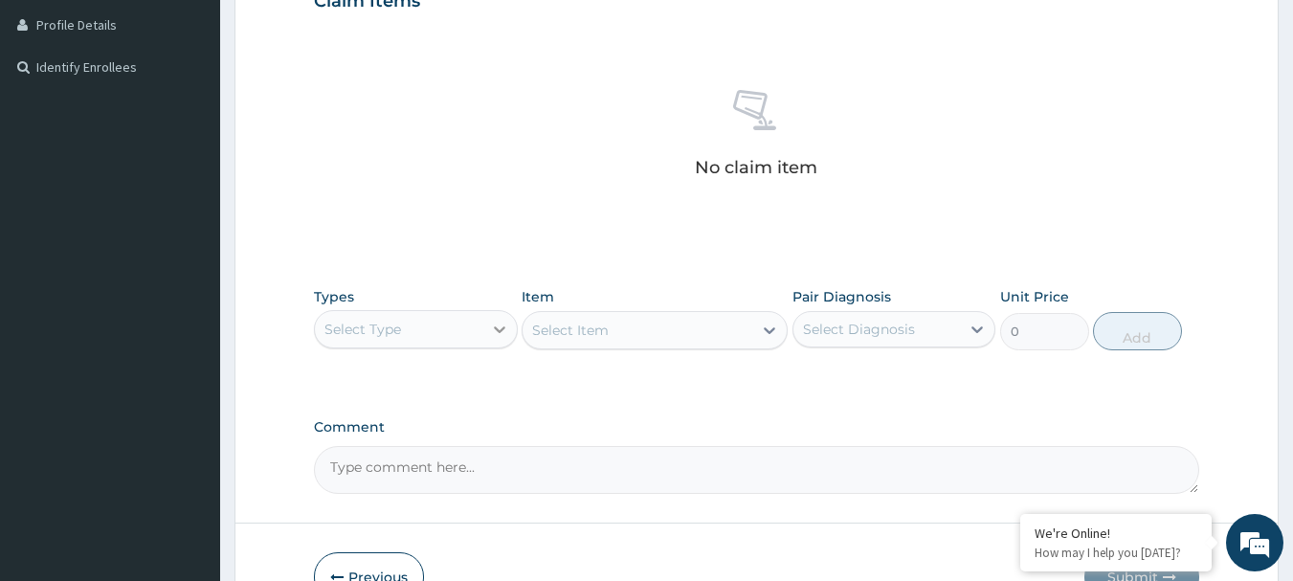
click at [498, 330] on icon at bounding box center [499, 329] width 11 height 7
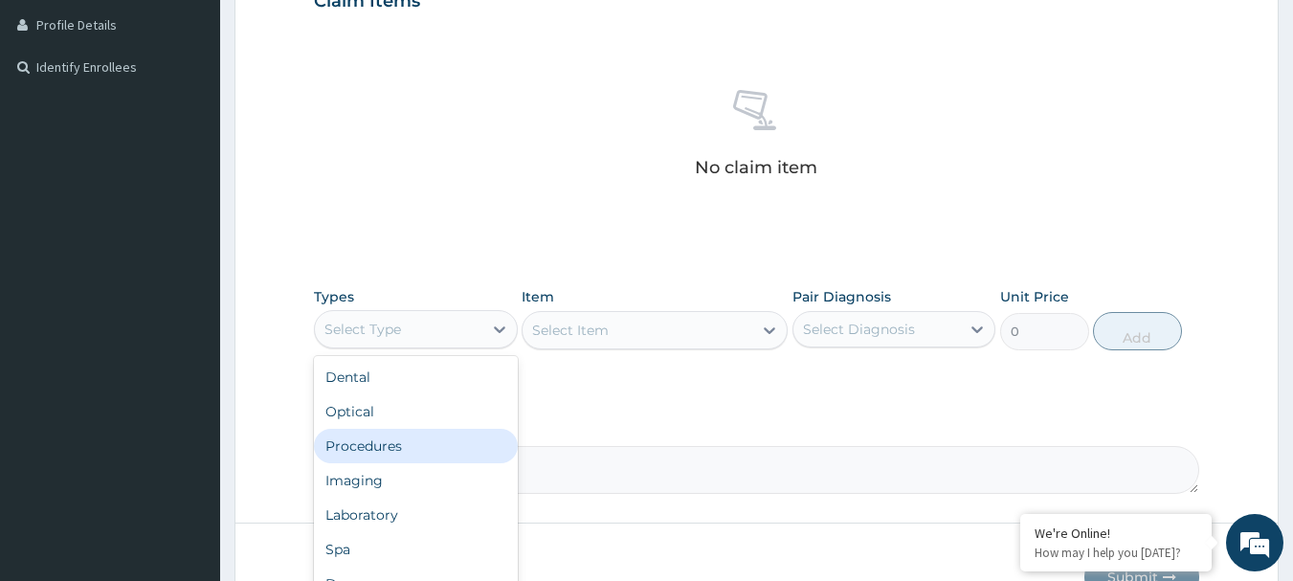
click at [439, 446] on div "Procedures" at bounding box center [416, 446] width 204 height 34
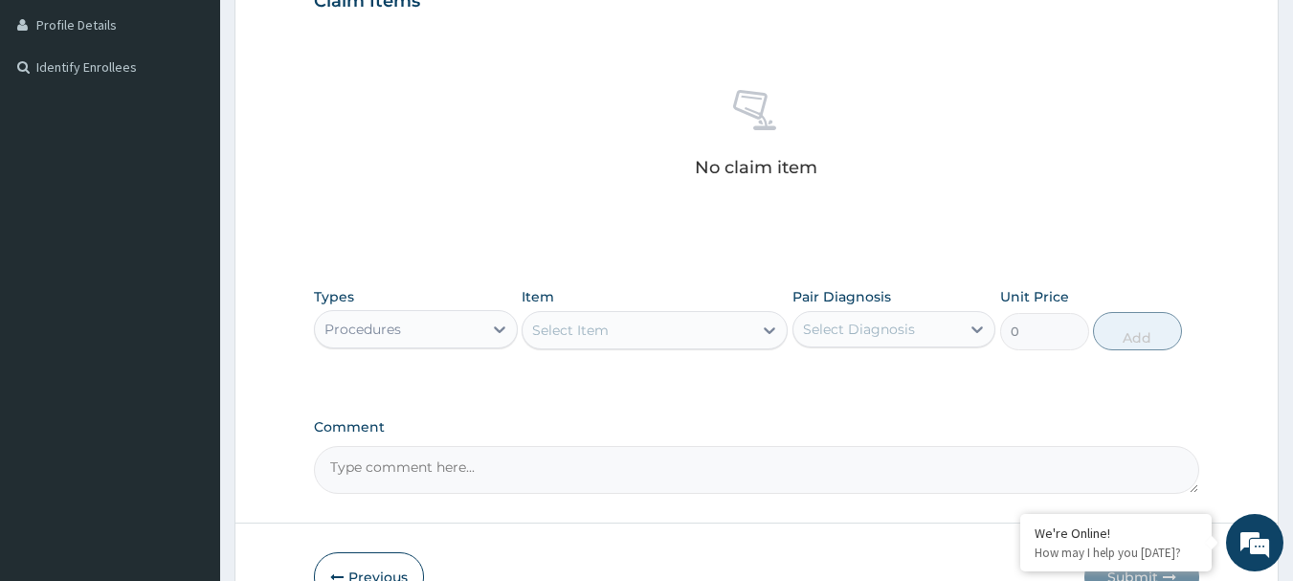
click at [636, 338] on div "Select Item" at bounding box center [637, 330] width 230 height 31
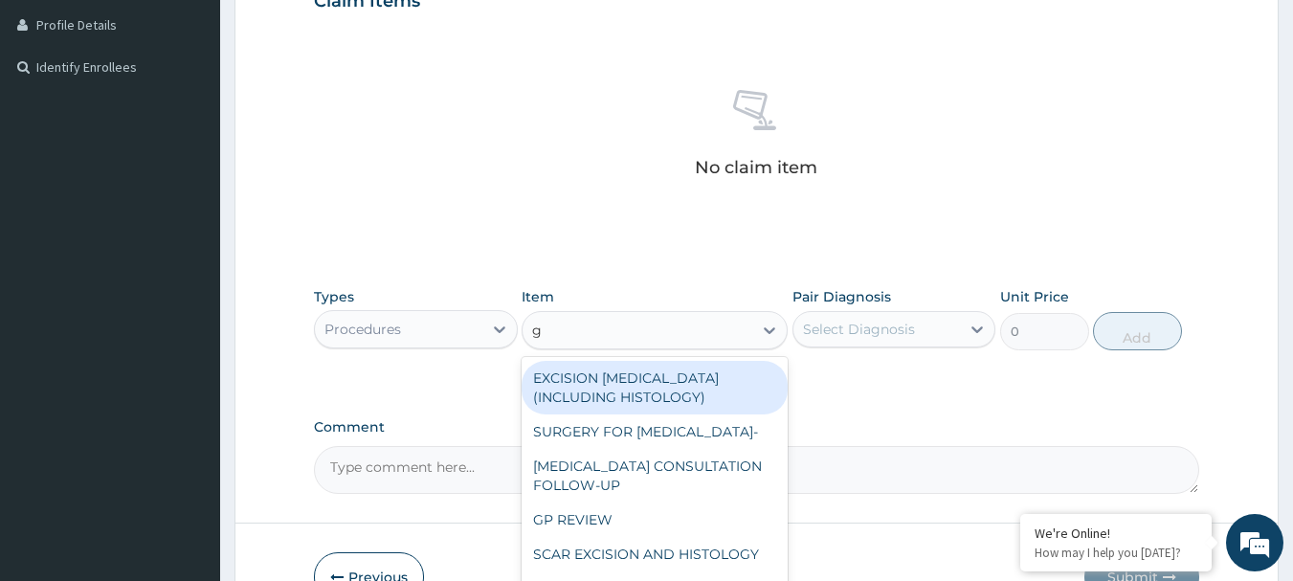
type input "gp"
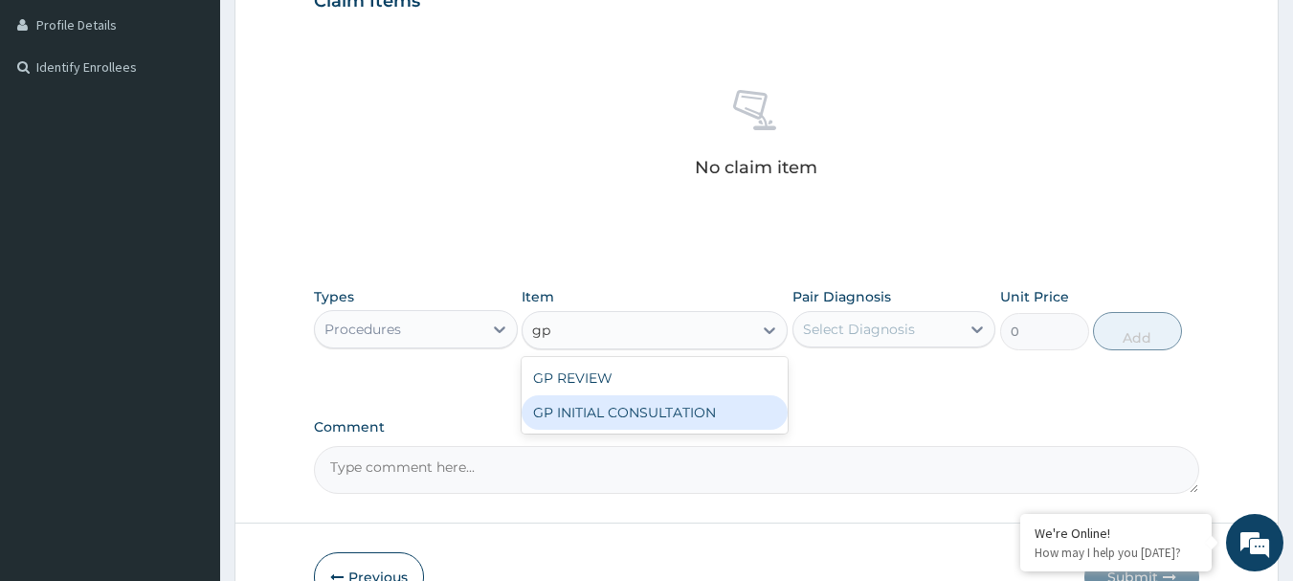
click at [668, 417] on div "GP INITIAL CONSULTATION" at bounding box center [654, 412] width 266 height 34
type input "2000"
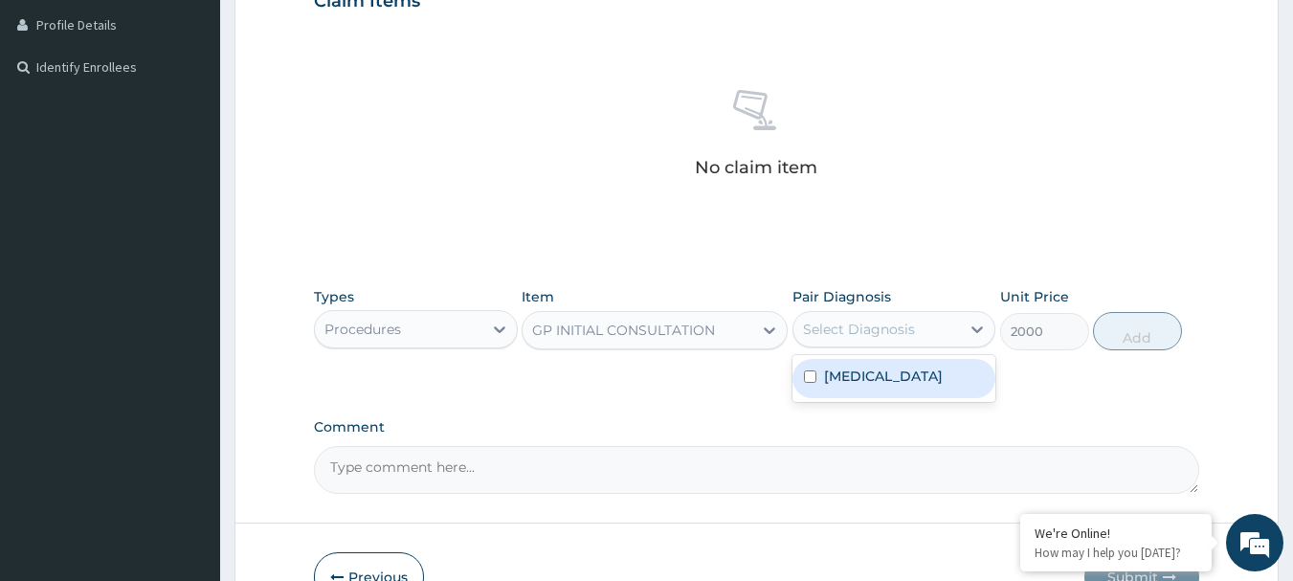
click at [909, 333] on div "Select Diagnosis" at bounding box center [859, 329] width 112 height 19
click at [895, 375] on div "[MEDICAL_DATA]" at bounding box center [894, 378] width 204 height 39
checkbox input "true"
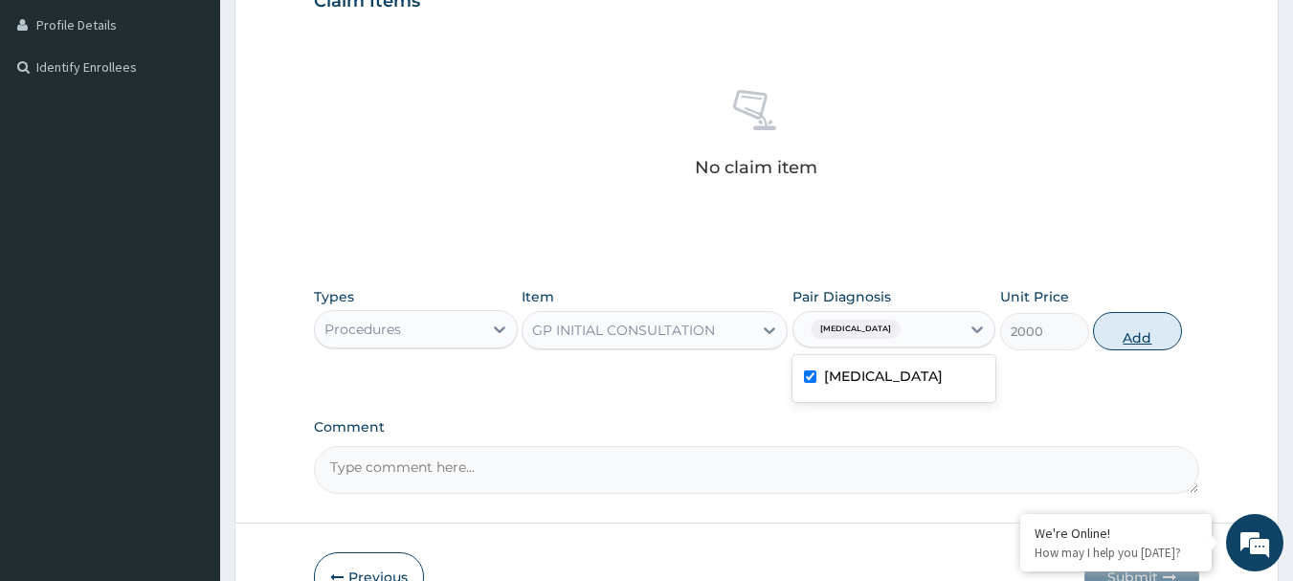
click at [1146, 335] on button "Add" at bounding box center [1137, 331] width 89 height 38
type input "0"
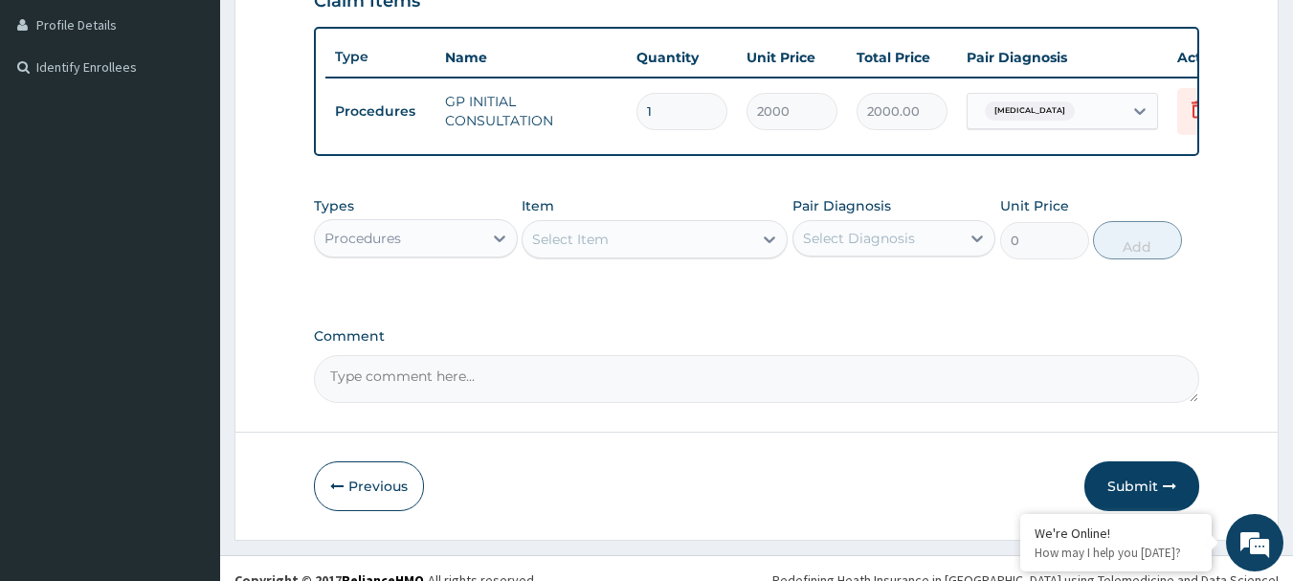
click at [473, 254] on div "Procedures" at bounding box center [398, 238] width 167 height 31
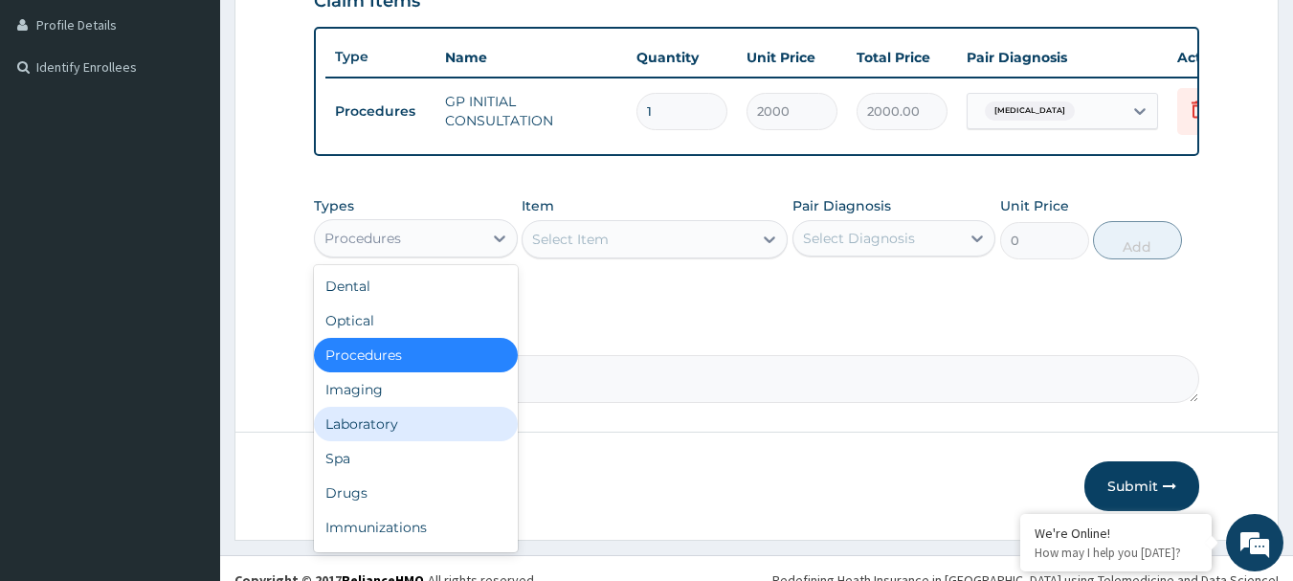
click at [431, 441] on div "Laboratory" at bounding box center [416, 424] width 204 height 34
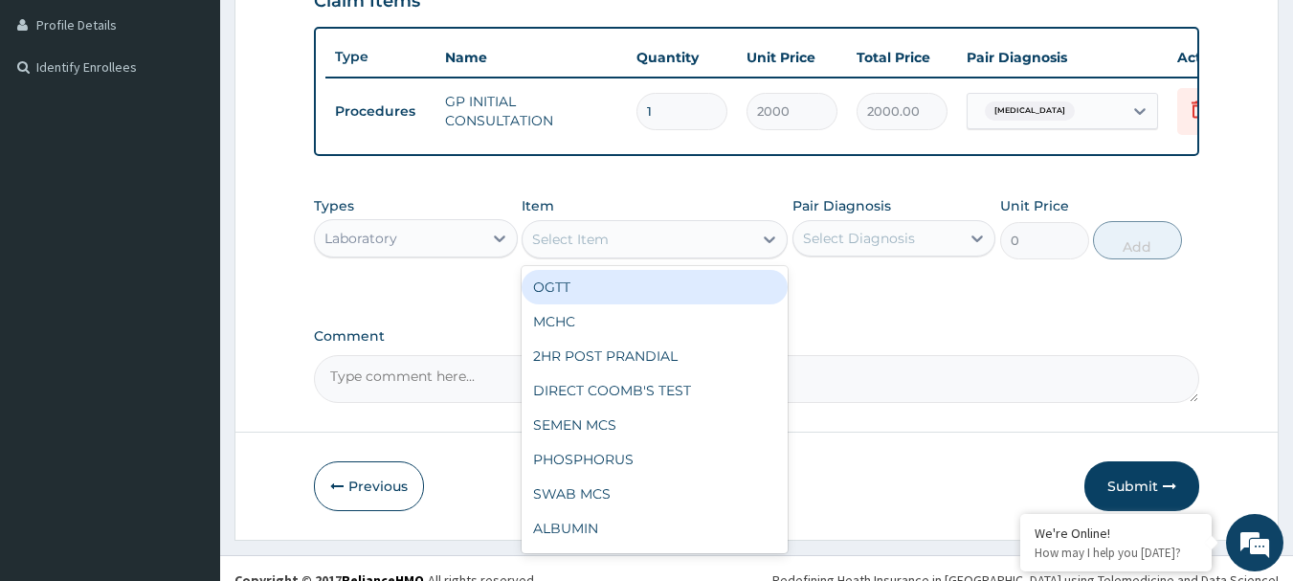
click at [635, 254] on div "Select Item" at bounding box center [637, 239] width 230 height 31
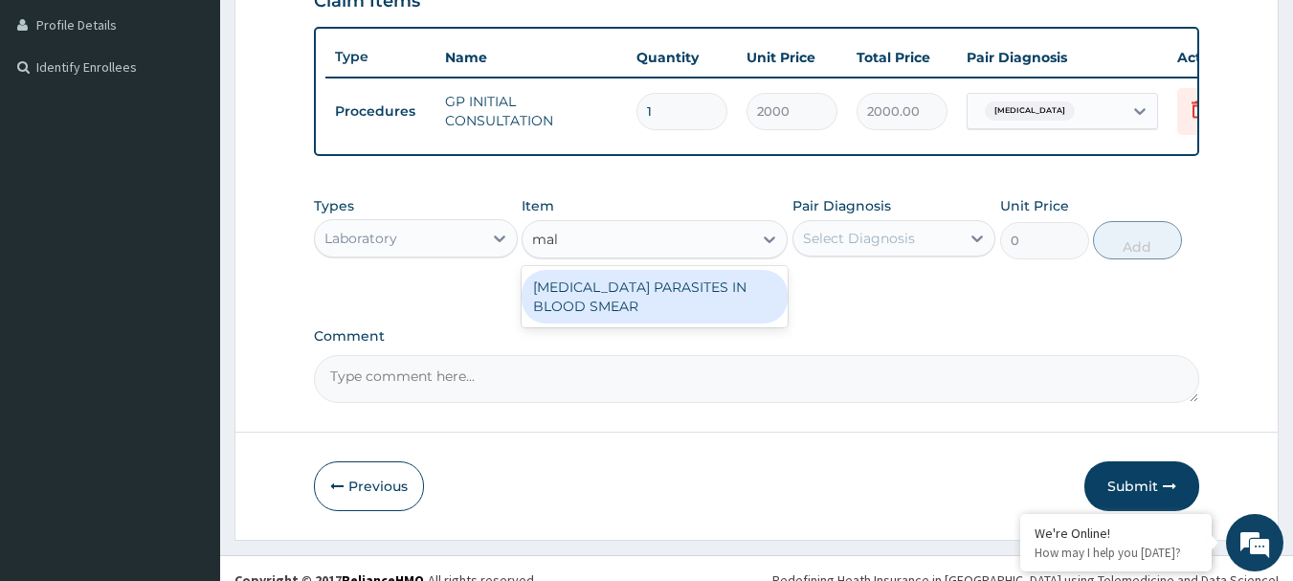
type input "mala"
click at [666, 296] on div "[MEDICAL_DATA] PARASITES IN BLOOD SMEAR" at bounding box center [654, 297] width 266 height 54
type input "1000"
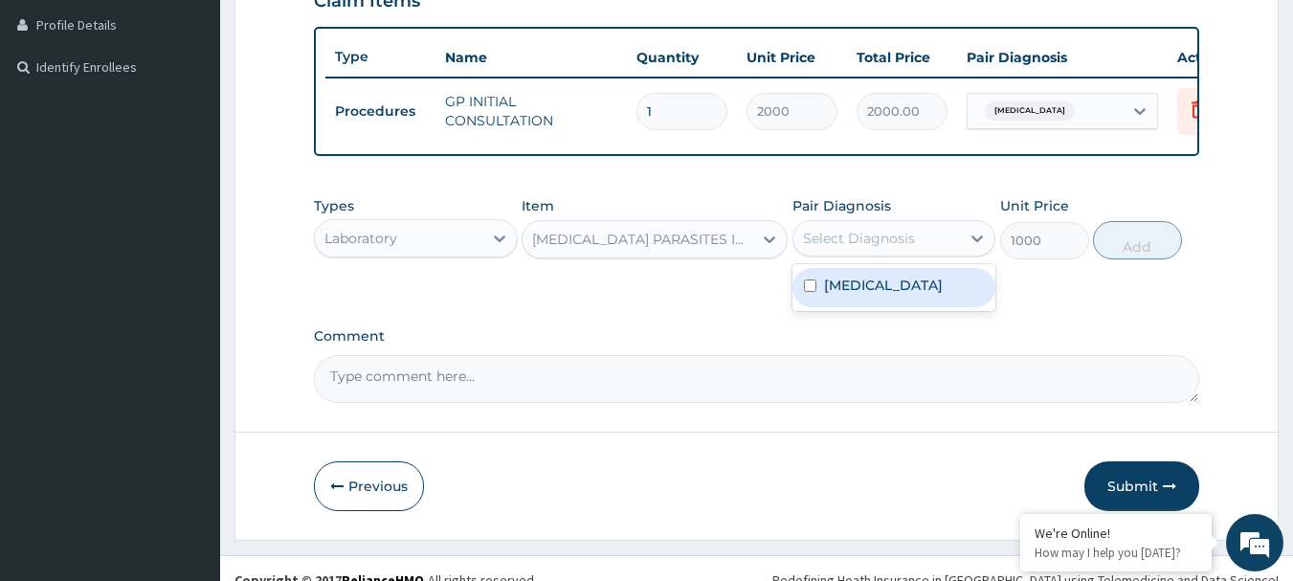
click at [870, 246] on div "Select Diagnosis" at bounding box center [859, 238] width 112 height 19
click at [872, 295] on label "[MEDICAL_DATA]" at bounding box center [883, 285] width 119 height 19
checkbox input "true"
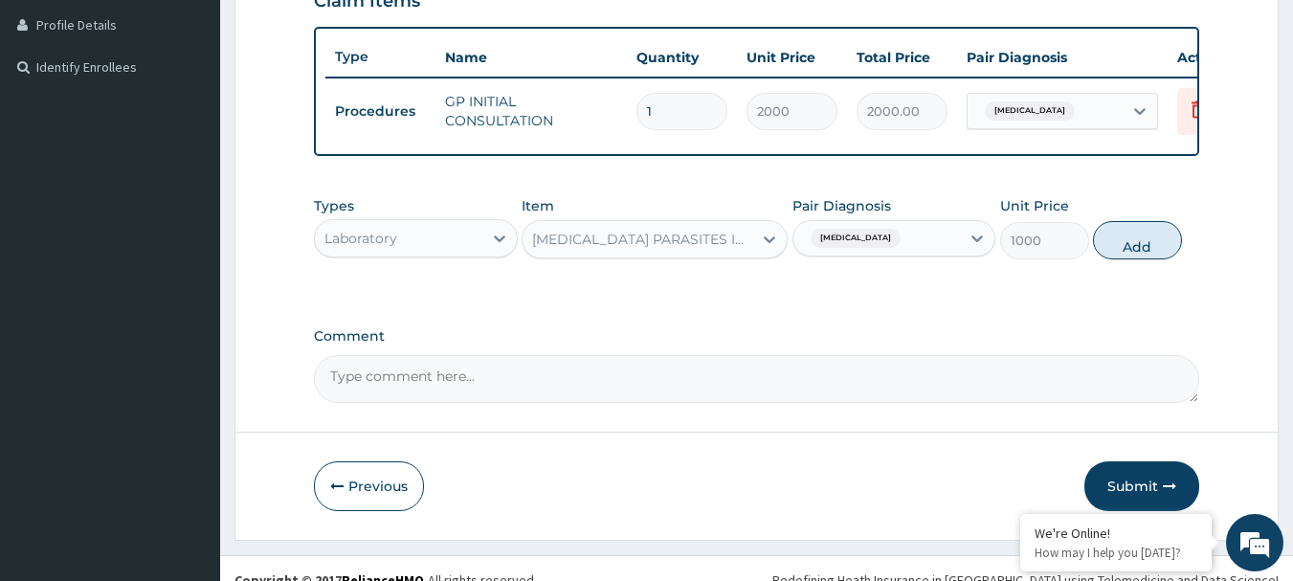
click at [1138, 257] on button "Add" at bounding box center [1137, 240] width 89 height 38
type input "0"
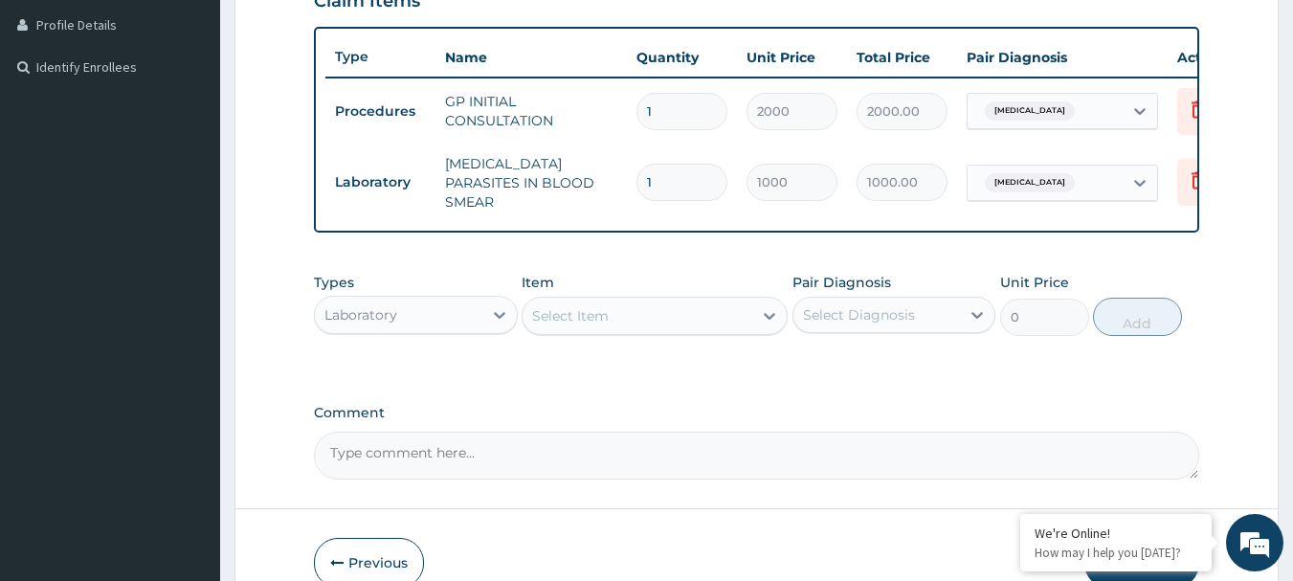
click at [650, 310] on div "Select Item" at bounding box center [637, 315] width 230 height 31
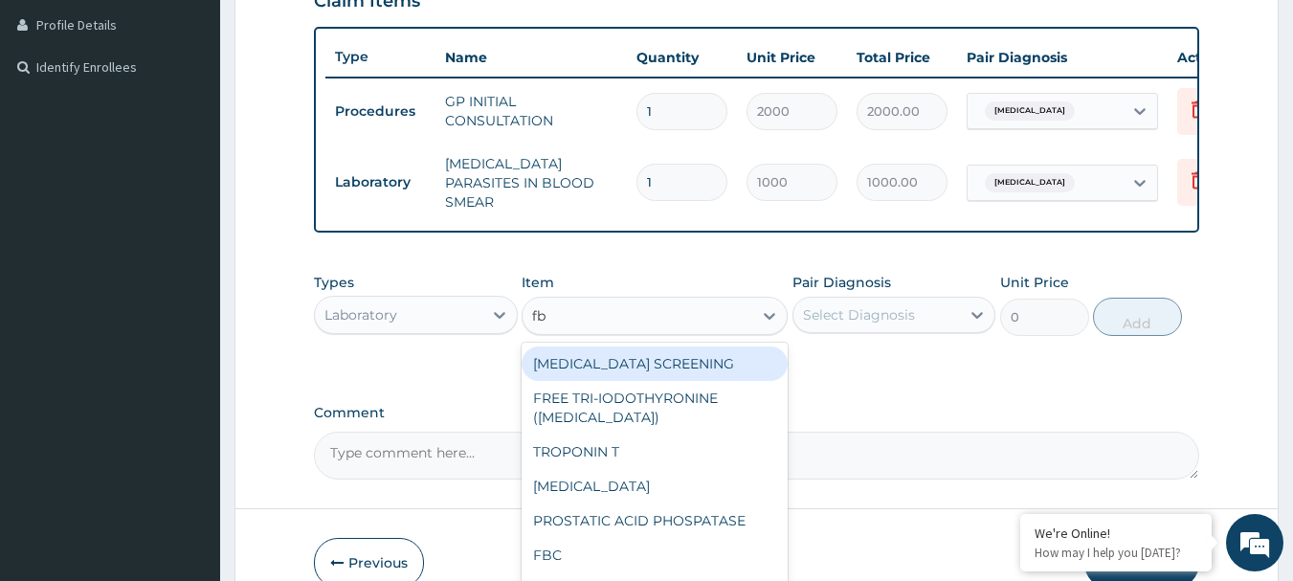
type input "fbc"
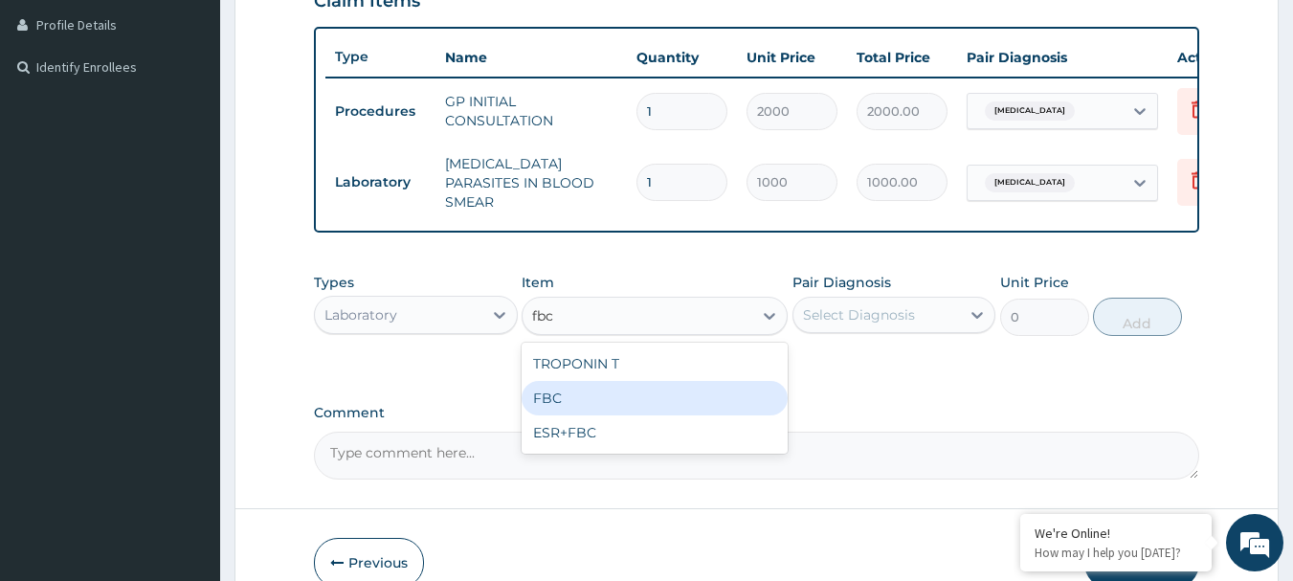
click at [638, 409] on div "FBC" at bounding box center [654, 398] width 266 height 34
type input "2000"
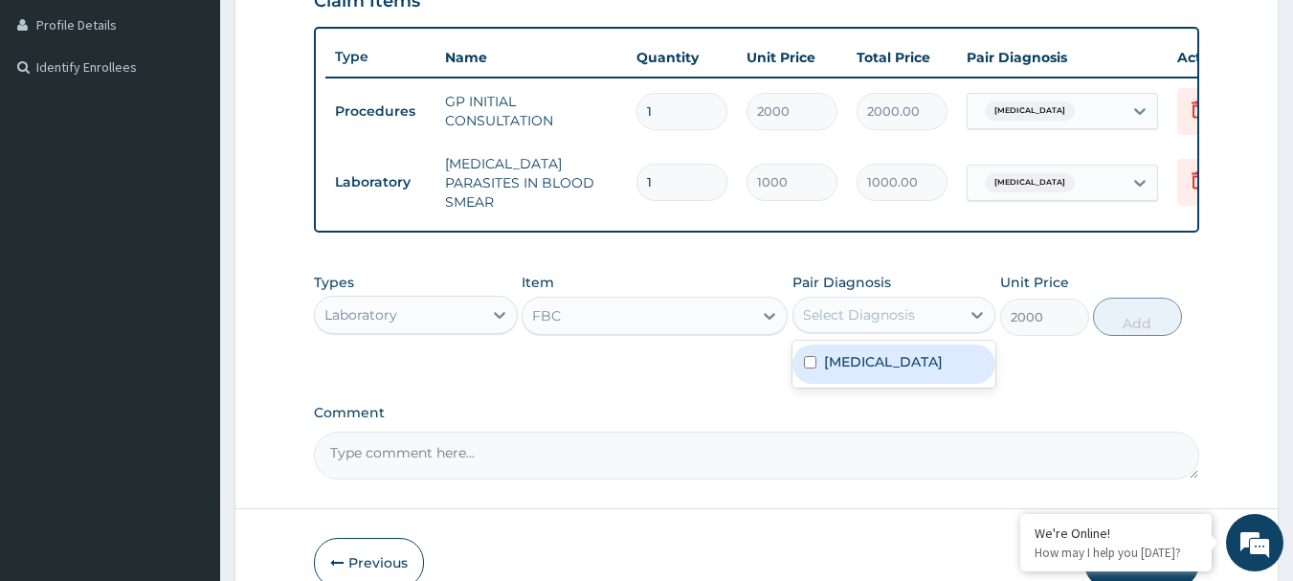
click at [896, 324] on div "Select Diagnosis" at bounding box center [859, 314] width 112 height 19
click at [889, 378] on div "[MEDICAL_DATA]" at bounding box center [894, 363] width 204 height 39
checkbox input "true"
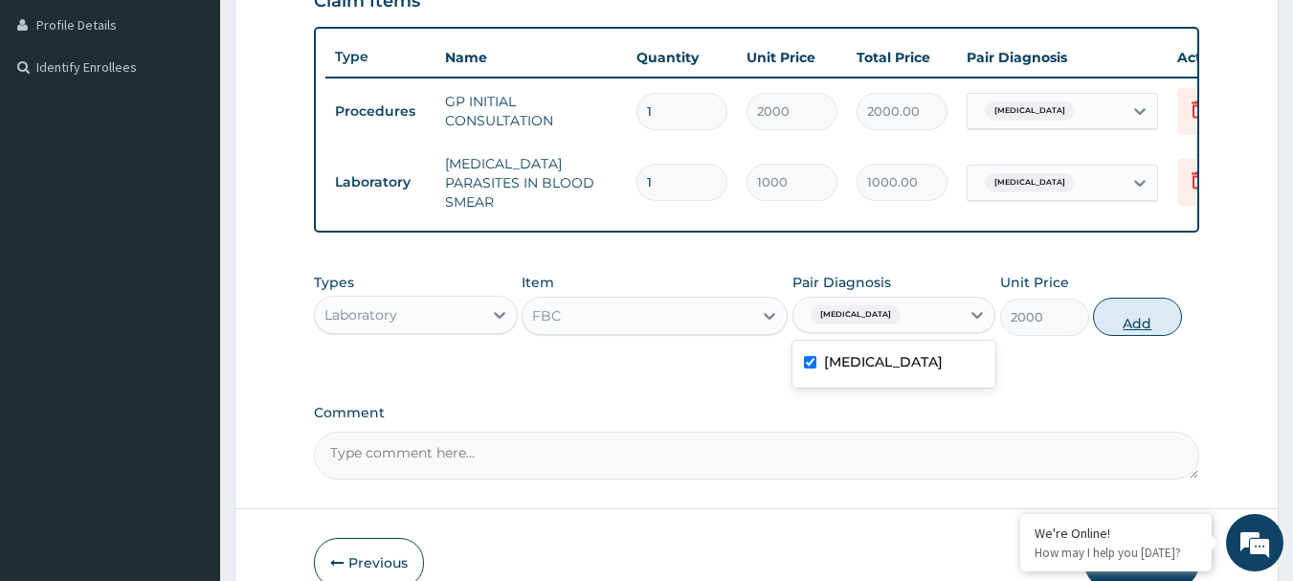
click at [1135, 326] on button "Add" at bounding box center [1137, 317] width 89 height 38
type input "0"
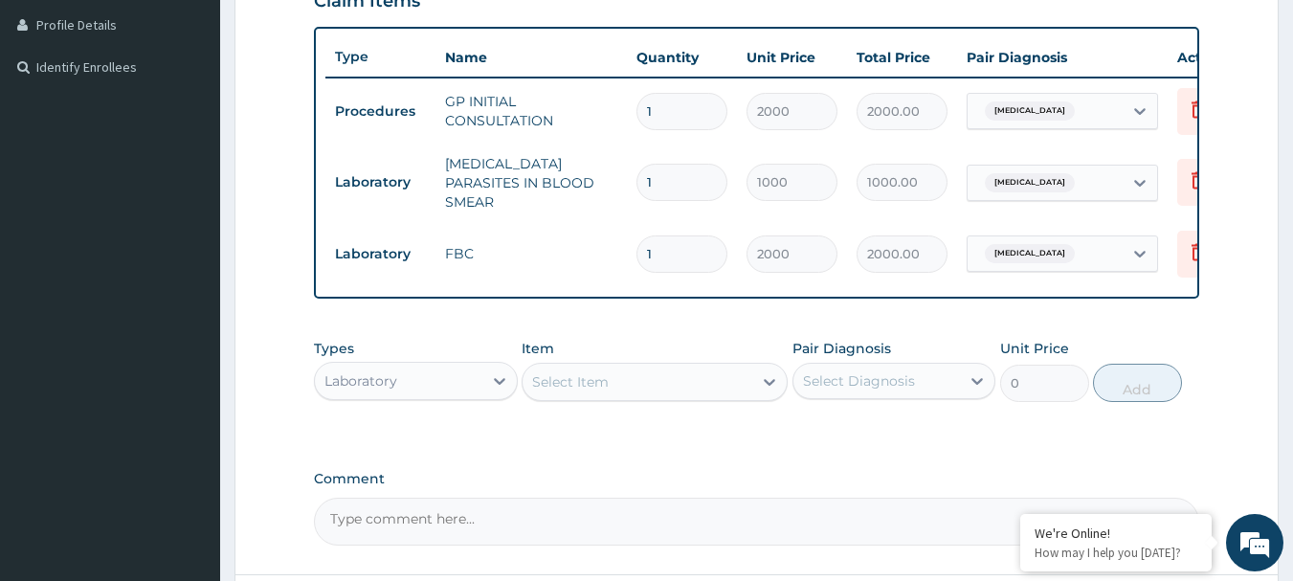
type input "0"
type input "0.00"
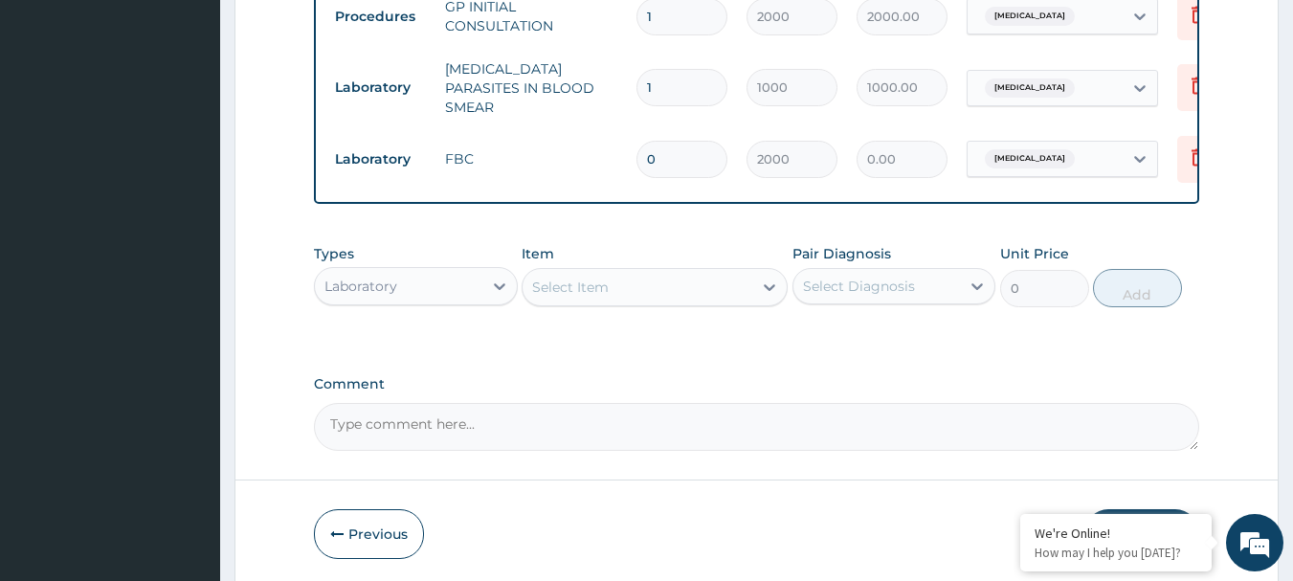
scroll to position [648, 0]
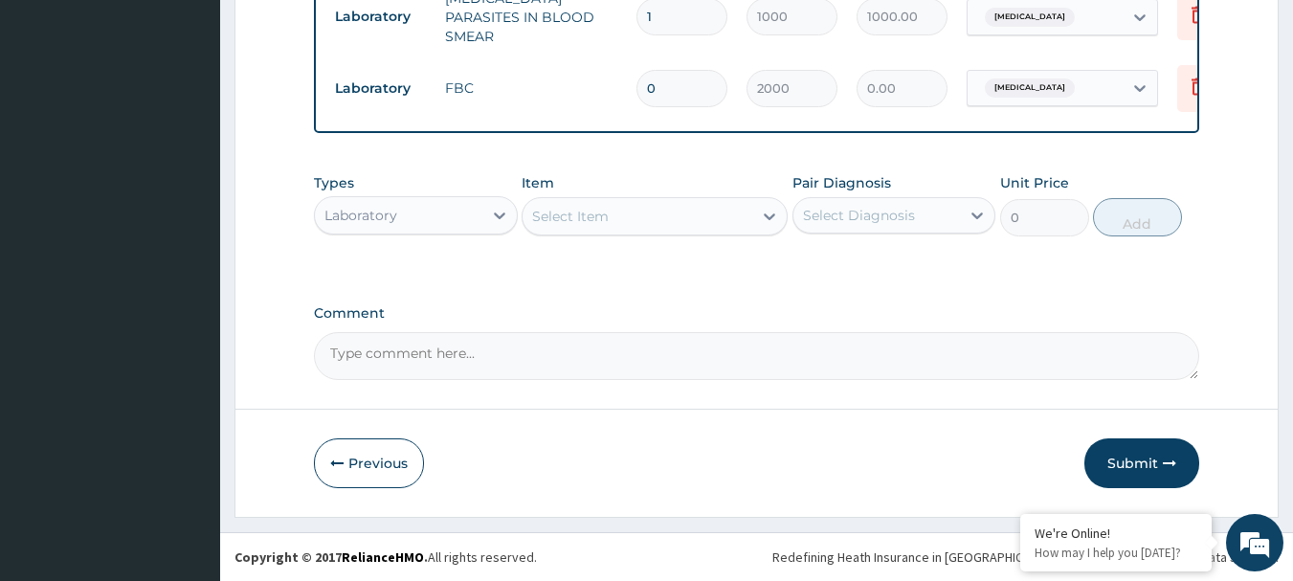
type input "0"
click at [438, 228] on div "Laboratory" at bounding box center [398, 215] width 167 height 31
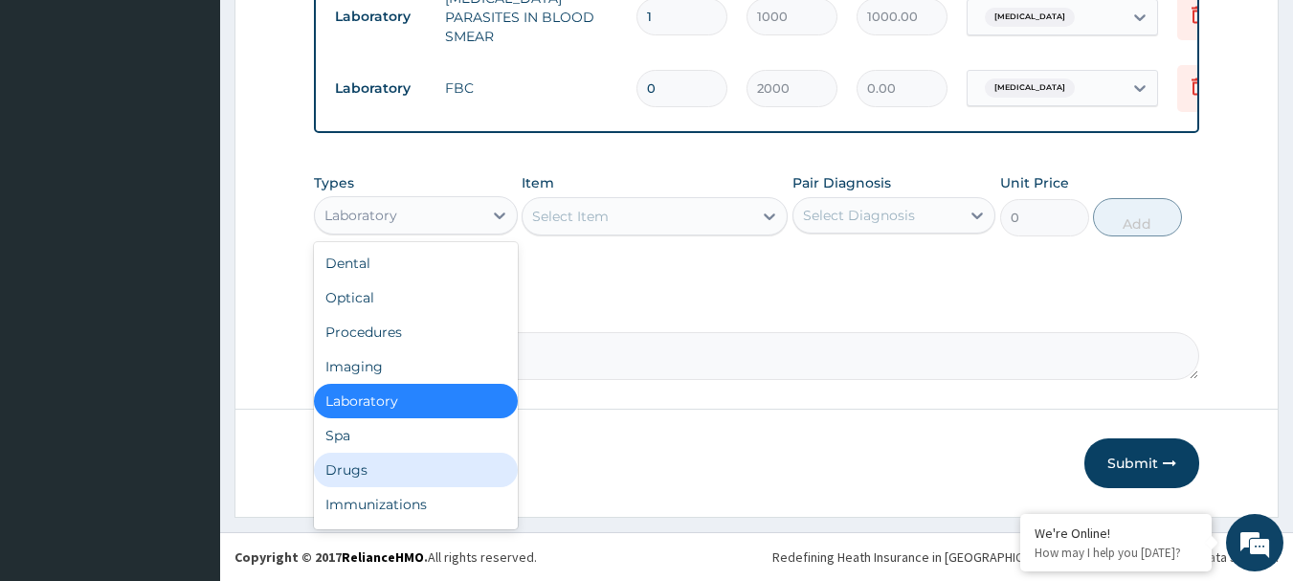
click at [409, 477] on div "Drugs" at bounding box center [416, 470] width 204 height 34
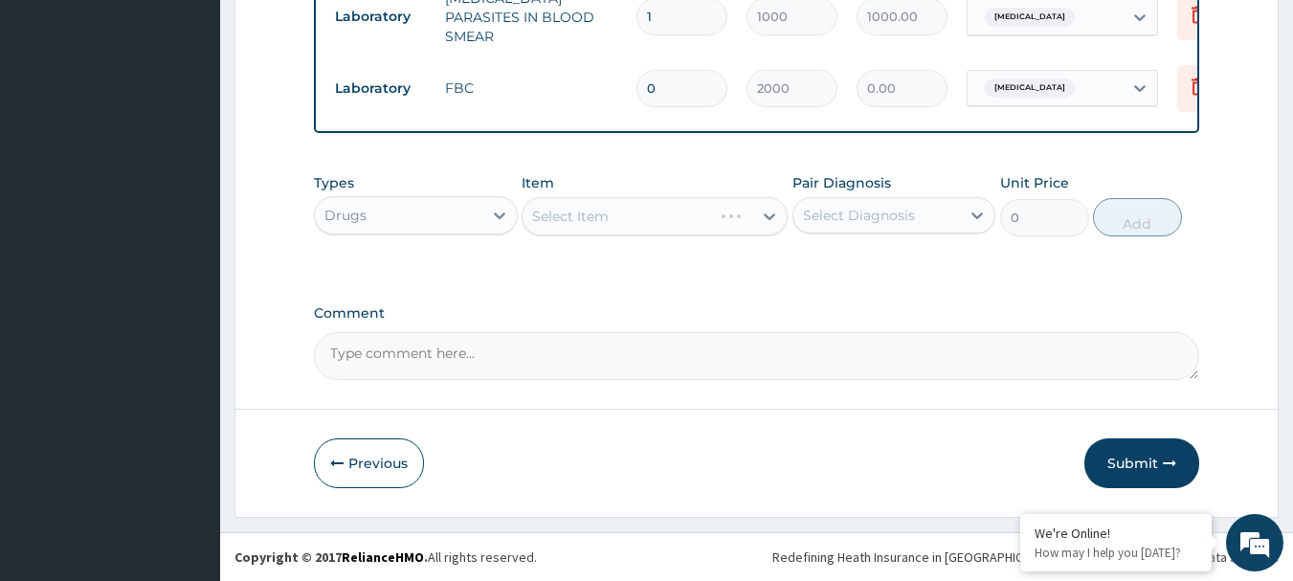
click at [575, 209] on div "Select Item" at bounding box center [654, 216] width 266 height 38
click at [574, 211] on div "Select Item" at bounding box center [654, 216] width 266 height 38
click at [576, 218] on div "Select Item" at bounding box center [654, 216] width 266 height 38
click at [577, 222] on div "Select Item" at bounding box center [654, 216] width 266 height 38
click at [639, 221] on div "Select Item" at bounding box center [637, 216] width 230 height 31
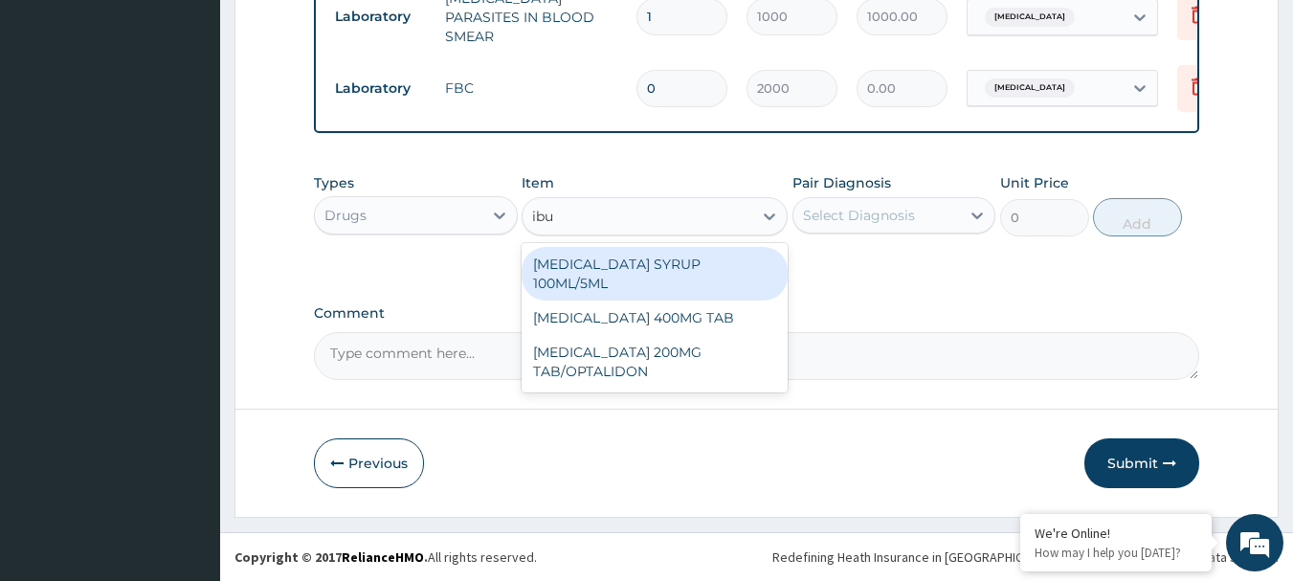
type input "ibup"
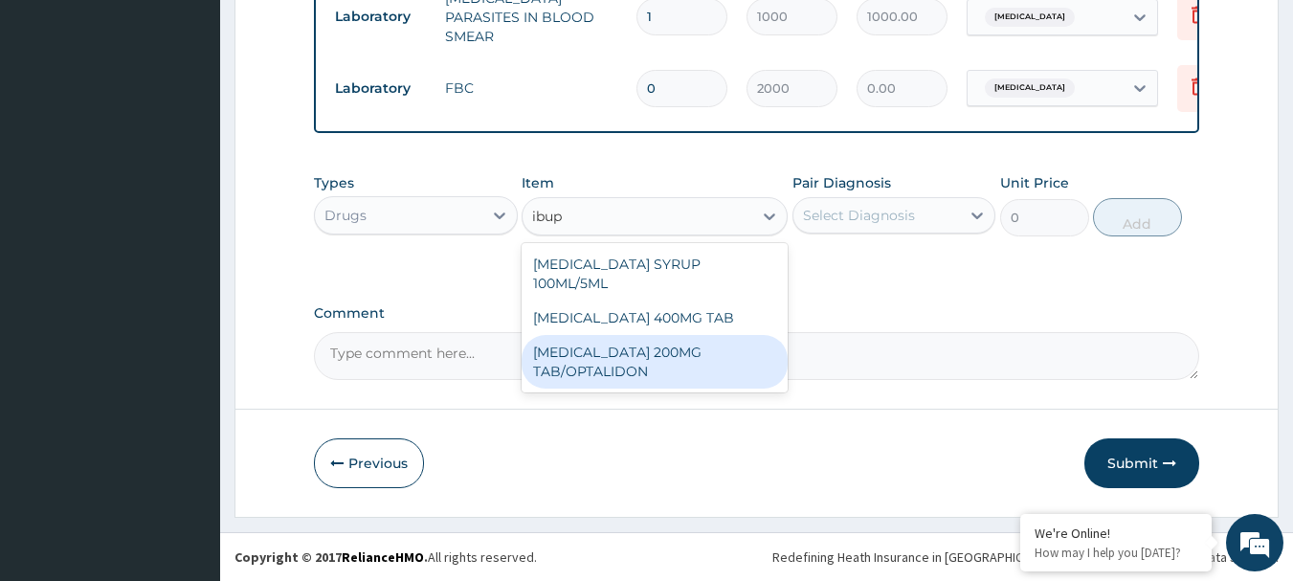
click at [658, 345] on div "[MEDICAL_DATA] 200MG TAB/OPTALIDON" at bounding box center [654, 362] width 266 height 54
type input "50"
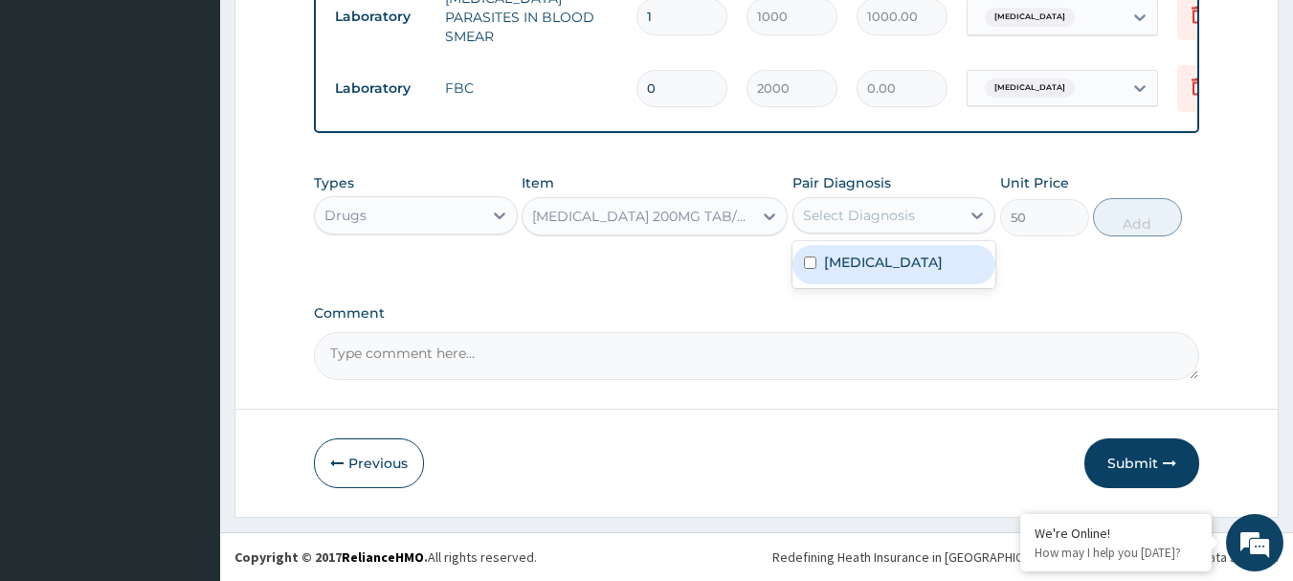
click at [851, 216] on div "Select Diagnosis" at bounding box center [859, 215] width 112 height 19
drag, startPoint x: 868, startPoint y: 281, endPoint x: 888, endPoint y: 276, distance: 20.9
click at [869, 281] on div "[MEDICAL_DATA]" at bounding box center [894, 264] width 204 height 39
checkbox input "true"
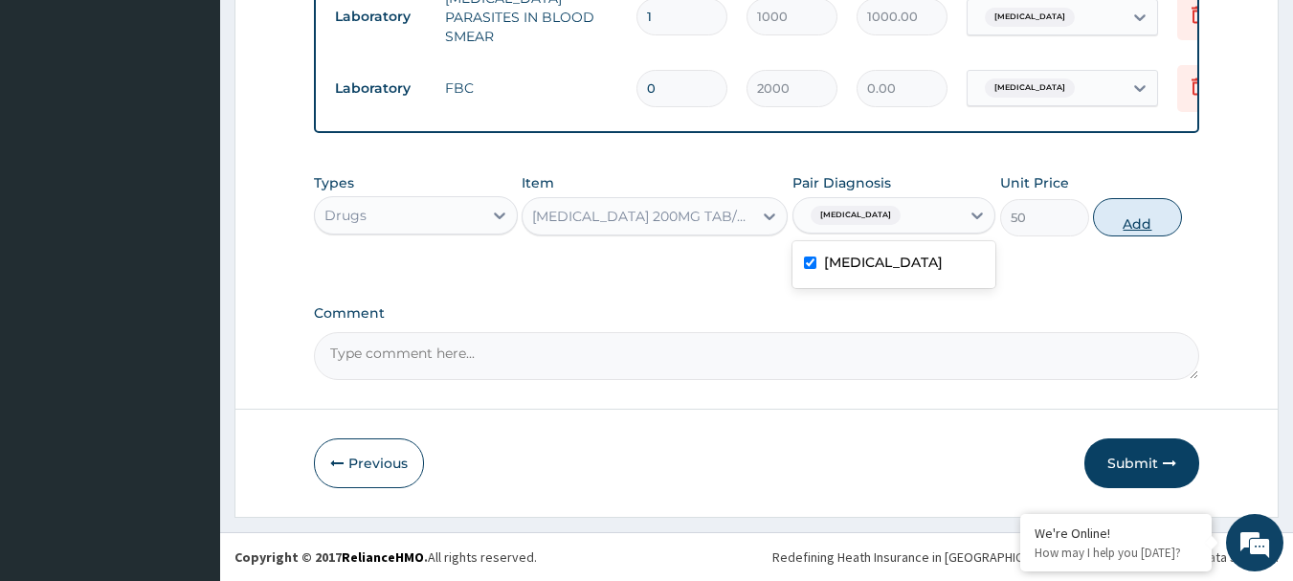
click at [1139, 223] on button "Add" at bounding box center [1137, 217] width 89 height 38
type input "0"
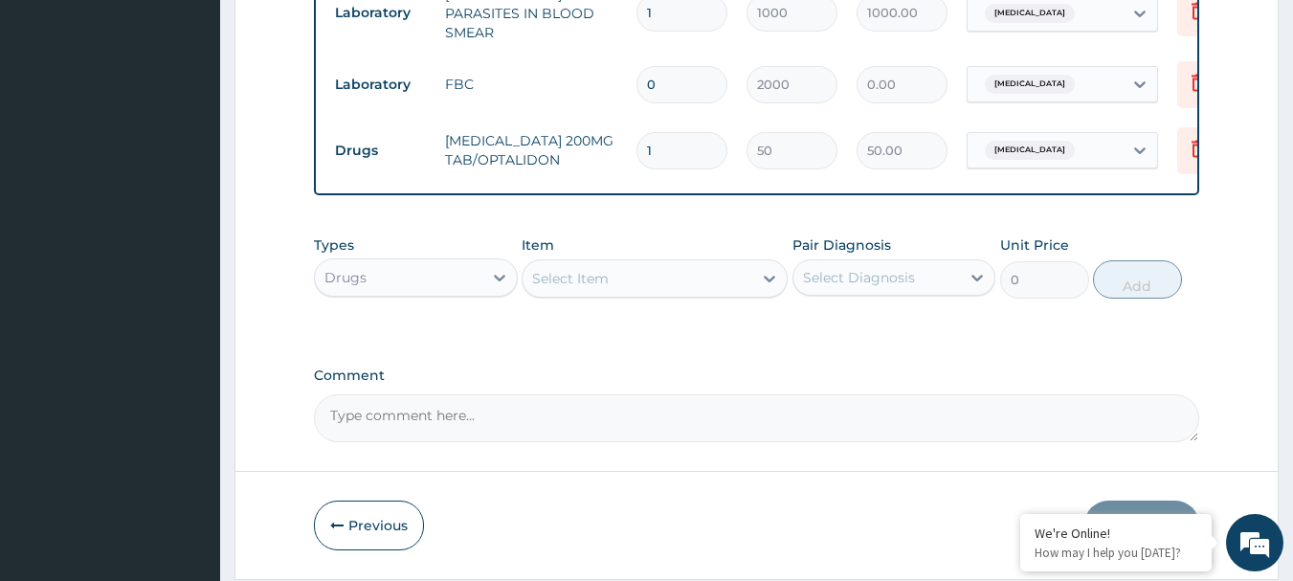
drag, startPoint x: 669, startPoint y: 138, endPoint x: 656, endPoint y: 136, distance: 12.6
click at [668, 137] on input "1" at bounding box center [681, 150] width 91 height 37
click at [625, 130] on tr "Drugs [MEDICAL_DATA] 200MG TAB/OPTALIDON 1 50 50.00 [MEDICAL_DATA] Delete" at bounding box center [794, 151] width 938 height 66
click at [634, 136] on td "1" at bounding box center [682, 150] width 110 height 56
type input "6"
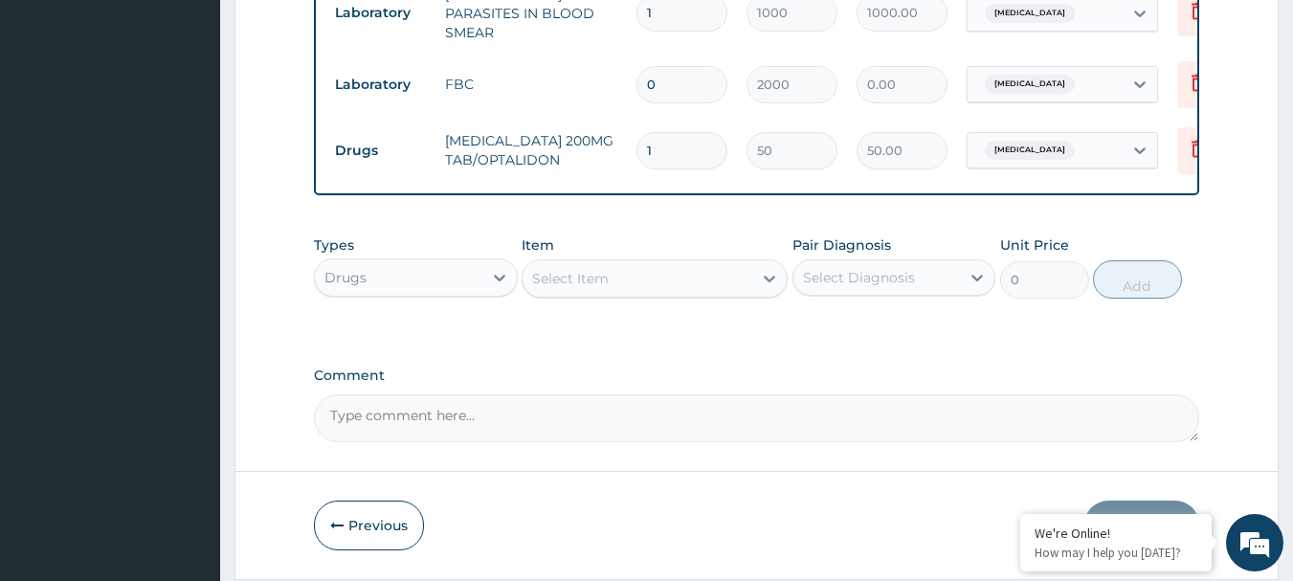
type input "300.00"
type input "6"
drag, startPoint x: 664, startPoint y: 67, endPoint x: 593, endPoint y: 60, distance: 71.1
click at [593, 60] on tr "Laboratory FBC 0 2000 0.00 [MEDICAL_DATA] Delete" at bounding box center [794, 85] width 938 height 66
type input "1"
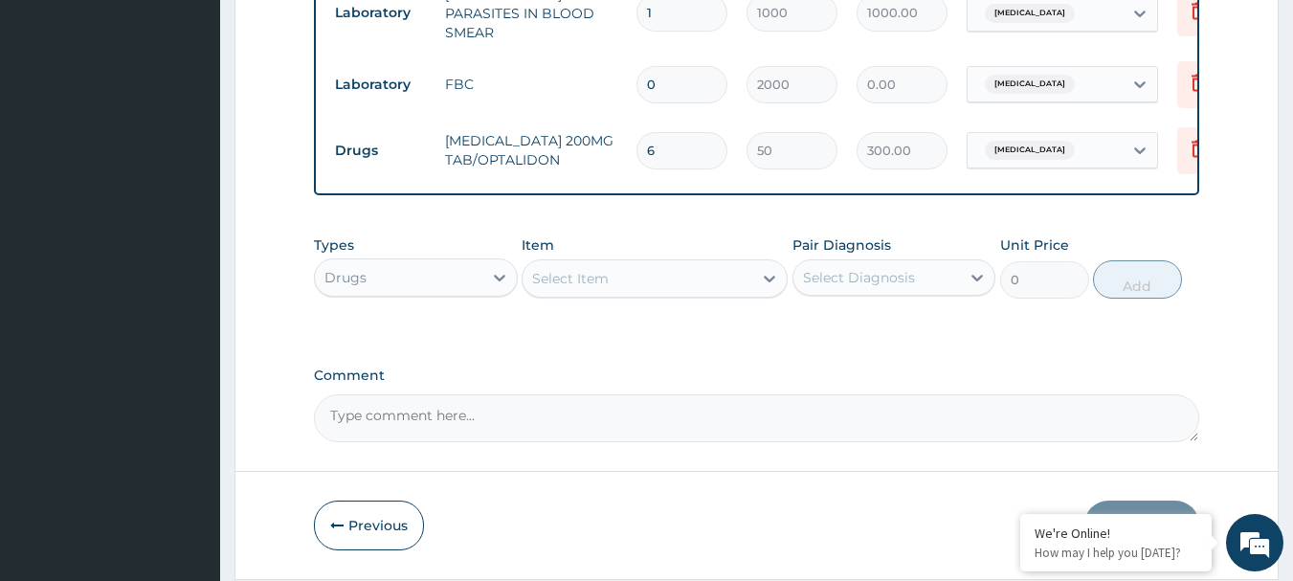
type input "2000.00"
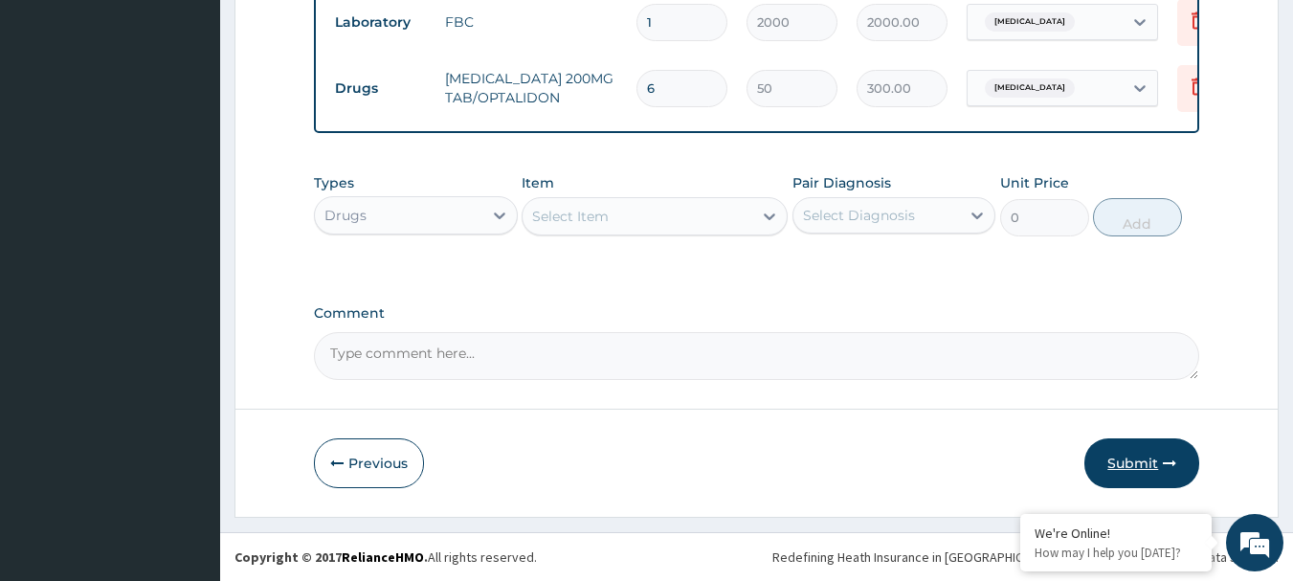
type input "1"
click at [1152, 454] on button "Submit" at bounding box center [1141, 463] width 115 height 50
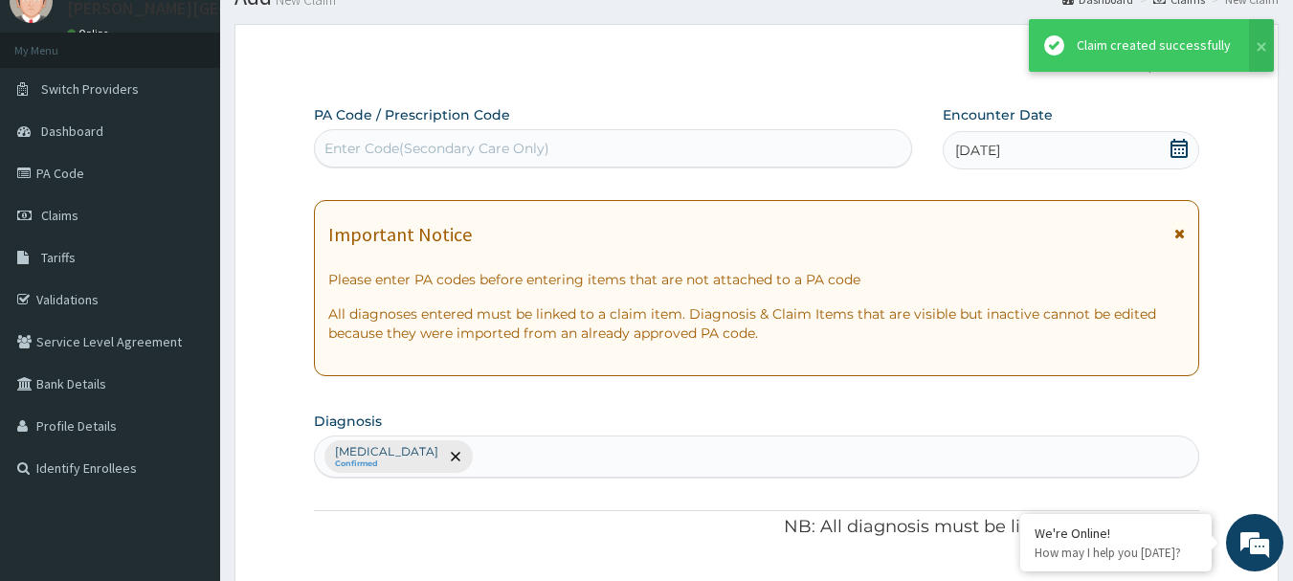
scroll to position [714, 0]
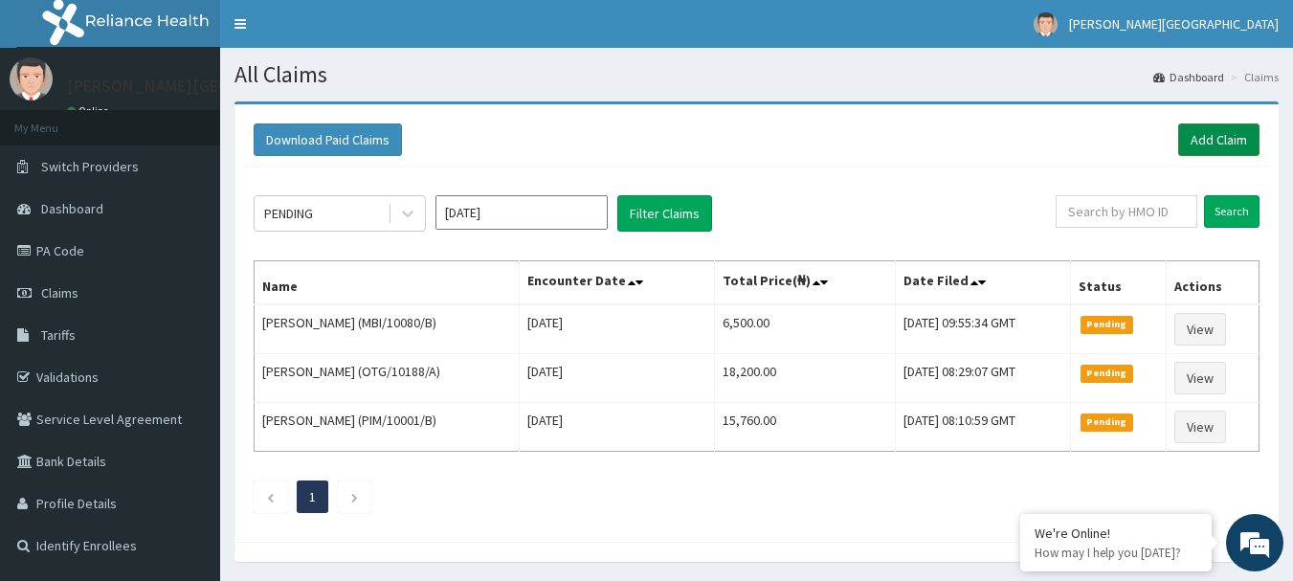
click at [1188, 127] on link "Add Claim" at bounding box center [1218, 139] width 81 height 33
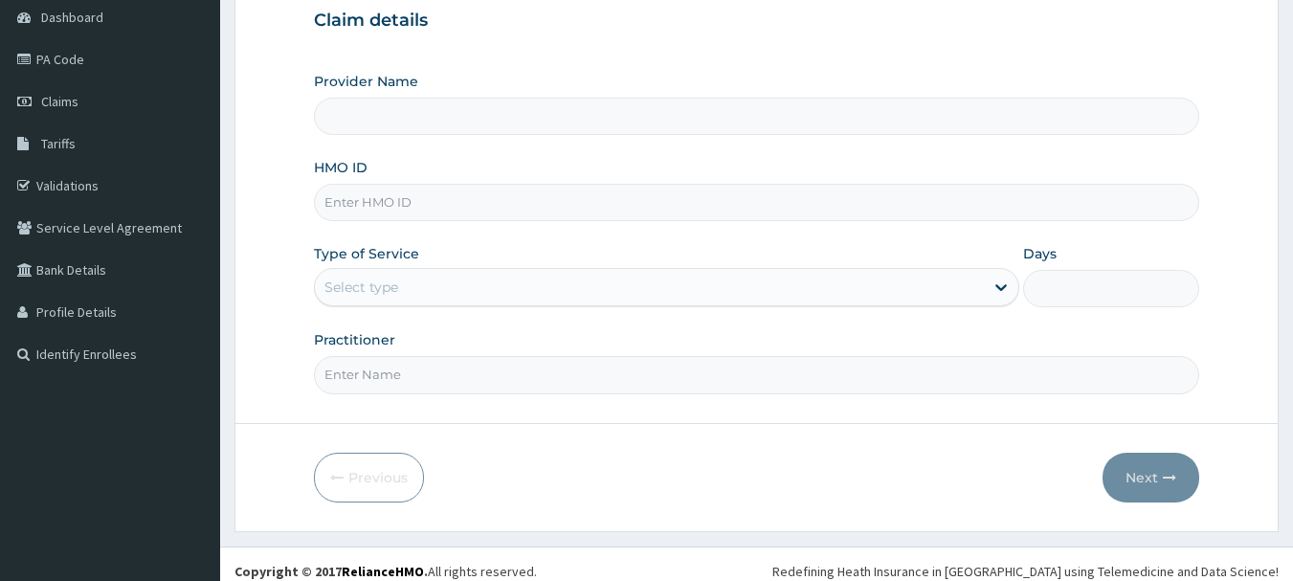
scroll to position [191, 0]
click at [459, 193] on input "HMO ID" at bounding box center [757, 202] width 886 height 37
paste input "AVL/10420/E"
type input "AVL/10420/E"
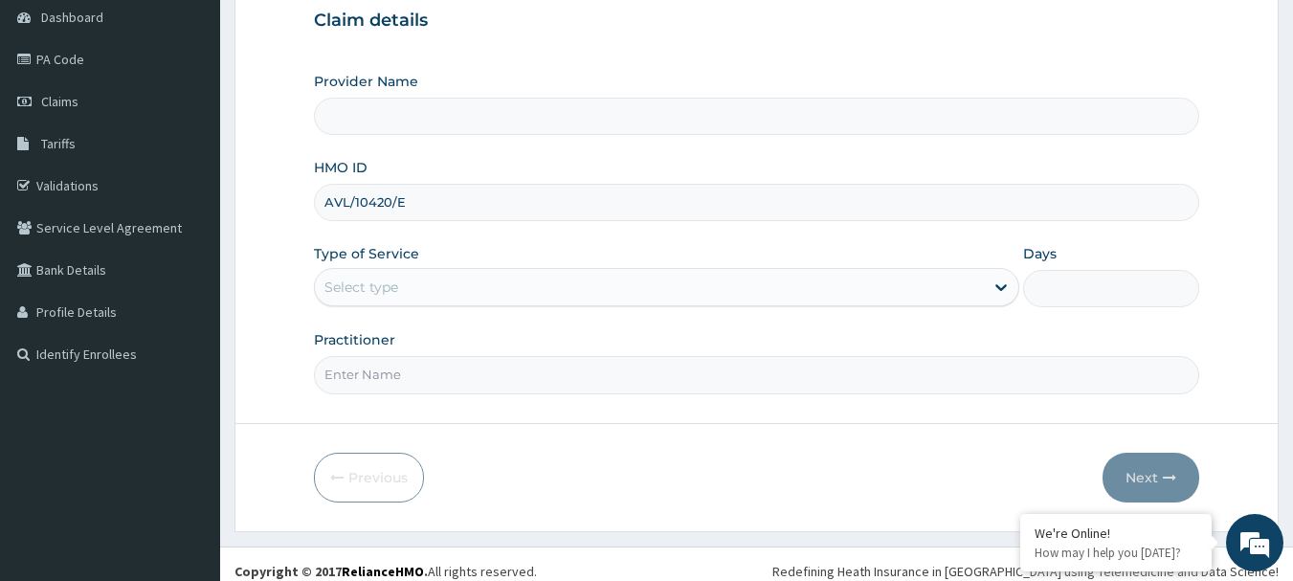
type input "[PERSON_NAME][GEOGRAPHIC_DATA]"
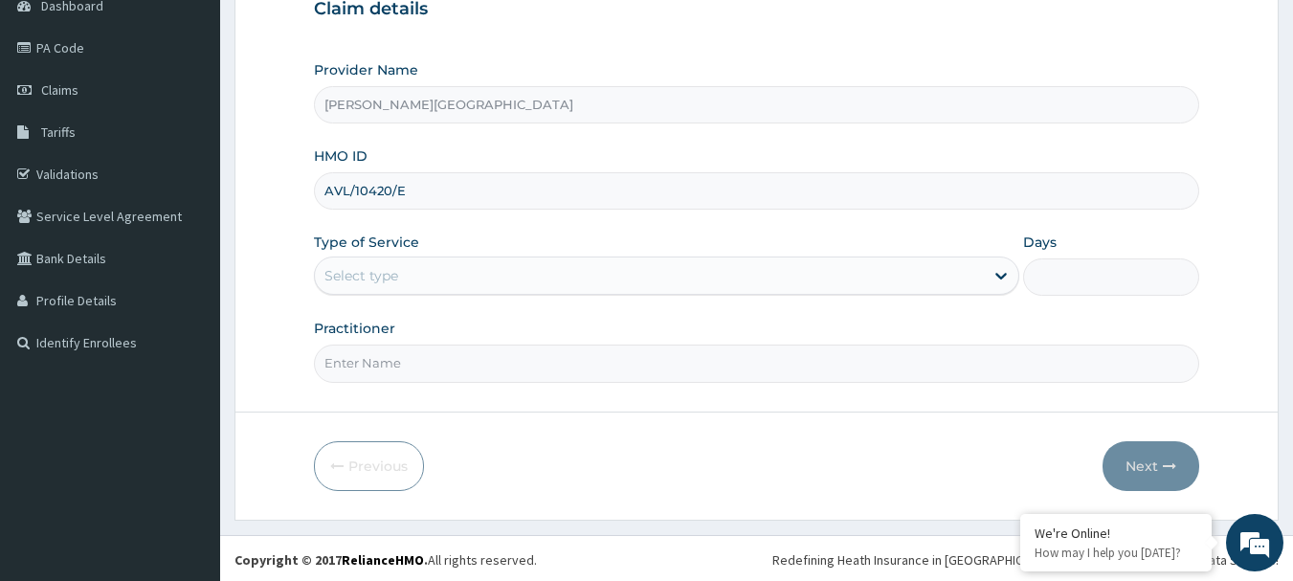
scroll to position [206, 0]
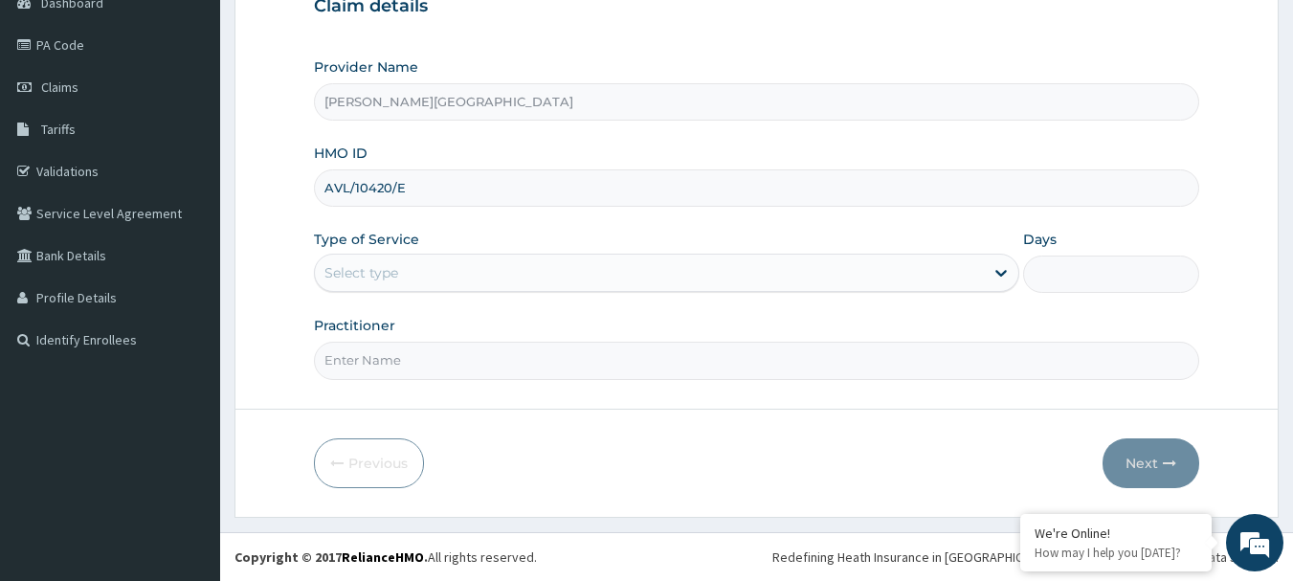
type input "AVL/10420/E"
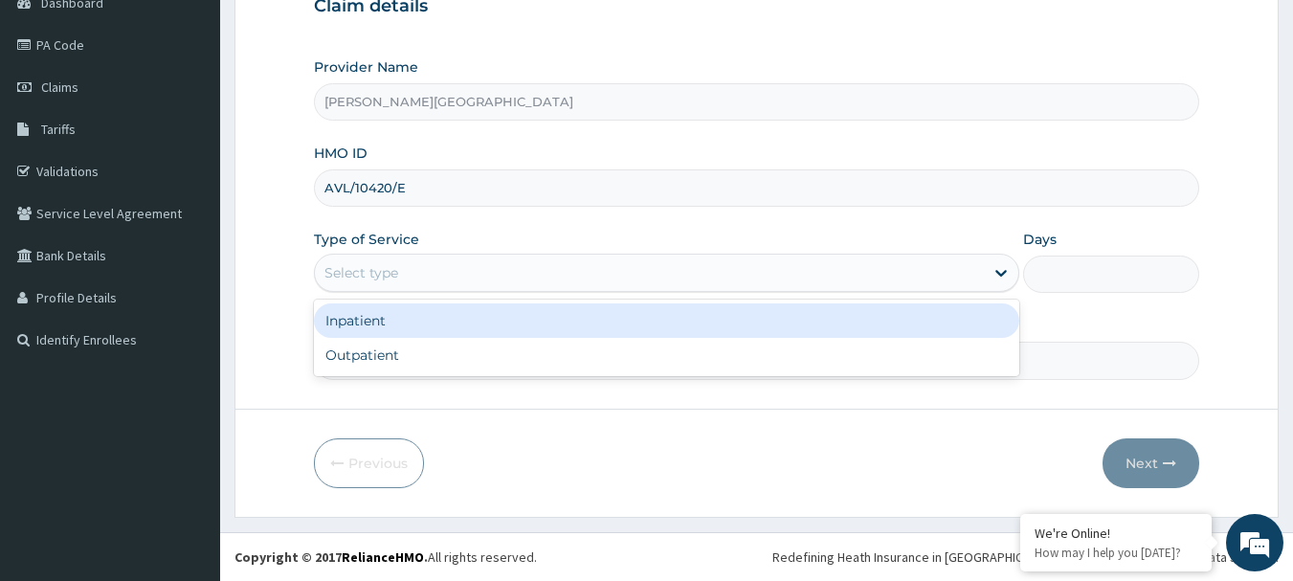
click at [441, 280] on div "Select type" at bounding box center [649, 272] width 669 height 31
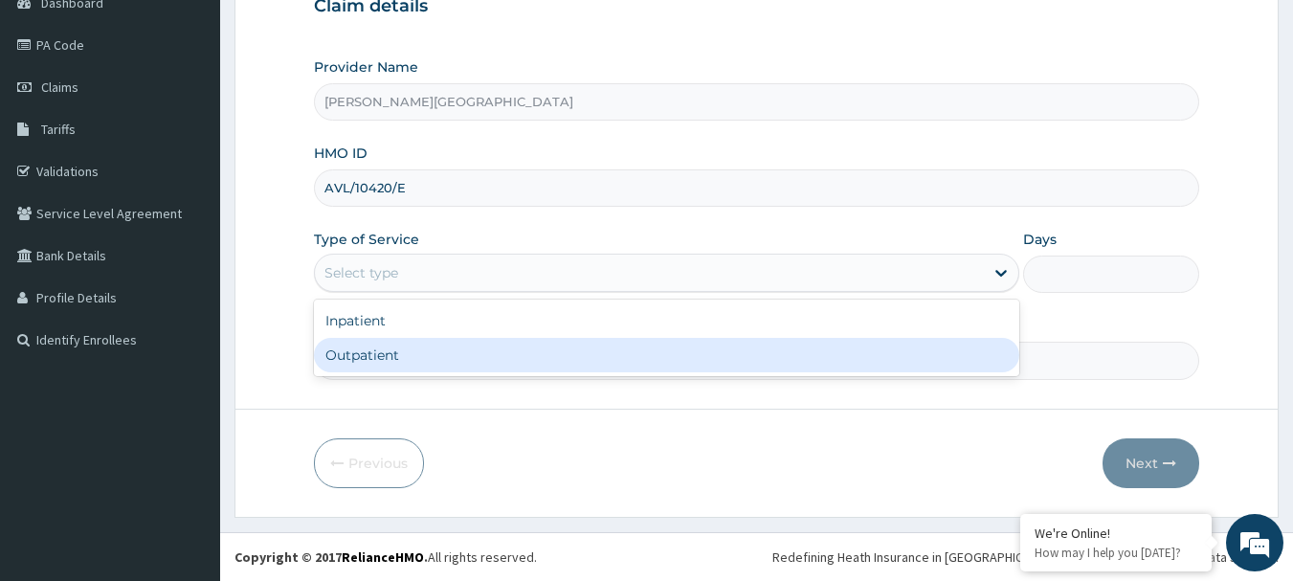
click at [433, 362] on div "Outpatient" at bounding box center [666, 355] width 705 height 34
type input "1"
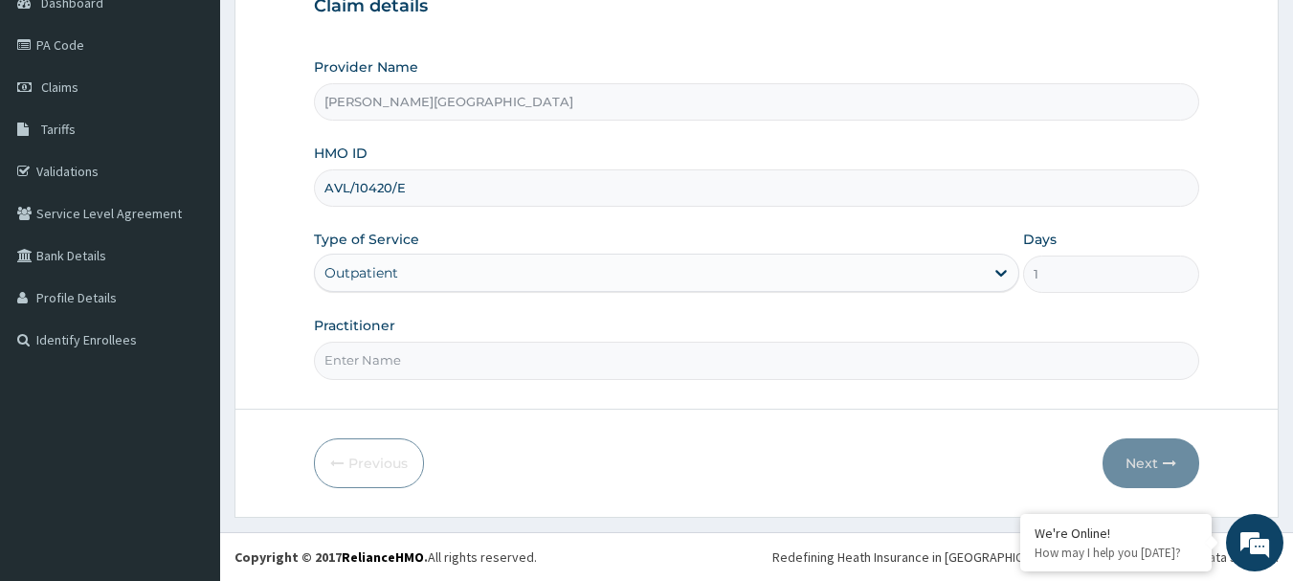
click at [431, 361] on input "Practitioner" at bounding box center [757, 360] width 886 height 37
type input "AA"
click at [1141, 453] on button "Next" at bounding box center [1150, 463] width 97 height 50
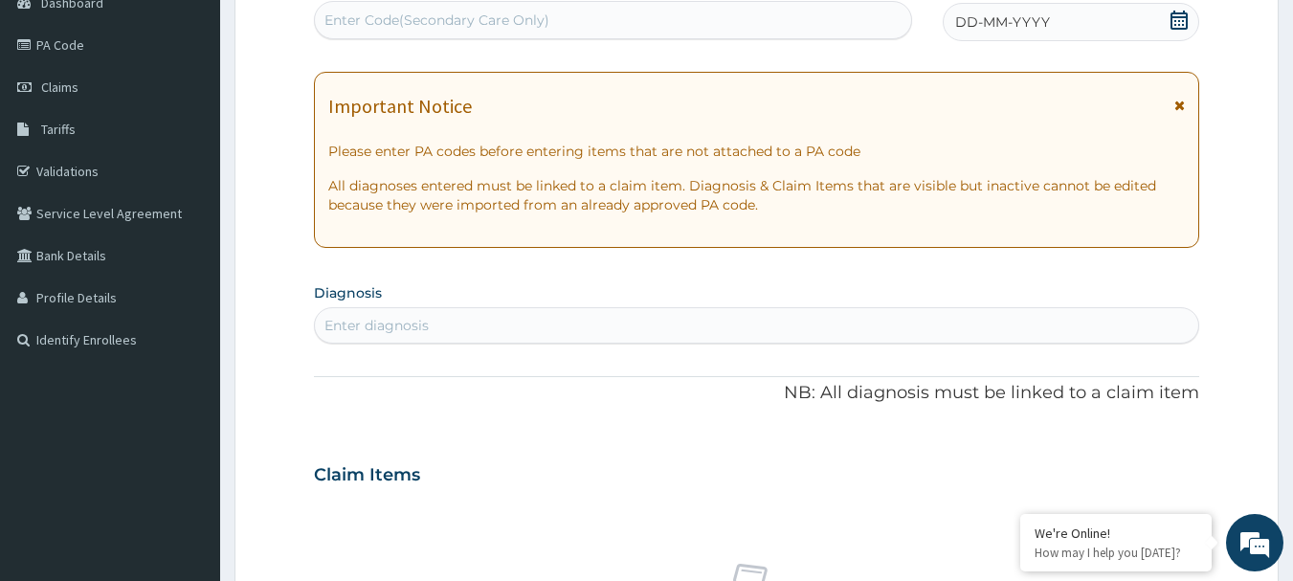
drag, startPoint x: 1176, startPoint y: 102, endPoint x: 1183, endPoint y: 41, distance: 61.7
click at [1175, 101] on icon at bounding box center [1179, 105] width 11 height 13
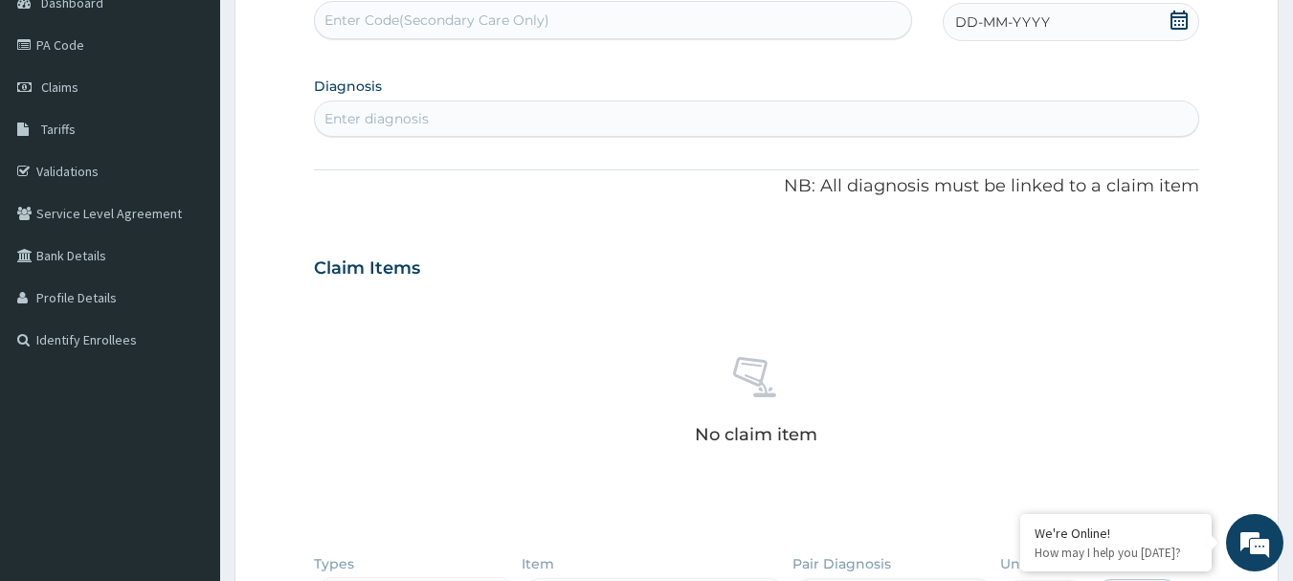
click at [1179, 18] on icon at bounding box center [1178, 20] width 19 height 19
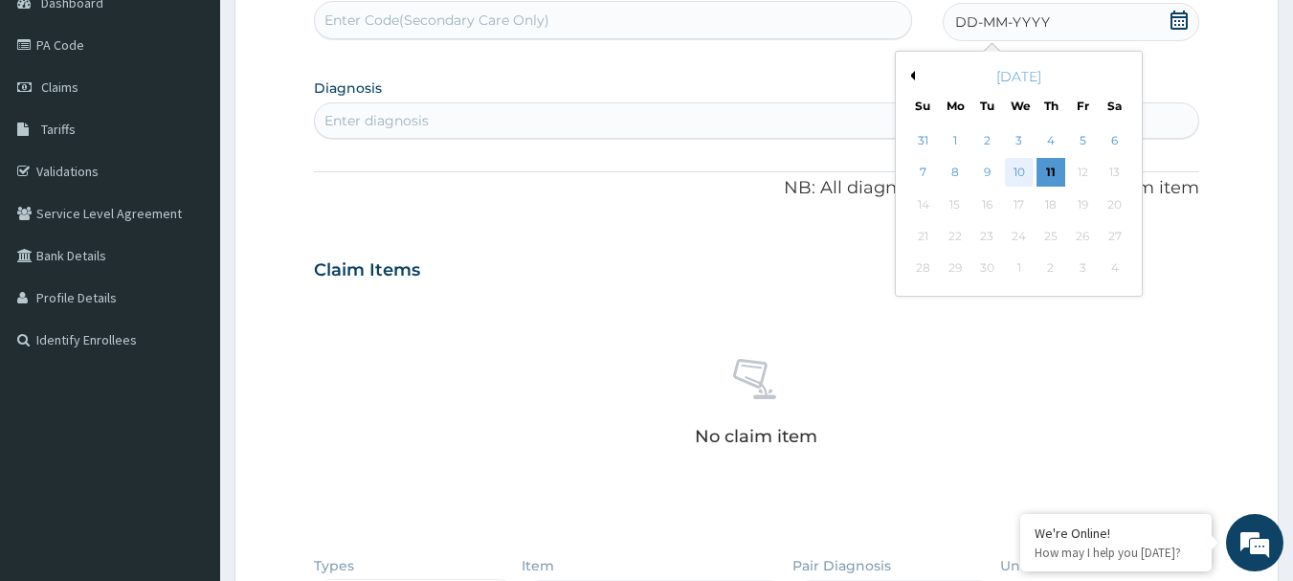
click at [1019, 171] on div "10" at bounding box center [1019, 173] width 29 height 29
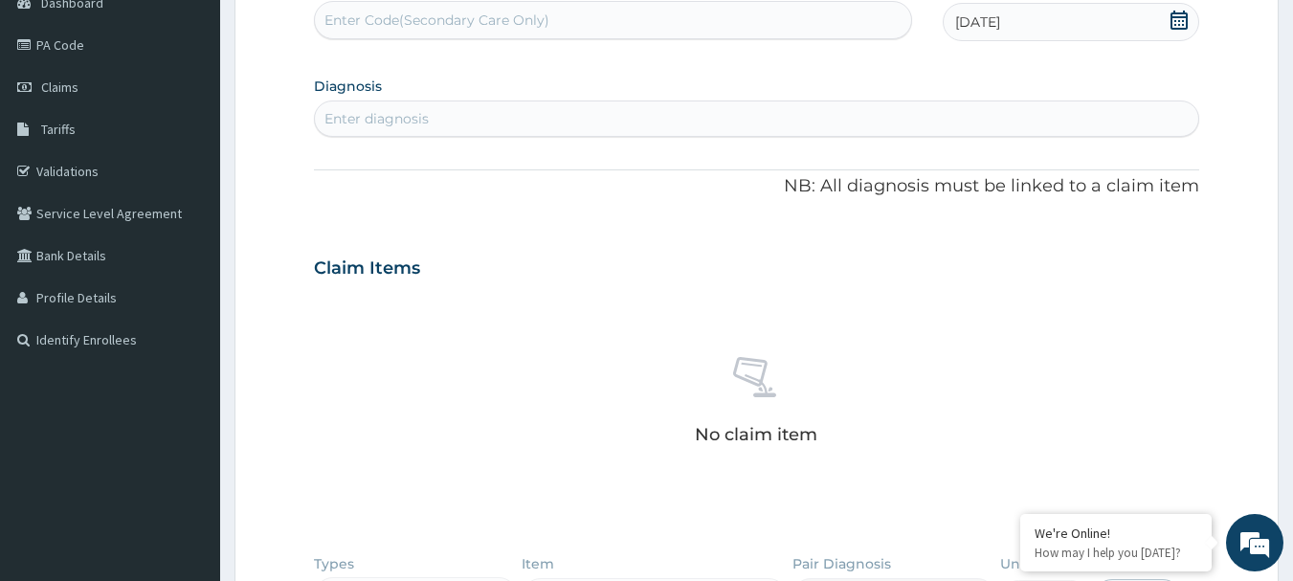
scroll to position [0, 0]
click at [505, 113] on div "Enter diagnosis" at bounding box center [757, 118] width 884 height 31
type input "[MEDICAL_DATA]"
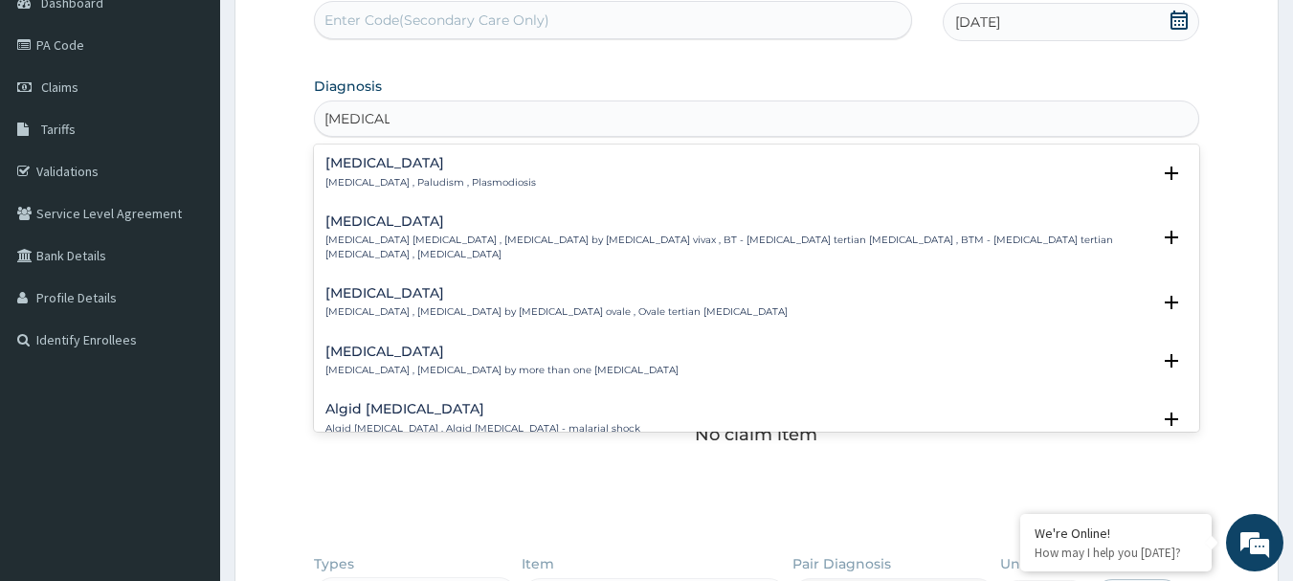
click at [483, 168] on div "[MEDICAL_DATA] [MEDICAL_DATA] , Paludism , Plasmodiosis" at bounding box center [756, 172] width 863 height 33
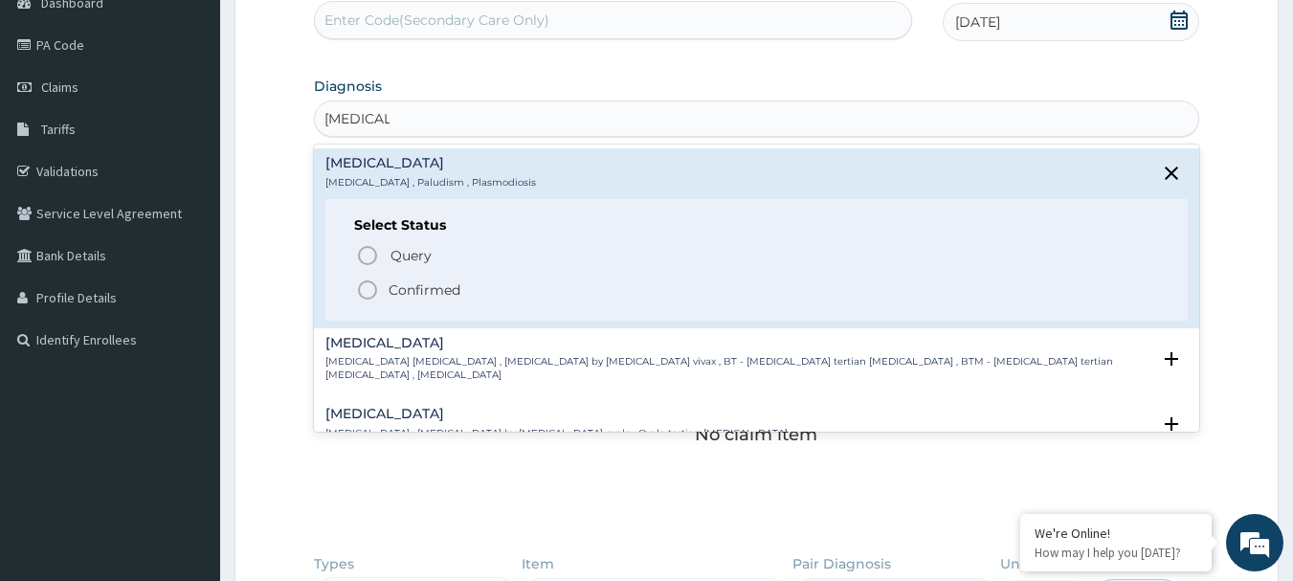
click at [464, 289] on span "Confirmed" at bounding box center [758, 289] width 804 height 23
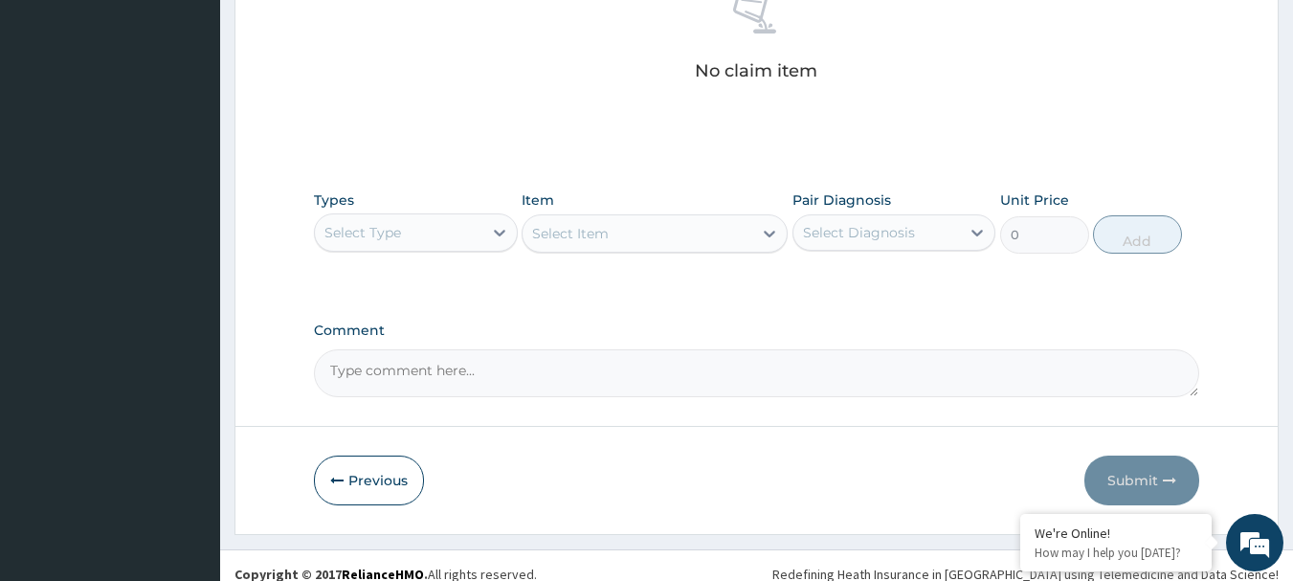
scroll to position [588, 0]
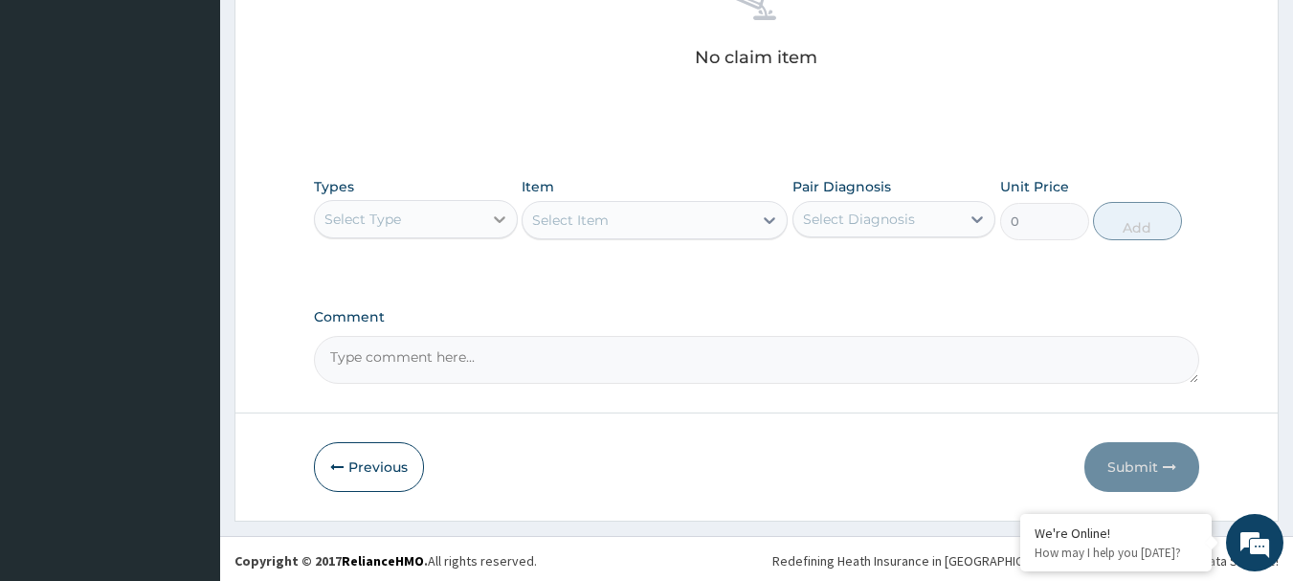
click at [499, 225] on icon at bounding box center [499, 219] width 19 height 19
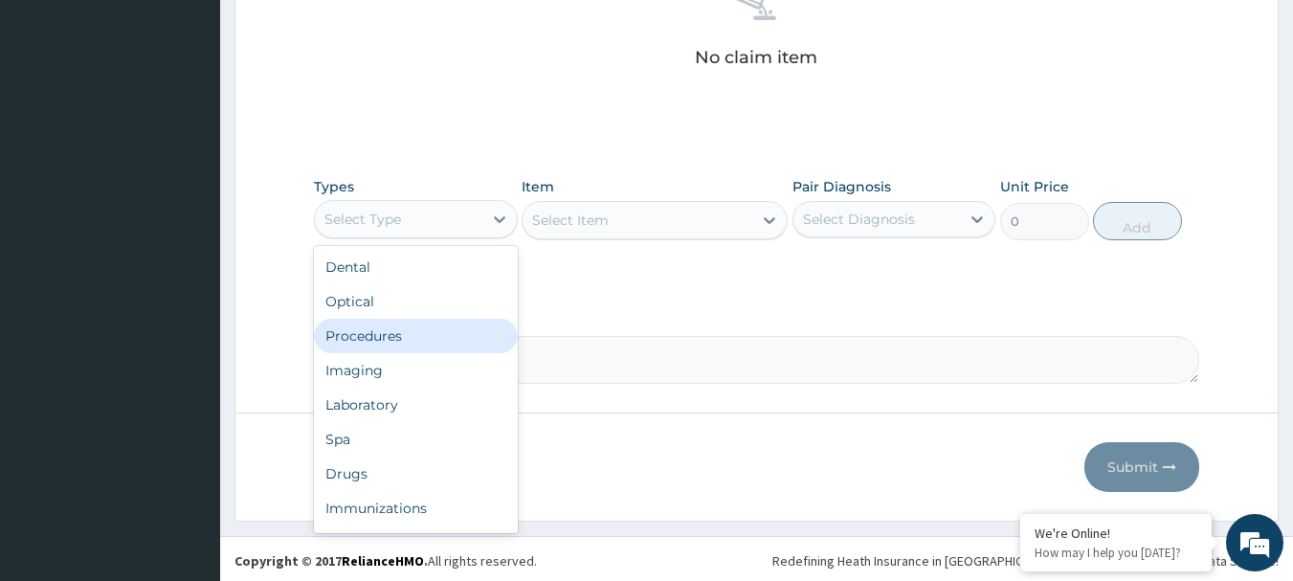
click at [471, 331] on div "Procedures" at bounding box center [416, 336] width 204 height 34
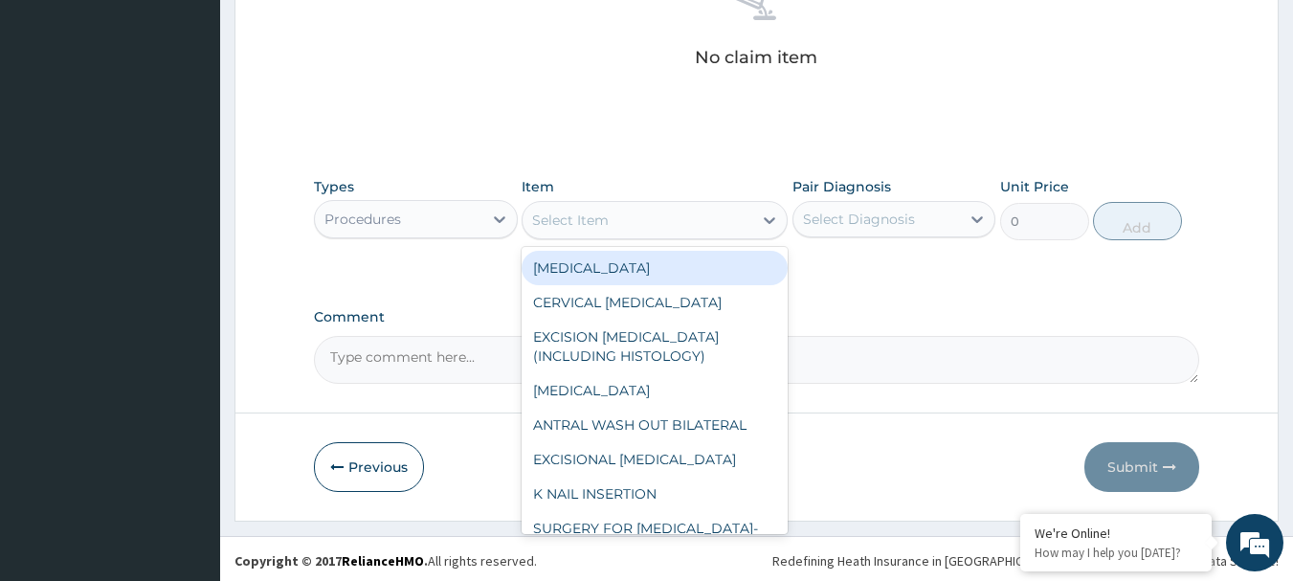
click at [592, 223] on div "Select Item" at bounding box center [570, 219] width 77 height 19
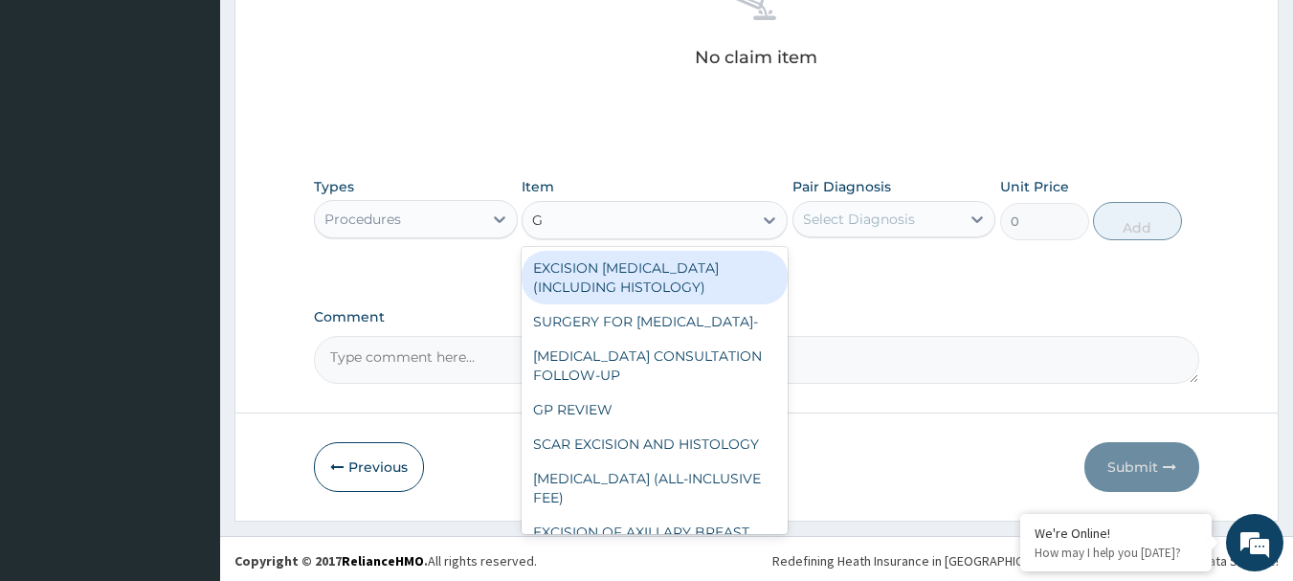
type input "GP"
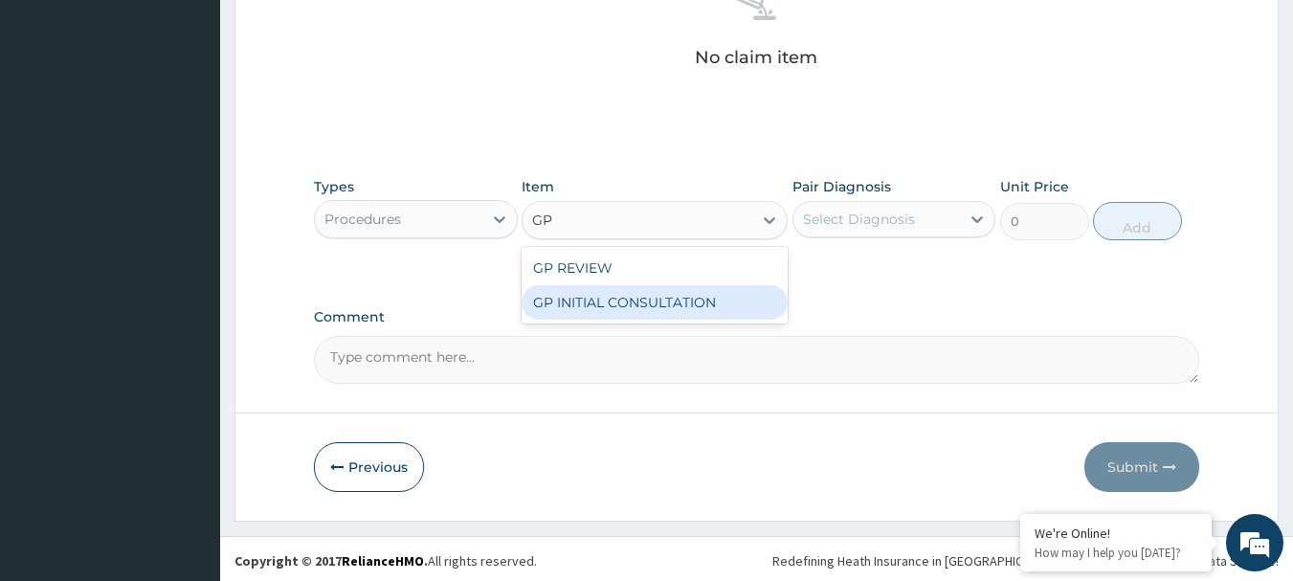
click at [615, 304] on div "GP INITIAL CONSULTATION" at bounding box center [654, 302] width 266 height 34
type input "2000"
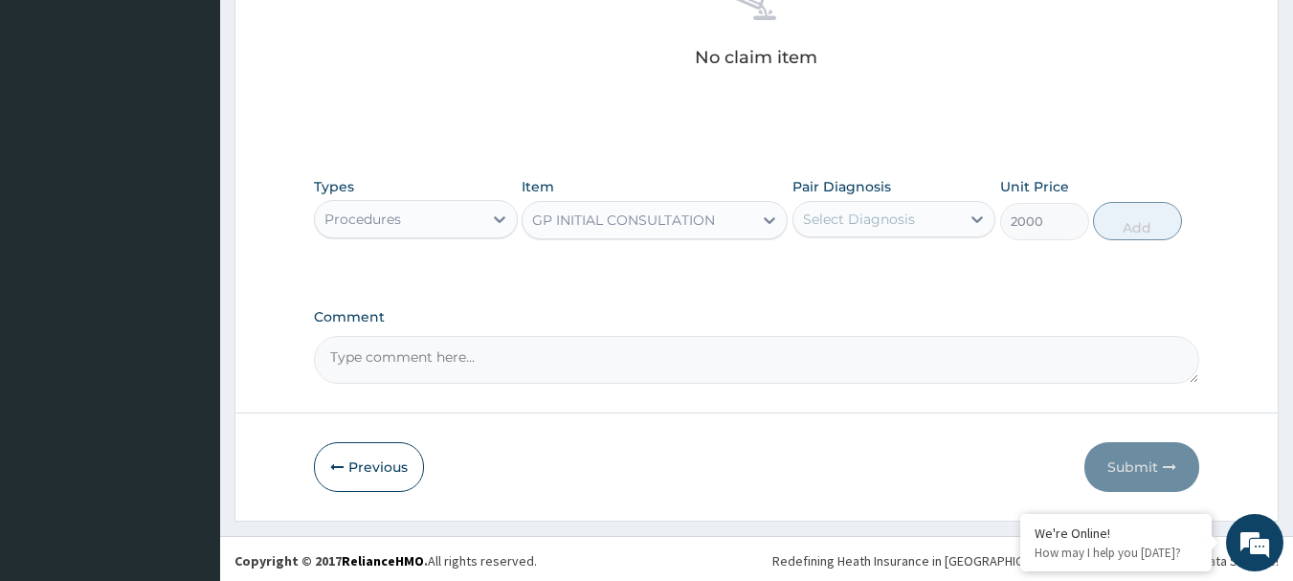
click at [878, 216] on div "Select Diagnosis" at bounding box center [859, 219] width 112 height 19
drag, startPoint x: 873, startPoint y: 266, endPoint x: 1163, endPoint y: 242, distance: 291.8
click at [874, 265] on div "[MEDICAL_DATA]" at bounding box center [894, 268] width 204 height 39
checkbox input "true"
click at [1164, 228] on button "Add" at bounding box center [1137, 221] width 89 height 38
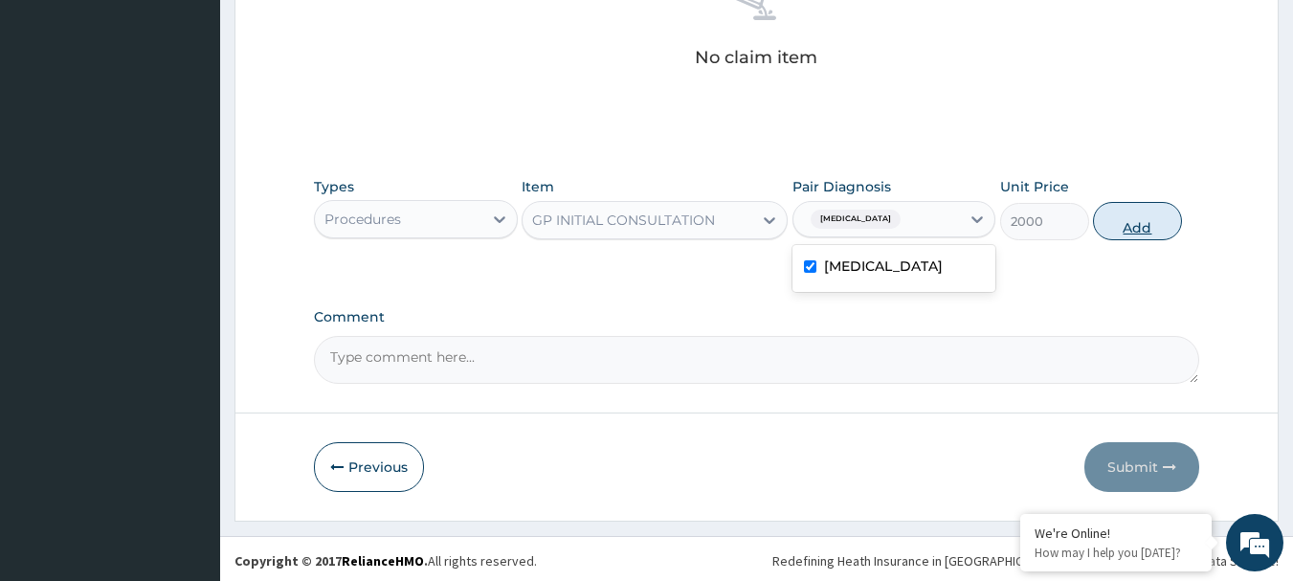
type input "0"
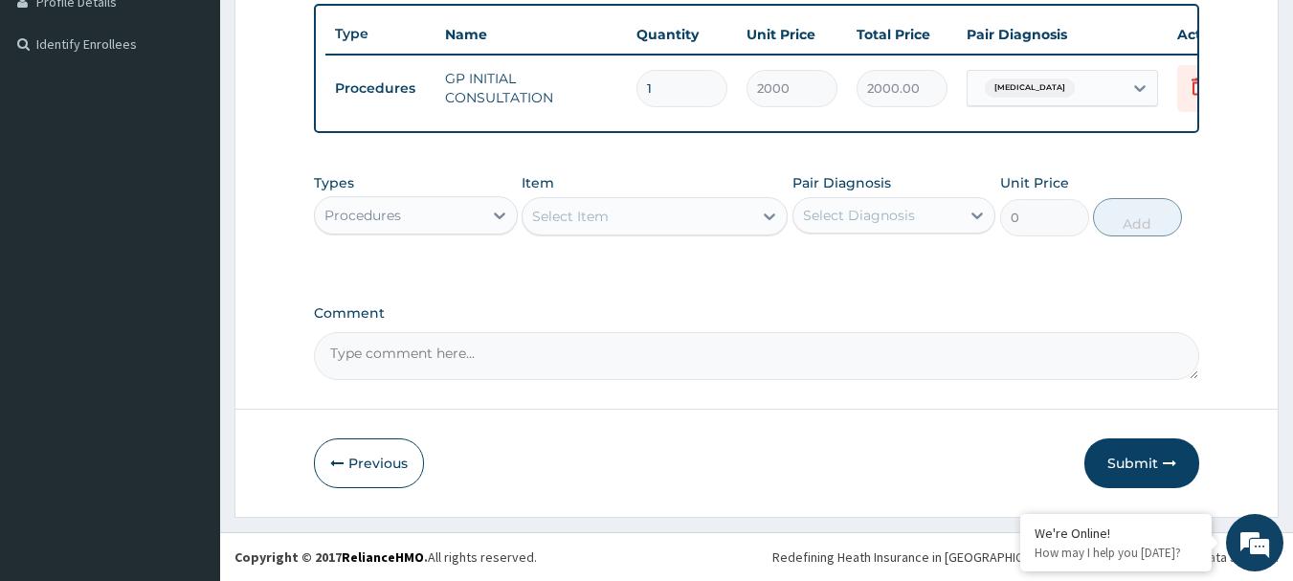
scroll to position [516, 0]
click at [426, 213] on div "Procedures" at bounding box center [398, 215] width 167 height 31
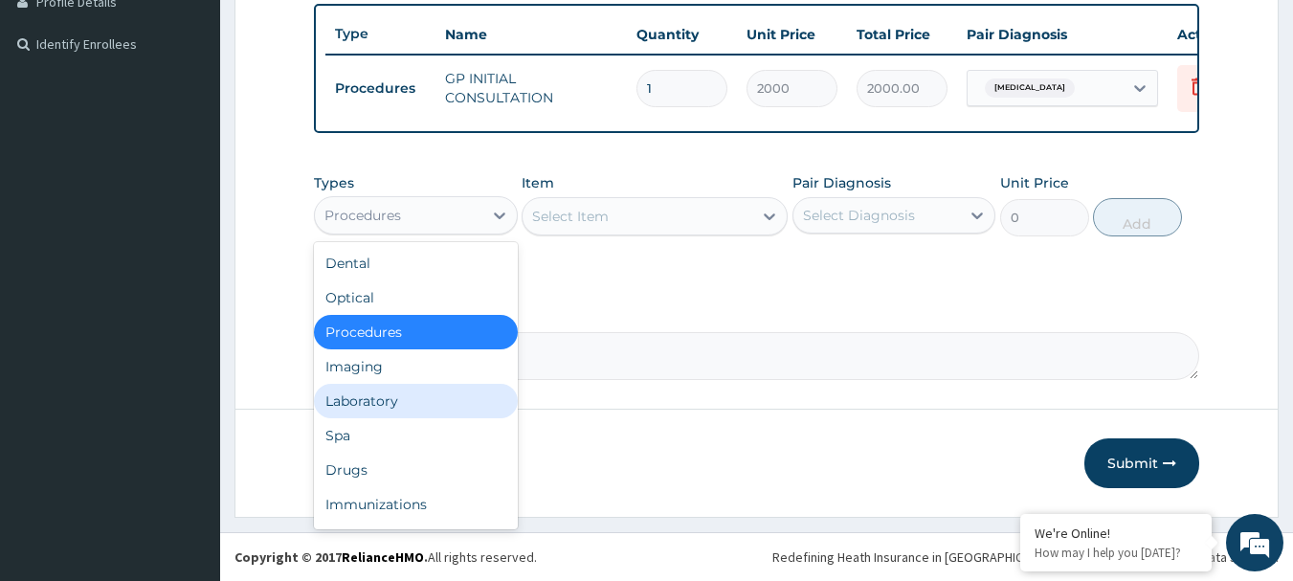
click at [395, 404] on div "Laboratory" at bounding box center [416, 401] width 204 height 34
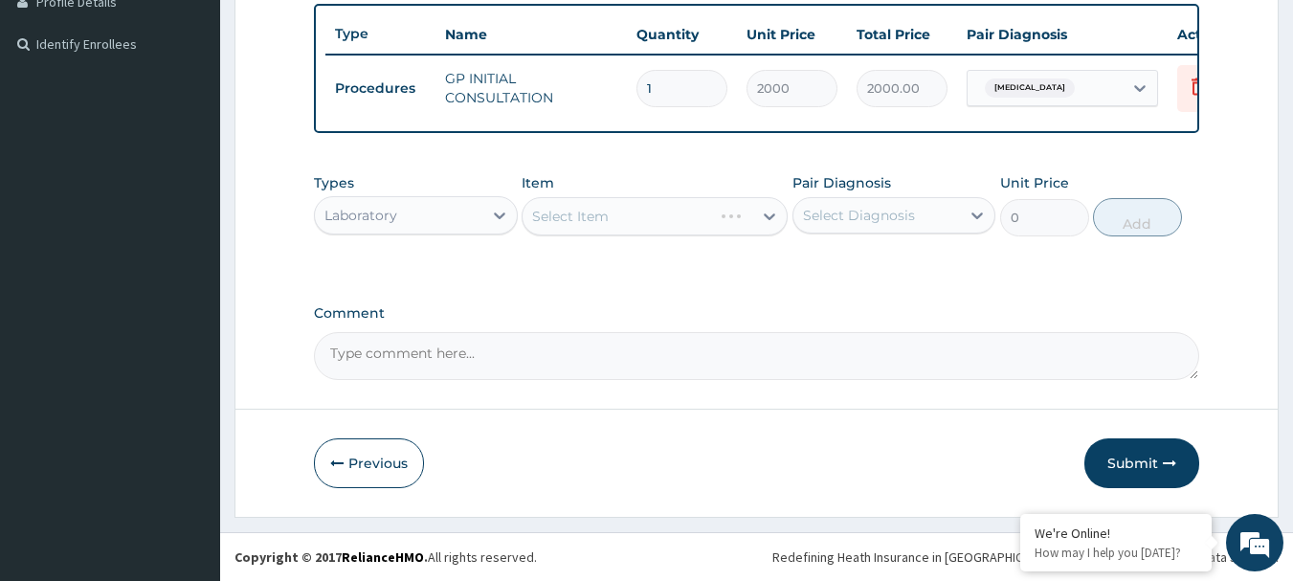
click at [591, 222] on div "Select Item" at bounding box center [654, 216] width 266 height 38
click at [591, 222] on div "Select Item" at bounding box center [570, 216] width 77 height 19
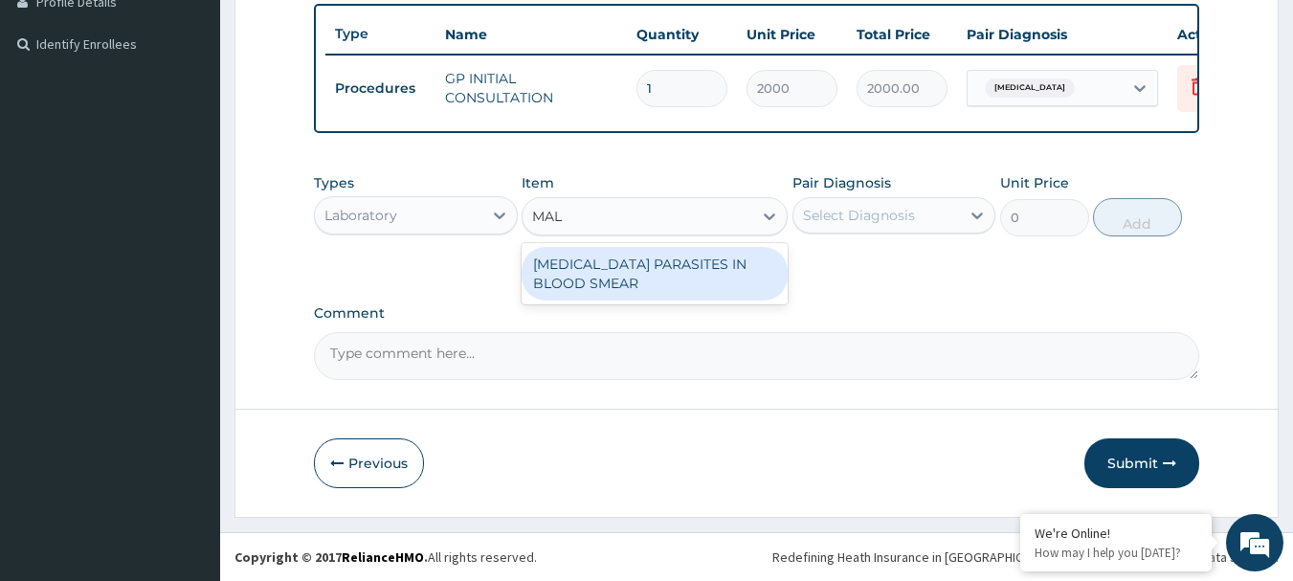
type input "MALA"
click at [662, 270] on div "[MEDICAL_DATA] PARASITES IN BLOOD SMEAR" at bounding box center [654, 274] width 266 height 54
type input "1000"
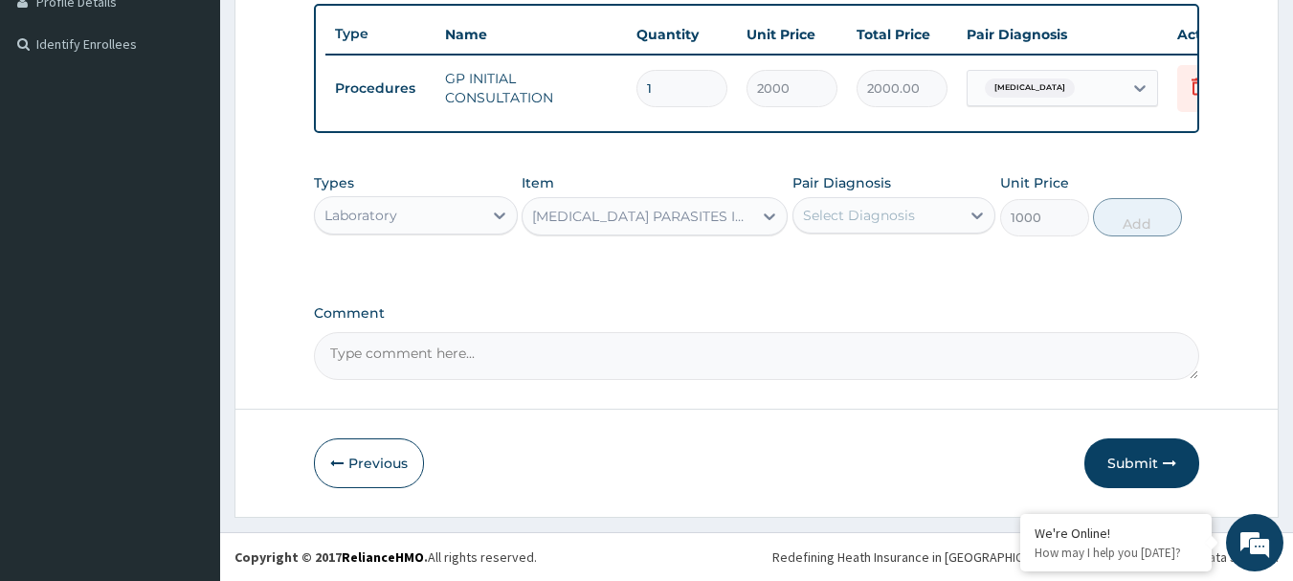
click at [864, 218] on div "Select Diagnosis" at bounding box center [859, 215] width 112 height 19
click at [867, 256] on label "[MEDICAL_DATA]" at bounding box center [883, 262] width 119 height 19
checkbox input "true"
click at [1157, 226] on button "Add" at bounding box center [1137, 217] width 89 height 38
type input "0"
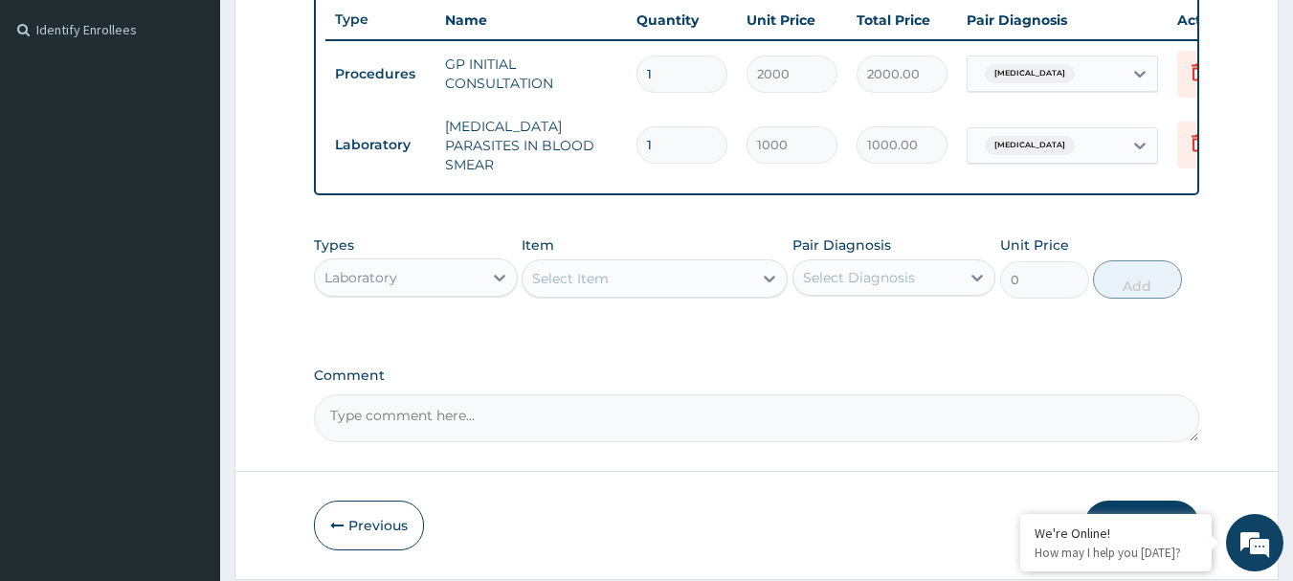
drag, startPoint x: 405, startPoint y: 286, endPoint x: 403, endPoint y: 299, distance: 12.6
click at [403, 289] on div "Laboratory" at bounding box center [398, 277] width 167 height 31
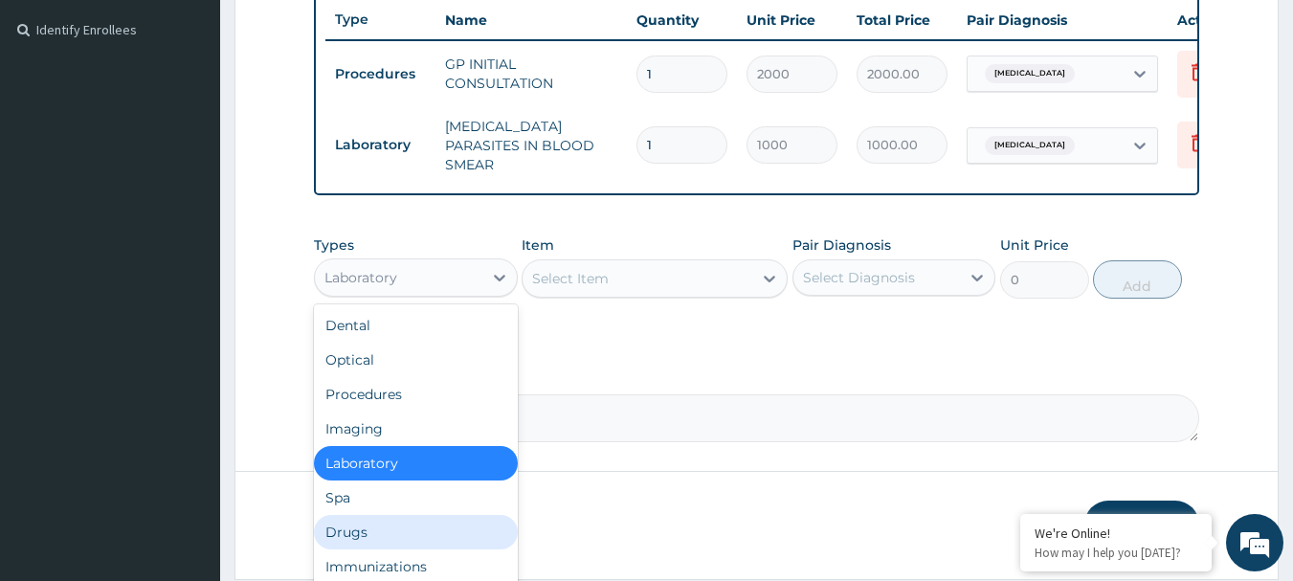
scroll to position [65, 0]
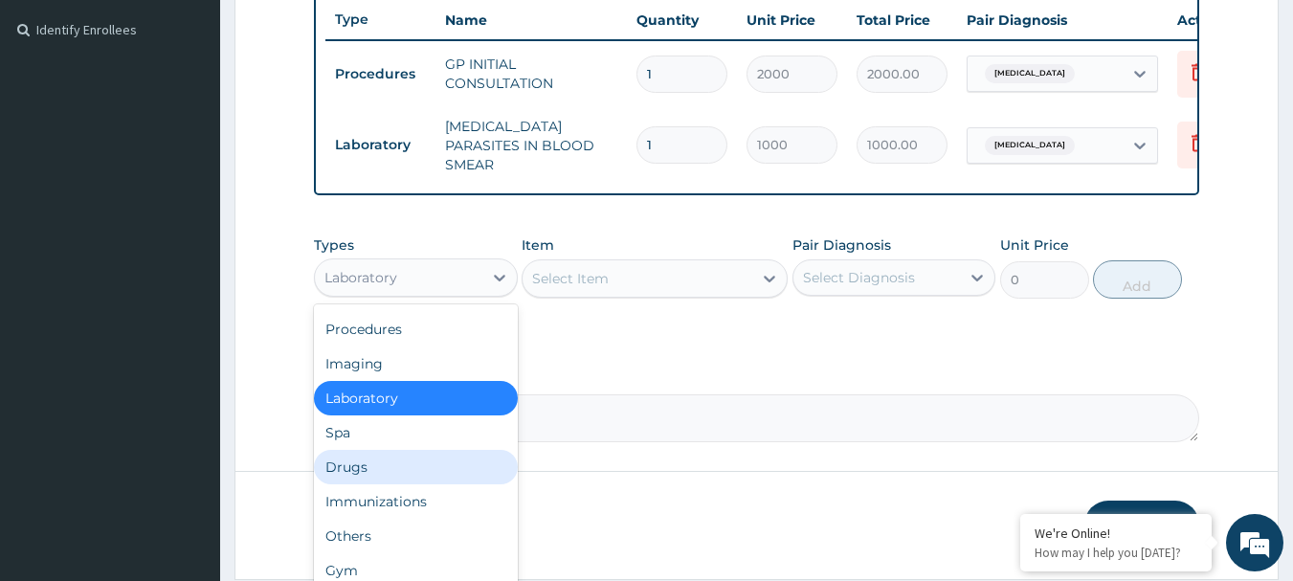
click at [395, 466] on div "Drugs" at bounding box center [416, 467] width 204 height 34
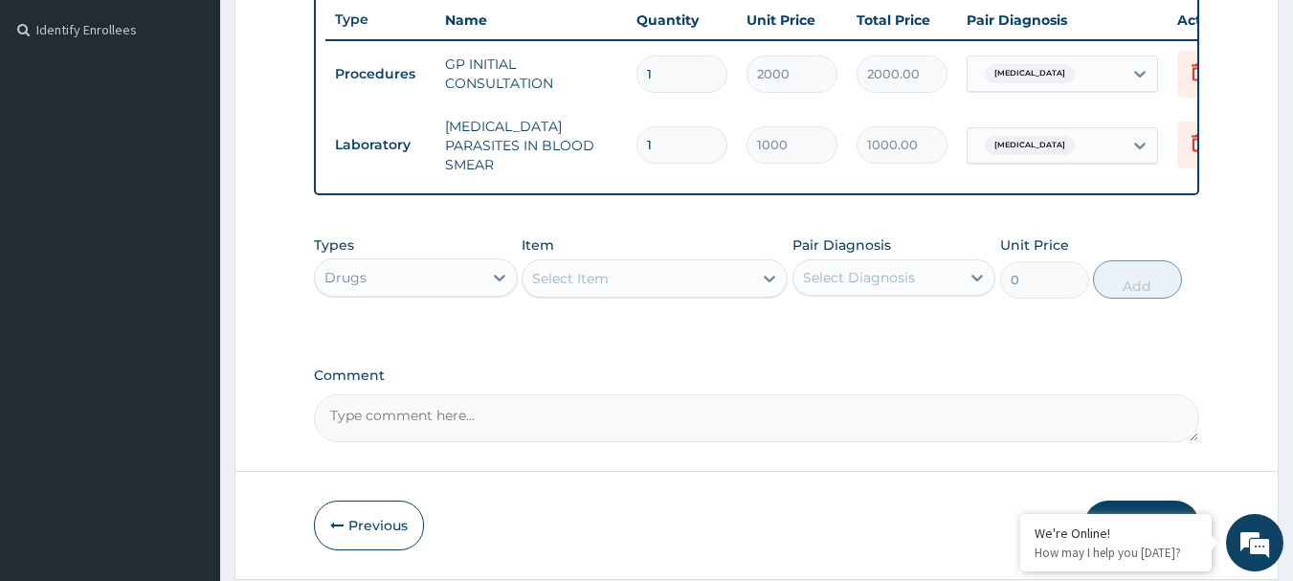
click at [573, 294] on div "Select Item" at bounding box center [637, 278] width 230 height 31
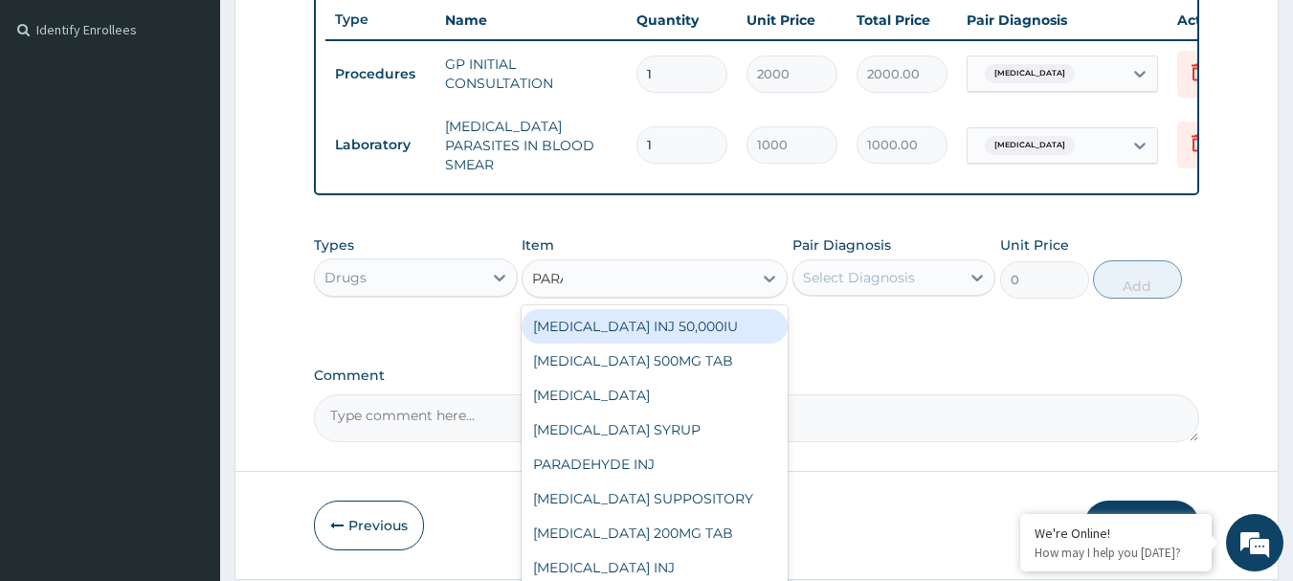
type input "PARAC"
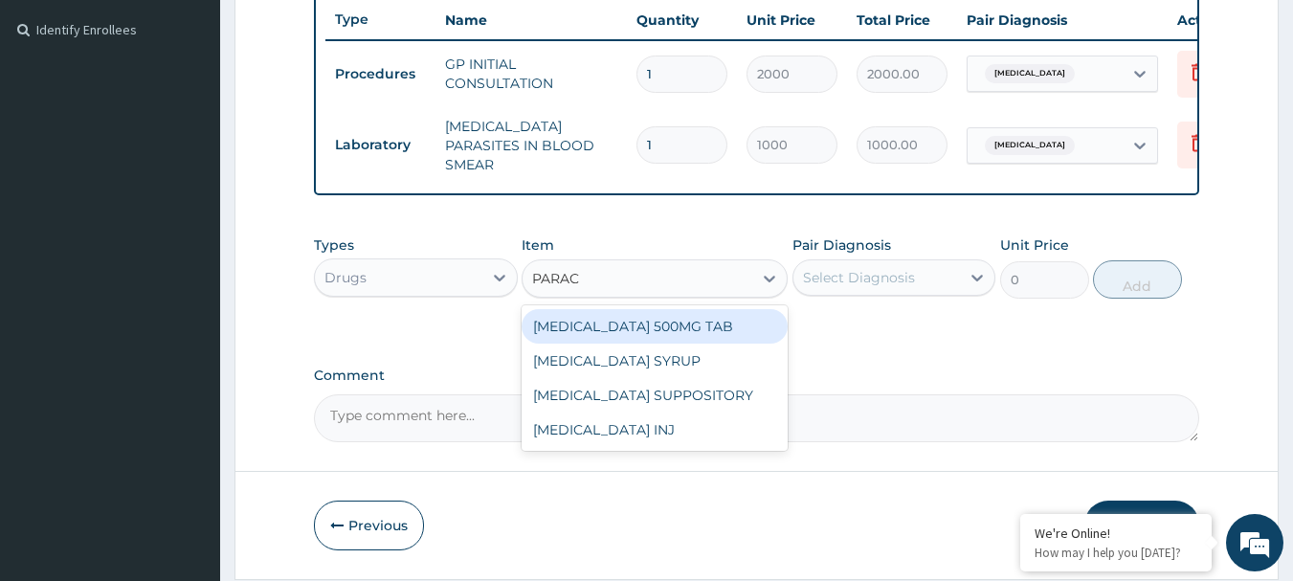
drag, startPoint x: 648, startPoint y: 329, endPoint x: 716, endPoint y: 318, distance: 68.9
click at [650, 329] on div "[MEDICAL_DATA] 500MG TAB" at bounding box center [654, 326] width 266 height 34
type input "15"
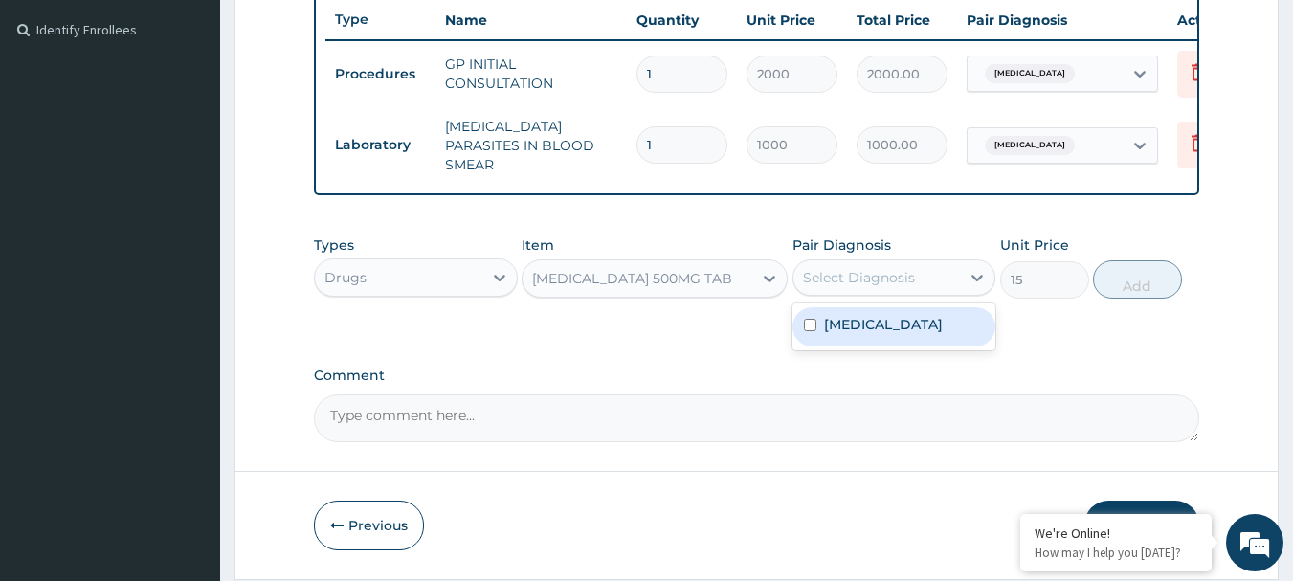
click at [850, 283] on div "Select Diagnosis" at bounding box center [859, 277] width 112 height 19
drag, startPoint x: 859, startPoint y: 321, endPoint x: 1073, endPoint y: 309, distance: 213.7
click at [859, 322] on label "[MEDICAL_DATA]" at bounding box center [883, 324] width 119 height 19
checkbox input "true"
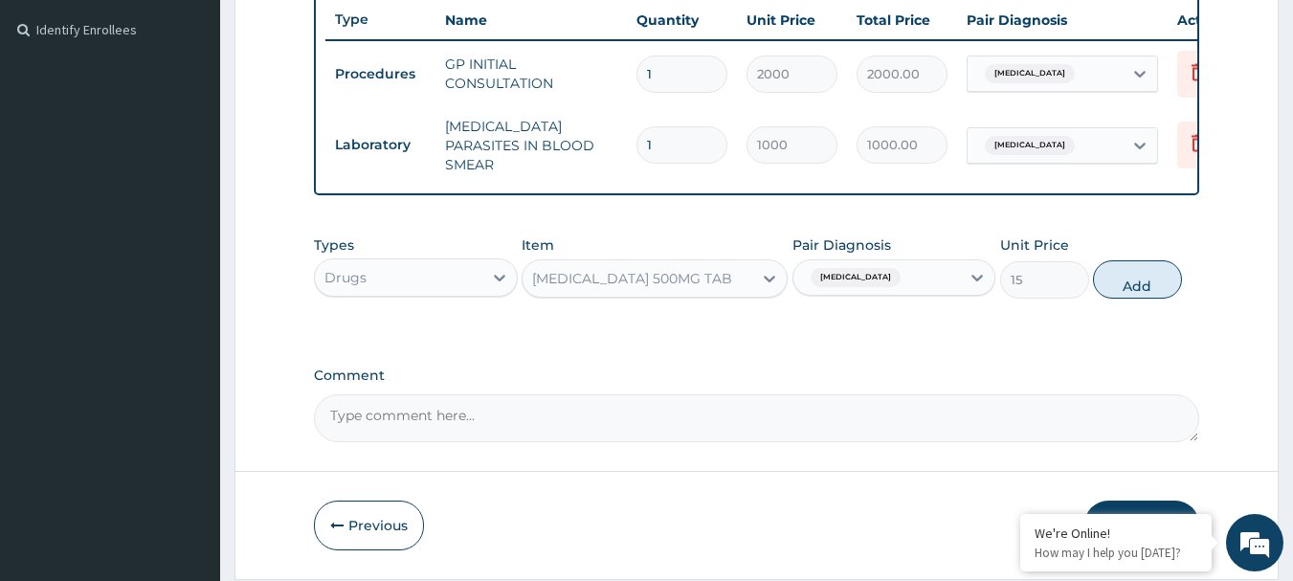
drag, startPoint x: 1148, startPoint y: 291, endPoint x: 996, endPoint y: 246, distance: 158.6
click at [1147, 291] on button "Add" at bounding box center [1137, 279] width 89 height 38
type input "0"
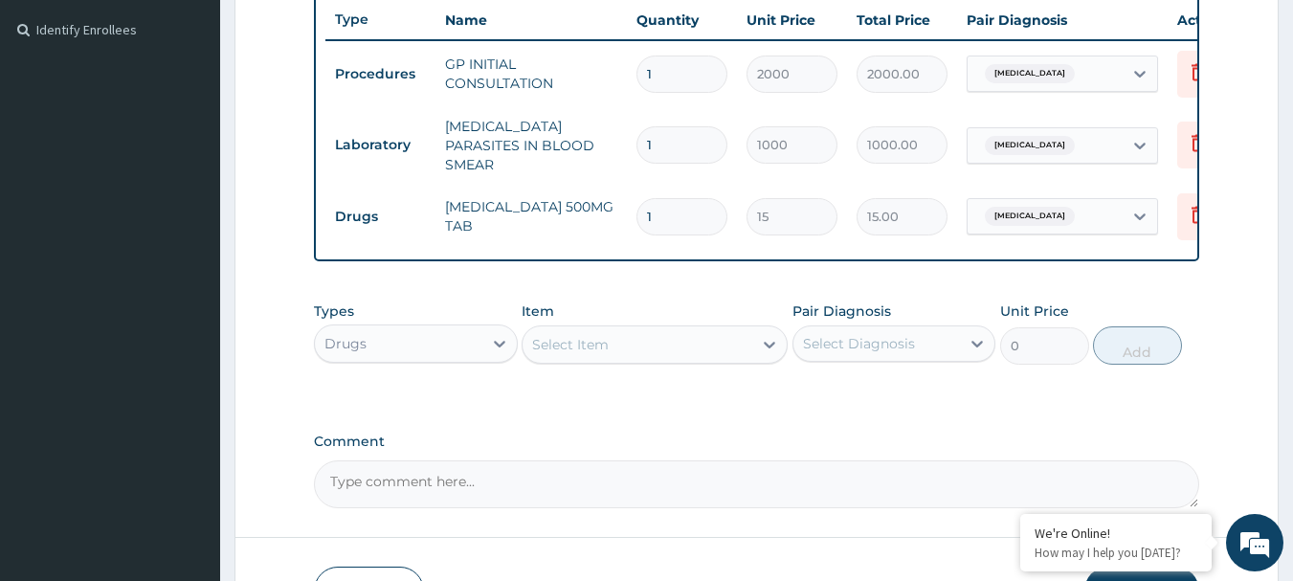
drag, startPoint x: 698, startPoint y: 202, endPoint x: 573, endPoint y: 196, distance: 125.5
click at [575, 197] on tr "Drugs [MEDICAL_DATA] 500MG TAB 1 15 15.00 [MEDICAL_DATA] Delete" at bounding box center [794, 217] width 938 height 66
type input "6"
type input "90.00"
type input "6"
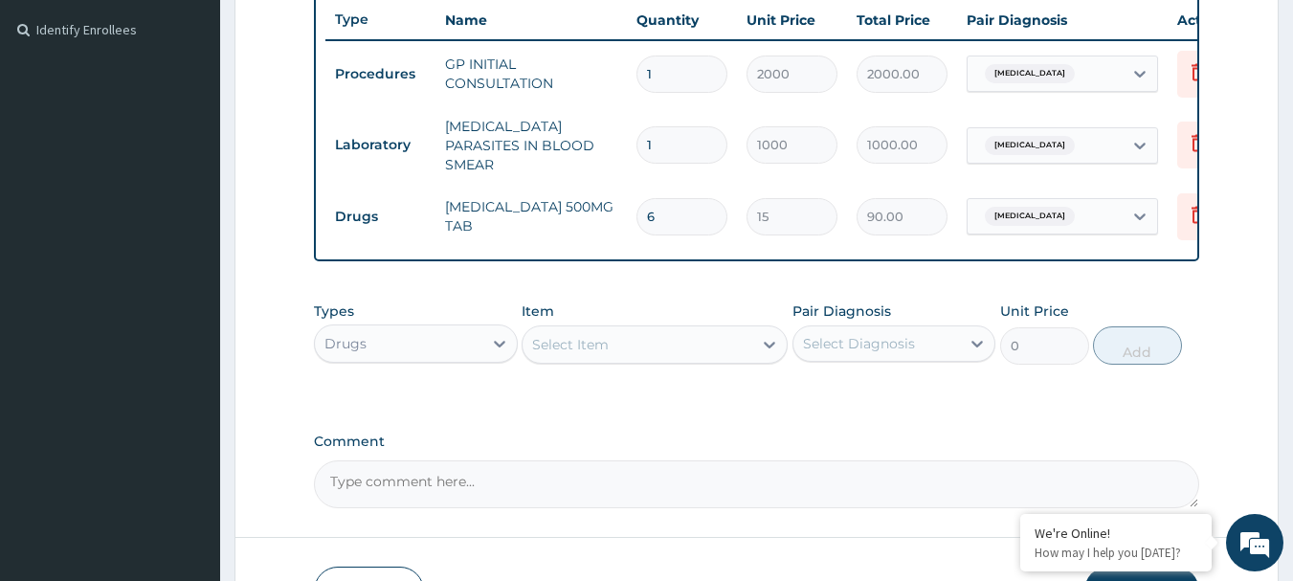
click at [480, 355] on div "Drugs" at bounding box center [398, 343] width 167 height 31
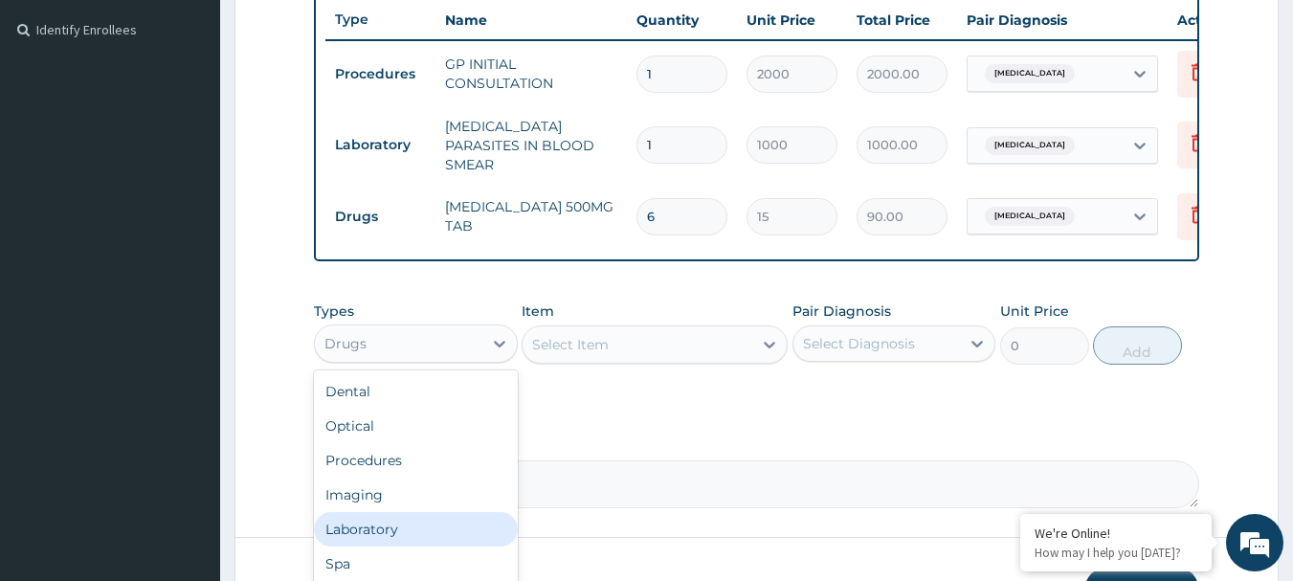
click at [383, 539] on div "Laboratory" at bounding box center [416, 529] width 204 height 34
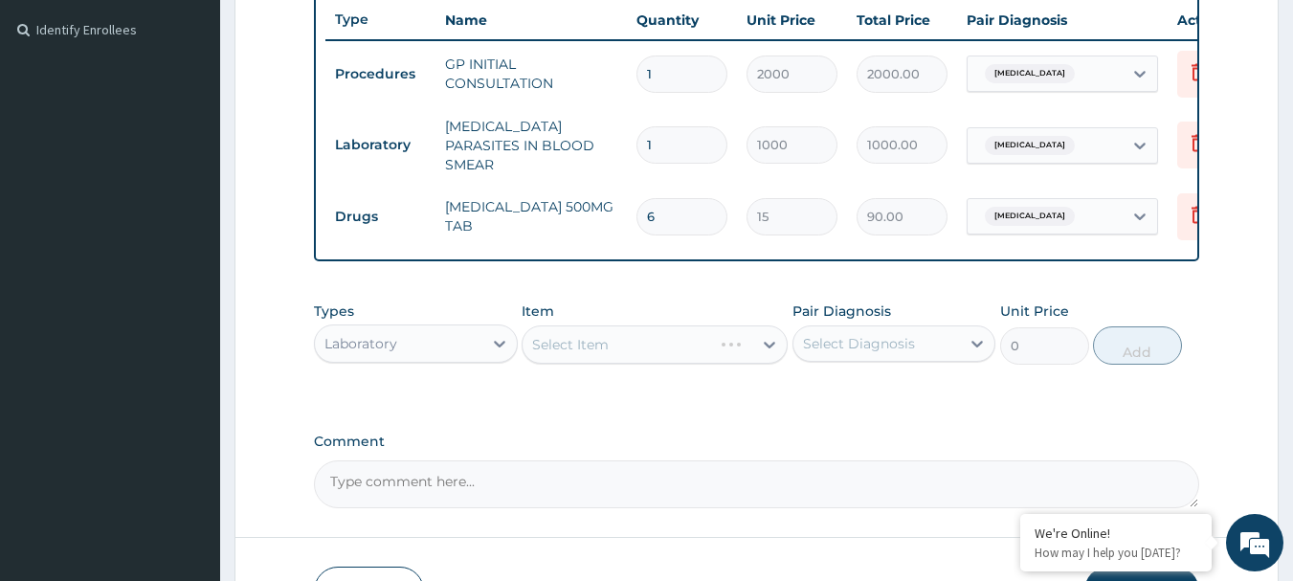
click at [670, 347] on div "Select Item" at bounding box center [654, 344] width 266 height 38
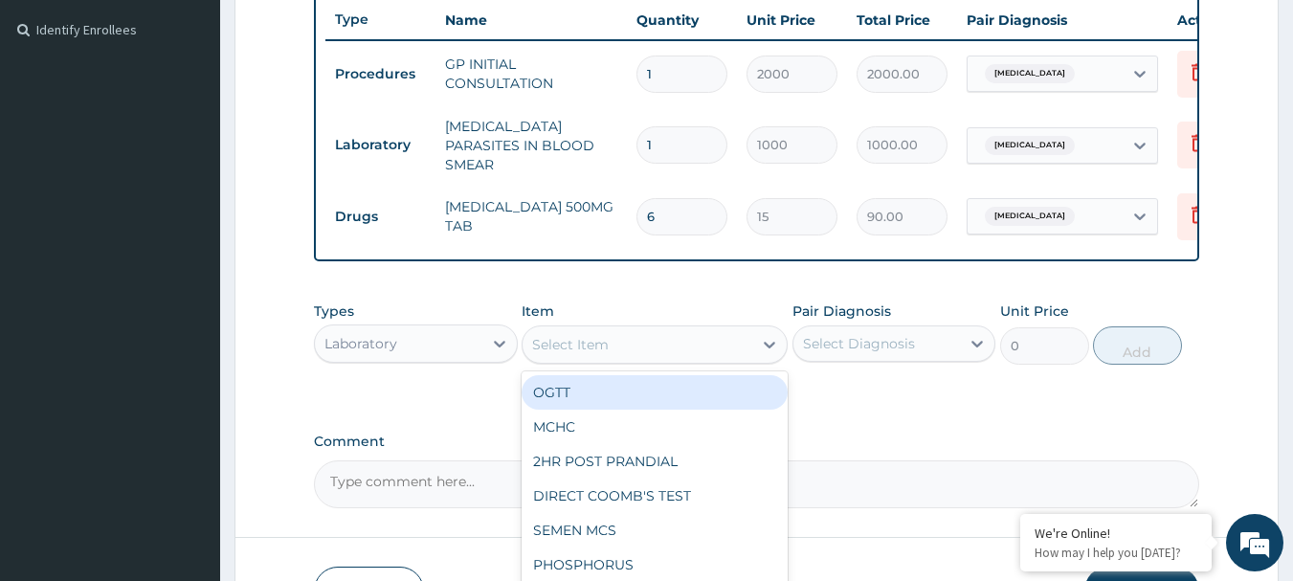
click at [659, 352] on div "Select Item" at bounding box center [637, 344] width 230 height 31
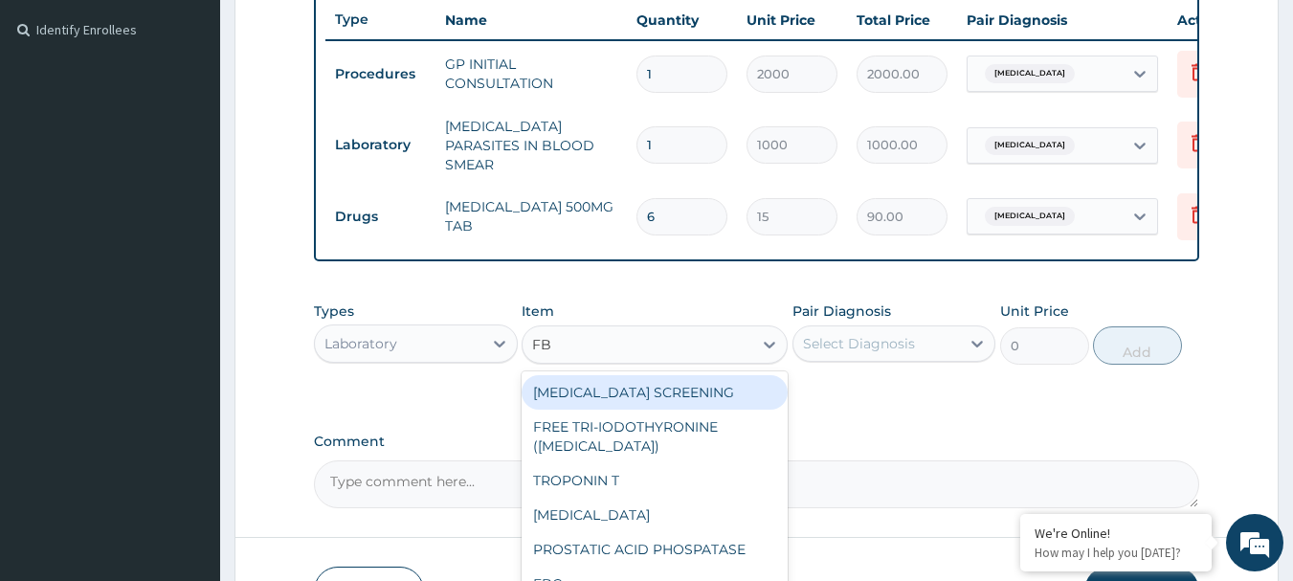
type input "FBC"
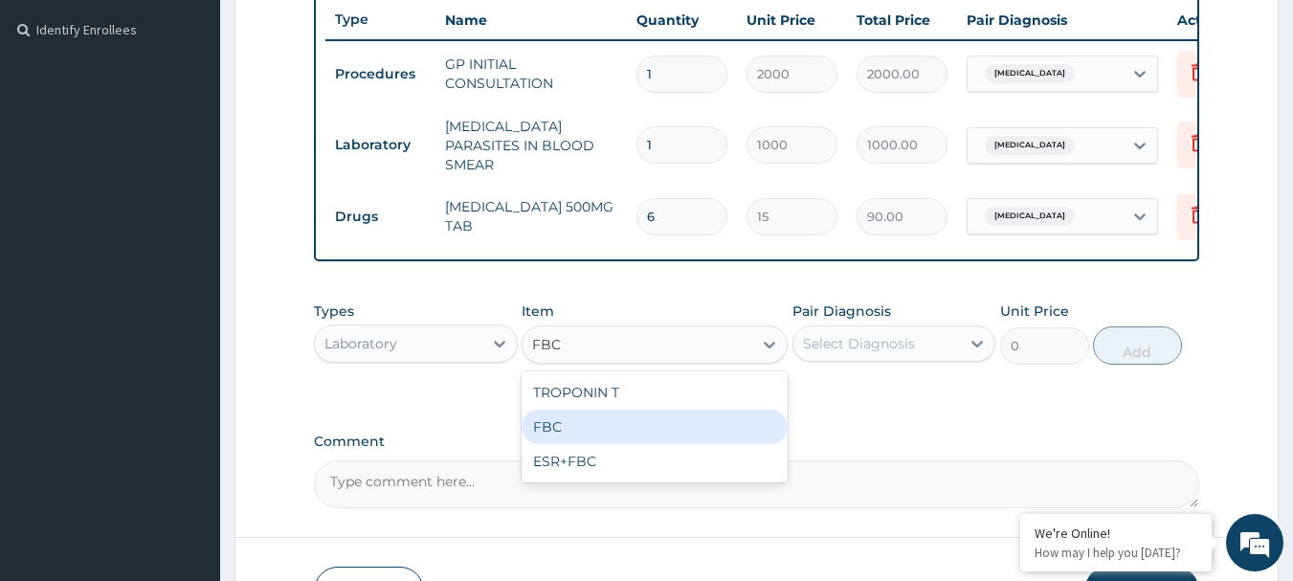
click at [650, 431] on div "FBC" at bounding box center [654, 426] width 266 height 34
type input "2000"
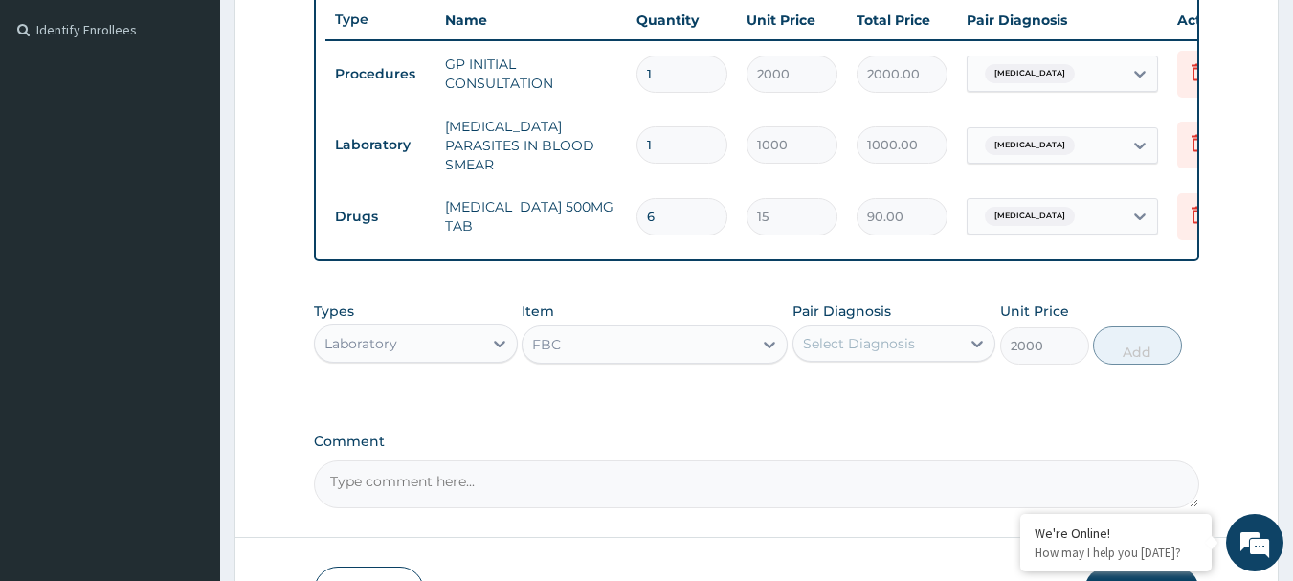
click at [937, 339] on div "Select Diagnosis" at bounding box center [876, 343] width 167 height 31
click at [883, 412] on div "[MEDICAL_DATA]" at bounding box center [894, 392] width 204 height 39
checkbox input "true"
click at [1119, 371] on div "Types Laboratory Item FBC Pair Diagnosis [MEDICAL_DATA] Unit Price 2000 Add" at bounding box center [757, 333] width 886 height 82
click at [1130, 357] on button "Add" at bounding box center [1137, 345] width 89 height 38
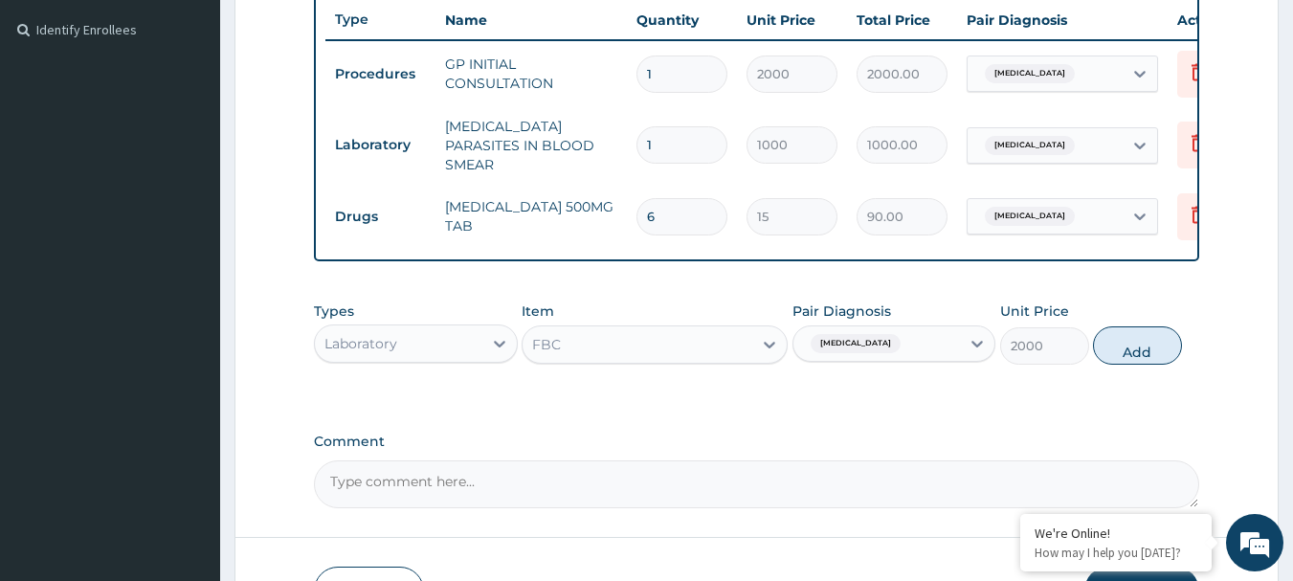
type input "0"
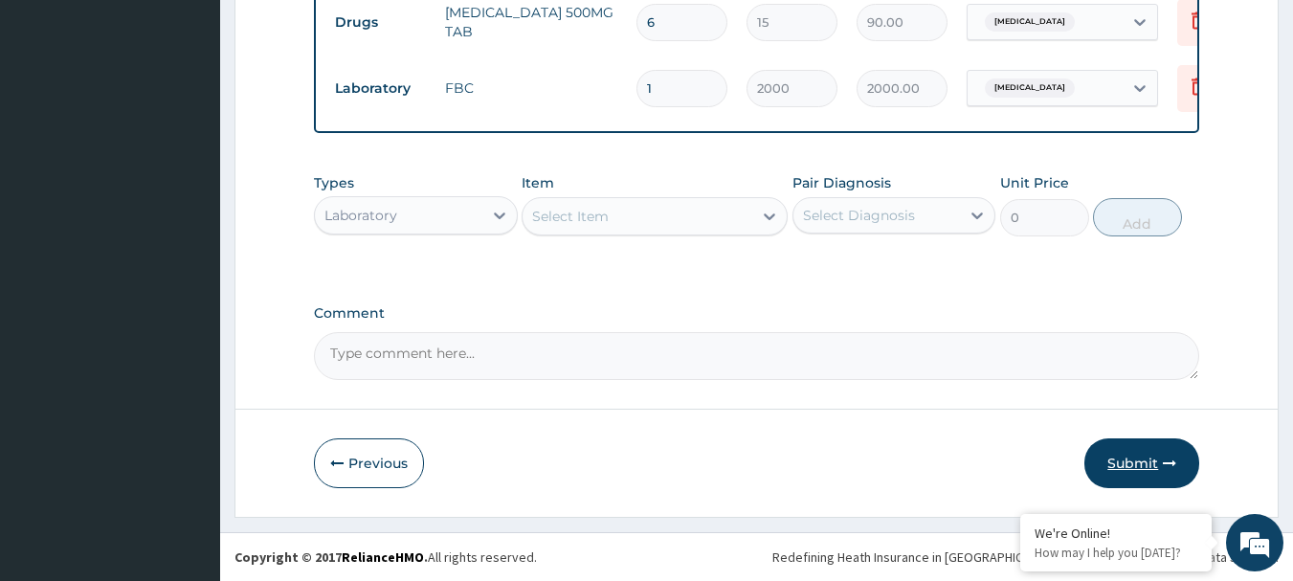
click at [1131, 464] on button "Submit" at bounding box center [1141, 463] width 115 height 50
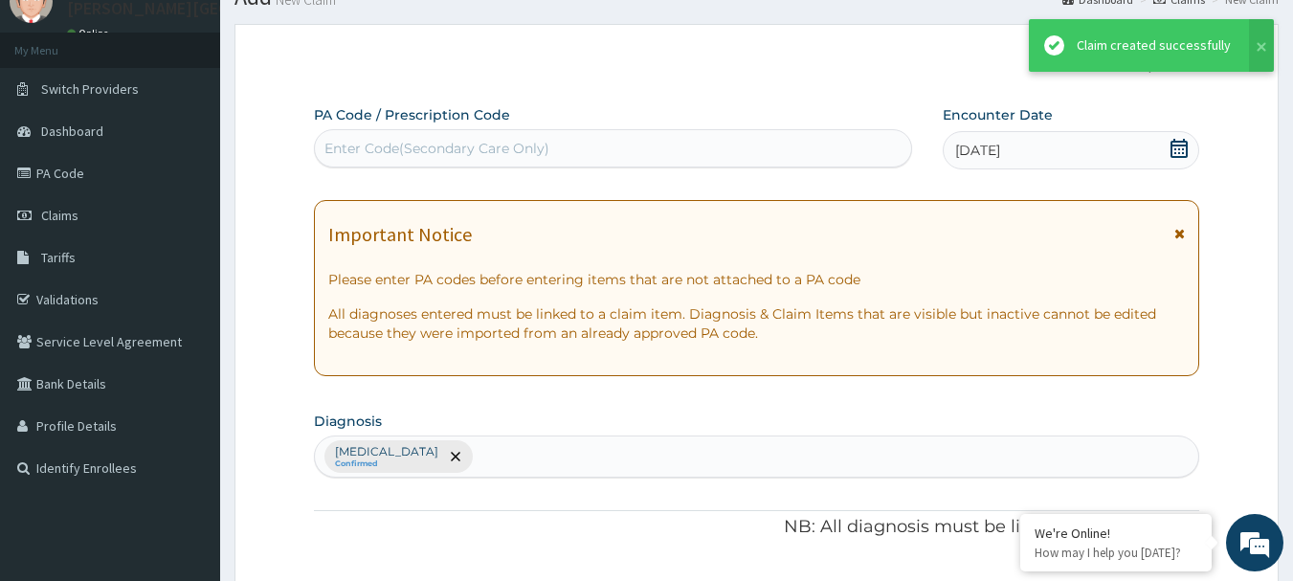
scroll to position [714, 0]
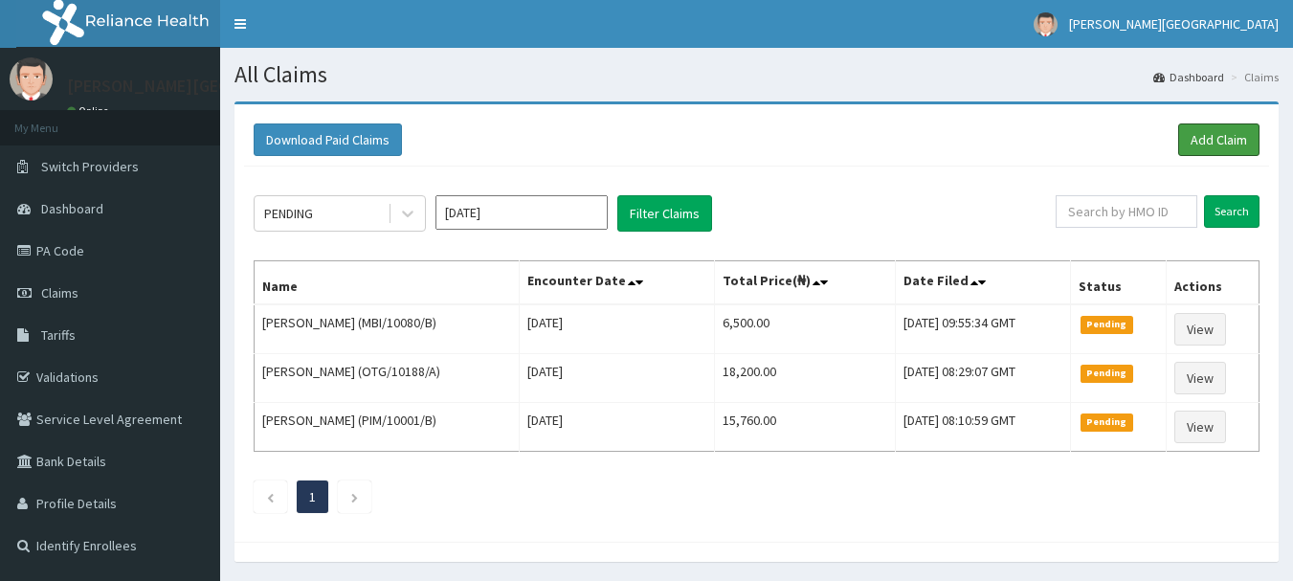
click at [1238, 138] on link "Add Claim" at bounding box center [1218, 139] width 81 height 33
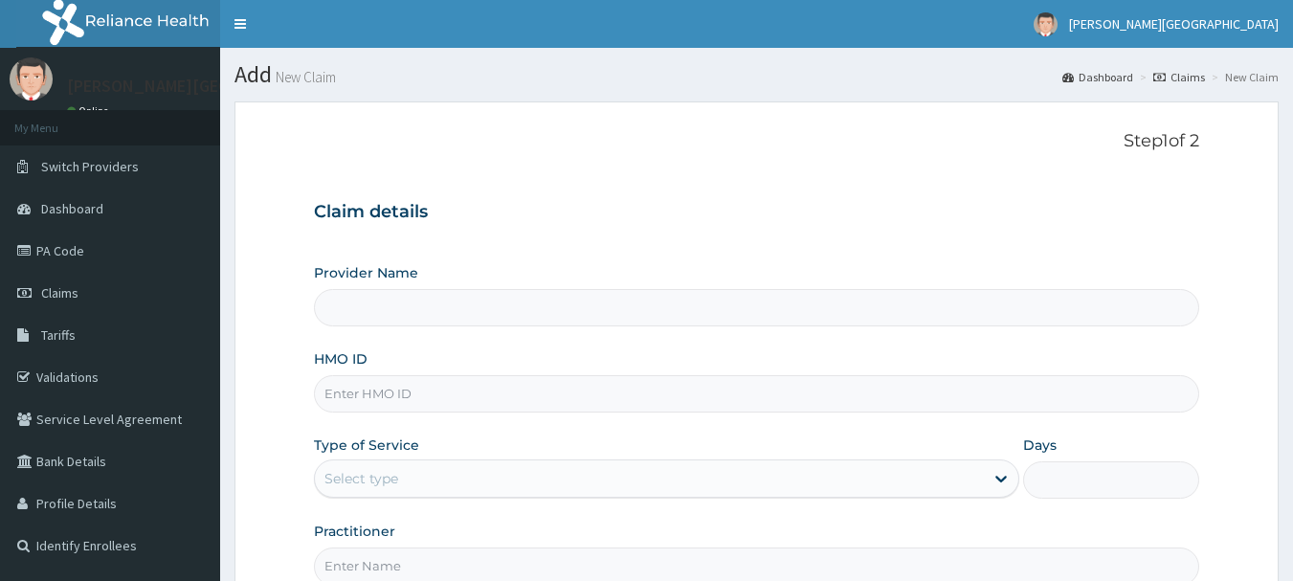
click at [404, 387] on input "HMO ID" at bounding box center [757, 393] width 886 height 37
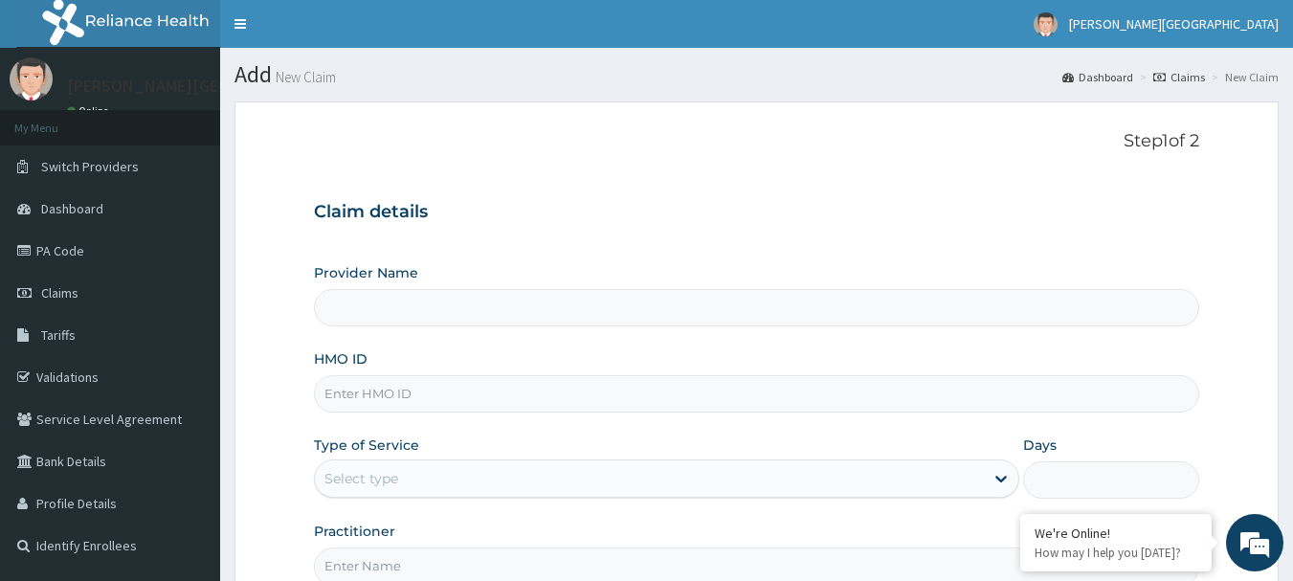
paste input "AVL/10420/B"
type input "AVL/10420/B"
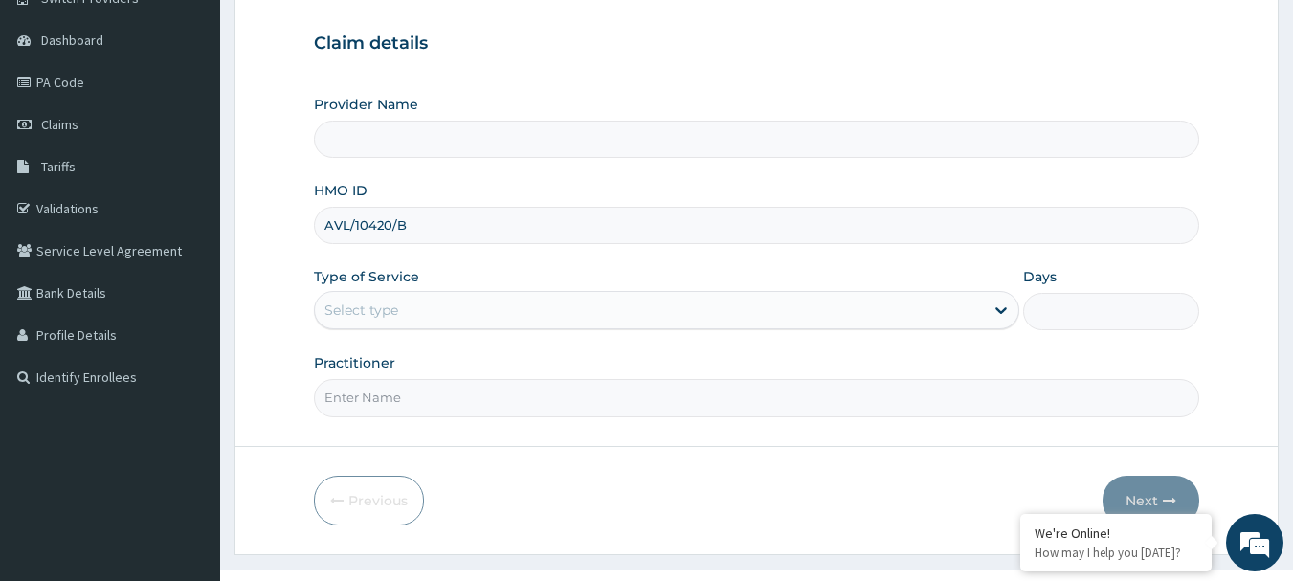
type input "[PERSON_NAME][GEOGRAPHIC_DATA]"
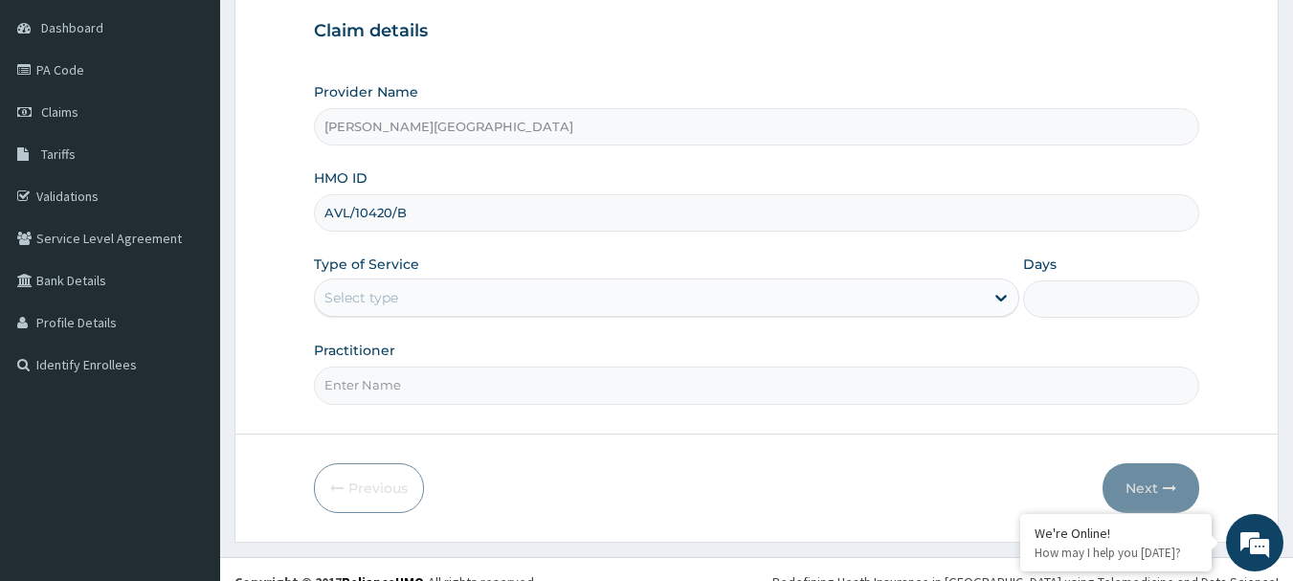
scroll to position [206, 0]
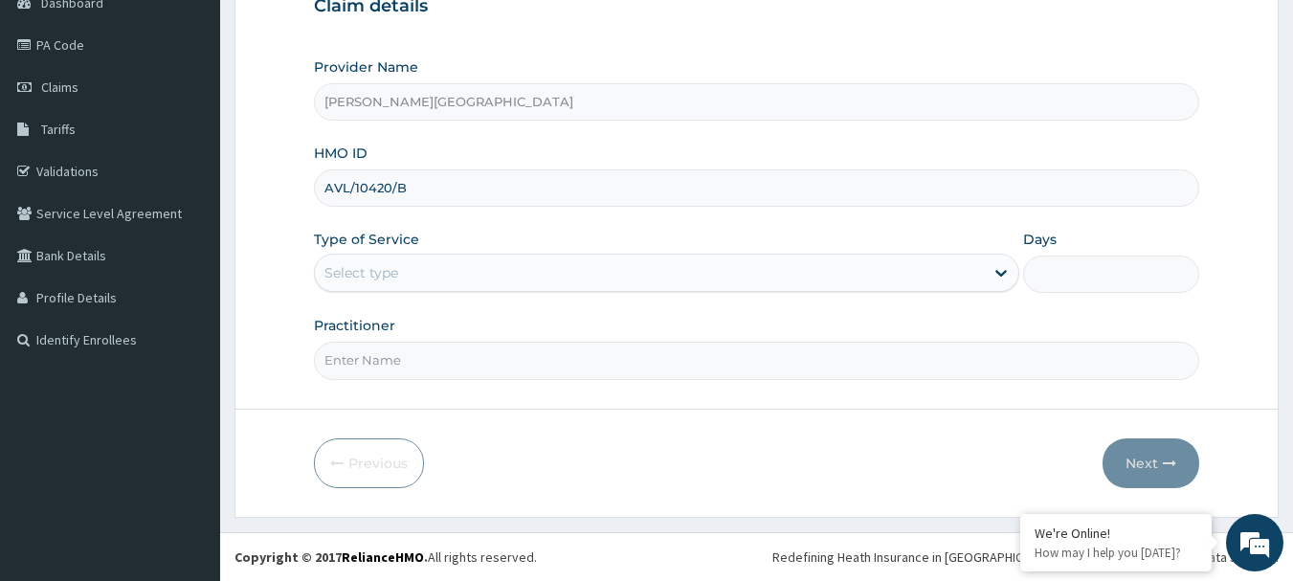
type input "AVL/10420/B"
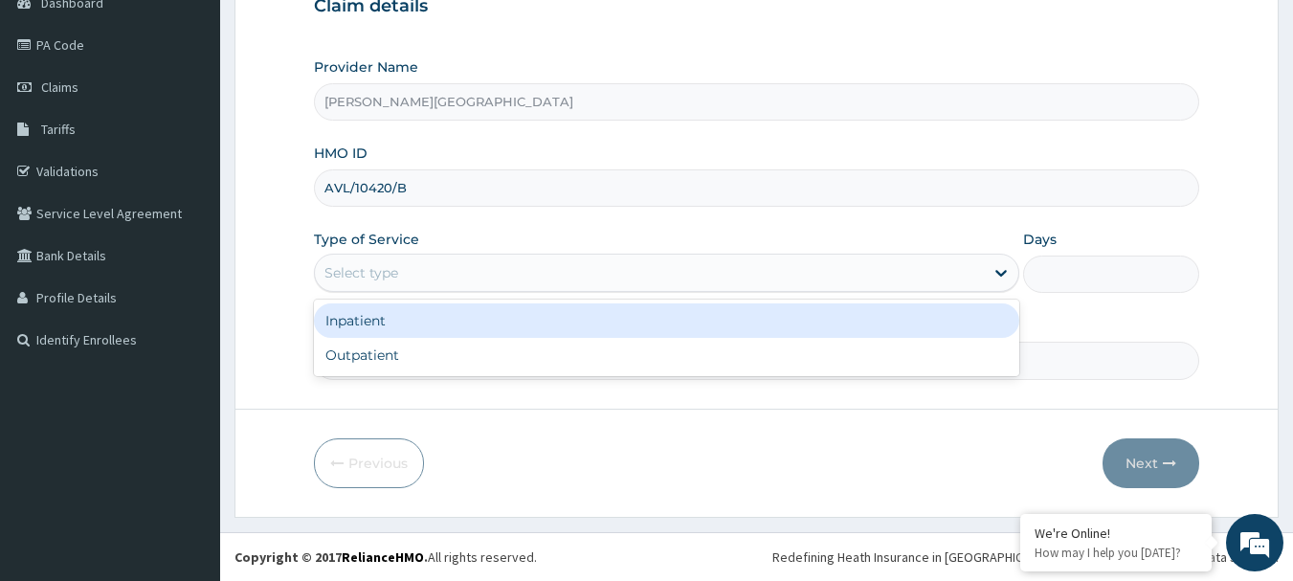
click at [450, 287] on div "Select type" at bounding box center [649, 272] width 669 height 31
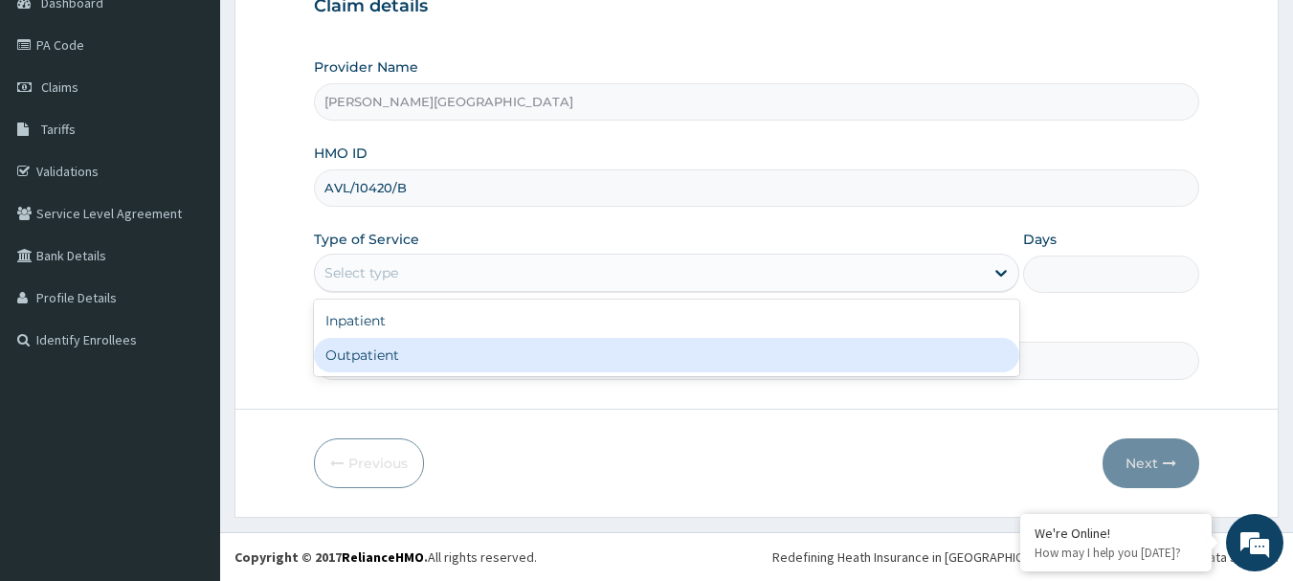
click at [437, 359] on div "Outpatient" at bounding box center [666, 355] width 705 height 34
type input "1"
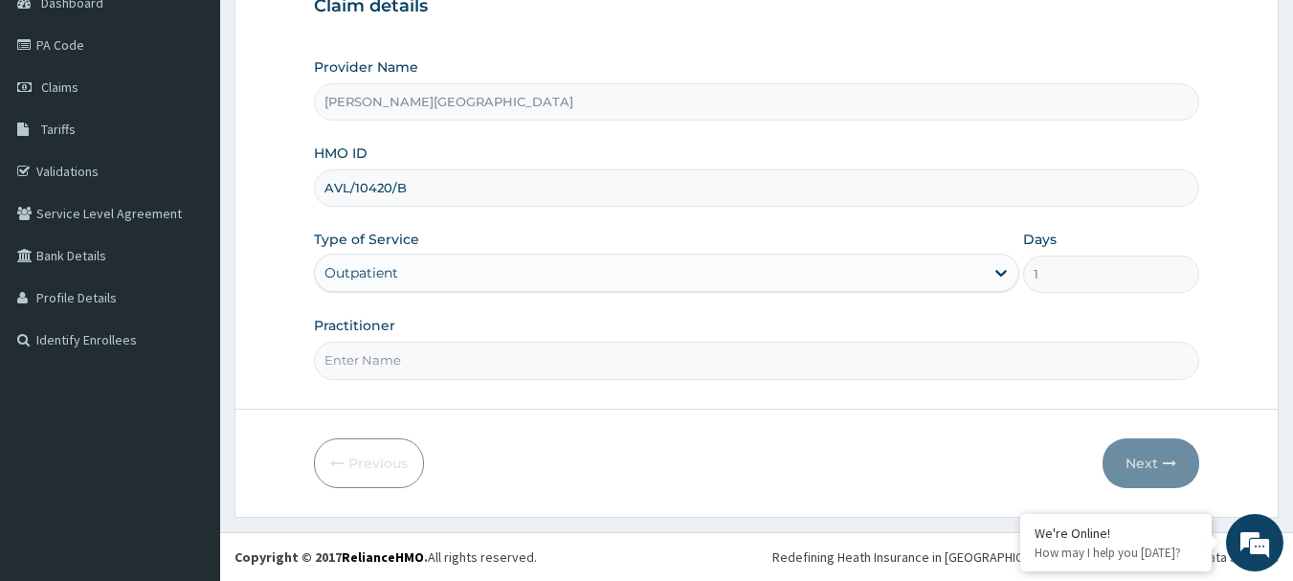
click at [437, 359] on input "Practitioner" at bounding box center [757, 360] width 886 height 37
type input "AA"
click at [1148, 470] on button "Next" at bounding box center [1150, 463] width 97 height 50
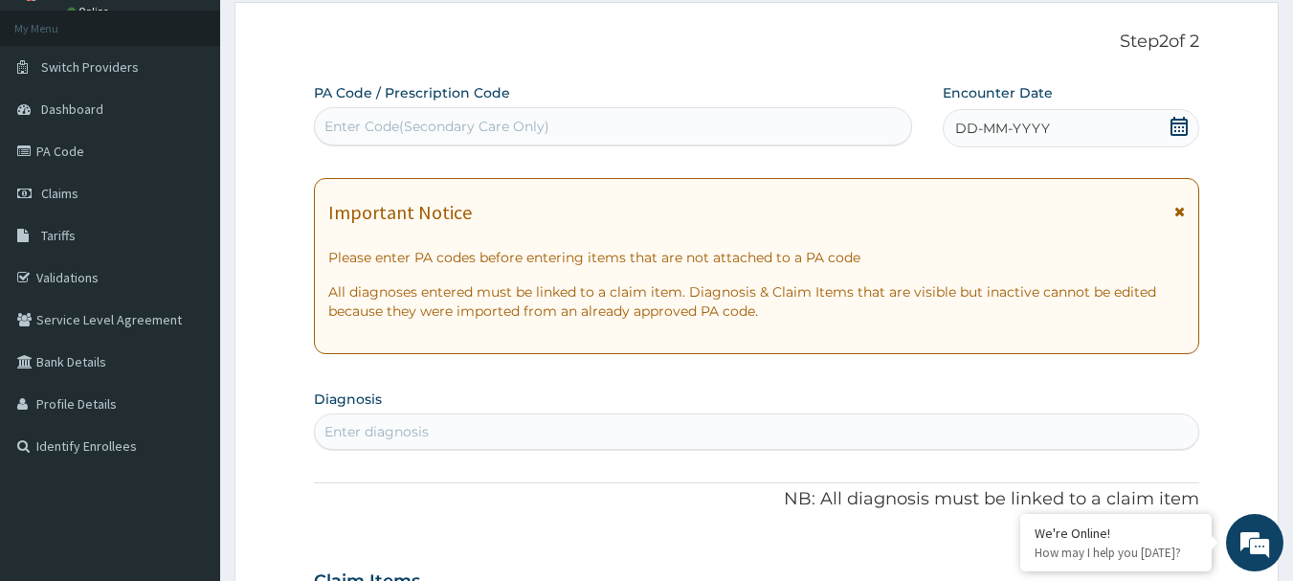
scroll to position [14, 0]
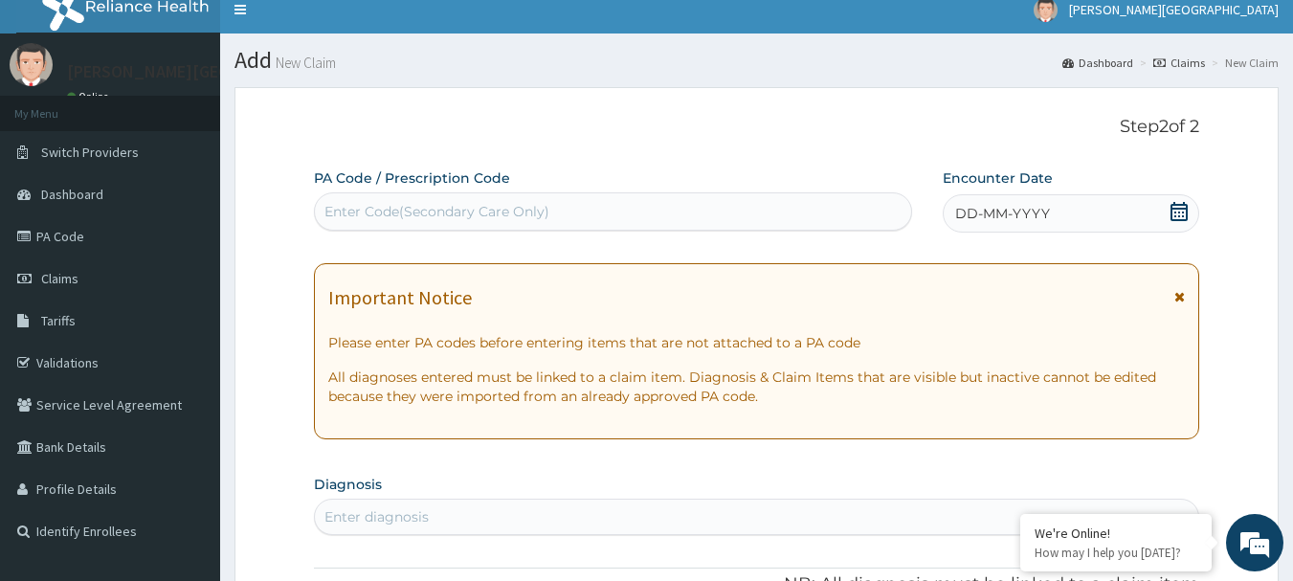
click at [1179, 294] on icon at bounding box center [1179, 296] width 11 height 13
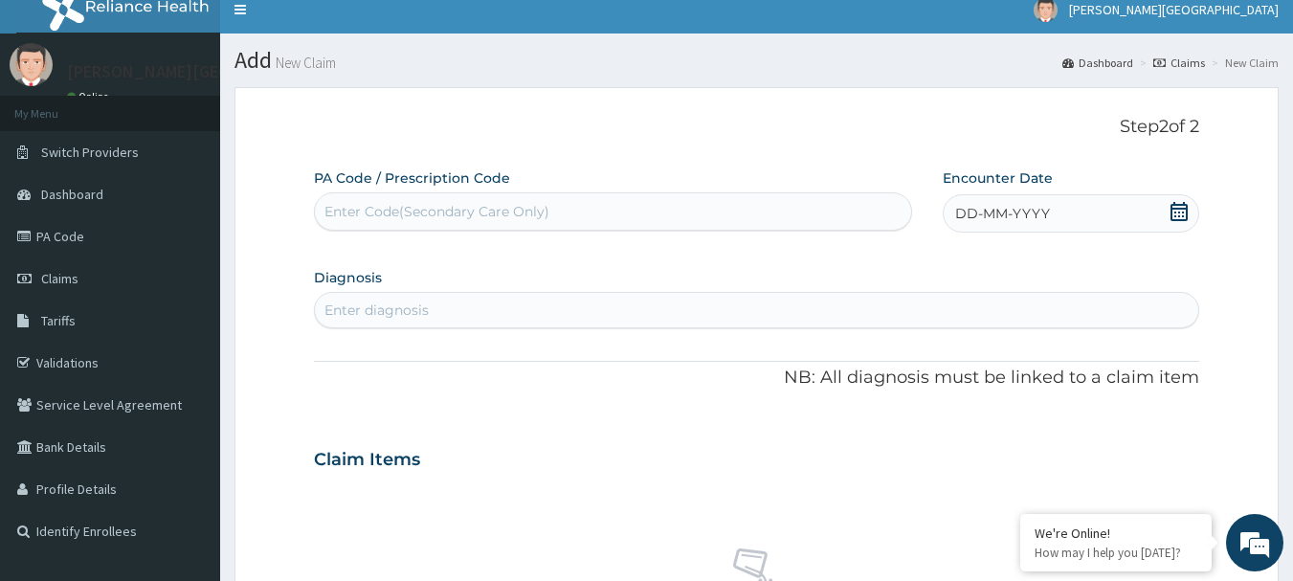
drag, startPoint x: 1162, startPoint y: 199, endPoint x: 1174, endPoint y: 220, distance: 24.0
click at [1162, 198] on div "DD-MM-YYYY" at bounding box center [1070, 213] width 256 height 38
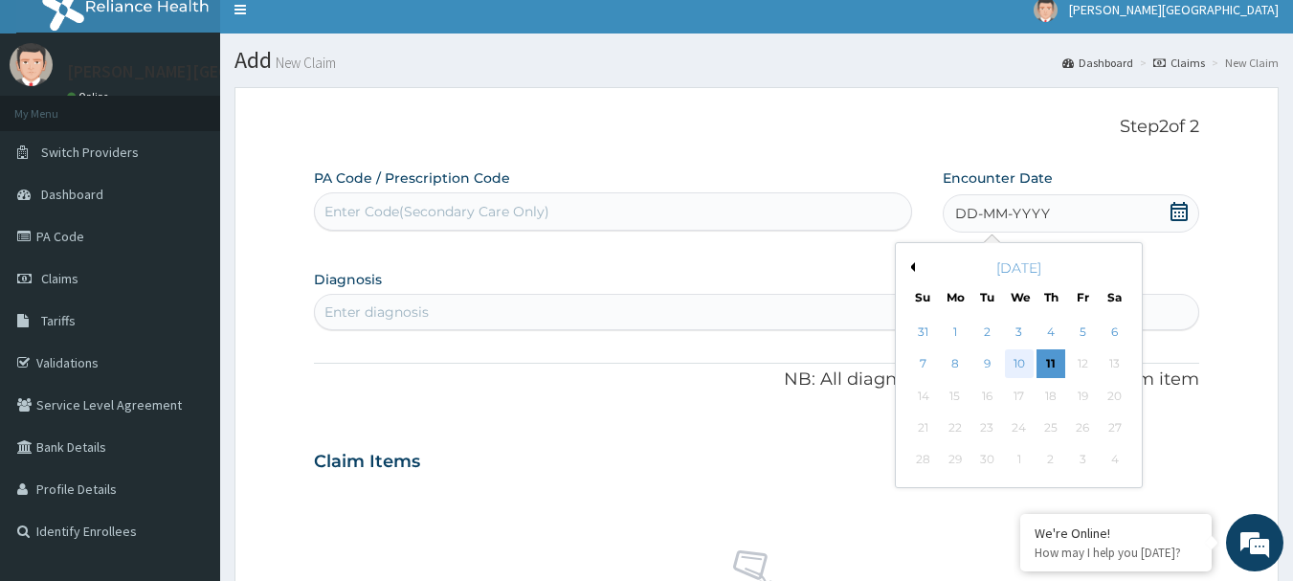
click at [1016, 363] on div "10" at bounding box center [1019, 364] width 29 height 29
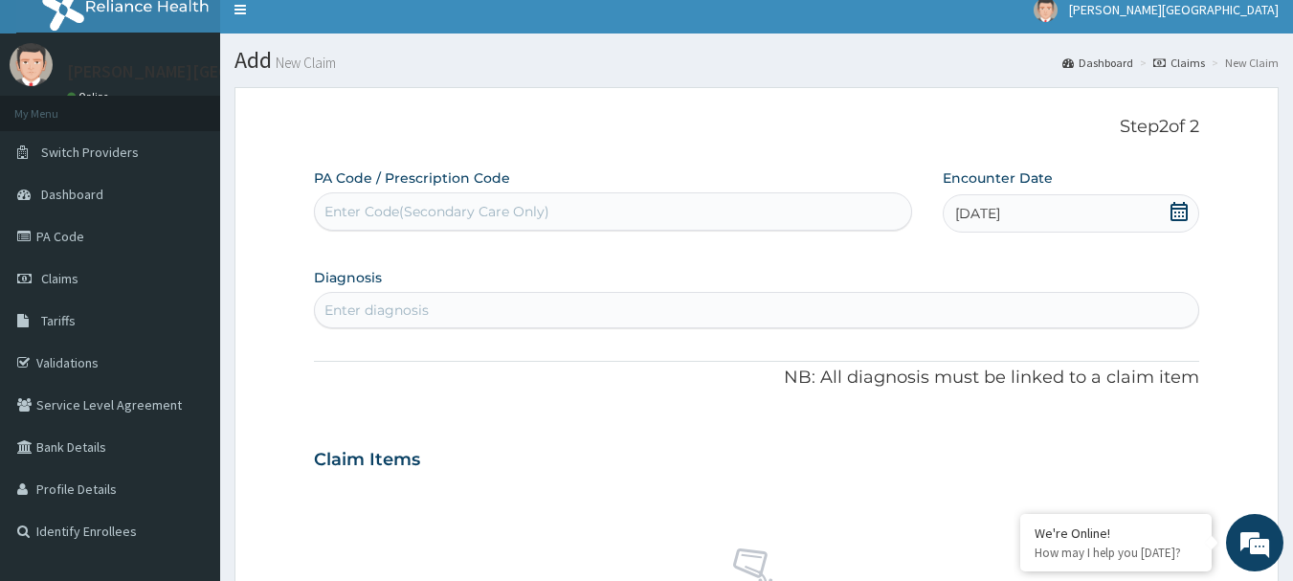
scroll to position [206, 0]
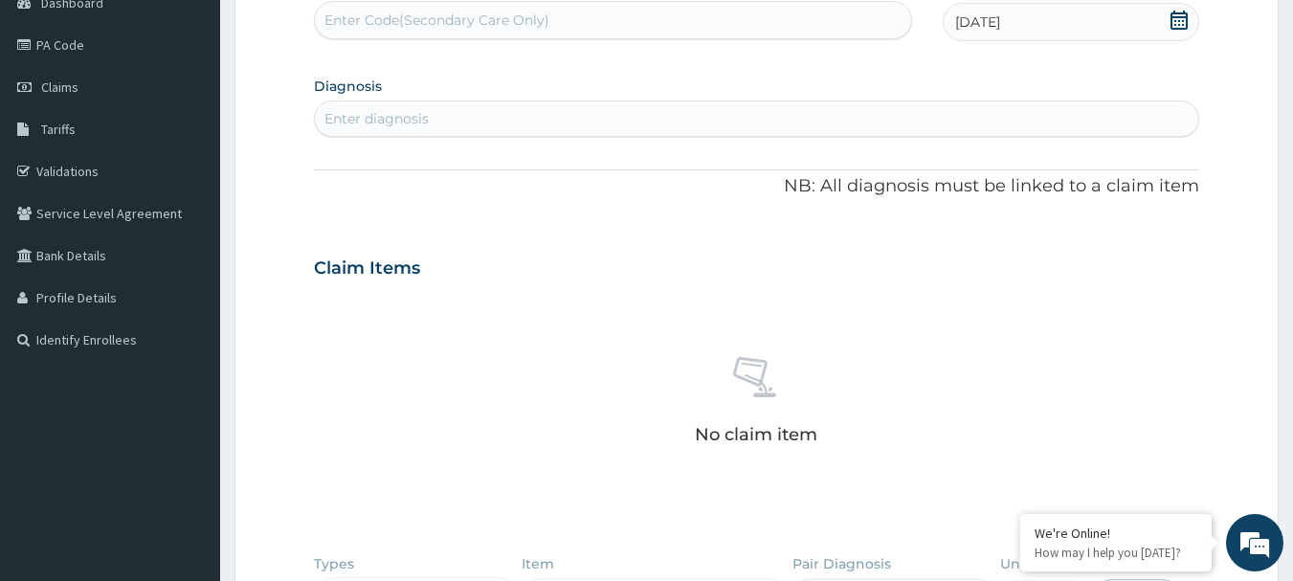
click at [524, 118] on div "Enter diagnosis" at bounding box center [757, 118] width 884 height 31
type input "[MEDICAL_DATA]"
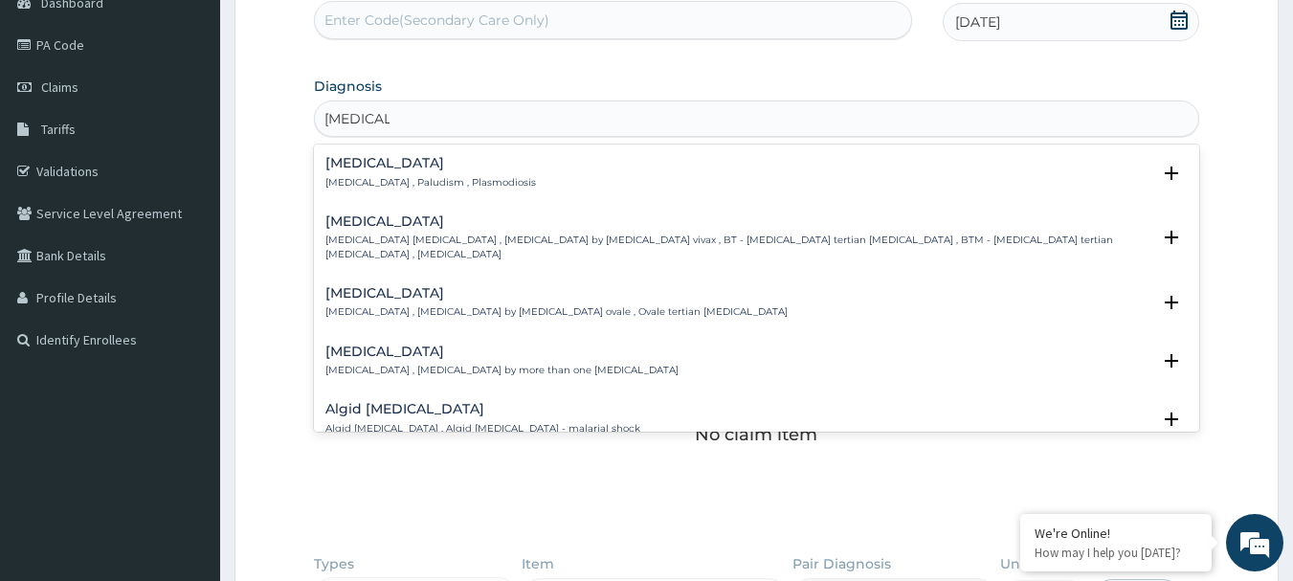
click at [503, 171] on div "[MEDICAL_DATA] [MEDICAL_DATA] , Paludism , Plasmodiosis" at bounding box center [756, 172] width 863 height 33
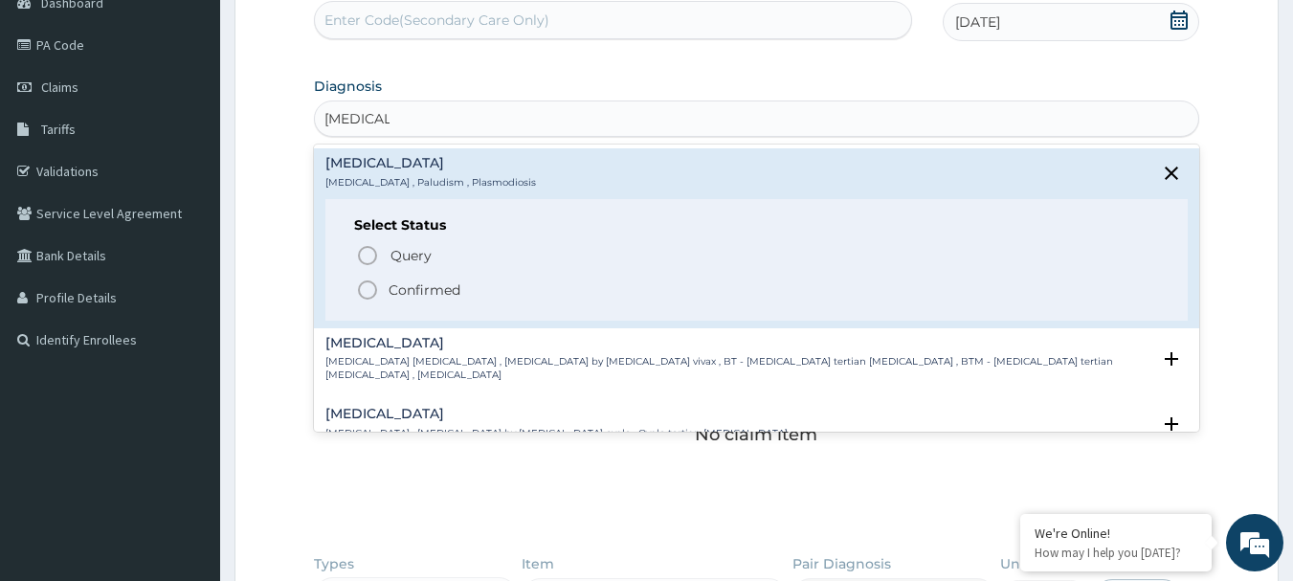
click at [430, 289] on p "Confirmed" at bounding box center [424, 289] width 72 height 19
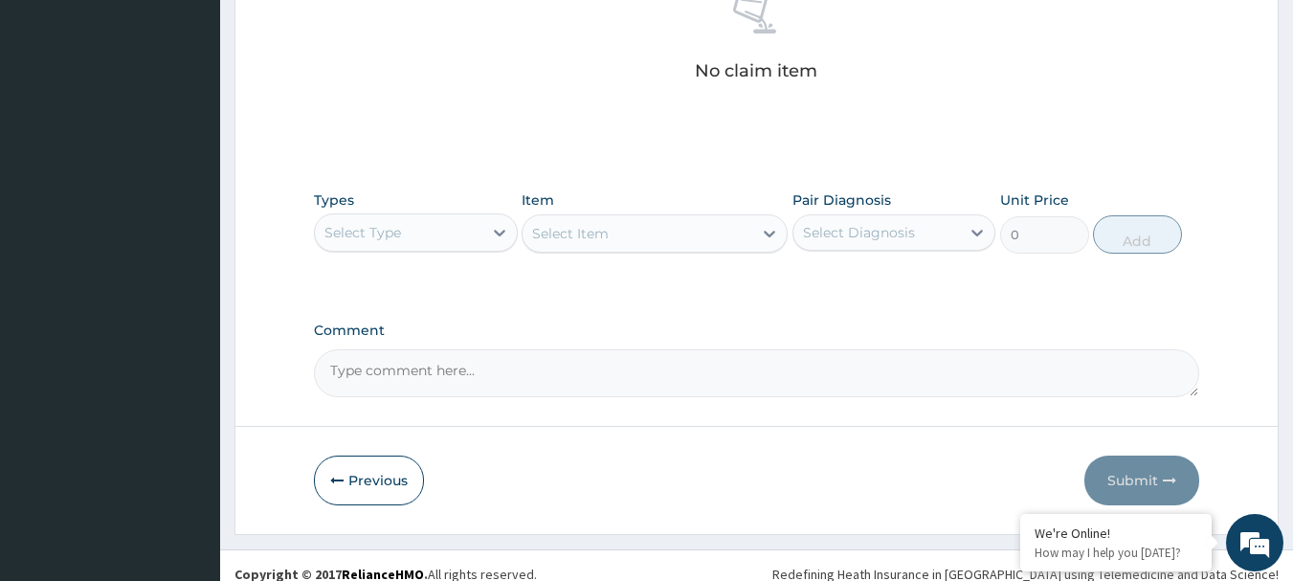
scroll to position [588, 0]
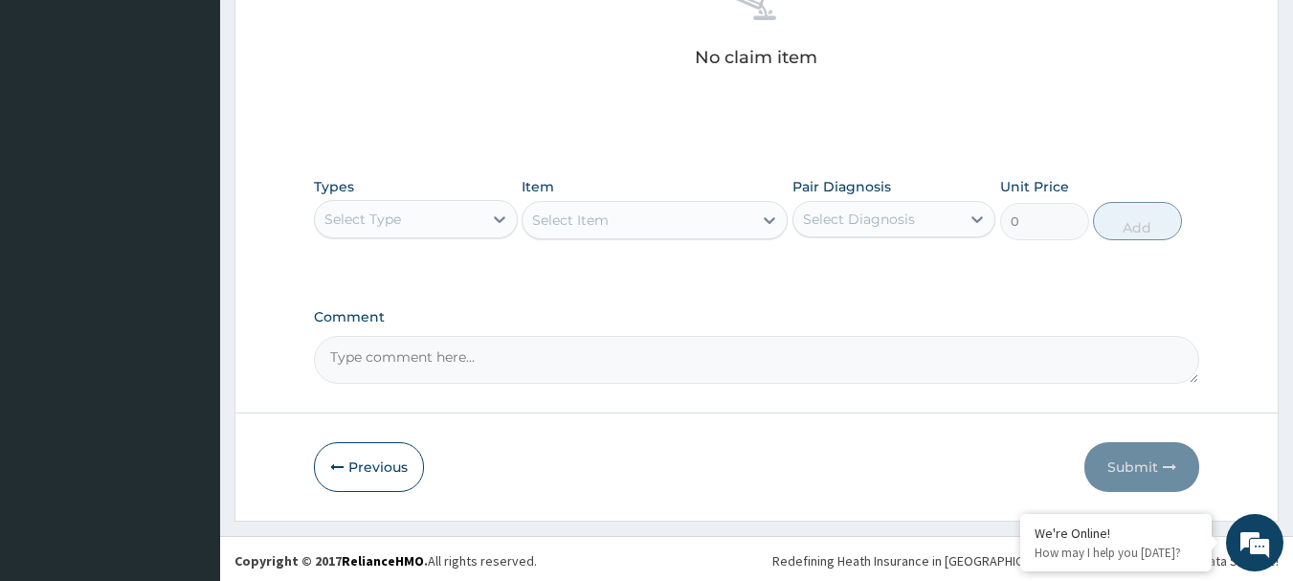
click at [445, 219] on div "Select Type" at bounding box center [398, 219] width 167 height 31
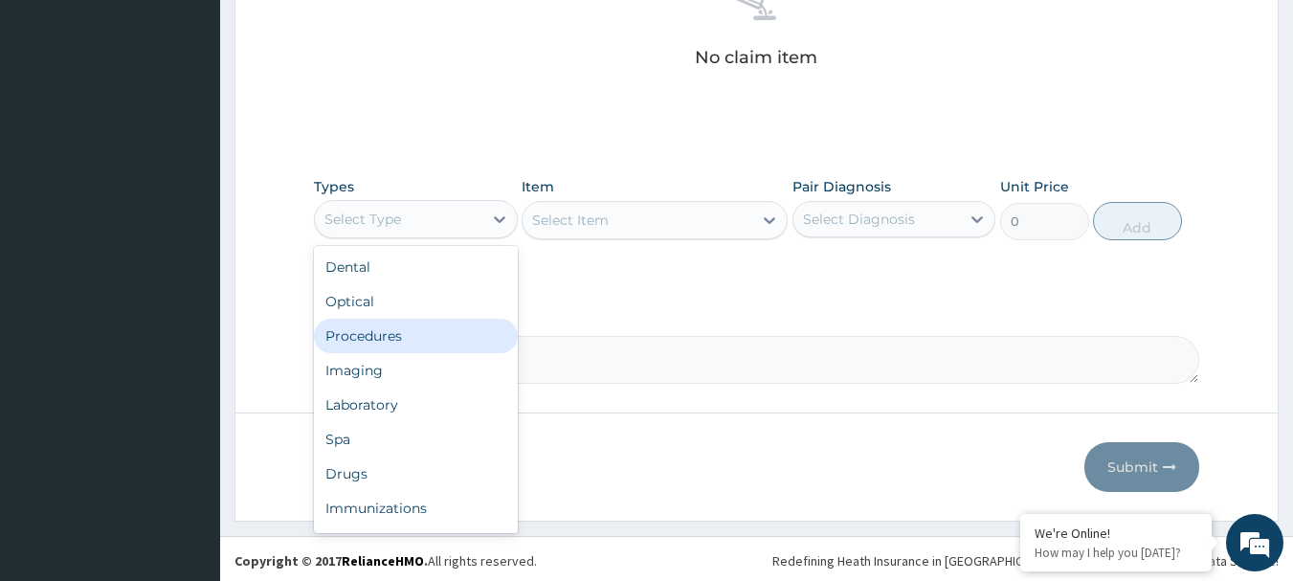
click at [412, 328] on div "Procedures" at bounding box center [416, 336] width 204 height 34
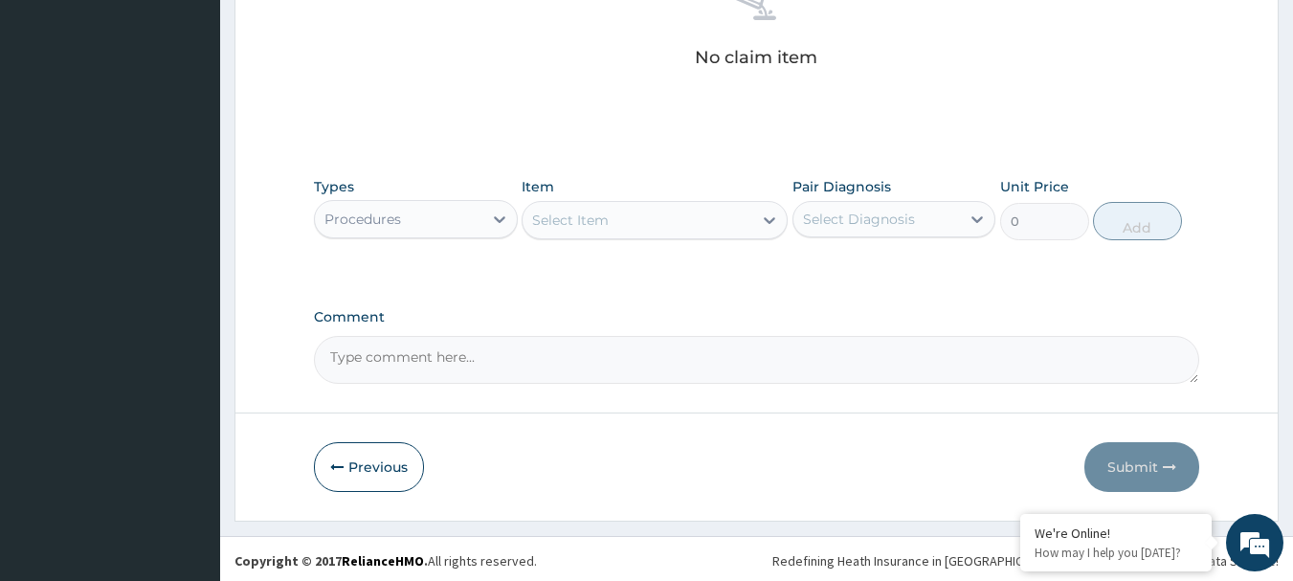
click at [589, 221] on div "Select Item" at bounding box center [570, 219] width 77 height 19
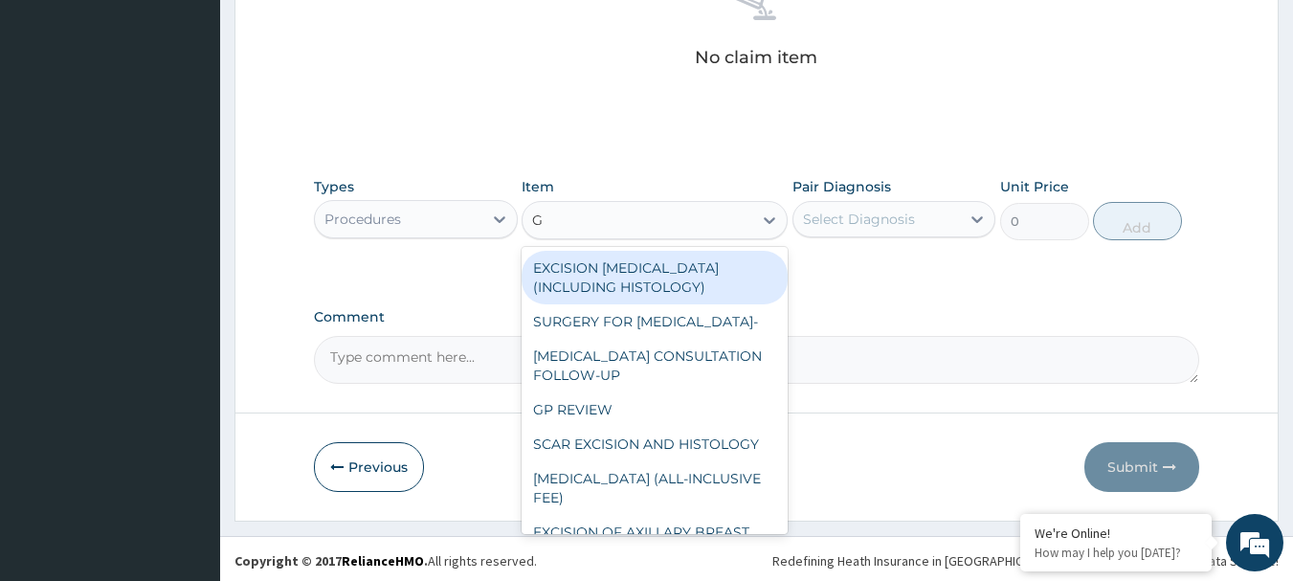
type input "GP"
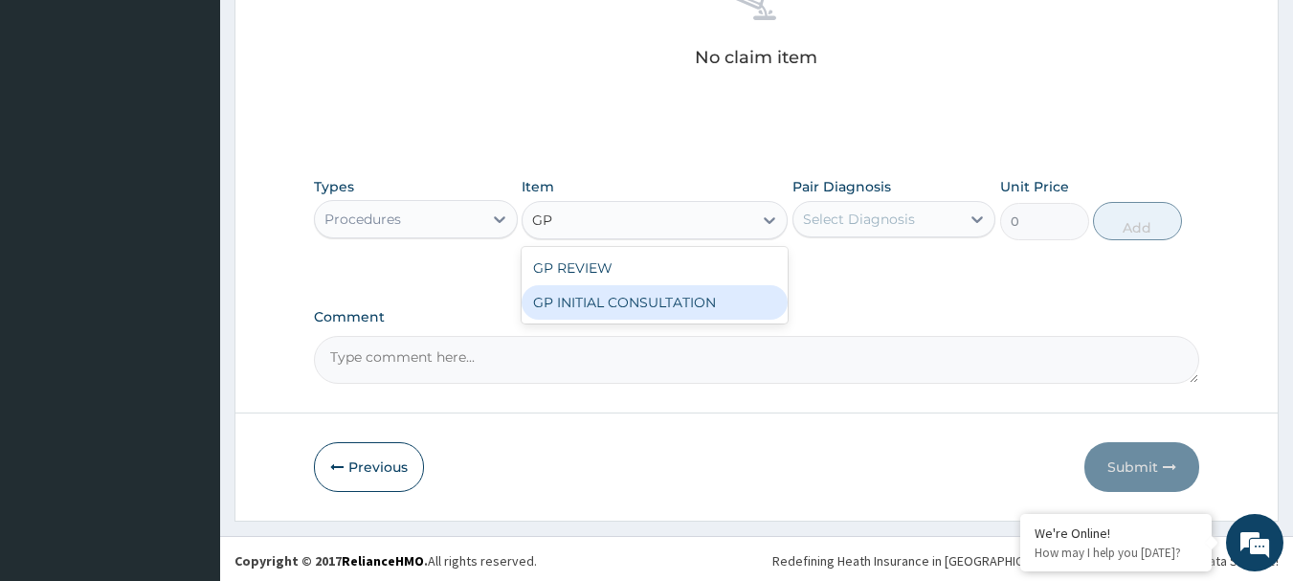
click at [652, 294] on div "GP INITIAL CONSULTATION" at bounding box center [654, 302] width 266 height 34
type input "2000"
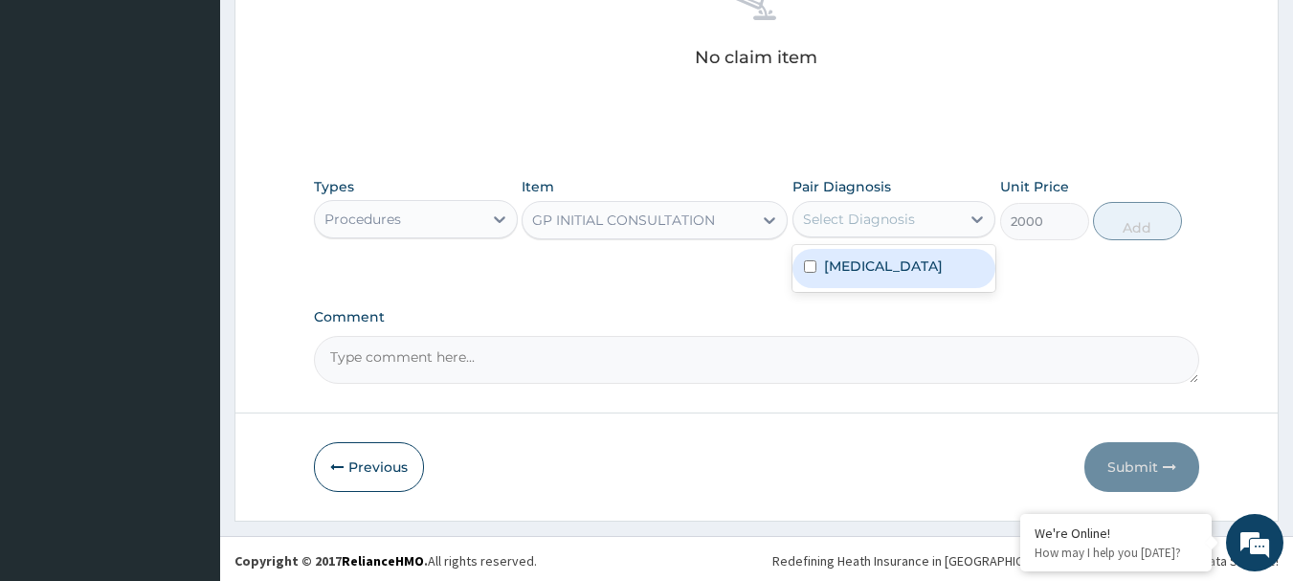
click at [879, 228] on div "Select Diagnosis" at bounding box center [859, 219] width 112 height 19
click at [882, 270] on div "[MEDICAL_DATA]" at bounding box center [894, 268] width 204 height 39
checkbox input "true"
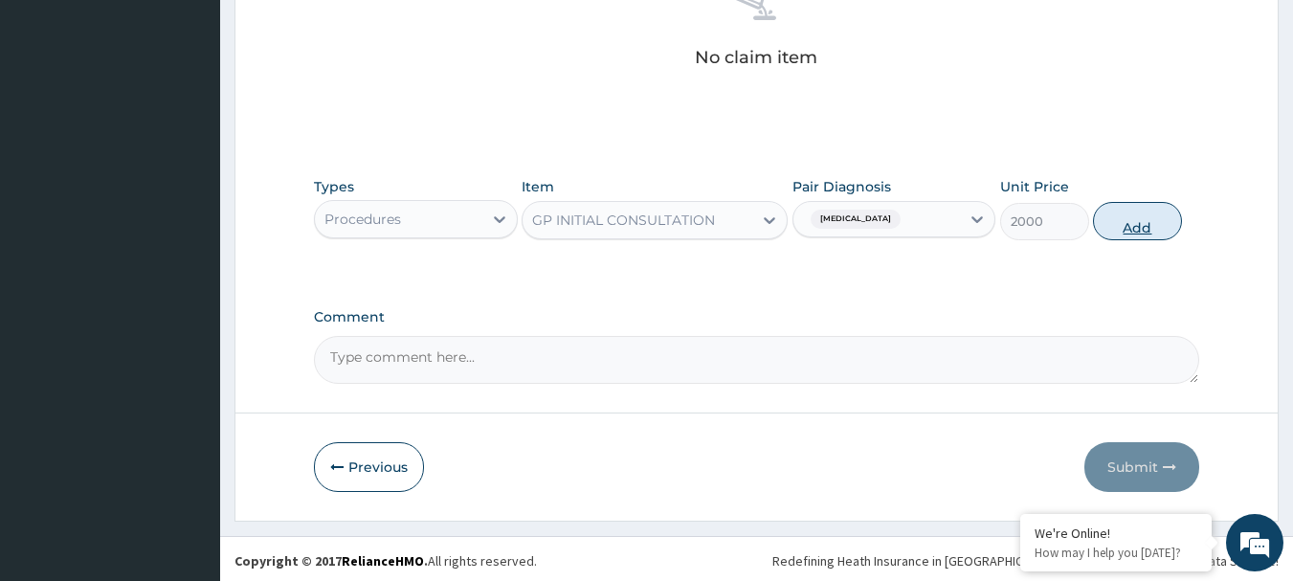
click at [1139, 226] on button "Add" at bounding box center [1137, 221] width 89 height 38
type input "0"
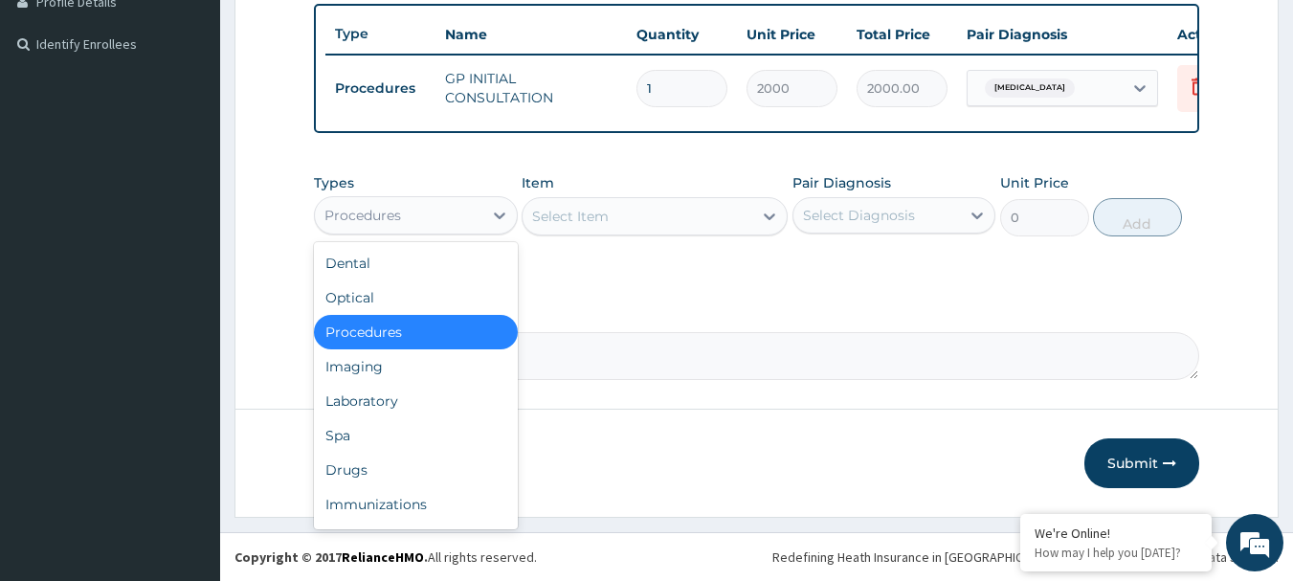
click at [471, 216] on div "Procedures" at bounding box center [398, 215] width 167 height 31
click at [411, 395] on div "Laboratory" at bounding box center [416, 401] width 204 height 34
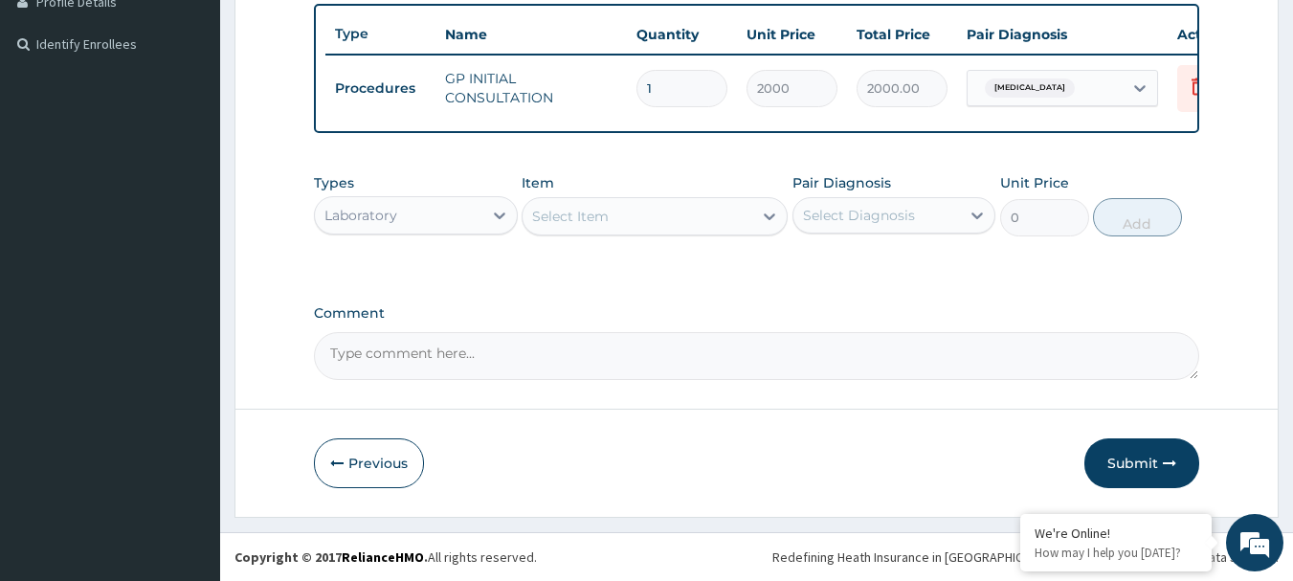
click at [600, 228] on div "Select Item" at bounding box center [637, 216] width 230 height 31
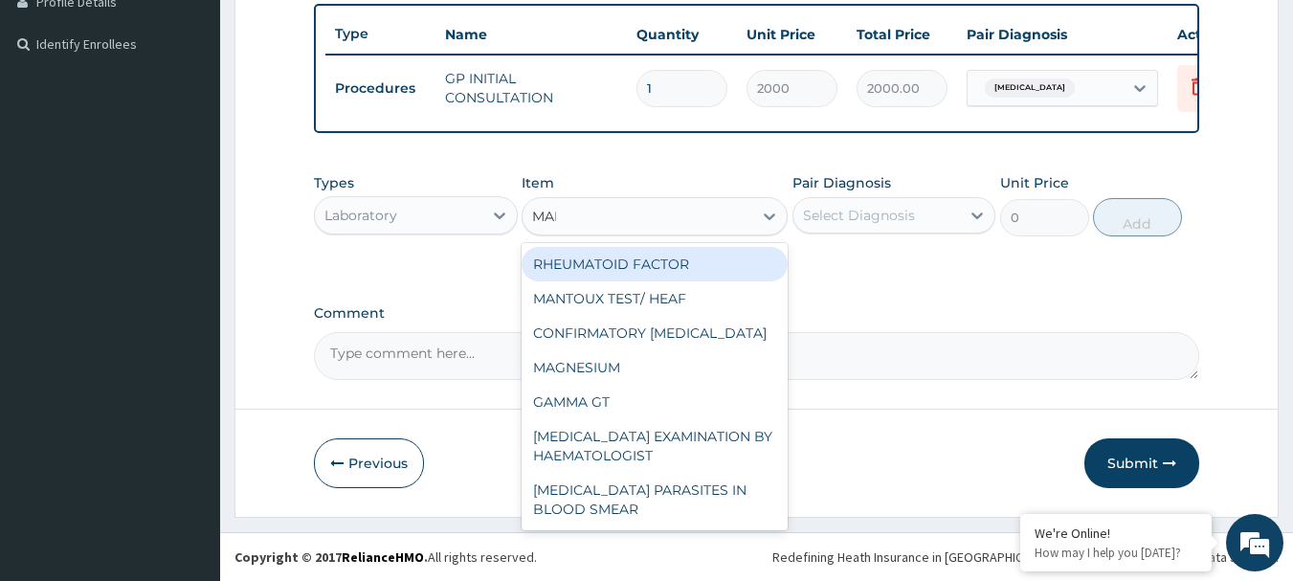
type input "MALA"
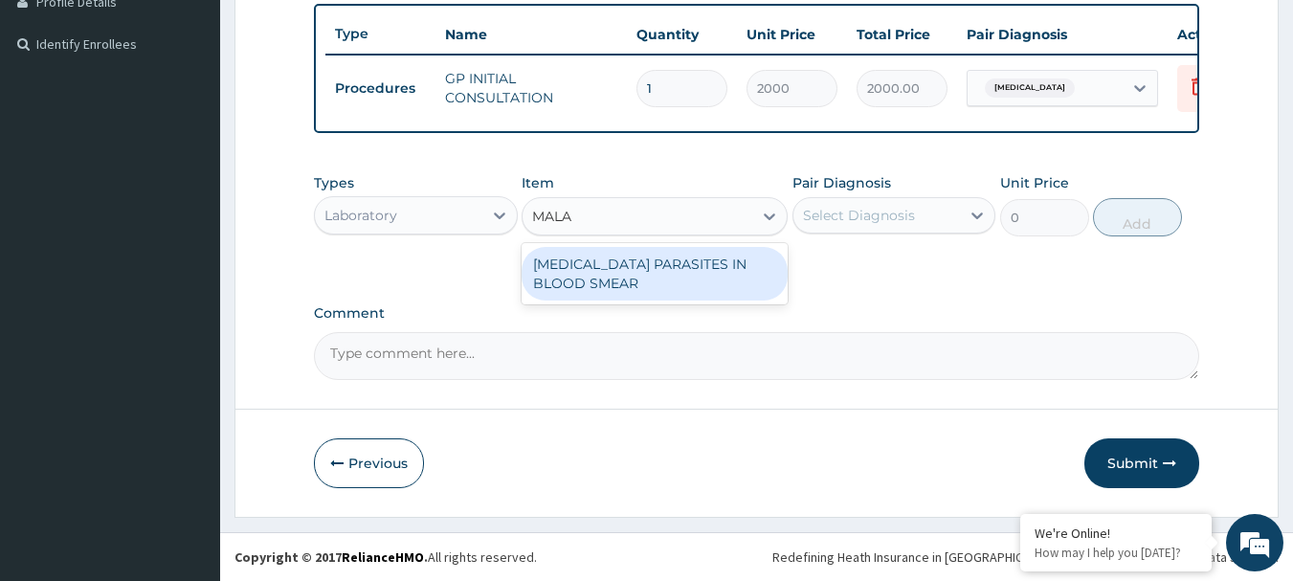
click at [630, 267] on div "[MEDICAL_DATA] PARASITES IN BLOOD SMEAR" at bounding box center [654, 274] width 266 height 54
type input "1000"
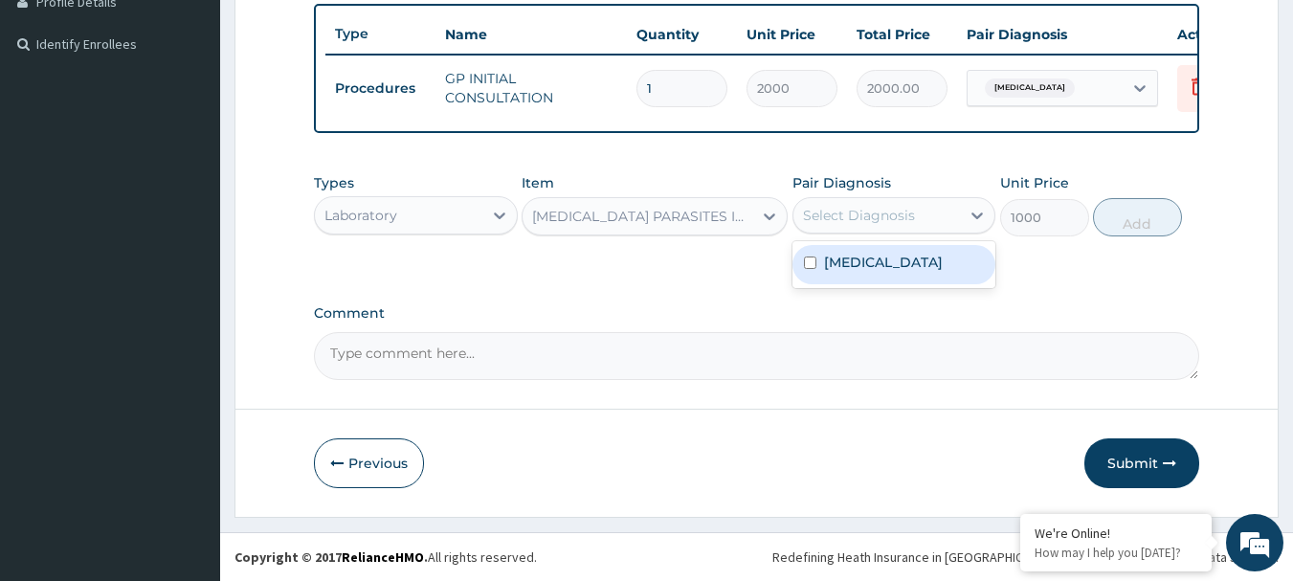
click at [799, 209] on div "Select Diagnosis" at bounding box center [876, 215] width 167 height 31
click at [850, 265] on label "[MEDICAL_DATA]" at bounding box center [883, 262] width 119 height 19
checkbox input "true"
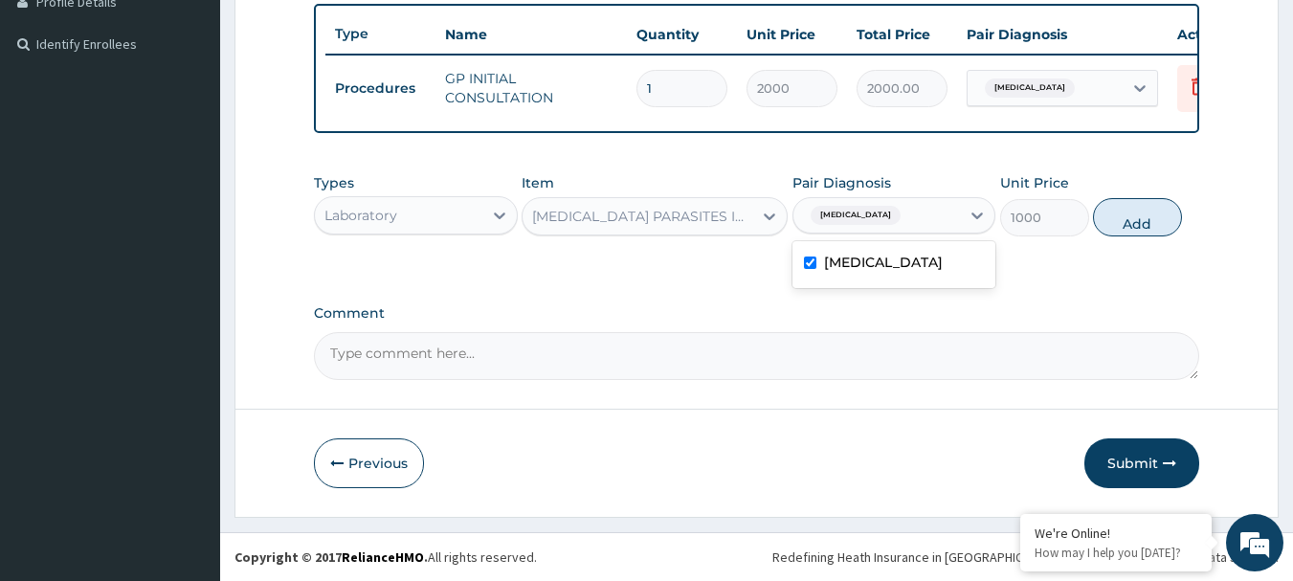
click at [1121, 223] on button "Add" at bounding box center [1137, 217] width 89 height 38
type input "0"
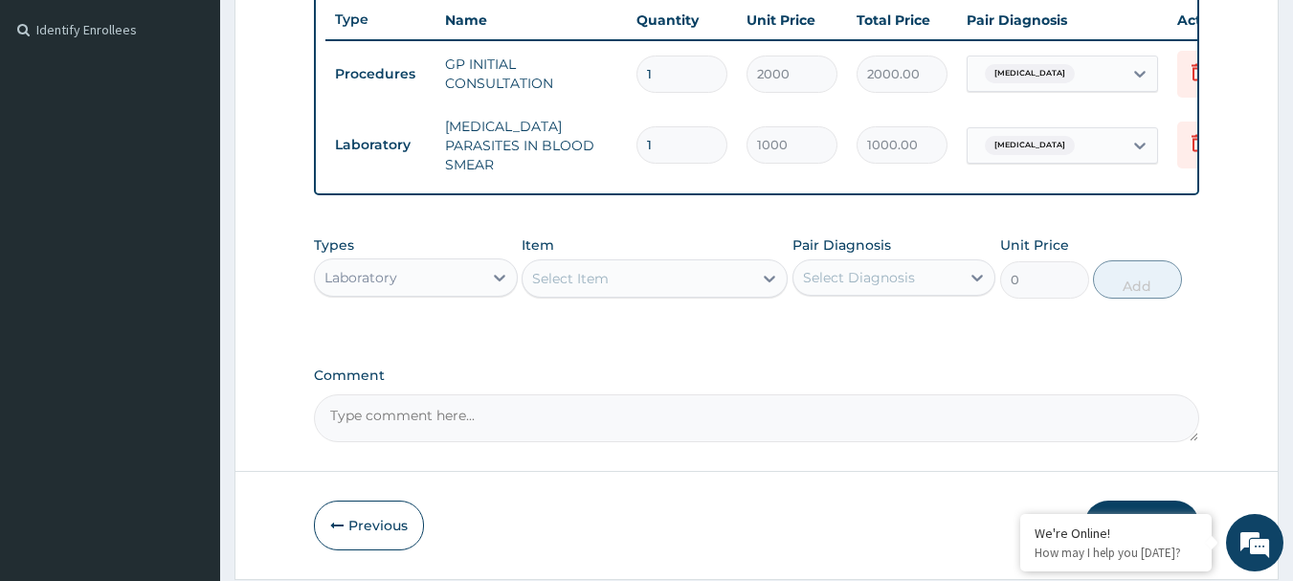
click at [702, 283] on div "Select Item" at bounding box center [637, 278] width 230 height 31
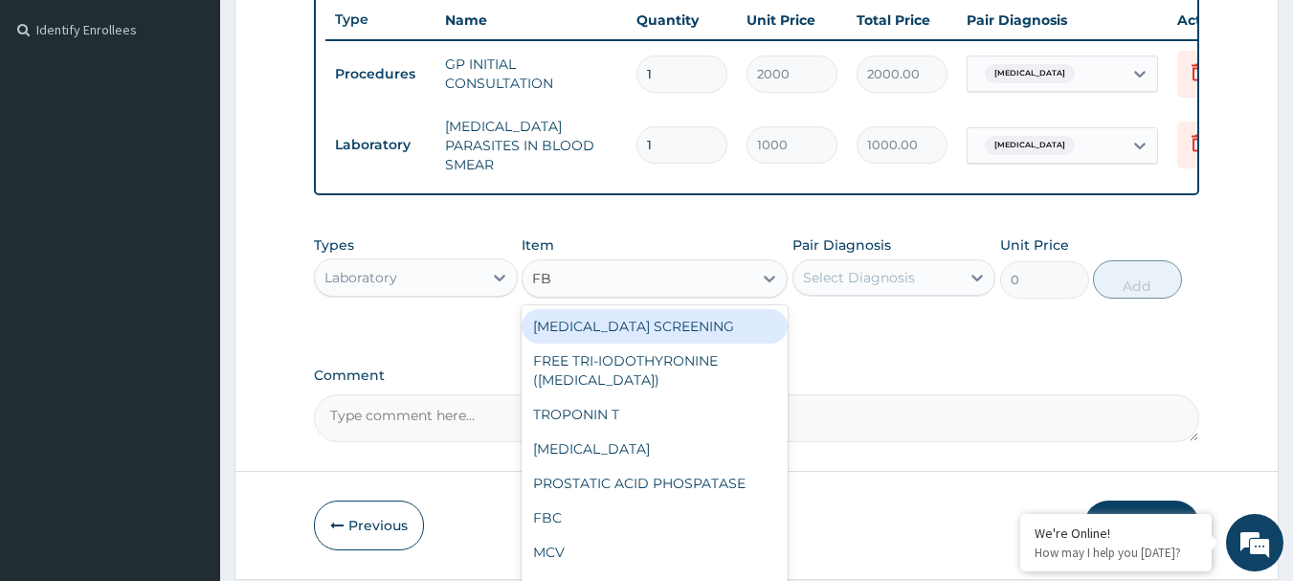
type input "FBC"
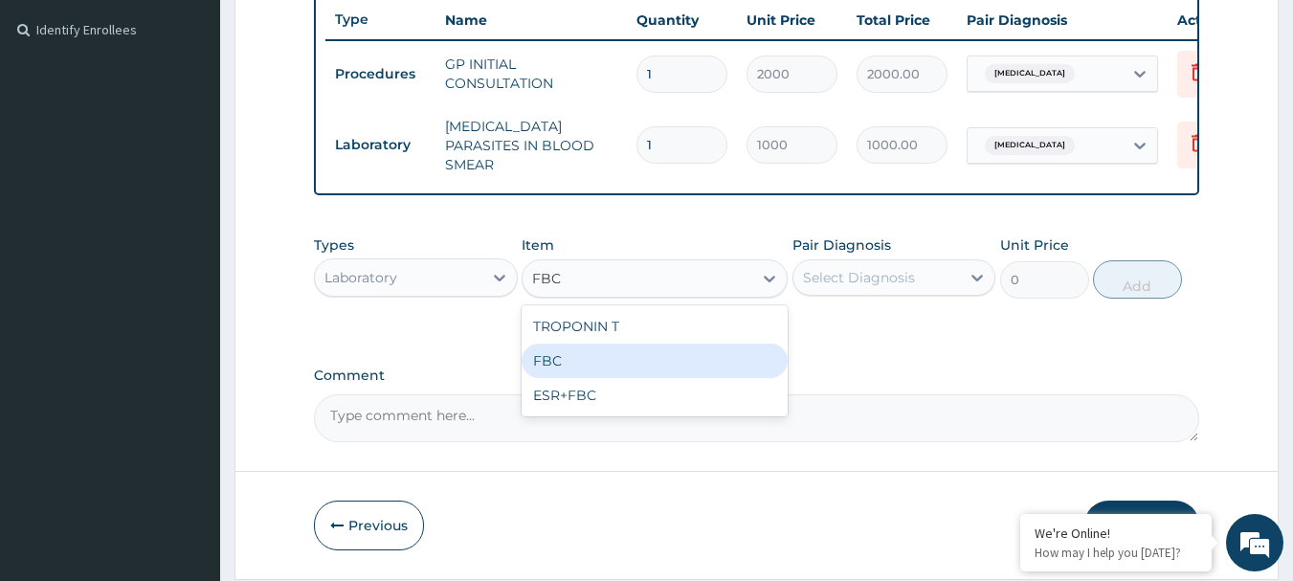
click at [682, 360] on div "FBC" at bounding box center [654, 360] width 266 height 34
type input "2000"
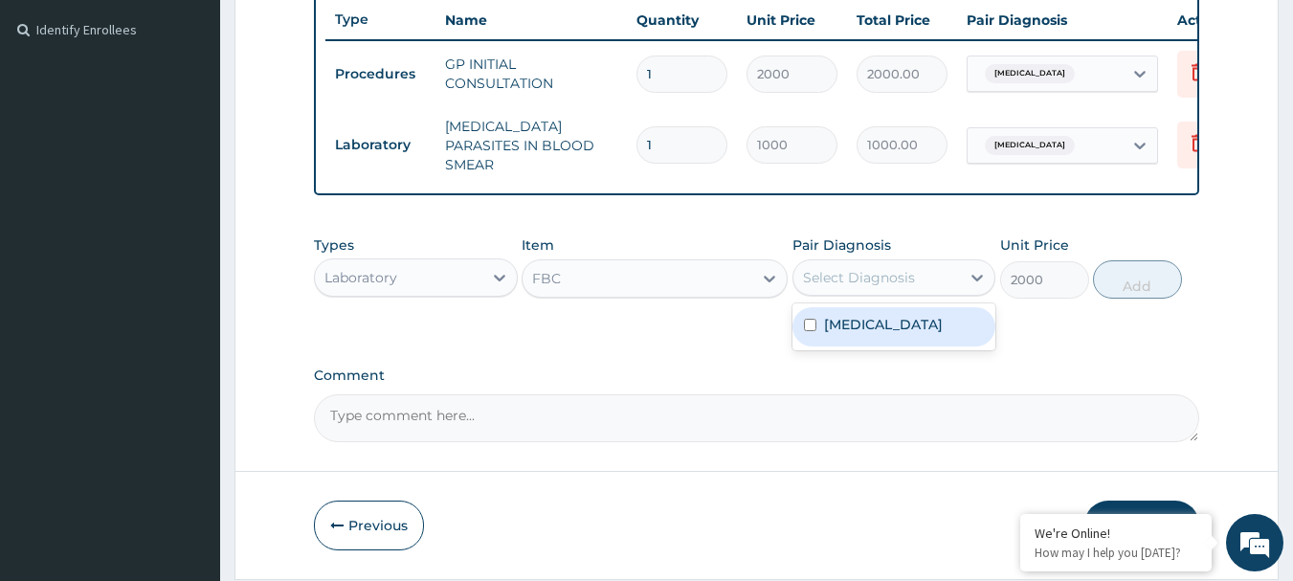
click at [833, 291] on div "Select Diagnosis" at bounding box center [876, 277] width 167 height 31
click at [835, 343] on div "[MEDICAL_DATA]" at bounding box center [894, 326] width 204 height 39
checkbox input "true"
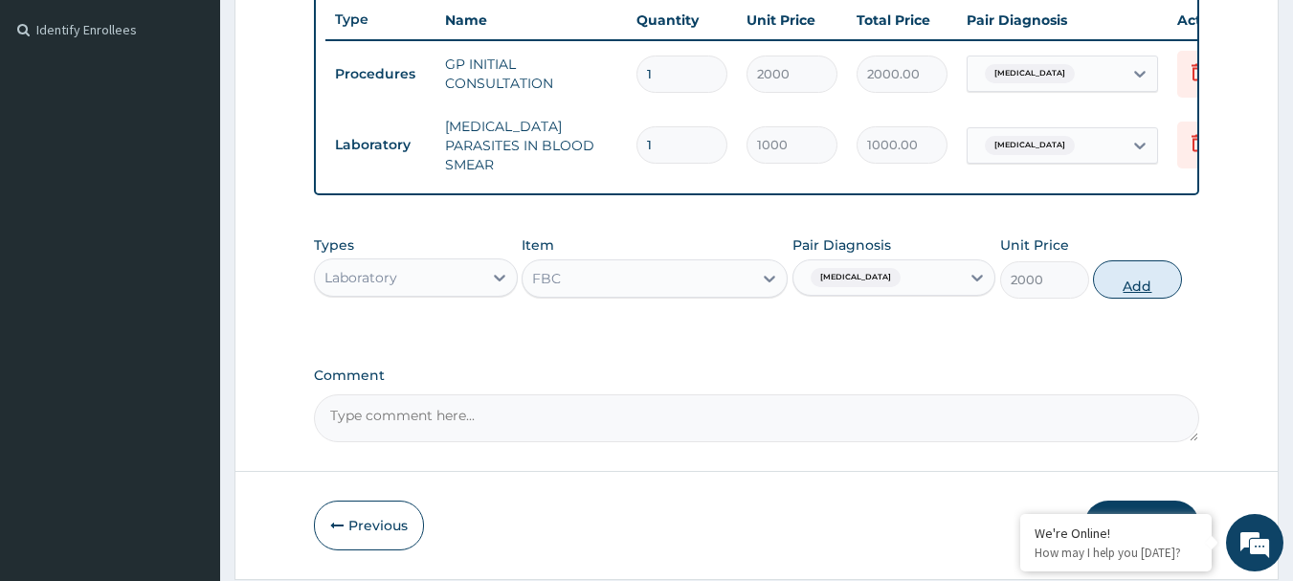
click at [1148, 286] on button "Add" at bounding box center [1137, 279] width 89 height 38
type input "0"
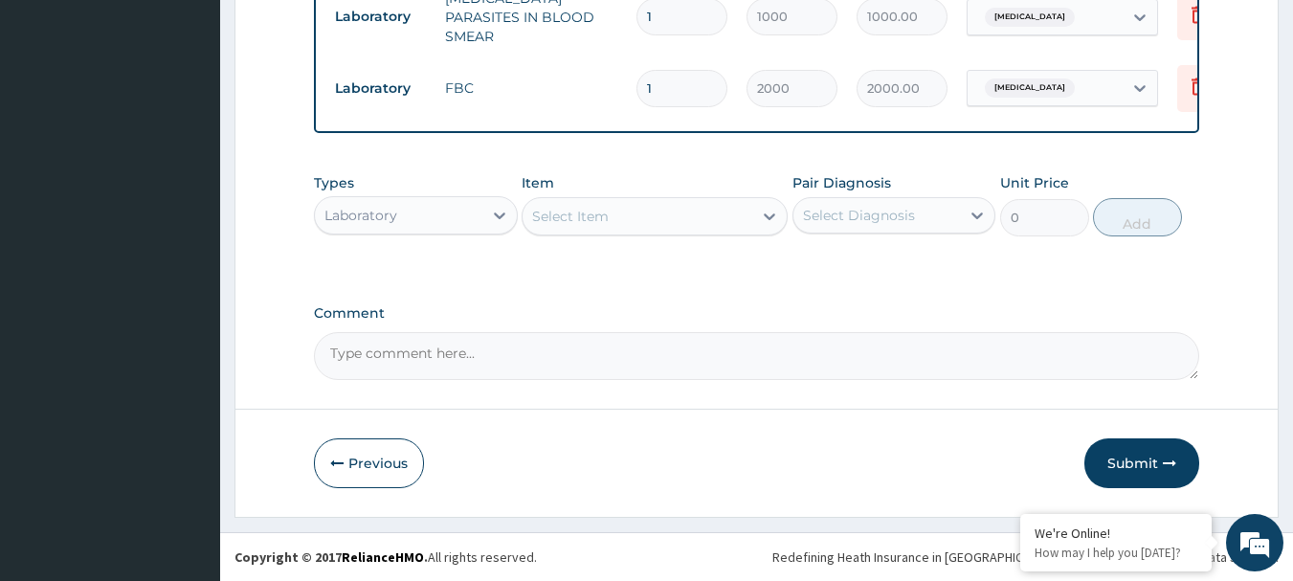
scroll to position [648, 0]
click at [474, 212] on div "Laboratory" at bounding box center [398, 215] width 167 height 31
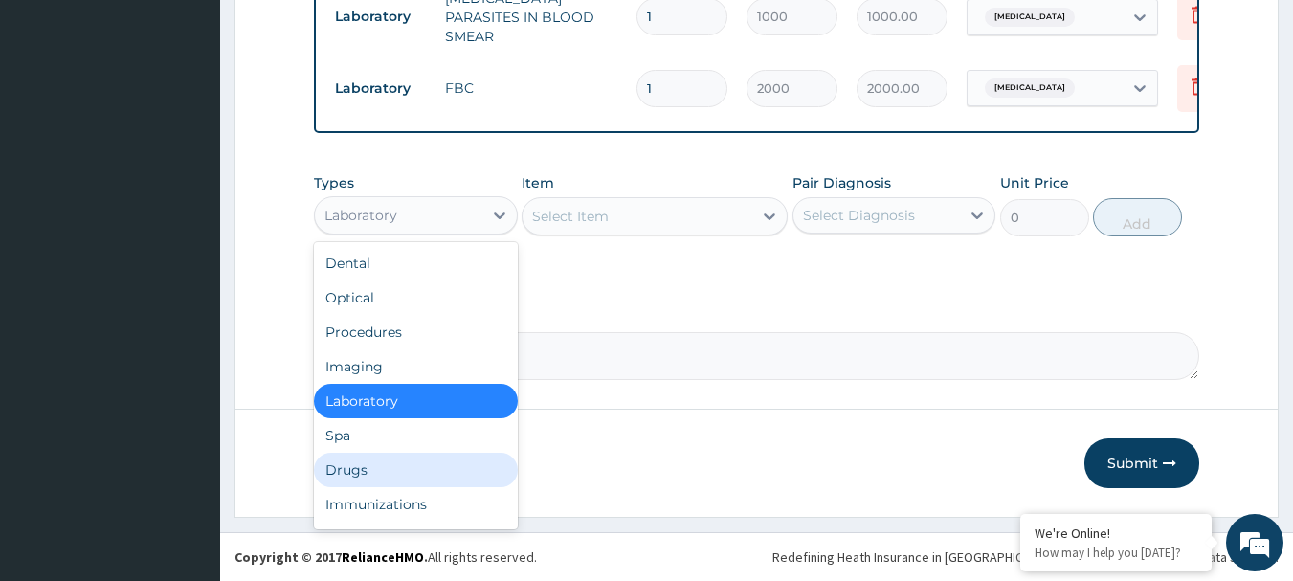
click at [397, 469] on div "Drugs" at bounding box center [416, 470] width 204 height 34
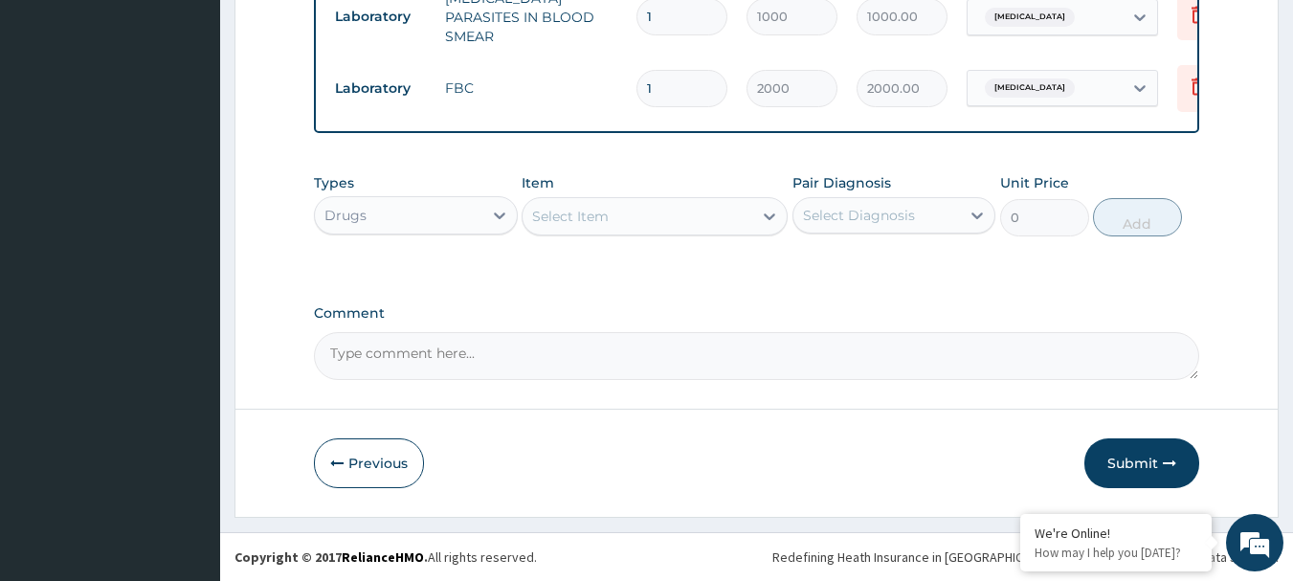
click at [630, 214] on div "Select Item" at bounding box center [637, 216] width 230 height 31
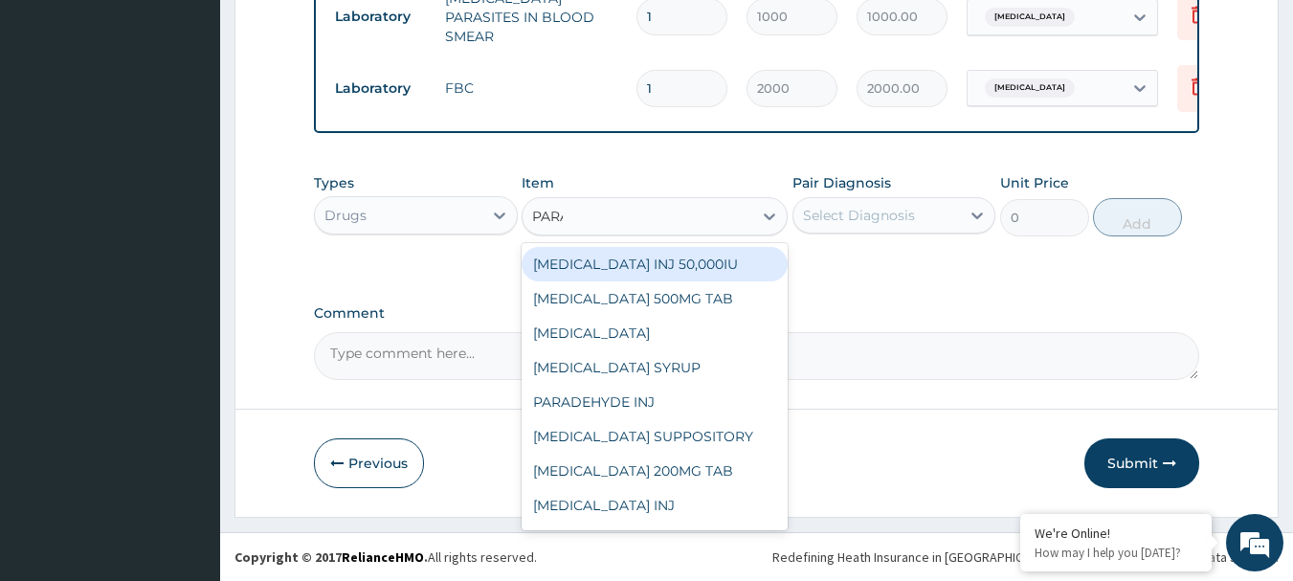
type input "PARAC"
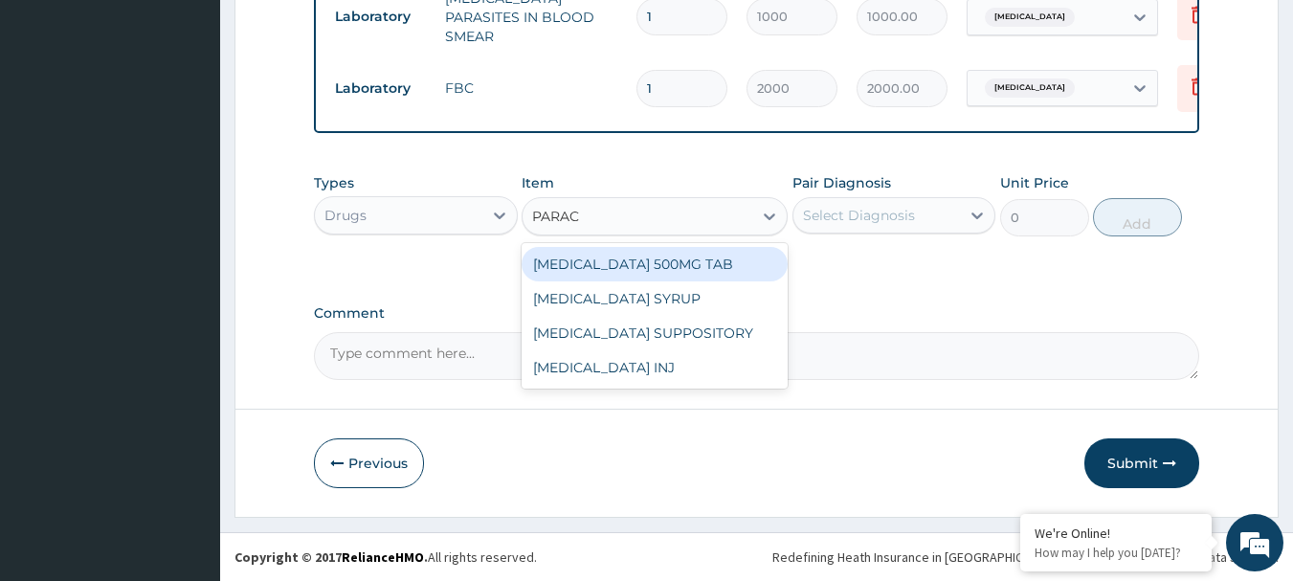
click at [720, 267] on div "[MEDICAL_DATA] 500MG TAB" at bounding box center [654, 264] width 266 height 34
type input "15"
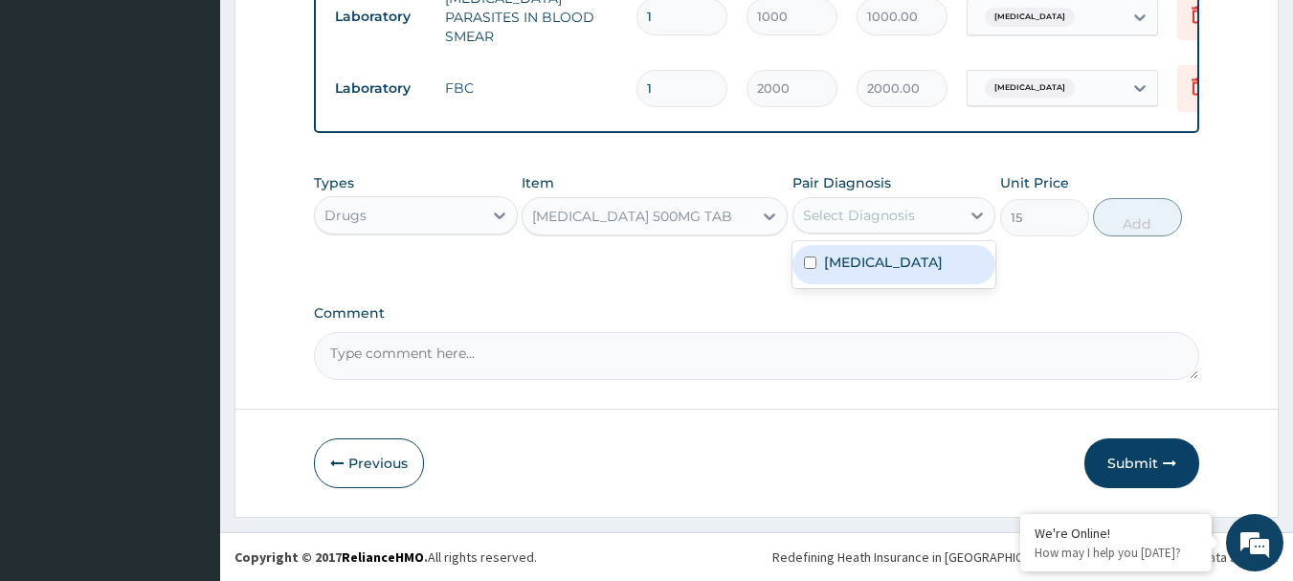
click at [847, 218] on div "Select Diagnosis" at bounding box center [859, 215] width 112 height 19
click at [855, 261] on label "[MEDICAL_DATA]" at bounding box center [883, 262] width 119 height 19
checkbox input "true"
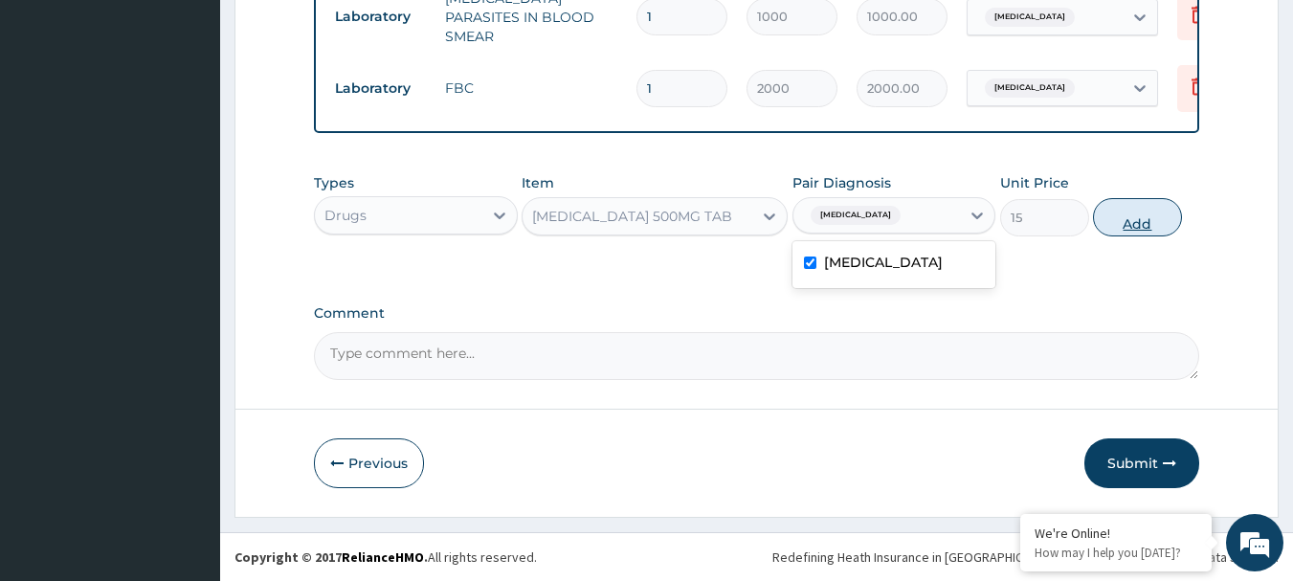
click at [1132, 222] on button "Add" at bounding box center [1137, 217] width 89 height 38
type input "0"
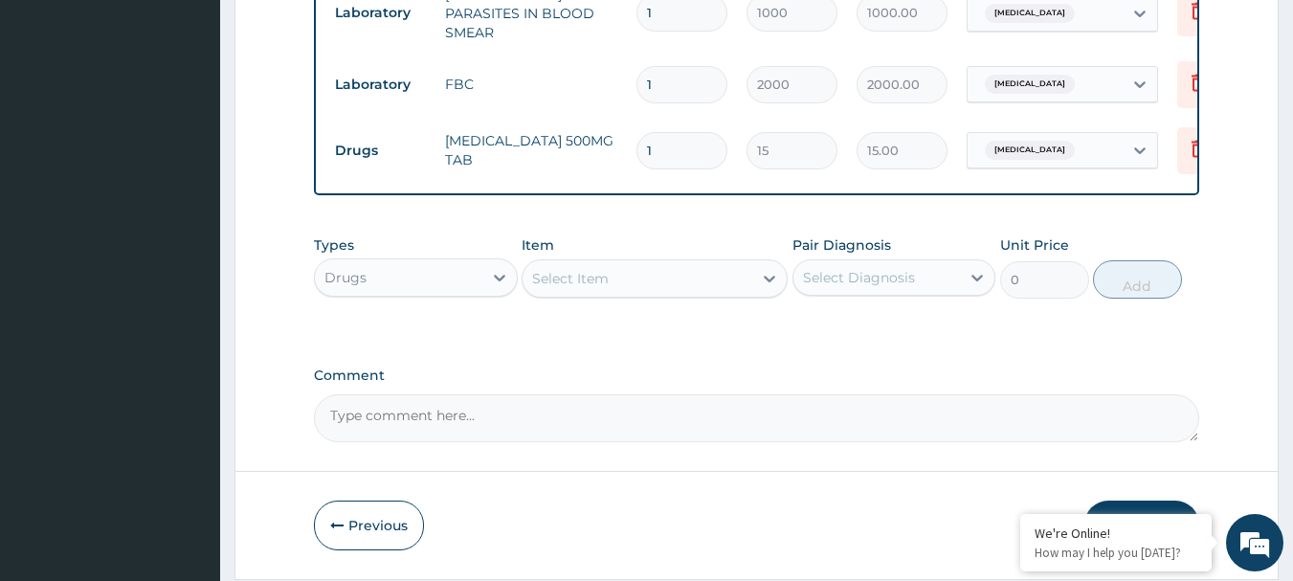
drag, startPoint x: 627, startPoint y: 134, endPoint x: 542, endPoint y: 122, distance: 85.0
click at [542, 122] on tr "Drugs [MEDICAL_DATA] 500MG TAB 1 15 15.00 [MEDICAL_DATA] Delete" at bounding box center [794, 151] width 938 height 66
type input "6"
type input "90.00"
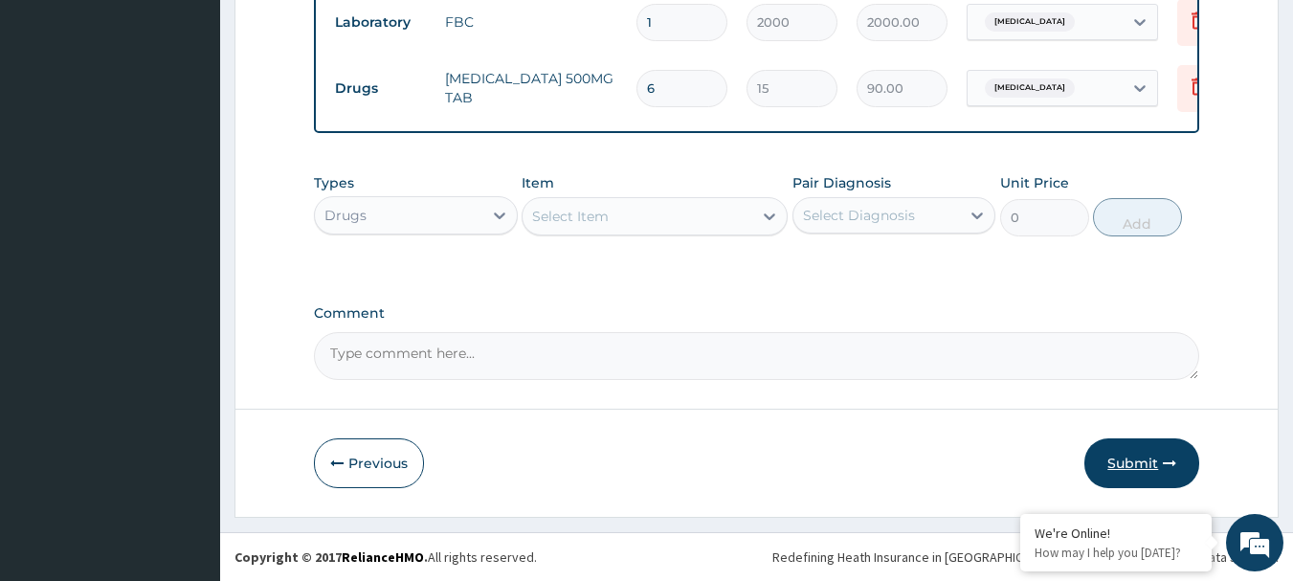
type input "6"
click at [1125, 451] on button "Submit" at bounding box center [1141, 463] width 115 height 50
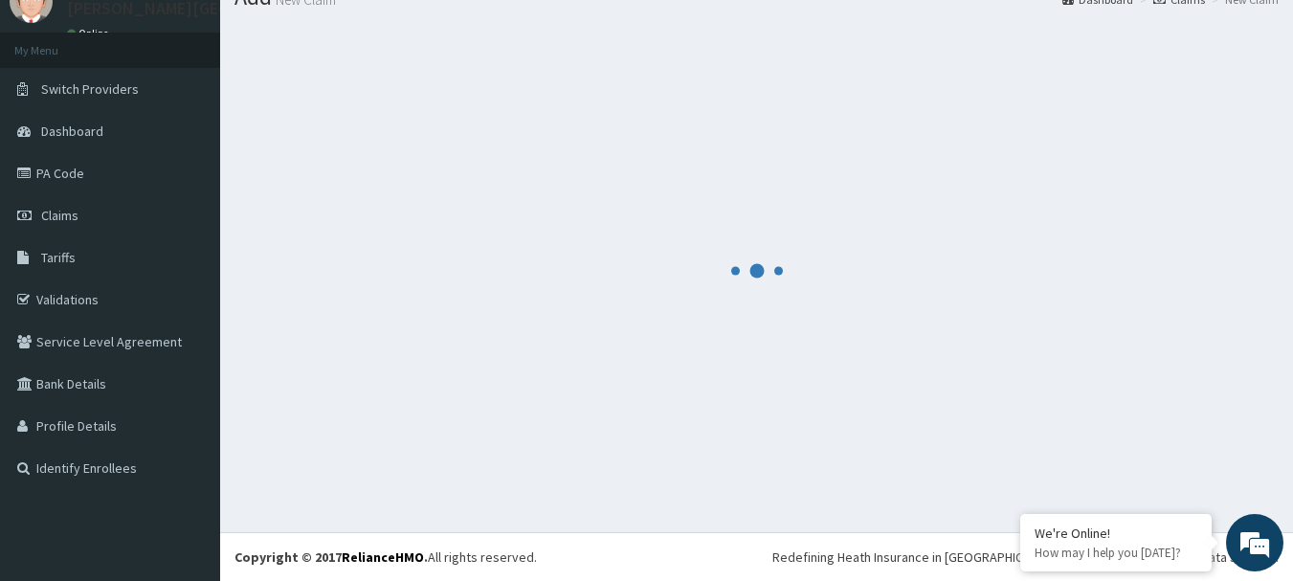
scroll to position [77, 0]
